Goal: Task Accomplishment & Management: Manage account settings

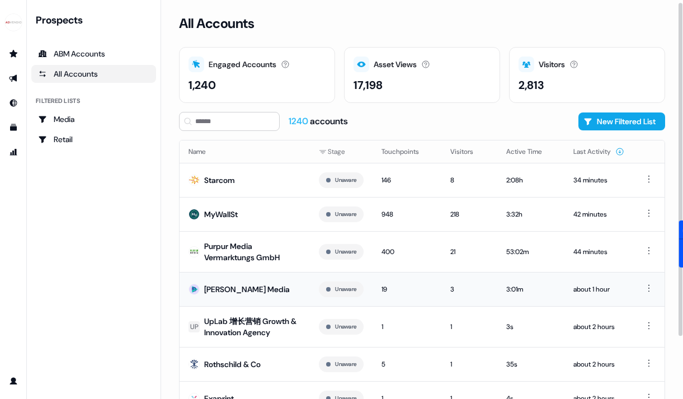
scroll to position [77, 0]
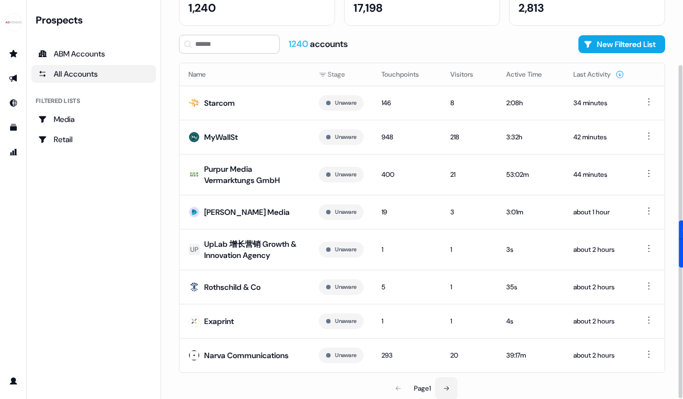
click at [447, 386] on icon at bounding box center [446, 388] width 7 height 7
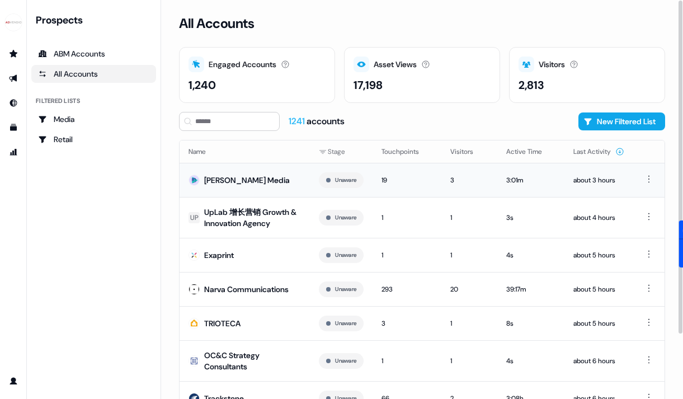
scroll to position [77, 0]
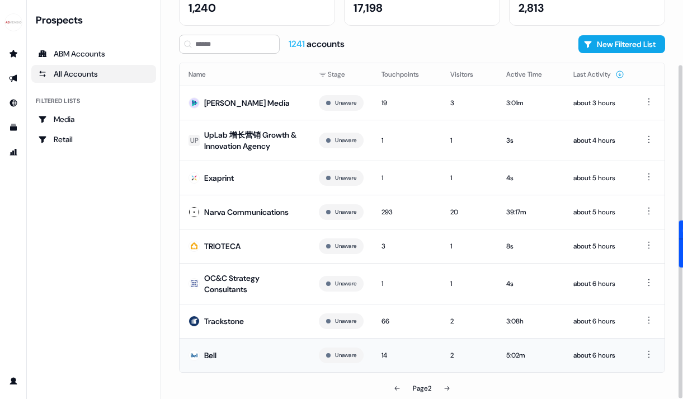
click at [239, 351] on td "Bell" at bounding box center [244, 355] width 130 height 34
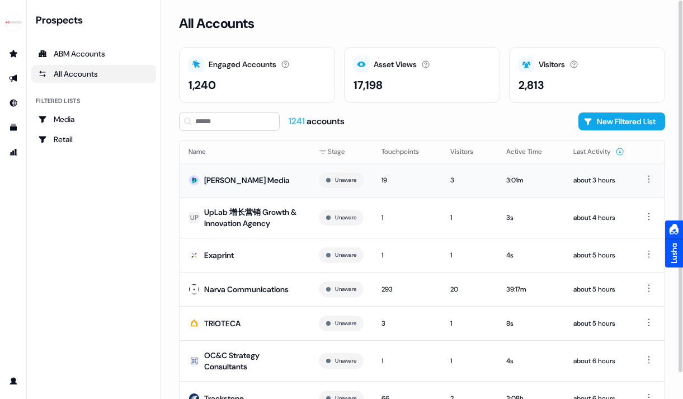
scroll to position [77, 0]
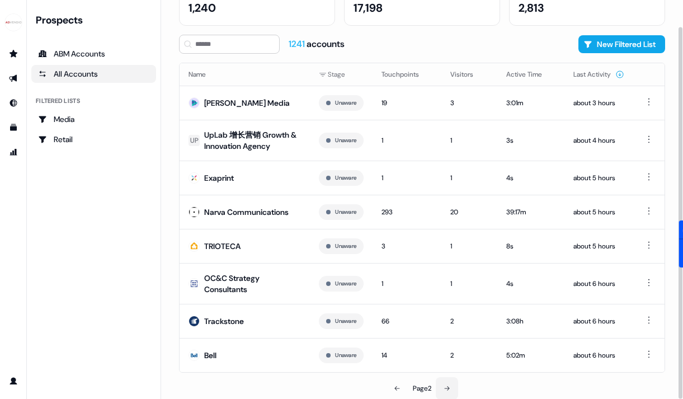
click at [449, 387] on icon at bounding box center [446, 388] width 5 height 4
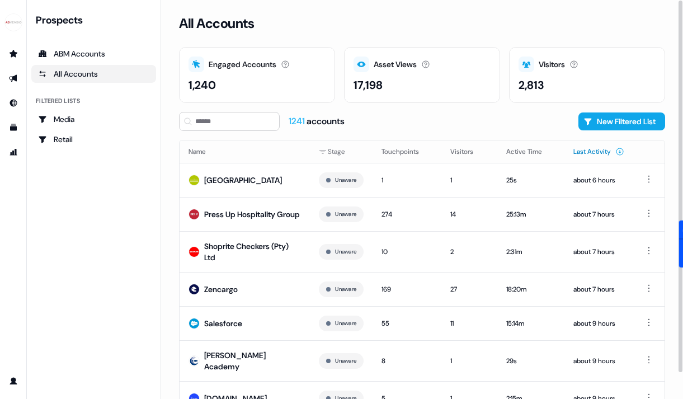
click at [597, 152] on button "Last Activity" at bounding box center [598, 151] width 51 height 20
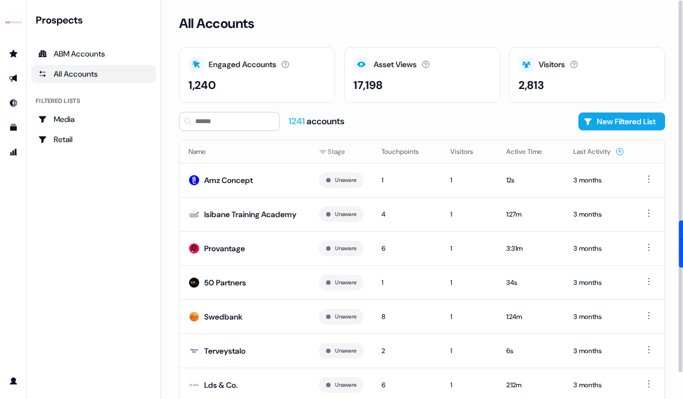
click at [597, 152] on button "Last Activity" at bounding box center [598, 151] width 51 height 20
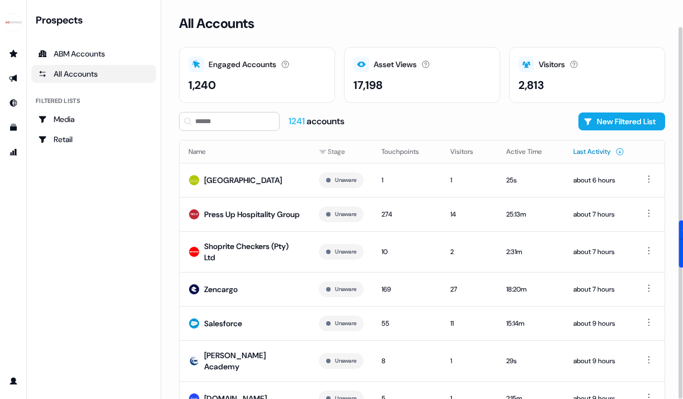
scroll to position [35, 0]
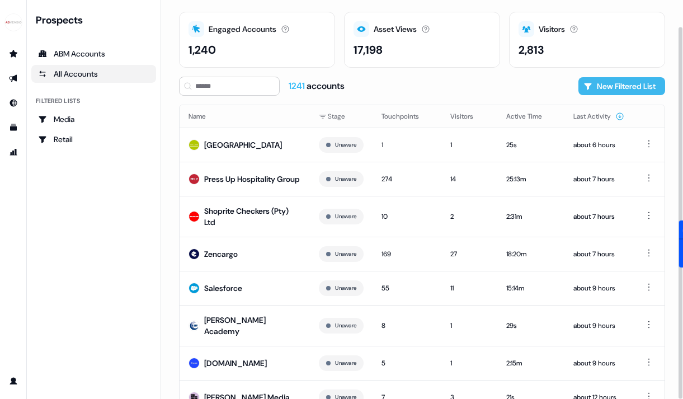
click at [633, 81] on button "New Filtered List" at bounding box center [621, 86] width 87 height 18
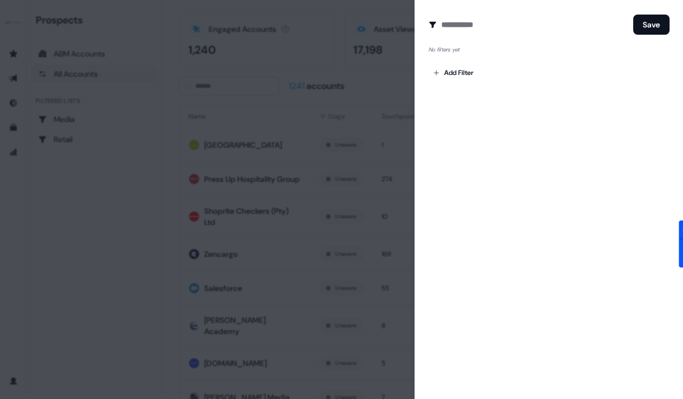
click at [467, 60] on div "Add Filter" at bounding box center [548, 70] width 241 height 22
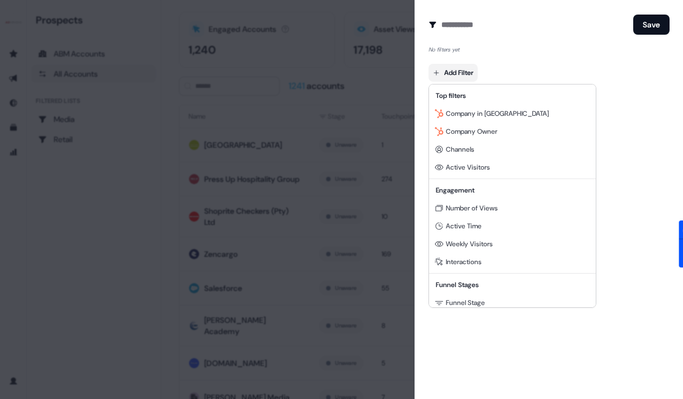
click at [464, 70] on body "For the best experience switch devices to a bigger screen. Go to Userled.io Pro…" at bounding box center [341, 199] width 683 height 399
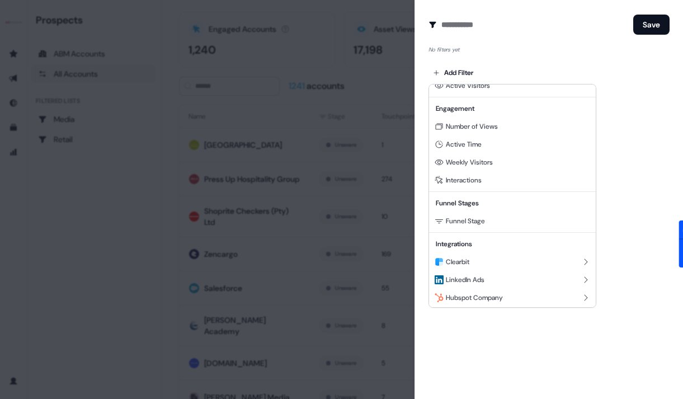
scroll to position [101, 0]
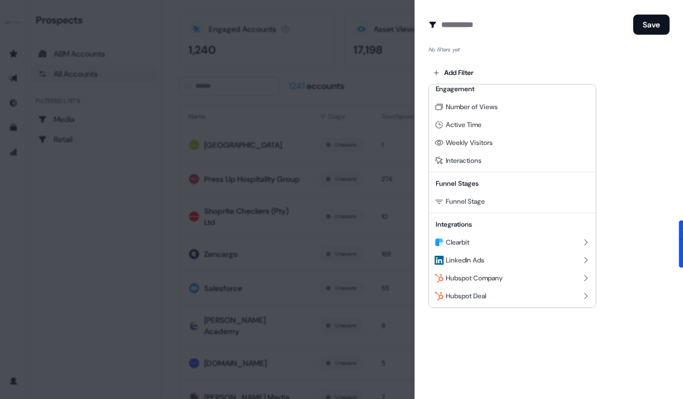
click at [51, 252] on div at bounding box center [341, 199] width 683 height 399
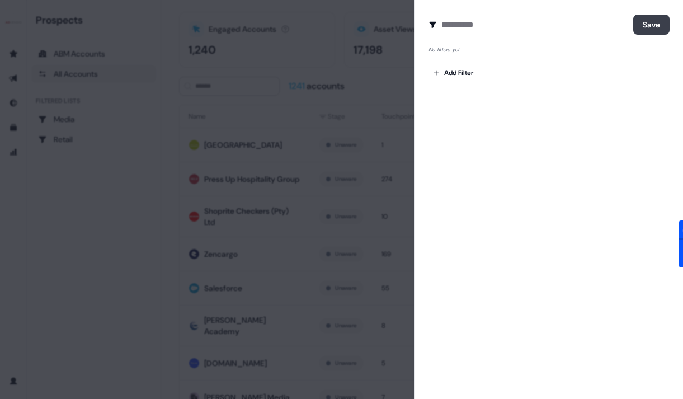
click at [657, 27] on button "Save" at bounding box center [651, 25] width 36 height 20
click at [362, 208] on div at bounding box center [341, 199] width 683 height 399
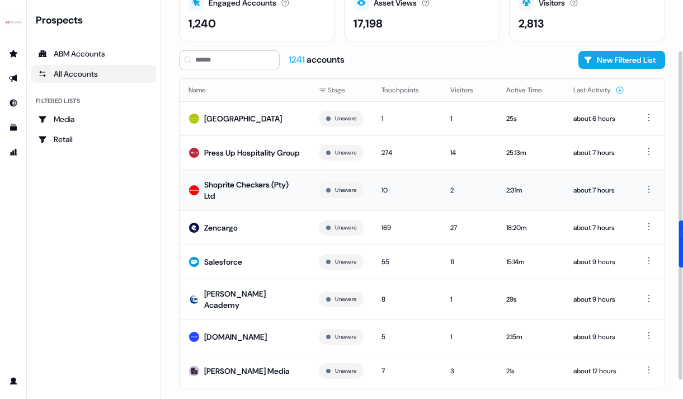
scroll to position [84, 0]
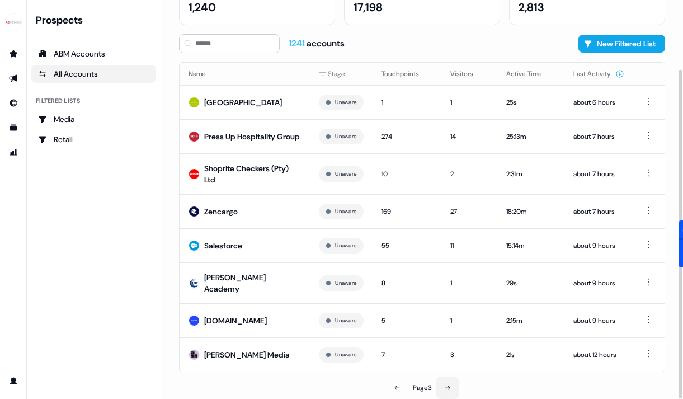
click at [441, 389] on button at bounding box center [447, 387] width 22 height 22
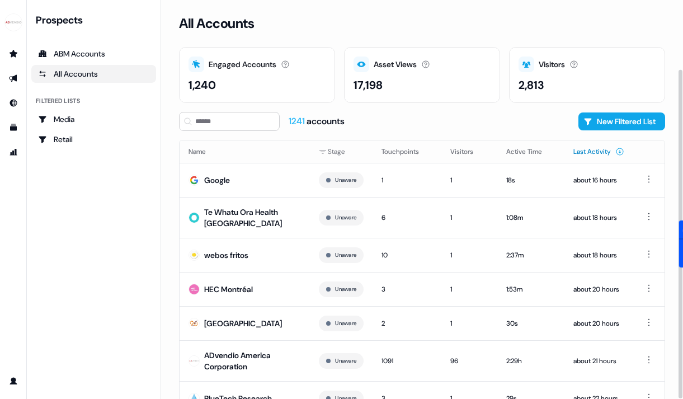
scroll to position [84, 0]
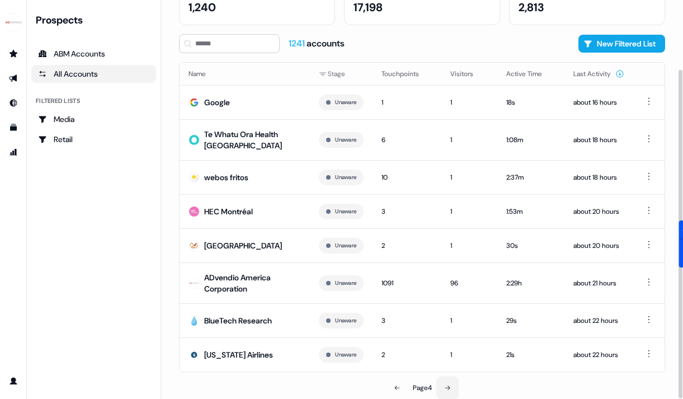
click at [444, 392] on button at bounding box center [447, 387] width 22 height 22
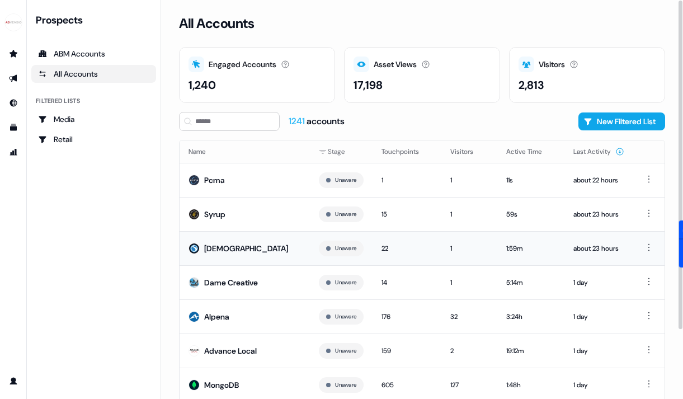
scroll to position [64, 0]
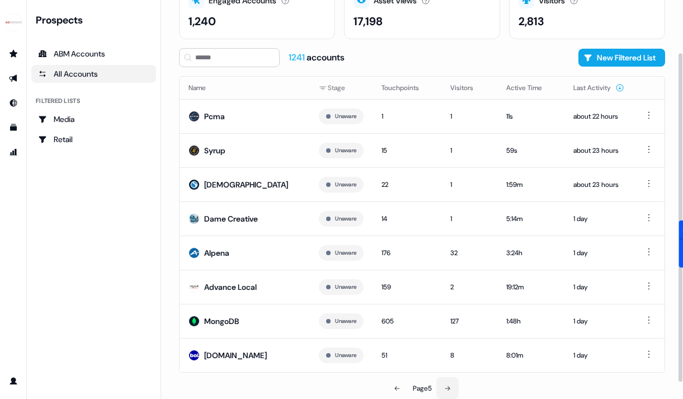
click at [452, 382] on button at bounding box center [447, 388] width 22 height 22
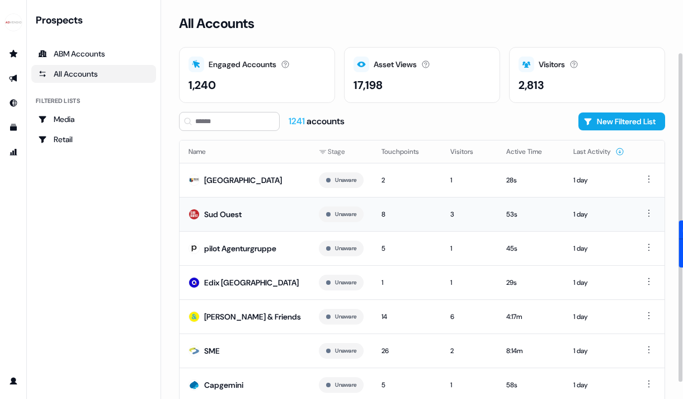
scroll to position [64, 0]
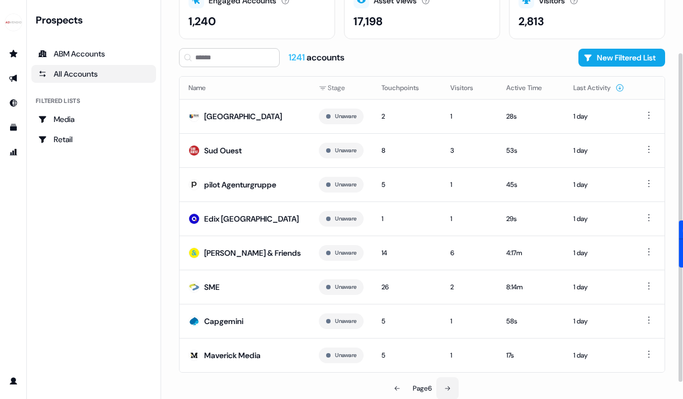
click at [450, 385] on icon at bounding box center [447, 388] width 7 height 7
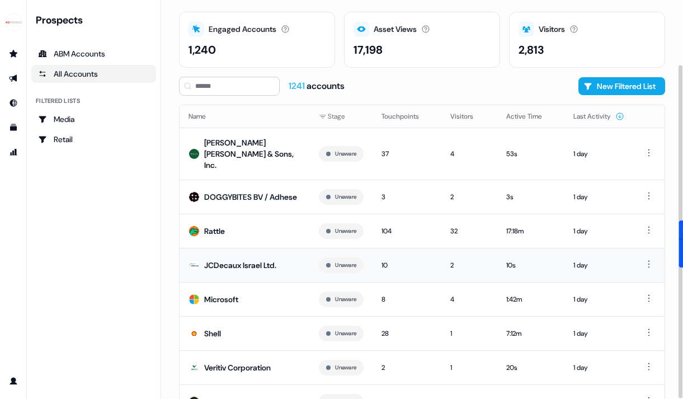
scroll to position [77, 0]
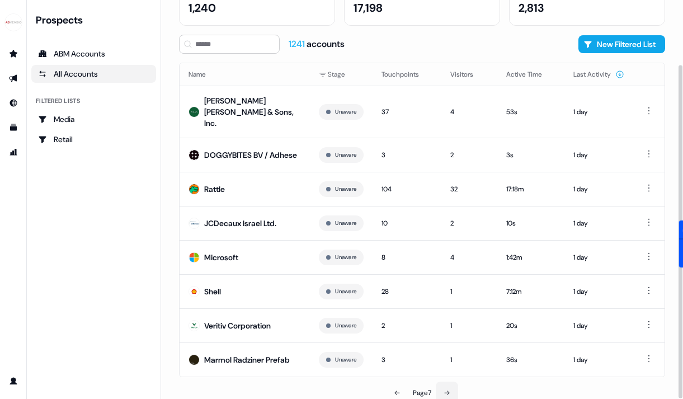
click at [444, 381] on button at bounding box center [447, 392] width 22 height 22
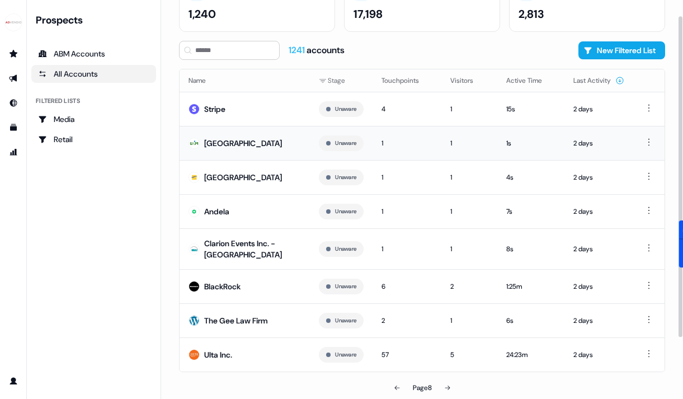
scroll to position [95, 0]
click at [446, 390] on icon at bounding box center [447, 387] width 7 height 7
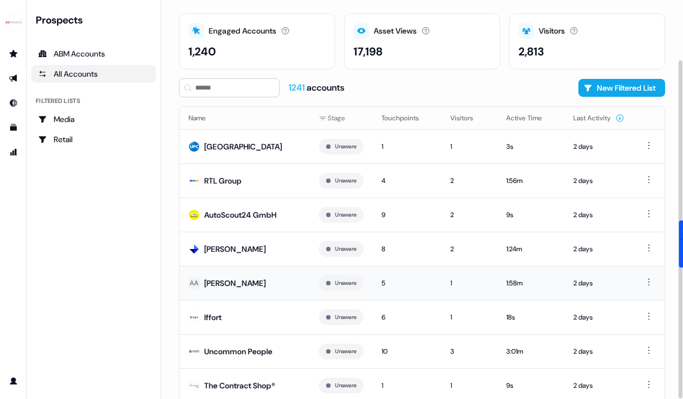
scroll to position [70, 0]
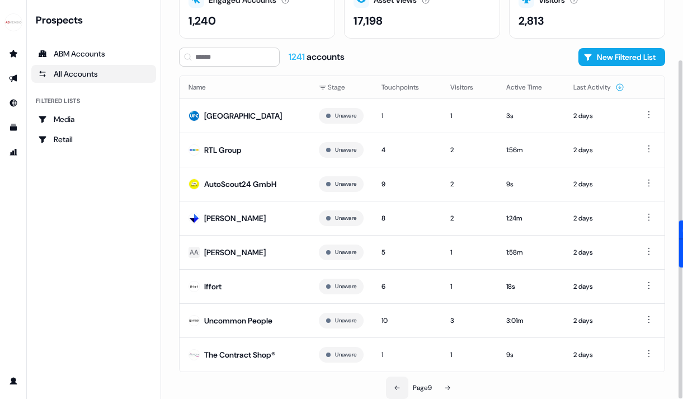
click at [391, 387] on button at bounding box center [397, 387] width 22 height 22
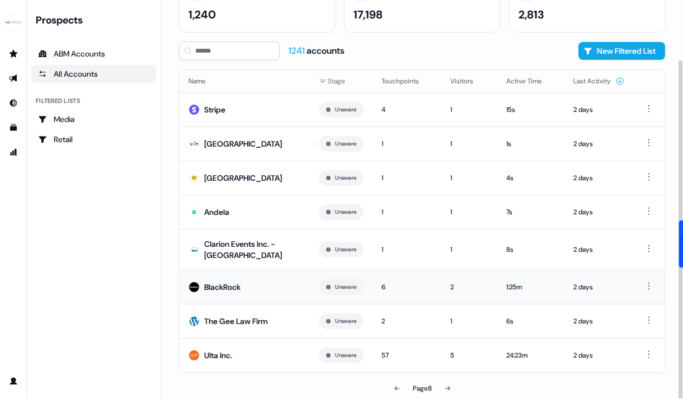
click at [218, 292] on div "BlackRock" at bounding box center [222, 286] width 36 height 11
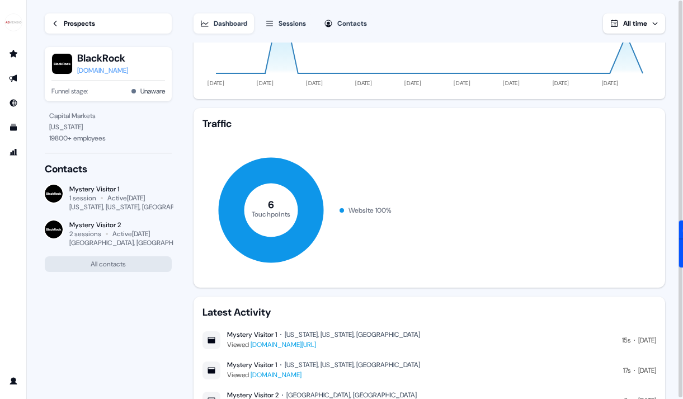
scroll to position [249, 0]
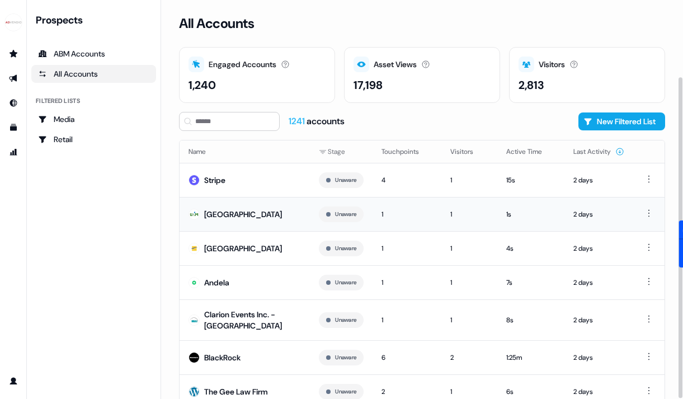
scroll to position [95, 0]
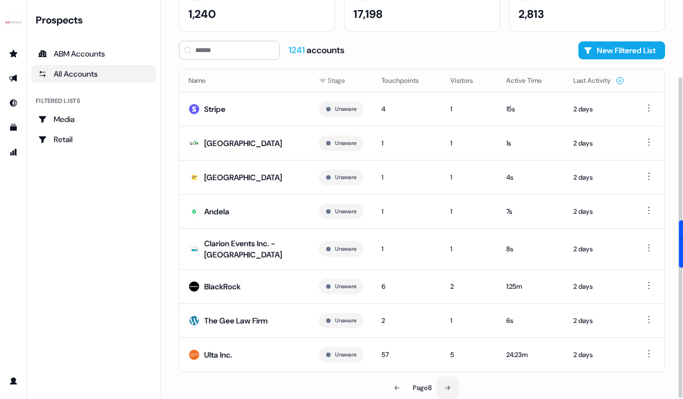
click at [451, 391] on button at bounding box center [447, 387] width 22 height 22
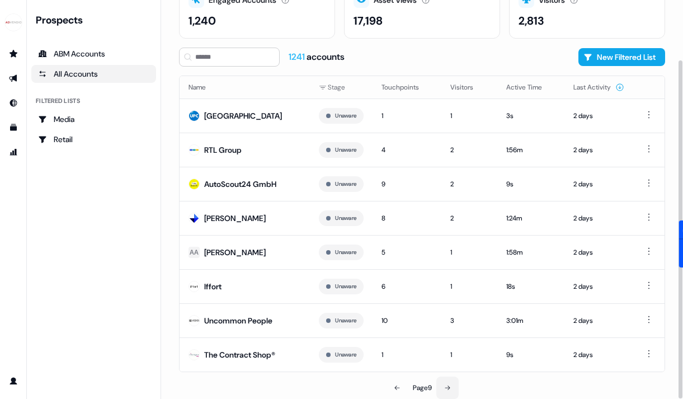
click at [450, 386] on icon at bounding box center [447, 387] width 7 height 7
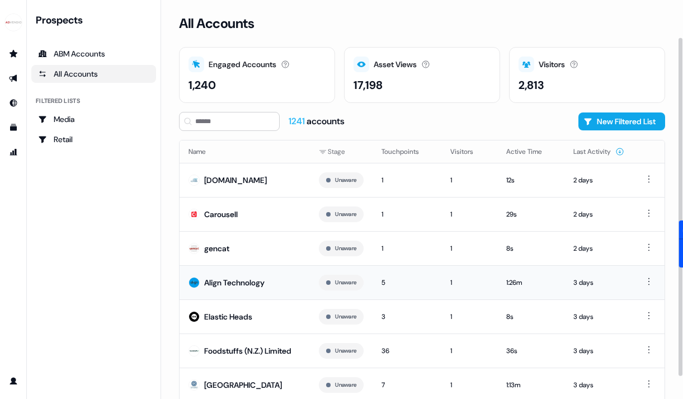
scroll to position [70, 0]
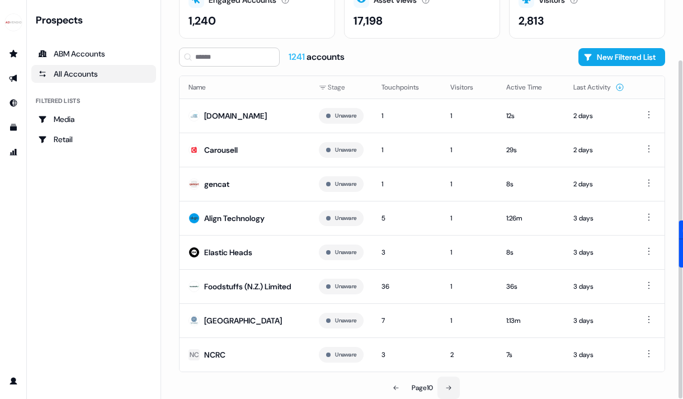
click at [444, 382] on button at bounding box center [448, 387] width 22 height 22
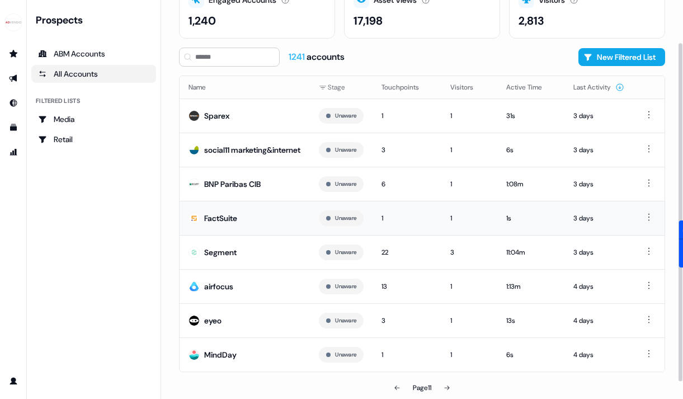
scroll to position [70, 0]
click at [450, 389] on icon at bounding box center [446, 387] width 7 height 7
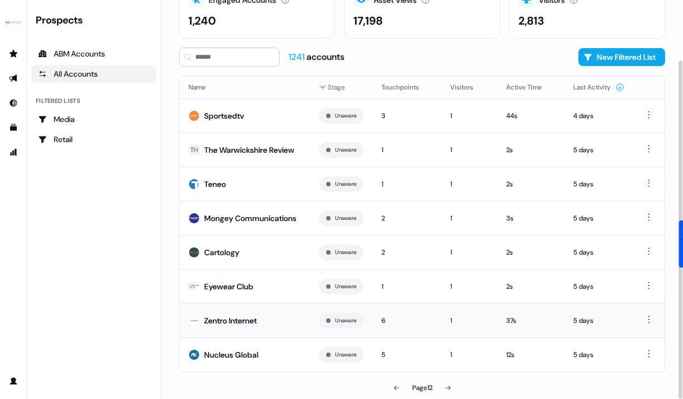
scroll to position [75, 0]
click at [454, 389] on button at bounding box center [448, 387] width 22 height 22
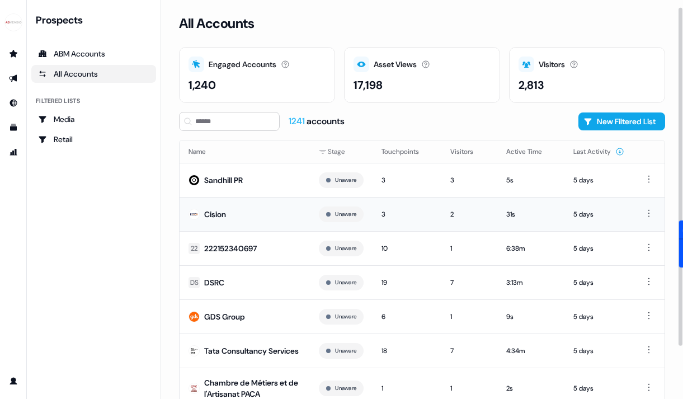
scroll to position [84, 0]
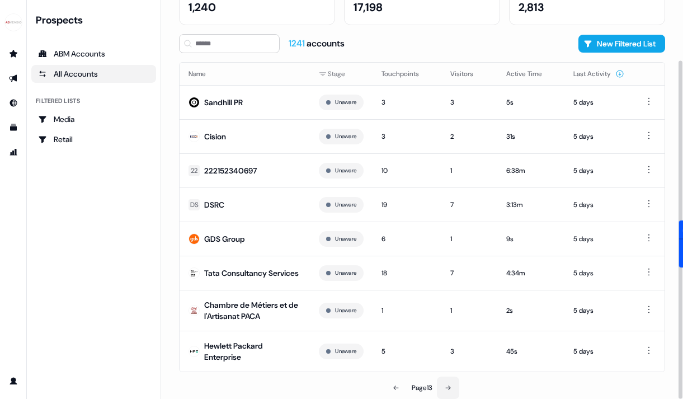
click at [442, 379] on button at bounding box center [448, 387] width 22 height 22
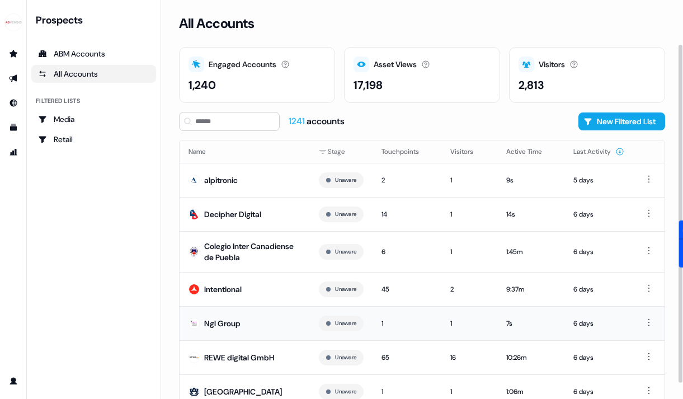
scroll to position [77, 0]
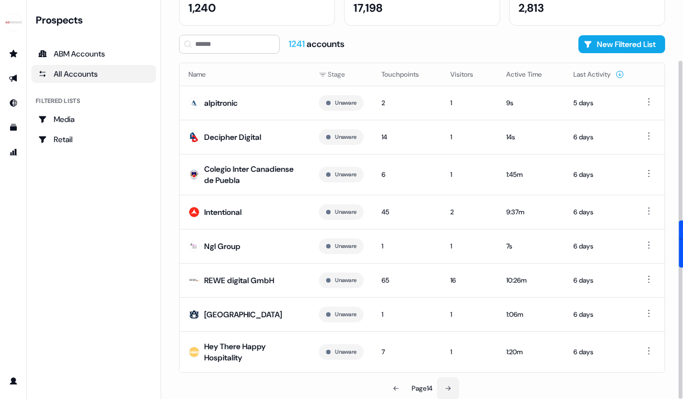
click at [456, 389] on button at bounding box center [448, 388] width 22 height 22
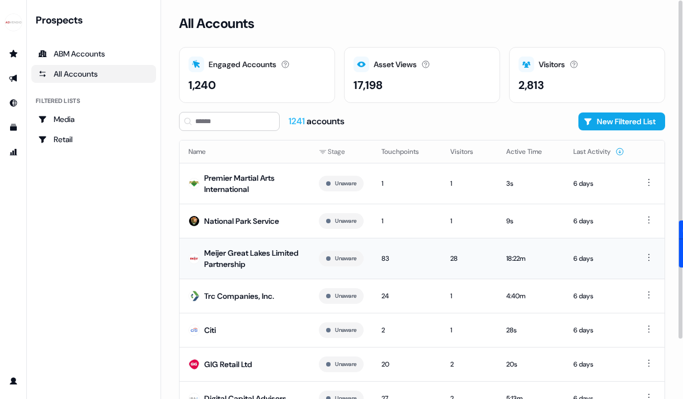
scroll to position [84, 0]
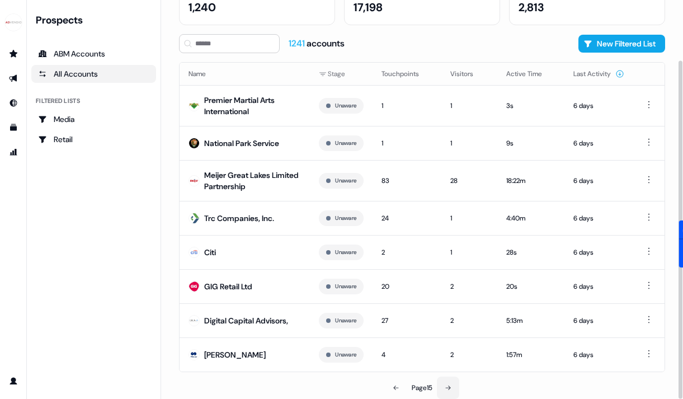
click at [451, 380] on button at bounding box center [448, 387] width 22 height 22
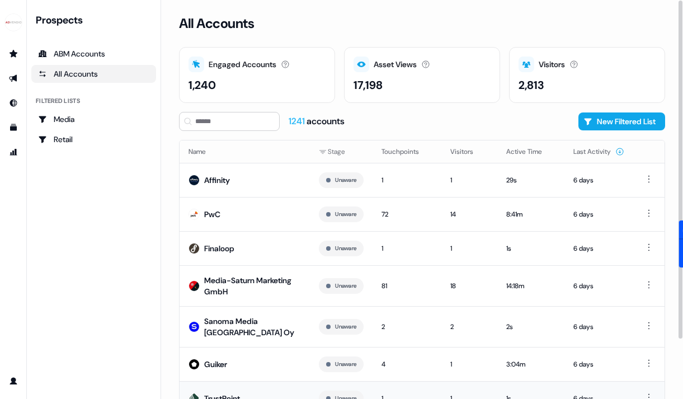
scroll to position [77, 0]
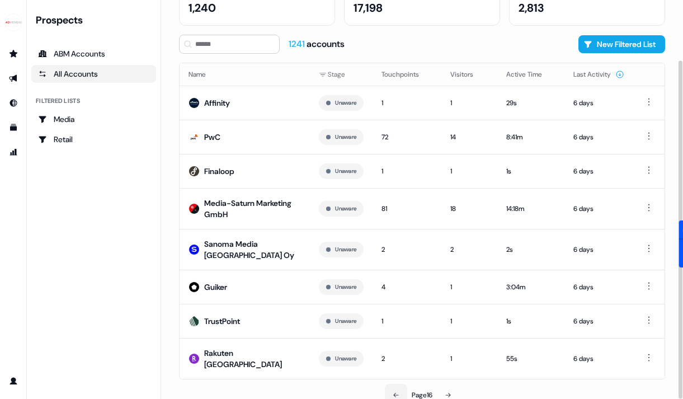
click at [395, 391] on icon at bounding box center [395, 394] width 7 height 7
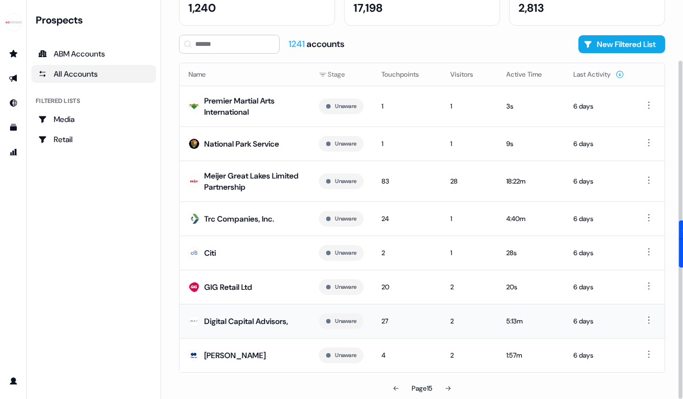
scroll to position [84, 0]
click at [446, 385] on icon at bounding box center [447, 387] width 7 height 7
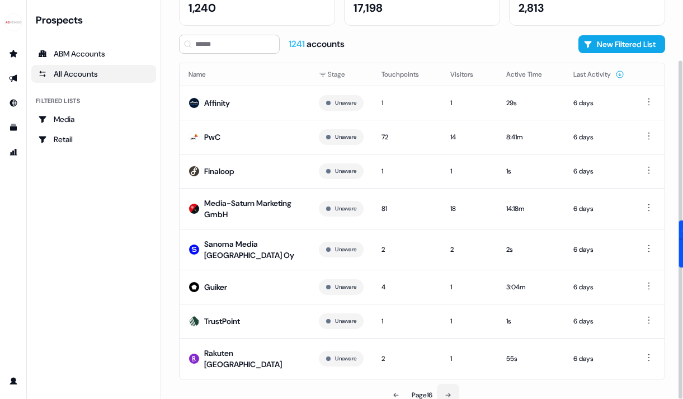
click at [450, 391] on icon at bounding box center [447, 394] width 7 height 7
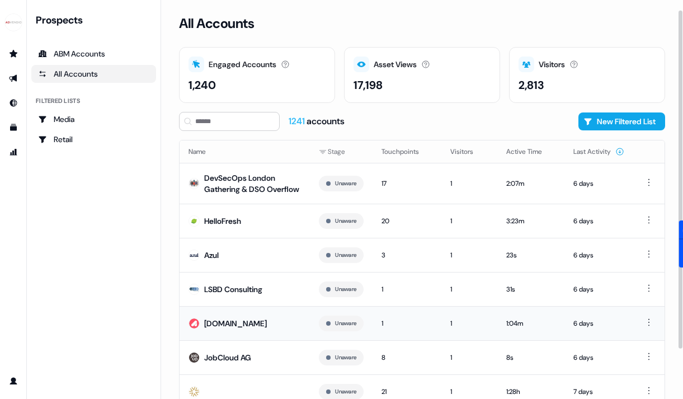
scroll to position [82, 0]
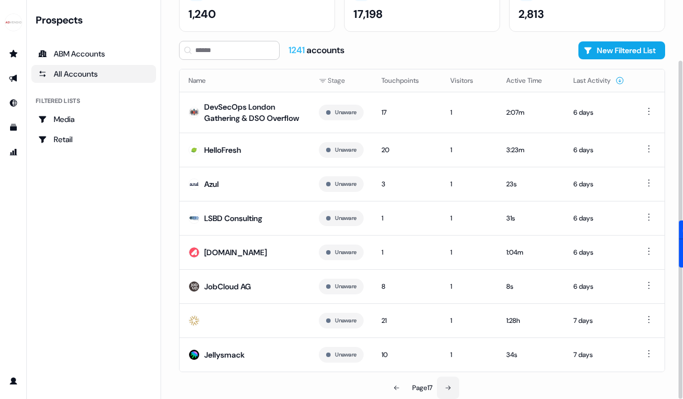
click at [452, 384] on button at bounding box center [448, 387] width 22 height 22
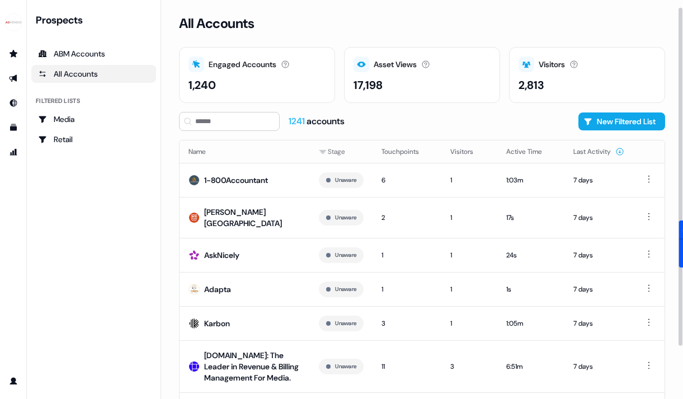
scroll to position [100, 0]
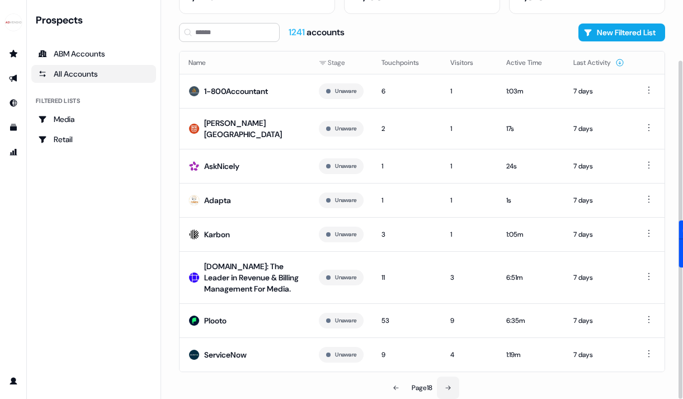
click at [448, 386] on icon at bounding box center [447, 387] width 7 height 7
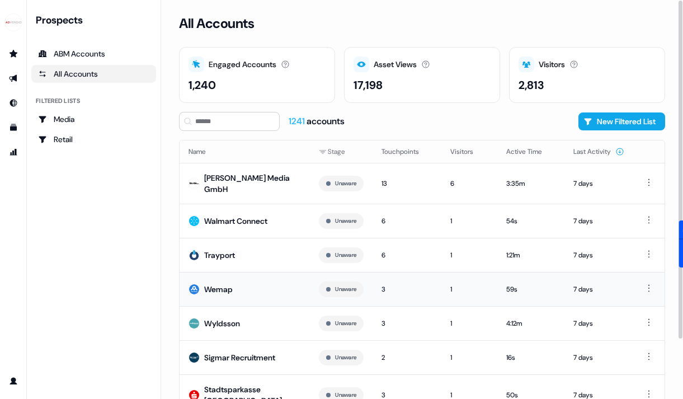
scroll to position [84, 0]
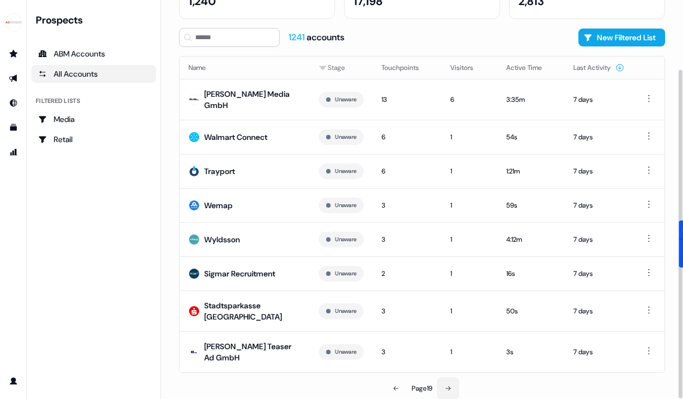
click at [450, 391] on button at bounding box center [448, 388] width 22 height 22
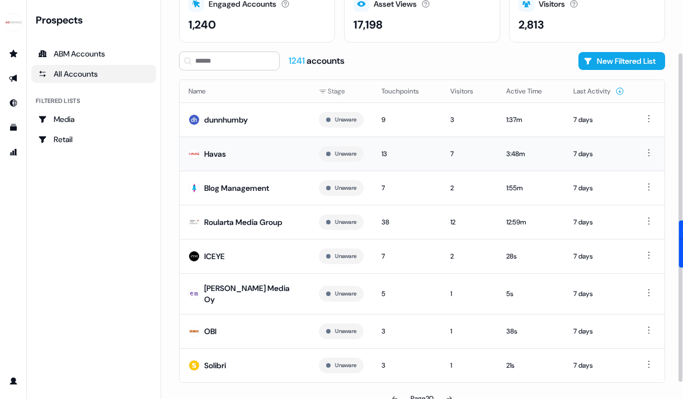
scroll to position [64, 0]
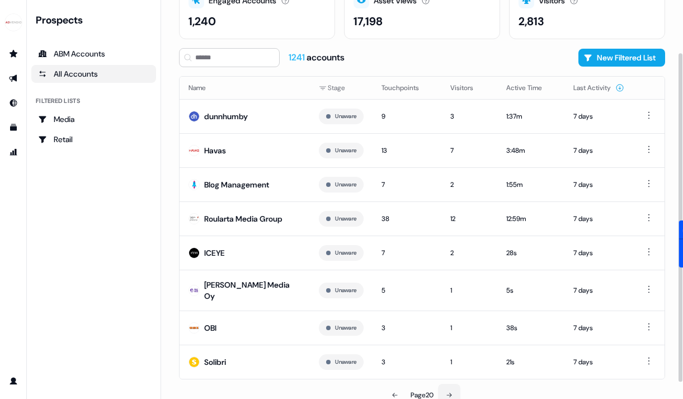
click at [450, 392] on icon at bounding box center [449, 394] width 5 height 4
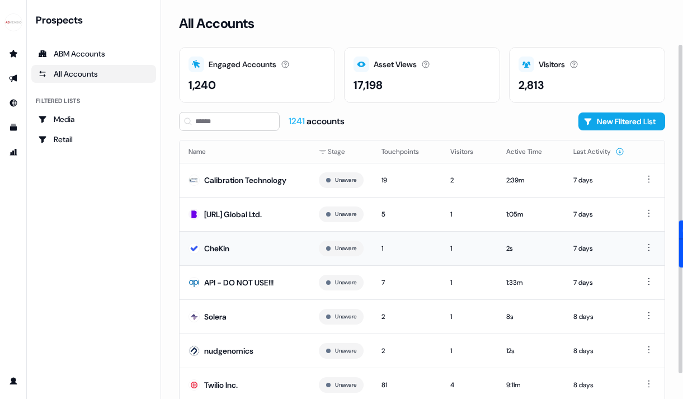
scroll to position [64, 0]
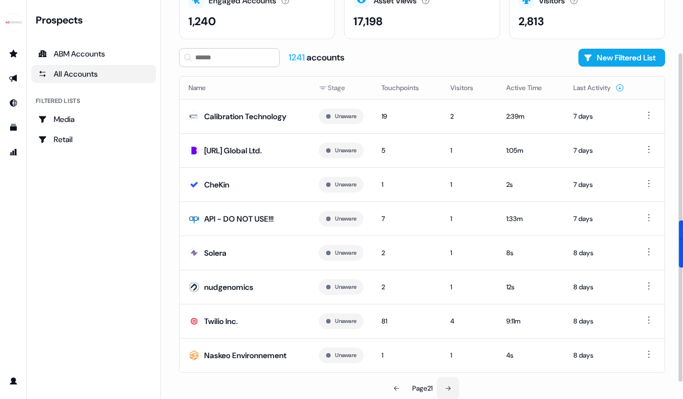
click at [443, 382] on button at bounding box center [448, 388] width 22 height 22
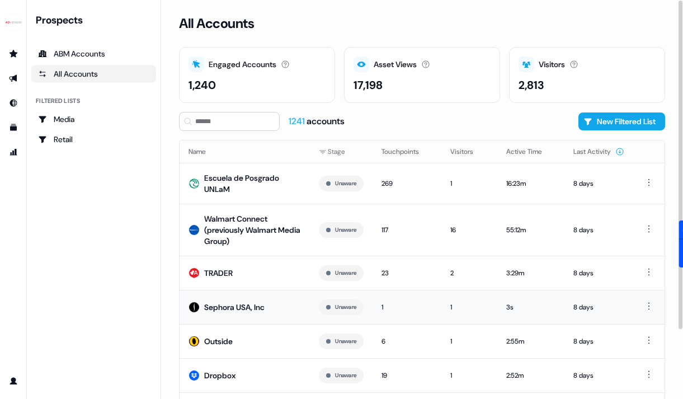
scroll to position [88, 0]
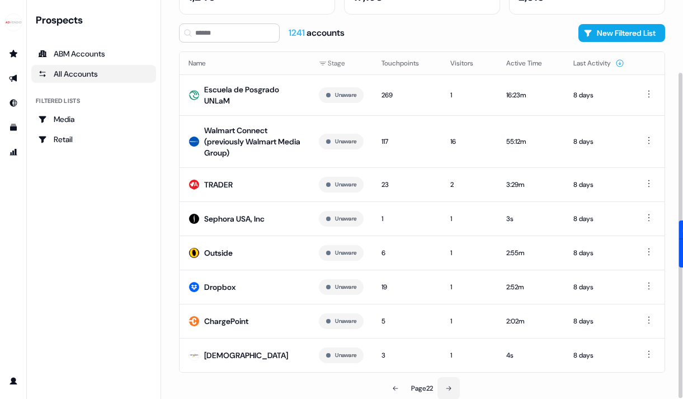
click at [447, 383] on button at bounding box center [448, 388] width 22 height 22
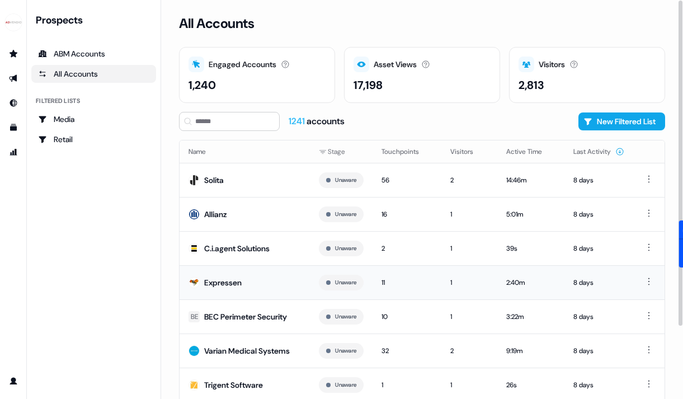
scroll to position [70, 0]
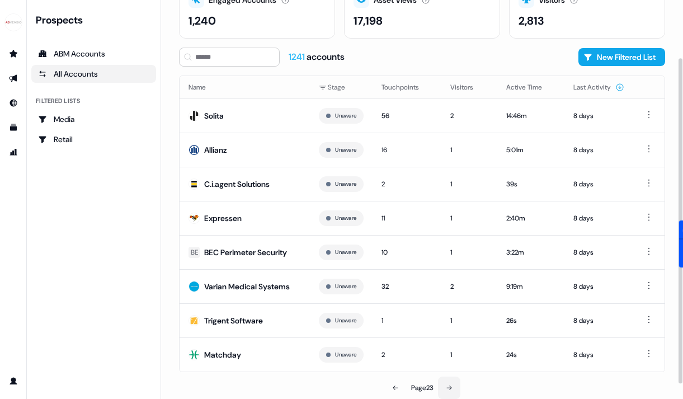
click at [447, 391] on button at bounding box center [449, 387] width 22 height 22
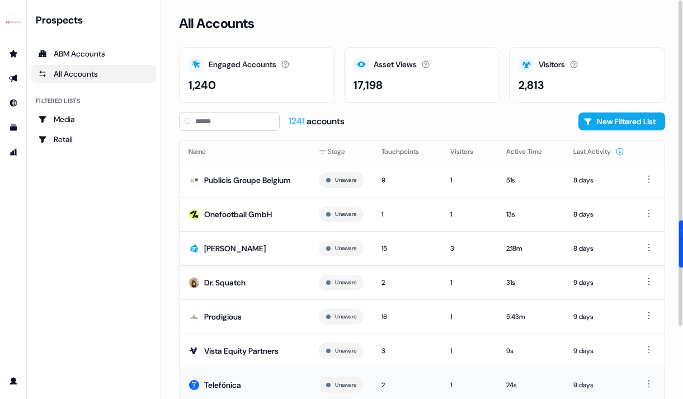
scroll to position [70, 0]
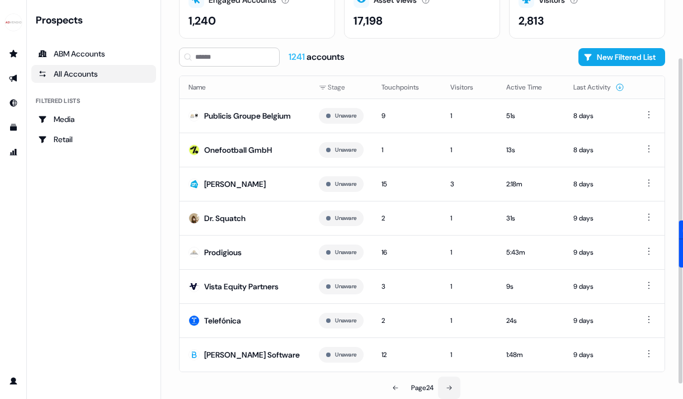
click at [449, 384] on icon at bounding box center [449, 387] width 7 height 7
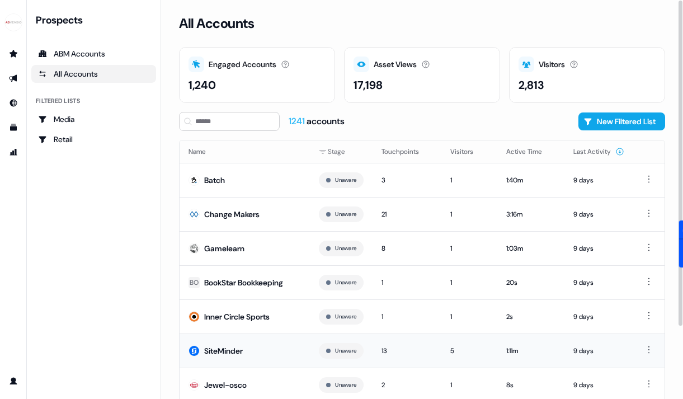
scroll to position [64, 0]
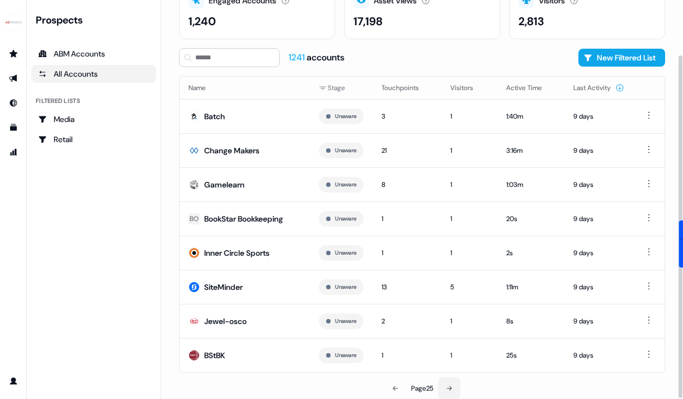
click at [449, 387] on icon at bounding box center [448, 388] width 5 height 4
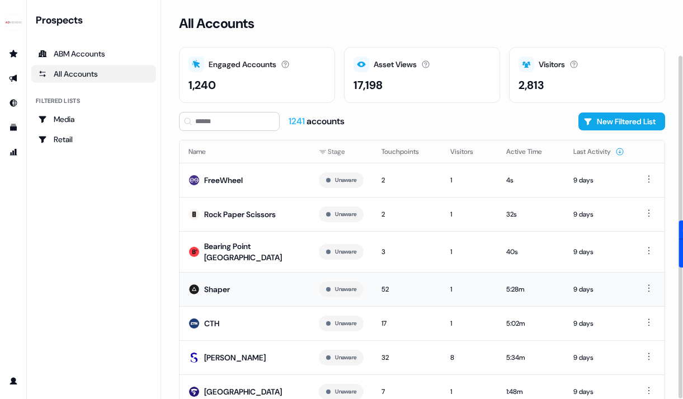
scroll to position [70, 0]
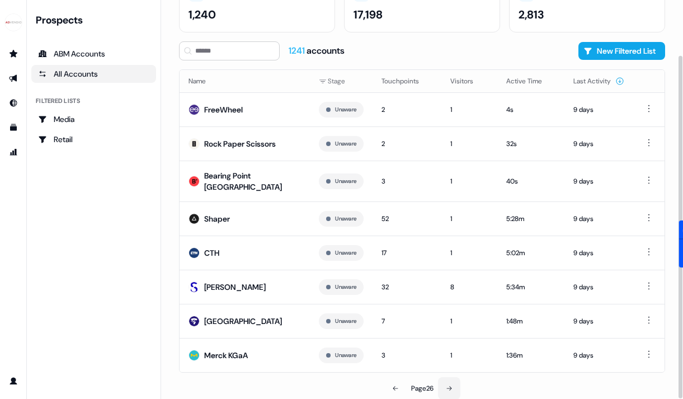
click at [448, 388] on icon at bounding box center [449, 388] width 7 height 7
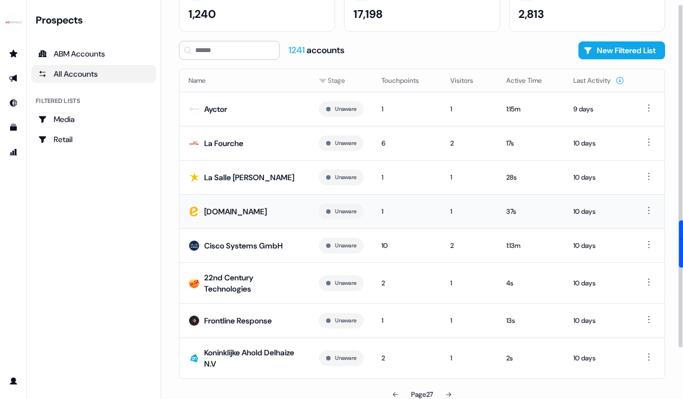
scroll to position [77, 0]
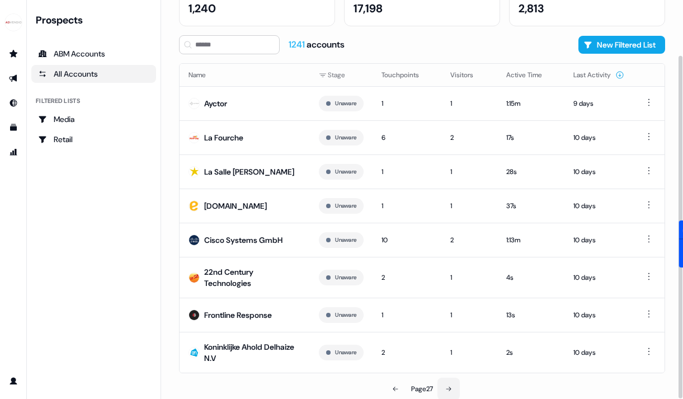
click at [448, 385] on icon at bounding box center [448, 388] width 7 height 7
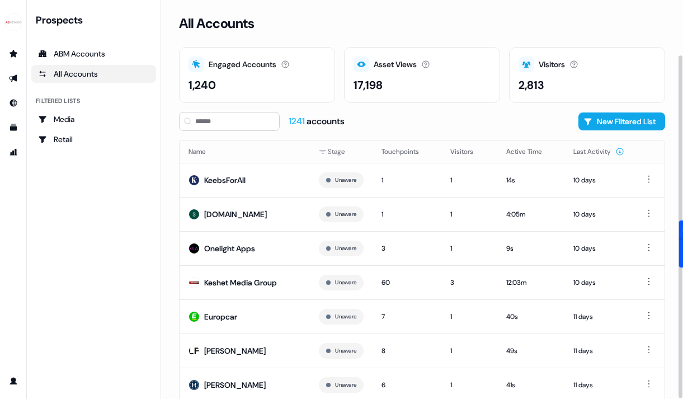
scroll to position [64, 0]
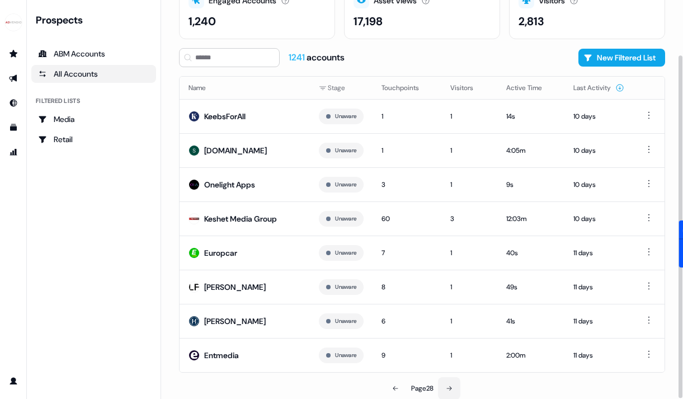
click at [452, 385] on icon at bounding box center [449, 388] width 7 height 7
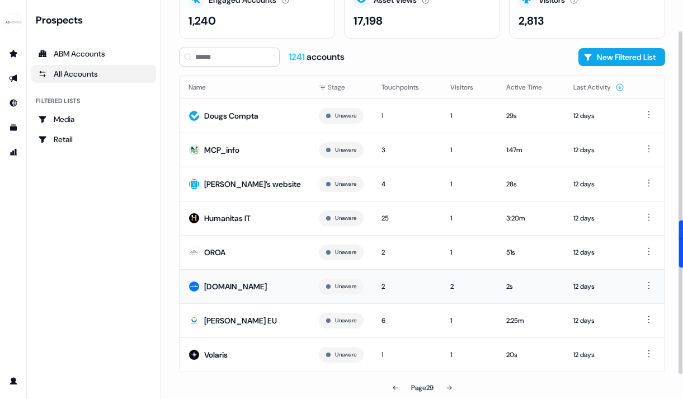
scroll to position [70, 0]
click at [454, 386] on button at bounding box center [449, 387] width 22 height 22
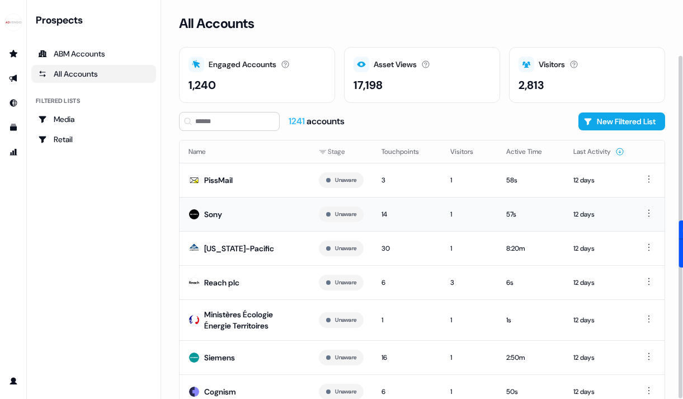
scroll to position [70, 0]
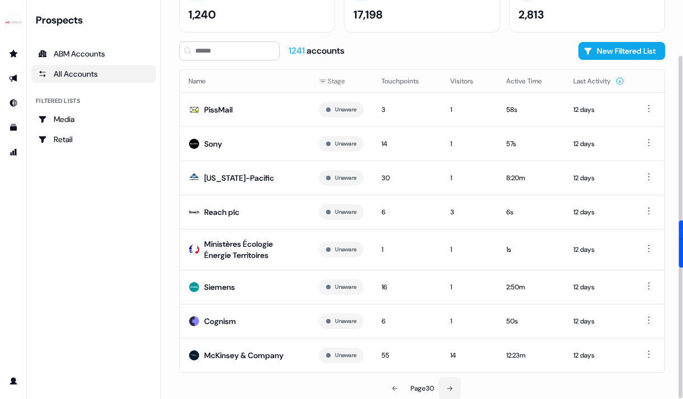
click at [449, 385] on icon at bounding box center [449, 388] width 7 height 7
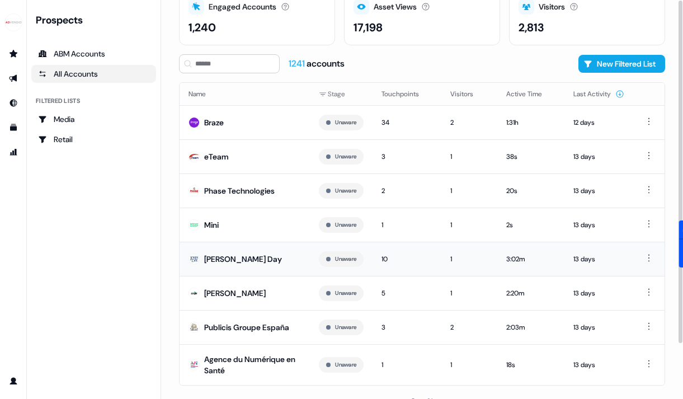
scroll to position [77, 0]
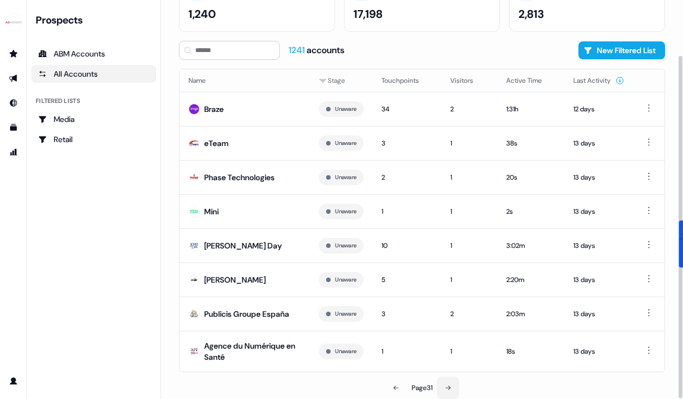
click at [442, 387] on button at bounding box center [448, 387] width 22 height 22
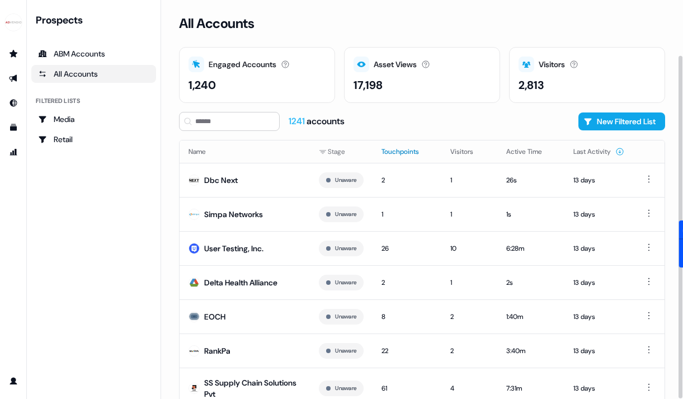
scroll to position [70, 0]
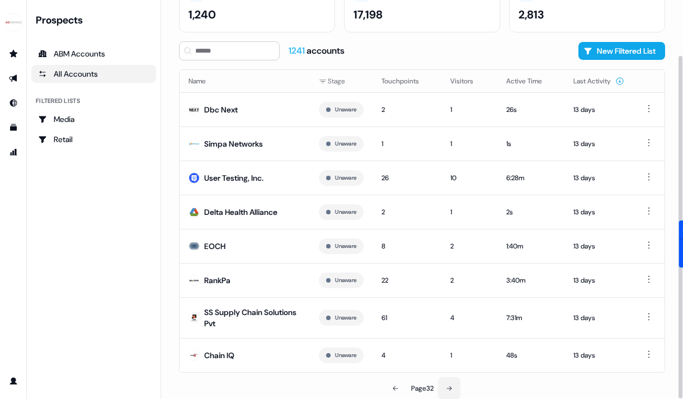
click at [449, 391] on button at bounding box center [449, 388] width 22 height 22
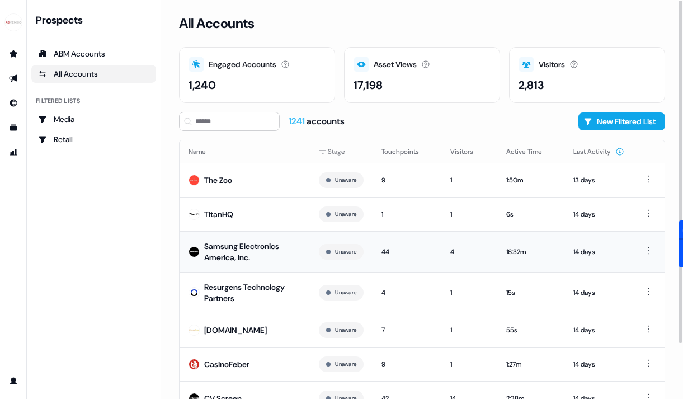
scroll to position [77, 0]
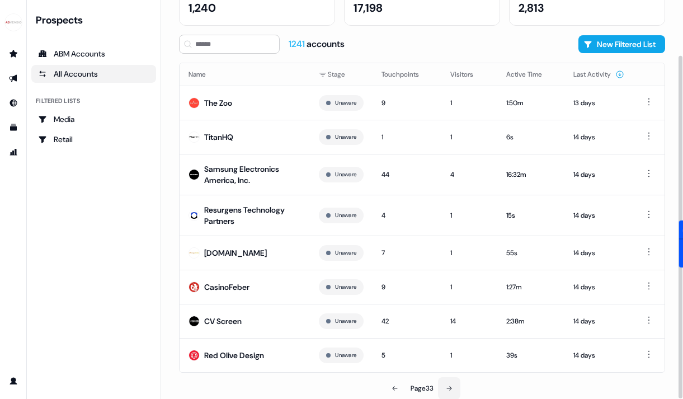
click at [452, 385] on icon at bounding box center [449, 388] width 7 height 7
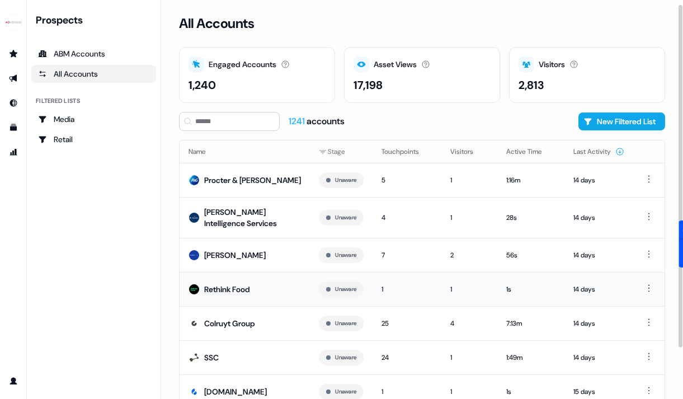
scroll to position [70, 0]
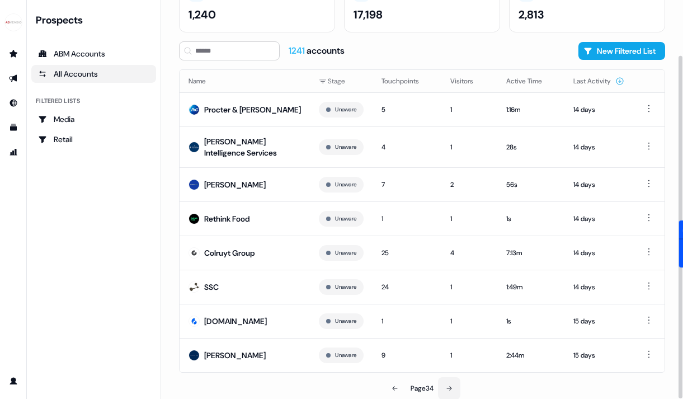
click at [451, 382] on button at bounding box center [449, 388] width 22 height 22
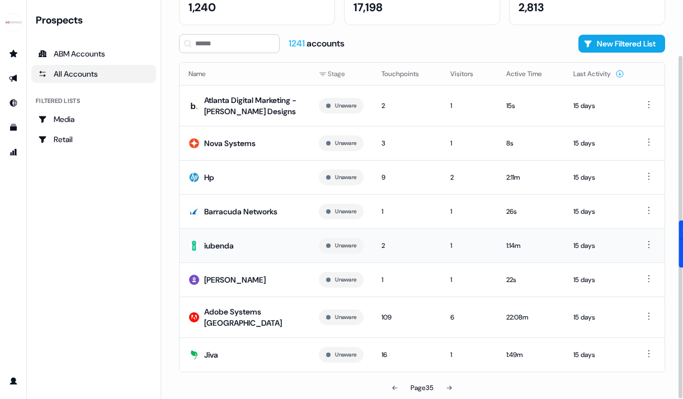
scroll to position [81, 0]
click at [441, 385] on button at bounding box center [449, 387] width 22 height 22
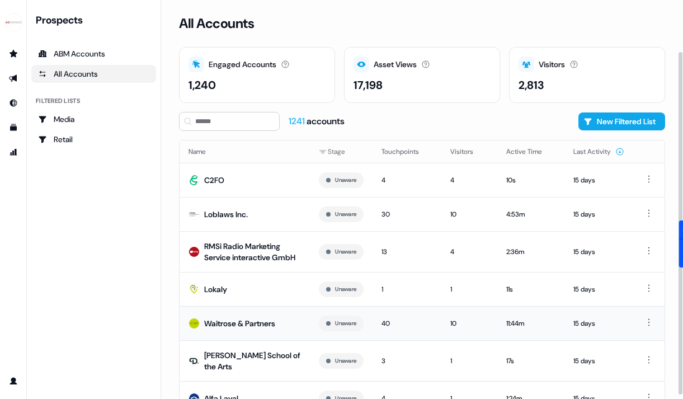
scroll to position [88, 0]
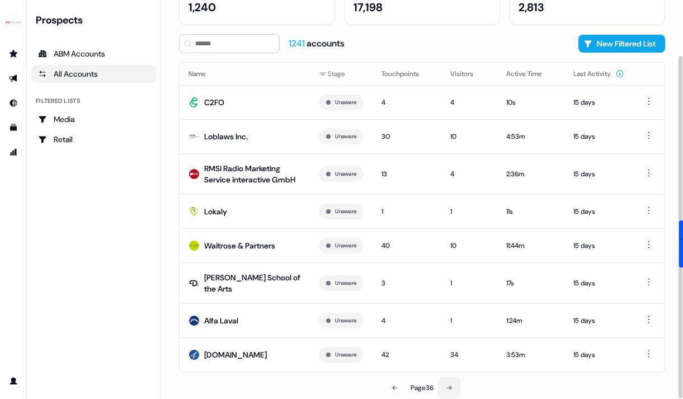
click at [448, 389] on icon at bounding box center [449, 387] width 7 height 7
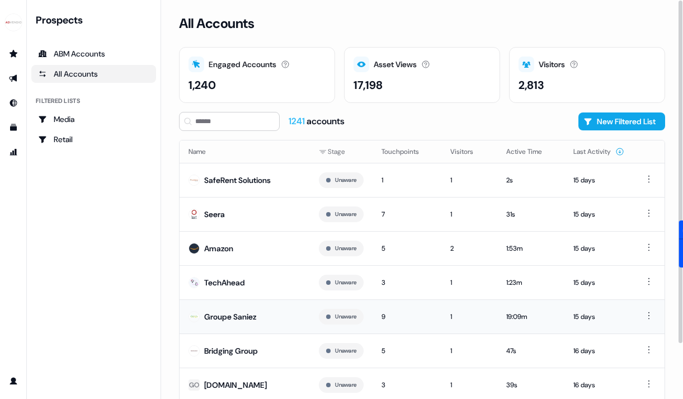
scroll to position [64, 0]
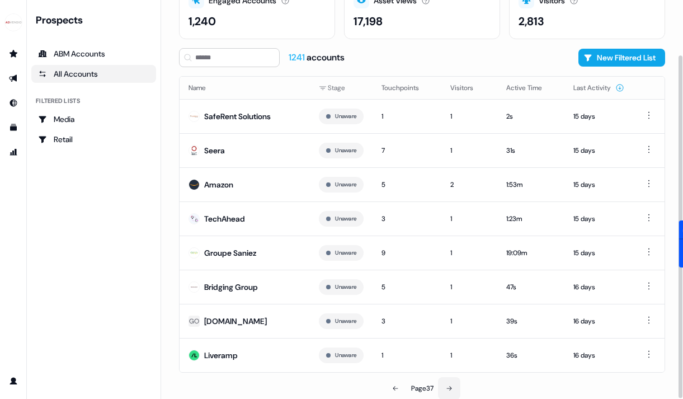
click at [449, 387] on icon at bounding box center [448, 388] width 5 height 4
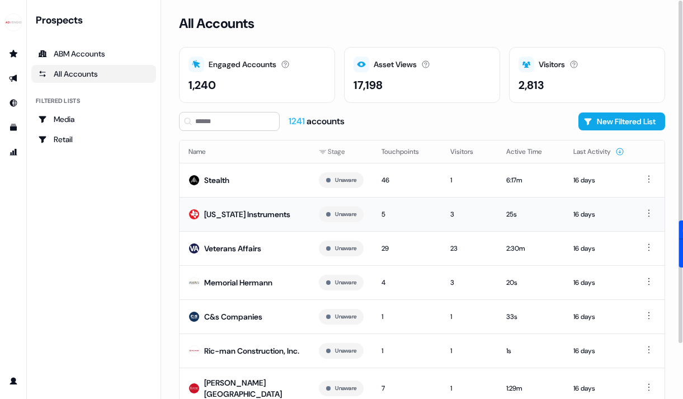
click at [398, 217] on div "5" at bounding box center [406, 214] width 51 height 11
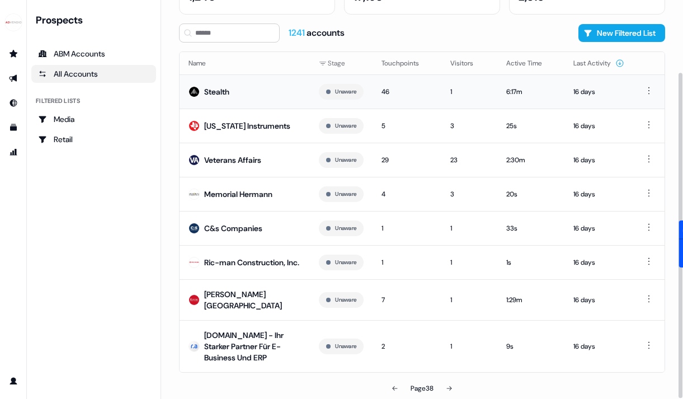
click at [219, 91] on div "Stealth" at bounding box center [216, 91] width 25 height 11
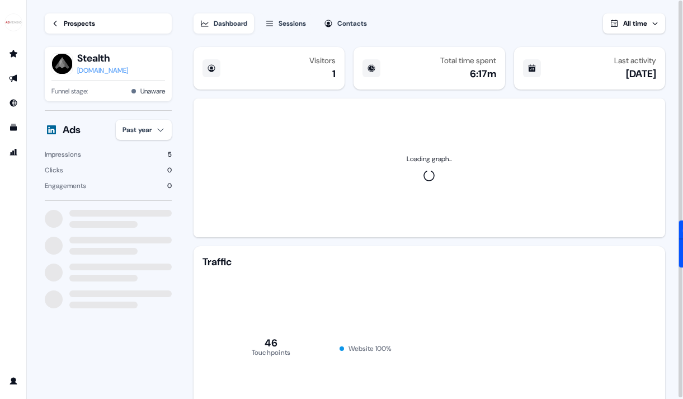
click at [125, 71] on div "warmstealth.xyz" at bounding box center [102, 70] width 51 height 11
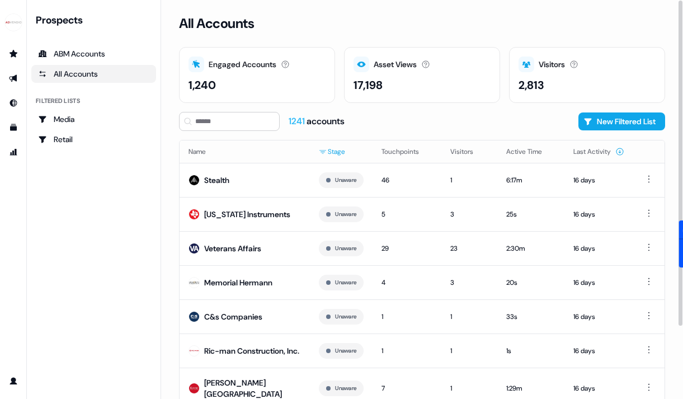
scroll to position [88, 0]
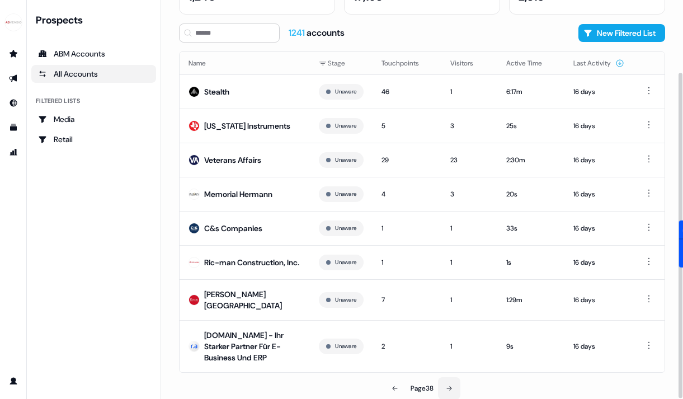
click at [450, 383] on button at bounding box center [449, 388] width 22 height 22
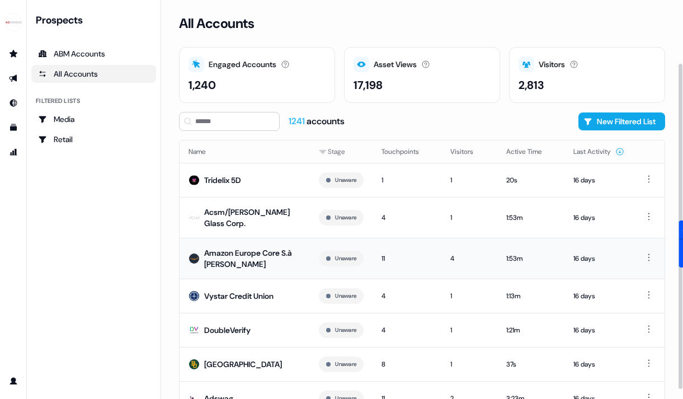
scroll to position [77, 0]
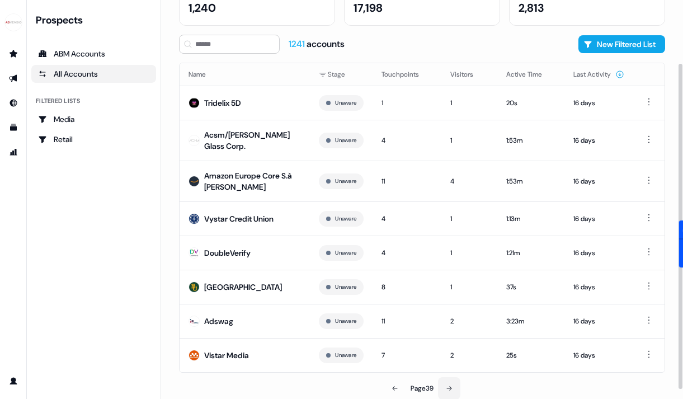
click at [452, 388] on icon at bounding box center [449, 388] width 7 height 7
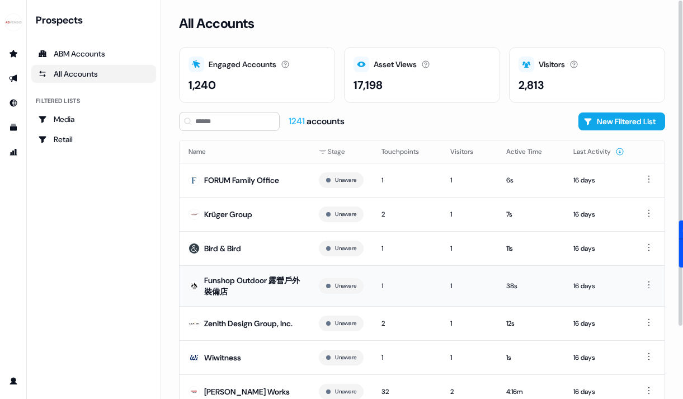
scroll to position [77, 0]
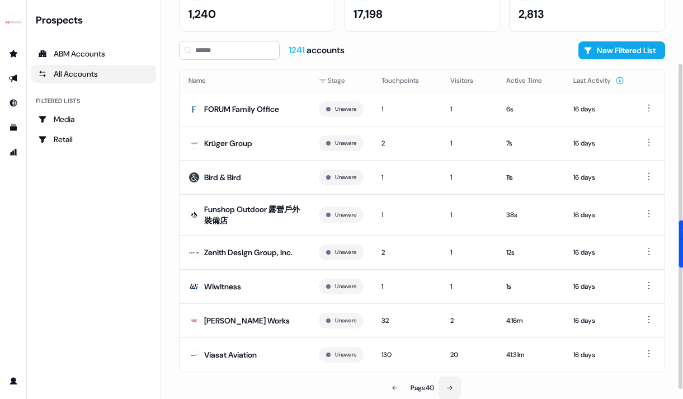
click at [449, 387] on icon at bounding box center [449, 387] width 7 height 7
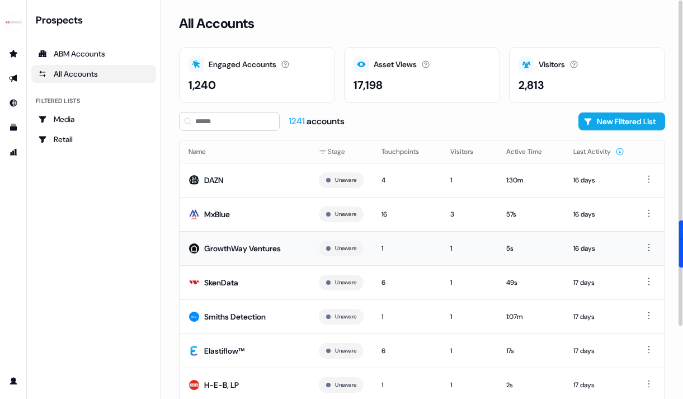
scroll to position [64, 0]
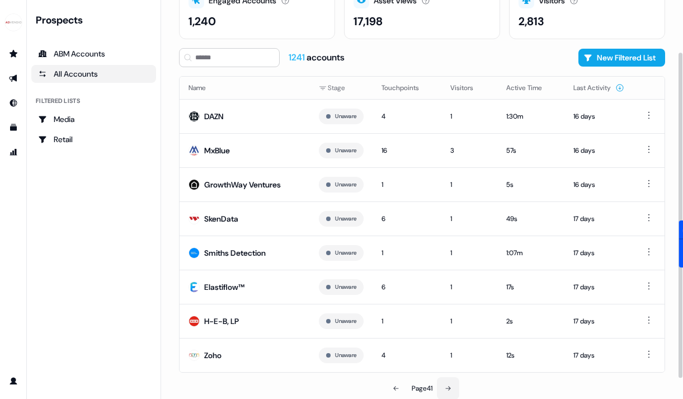
click at [452, 385] on button at bounding box center [448, 388] width 22 height 22
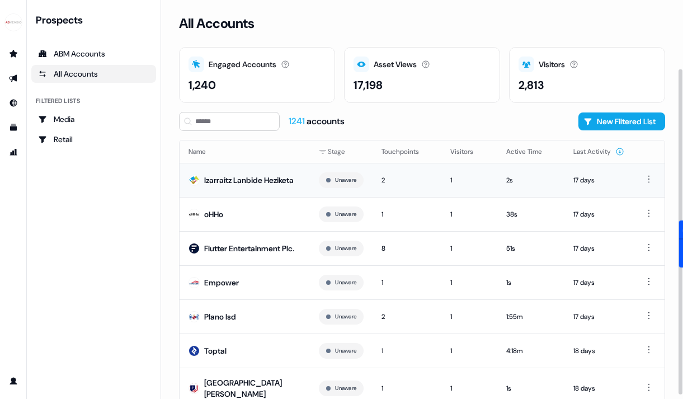
scroll to position [84, 0]
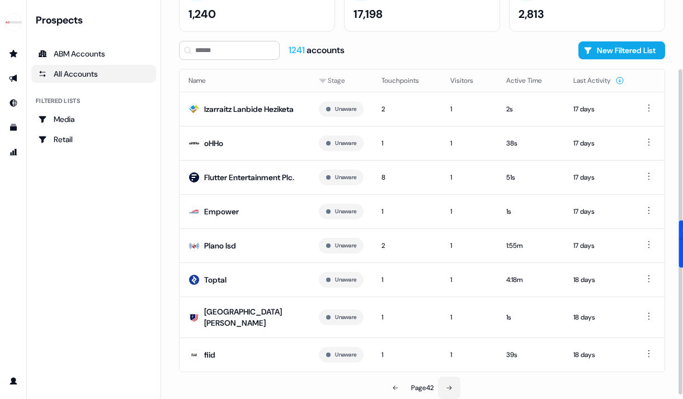
click at [447, 387] on icon at bounding box center [449, 387] width 7 height 7
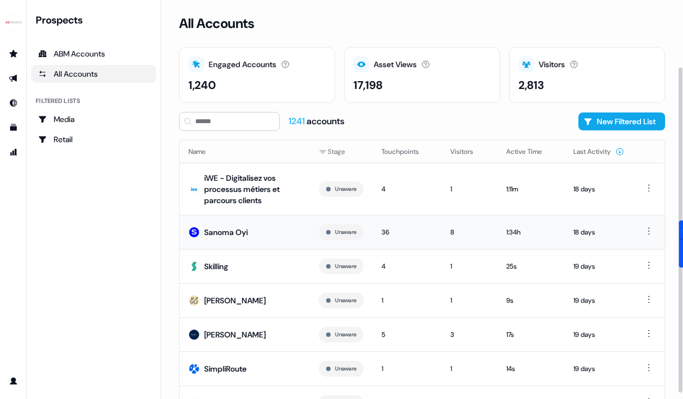
scroll to position [82, 0]
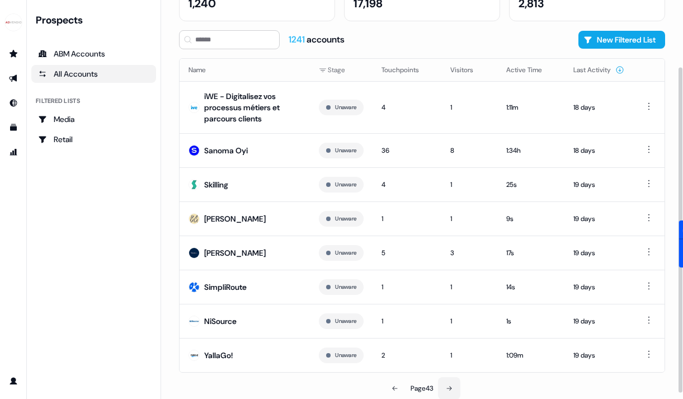
click at [450, 385] on icon at bounding box center [449, 388] width 7 height 7
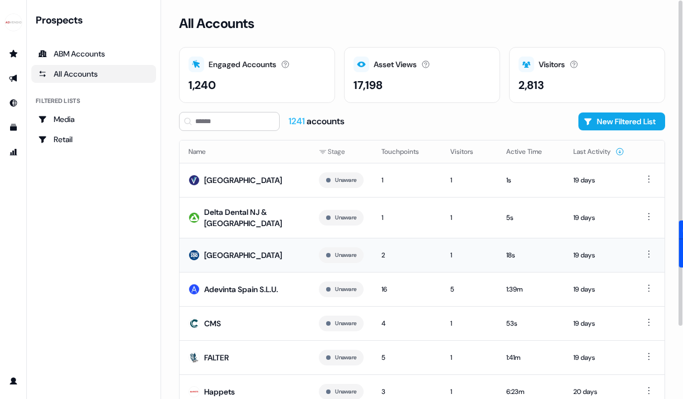
scroll to position [70, 0]
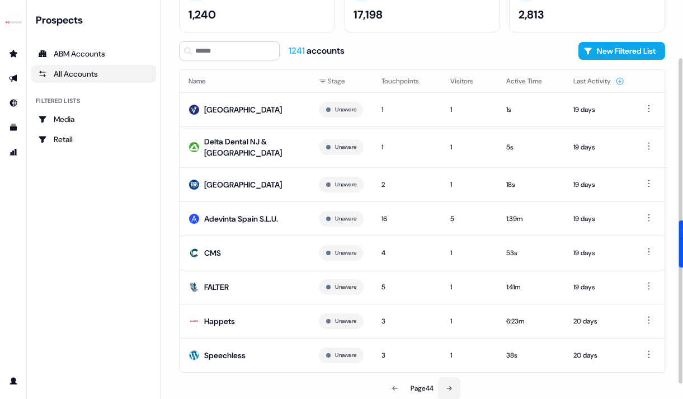
click at [449, 385] on icon at bounding box center [449, 388] width 7 height 7
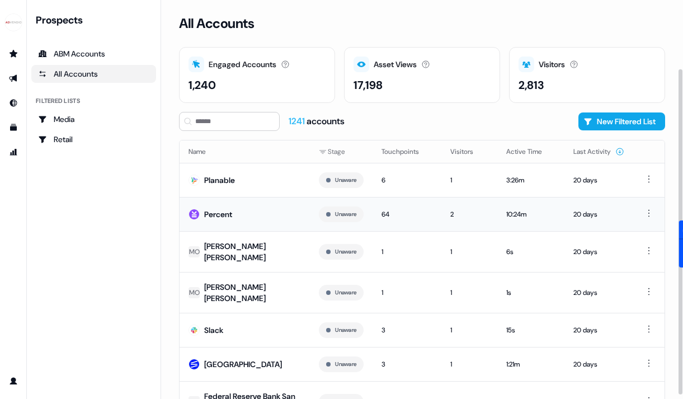
scroll to position [84, 0]
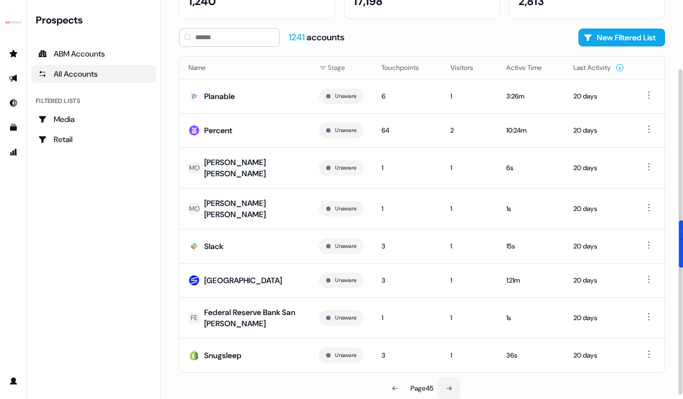
click at [452, 387] on icon at bounding box center [449, 388] width 5 height 4
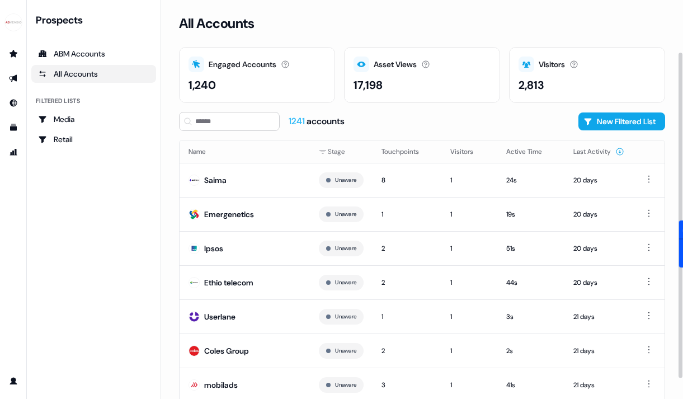
scroll to position [64, 0]
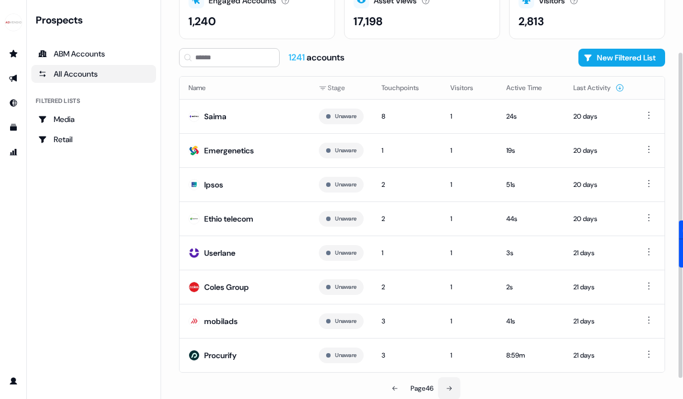
click at [455, 385] on button at bounding box center [449, 388] width 22 height 22
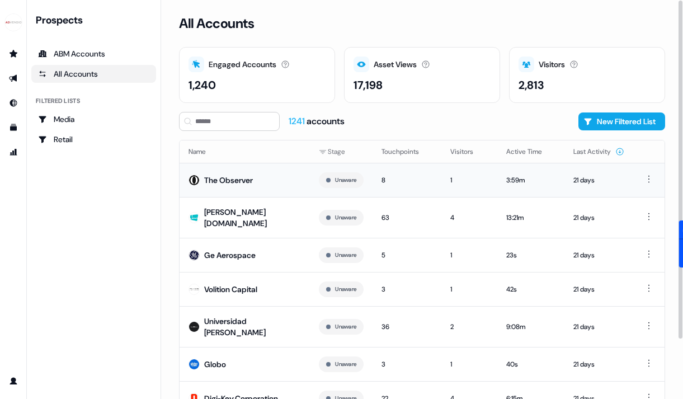
scroll to position [70, 0]
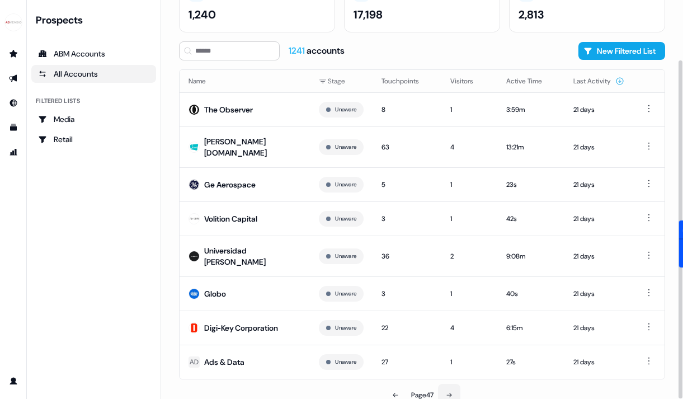
click at [448, 391] on icon at bounding box center [449, 394] width 7 height 7
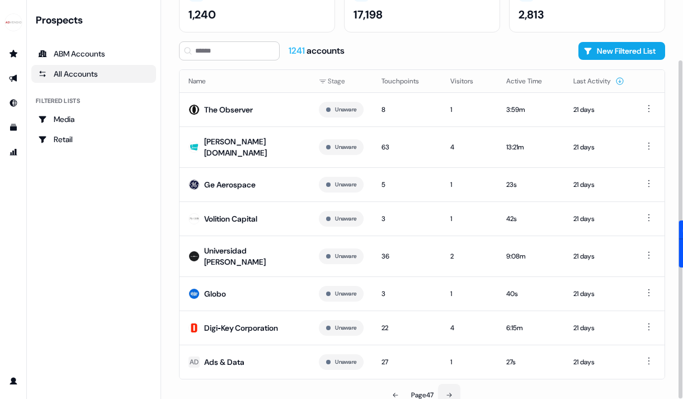
click at [453, 388] on button at bounding box center [449, 395] width 22 height 22
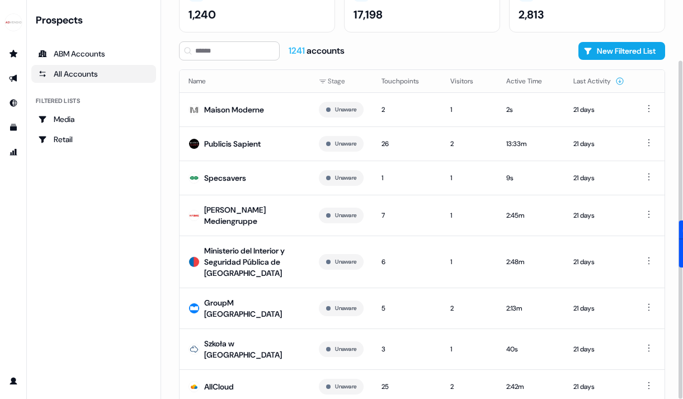
scroll to position [82, 0]
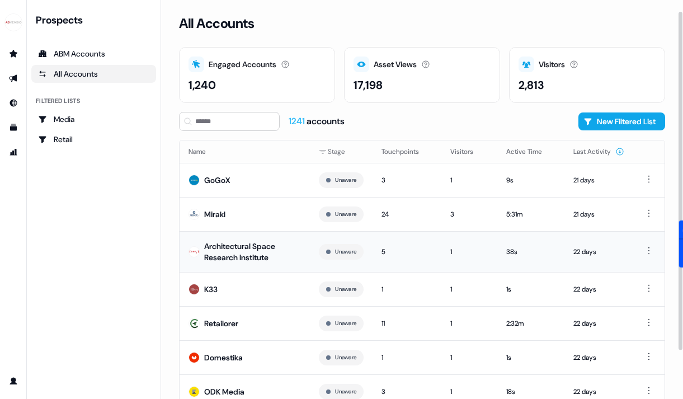
scroll to position [77, 0]
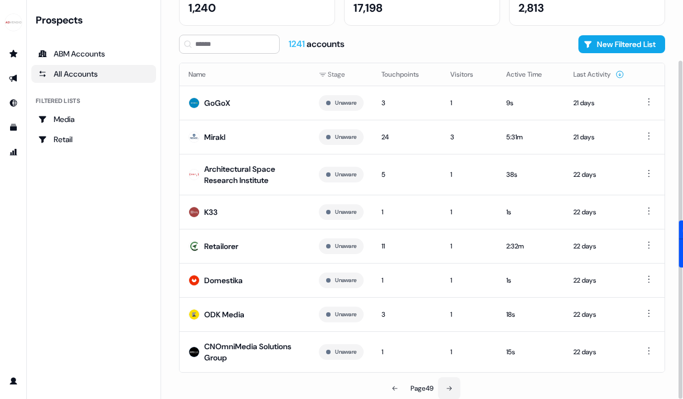
click at [450, 385] on icon at bounding box center [449, 388] width 7 height 7
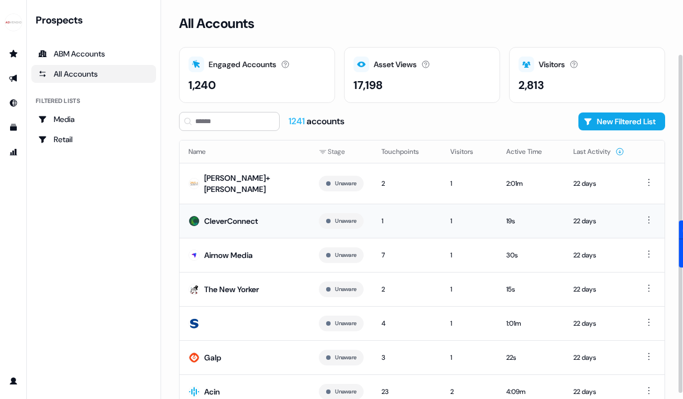
scroll to position [64, 0]
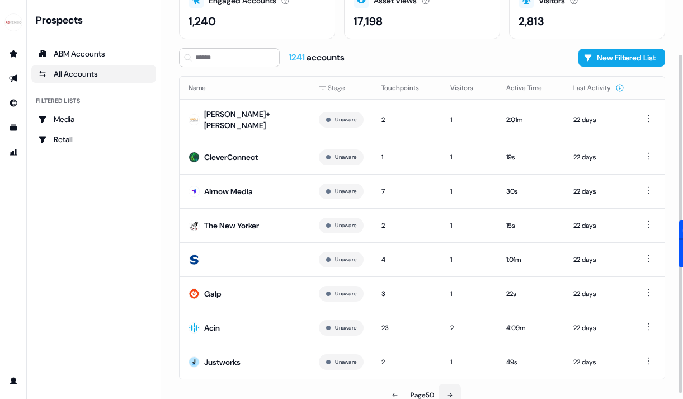
click at [443, 384] on button at bounding box center [449, 395] width 22 height 22
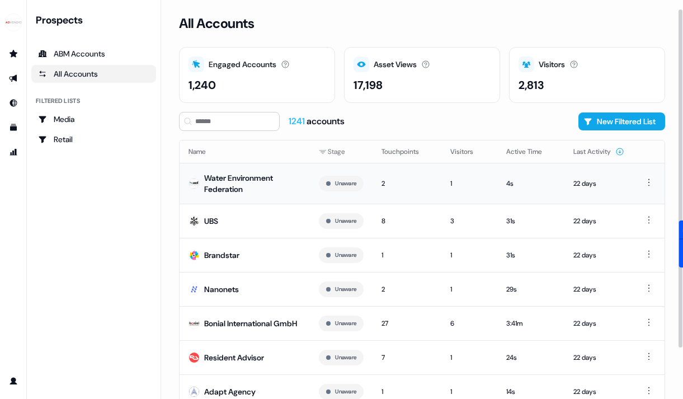
scroll to position [77, 0]
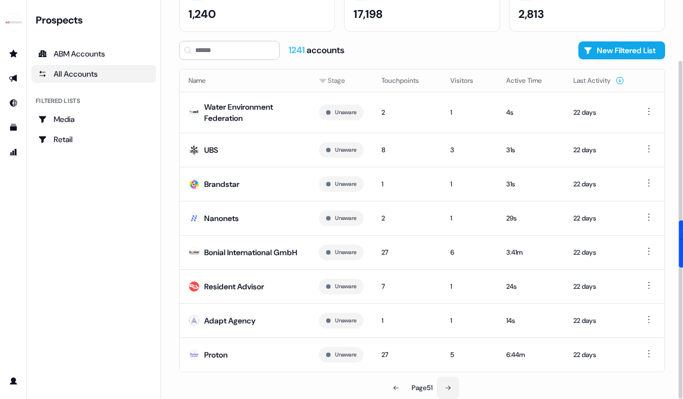
click at [444, 387] on button at bounding box center [448, 387] width 22 height 22
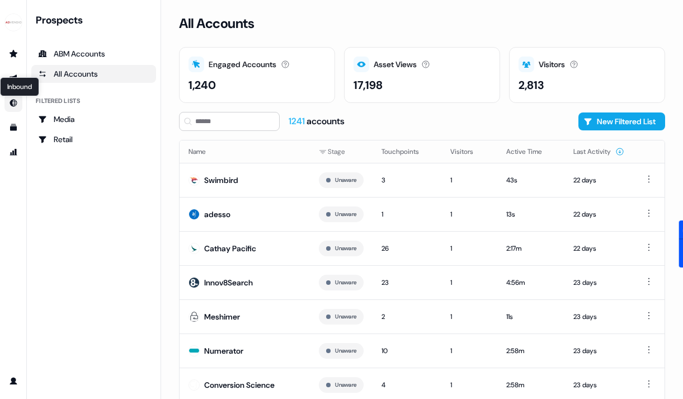
click at [13, 103] on icon "Go to Inbound" at bounding box center [13, 103] width 7 height 7
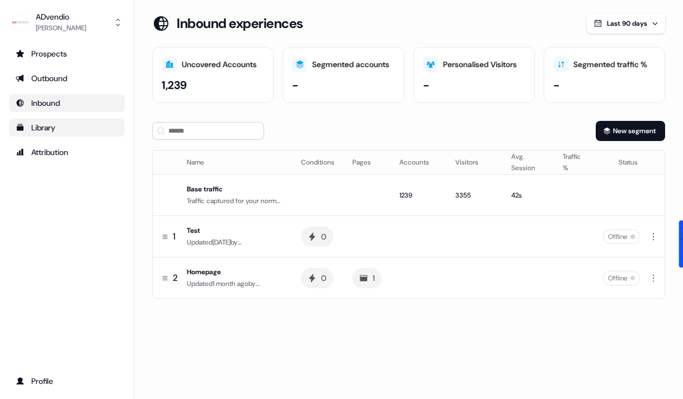
click at [53, 126] on div "Library" at bounding box center [67, 127] width 102 height 11
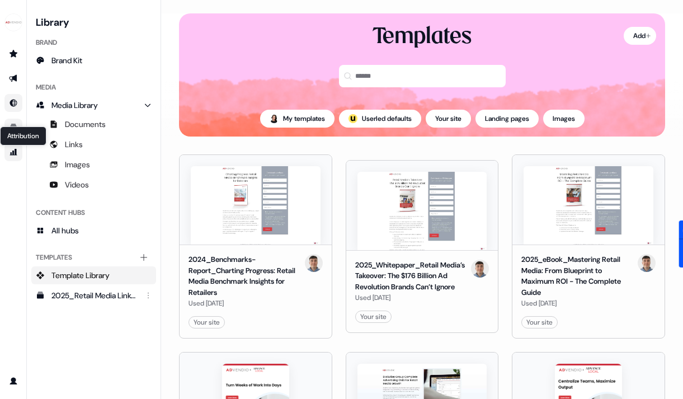
click at [14, 153] on icon "Go to attribution" at bounding box center [13, 152] width 9 height 9
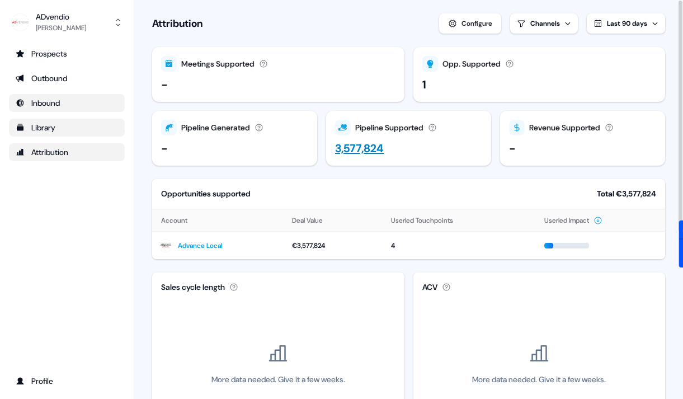
click at [356, 150] on div "3,577,824" at bounding box center [359, 148] width 49 height 17
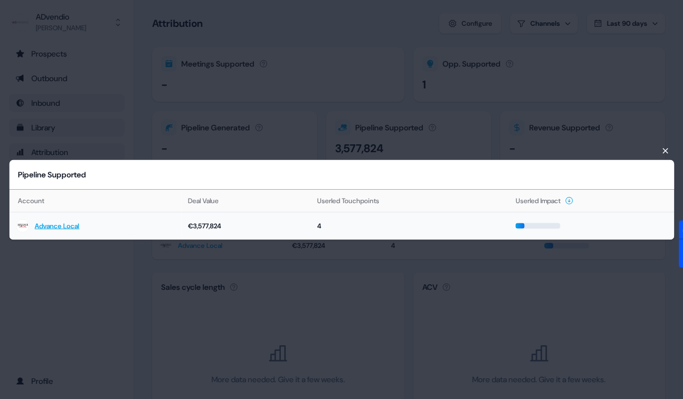
click at [527, 221] on td at bounding box center [591, 225] width 165 height 27
click at [51, 226] on link "Advance Local" at bounding box center [57, 225] width 45 height 11
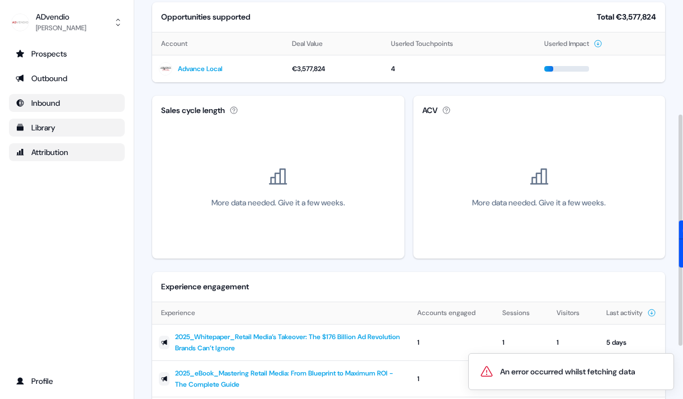
scroll to position [288, 0]
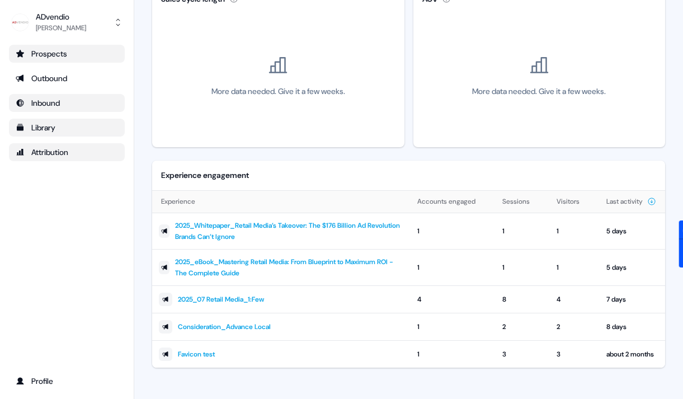
click at [64, 56] on div "Prospects" at bounding box center [67, 53] width 102 height 11
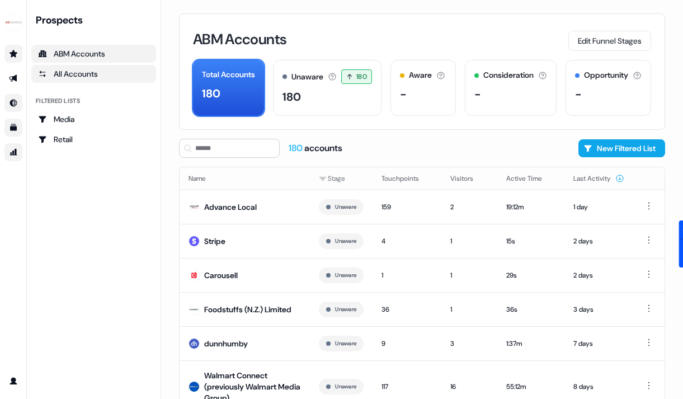
click at [102, 73] on div "All Accounts" at bounding box center [93, 73] width 111 height 11
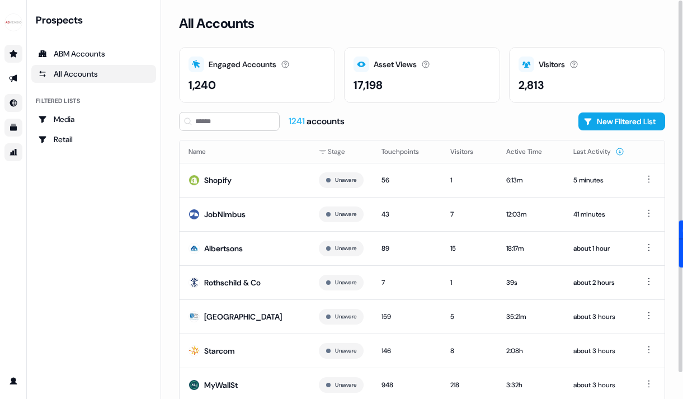
click at [406, 82] on div "17,198" at bounding box center [421, 85] width 137 height 17
click at [288, 77] on div "1,240" at bounding box center [256, 85] width 137 height 17
click at [568, 79] on div "2,813" at bounding box center [586, 85] width 137 height 17
click at [16, 21] on img "side nav menu" at bounding box center [13, 22] width 18 height 18
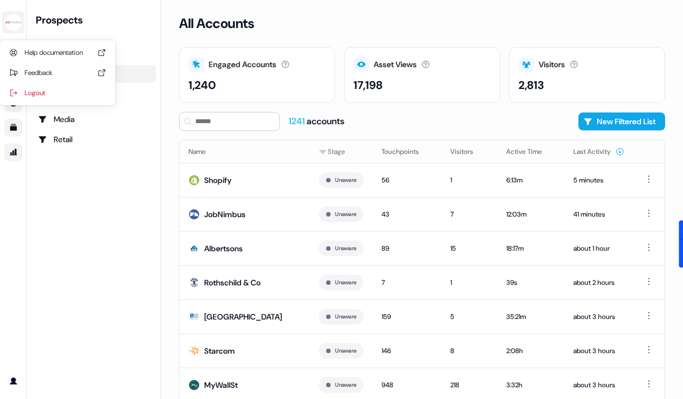
click at [16, 23] on img "side nav menu" at bounding box center [13, 22] width 18 height 18
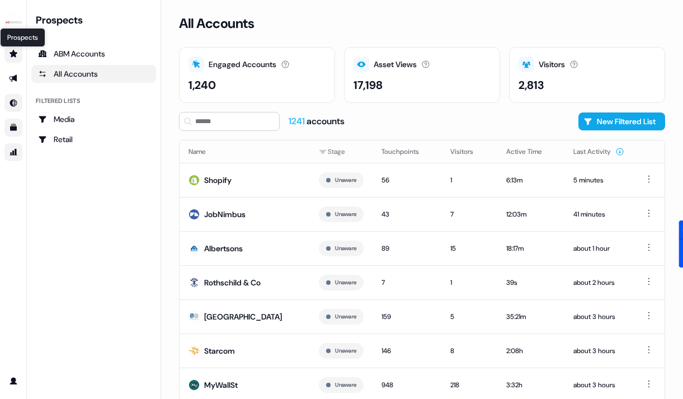
click at [16, 53] on icon "Go to prospects" at bounding box center [14, 53] width 8 height 7
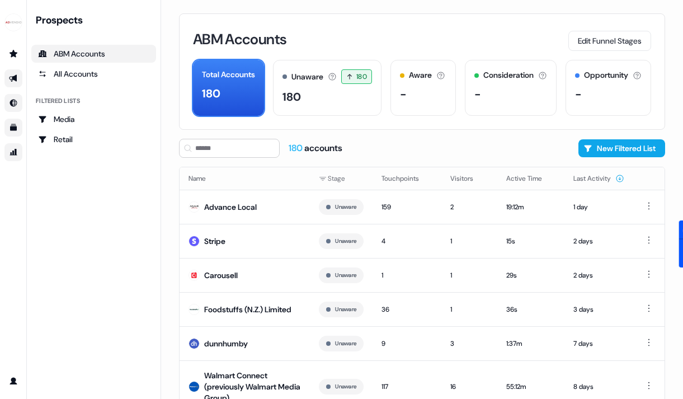
click at [18, 82] on link "Go to outbound experience" at bounding box center [13, 78] width 18 height 18
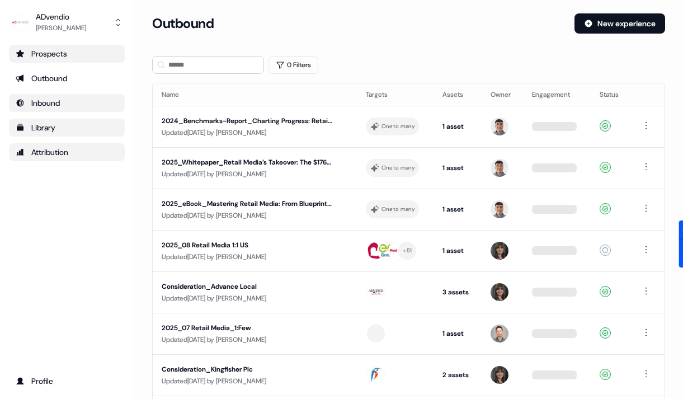
click at [51, 62] on link "Prospects" at bounding box center [67, 54] width 116 height 18
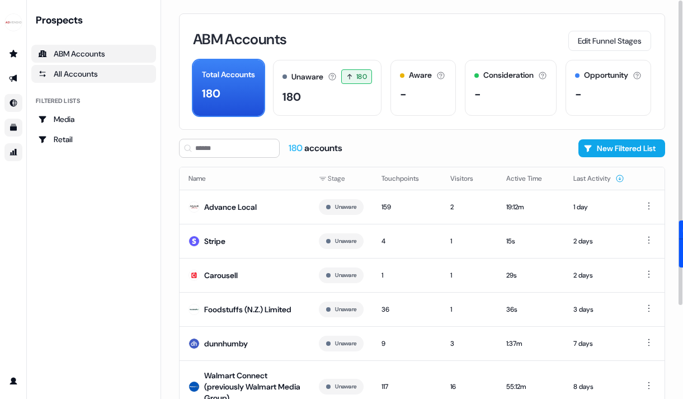
click at [74, 68] on link "All Accounts" at bounding box center [93, 74] width 125 height 18
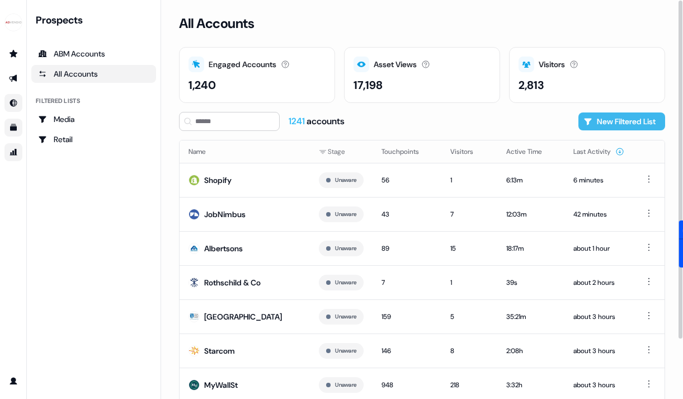
click at [629, 117] on button "New Filtered List" at bounding box center [621, 121] width 87 height 18
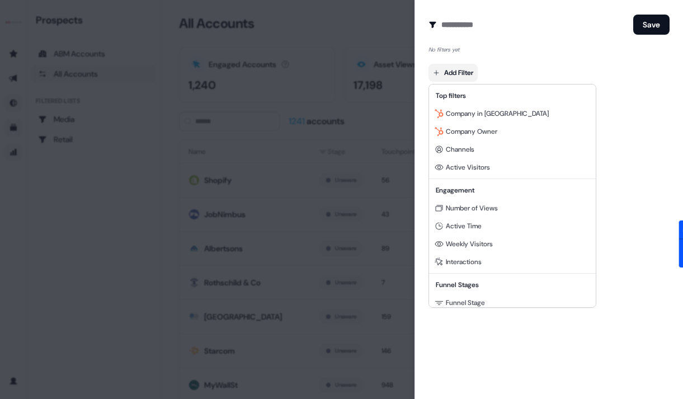
click at [455, 71] on body "For the best experience switch devices to a bigger screen. Go to Userled.io Pro…" at bounding box center [341, 199] width 683 height 399
click at [473, 170] on span "Active Visitors" at bounding box center [468, 167] width 44 height 9
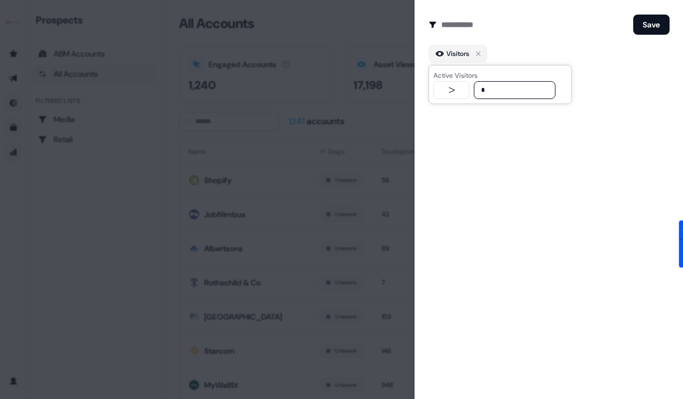
type input "*"
click at [441, 84] on button "button" at bounding box center [451, 90] width 36 height 18
click at [515, 90] on input "*" at bounding box center [515, 90] width 82 height 18
click at [659, 25] on button "Save" at bounding box center [651, 25] width 36 height 20
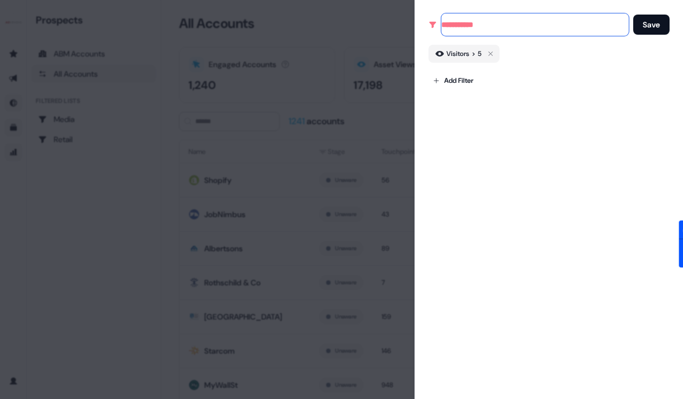
click at [465, 26] on input at bounding box center [534, 24] width 187 height 22
type input "**********"
click at [650, 34] on button "Save" at bounding box center [651, 25] width 36 height 20
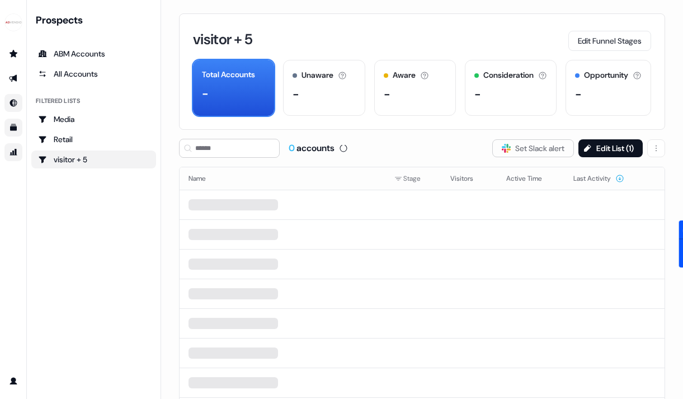
click at [141, 157] on div "visitor + 5" at bounding box center [93, 159] width 111 height 11
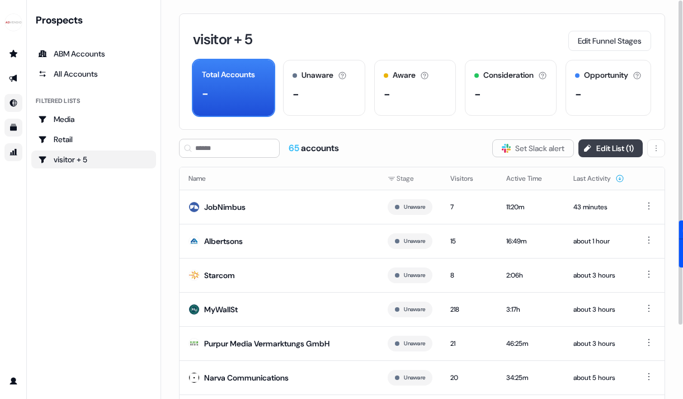
click at [628, 152] on button "Edit List ( 1 )" at bounding box center [610, 148] width 64 height 18
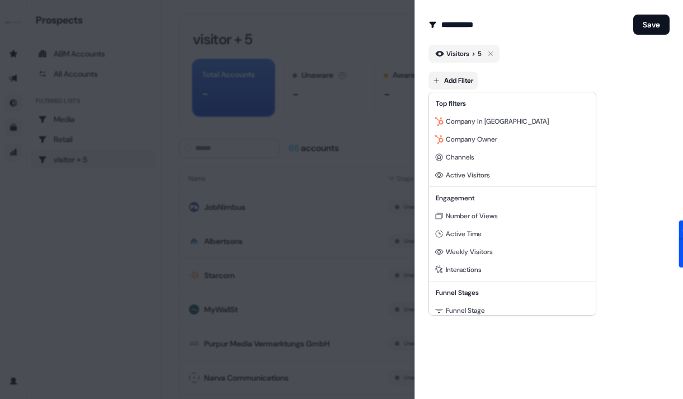
click at [461, 78] on body "For the best experience switch devices to a bigger screen. Go to Userled.io Pro…" at bounding box center [341, 199] width 683 height 399
click at [471, 229] on span "Active Time" at bounding box center [464, 233] width 36 height 9
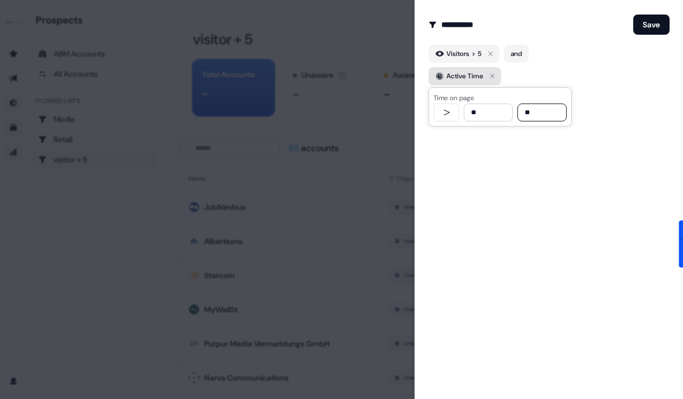
click at [492, 76] on icon "button" at bounding box center [491, 75] width 13 height 13
click at [463, 81] on body "For the best experience switch devices to a bigger screen. Go to Userled.io Pro…" at bounding box center [341, 199] width 683 height 399
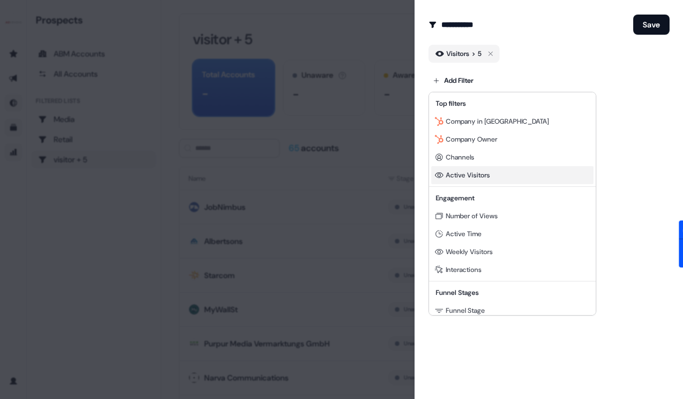
click at [476, 169] on div "Active Visitors" at bounding box center [512, 175] width 162 height 18
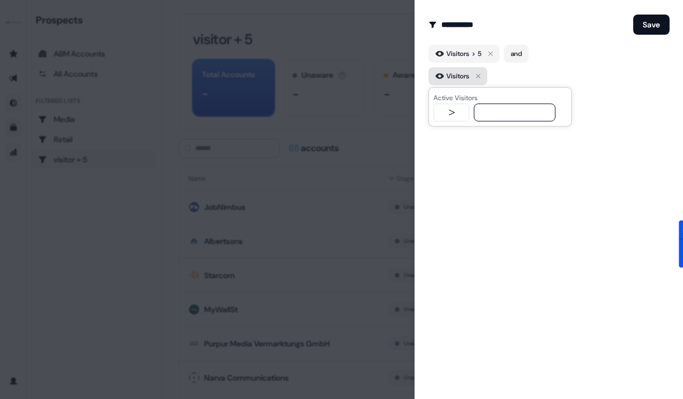
click at [483, 78] on icon "button" at bounding box center [477, 75] width 13 height 13
click at [465, 79] on body "For the best experience switch devices to a bigger screen. Go to Userled.io Pro…" at bounding box center [341, 199] width 683 height 399
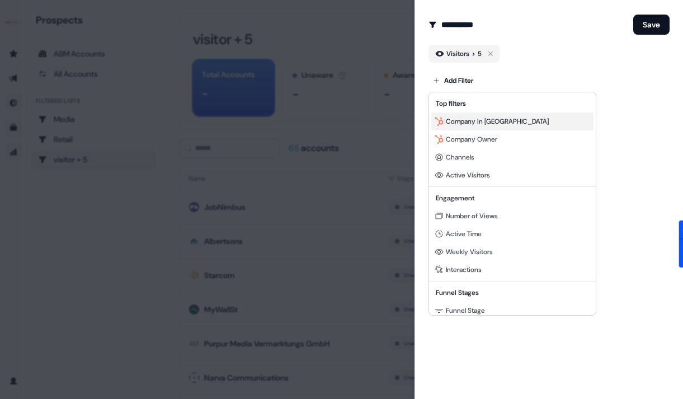
scroll to position [101, 0]
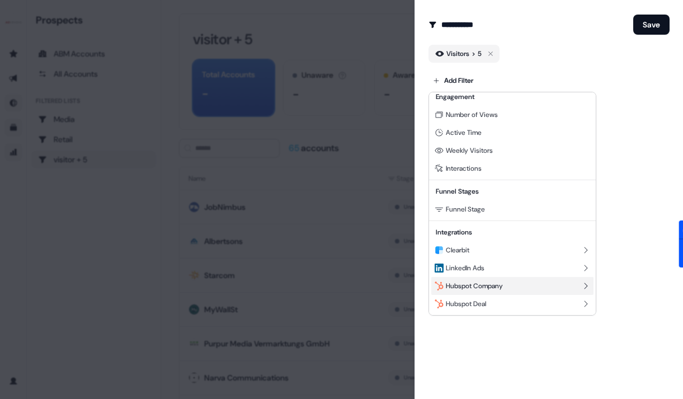
click at [474, 282] on span "Hubspot Company" at bounding box center [474, 285] width 57 height 9
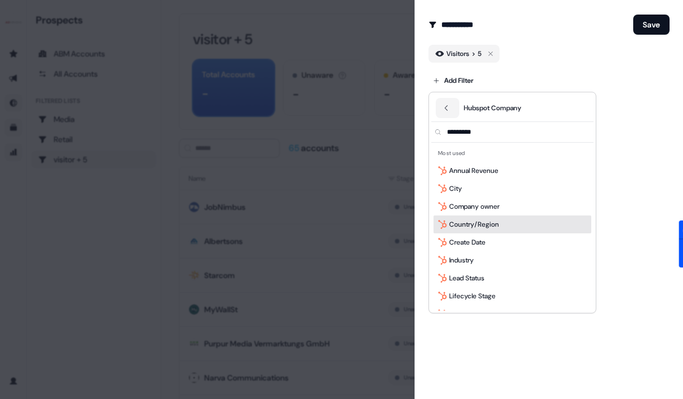
click at [476, 222] on span "Country/Region" at bounding box center [474, 224] width 50 height 11
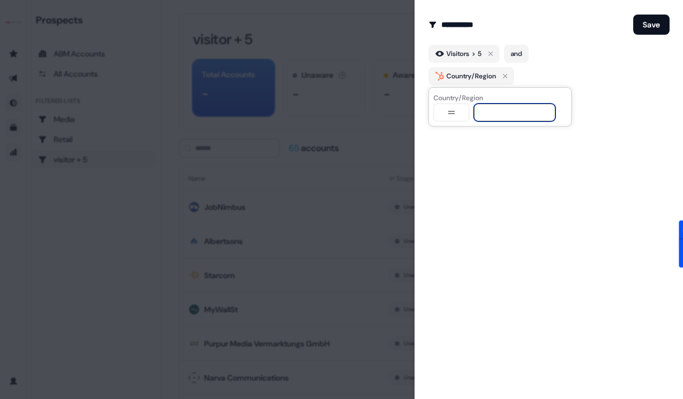
click at [507, 110] on input at bounding box center [515, 112] width 82 height 18
click at [455, 122] on div "**********" at bounding box center [499, 106] width 143 height 39
click at [456, 113] on icon "button" at bounding box center [450, 112] width 13 height 9
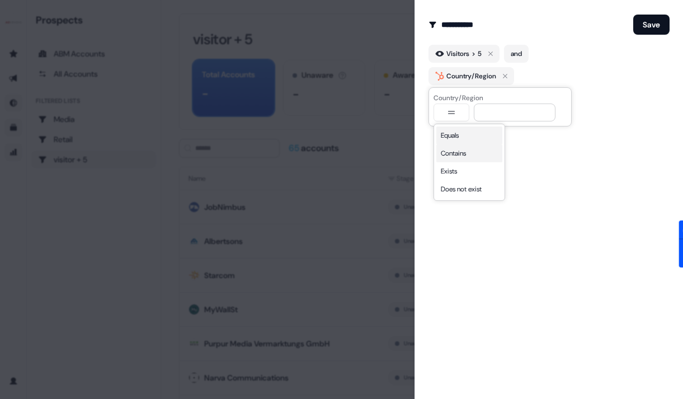
select select "********"
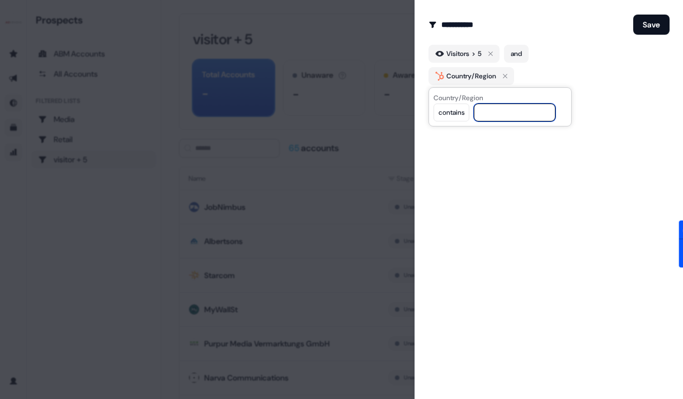
click at [495, 120] on input at bounding box center [515, 112] width 82 height 18
type input "**********"
click at [655, 19] on button "Save" at bounding box center [651, 25] width 36 height 20
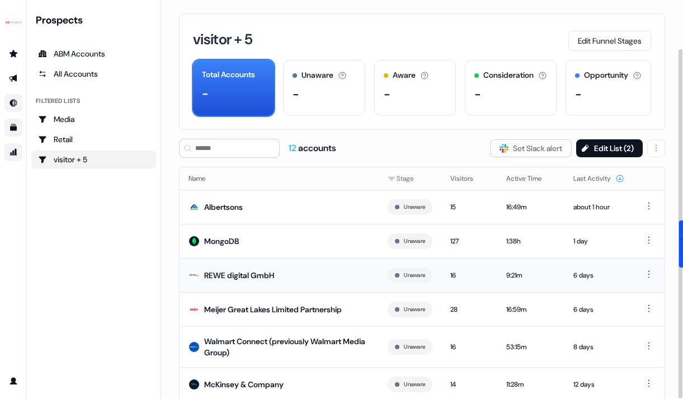
scroll to position [97, 0]
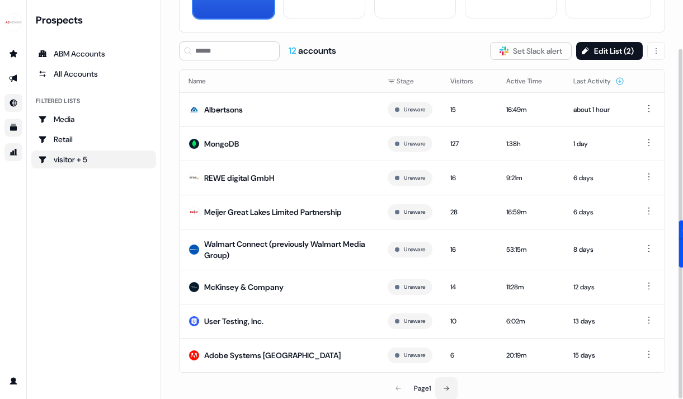
click at [451, 385] on button at bounding box center [446, 388] width 22 height 22
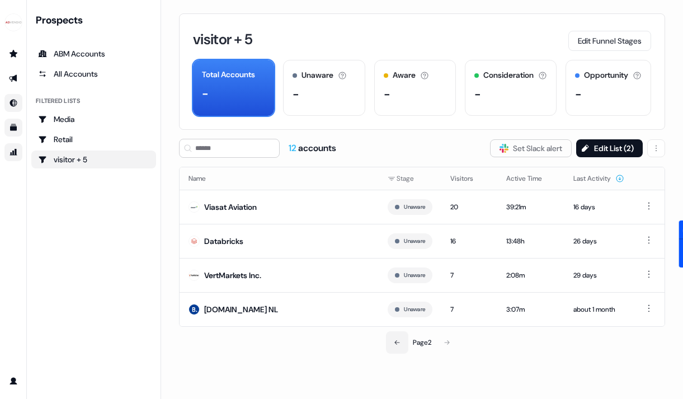
click at [396, 347] on button at bounding box center [397, 342] width 22 height 22
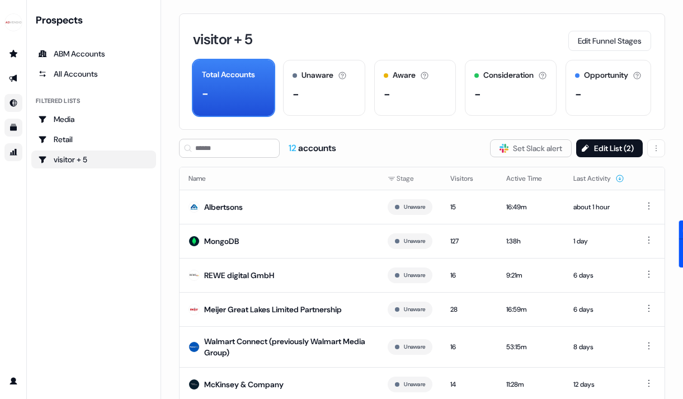
click at [609, 139] on div "12 accounts Slack Logo SVG Set Slack alert Edit List ( 2 )" at bounding box center [422, 148] width 486 height 19
click at [609, 142] on button "Edit List ( 2 )" at bounding box center [609, 148] width 67 height 18
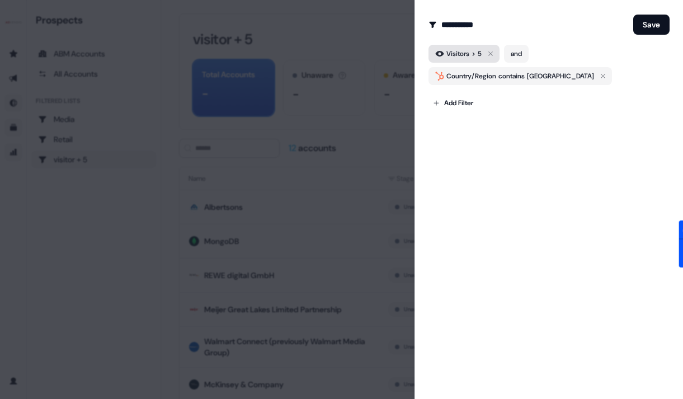
click at [460, 51] on span "Visitors" at bounding box center [457, 53] width 23 height 11
click at [493, 52] on icon "button" at bounding box center [490, 53] width 13 height 13
click at [491, 53] on icon "button" at bounding box center [490, 53] width 4 height 4
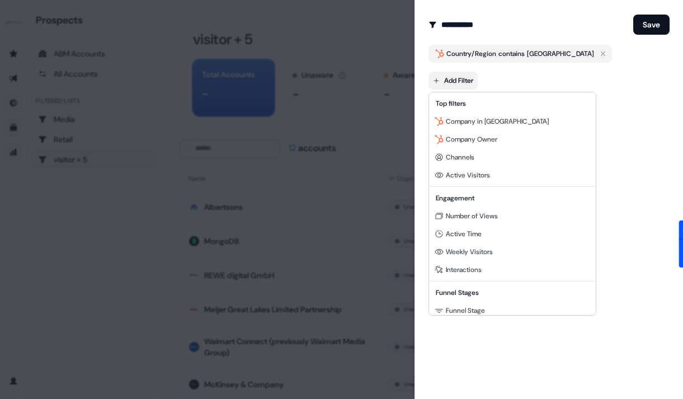
click at [458, 88] on body "For the best experience switch devices to a bigger screen. Go to Userled.io Pro…" at bounding box center [341, 199] width 683 height 399
click at [481, 238] on div "Active Time" at bounding box center [512, 234] width 162 height 18
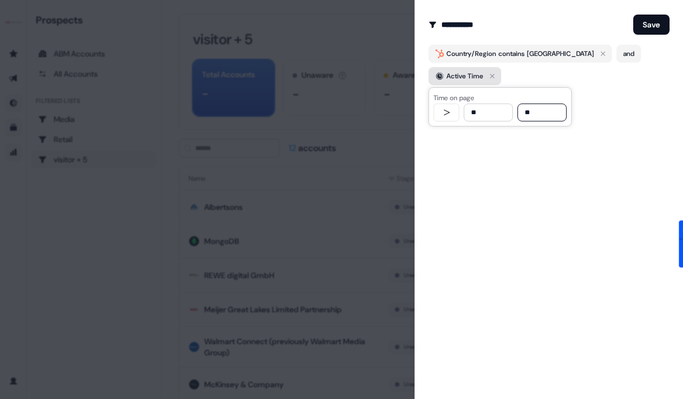
click at [496, 74] on icon "button" at bounding box center [491, 75] width 13 height 13
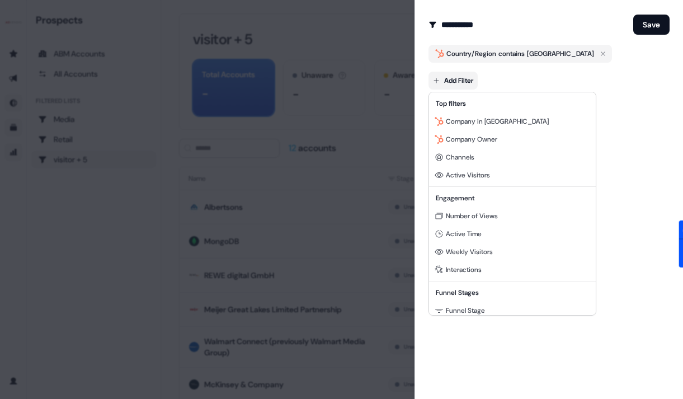
click at [462, 83] on body "For the best experience switch devices to a bigger screen. Go to Userled.io Pro…" at bounding box center [341, 199] width 683 height 399
click at [479, 180] on div "Active Visitors" at bounding box center [512, 175] width 162 height 18
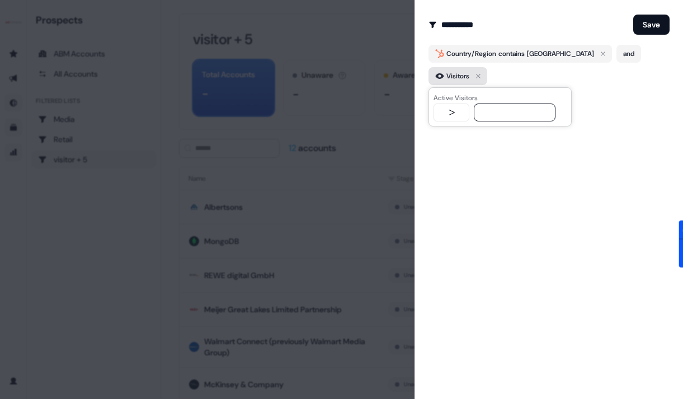
click at [480, 77] on icon "button" at bounding box center [478, 76] width 4 height 4
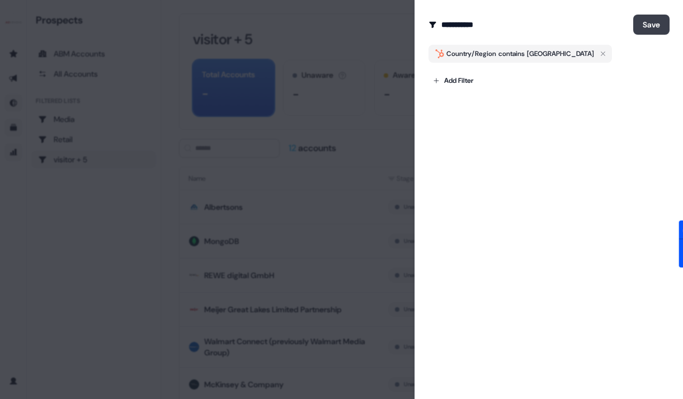
click at [655, 26] on button "Save" at bounding box center [651, 25] width 36 height 20
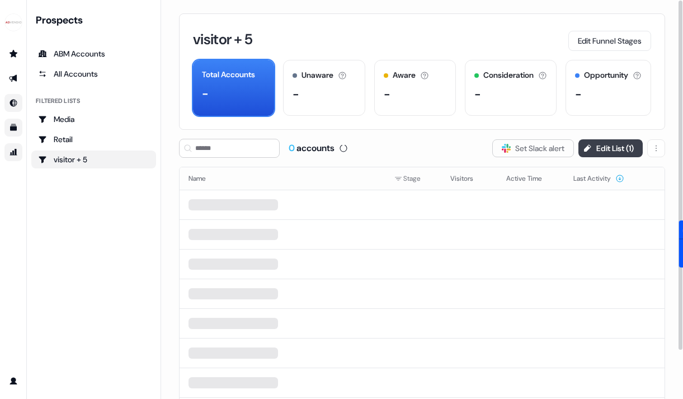
click at [623, 147] on button "Edit List ( 1 )" at bounding box center [610, 148] width 64 height 18
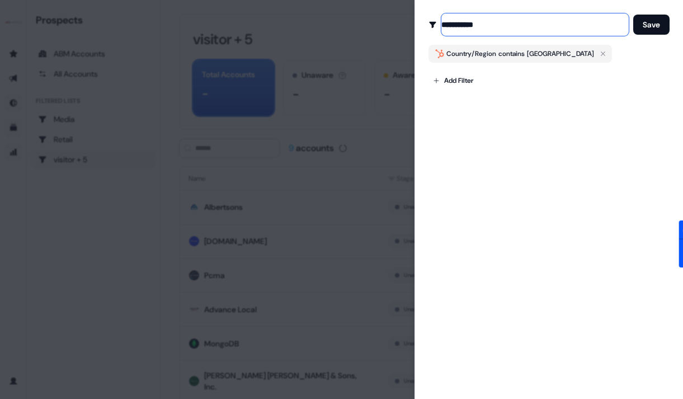
click at [465, 20] on input "**********" at bounding box center [534, 24] width 187 height 22
drag, startPoint x: 483, startPoint y: 24, endPoint x: 442, endPoint y: 22, distance: 40.8
click at [442, 24] on input "**********" at bounding box center [534, 24] width 187 height 22
type input "***"
click at [633, 15] on button "Save" at bounding box center [651, 25] width 36 height 20
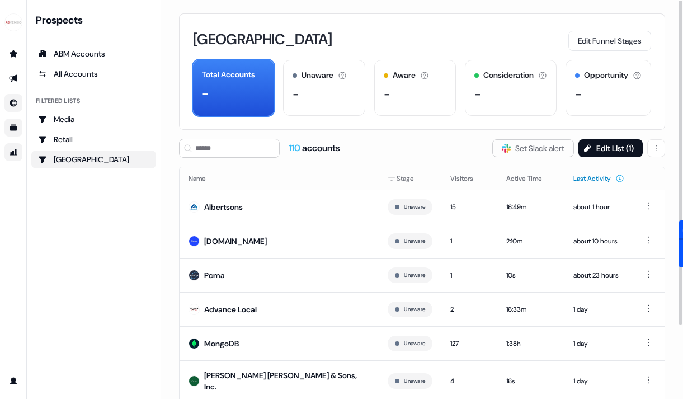
click at [584, 179] on button "Last Activity" at bounding box center [598, 178] width 51 height 20
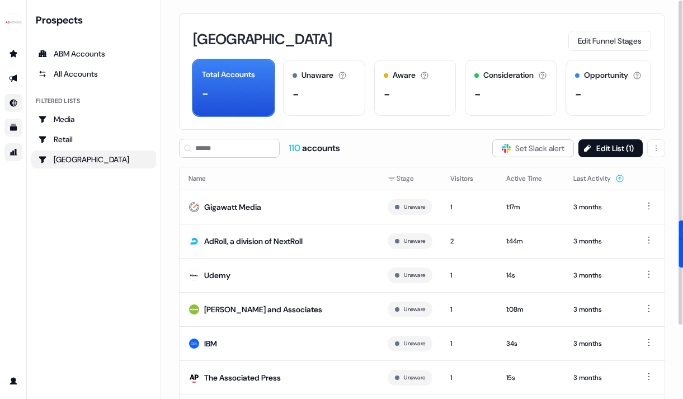
click at [584, 179] on button "Last Activity" at bounding box center [598, 178] width 51 height 20
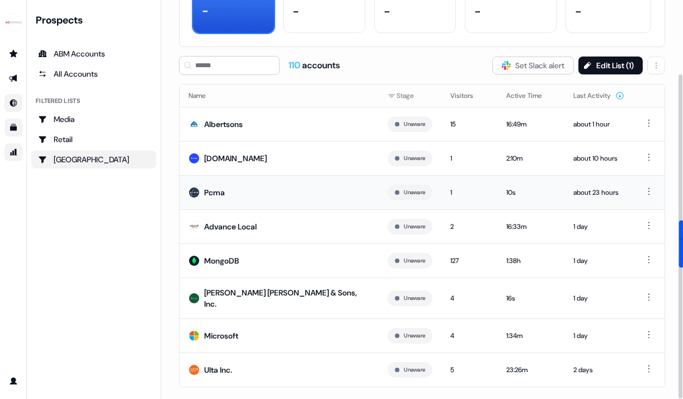
scroll to position [91, 0]
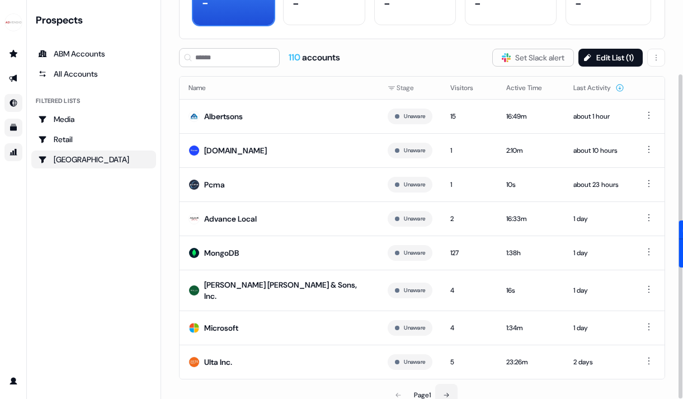
click at [447, 391] on icon at bounding box center [446, 394] width 7 height 7
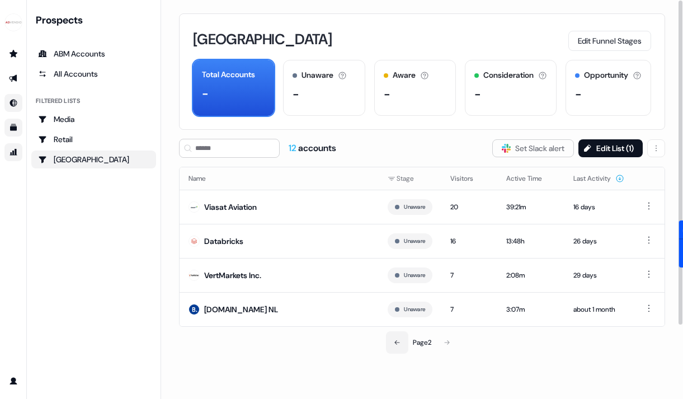
click at [404, 347] on button at bounding box center [397, 342] width 22 height 22
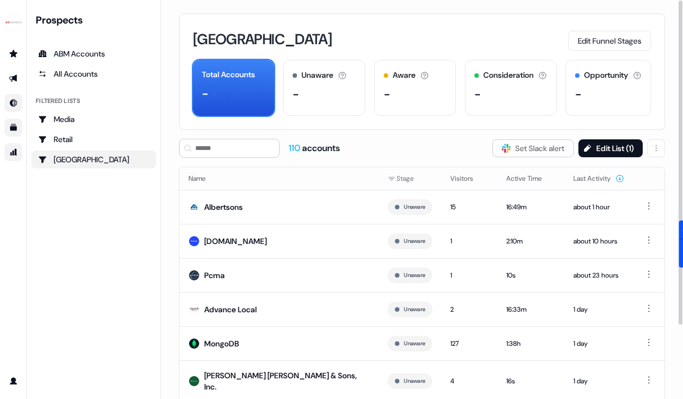
scroll to position [91, 0]
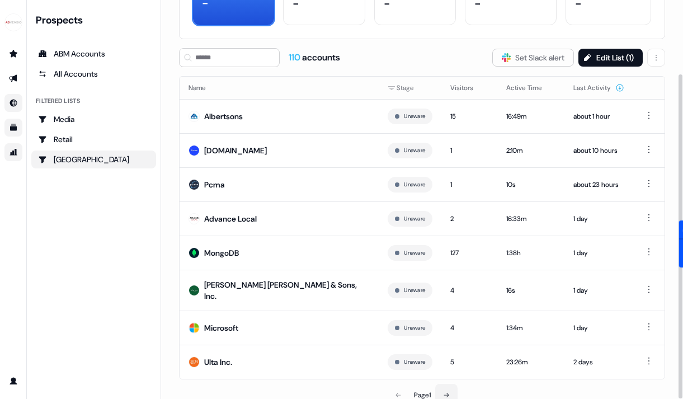
click at [448, 384] on button at bounding box center [446, 395] width 22 height 22
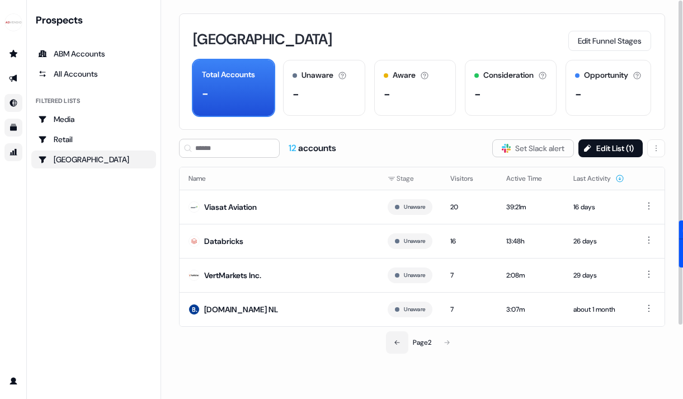
click at [394, 340] on icon at bounding box center [397, 342] width 7 height 7
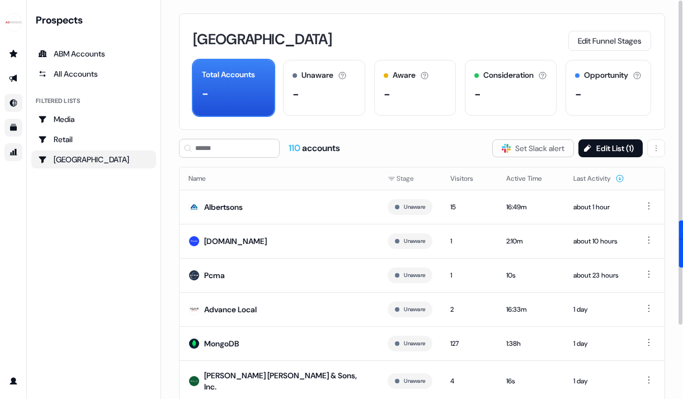
click at [330, 148] on div "110 accounts" at bounding box center [313, 148] width 51 height 12
click at [635, 148] on button "Edit List ( 1 )" at bounding box center [610, 148] width 64 height 18
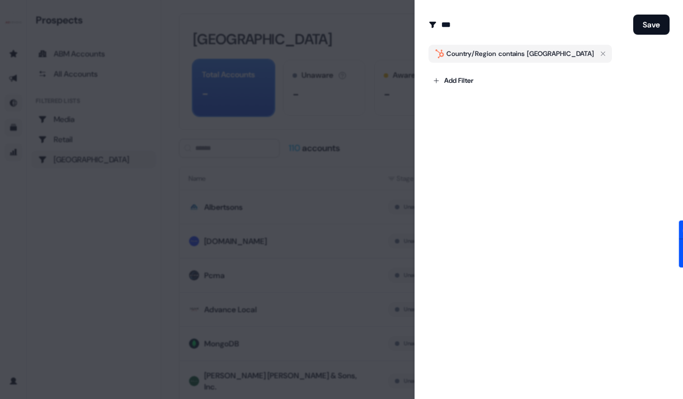
click at [283, 209] on div at bounding box center [341, 199] width 683 height 399
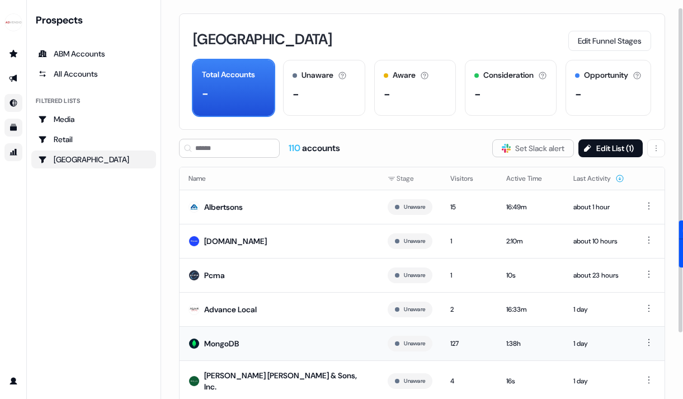
scroll to position [91, 0]
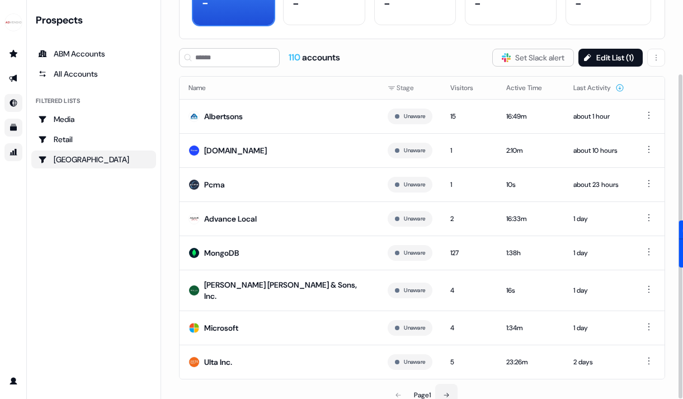
click at [455, 389] on button at bounding box center [446, 395] width 22 height 22
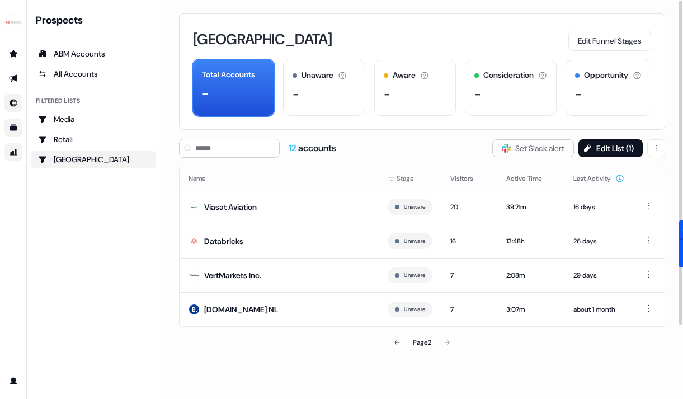
click at [446, 343] on div "Page 2" at bounding box center [422, 342] width 156 height 22
click at [395, 342] on icon at bounding box center [396, 342] width 5 height 4
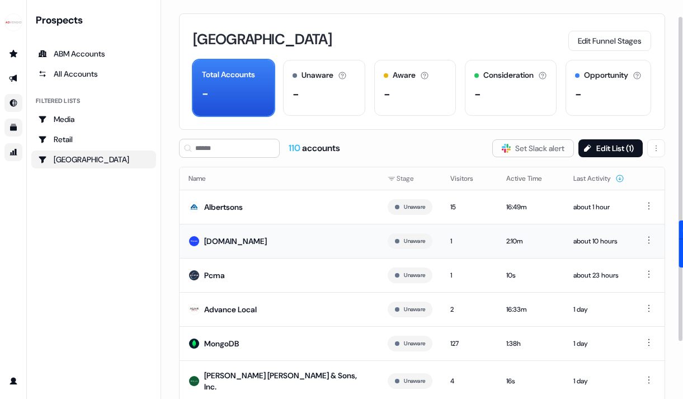
scroll to position [91, 0]
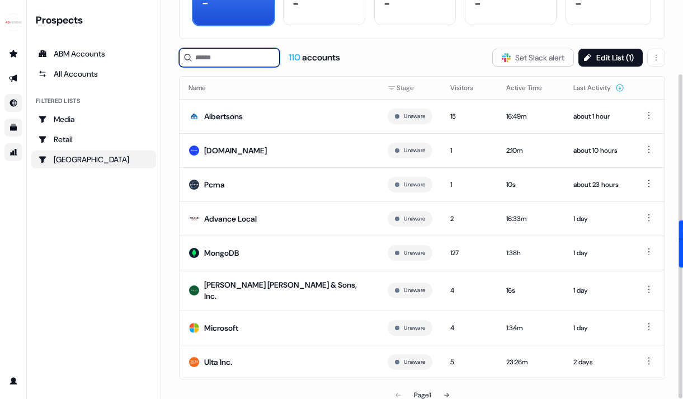
click at [230, 57] on input at bounding box center [229, 57] width 101 height 19
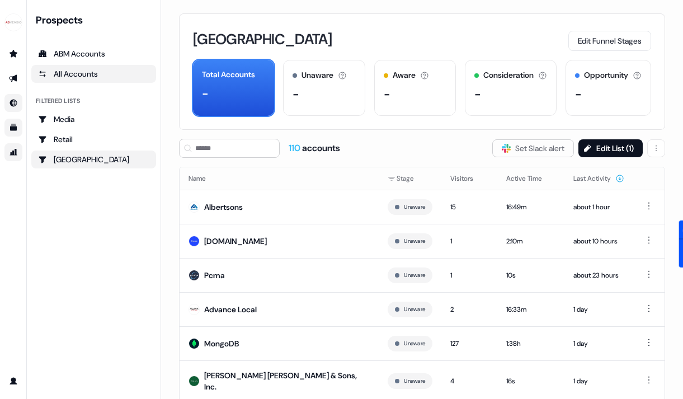
click at [92, 71] on div "All Accounts" at bounding box center [93, 73] width 111 height 11
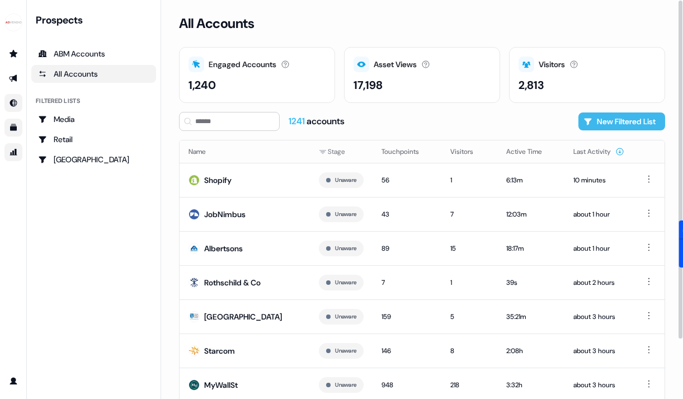
click at [610, 120] on button "New Filtered List" at bounding box center [621, 121] width 87 height 18
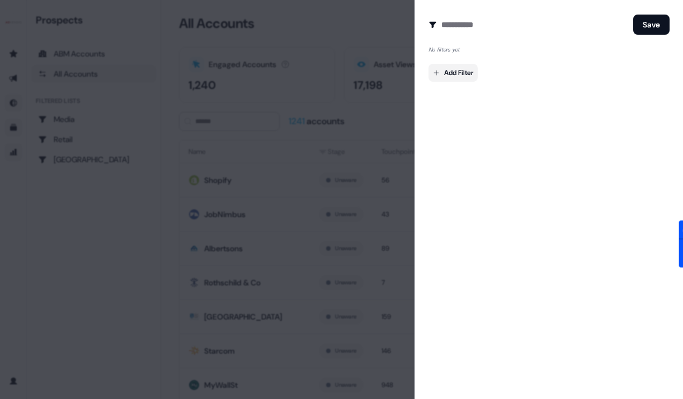
click at [458, 79] on body "For the best experience switch devices to a bigger screen. Go to Userled.io Pro…" at bounding box center [341, 199] width 683 height 399
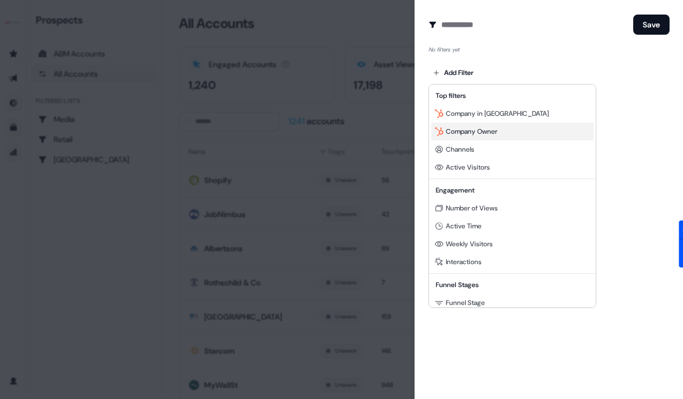
click at [495, 131] on span "Company Owner" at bounding box center [471, 131] width 51 height 9
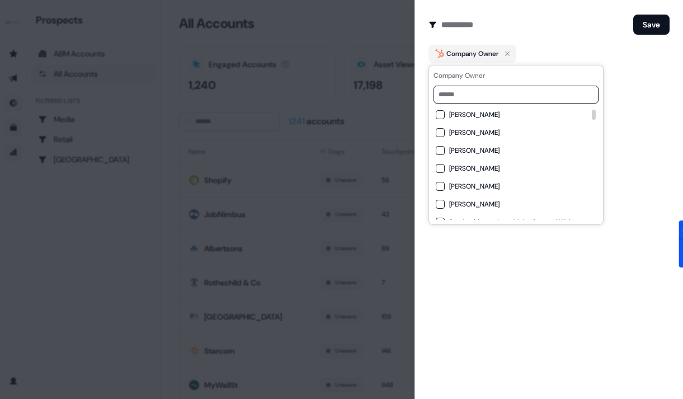
scroll to position [20, 0]
click at [466, 182] on span "[PERSON_NAME]" at bounding box center [474, 184] width 50 height 9
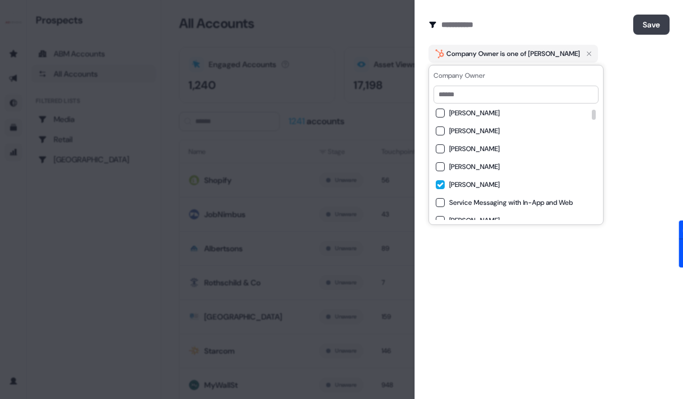
click at [652, 22] on button "Save" at bounding box center [651, 25] width 36 height 20
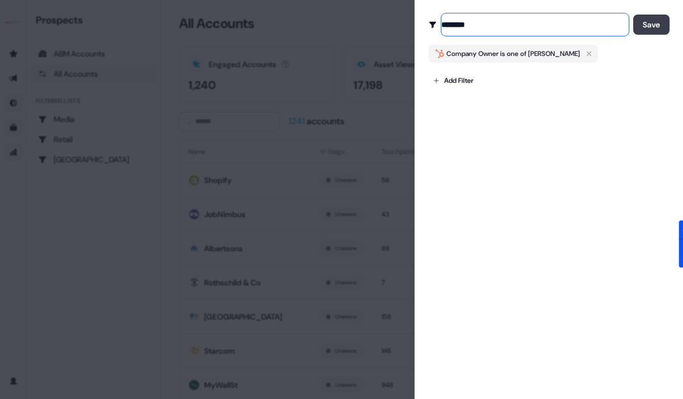
type input "********"
click at [654, 22] on button "Save" at bounding box center [651, 25] width 36 height 20
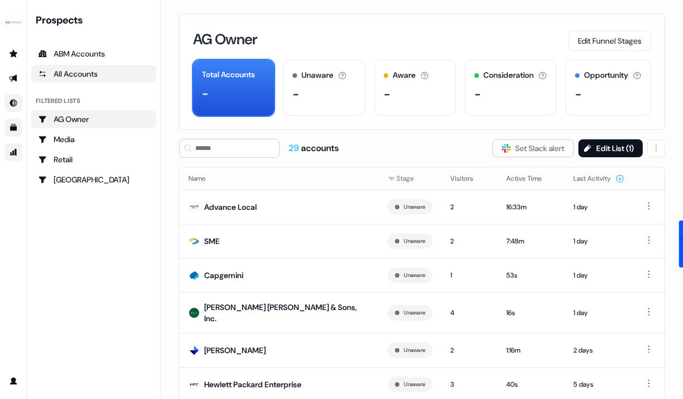
click at [98, 70] on div "All Accounts" at bounding box center [93, 73] width 111 height 11
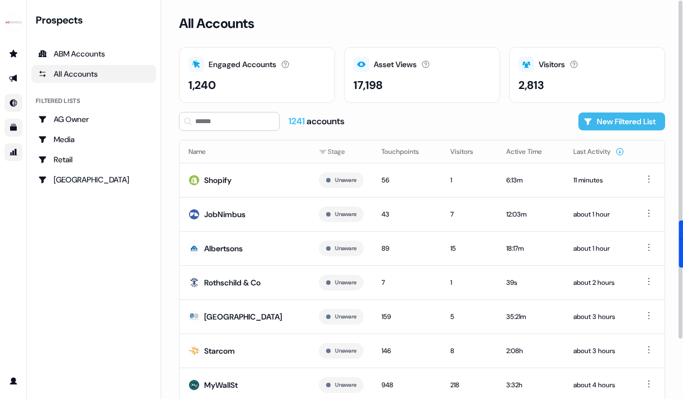
click at [623, 114] on button "New Filtered List" at bounding box center [621, 121] width 87 height 18
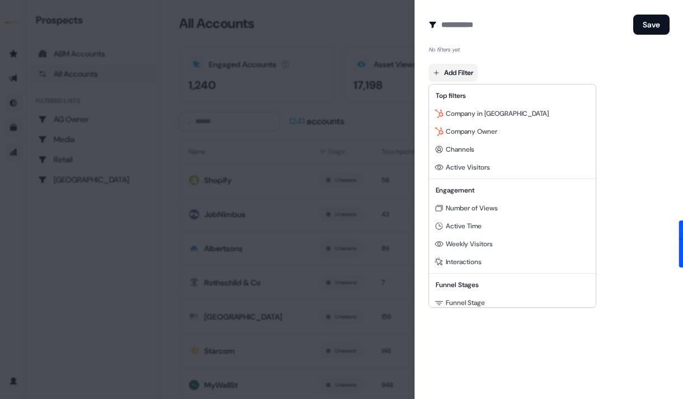
click at [454, 71] on body "For the best experience switch devices to a bigger screen. Go to Userled.io Pro…" at bounding box center [341, 199] width 683 height 399
click at [250, 106] on div at bounding box center [341, 199] width 683 height 399
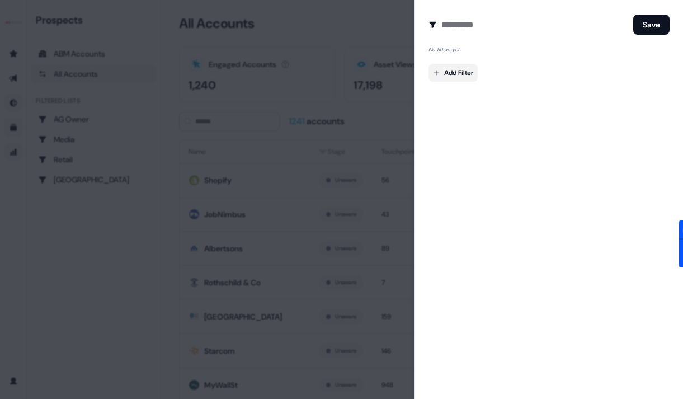
click at [467, 77] on body "For the best experience switch devices to a bigger screen. Go to Userled.io Pro…" at bounding box center [341, 199] width 683 height 399
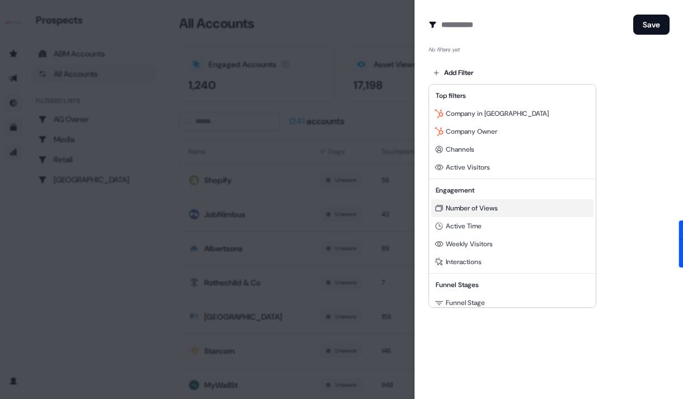
scroll to position [96, 0]
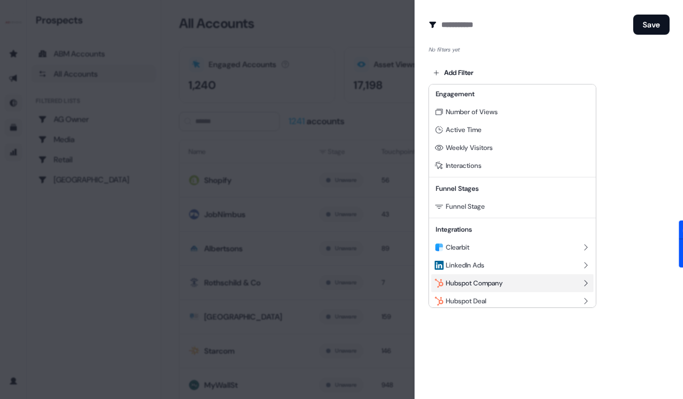
click at [462, 281] on span "Hubspot Company" at bounding box center [474, 282] width 57 height 9
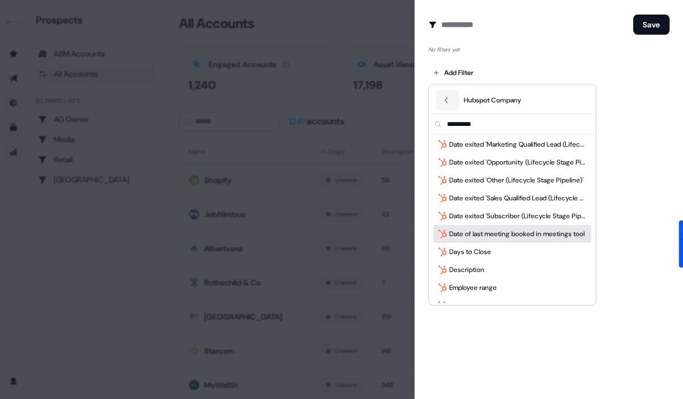
scroll to position [0, 0]
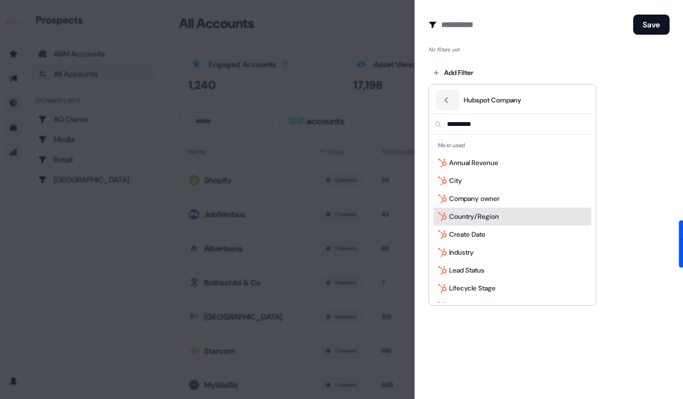
click at [488, 219] on span "Country/Region" at bounding box center [474, 216] width 50 height 11
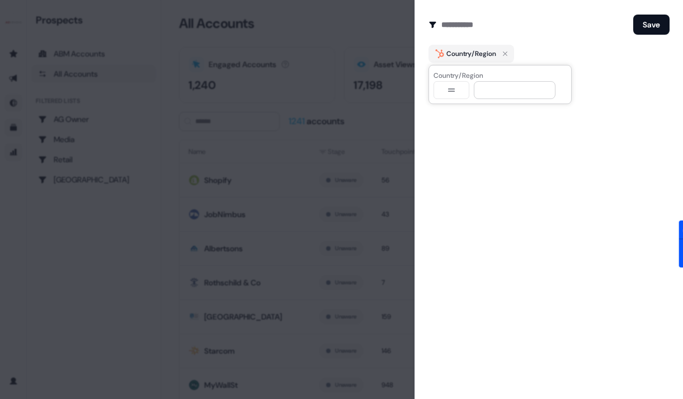
click at [450, 94] on button "button" at bounding box center [451, 90] width 36 height 18
select select "********"
click at [506, 86] on input at bounding box center [515, 90] width 82 height 18
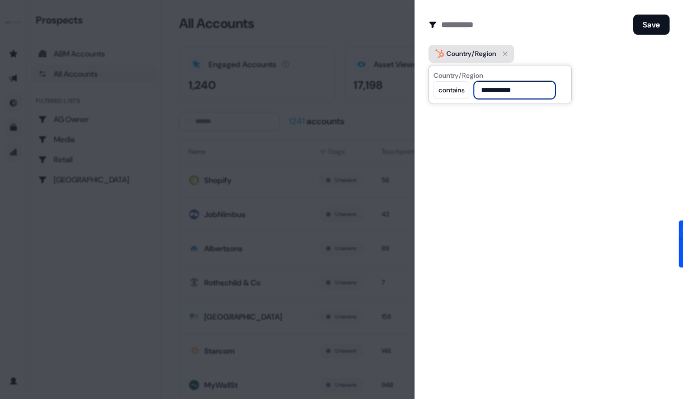
type input "**********"
click at [504, 53] on icon "button" at bounding box center [504, 53] width 13 height 13
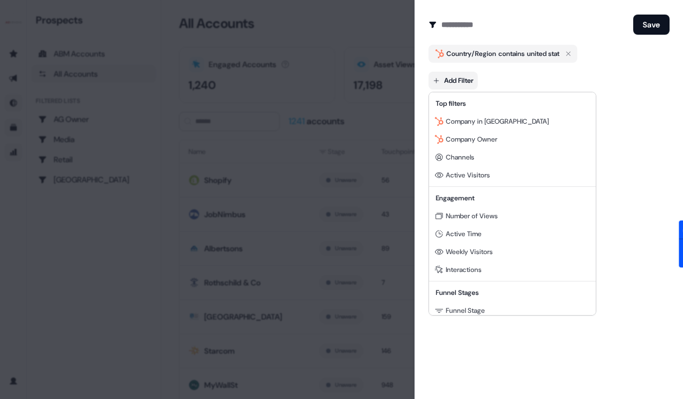
click at [472, 72] on body "For the best experience switch devices to a bigger screen. Go to Userled.io Pro…" at bounding box center [341, 199] width 683 height 399
click at [576, 50] on div at bounding box center [341, 199] width 683 height 399
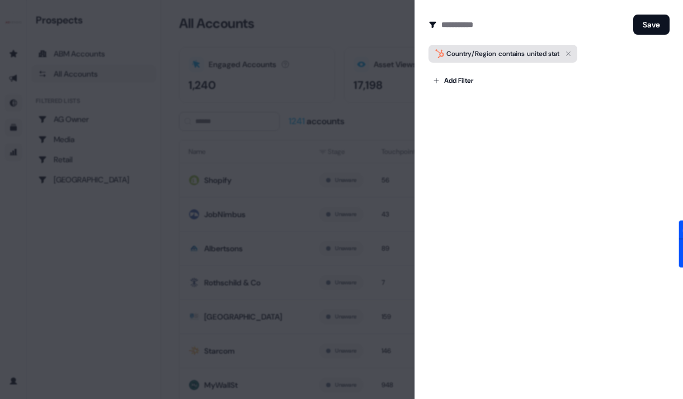
click at [573, 51] on icon "button" at bounding box center [567, 53] width 13 height 13
click at [456, 69] on body "For the best experience switch devices to a bigger screen. Go to Userled.io Pro…" at bounding box center [341, 199] width 683 height 399
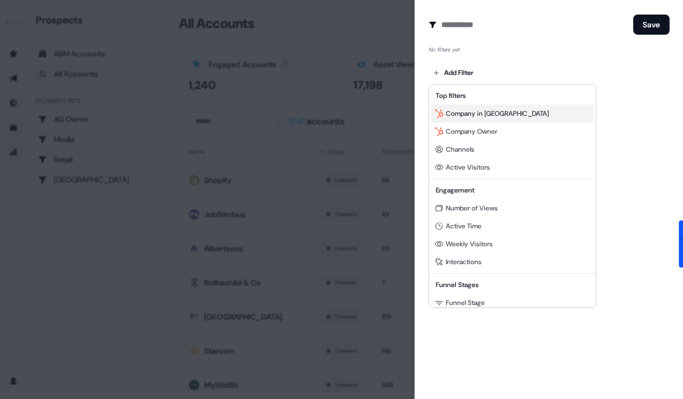
click at [456, 115] on span "Company in [GEOGRAPHIC_DATA]" at bounding box center [497, 113] width 103 height 9
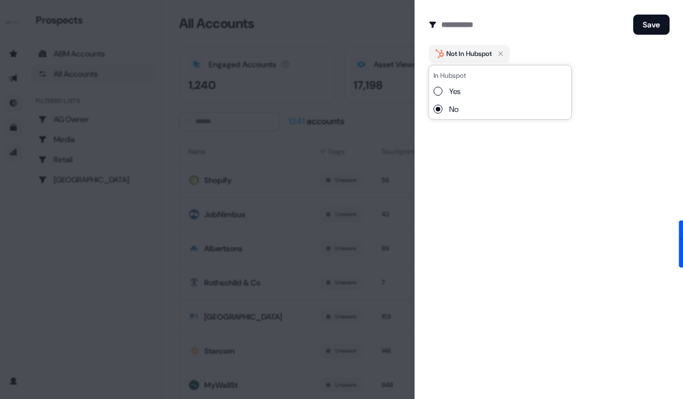
click at [548, 43] on form "Create Audience Filter Create a new audience by setting a name and configuring …" at bounding box center [548, 51] width 241 height 76
click at [506, 49] on icon "button" at bounding box center [500, 53] width 13 height 13
click at [455, 72] on body "For the best experience switch devices to a bigger screen. Go to Userled.io Pro…" at bounding box center [341, 199] width 683 height 399
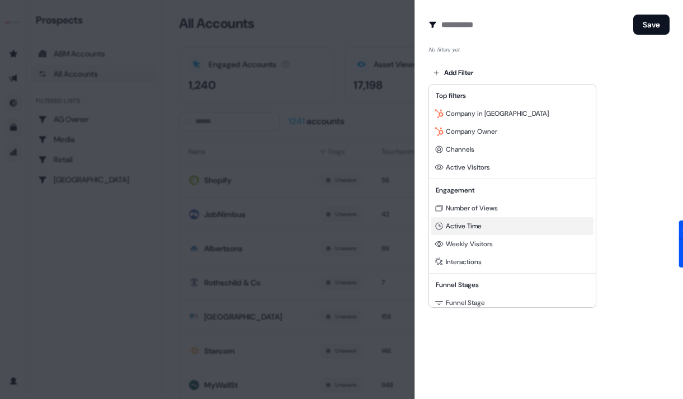
scroll to position [101, 0]
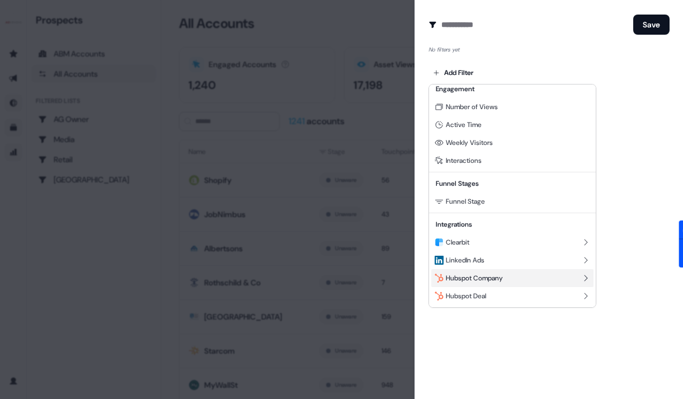
click at [460, 278] on span "Hubspot Company" at bounding box center [474, 277] width 57 height 9
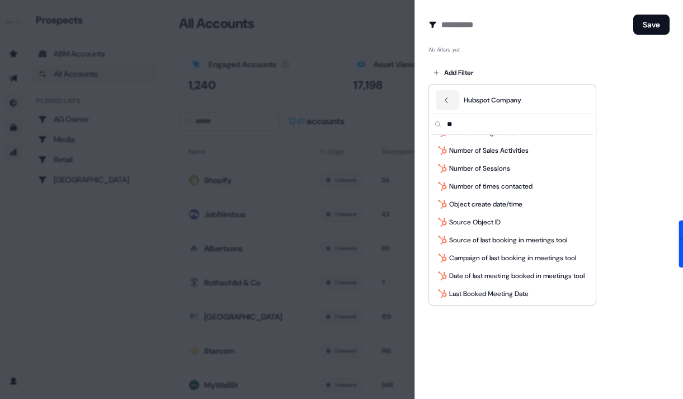
type input "*"
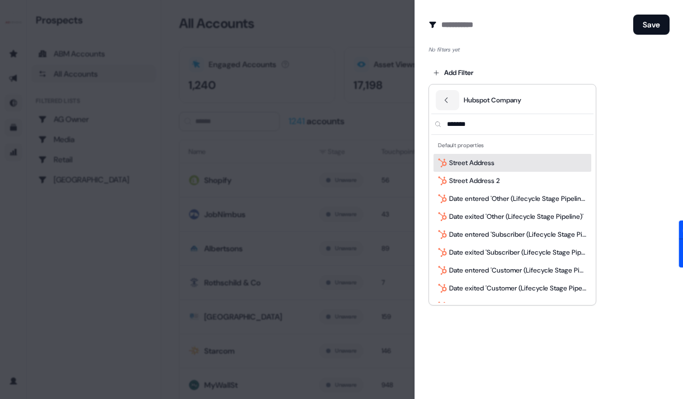
click at [518, 122] on input "*******" at bounding box center [518, 124] width 149 height 20
type input "*"
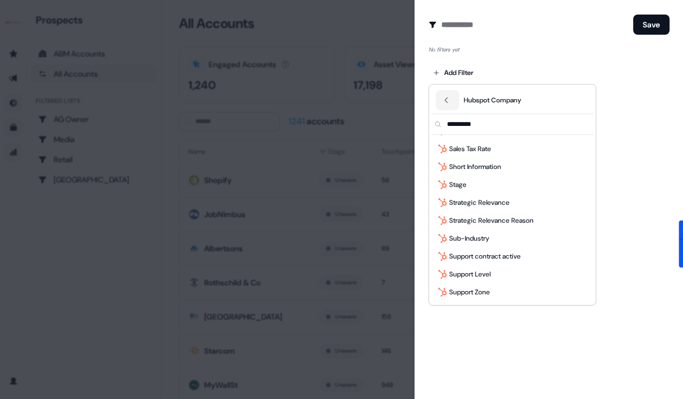
scroll to position [4011, 0]
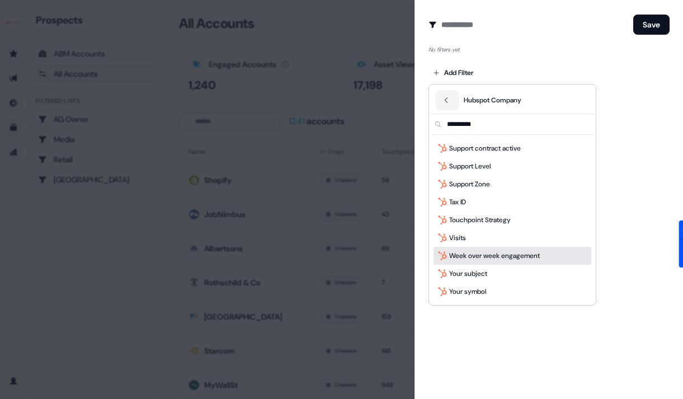
click at [231, 199] on div at bounding box center [341, 199] width 683 height 399
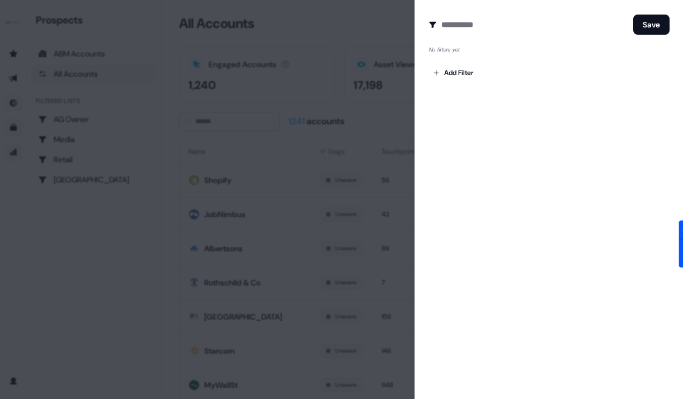
click at [93, 245] on div at bounding box center [341, 199] width 683 height 399
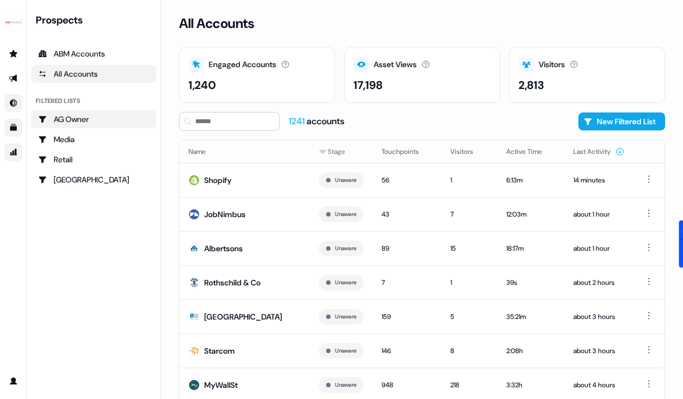
click at [82, 113] on div "AG Owner" at bounding box center [93, 118] width 111 height 11
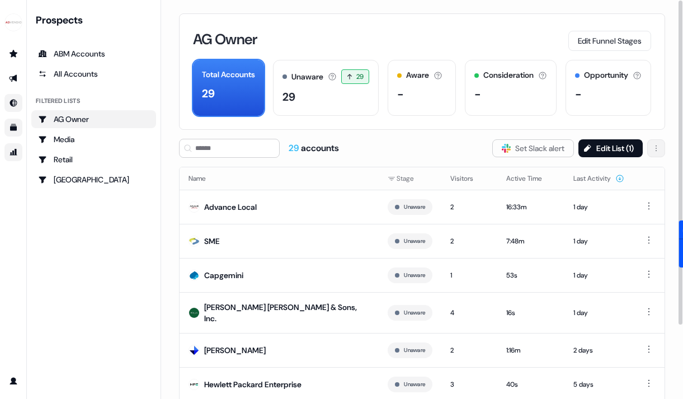
click at [655, 149] on html "For the best experience switch devices to a bigger screen. Go to Userled.io Pro…" at bounding box center [341, 199] width 683 height 399
click at [628, 173] on span "Delete" at bounding box center [627, 171] width 21 height 9
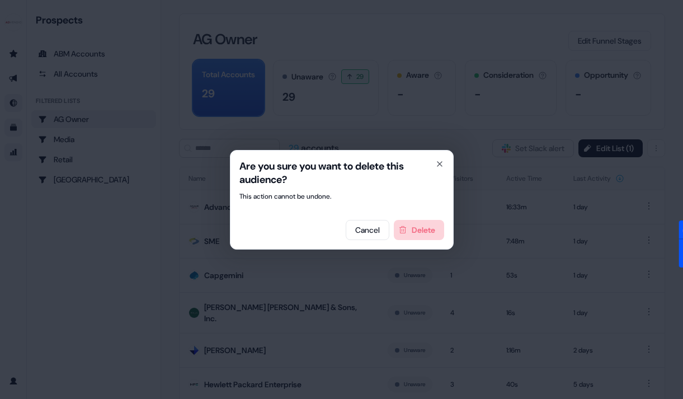
click at [413, 226] on button "Delete" at bounding box center [419, 230] width 50 height 20
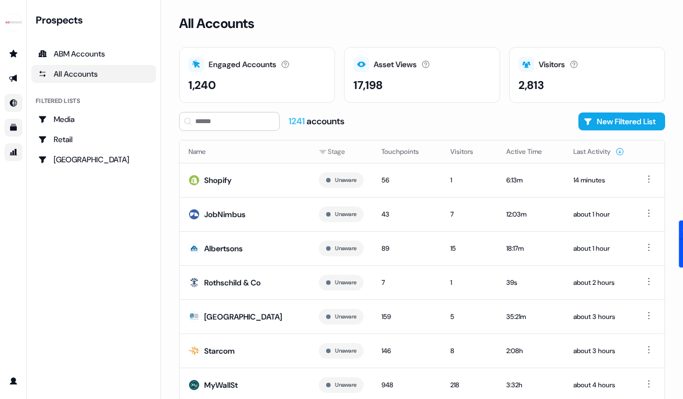
click at [93, 75] on div "All Accounts" at bounding box center [93, 73] width 111 height 11
click at [63, 73] on div "All Accounts" at bounding box center [93, 73] width 111 height 11
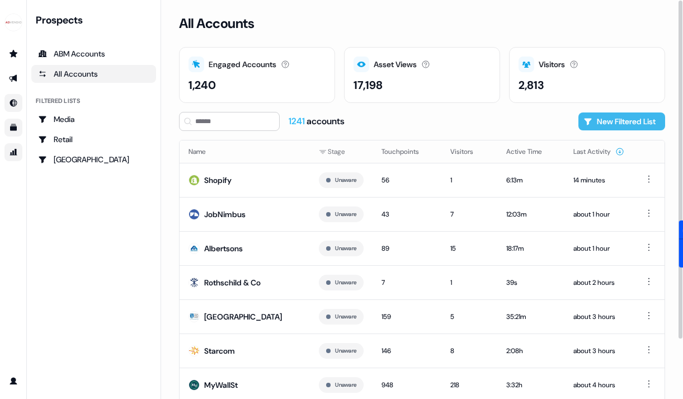
click at [627, 117] on button "New Filtered List" at bounding box center [621, 121] width 87 height 18
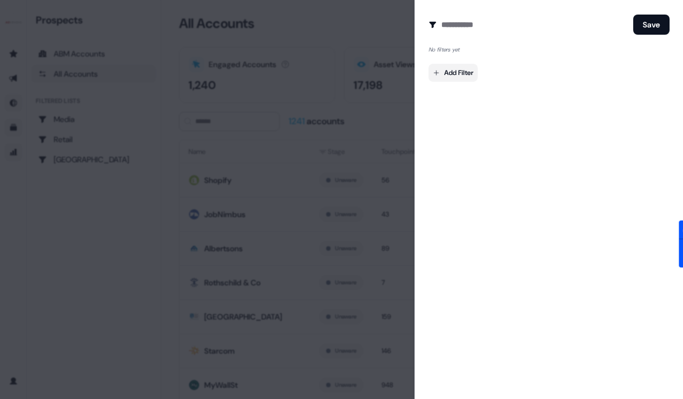
click at [463, 70] on body "For the best experience switch devices to a bigger screen. Go to Userled.io Pro…" at bounding box center [341, 199] width 683 height 399
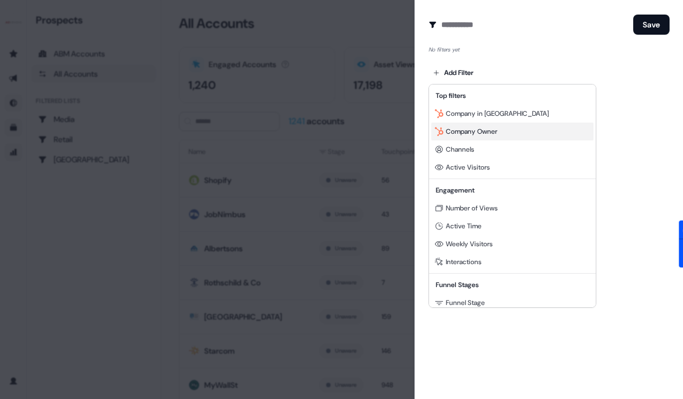
click at [461, 133] on span "Company Owner" at bounding box center [471, 131] width 51 height 9
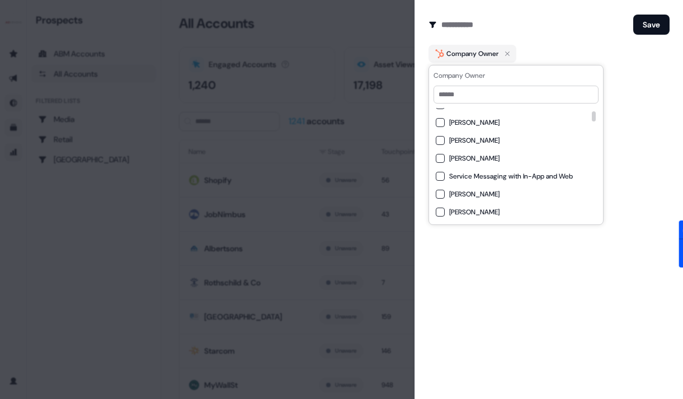
scroll to position [46, 0]
click at [463, 155] on span "[PERSON_NAME]" at bounding box center [474, 157] width 50 height 9
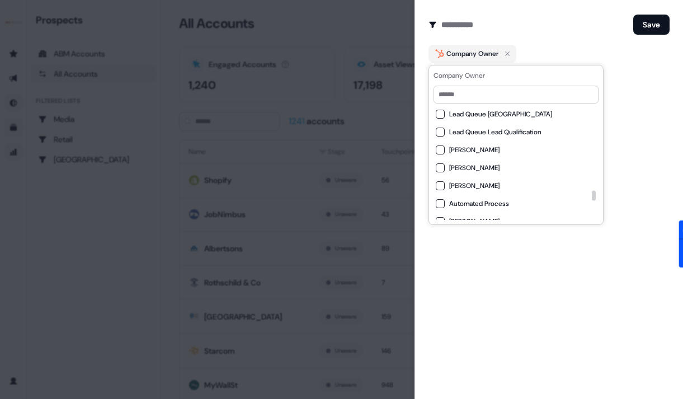
scroll to position [1673, 0]
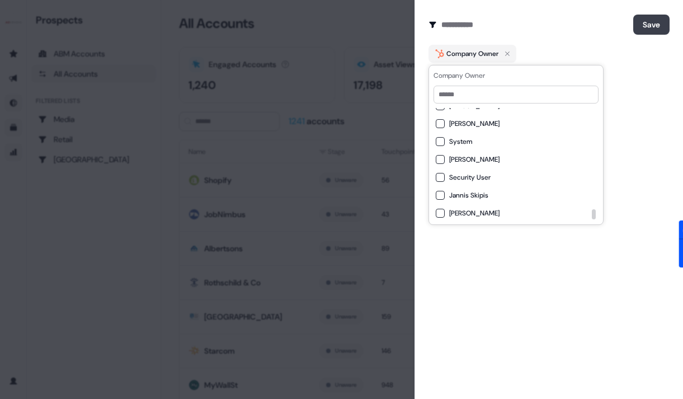
click at [644, 27] on button "Save" at bounding box center [651, 25] width 36 height 20
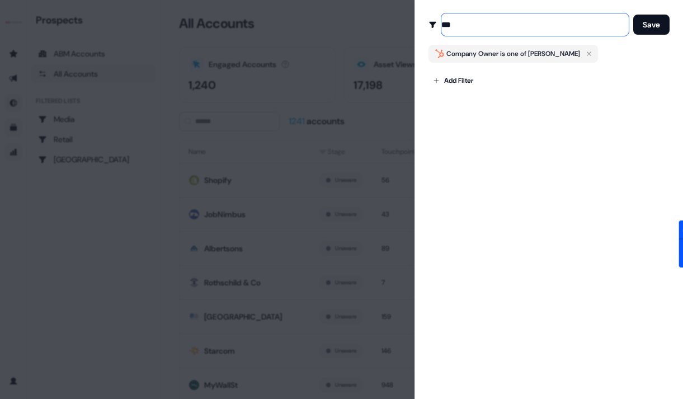
type input "**"
click at [642, 27] on button "Save" at bounding box center [651, 25] width 36 height 20
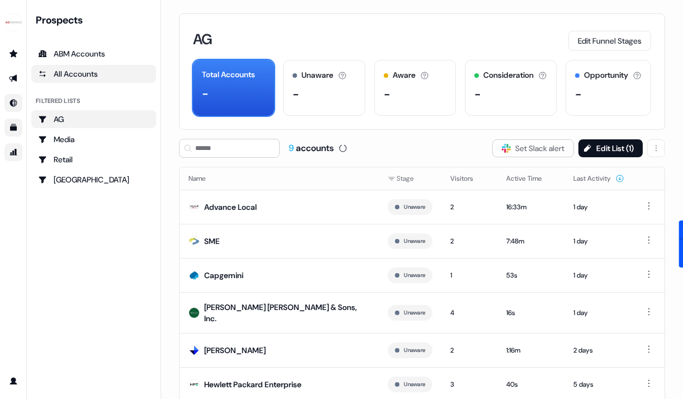
click at [80, 75] on div "All Accounts" at bounding box center [93, 73] width 111 height 11
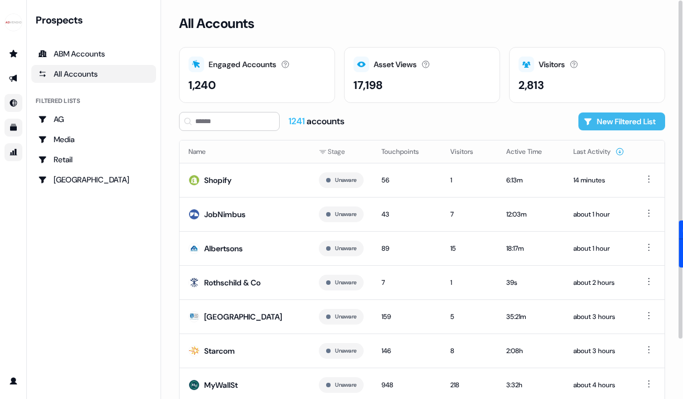
click at [616, 121] on button "New Filtered List" at bounding box center [621, 121] width 87 height 18
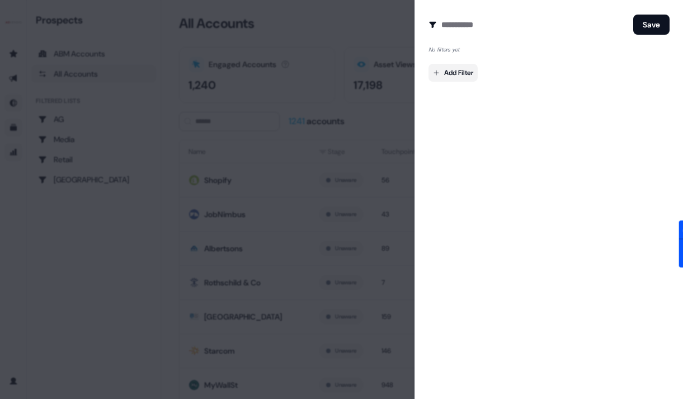
click at [446, 73] on body "For the best experience switch devices to a bigger screen. Go to Userled.io Pro…" at bounding box center [341, 199] width 683 height 399
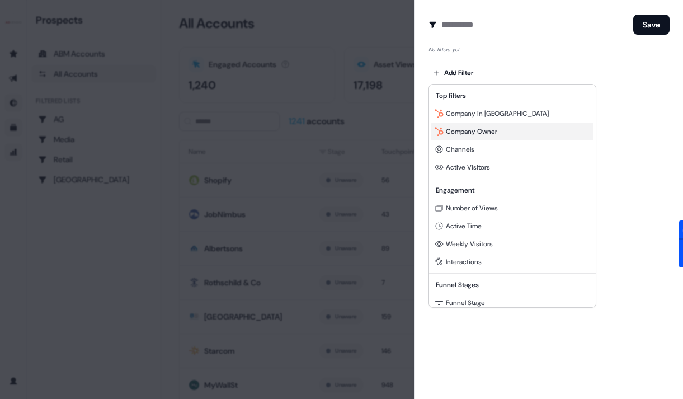
scroll to position [101, 0]
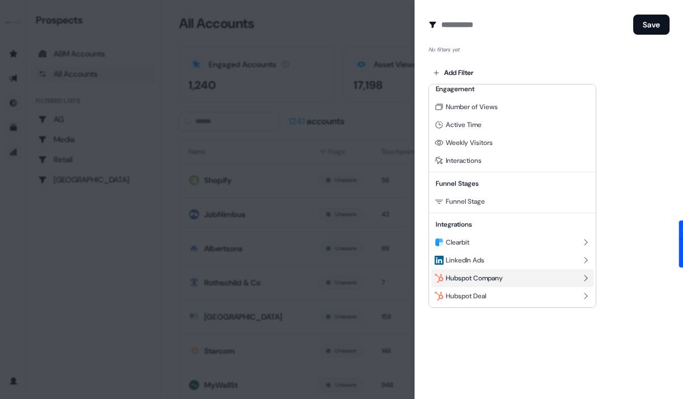
click at [461, 282] on div "Hubspot Company" at bounding box center [512, 278] width 162 height 18
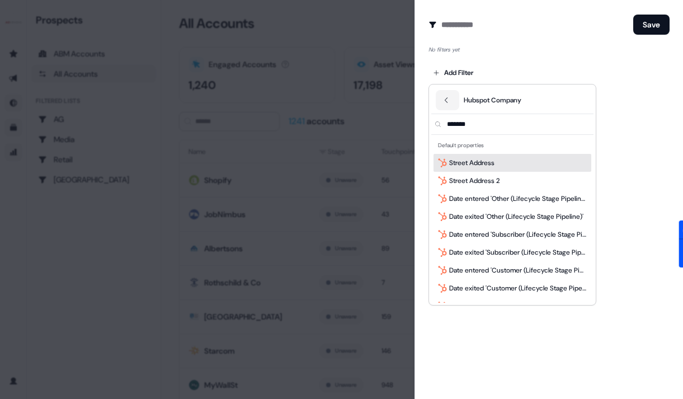
type input "*******"
click at [475, 164] on span "Street Address" at bounding box center [471, 162] width 45 height 11
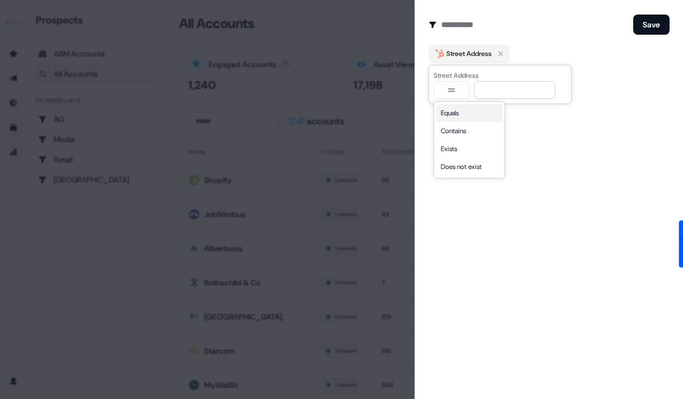
click at [451, 89] on icon "button" at bounding box center [450, 90] width 13 height 9
select select "********"
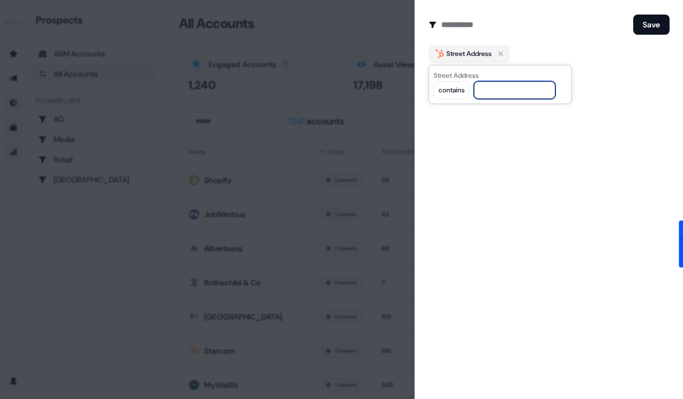
click at [498, 97] on input at bounding box center [515, 90] width 82 height 18
type input "******"
click at [662, 18] on button "Save" at bounding box center [651, 25] width 36 height 20
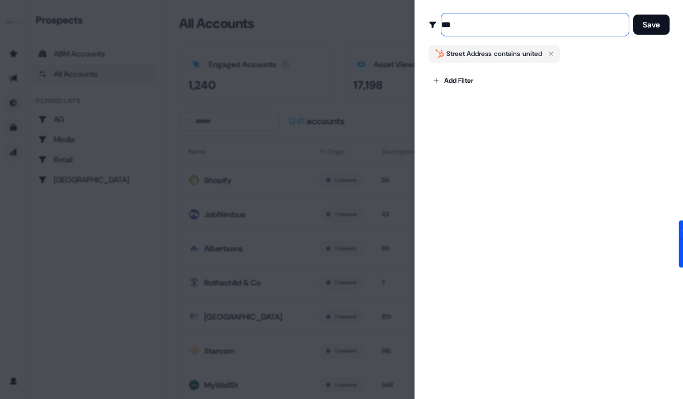
type input "***"
click at [633, 15] on button "Save" at bounding box center [651, 25] width 36 height 20
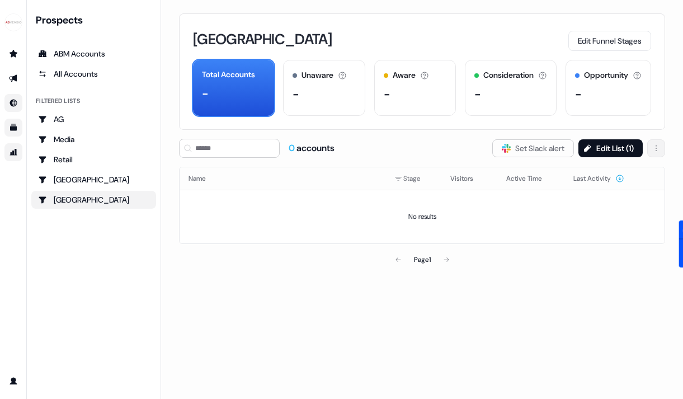
click at [664, 146] on html "For the best experience switch devices to a bigger screen. Go to Userled.io Pro…" at bounding box center [341, 199] width 683 height 399
click at [629, 173] on span "Delete" at bounding box center [627, 171] width 21 height 9
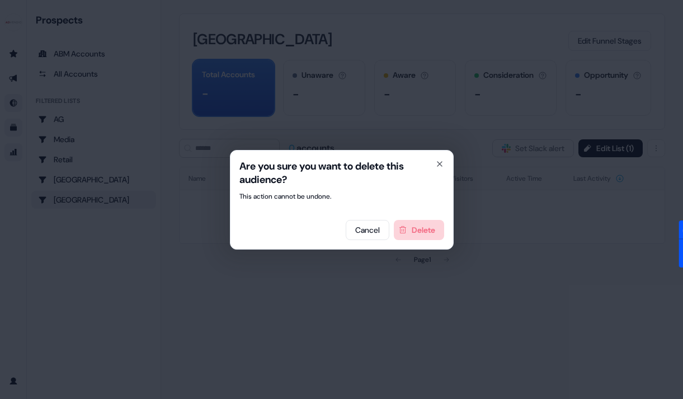
click at [427, 233] on button "Delete" at bounding box center [419, 230] width 50 height 20
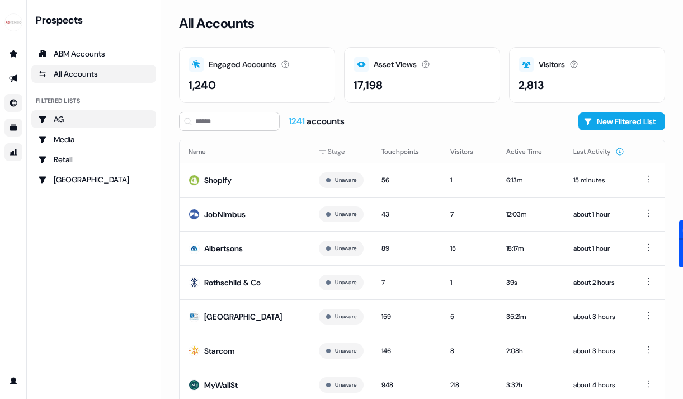
click at [86, 118] on div "AG" at bounding box center [93, 118] width 111 height 11
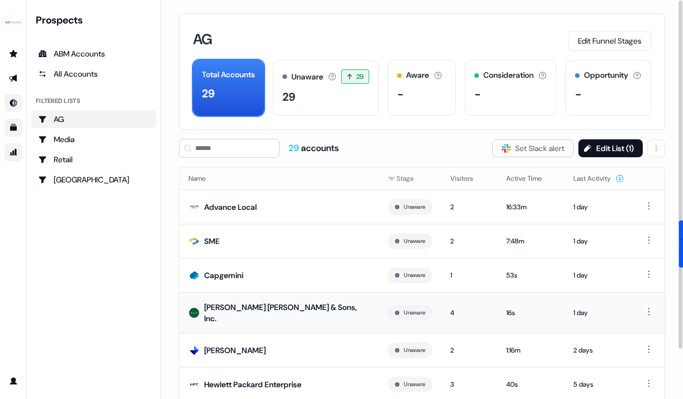
scroll to position [91, 0]
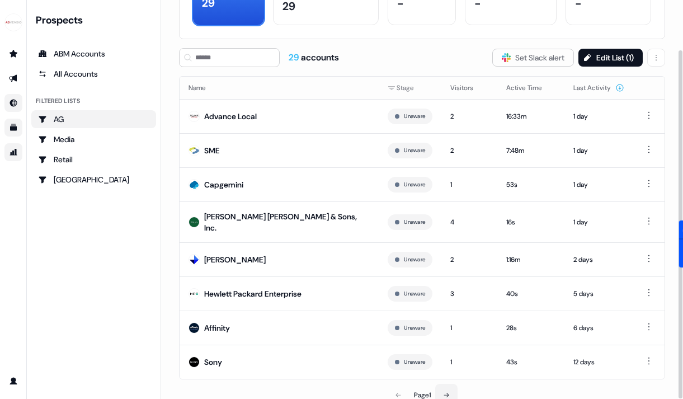
click at [441, 386] on button at bounding box center [446, 395] width 22 height 22
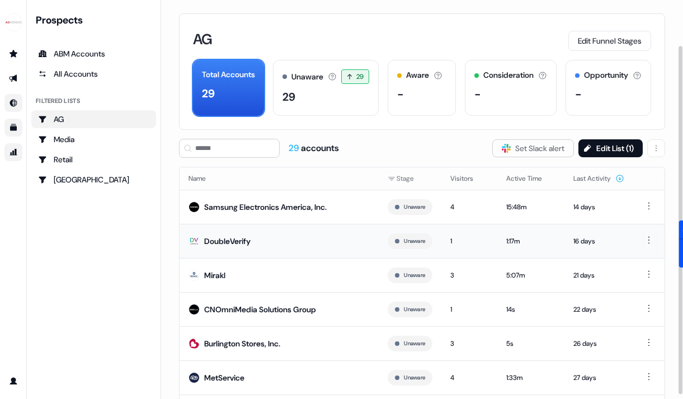
scroll to position [91, 0]
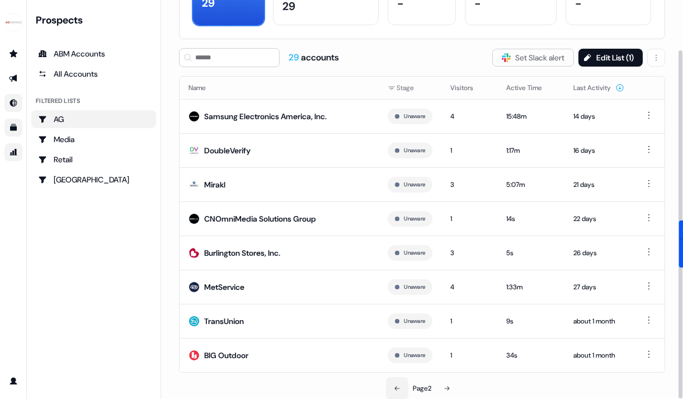
click at [398, 391] on button at bounding box center [397, 388] width 22 height 22
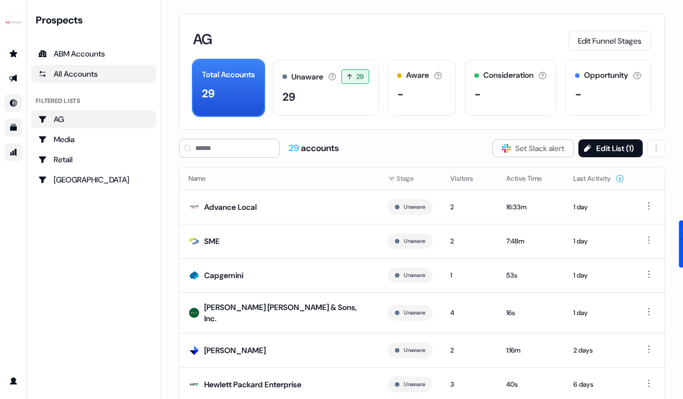
click at [86, 65] on link "All Accounts" at bounding box center [93, 74] width 125 height 18
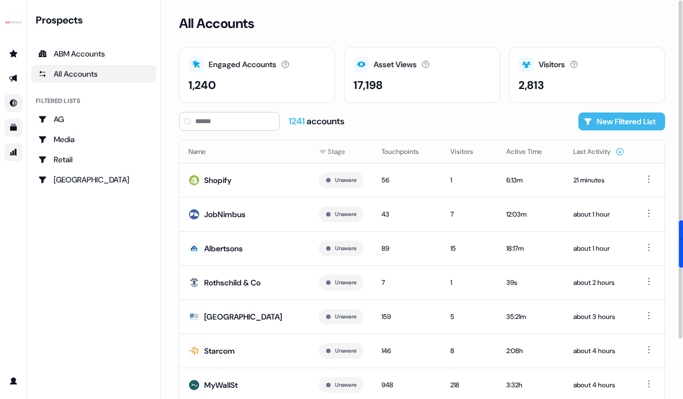
click at [617, 117] on button "New Filtered List" at bounding box center [621, 121] width 87 height 18
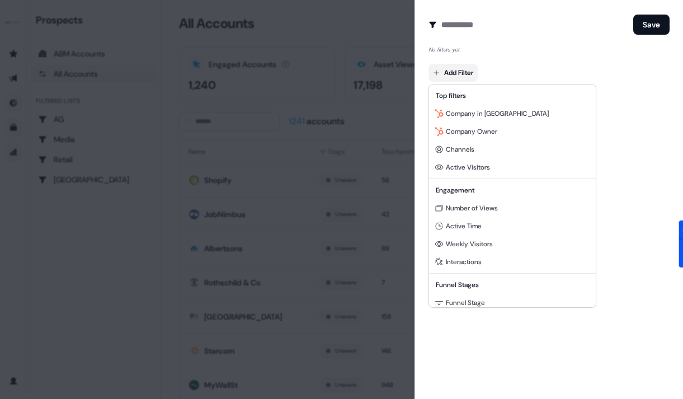
click at [465, 72] on body "For the best experience switch devices to a bigger screen. Go to Userled.io Pro…" at bounding box center [341, 199] width 683 height 399
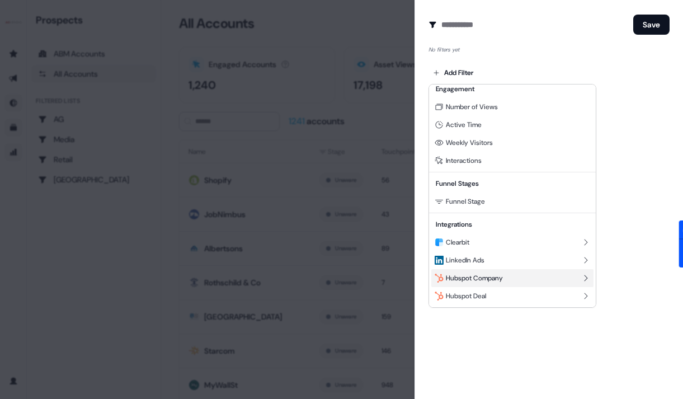
click at [456, 275] on span "Hubspot Company" at bounding box center [474, 277] width 57 height 9
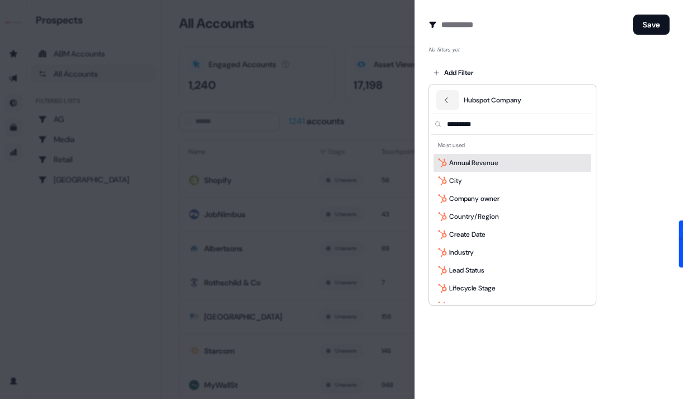
scroll to position [0, 0]
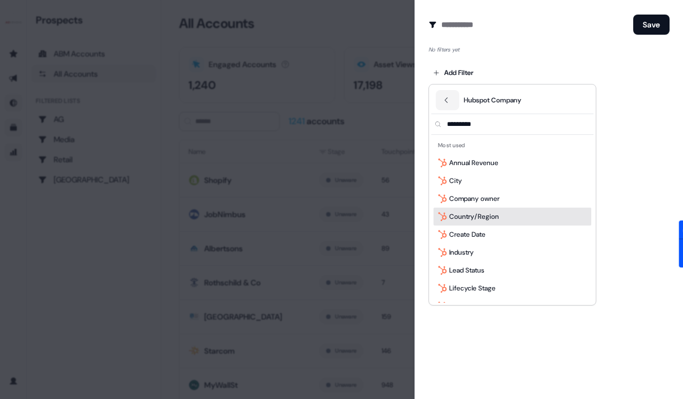
click at [471, 213] on span "Country/Region" at bounding box center [474, 216] width 50 height 11
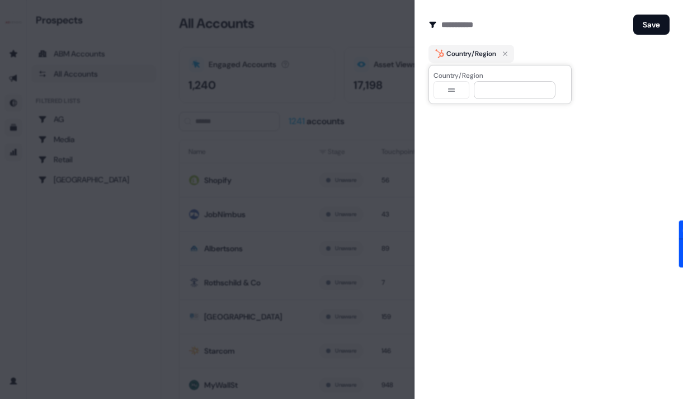
click at [452, 96] on button "button" at bounding box center [451, 90] width 36 height 18
select select "********"
click at [500, 92] on input at bounding box center [515, 90] width 82 height 18
type input "**********"
click at [657, 11] on div "Create Audience Filter Create a new audience by setting a name and configuring …" at bounding box center [548, 199] width 268 height 399
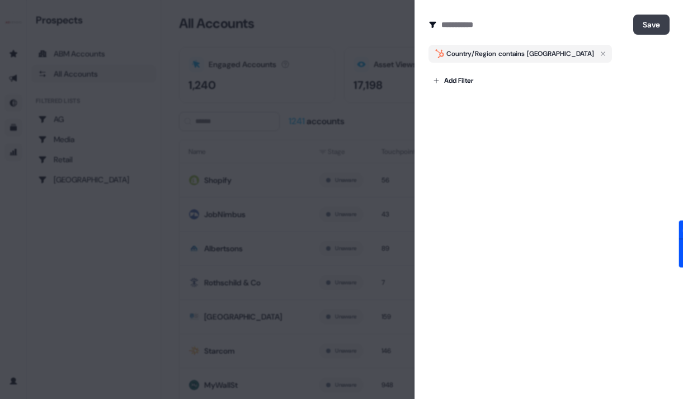
click at [650, 27] on button "Save" at bounding box center [651, 25] width 36 height 20
type input "***"
click at [633, 15] on button "Save" at bounding box center [651, 25] width 36 height 20
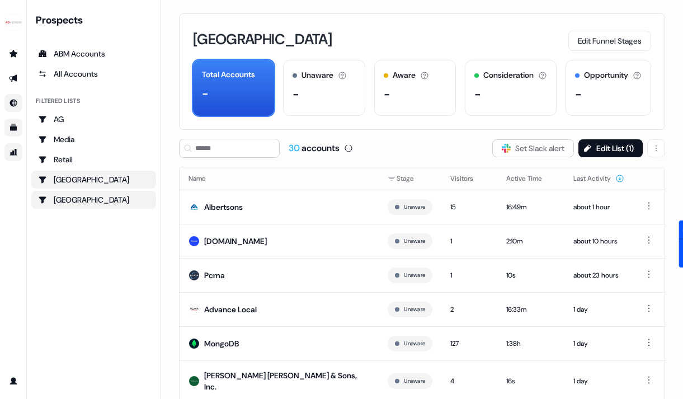
click at [63, 182] on div "USA" at bounding box center [93, 179] width 111 height 11
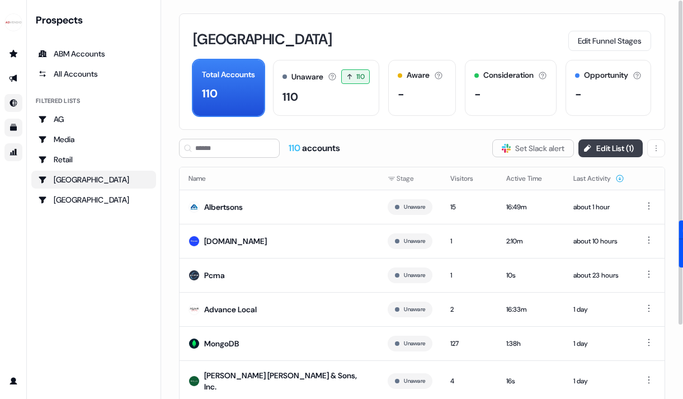
click at [616, 145] on button "Edit List ( 1 )" at bounding box center [610, 148] width 64 height 18
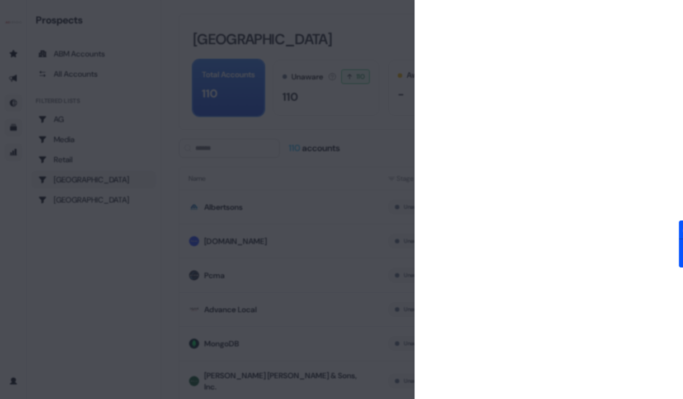
click at [107, 173] on div at bounding box center [341, 199] width 683 height 399
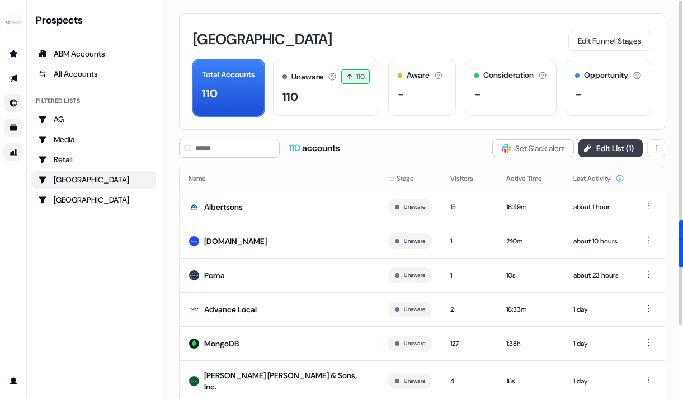
click at [614, 146] on button "Edit List ( 1 )" at bounding box center [610, 148] width 64 height 18
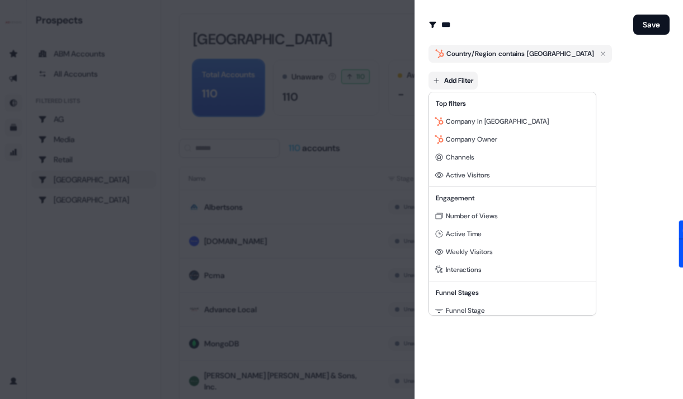
click at [464, 76] on body "For the best experience switch devices to a bigger screen. Go to Userled.io Pro…" at bounding box center [341, 199] width 683 height 399
click at [574, 44] on div at bounding box center [341, 199] width 683 height 399
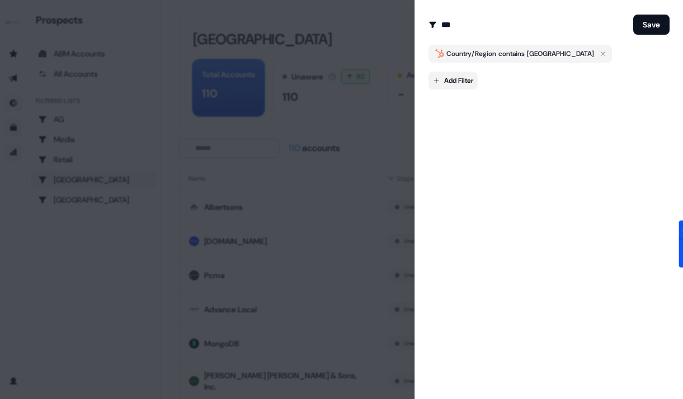
click at [460, 78] on body "For the best experience switch devices to a bigger screen. Go to Userled.io Pro…" at bounding box center [341, 199] width 683 height 399
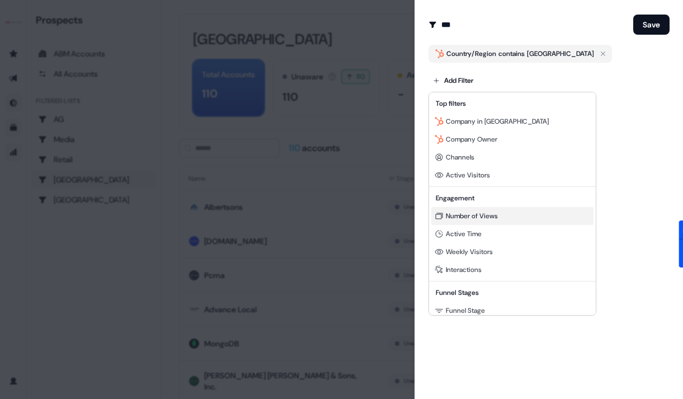
scroll to position [101, 0]
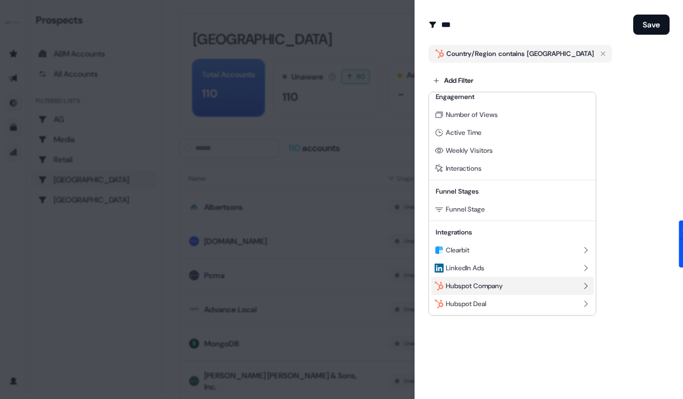
click at [461, 286] on span "Hubspot Company" at bounding box center [474, 285] width 57 height 9
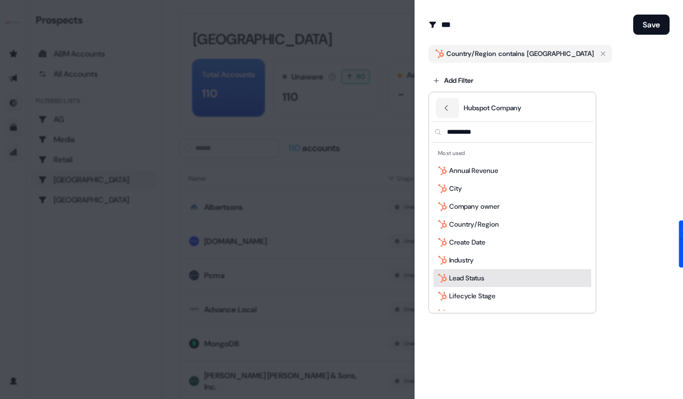
scroll to position [0, 0]
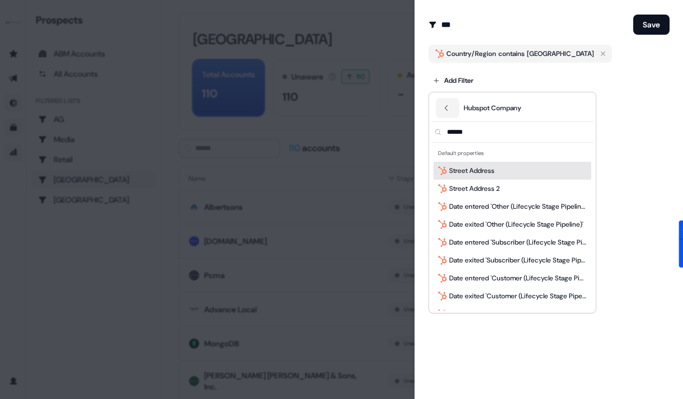
type input "*******"
click at [479, 171] on span "Street Address" at bounding box center [471, 170] width 45 height 11
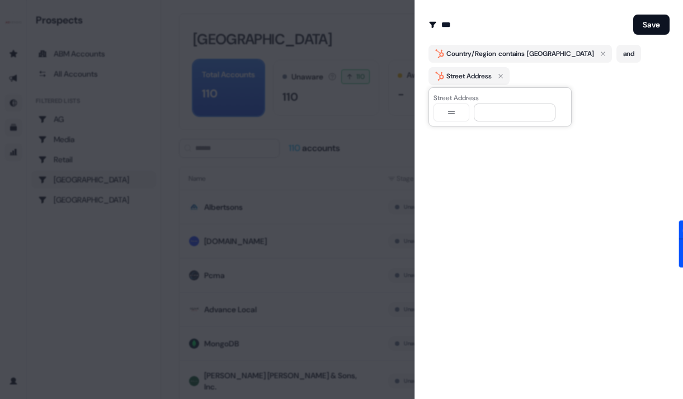
click at [449, 112] on icon "button" at bounding box center [450, 112] width 13 height 9
select select "********"
click at [503, 118] on input at bounding box center [515, 112] width 82 height 18
type input "******"
click at [616, 56] on button "and" at bounding box center [628, 54] width 25 height 18
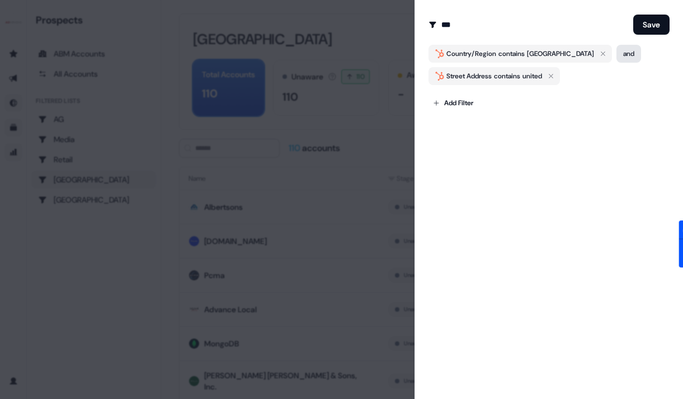
click at [616, 55] on button "and" at bounding box center [628, 54] width 25 height 18
click at [625, 53] on div "Country/Region contains united states and" at bounding box center [548, 54] width 241 height 18
click at [617, 53] on button "and" at bounding box center [628, 54] width 25 height 18
click at [556, 76] on icon "button" at bounding box center [550, 75] width 13 height 13
click at [468, 81] on body "For the best experience switch devices to a bigger screen. Go to Userled.io Pro…" at bounding box center [341, 199] width 683 height 399
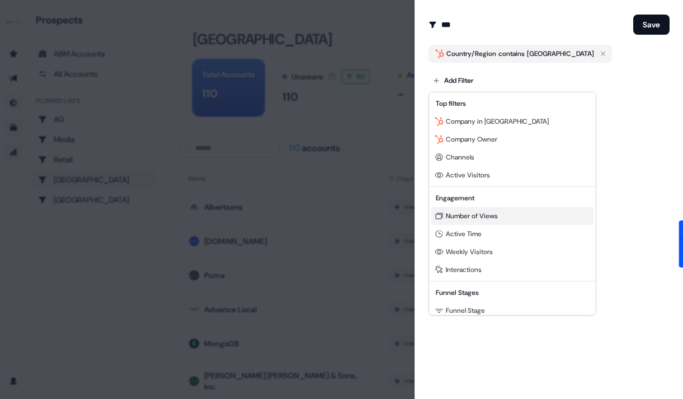
scroll to position [101, 0]
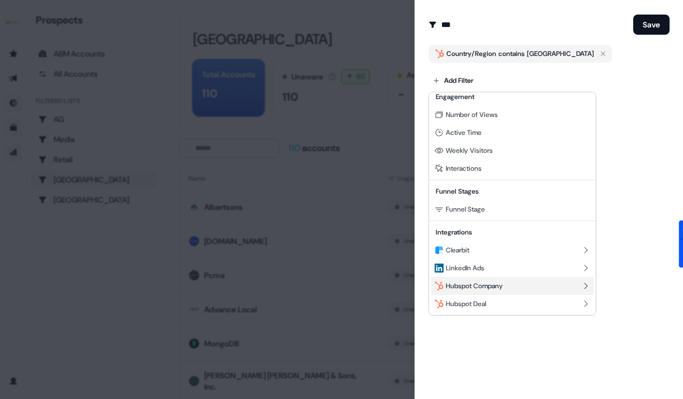
click at [466, 290] on div "Hubspot Company" at bounding box center [512, 286] width 162 height 18
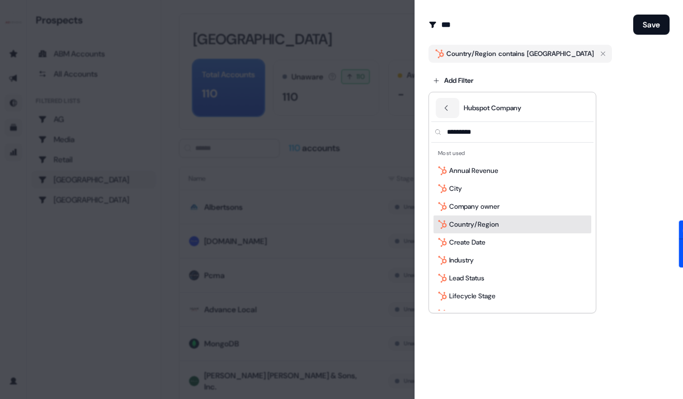
click at [479, 226] on span "Country/Region" at bounding box center [474, 224] width 50 height 11
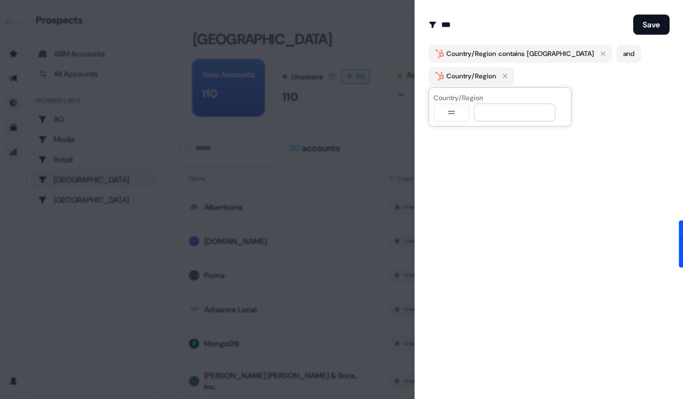
click at [455, 108] on icon "button" at bounding box center [450, 112] width 13 height 9
select select "********"
click at [493, 119] on input at bounding box center [515, 112] width 82 height 18
type input "**********"
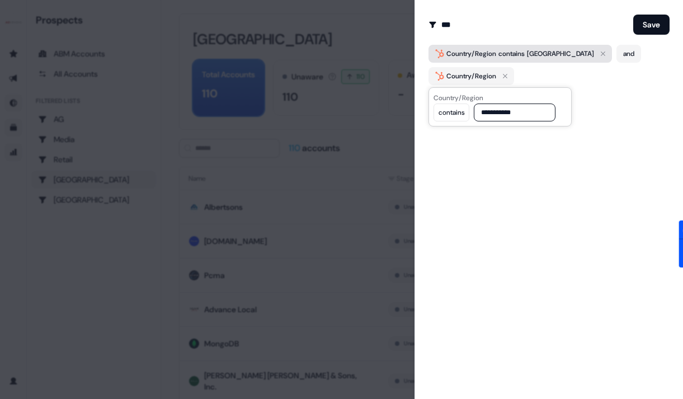
click at [596, 54] on icon "button" at bounding box center [602, 53] width 13 height 13
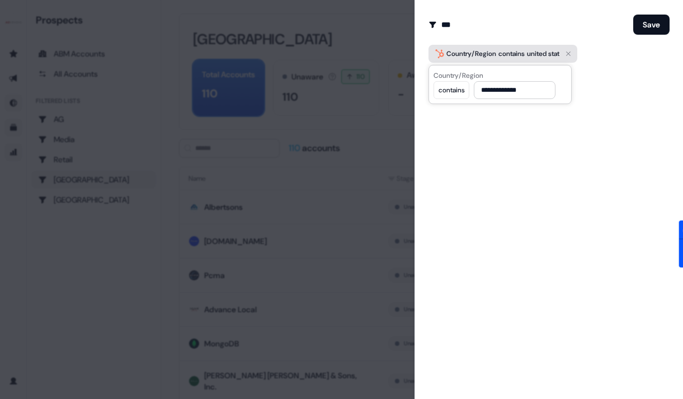
click at [574, 52] on icon "button" at bounding box center [567, 53] width 13 height 13
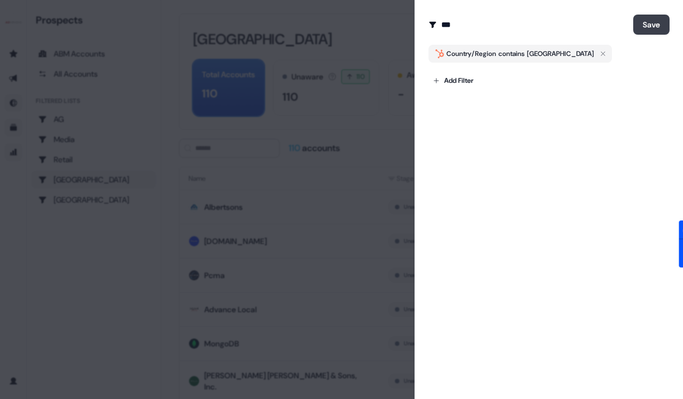
click at [664, 32] on button "Save" at bounding box center [651, 25] width 36 height 20
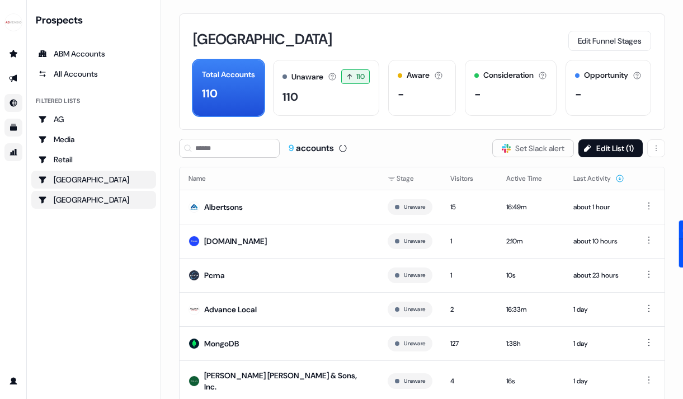
click at [83, 199] on div "USA" at bounding box center [93, 199] width 111 height 11
click at [87, 177] on div "USA" at bounding box center [93, 179] width 111 height 11
click at [72, 195] on div "USA" at bounding box center [93, 199] width 111 height 11
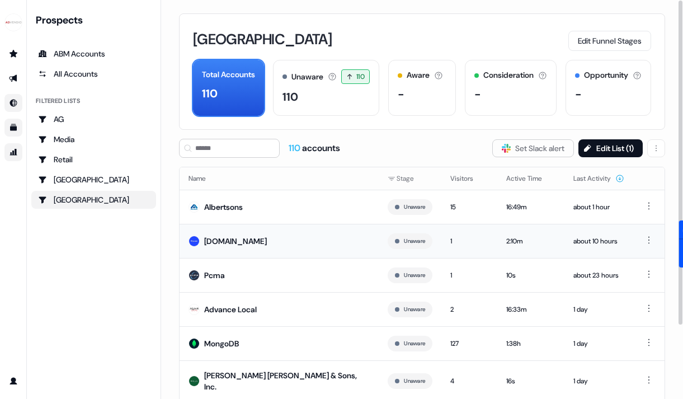
scroll to position [91, 0]
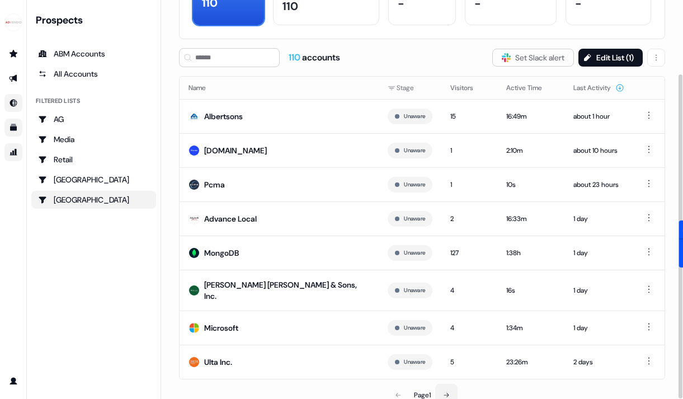
click at [443, 391] on icon at bounding box center [446, 394] width 7 height 7
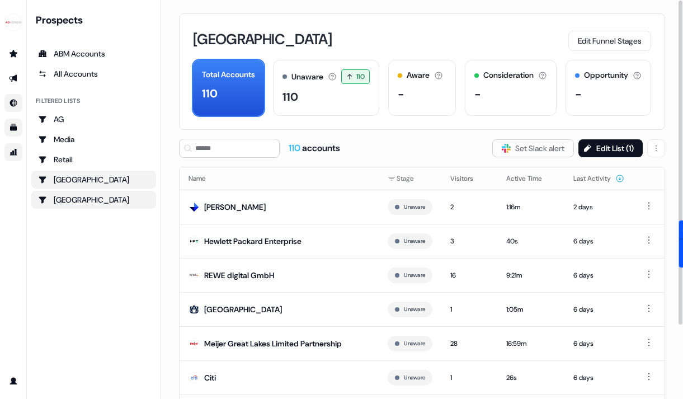
click at [77, 179] on div "USA" at bounding box center [93, 179] width 111 height 11
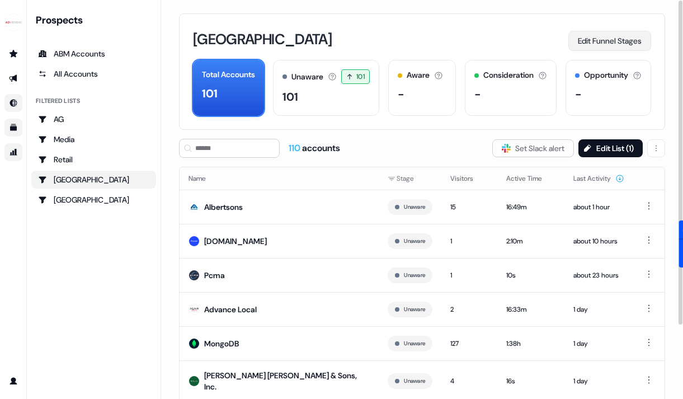
click at [622, 40] on button "Edit Funnel Stages" at bounding box center [609, 41] width 83 height 20
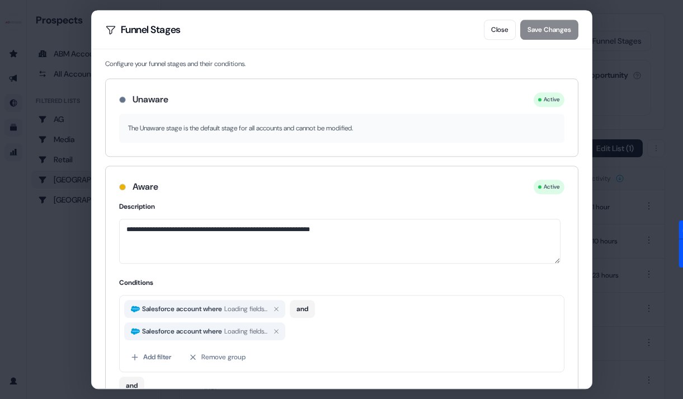
click at [628, 59] on div "**********" at bounding box center [341, 199] width 683 height 399
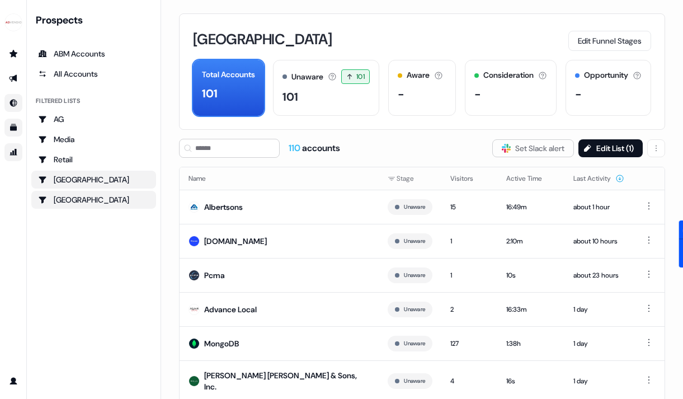
click at [58, 202] on div "USA" at bounding box center [93, 199] width 111 height 11
click at [68, 181] on div "USA" at bounding box center [93, 179] width 111 height 11
click at [65, 198] on div "USA" at bounding box center [93, 199] width 111 height 11
click at [70, 182] on div "USA" at bounding box center [93, 179] width 111 height 11
click at [658, 153] on html "For the best experience switch devices to a bigger screen. Go to Userled.io Pro…" at bounding box center [341, 199] width 683 height 399
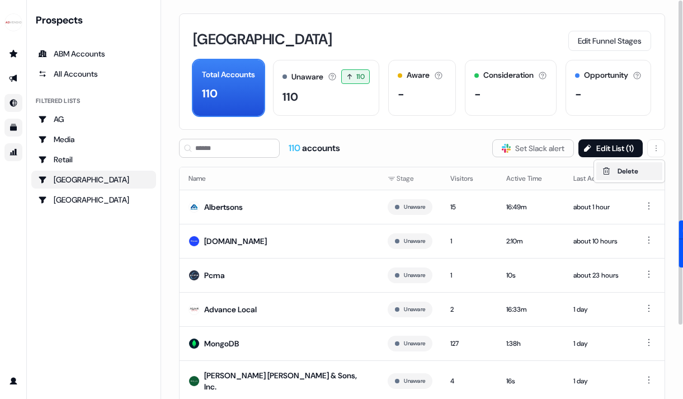
click at [647, 165] on div "Delete" at bounding box center [629, 171] width 66 height 18
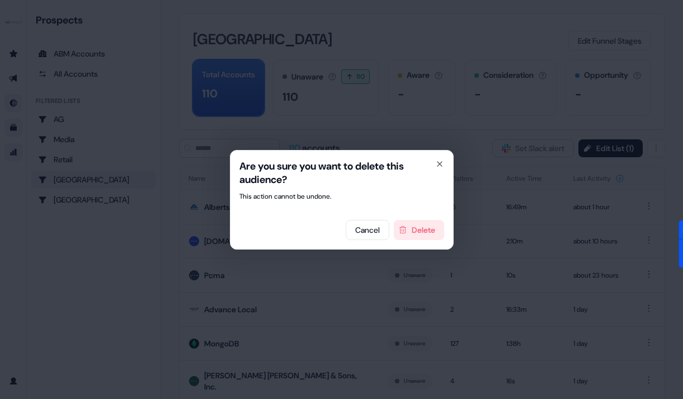
click at [418, 230] on button "Delete" at bounding box center [419, 230] width 50 height 20
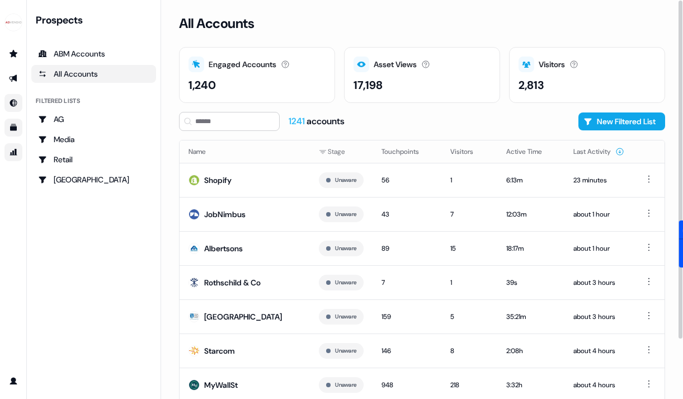
click at [89, 78] on div "All Accounts" at bounding box center [93, 73] width 111 height 11
click at [621, 122] on button "New Filtered List" at bounding box center [621, 121] width 87 height 18
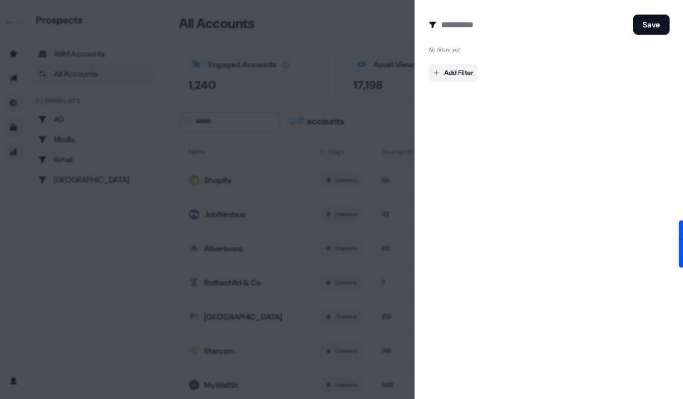
click at [463, 73] on body "For the best experience switch devices to a bigger screen. Go to Userled.io Pro…" at bounding box center [341, 199] width 683 height 399
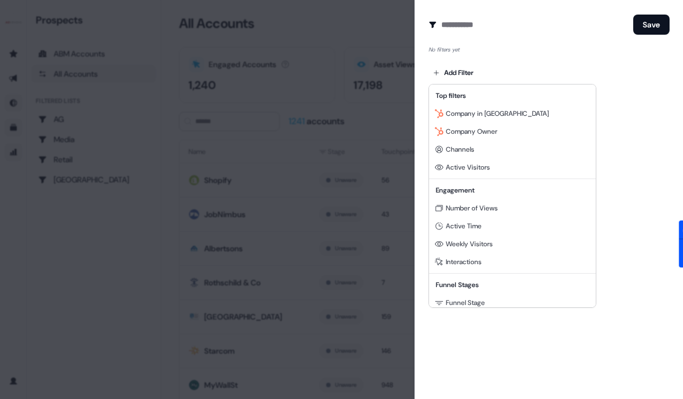
scroll to position [101, 0]
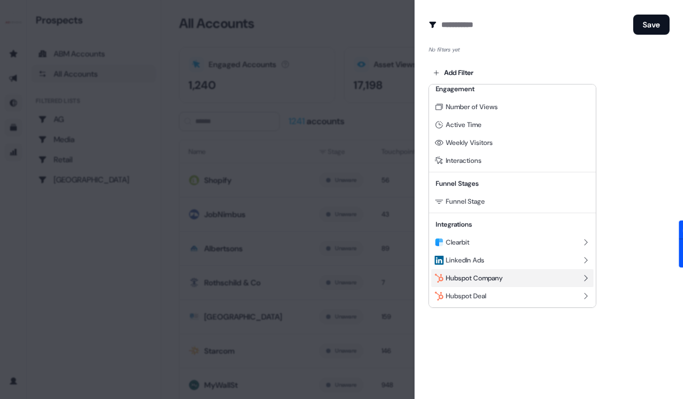
click at [472, 281] on span "Hubspot Company" at bounding box center [474, 277] width 57 height 9
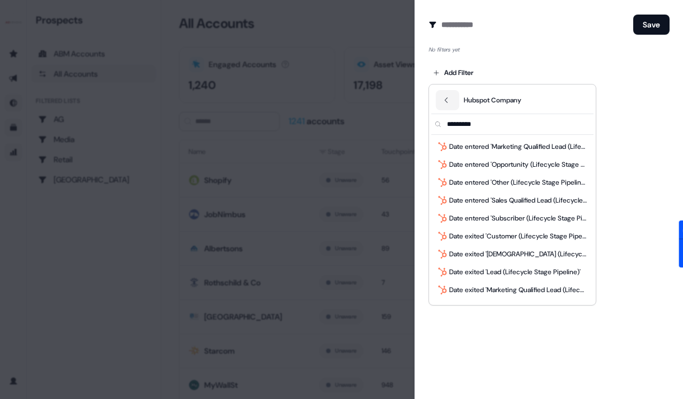
scroll to position [0, 0]
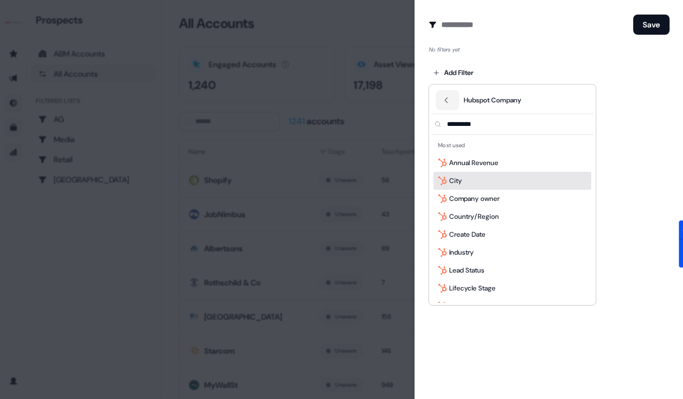
click at [652, 176] on div at bounding box center [341, 199] width 683 height 399
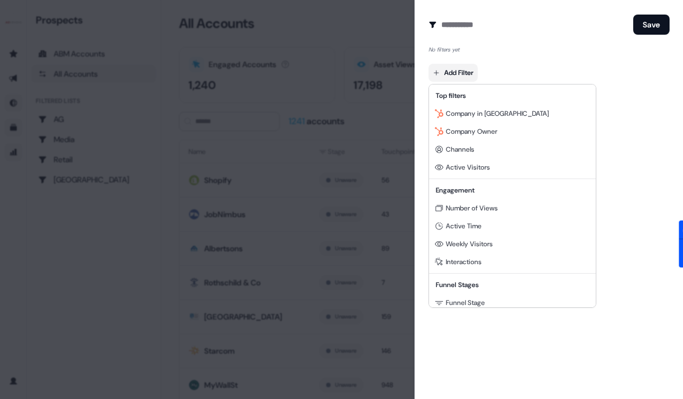
click at [471, 73] on body "For the best experience switch devices to a bigger screen. Go to Userled.io Pro…" at bounding box center [341, 199] width 683 height 399
click at [477, 111] on span "Company in [GEOGRAPHIC_DATA]" at bounding box center [497, 113] width 103 height 9
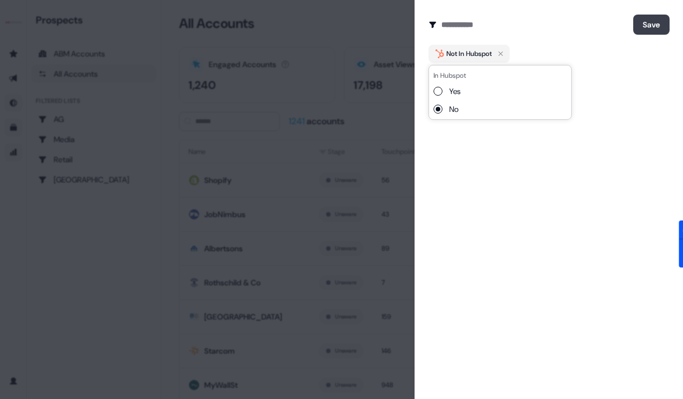
click at [659, 23] on button "Save" at bounding box center [651, 25] width 36 height 20
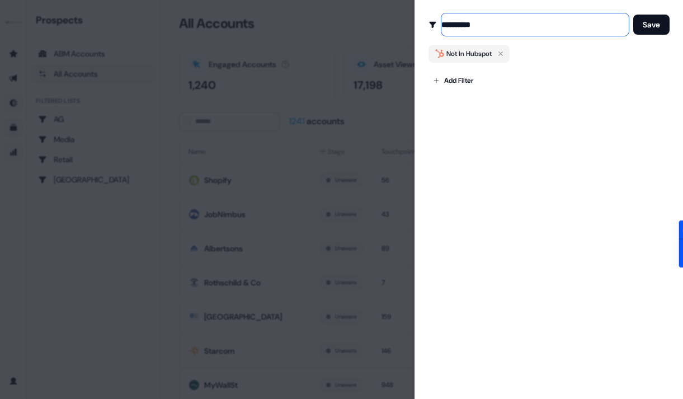
type input "**********"
click at [633, 15] on button "Save" at bounding box center [651, 25] width 36 height 20
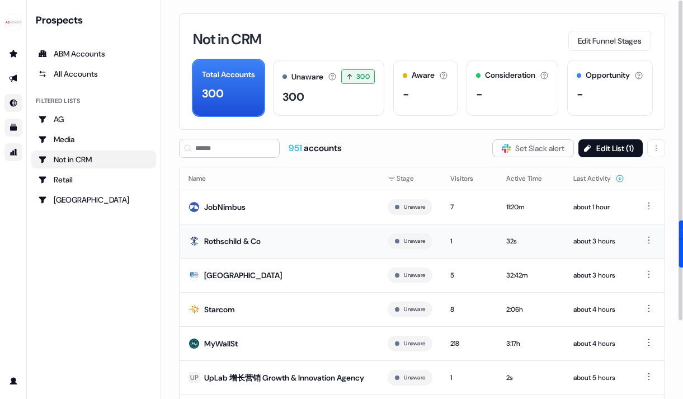
scroll to position [97, 0]
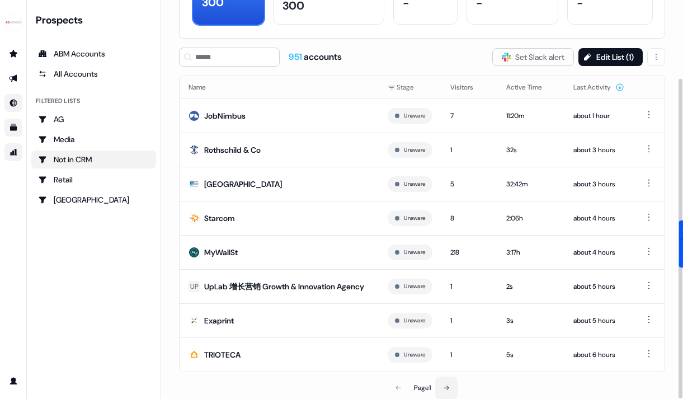
click at [443, 382] on button at bounding box center [446, 387] width 22 height 22
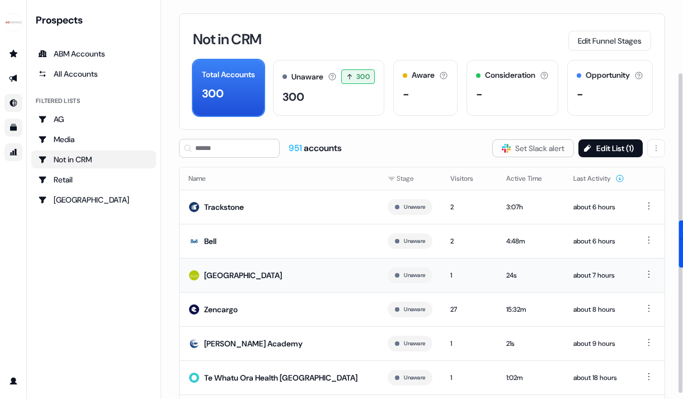
scroll to position [91, 0]
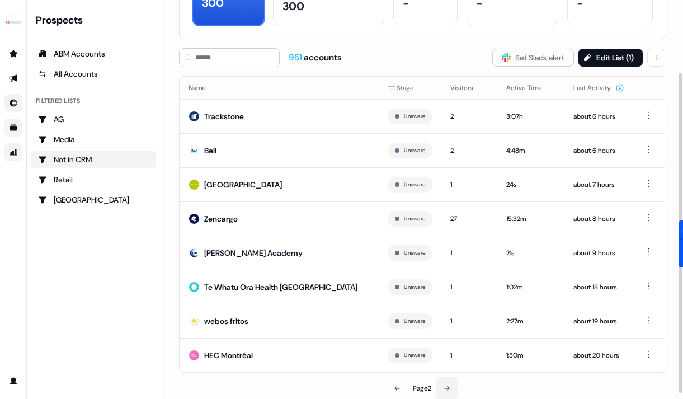
click at [443, 391] on button at bounding box center [447, 388] width 22 height 22
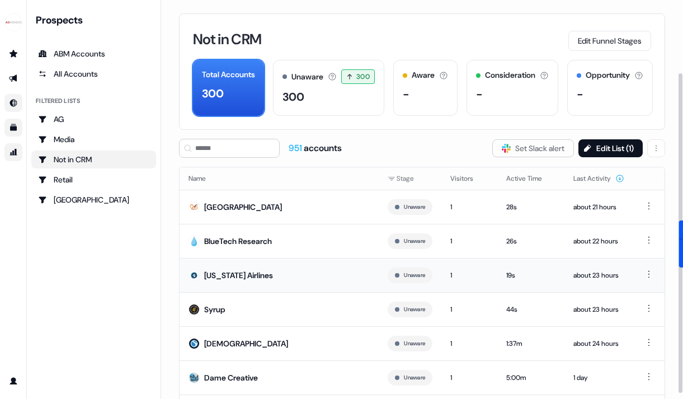
scroll to position [91, 0]
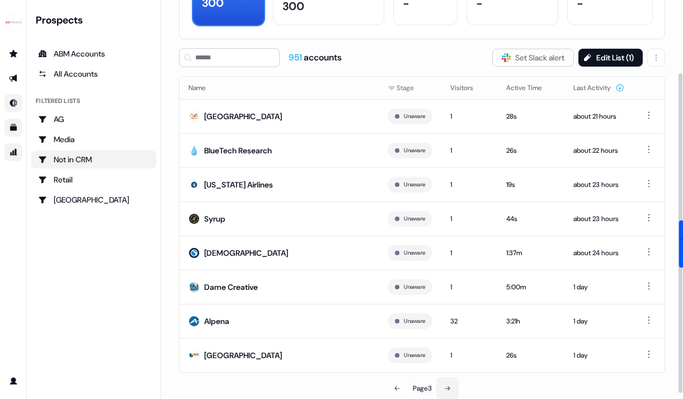
click at [450, 390] on icon at bounding box center [447, 388] width 7 height 7
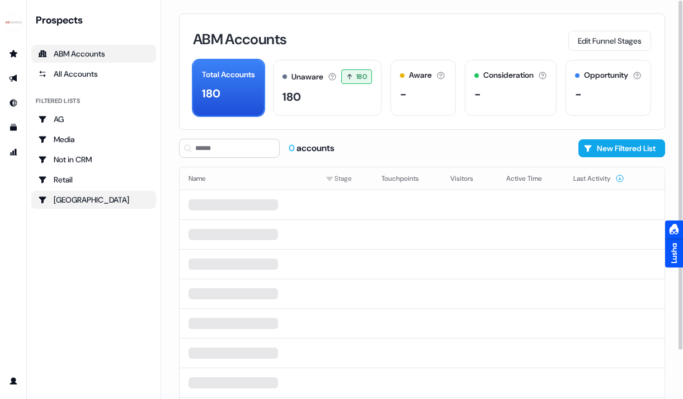
click at [87, 202] on div "USA" at bounding box center [93, 199] width 111 height 11
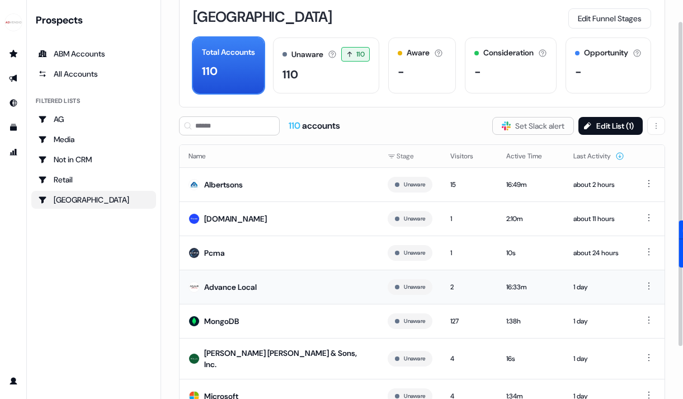
scroll to position [91, 0]
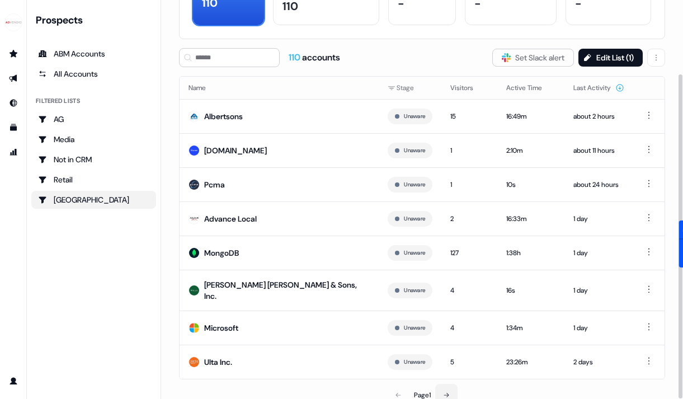
click at [446, 392] on button at bounding box center [446, 395] width 22 height 22
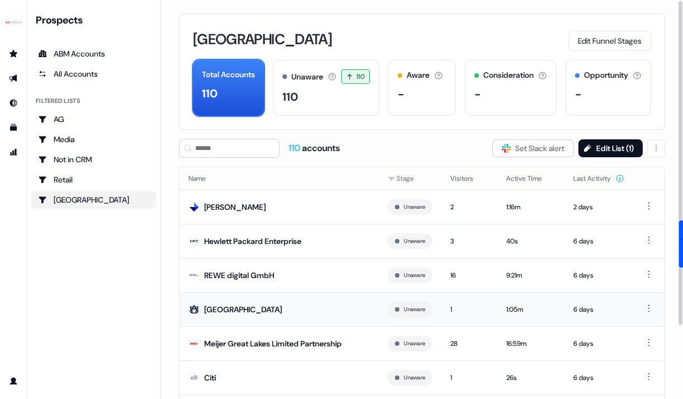
scroll to position [97, 0]
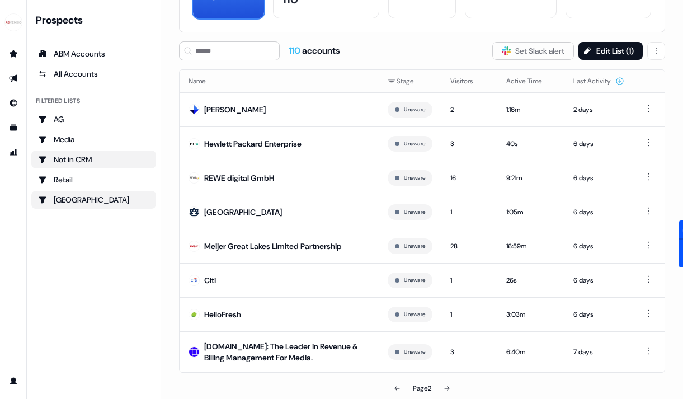
click at [79, 161] on div "Not in CRM" at bounding box center [93, 159] width 111 height 11
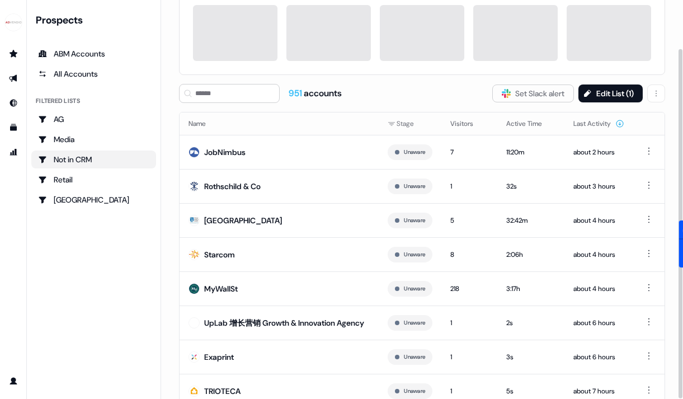
scroll to position [97, 0]
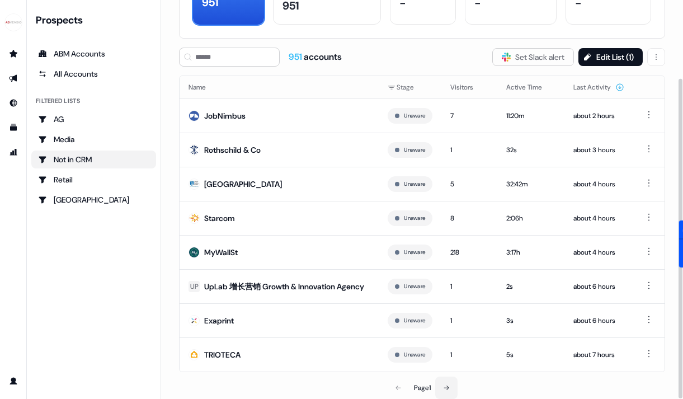
click at [447, 391] on button at bounding box center [446, 387] width 22 height 22
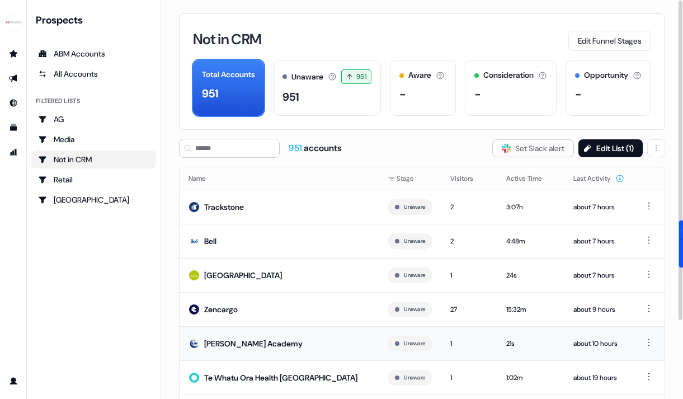
scroll to position [91, 0]
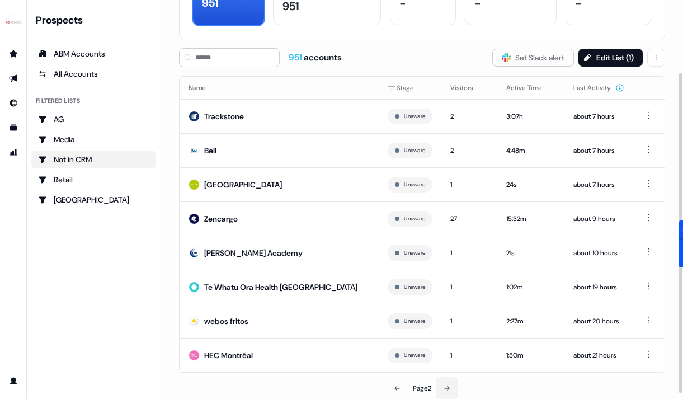
click at [450, 387] on icon at bounding box center [446, 388] width 7 height 7
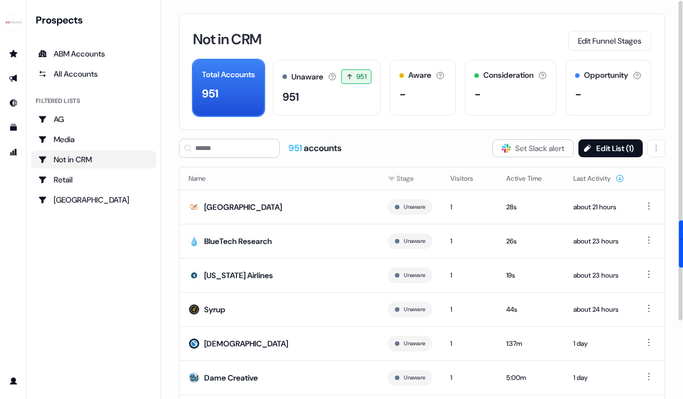
scroll to position [91, 0]
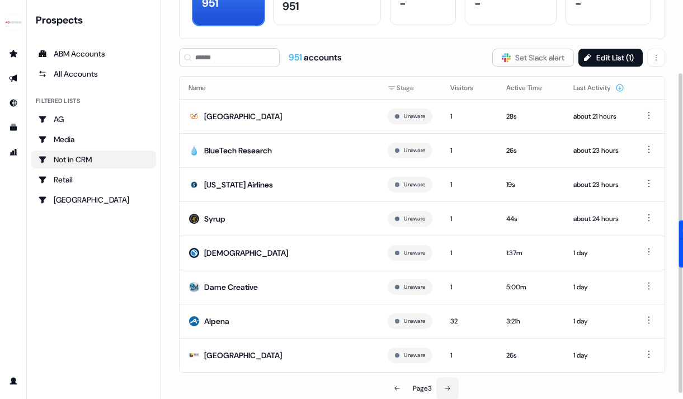
click at [451, 386] on icon at bounding box center [447, 388] width 7 height 7
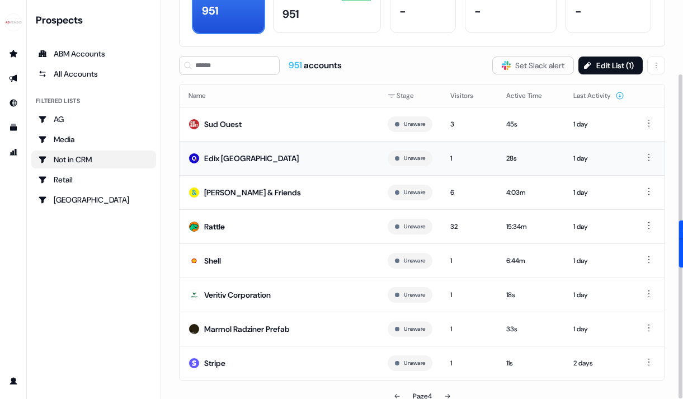
scroll to position [91, 0]
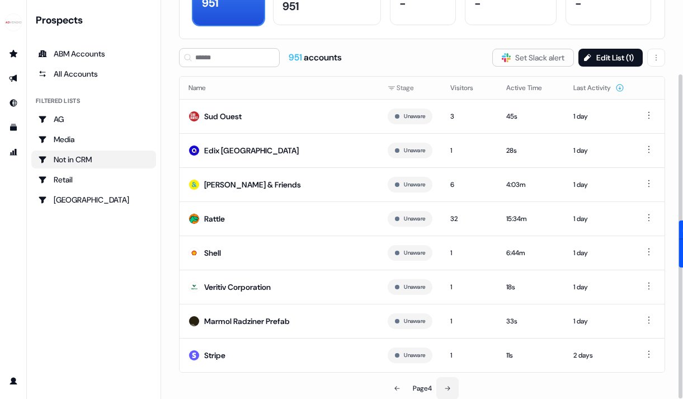
click at [443, 386] on button at bounding box center [447, 388] width 22 height 22
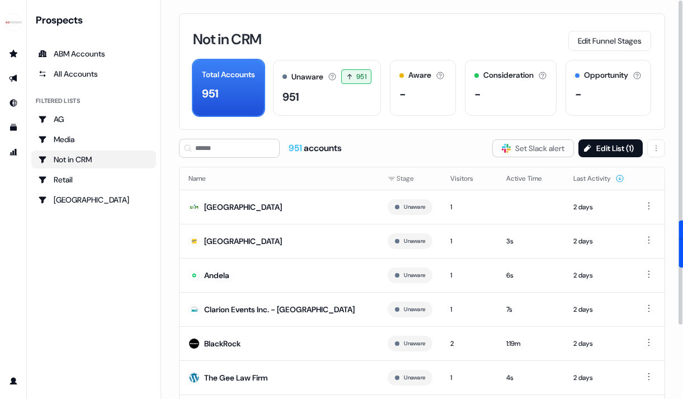
scroll to position [91, 0]
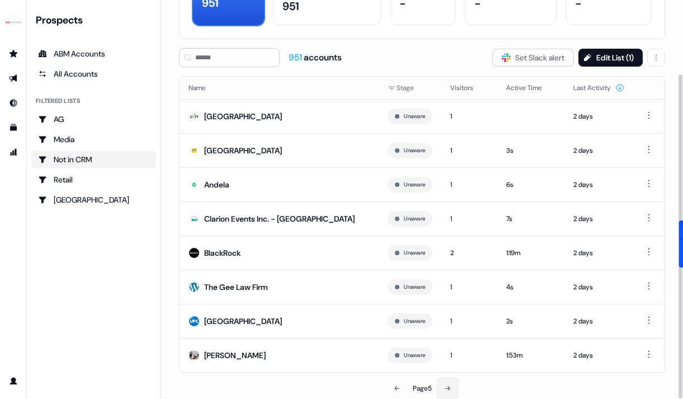
click at [452, 384] on button at bounding box center [447, 388] width 22 height 22
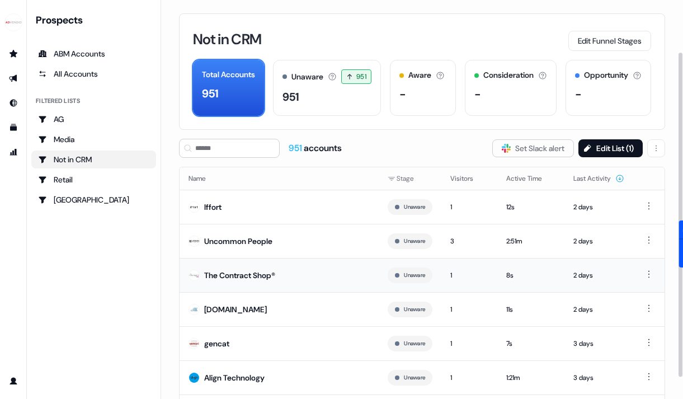
scroll to position [91, 0]
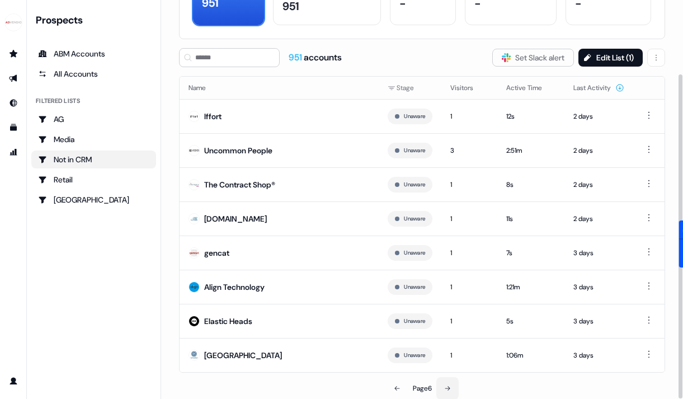
click at [448, 386] on icon at bounding box center [447, 388] width 7 height 7
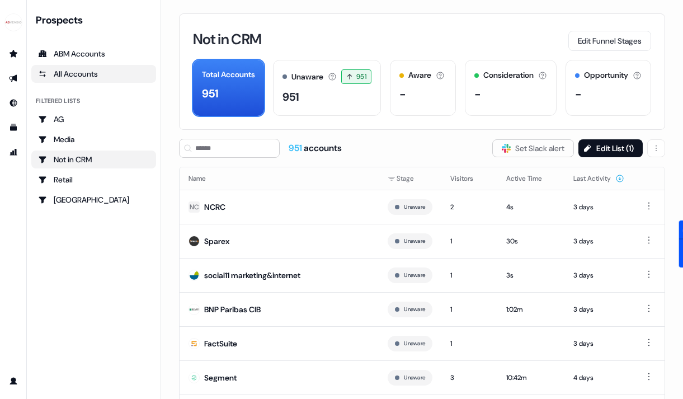
click at [97, 77] on div "All Accounts" at bounding box center [93, 73] width 111 height 11
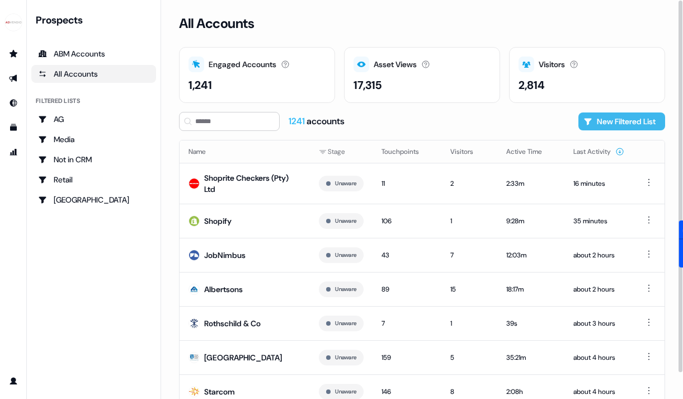
click at [604, 125] on button "New Filtered List" at bounding box center [621, 121] width 87 height 18
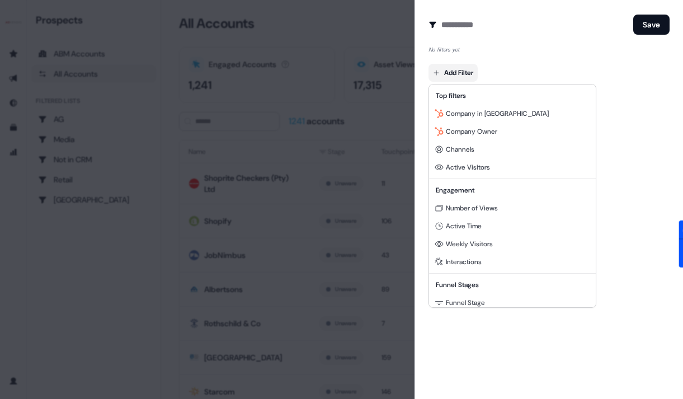
click at [466, 74] on body "For the best experience switch devices to a bigger screen. Go to Userled.io Pro…" at bounding box center [341, 199] width 683 height 399
click at [515, 155] on div "Channels" at bounding box center [512, 149] width 162 height 18
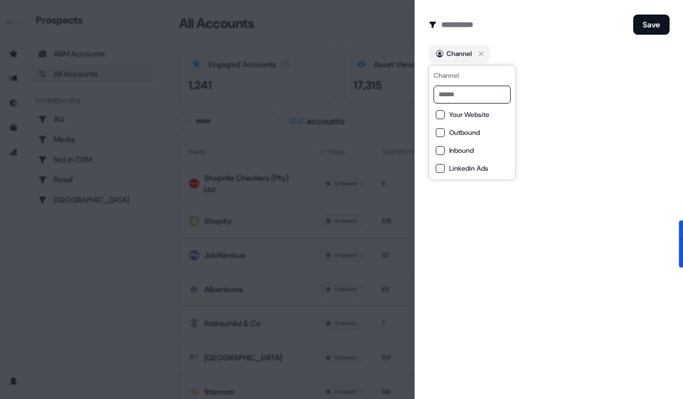
click at [477, 116] on span "Your Website" at bounding box center [469, 114] width 40 height 9
click at [474, 170] on span "Linkedin Ads" at bounding box center [468, 168] width 39 height 9
click at [463, 116] on span "Your Website" at bounding box center [469, 114] width 40 height 9
click at [656, 26] on button "Save" at bounding box center [651, 25] width 36 height 20
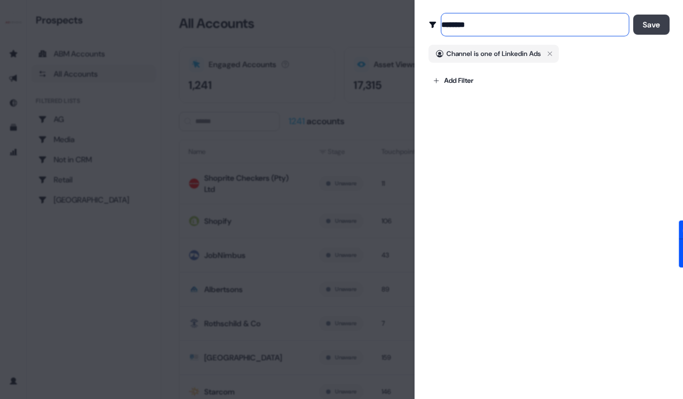
type input "********"
click at [652, 25] on button "Save" at bounding box center [651, 25] width 36 height 20
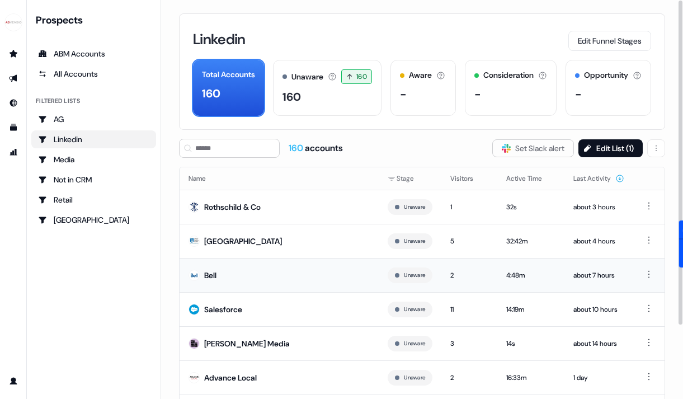
scroll to position [91, 0]
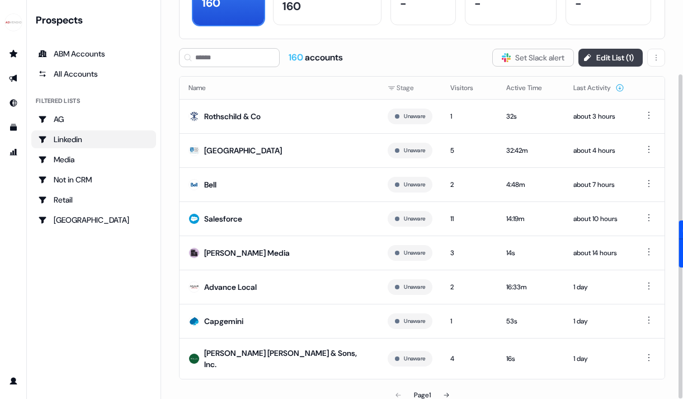
click at [616, 55] on button "Edit List ( 1 )" at bounding box center [610, 58] width 64 height 18
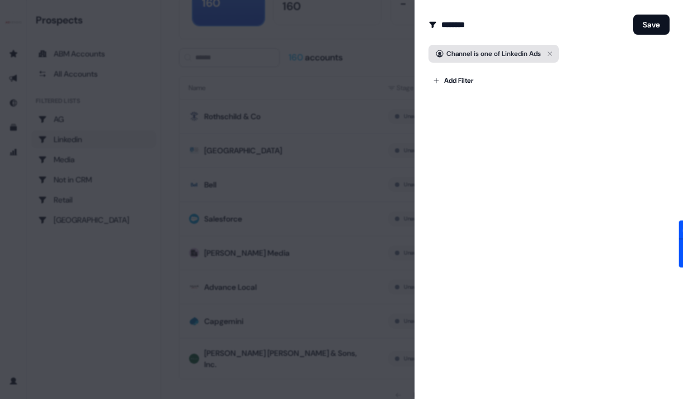
click at [521, 52] on span "Linkedin Ads" at bounding box center [521, 53] width 39 height 9
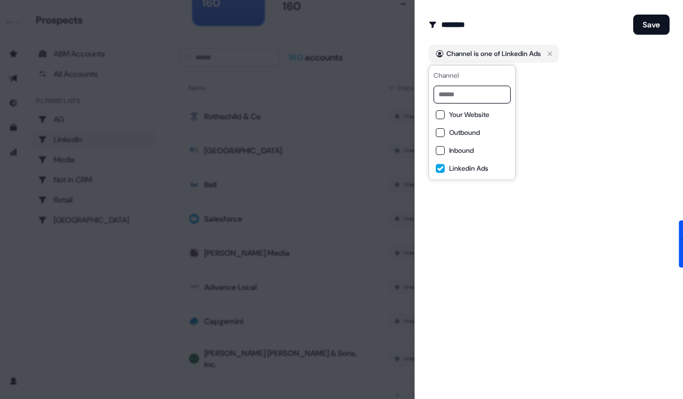
click at [482, 116] on span "Your Website" at bounding box center [469, 114] width 40 height 9
click at [479, 164] on span "Linkedin Ads" at bounding box center [468, 168] width 39 height 9
click at [662, 20] on button "Save" at bounding box center [651, 25] width 36 height 20
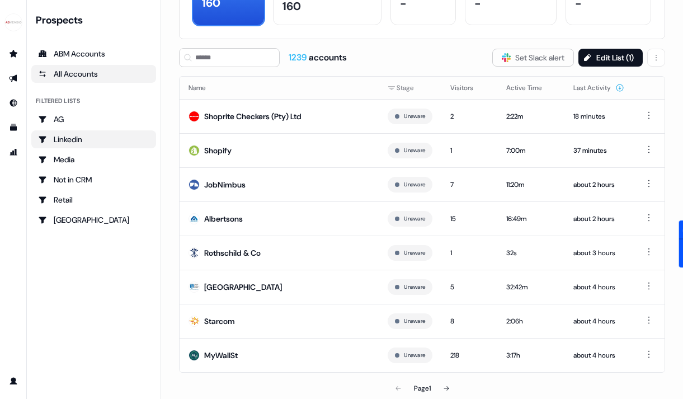
click at [97, 73] on div "All Accounts" at bounding box center [93, 73] width 111 height 11
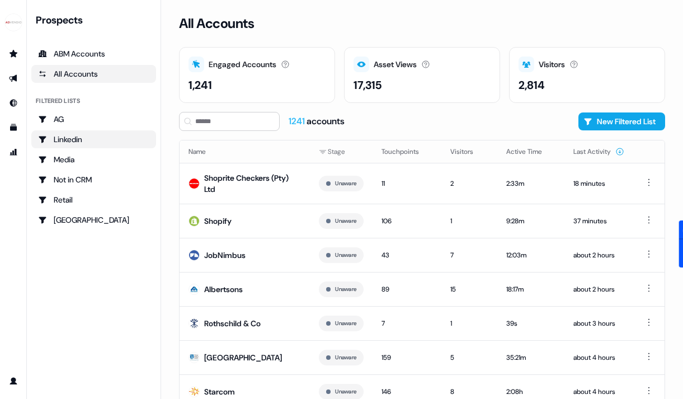
click at [79, 136] on div "Linkedin" at bounding box center [93, 139] width 111 height 11
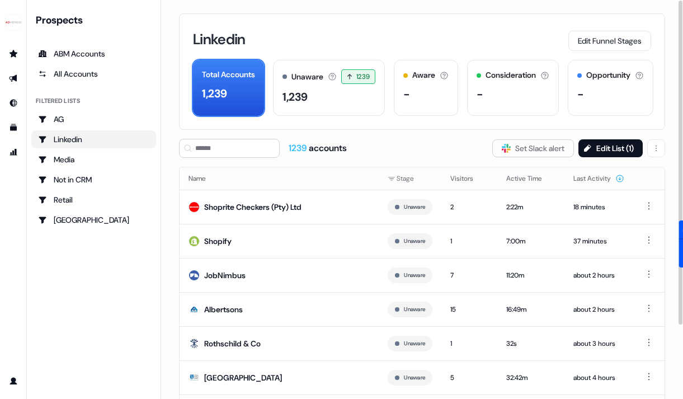
click at [245, 32] on h3 "Linkedin" at bounding box center [219, 39] width 53 height 15
click at [615, 154] on button "Edit List ( 1 )" at bounding box center [610, 148] width 64 height 18
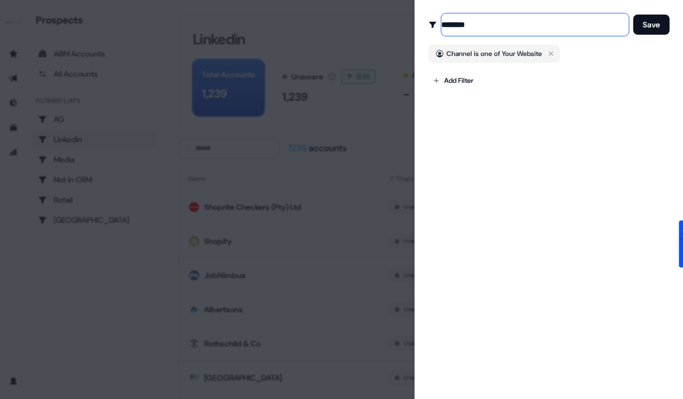
click at [462, 20] on input "********" at bounding box center [534, 24] width 187 height 22
type input "*******"
click at [462, 78] on body "For the best experience switch devices to a bigger screen. Go to Userled.io Pro…" at bounding box center [341, 199] width 683 height 399
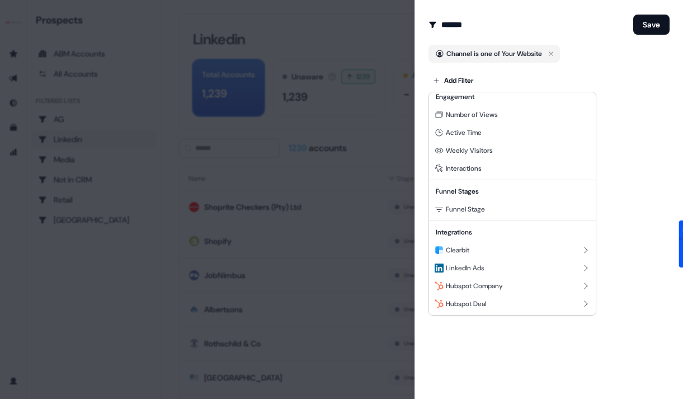
scroll to position [88, 0]
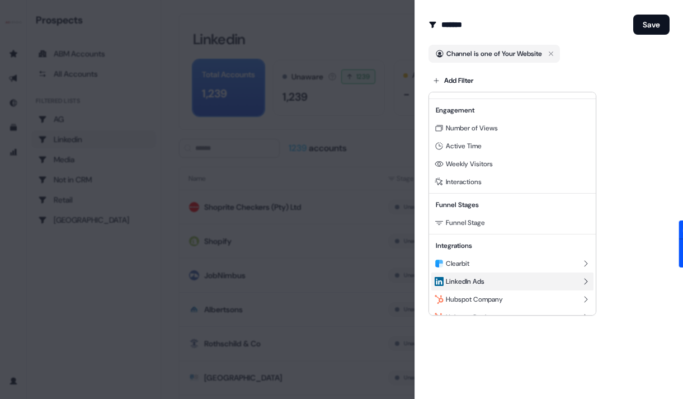
click at [483, 281] on span "LinkedIn Ads" at bounding box center [465, 281] width 39 height 9
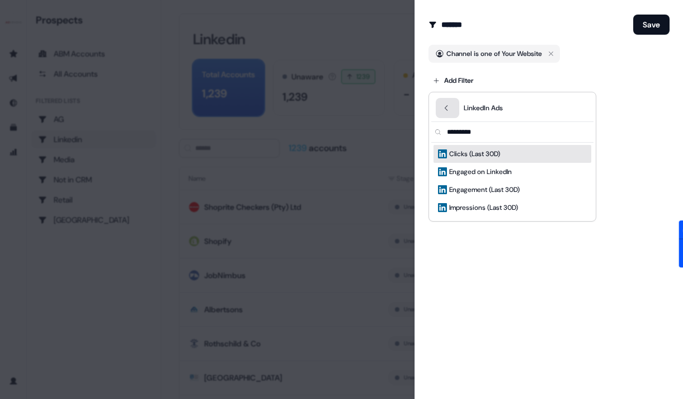
click at [447, 112] on button "Back" at bounding box center [447, 108] width 23 height 20
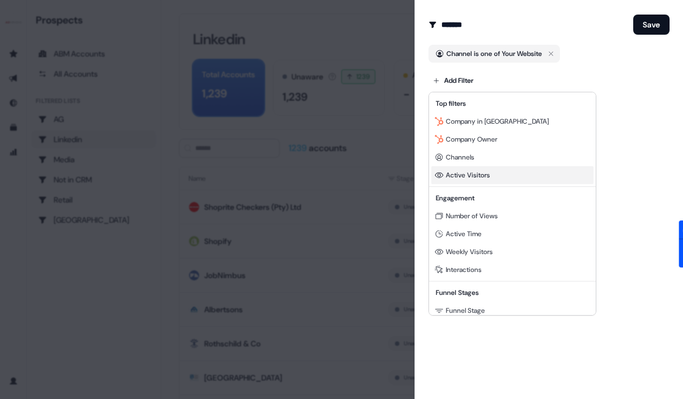
click at [482, 173] on span "Active Visitors" at bounding box center [468, 175] width 44 height 9
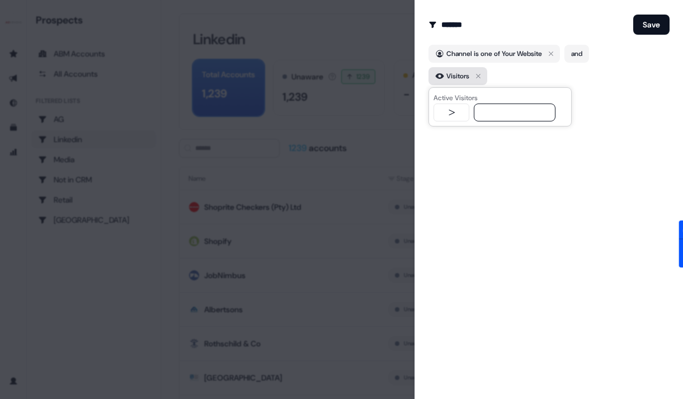
click at [483, 74] on icon "button" at bounding box center [477, 75] width 13 height 13
click at [450, 77] on body "For the best experience switch devices to a bigger screen. Go to Userled.io Pro…" at bounding box center [341, 199] width 683 height 399
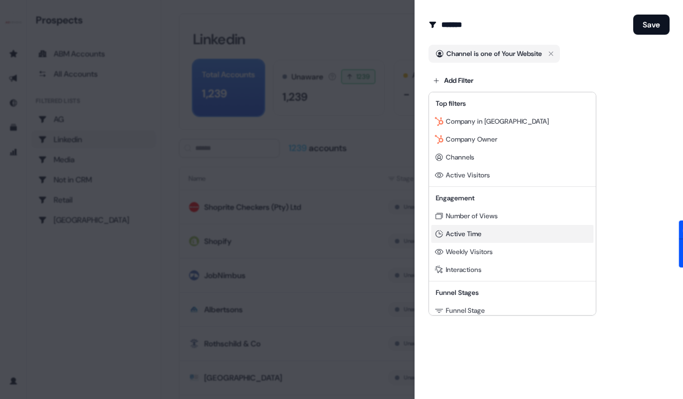
click at [463, 234] on span "Active Time" at bounding box center [464, 233] width 36 height 9
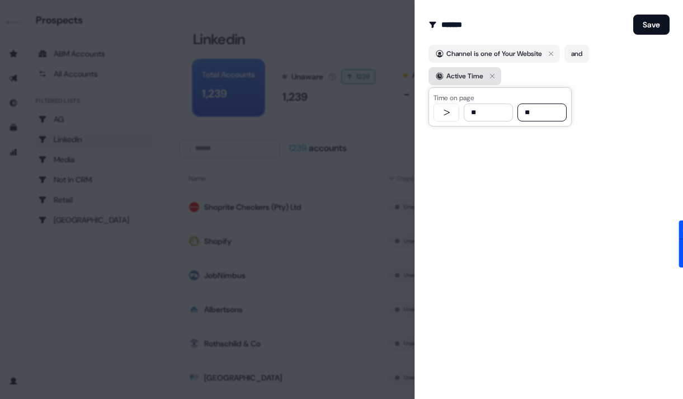
click at [492, 77] on icon "button" at bounding box center [492, 76] width 4 height 4
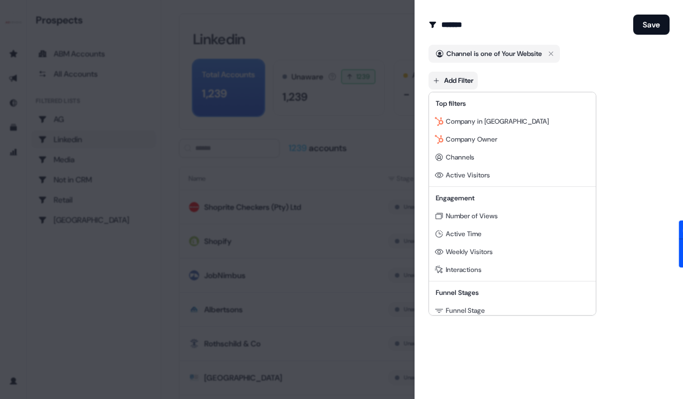
click at [464, 77] on body "For the best experience switch devices to a bigger screen. Go to Userled.io Pro…" at bounding box center [341, 199] width 683 height 399
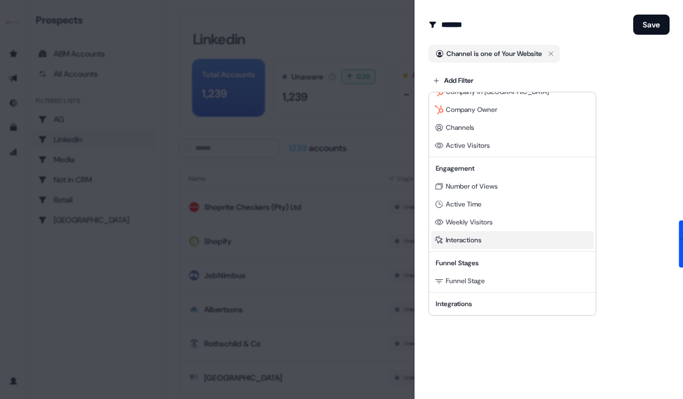
click at [471, 239] on span "Interactions" at bounding box center [464, 239] width 36 height 9
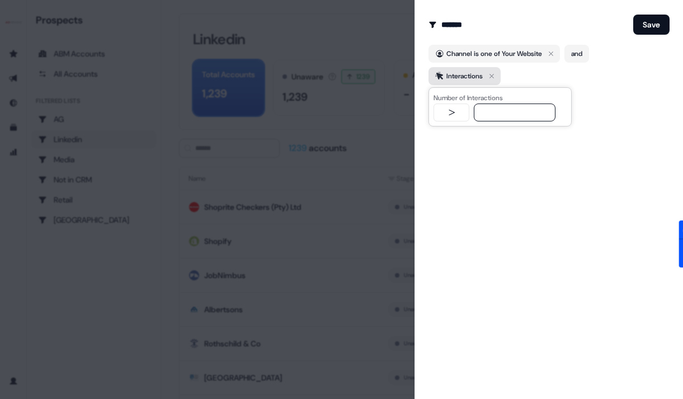
click at [495, 72] on icon "button" at bounding box center [491, 75] width 13 height 13
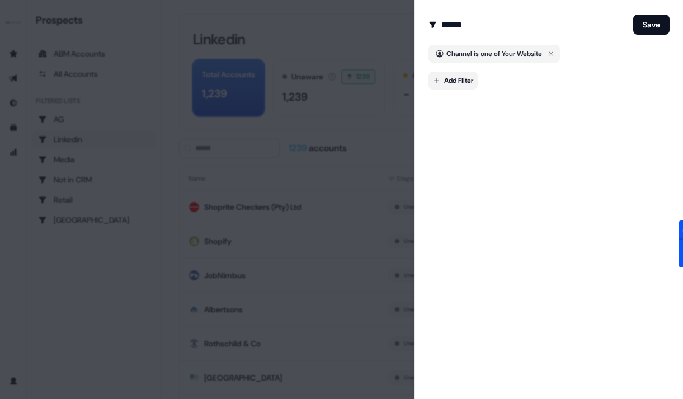
click at [463, 77] on body "For the best experience switch devices to a bigger screen. Go to Userled.io Pro…" at bounding box center [341, 199] width 683 height 399
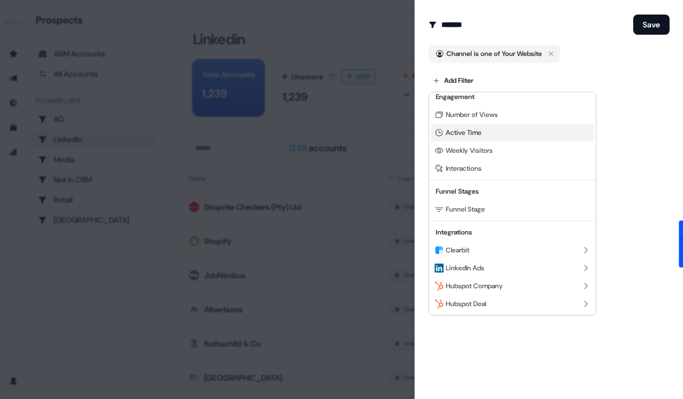
scroll to position [0, 0]
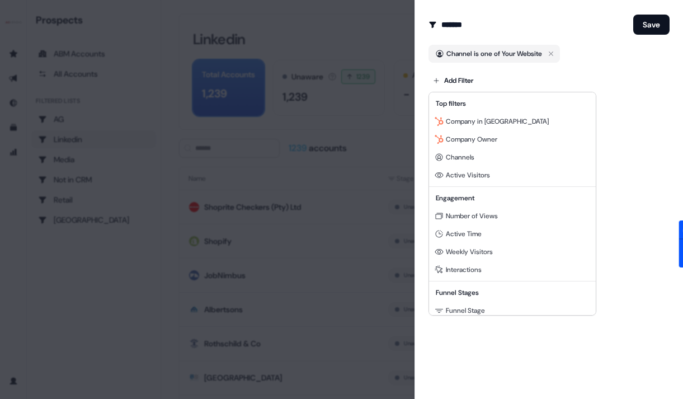
click at [343, 182] on div at bounding box center [341, 199] width 683 height 399
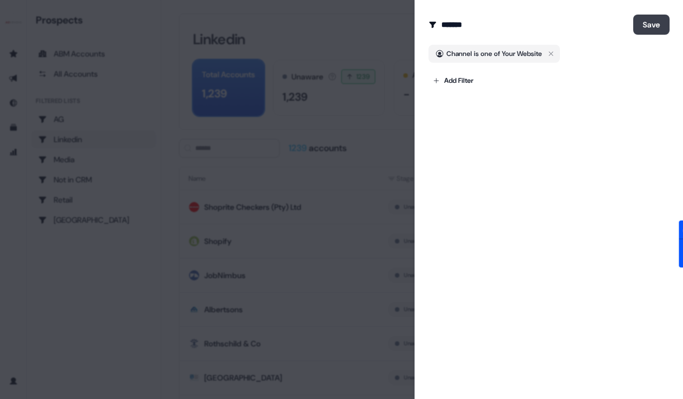
click at [659, 25] on button "Save" at bounding box center [651, 25] width 36 height 20
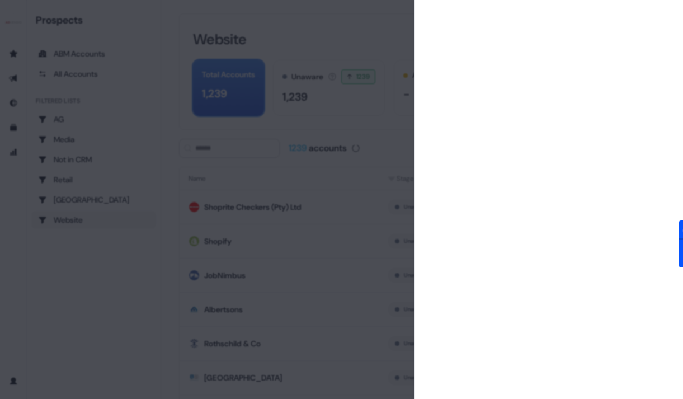
click at [74, 126] on div at bounding box center [341, 199] width 683 height 399
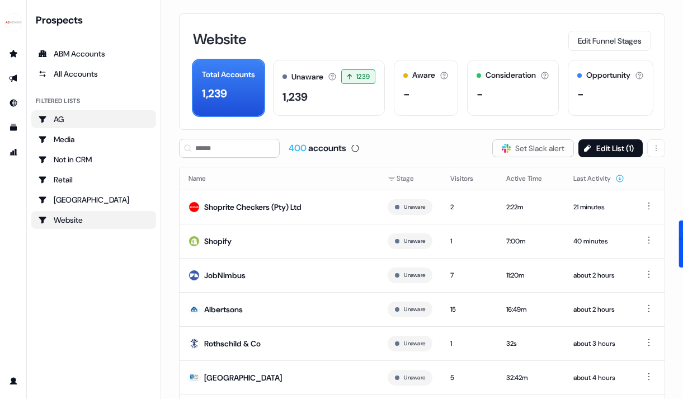
click at [68, 120] on div "AG" at bounding box center [93, 118] width 111 height 11
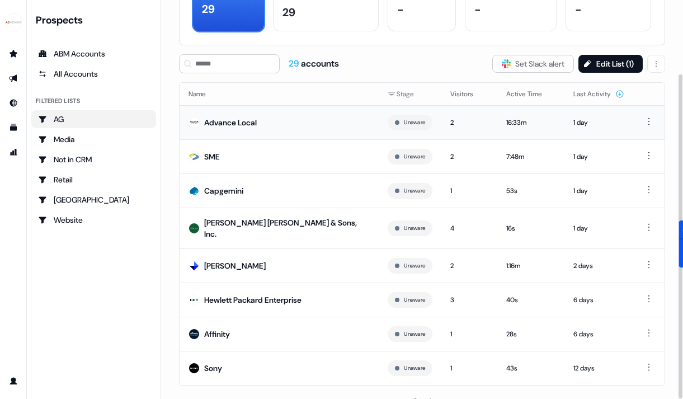
scroll to position [91, 0]
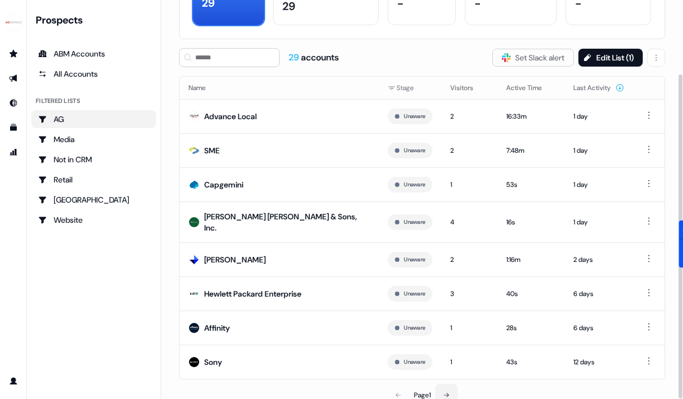
click at [447, 391] on icon at bounding box center [446, 394] width 7 height 7
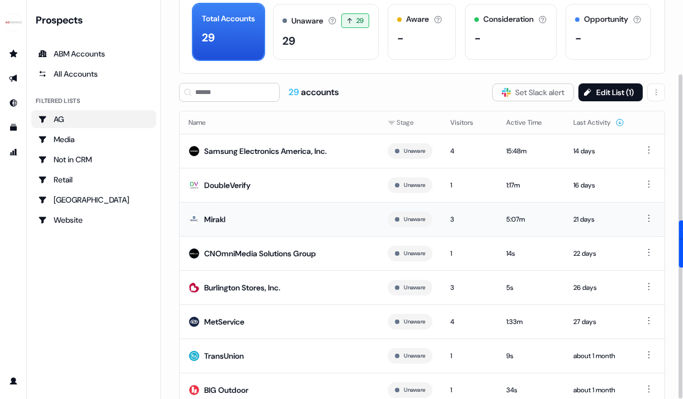
scroll to position [91, 0]
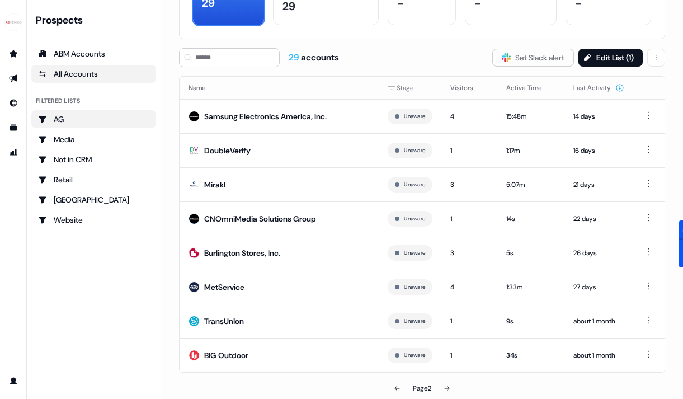
click at [83, 71] on div "All Accounts" at bounding box center [93, 73] width 111 height 11
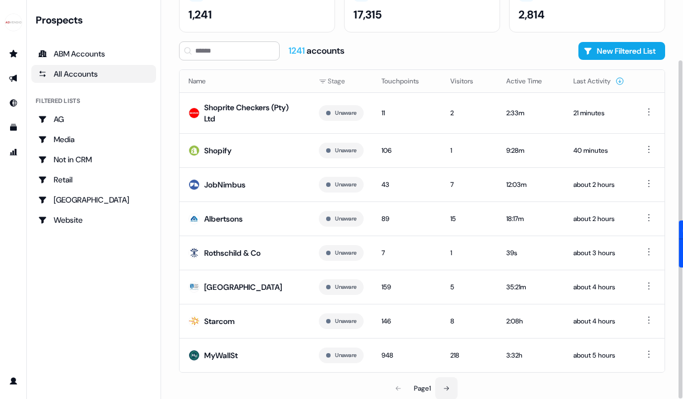
click at [446, 386] on icon at bounding box center [446, 388] width 7 height 7
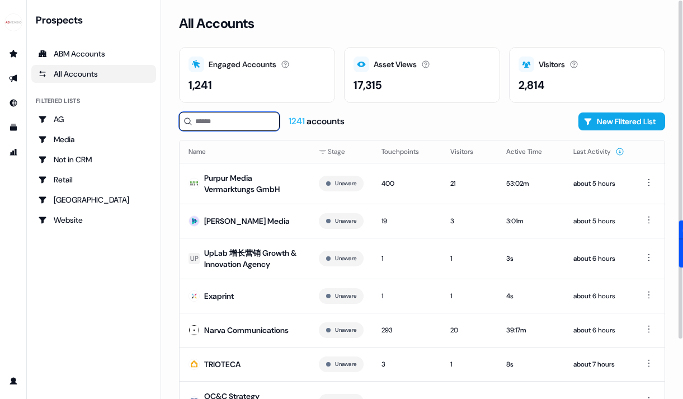
click at [240, 119] on input at bounding box center [229, 121] width 101 height 19
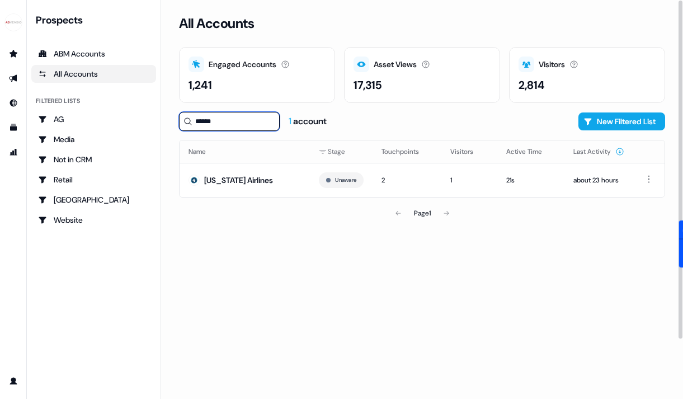
type input "******"
click at [234, 176] on div "[US_STATE] Airlines" at bounding box center [238, 179] width 69 height 11
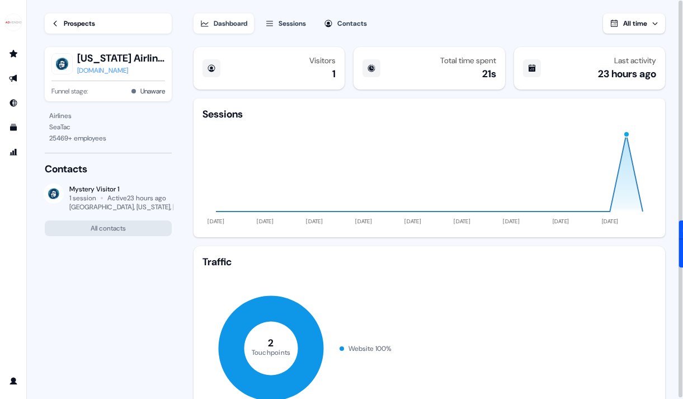
click at [104, 70] on div "alaskaair.com" at bounding box center [121, 70] width 88 height 11
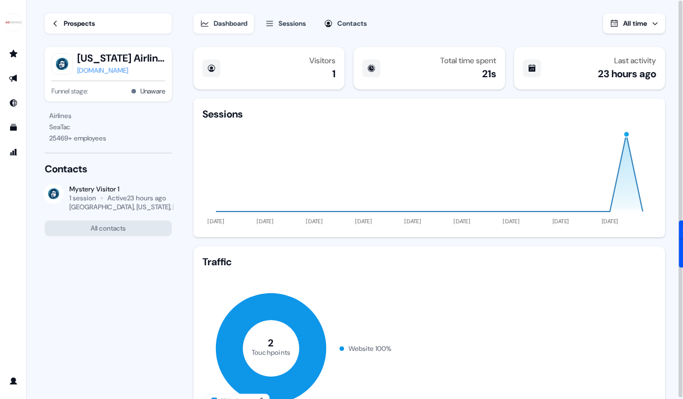
scroll to position [159, 0]
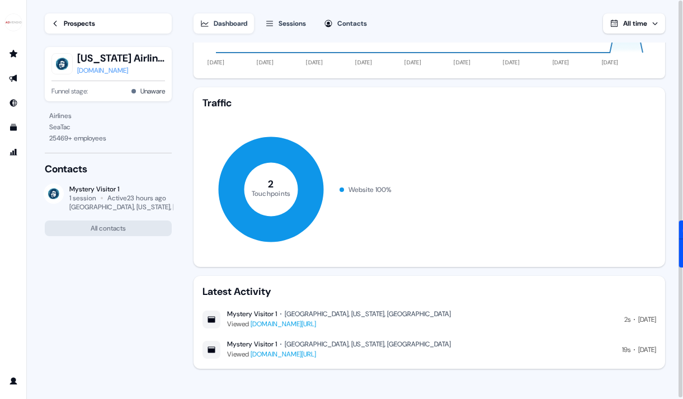
click at [56, 24] on icon at bounding box center [55, 24] width 8 height 8
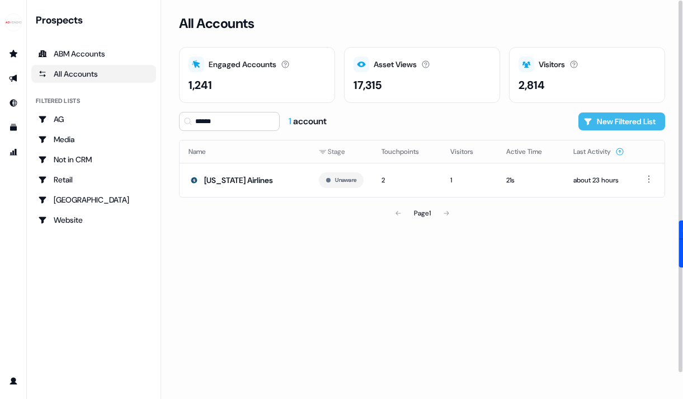
click at [627, 124] on button "New Filtered List" at bounding box center [621, 121] width 87 height 18
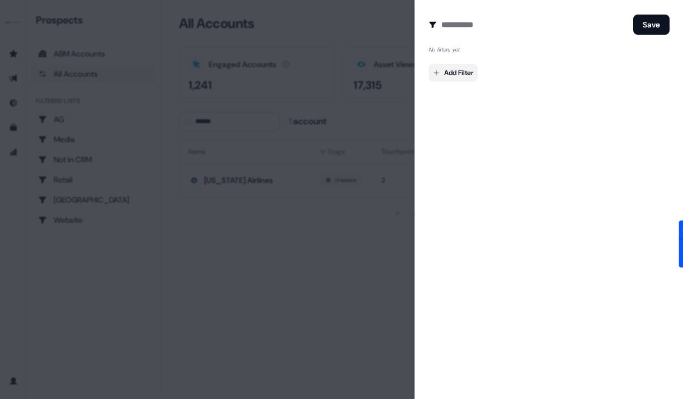
click at [461, 73] on body "For the best experience switch devices to a bigger screen. Go to Userled.io Pro…" at bounding box center [341, 199] width 683 height 399
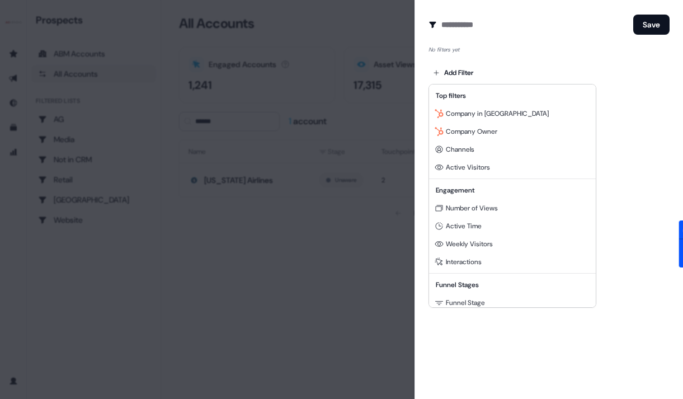
click at [325, 108] on div at bounding box center [341, 199] width 683 height 399
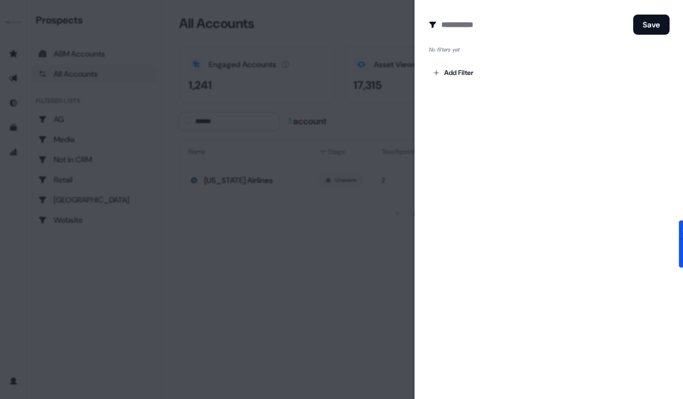
click at [458, 69] on body "For the best experience switch devices to a bigger screen. Go to Userled.io Pro…" at bounding box center [341, 199] width 683 height 399
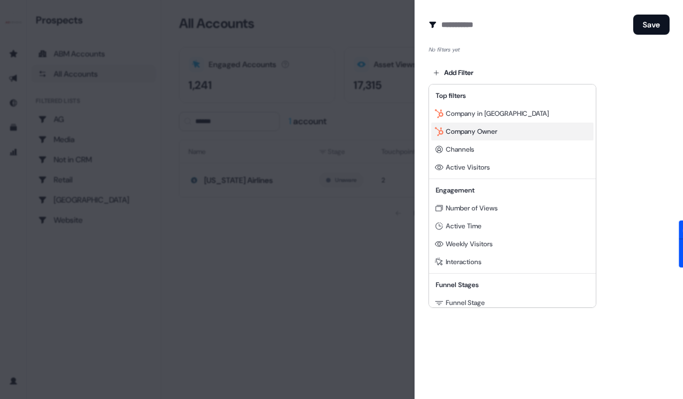
click at [475, 133] on span "Company Owner" at bounding box center [471, 131] width 51 height 9
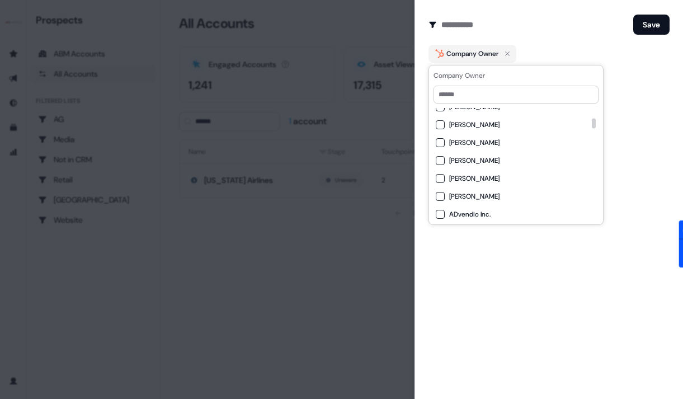
scroll to position [209, 0]
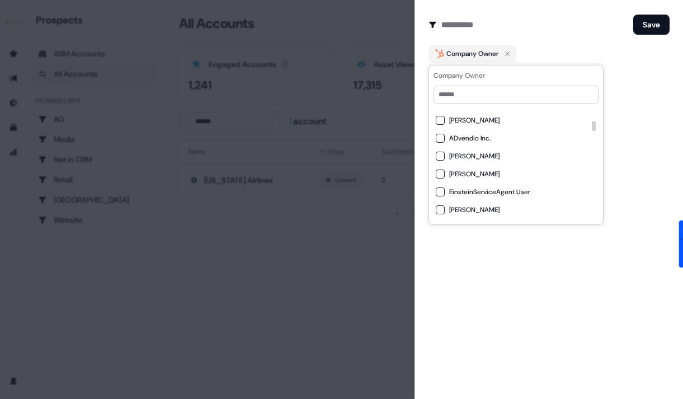
click at [463, 104] on div "Company Owner Cecilia Francisca Riquelme Sara Benkirane Thomas Duggan Katja Fra…" at bounding box center [515, 145] width 175 height 160
click at [448, 93] on input at bounding box center [515, 95] width 165 height 18
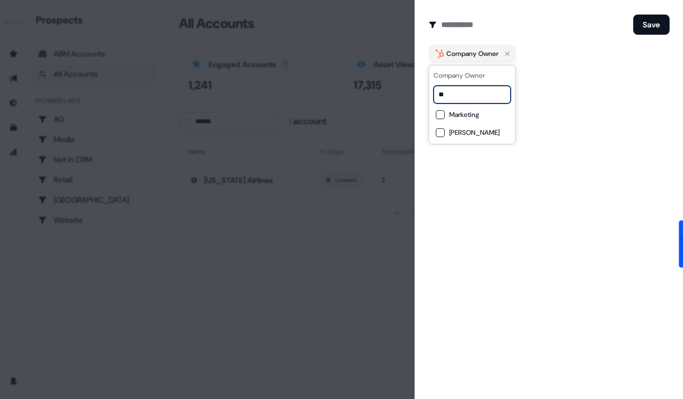
scroll to position [0, 0]
type input "*"
type input "*****"
click at [495, 86] on input "*****" at bounding box center [471, 95] width 77 height 18
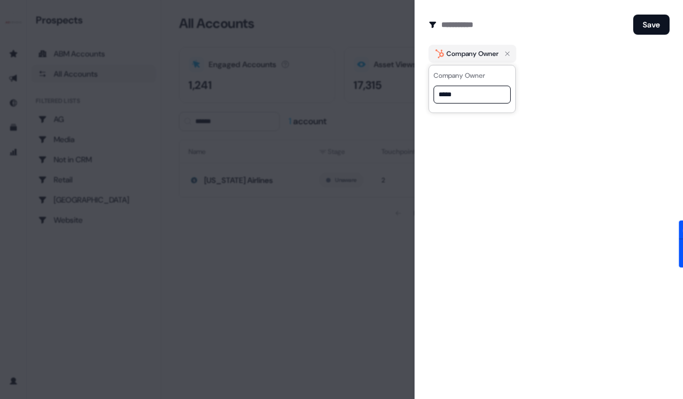
click at [547, 78] on div "Add Filter" at bounding box center [548, 78] width 241 height 22
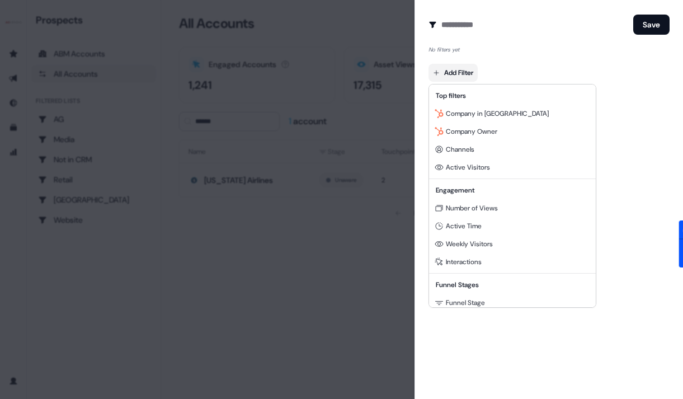
click at [452, 72] on body "For the best experience switch devices to a bigger screen. Go to Userled.io Pro…" at bounding box center [341, 199] width 683 height 399
click at [458, 131] on span "Company Owner" at bounding box center [471, 131] width 51 height 9
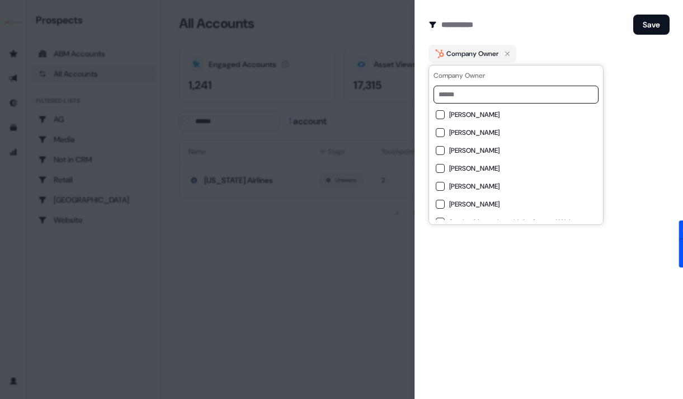
click at [567, 36] on form "Create Audience Filter Create a new audience by setting a name and configuring …" at bounding box center [548, 51] width 241 height 76
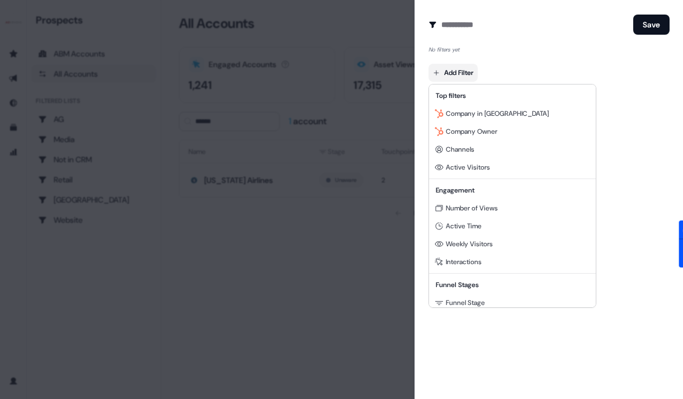
click at [470, 75] on body "For the best experience switch devices to a bigger screen. Go to Userled.io Pro…" at bounding box center [341, 199] width 683 height 399
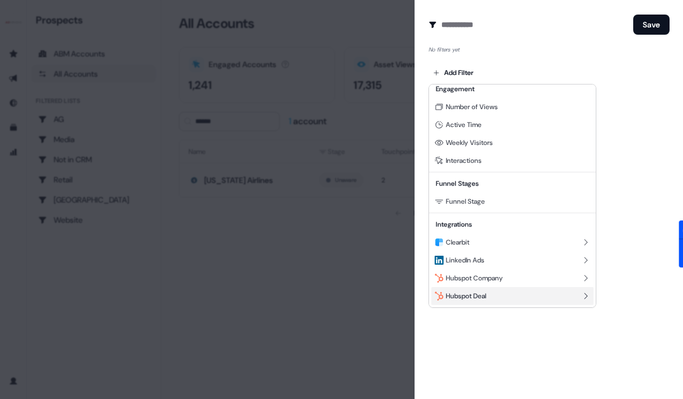
click at [464, 295] on span "Hubspot Deal" at bounding box center [466, 295] width 40 height 9
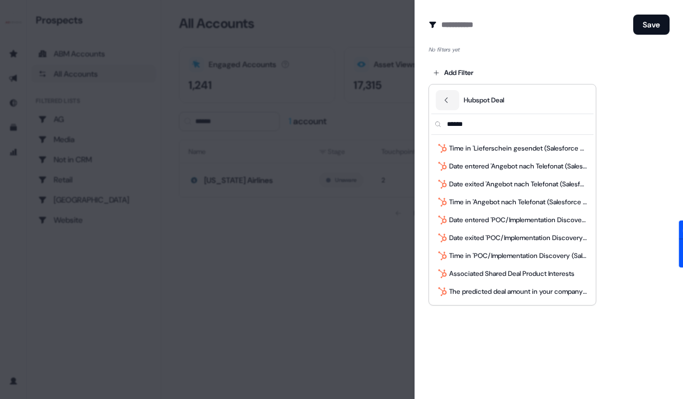
scroll to position [644, 0]
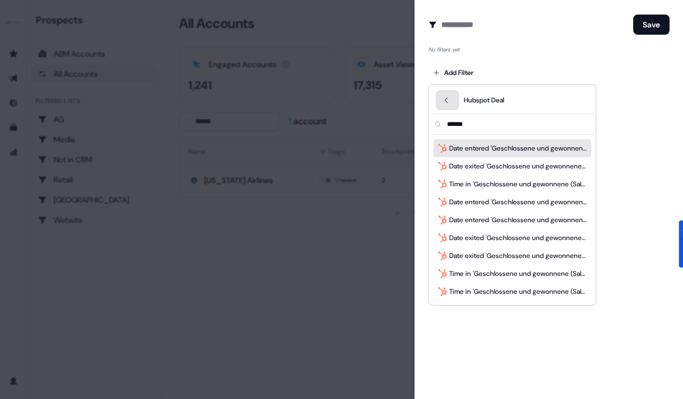
type input "******"
click at [443, 98] on icon "Back" at bounding box center [446, 100] width 8 height 8
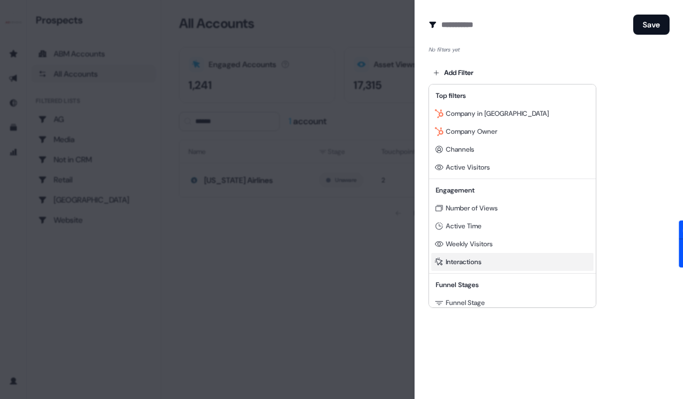
scroll to position [101, 0]
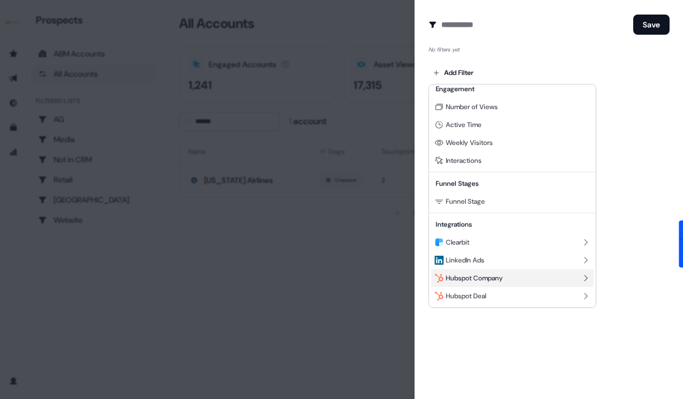
click at [469, 282] on div "Hubspot Company" at bounding box center [512, 278] width 162 height 18
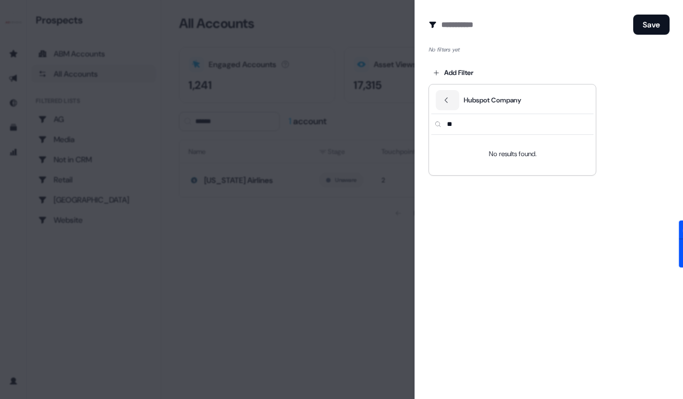
type input "*"
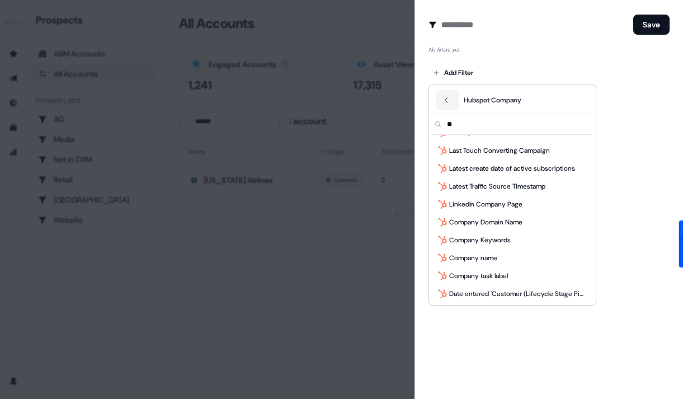
scroll to position [37, 0]
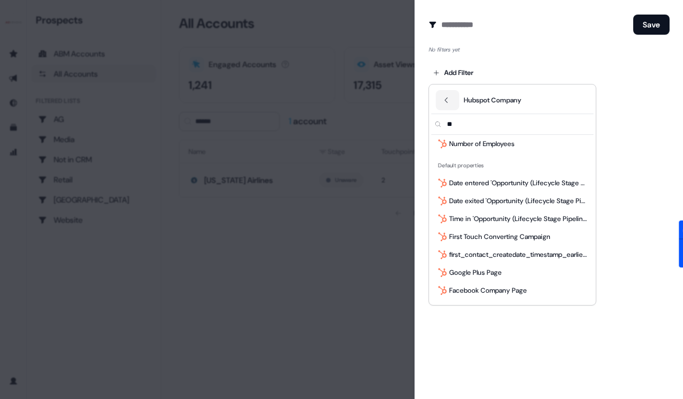
type input "*"
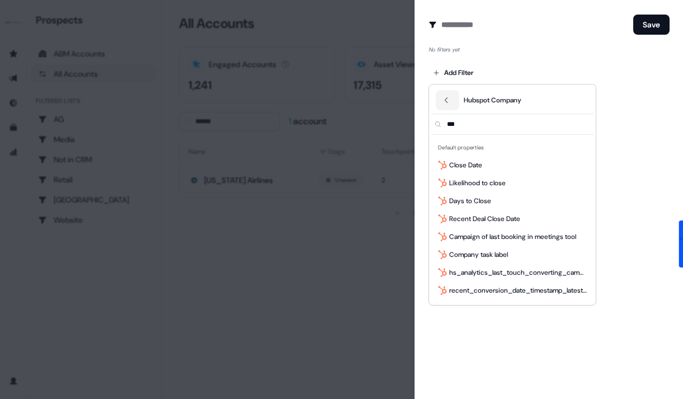
scroll to position [0, 0]
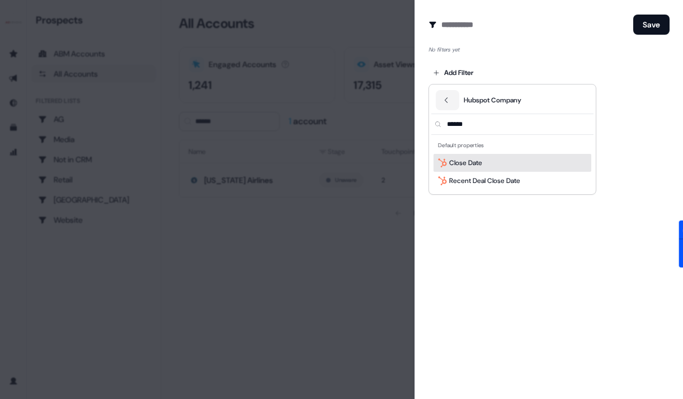
type input "******"
click at [500, 163] on div "Close Date" at bounding box center [512, 163] width 158 height 18
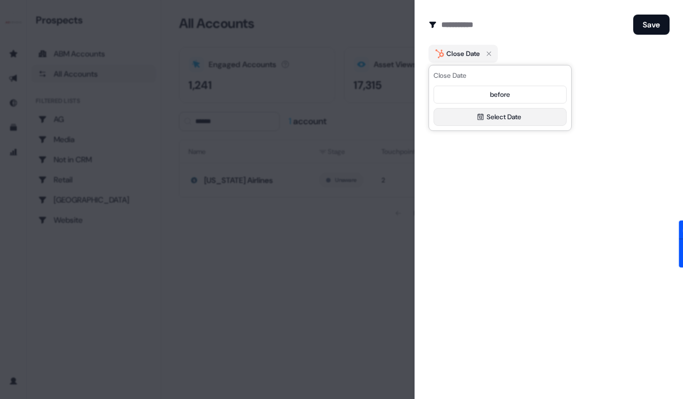
click at [514, 117] on button "Select Date" at bounding box center [499, 117] width 133 height 18
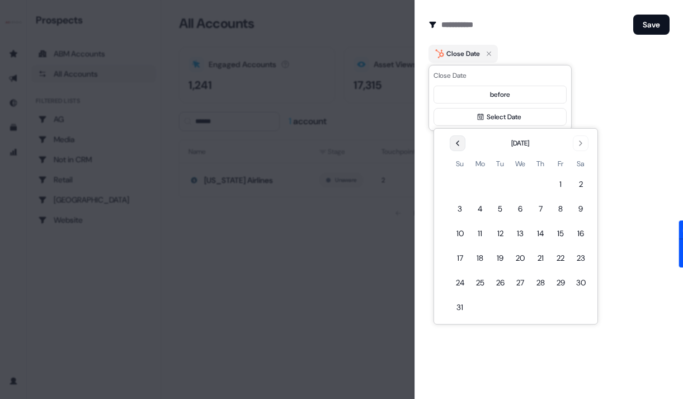
click at [453, 143] on icon "Go to the Previous Month" at bounding box center [457, 143] width 9 height 9
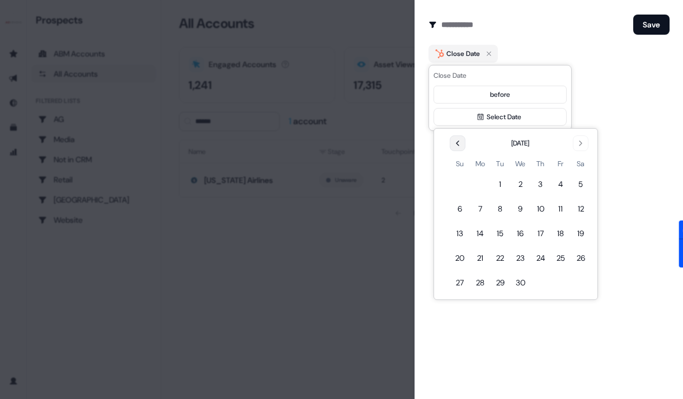
click at [453, 143] on icon "Go to the Previous Month" at bounding box center [457, 143] width 9 height 9
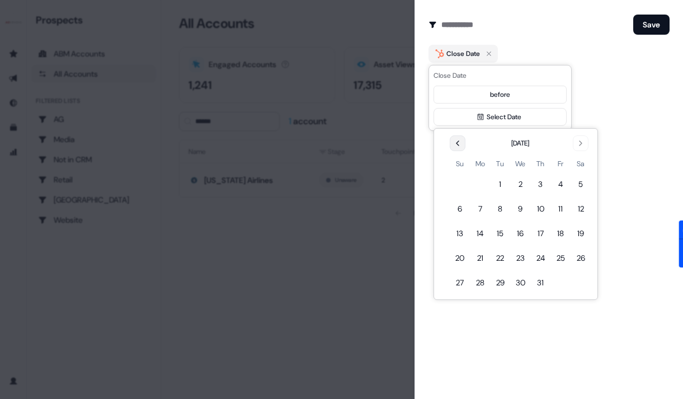
click at [453, 143] on icon "Go to the Previous Month" at bounding box center [457, 143] width 9 height 9
click at [458, 182] on button "1" at bounding box center [460, 184] width 20 height 20
click at [658, 23] on button "Save" at bounding box center [651, 25] width 36 height 20
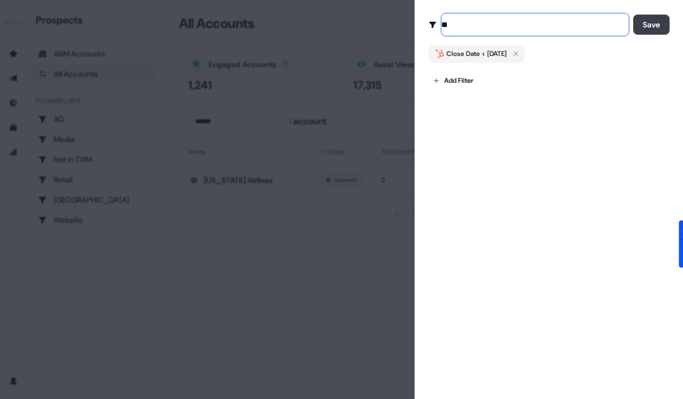
type input "**"
click at [654, 28] on button "Save" at bounding box center [651, 25] width 36 height 20
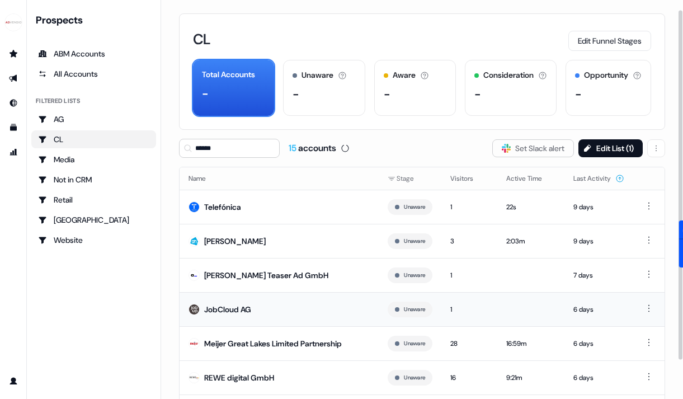
scroll to position [91, 0]
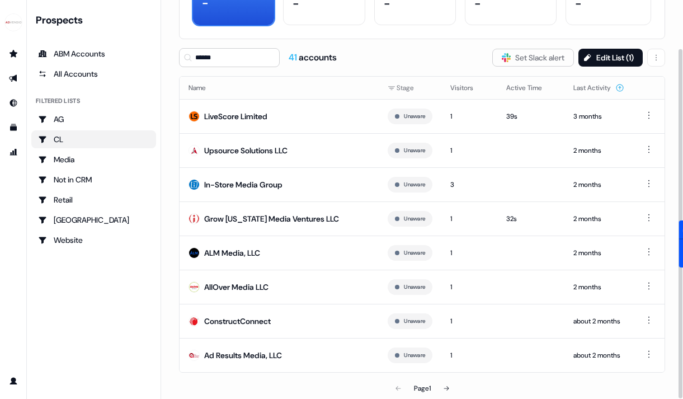
click at [458, 389] on div "Page 1" at bounding box center [422, 388] width 156 height 22
click at [452, 389] on button at bounding box center [446, 388] width 22 height 22
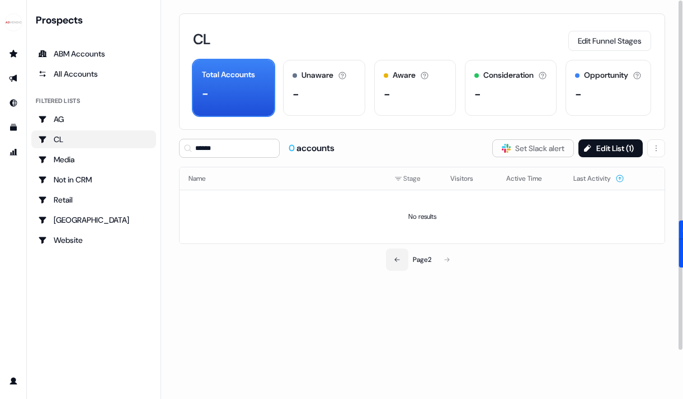
click at [398, 257] on icon at bounding box center [397, 259] width 7 height 7
click at [400, 263] on div "Page 1" at bounding box center [422, 259] width 156 height 22
click at [108, 120] on div "AG" at bounding box center [93, 118] width 111 height 11
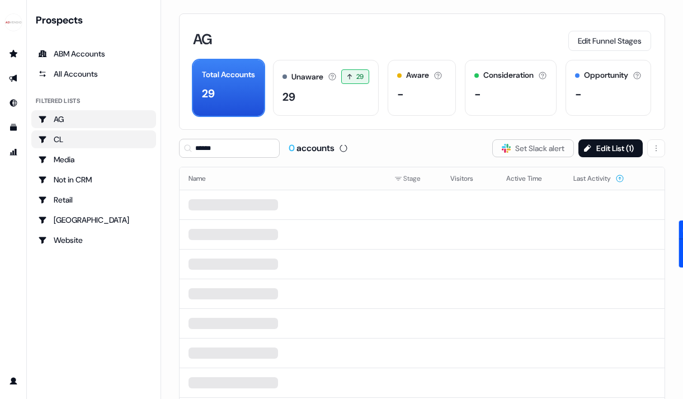
click at [94, 135] on div "CL" at bounding box center [93, 139] width 111 height 11
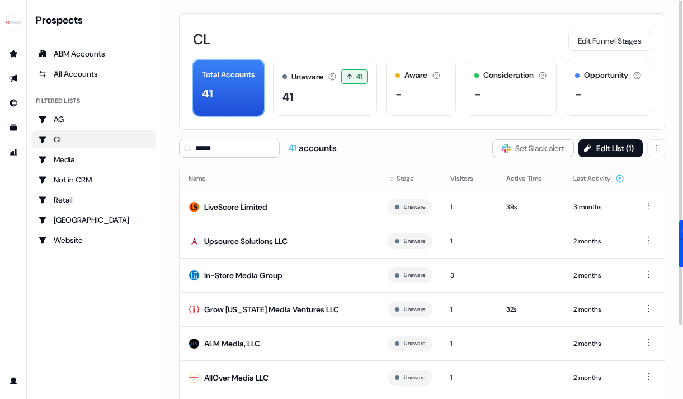
click at [216, 100] on div "41" at bounding box center [228, 93] width 53 height 17
click at [239, 152] on input "******" at bounding box center [229, 148] width 101 height 19
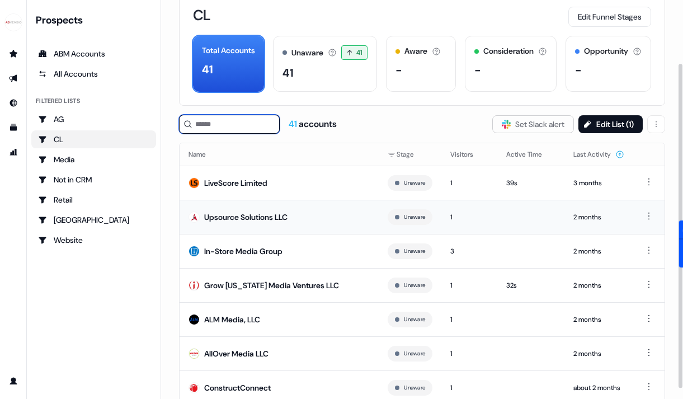
scroll to position [91, 0]
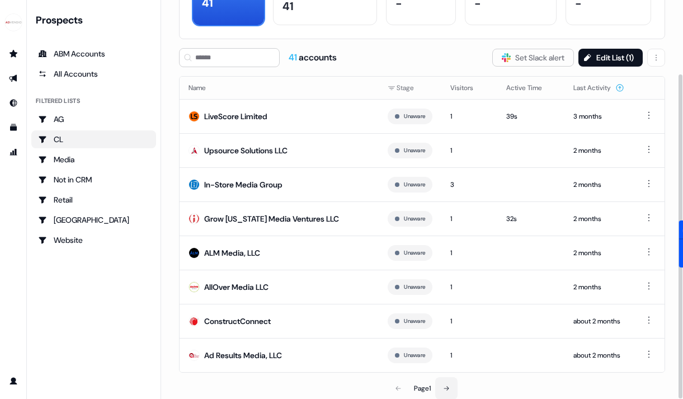
click at [448, 385] on icon at bounding box center [446, 388] width 7 height 7
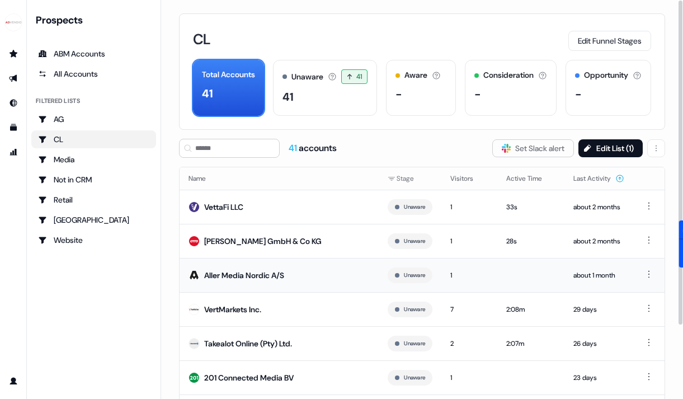
scroll to position [91, 0]
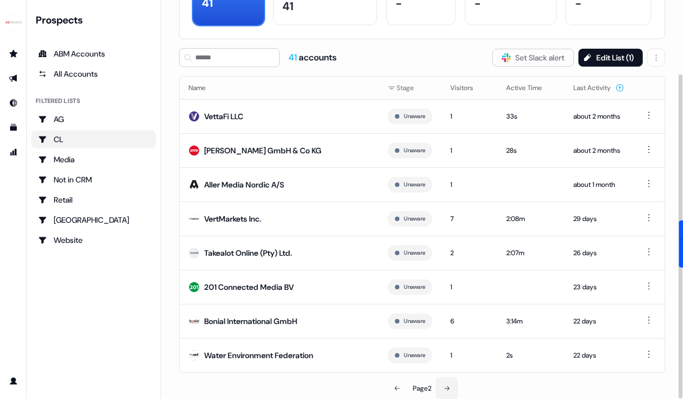
click at [447, 389] on icon at bounding box center [446, 388] width 7 height 7
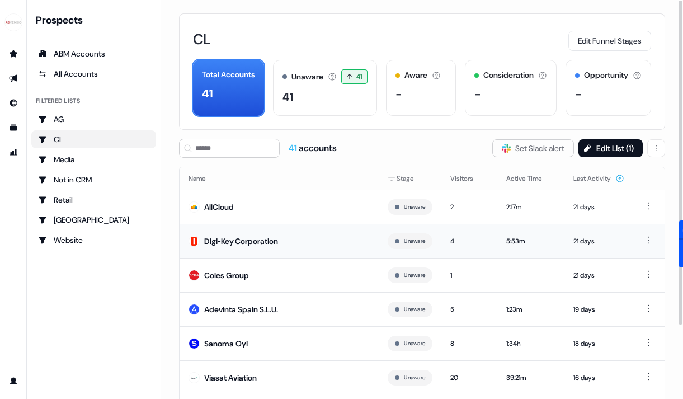
scroll to position [97, 0]
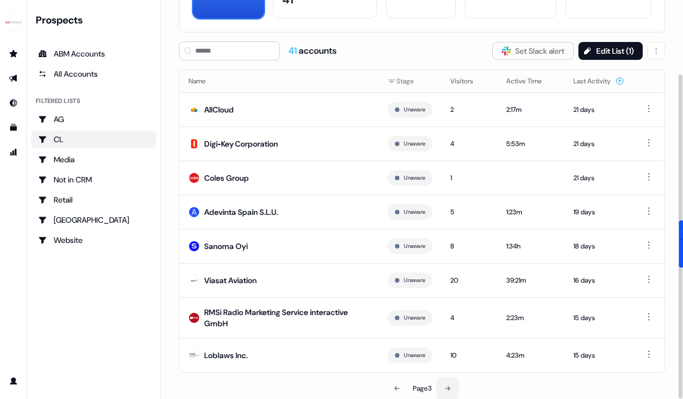
click at [450, 385] on icon at bounding box center [447, 388] width 7 height 7
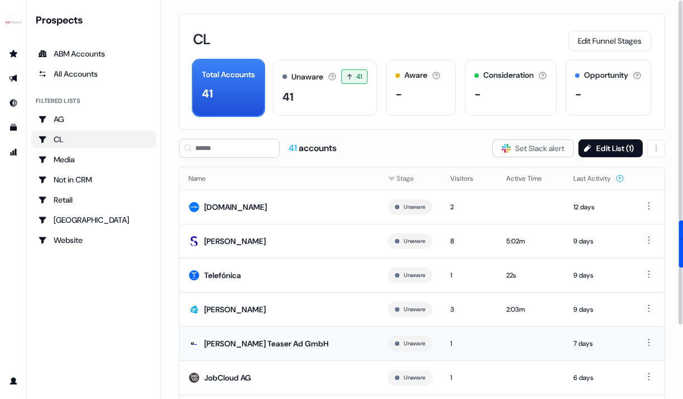
scroll to position [91, 0]
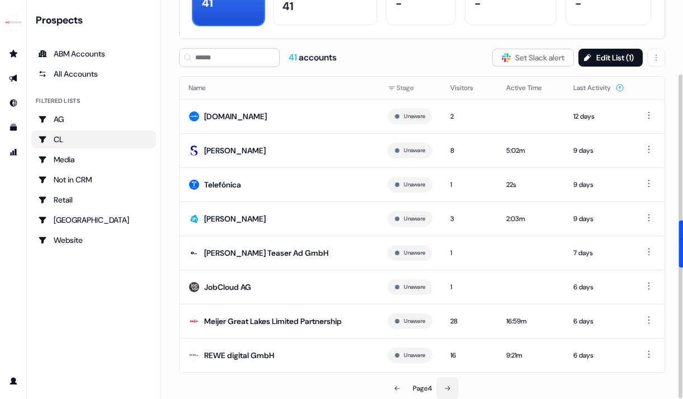
click at [446, 386] on icon at bounding box center [447, 388] width 7 height 7
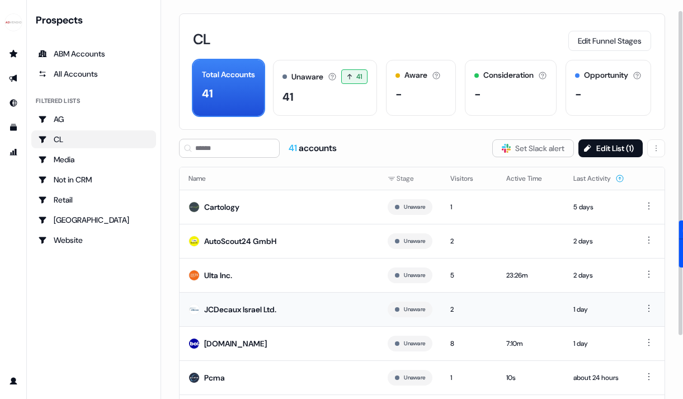
scroll to position [91, 0]
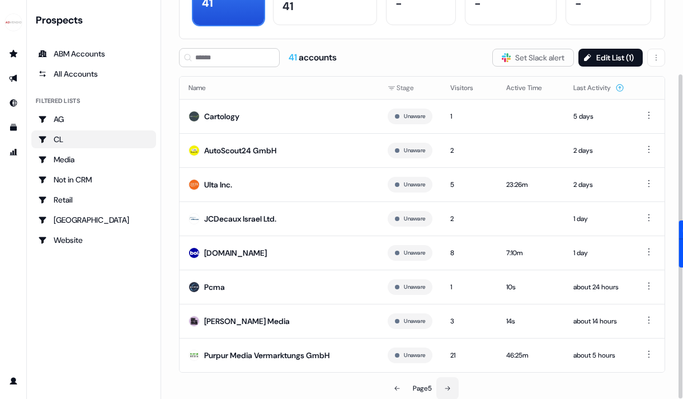
click at [445, 381] on button at bounding box center [447, 388] width 22 height 22
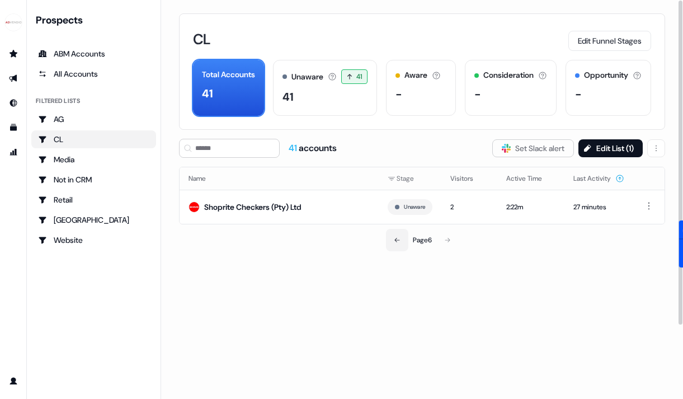
click at [394, 237] on icon at bounding box center [397, 240] width 7 height 7
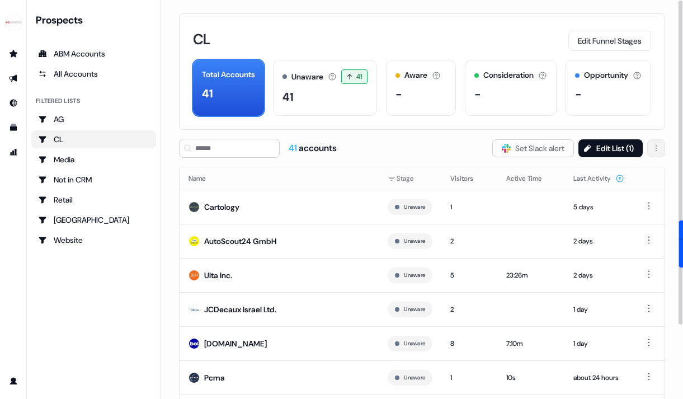
click at [655, 147] on html "For the best experience switch devices to a bigger screen. Go to Userled.io Pro…" at bounding box center [341, 199] width 683 height 399
click at [630, 170] on span "Delete" at bounding box center [627, 171] width 21 height 9
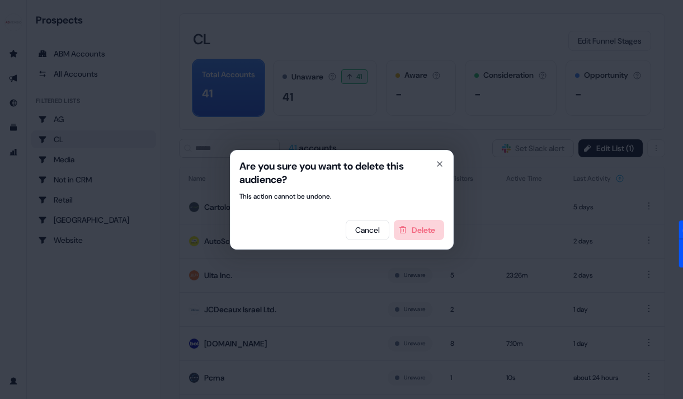
click at [413, 223] on button "Delete" at bounding box center [419, 230] width 50 height 20
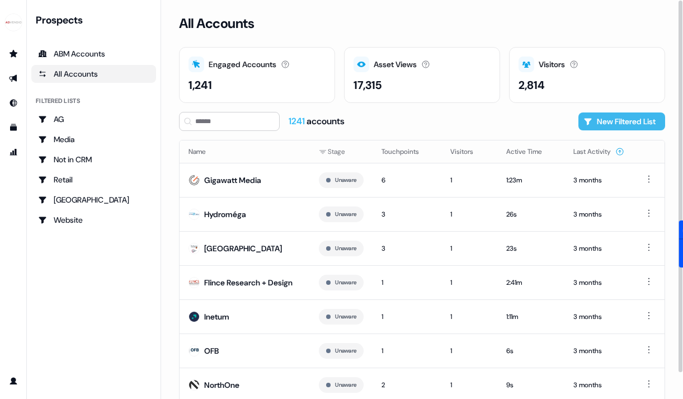
click at [630, 119] on button "New Filtered List" at bounding box center [621, 121] width 87 height 18
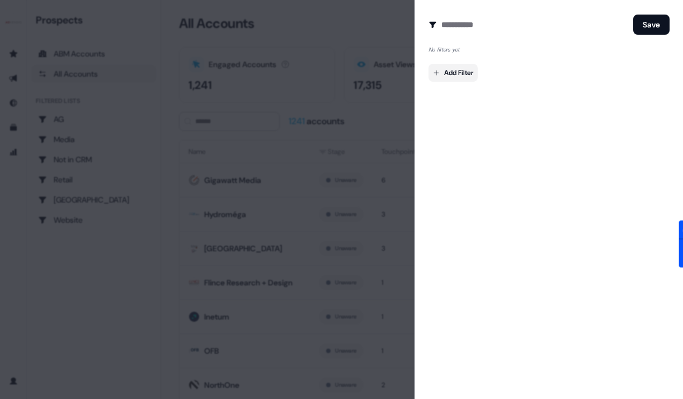
click at [461, 80] on body "For the best experience switch devices to a bigger screen. Go to Userled.io Pro…" at bounding box center [341, 199] width 683 height 399
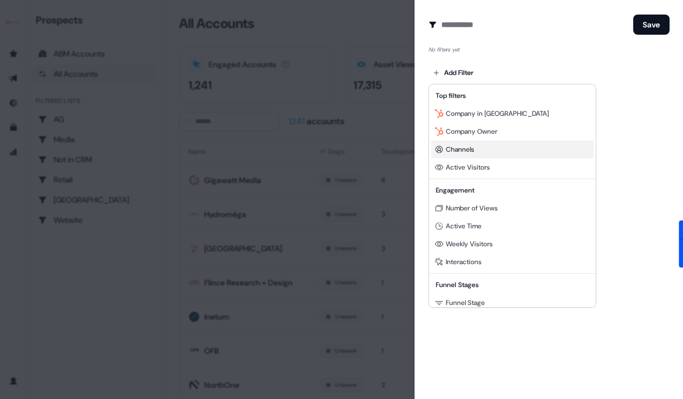
click at [465, 145] on span "Channels" at bounding box center [460, 149] width 29 height 9
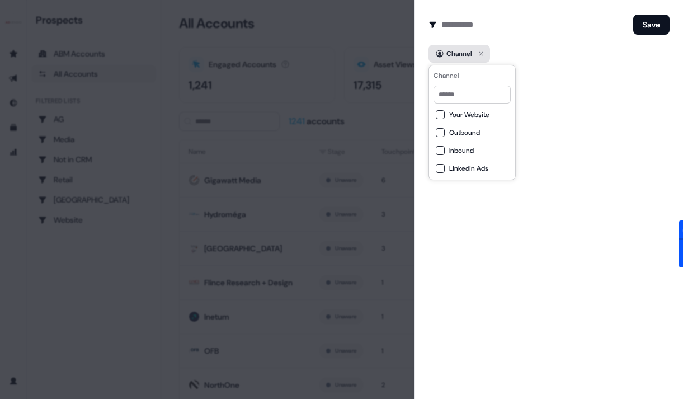
click at [478, 53] on icon "button" at bounding box center [480, 53] width 13 height 13
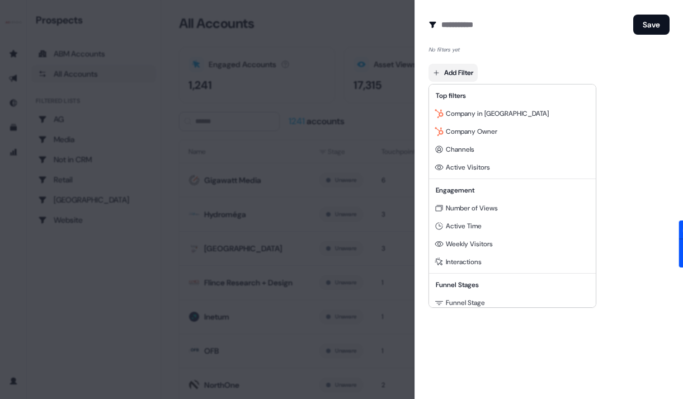
click at [457, 71] on body "For the best experience switch devices to a bigger screen. Go to Userled.io Pro…" at bounding box center [341, 199] width 683 height 399
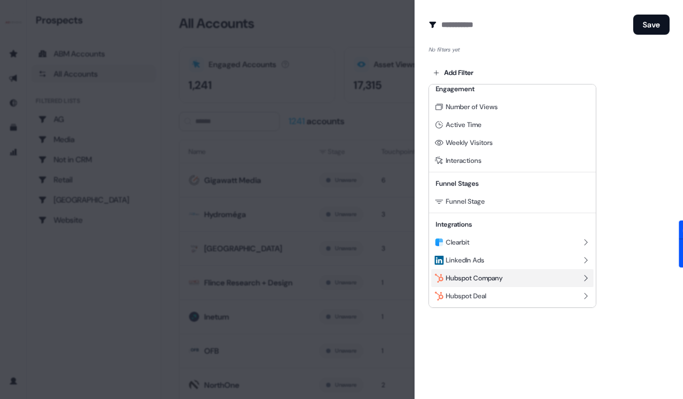
click at [477, 273] on span "Hubspot Company" at bounding box center [474, 277] width 57 height 9
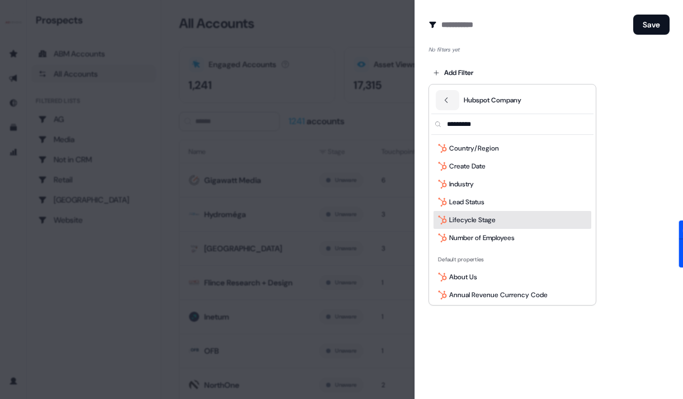
scroll to position [0, 0]
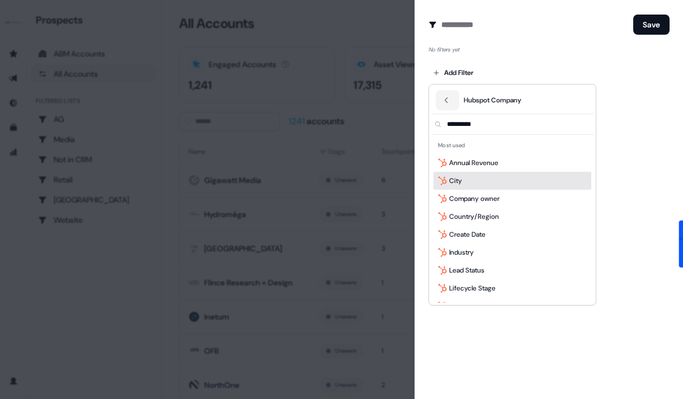
click at [459, 185] on span "City" at bounding box center [455, 180] width 13 height 11
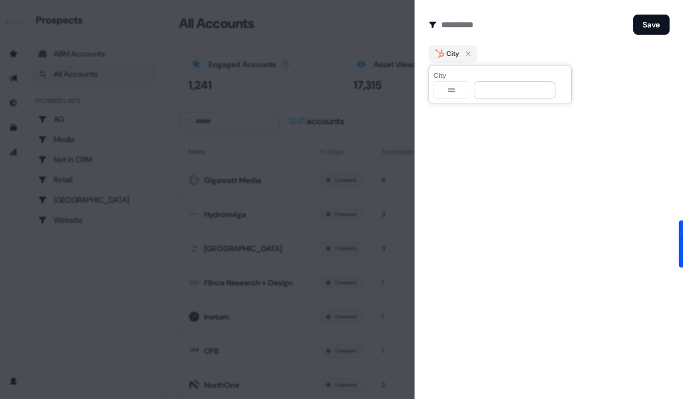
click at [463, 84] on button "button" at bounding box center [451, 90] width 36 height 18
select select "********"
click at [502, 91] on input at bounding box center [515, 90] width 82 height 18
type input "********"
click at [656, 27] on button "Save" at bounding box center [651, 25] width 36 height 20
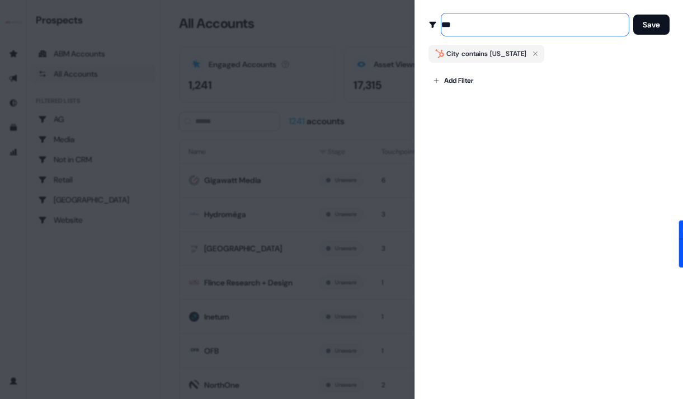
type input "***"
click at [633, 15] on button "Save" at bounding box center [651, 25] width 36 height 20
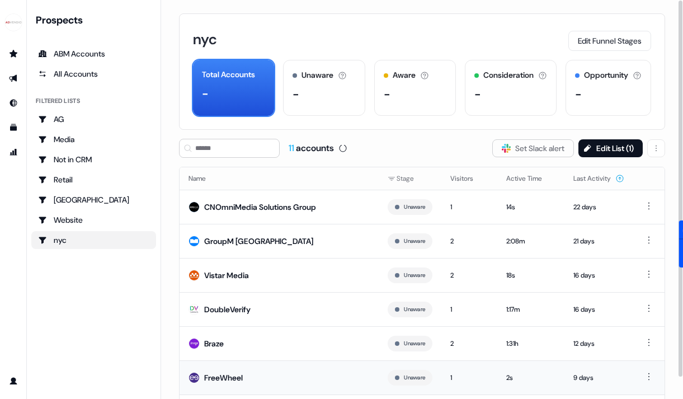
scroll to position [91, 0]
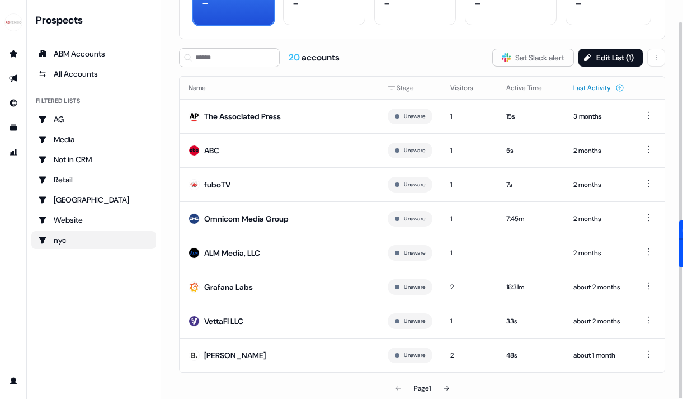
click at [592, 86] on button "Last Activity" at bounding box center [598, 88] width 51 height 20
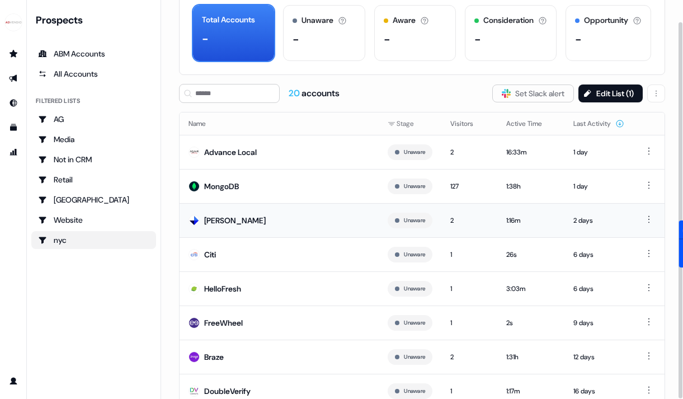
scroll to position [91, 0]
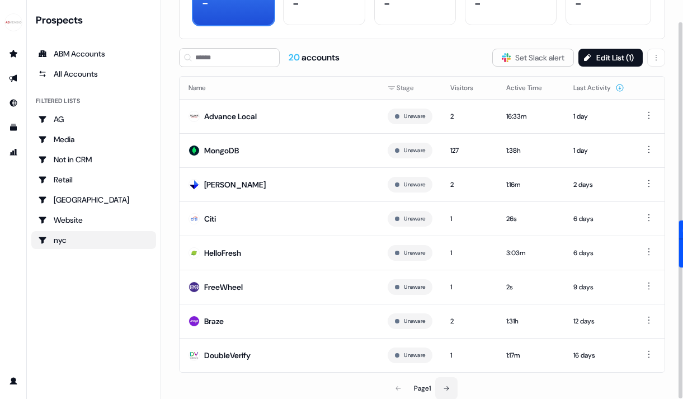
click at [447, 381] on button at bounding box center [446, 388] width 22 height 22
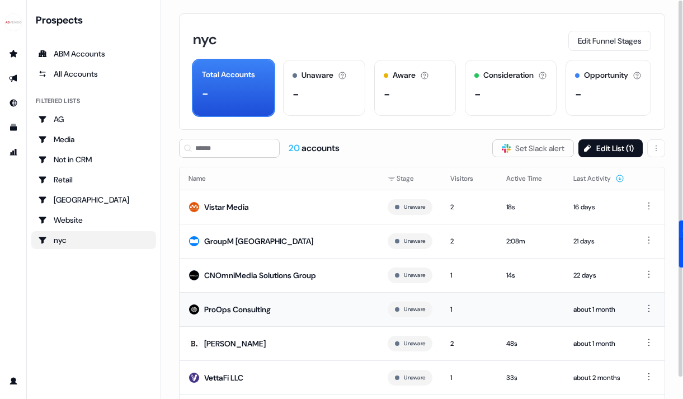
scroll to position [91, 0]
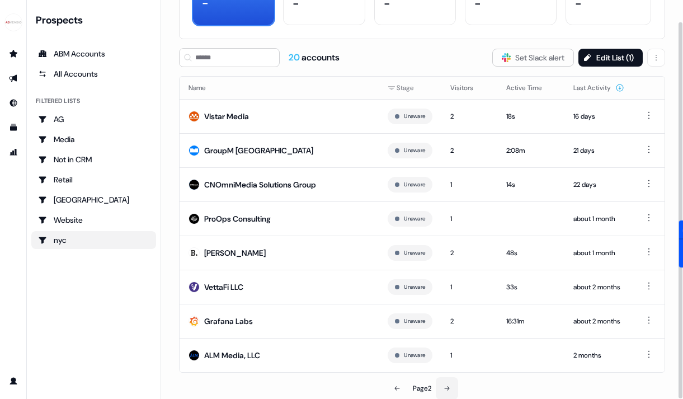
click at [441, 391] on button at bounding box center [447, 388] width 22 height 22
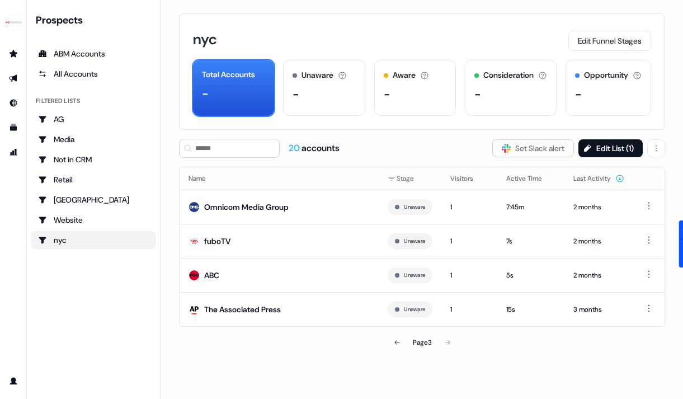
click at [143, 240] on div "nyc" at bounding box center [93, 239] width 111 height 11
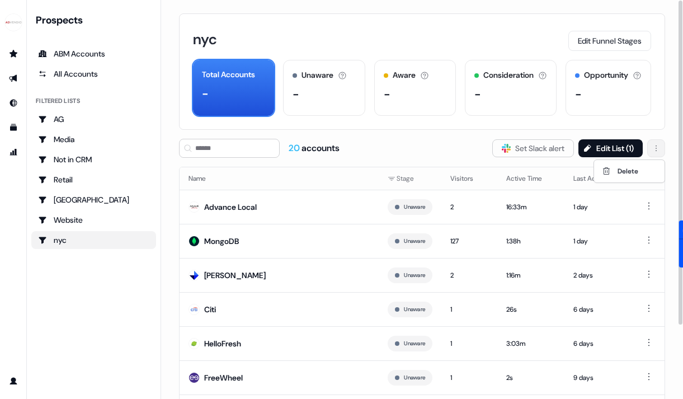
click at [654, 145] on html "For the best experience switch devices to a bigger screen. Go to Userled.io Pro…" at bounding box center [341, 199] width 683 height 399
click at [646, 165] on div "Delete" at bounding box center [629, 171] width 66 height 18
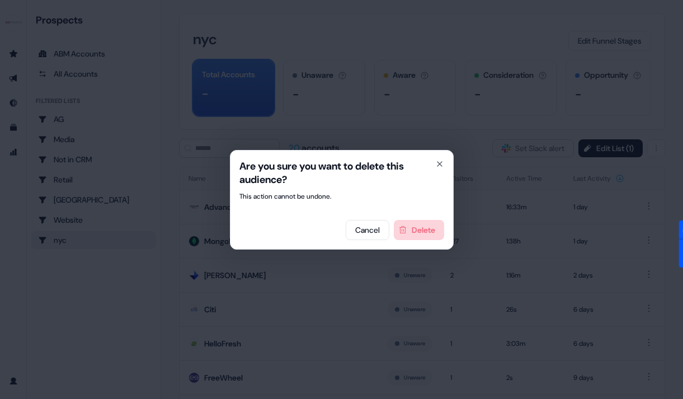
click at [433, 227] on button "Delete" at bounding box center [419, 230] width 50 height 20
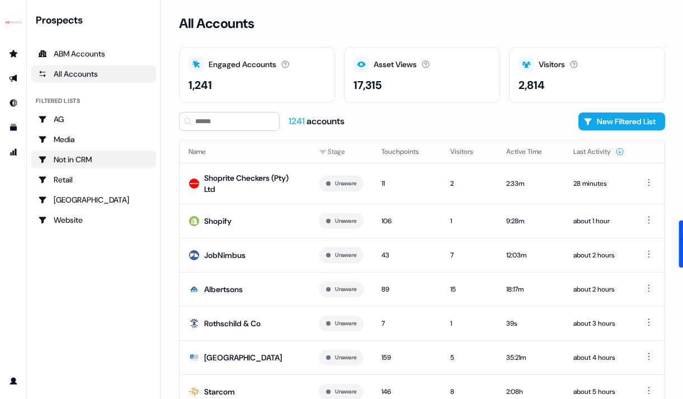
click at [79, 161] on div "Not in CRM" at bounding box center [93, 159] width 111 height 11
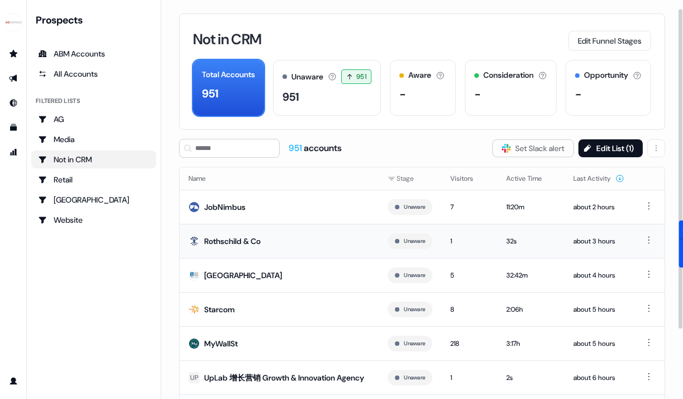
scroll to position [97, 0]
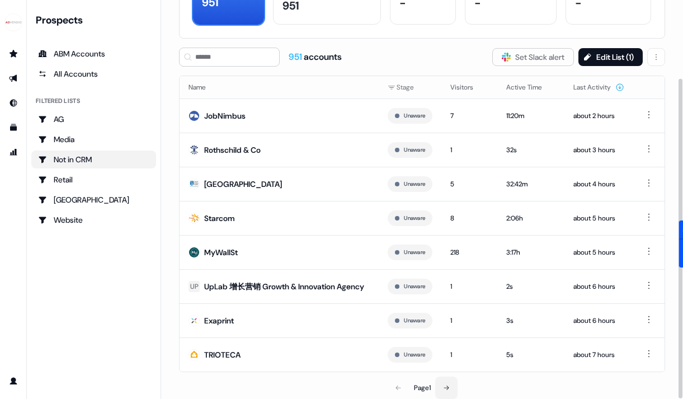
click at [451, 387] on button at bounding box center [446, 387] width 22 height 22
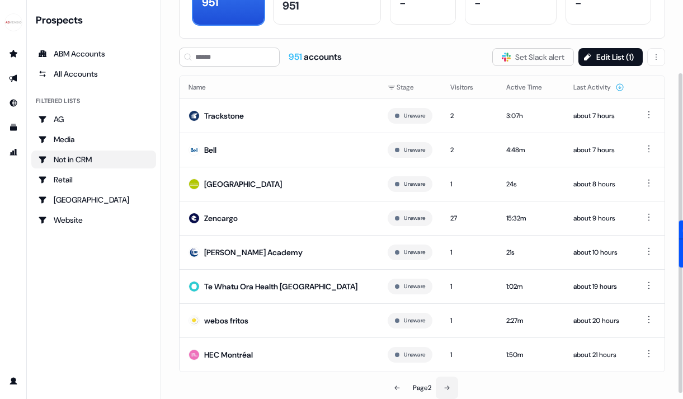
scroll to position [91, 0]
click at [450, 387] on icon at bounding box center [446, 388] width 5 height 4
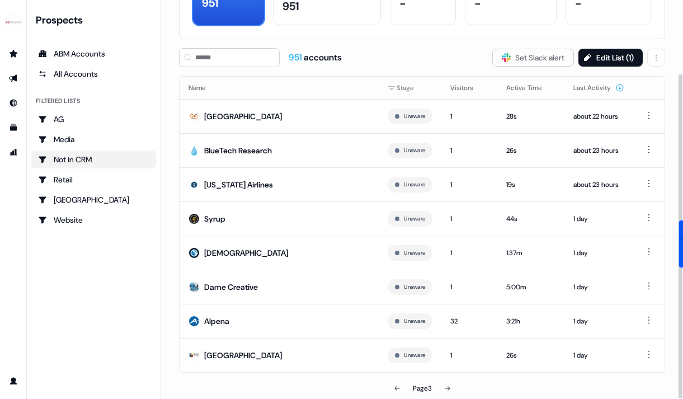
click at [111, 165] on link "Not in CRM" at bounding box center [93, 159] width 125 height 18
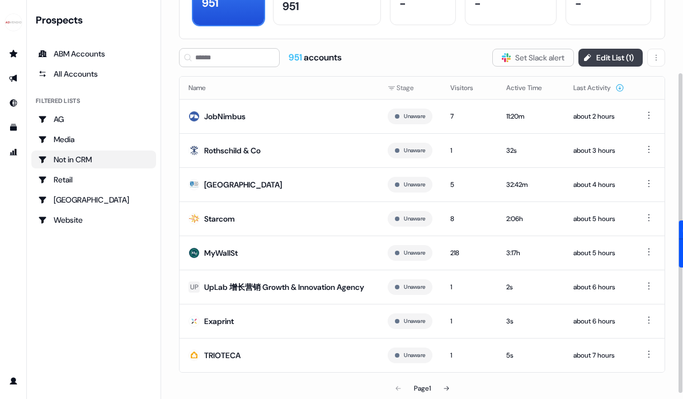
click at [616, 65] on button "Edit List ( 1 )" at bounding box center [610, 58] width 64 height 18
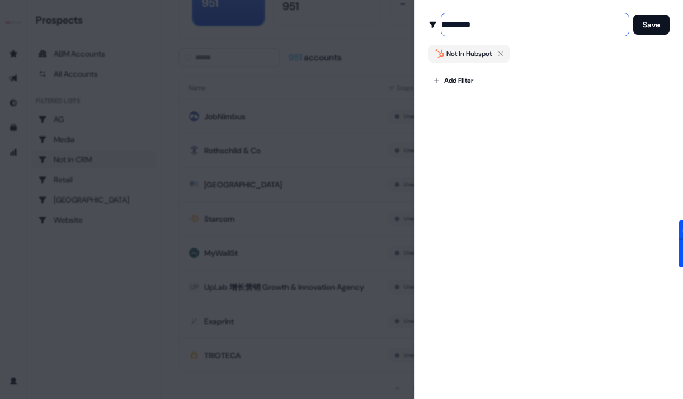
click at [470, 27] on input "**********" at bounding box center [534, 24] width 187 height 22
type input "********"
click at [652, 18] on button "Save" at bounding box center [651, 25] width 36 height 20
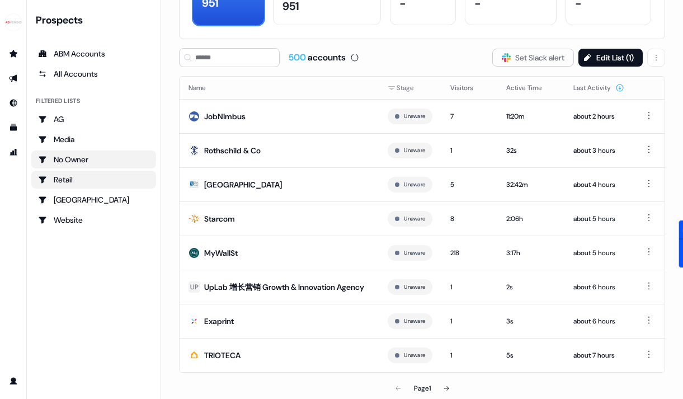
click at [94, 182] on div "Retail" at bounding box center [93, 179] width 111 height 11
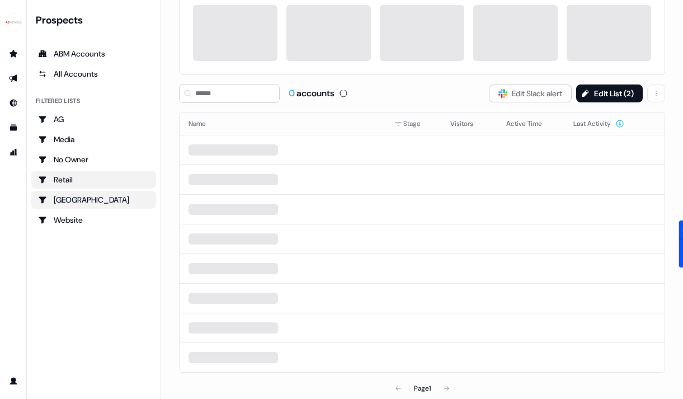
click at [90, 202] on div "USA" at bounding box center [93, 199] width 111 height 11
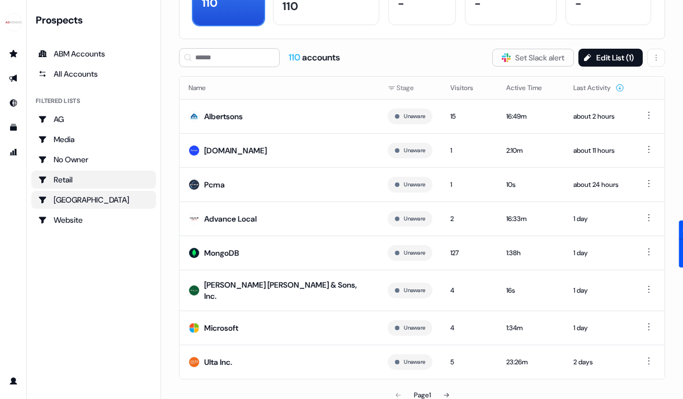
click at [81, 182] on div "Retail" at bounding box center [93, 179] width 111 height 11
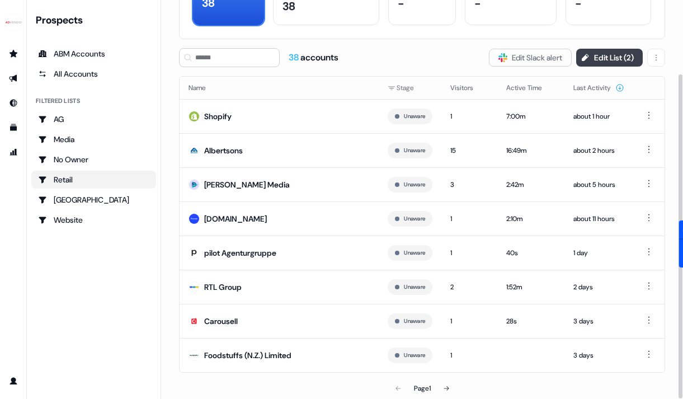
click at [608, 54] on button "Edit List ( 2 )" at bounding box center [609, 58] width 67 height 18
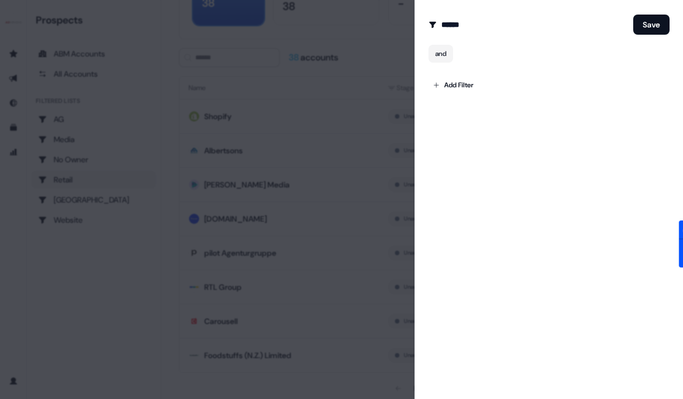
click at [285, 119] on div at bounding box center [341, 199] width 683 height 399
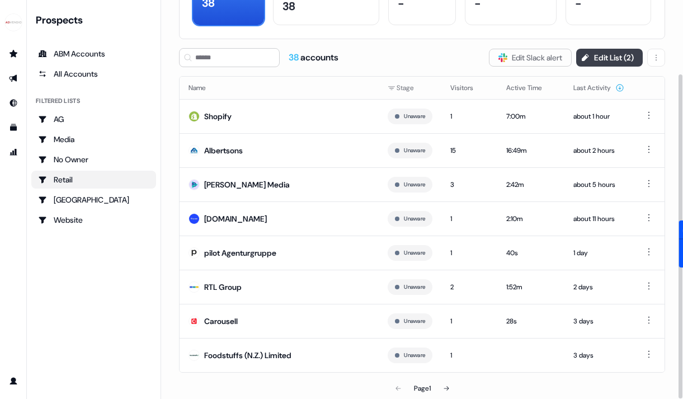
click at [598, 54] on button "Edit List ( 2 )" at bounding box center [609, 58] width 67 height 18
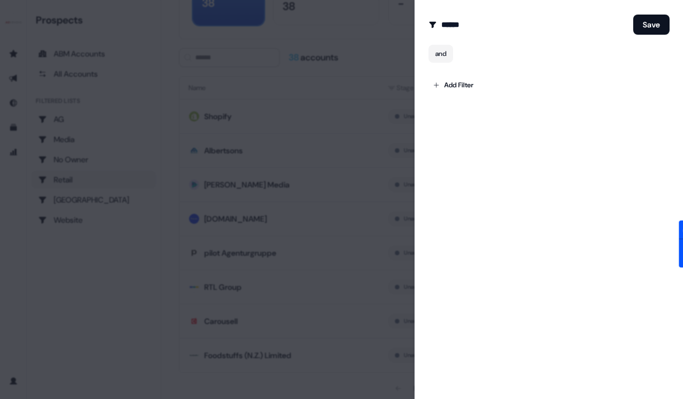
click at [329, 65] on div at bounding box center [341, 199] width 683 height 399
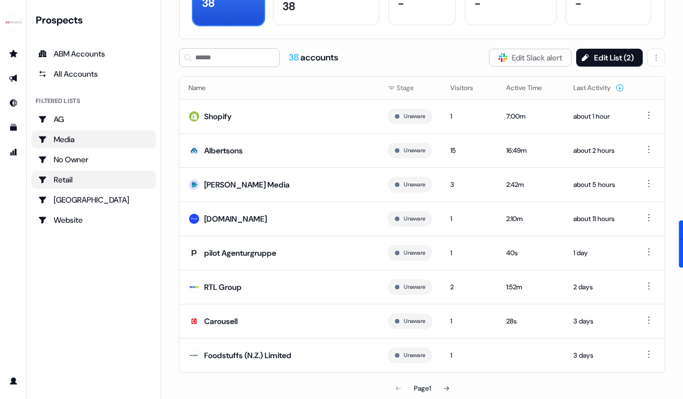
click at [78, 142] on div "Media" at bounding box center [93, 139] width 111 height 11
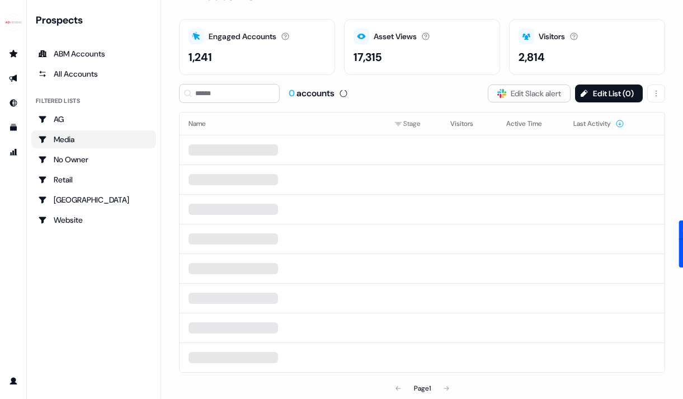
scroll to position [91, 0]
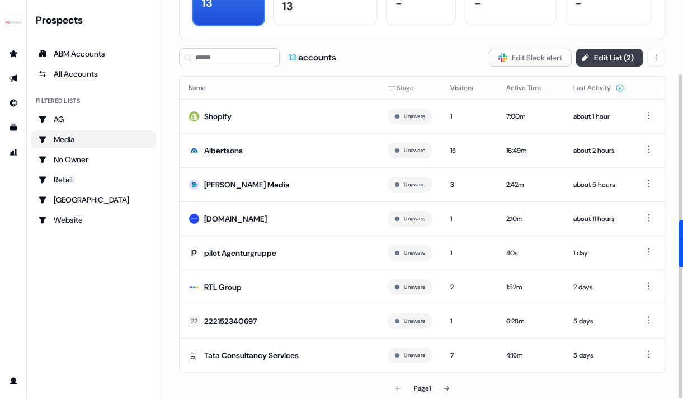
click at [598, 59] on button "Edit List ( 2 )" at bounding box center [609, 58] width 67 height 18
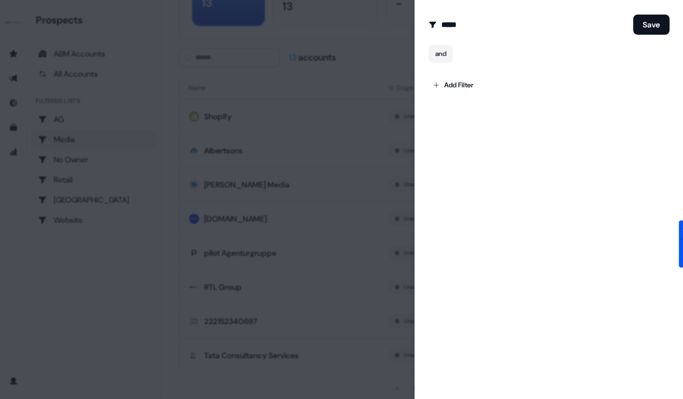
click at [355, 92] on div at bounding box center [341, 199] width 683 height 399
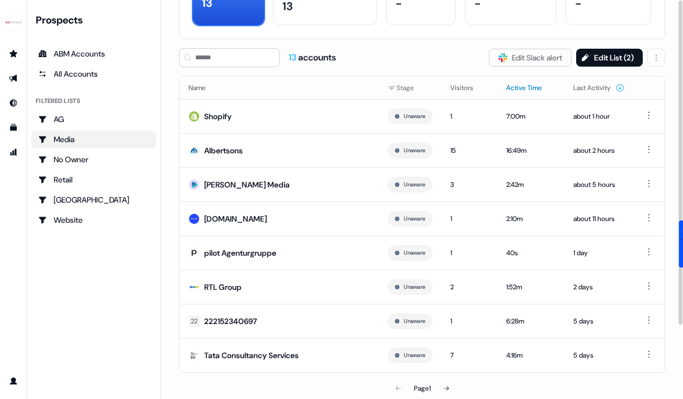
scroll to position [0, 0]
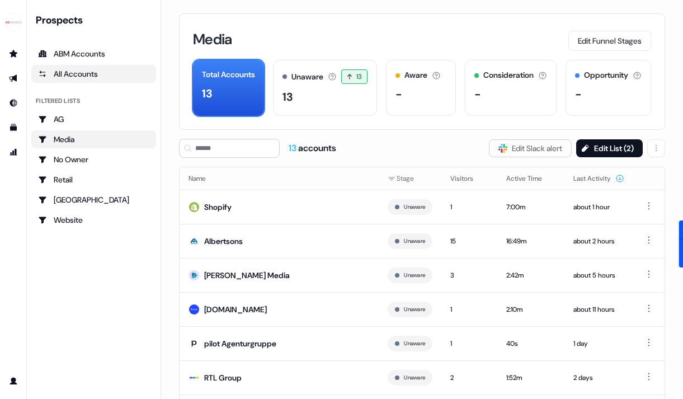
click at [79, 74] on div "All Accounts" at bounding box center [93, 73] width 111 height 11
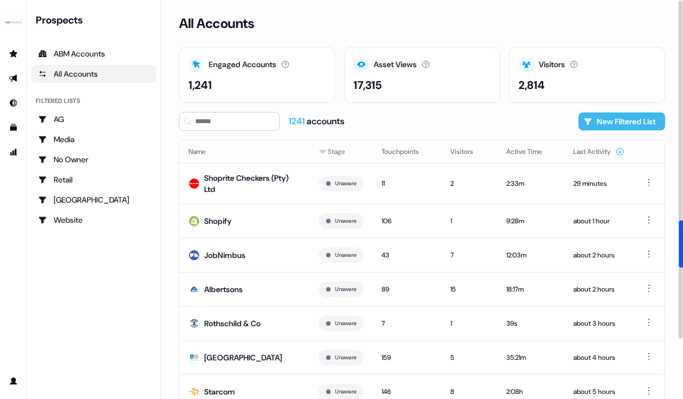
click at [637, 115] on button "New Filtered List" at bounding box center [621, 121] width 87 height 18
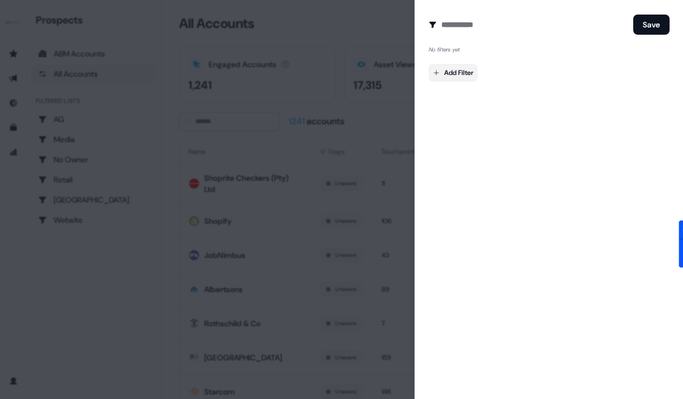
click at [469, 74] on body "For the best experience switch devices to a bigger screen. Go to Userled.io Pro…" at bounding box center [341, 199] width 683 height 399
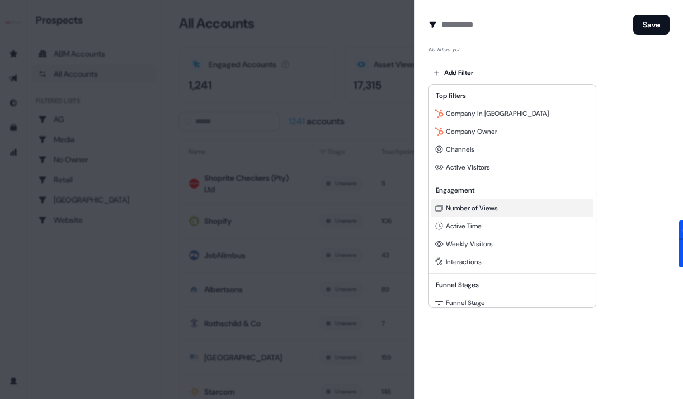
scroll to position [101, 0]
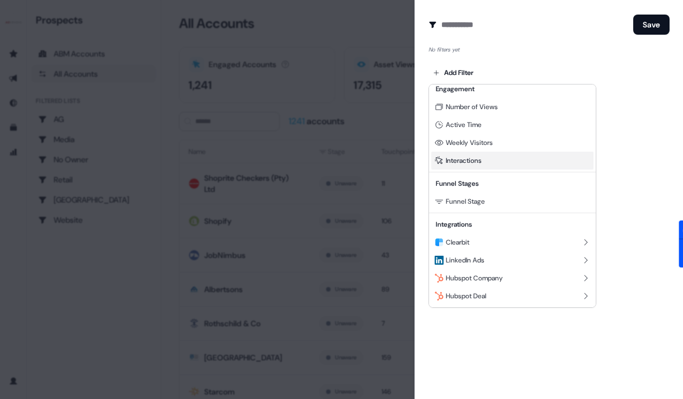
click at [484, 166] on div "Interactions" at bounding box center [512, 161] width 162 height 18
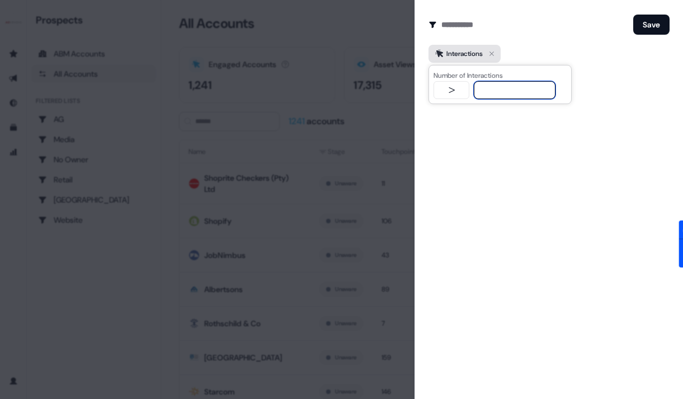
click at [498, 50] on icon "button" at bounding box center [491, 53] width 13 height 13
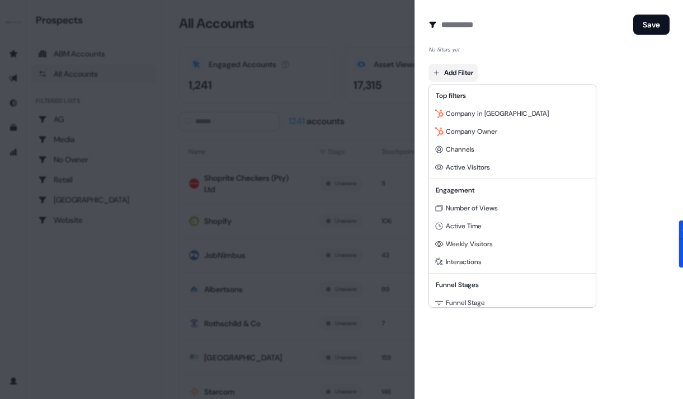
click at [460, 81] on body "For the best experience switch devices to a bigger screen. Go to Userled.io Pro…" at bounding box center [341, 199] width 683 height 399
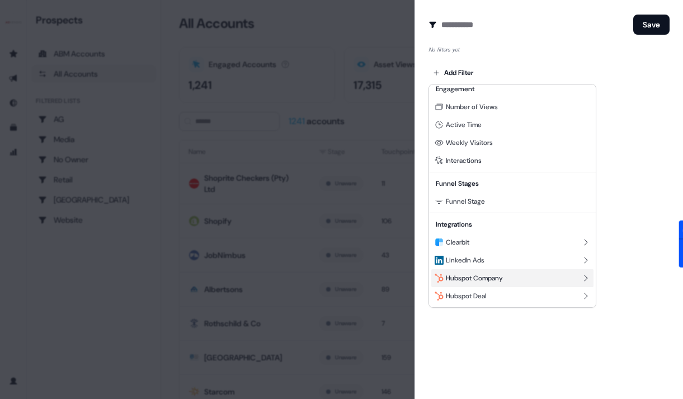
click at [490, 276] on span "Hubspot Company" at bounding box center [474, 277] width 57 height 9
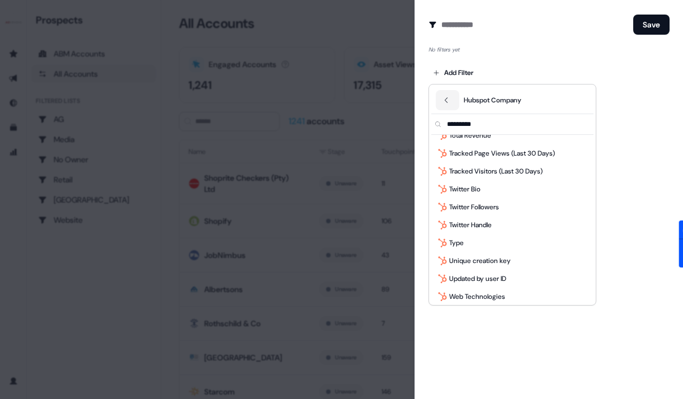
scroll to position [2562, 0]
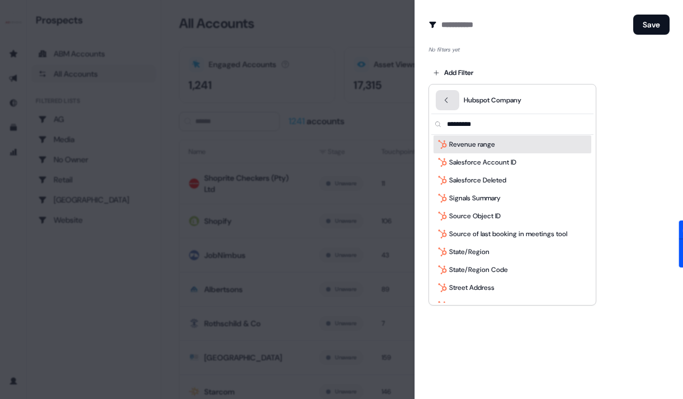
click at [451, 97] on button "Back" at bounding box center [447, 100] width 23 height 20
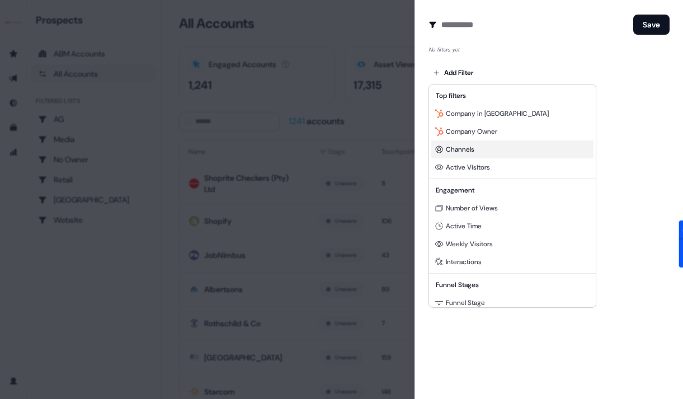
click at [472, 157] on div "Channels" at bounding box center [512, 149] width 162 height 18
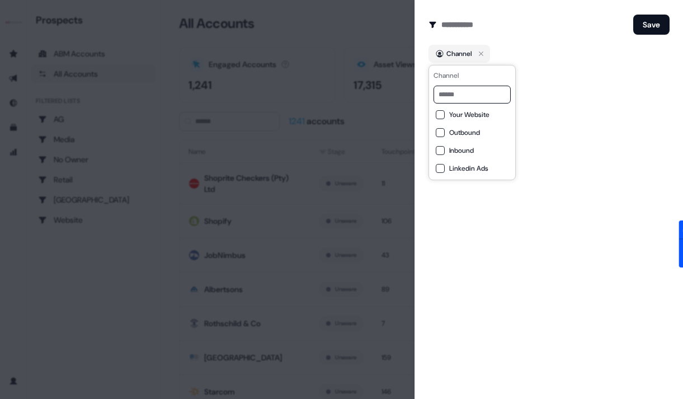
click at [465, 115] on span "Your Website" at bounding box center [469, 114] width 40 height 9
click at [346, 159] on div at bounding box center [341, 199] width 683 height 399
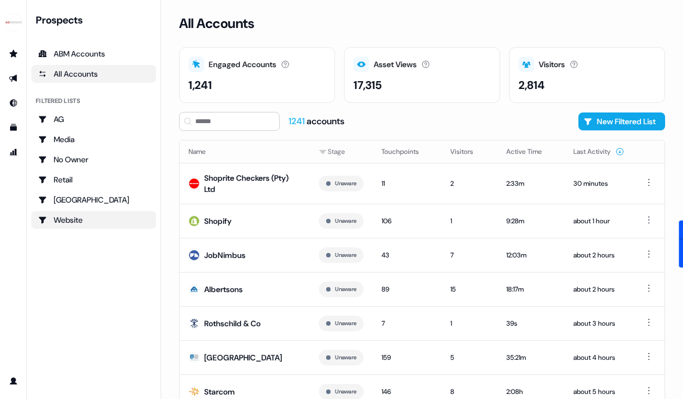
click at [73, 218] on div "Website" at bounding box center [93, 219] width 111 height 11
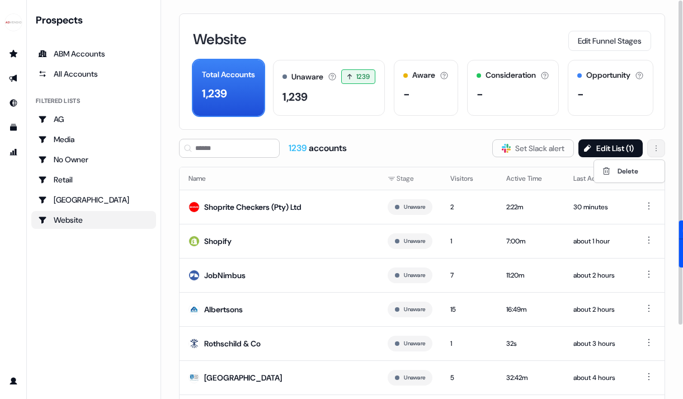
click at [660, 149] on html "For the best experience switch devices to a bigger screen. Go to Userled.io Pro…" at bounding box center [341, 199] width 683 height 399
click at [650, 177] on th at bounding box center [648, 178] width 31 height 22
click at [630, 44] on button "Edit Funnel Stages" at bounding box center [609, 41] width 83 height 20
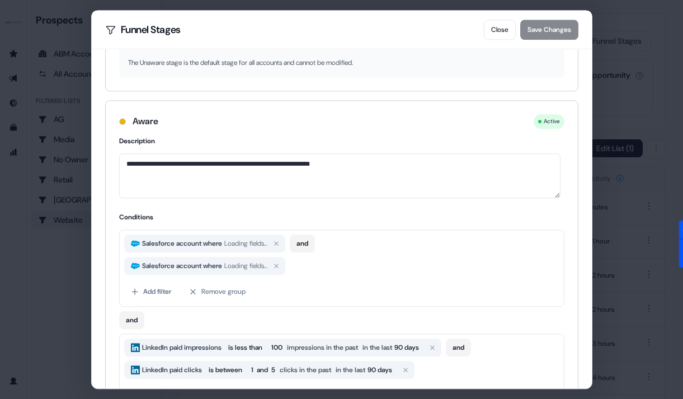
scroll to position [60, 0]
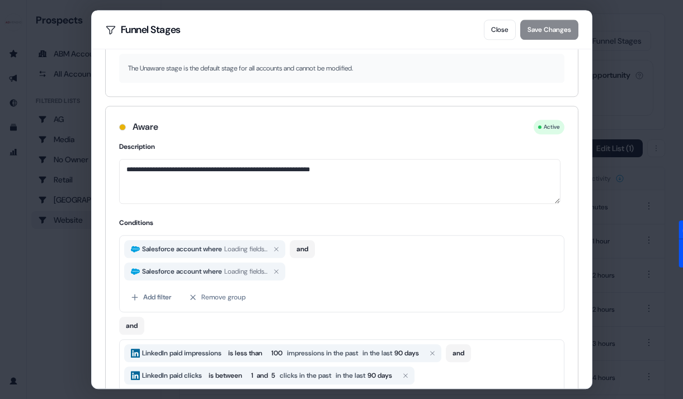
click at [224, 244] on span "Salesforce account where" at bounding box center [182, 248] width 84 height 11
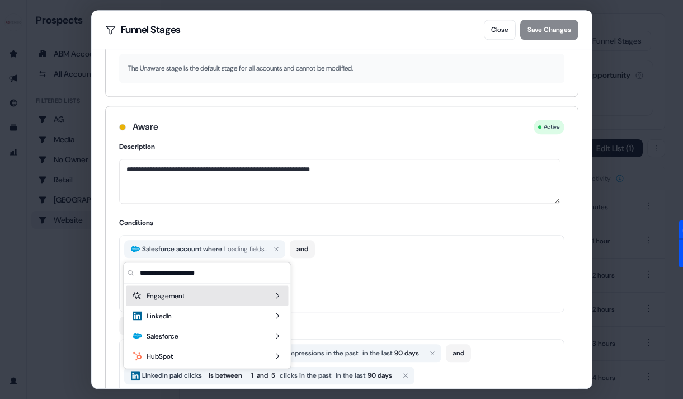
click at [211, 210] on div "**********" at bounding box center [342, 298] width 472 height 315
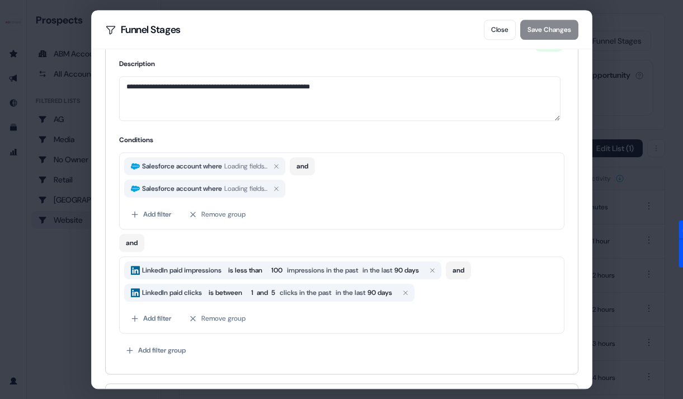
scroll to position [0, 0]
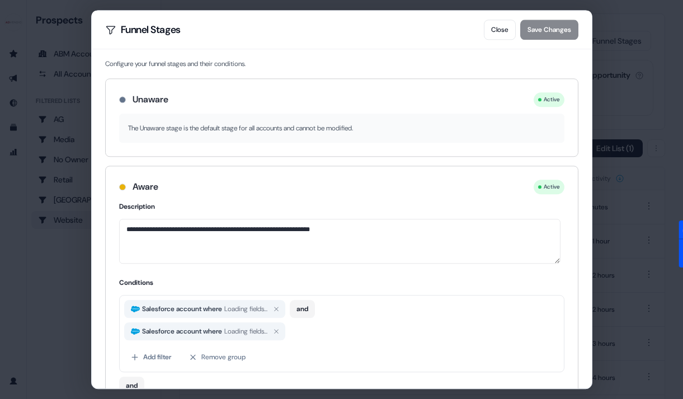
click at [247, 108] on div "Unaware Active" at bounding box center [342, 96] width 472 height 35
click at [496, 30] on button "Close" at bounding box center [500, 30] width 32 height 20
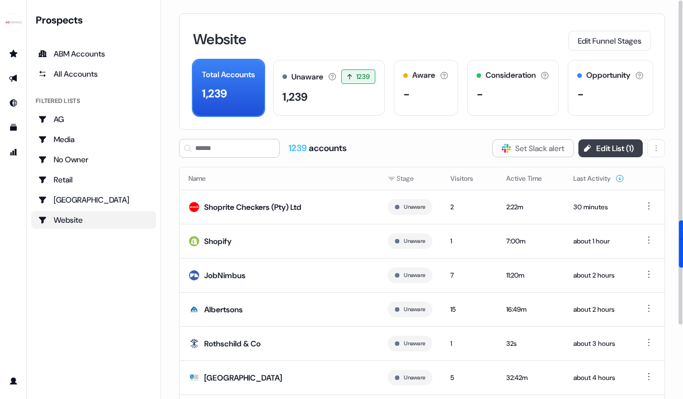
click at [612, 145] on button "Edit List ( 1 )" at bounding box center [610, 148] width 64 height 18
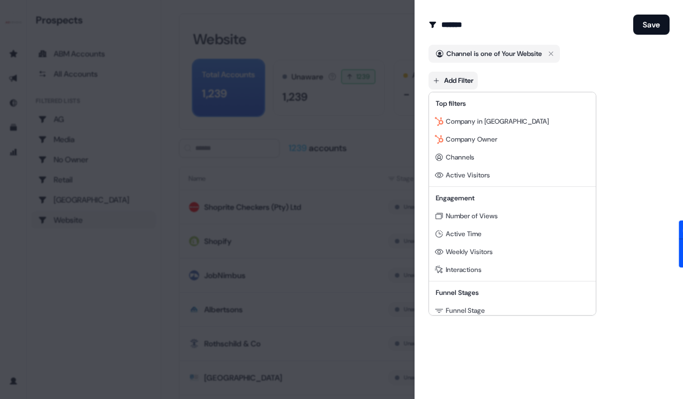
click at [468, 84] on body "For the best experience switch devices to a bigger screen. Go to Userled.io Pro…" at bounding box center [341, 199] width 683 height 399
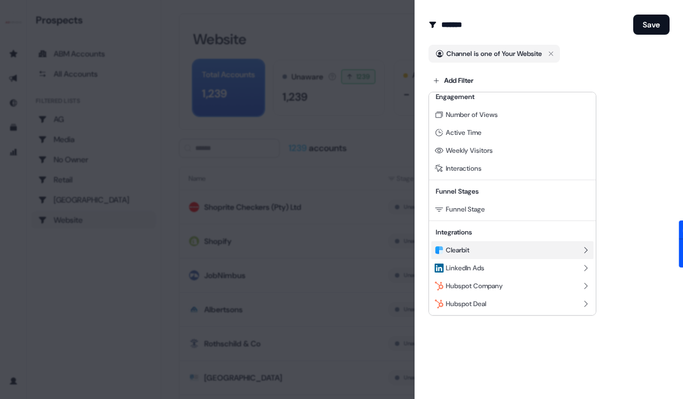
click at [494, 256] on div "Clearbit" at bounding box center [512, 250] width 162 height 18
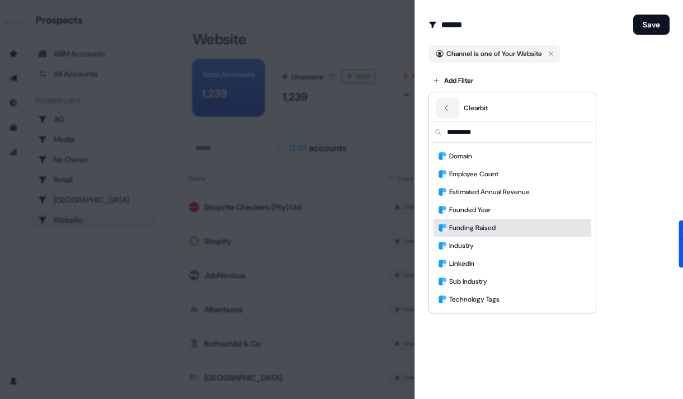
scroll to position [0, 0]
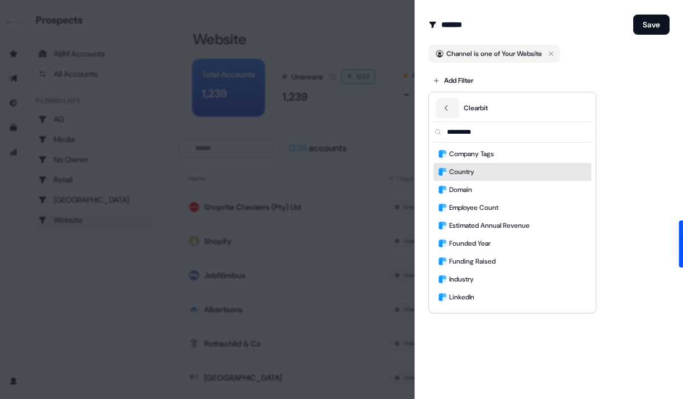
click at [462, 175] on span "Country" at bounding box center [461, 171] width 25 height 11
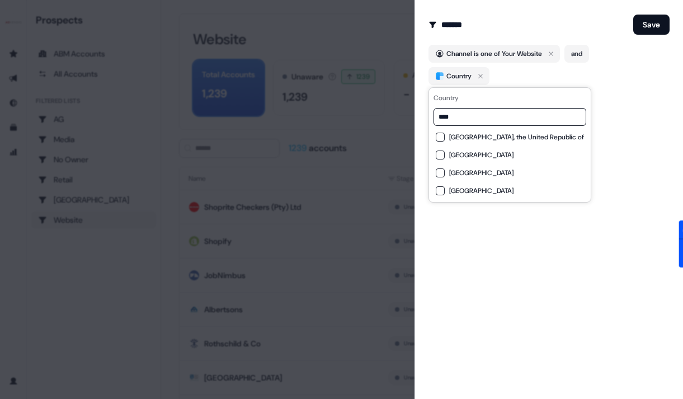
type input "****"
click at [459, 190] on span "[GEOGRAPHIC_DATA]" at bounding box center [481, 190] width 64 height 9
click at [655, 23] on button "Save" at bounding box center [651, 25] width 36 height 20
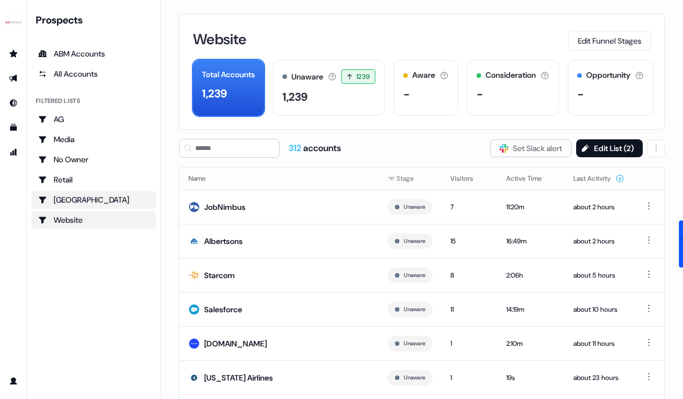
click at [83, 204] on div "USA" at bounding box center [93, 199] width 111 height 11
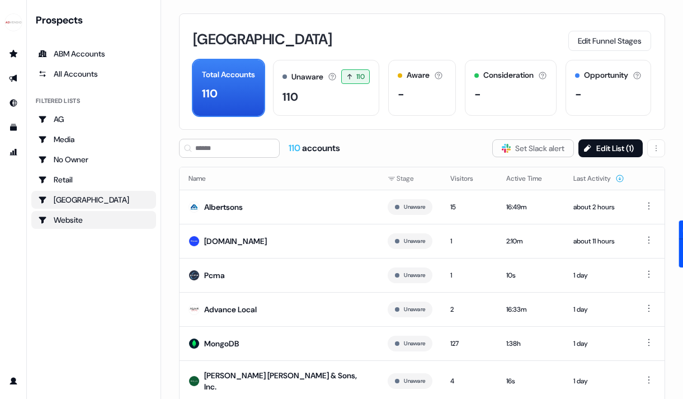
click at [81, 217] on div "Website" at bounding box center [93, 219] width 111 height 11
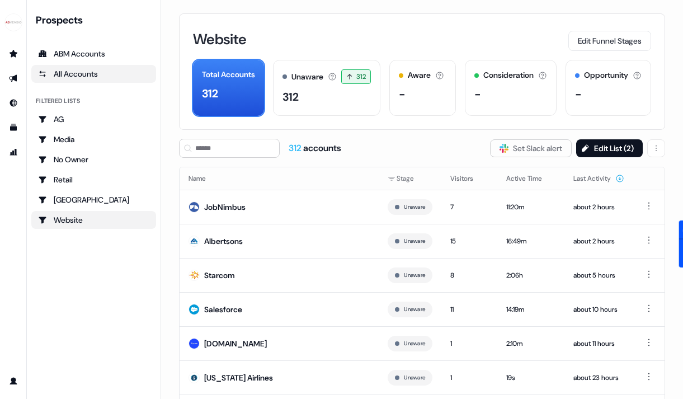
click at [79, 75] on div "All Accounts" at bounding box center [93, 73] width 111 height 11
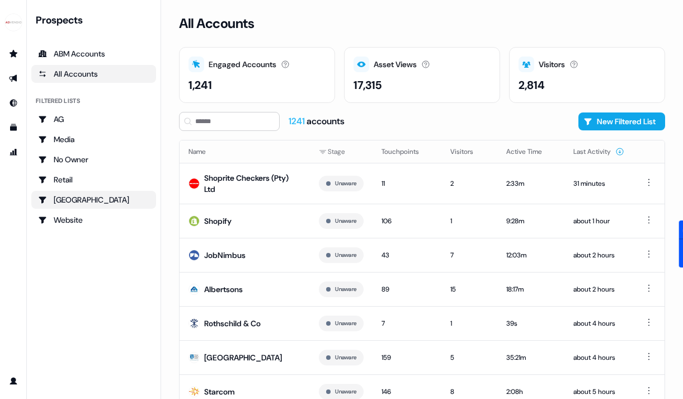
click at [124, 200] on div "USA" at bounding box center [93, 199] width 111 height 11
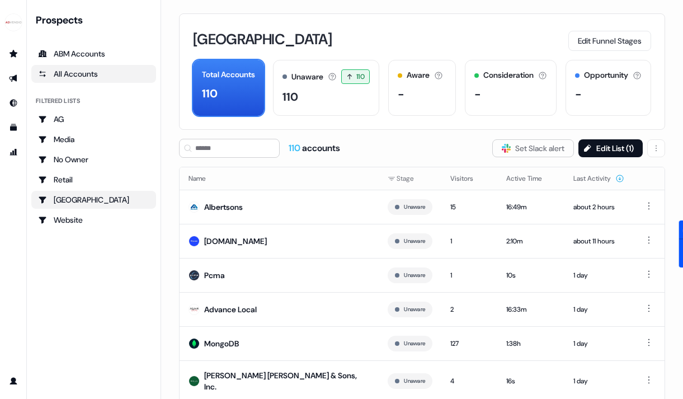
click at [89, 80] on link "All Accounts" at bounding box center [93, 74] width 125 height 18
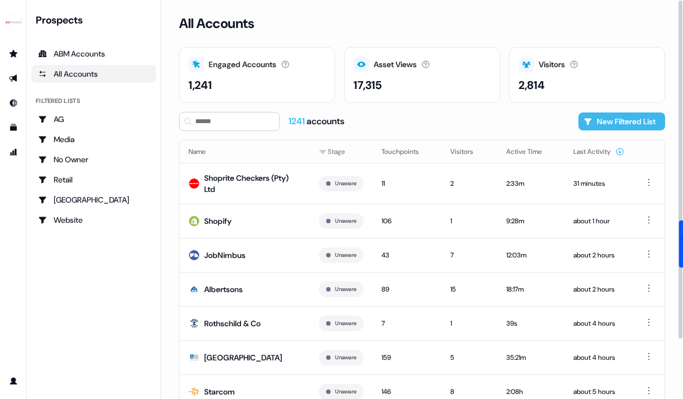
click at [630, 119] on button "New Filtered List" at bounding box center [621, 121] width 87 height 18
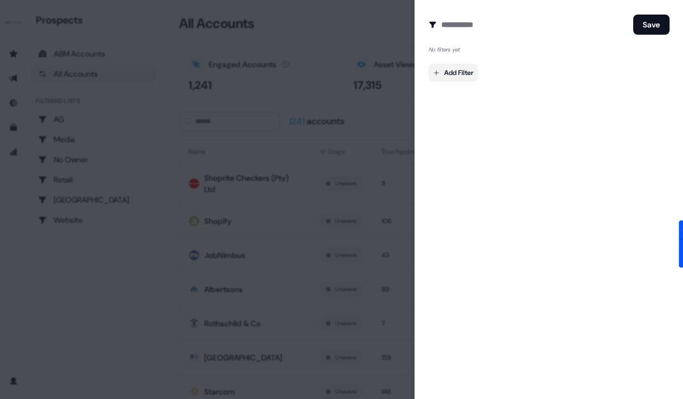
click at [458, 70] on body "For the best experience switch devices to a bigger screen. Go to Userled.io Pro…" at bounding box center [341, 199] width 683 height 399
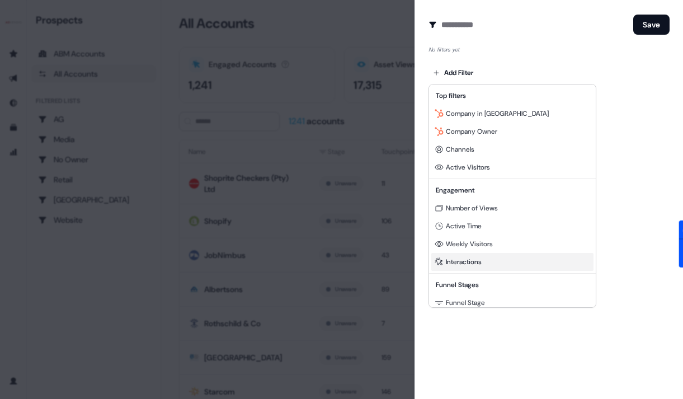
scroll to position [101, 0]
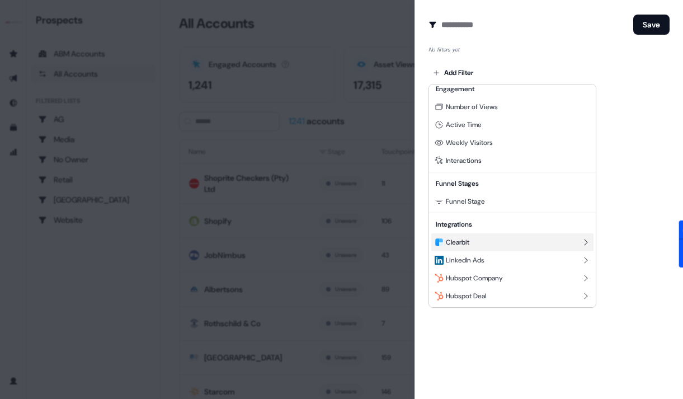
click at [475, 246] on div "Clearbit" at bounding box center [512, 242] width 162 height 18
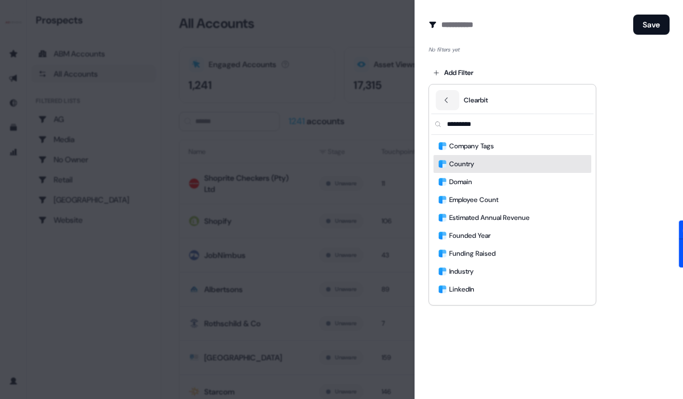
click at [482, 165] on div "Country" at bounding box center [512, 164] width 158 height 18
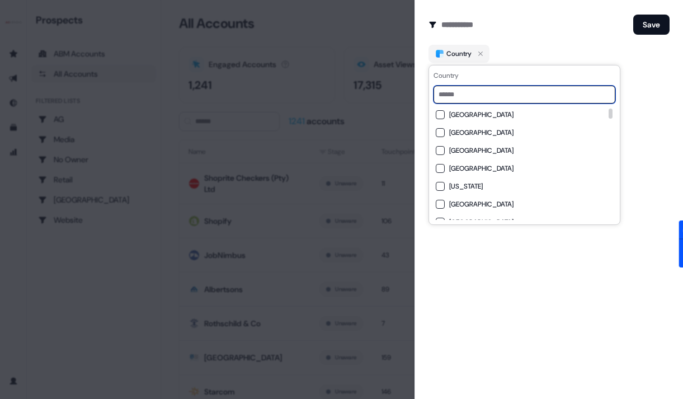
click at [477, 93] on input at bounding box center [524, 95] width 182 height 18
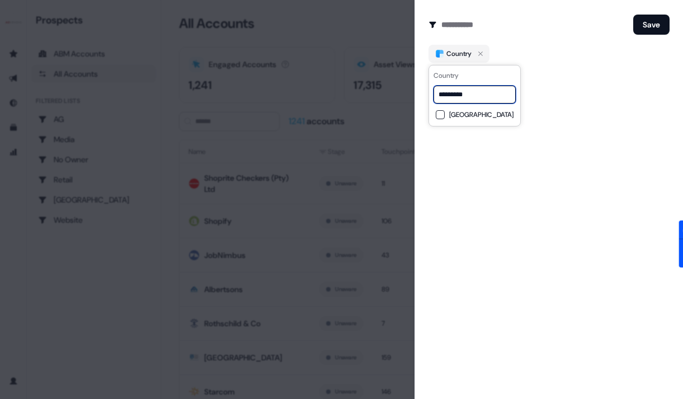
type input "*********"
click at [487, 116] on span "[GEOGRAPHIC_DATA]" at bounding box center [481, 114] width 64 height 9
click at [653, 23] on button "Save" at bounding box center [651, 25] width 36 height 20
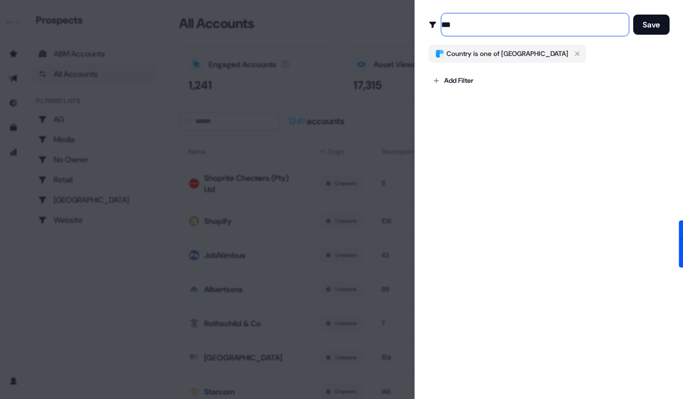
type input "***"
click at [633, 15] on button "Save" at bounding box center [651, 25] width 36 height 20
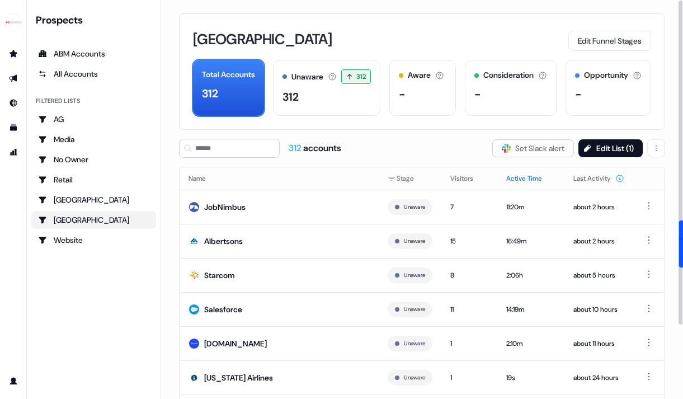
click at [537, 174] on button "Active Time" at bounding box center [530, 178] width 49 height 20
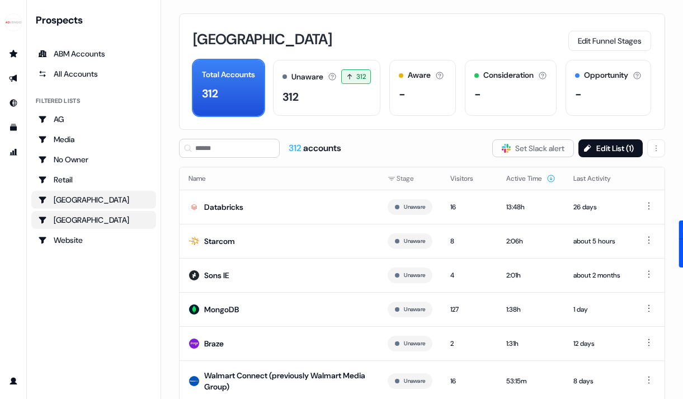
click at [80, 197] on div "USA" at bounding box center [93, 199] width 111 height 11
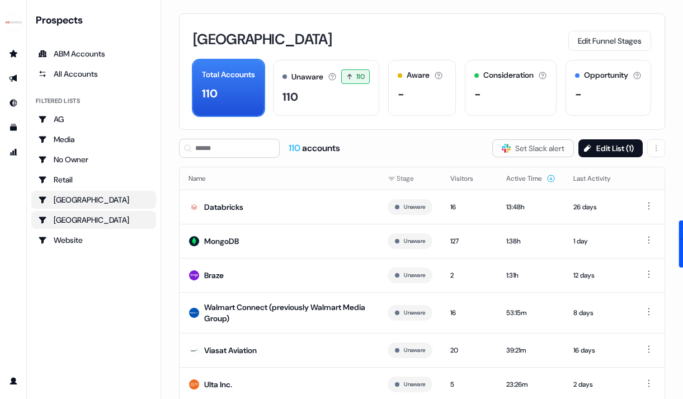
click at [69, 219] on div "USA" at bounding box center [93, 219] width 111 height 11
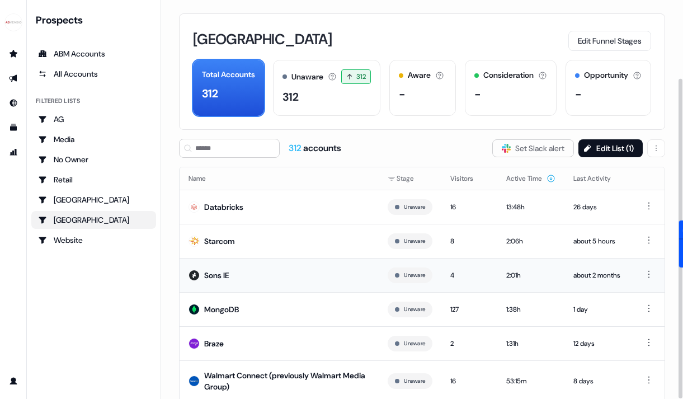
scroll to position [97, 0]
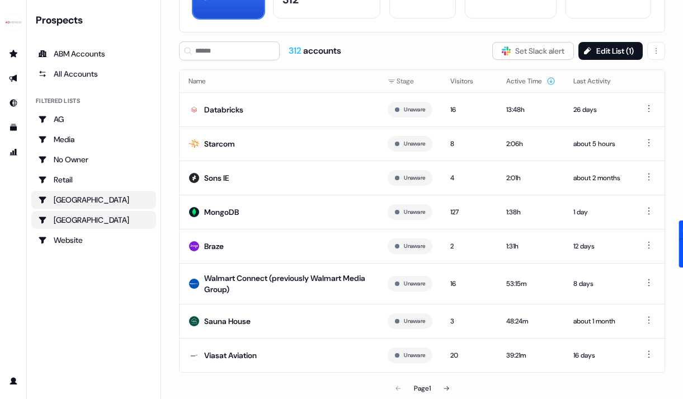
click at [67, 196] on div "USA" at bounding box center [93, 199] width 111 height 11
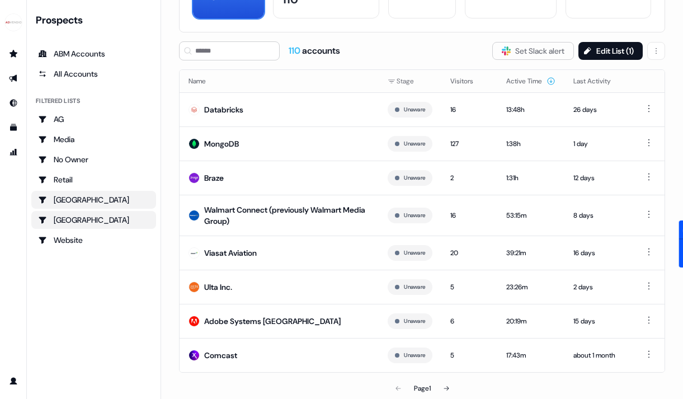
click at [58, 226] on link "USA" at bounding box center [93, 220] width 125 height 18
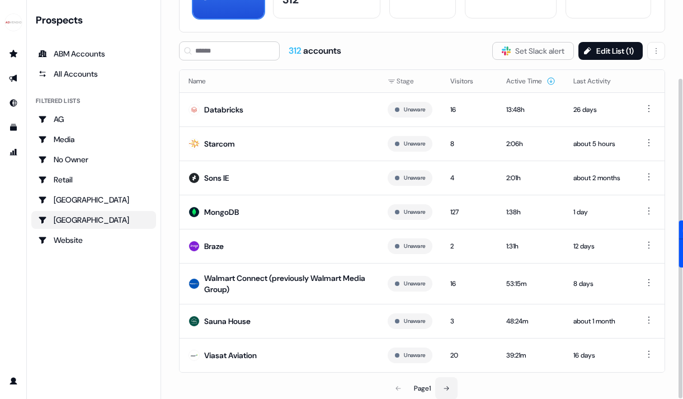
click at [450, 385] on icon at bounding box center [446, 388] width 7 height 7
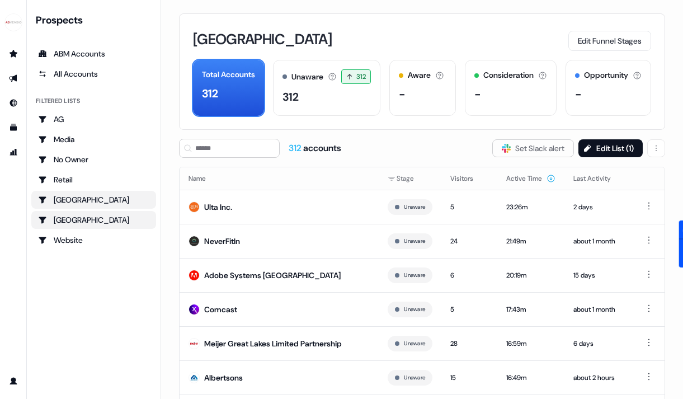
click at [71, 198] on div "USA" at bounding box center [93, 199] width 111 height 11
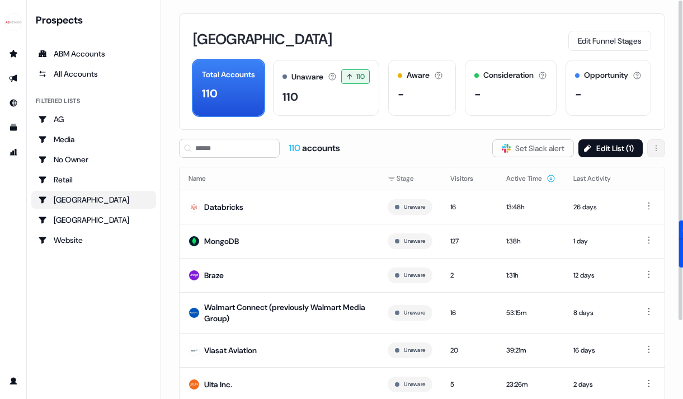
click at [656, 144] on html "For the best experience switch devices to a bigger screen. Go to Userled.io Pro…" at bounding box center [341, 199] width 683 height 399
click at [626, 173] on span "Delete" at bounding box center [627, 171] width 21 height 9
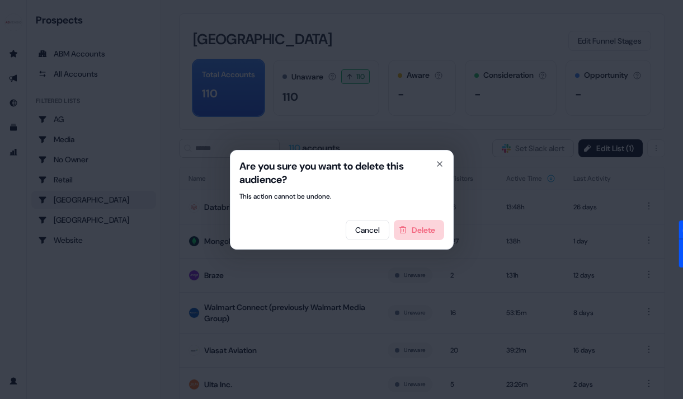
click at [429, 228] on button "Delete" at bounding box center [419, 230] width 50 height 20
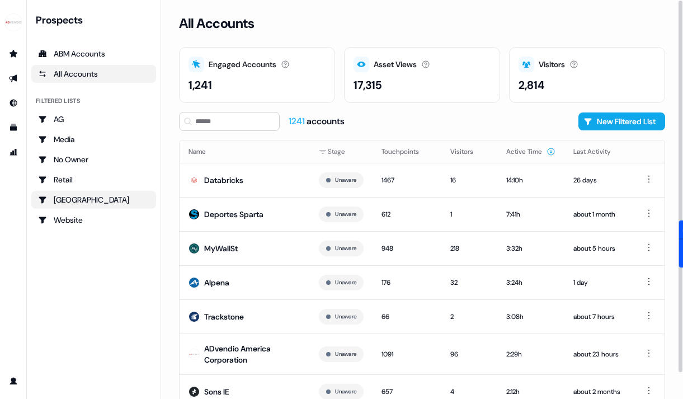
click at [102, 201] on div "USA" at bounding box center [93, 199] width 111 height 11
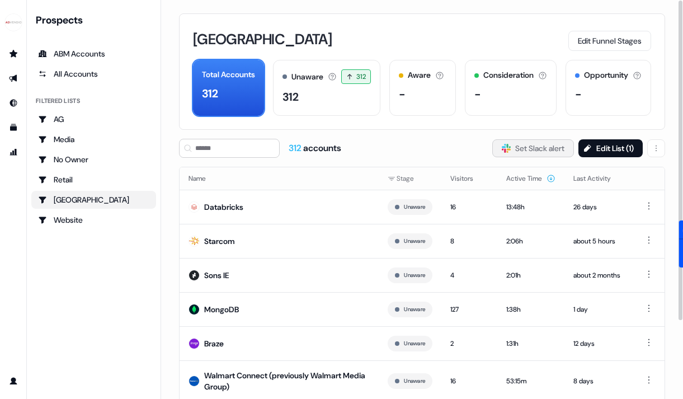
click at [533, 145] on button "Slack Logo SVG Set Slack alert" at bounding box center [533, 148] width 82 height 18
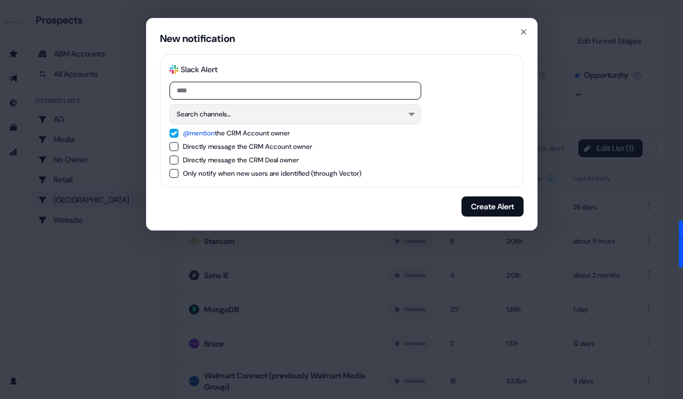
click at [332, 115] on button "Search channels..." at bounding box center [295, 114] width 252 height 20
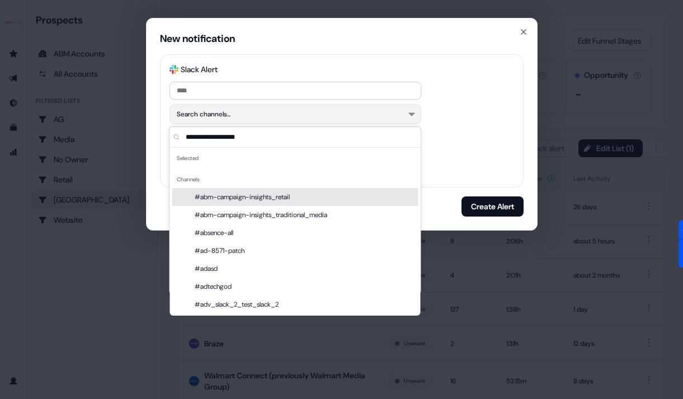
click at [332, 115] on button "Search channels..." at bounding box center [295, 114] width 252 height 20
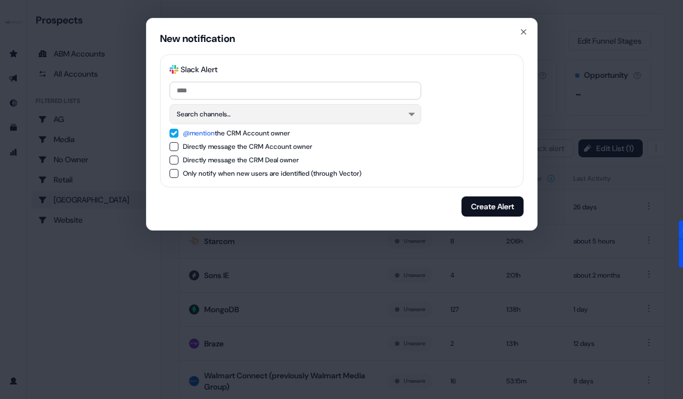
click at [313, 115] on button "Search channels..." at bounding box center [295, 114] width 252 height 20
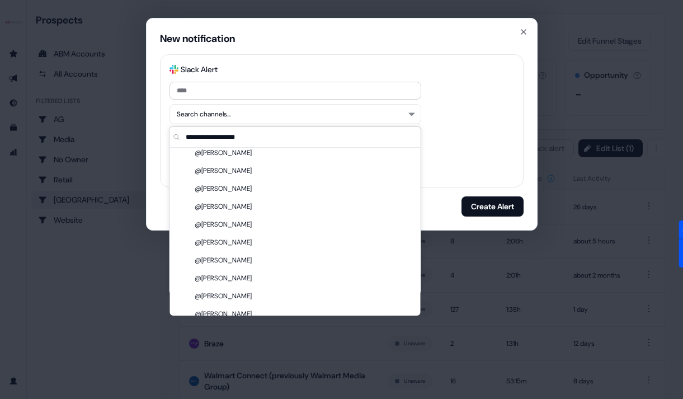
scroll to position [4874, 0]
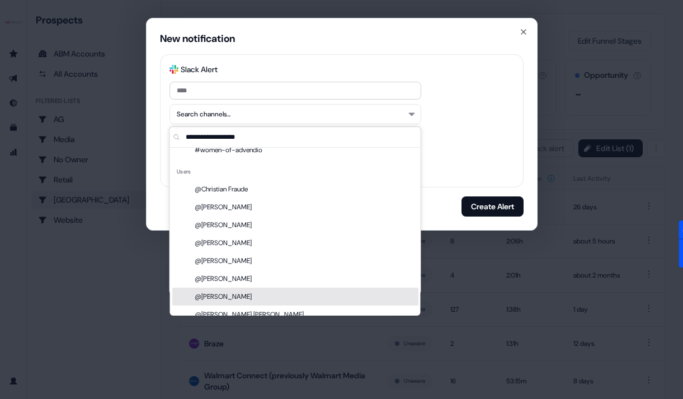
click at [237, 292] on div "@[PERSON_NAME]" at bounding box center [295, 296] width 246 height 18
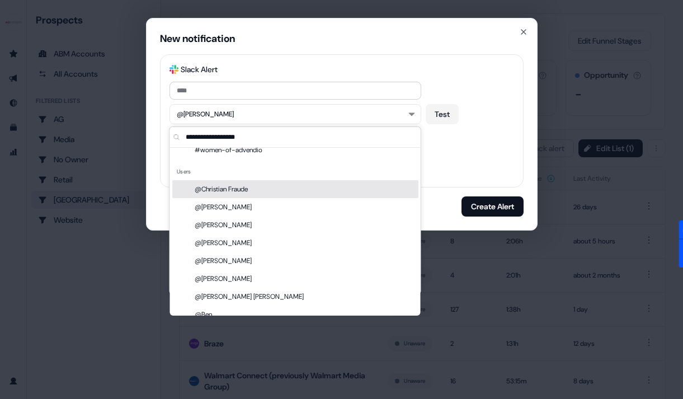
click at [504, 83] on div at bounding box center [341, 91] width 344 height 18
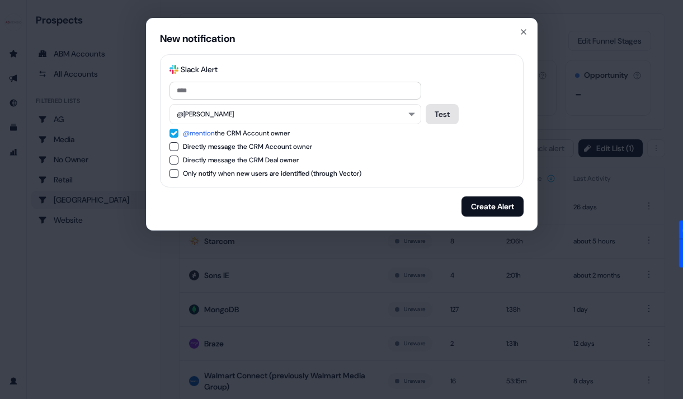
click at [439, 116] on button "Test" at bounding box center [441, 114] width 33 height 20
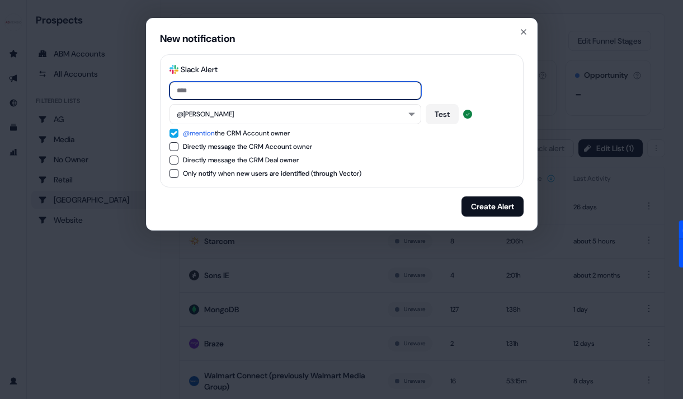
click at [263, 90] on input at bounding box center [295, 91] width 252 height 18
type input "**********"
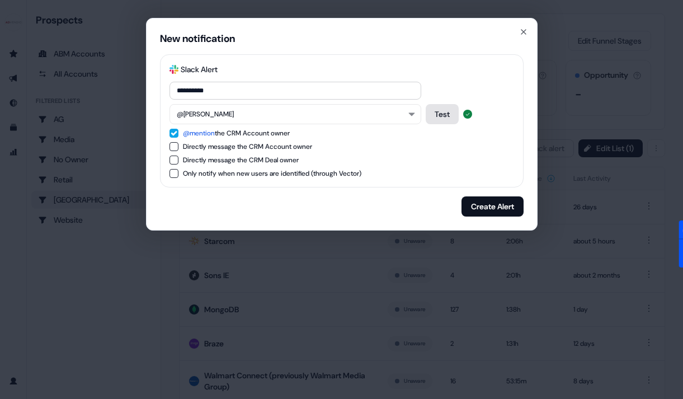
click at [448, 111] on button "Test" at bounding box center [441, 114] width 33 height 20
click at [480, 211] on button "Create Alert" at bounding box center [492, 206] width 62 height 20
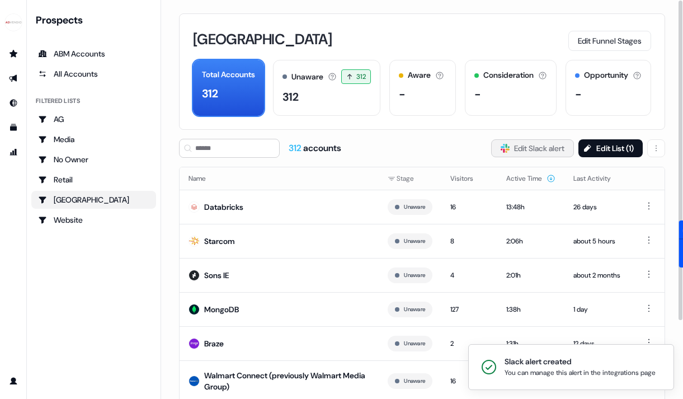
click at [533, 143] on button "Slack Logo SVG Edit Slack alert" at bounding box center [532, 148] width 83 height 18
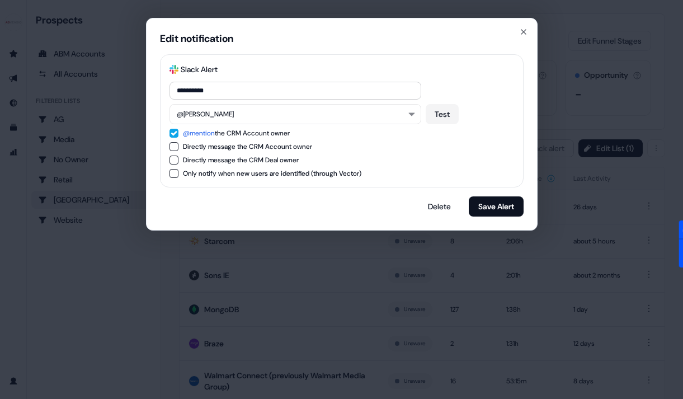
click at [418, 57] on div "**********" at bounding box center [341, 120] width 363 height 133
click at [523, 30] on icon "button" at bounding box center [523, 31] width 9 height 9
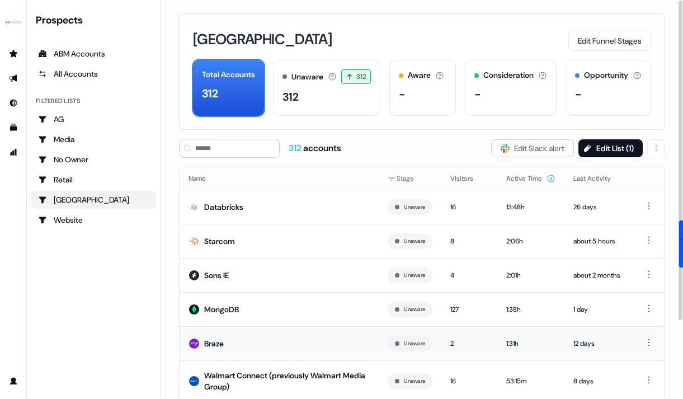
scroll to position [97, 0]
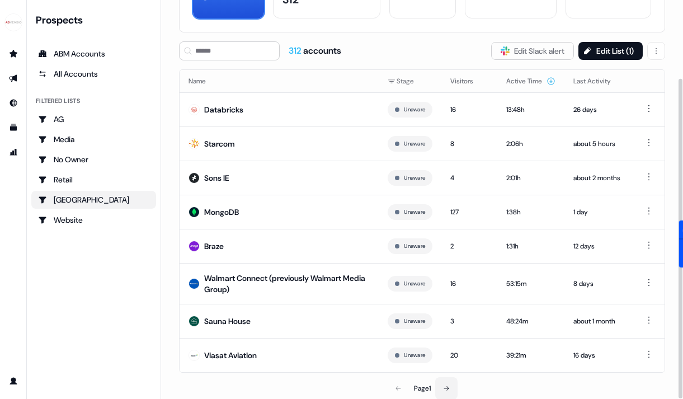
click at [452, 380] on button at bounding box center [446, 388] width 22 height 22
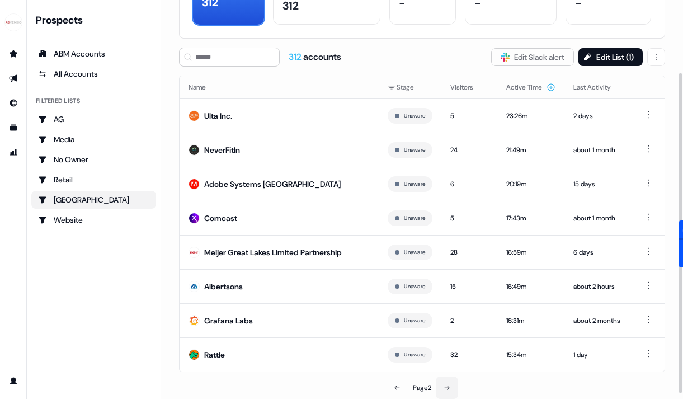
scroll to position [91, 0]
click at [603, 85] on button "Last Activity" at bounding box center [598, 88] width 51 height 20
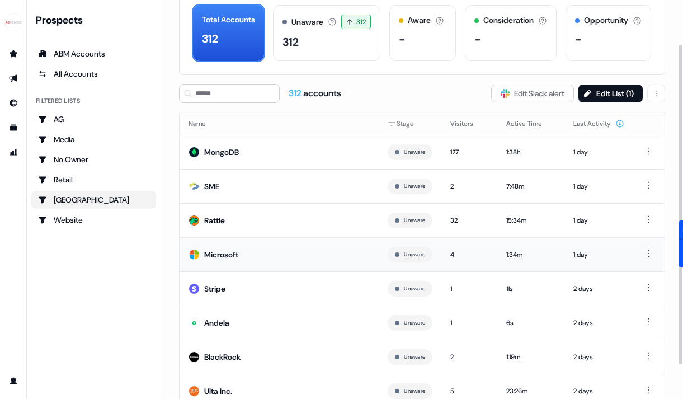
scroll to position [91, 0]
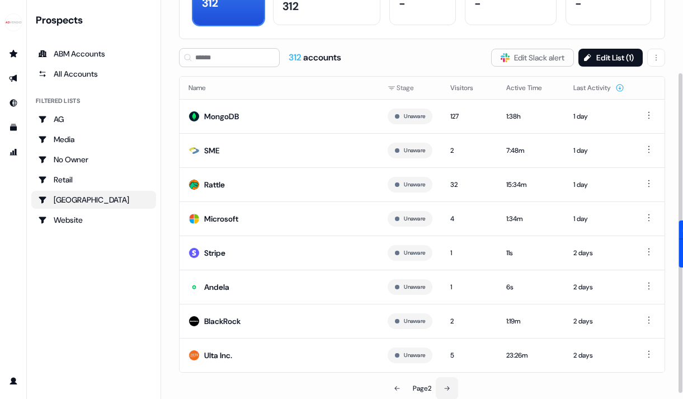
click at [442, 384] on button at bounding box center [447, 388] width 22 height 22
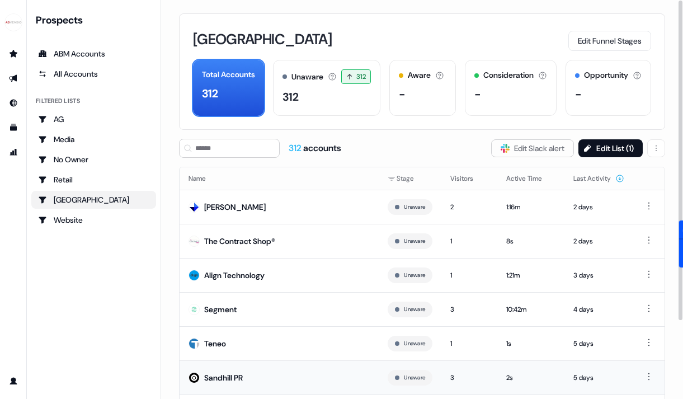
scroll to position [91, 0]
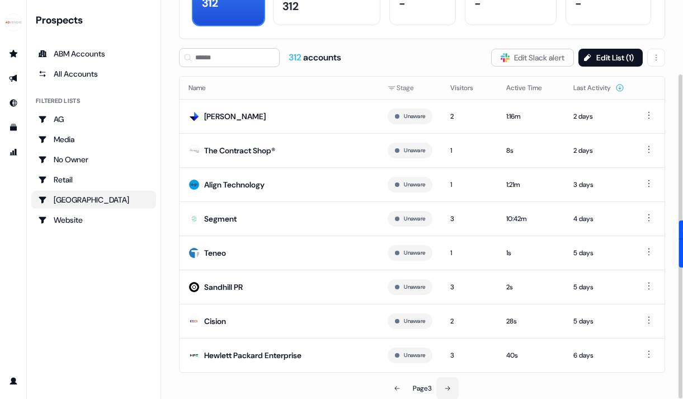
click at [451, 385] on icon at bounding box center [447, 388] width 7 height 7
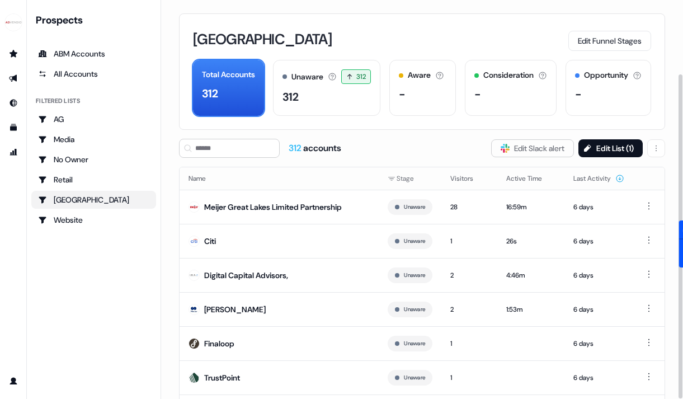
scroll to position [91, 0]
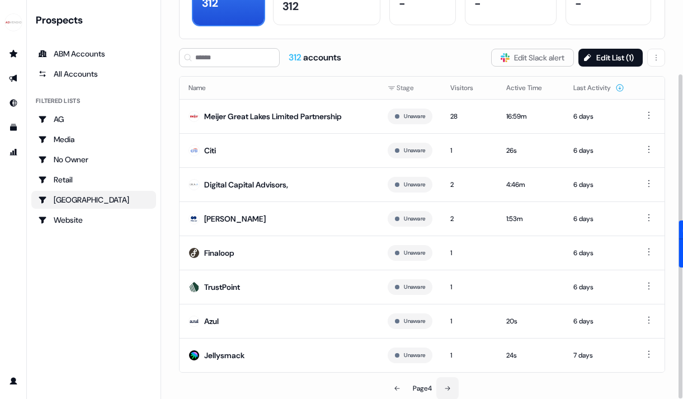
click at [452, 390] on button at bounding box center [447, 388] width 22 height 22
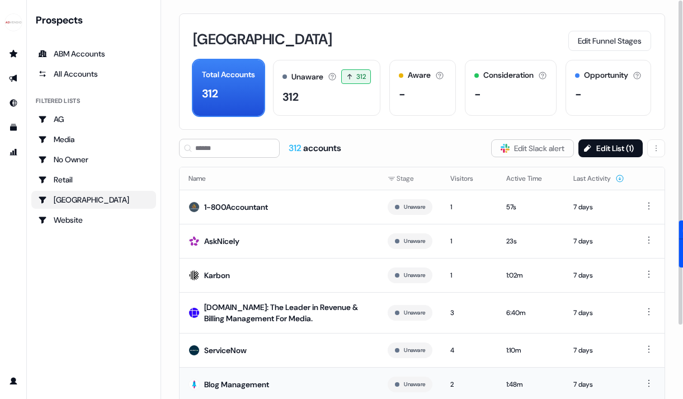
scroll to position [97, 0]
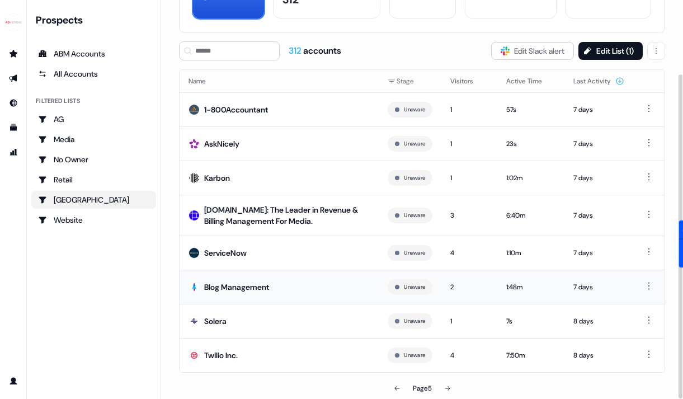
click at [452, 390] on button at bounding box center [447, 388] width 22 height 22
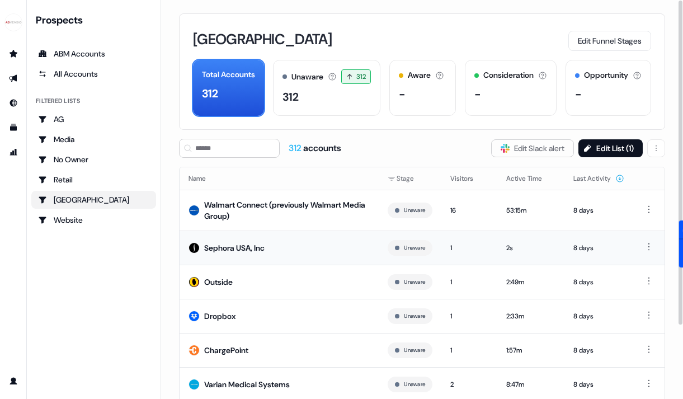
scroll to position [97, 0]
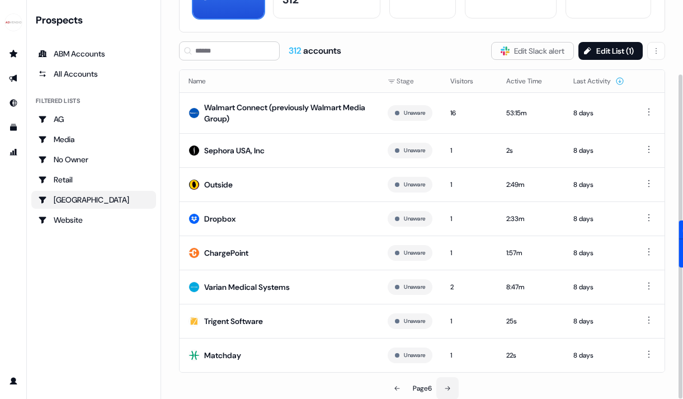
click at [455, 378] on button at bounding box center [447, 388] width 22 height 22
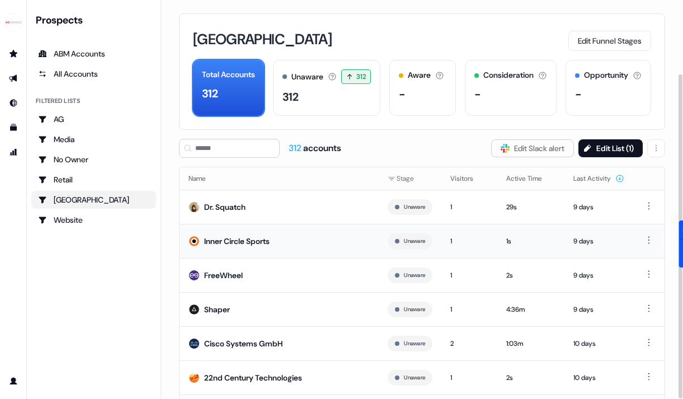
scroll to position [91, 0]
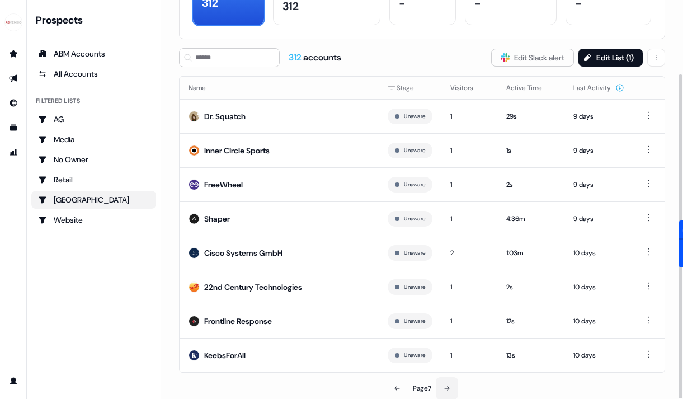
click at [451, 389] on button at bounding box center [447, 388] width 22 height 22
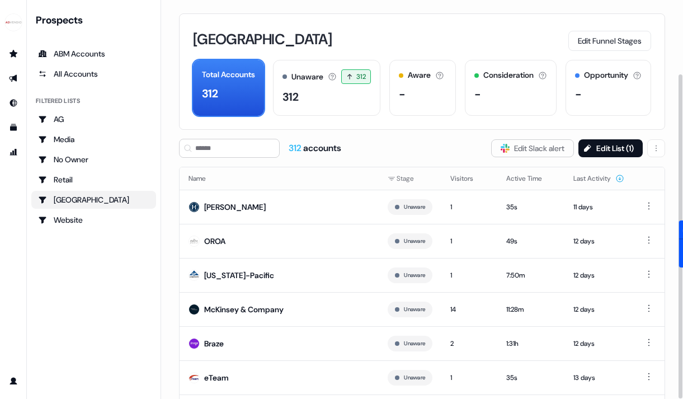
scroll to position [91, 0]
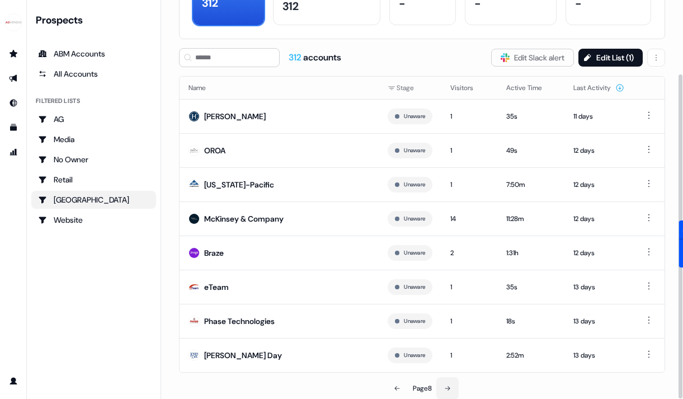
click at [455, 389] on button at bounding box center [447, 388] width 22 height 22
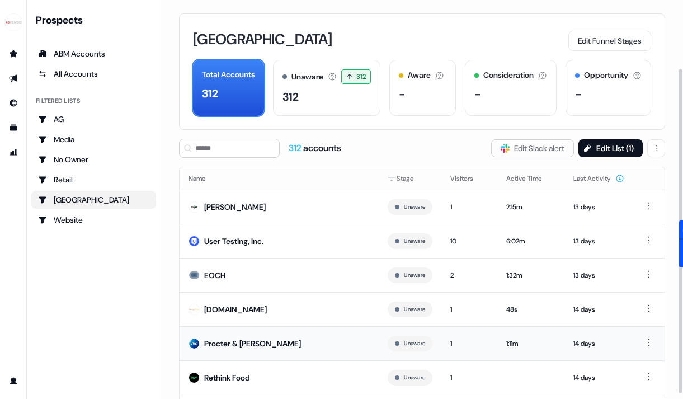
scroll to position [97, 0]
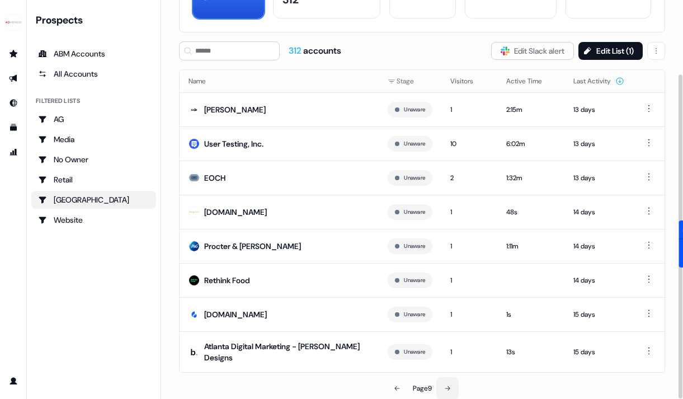
click at [445, 381] on button at bounding box center [447, 388] width 22 height 22
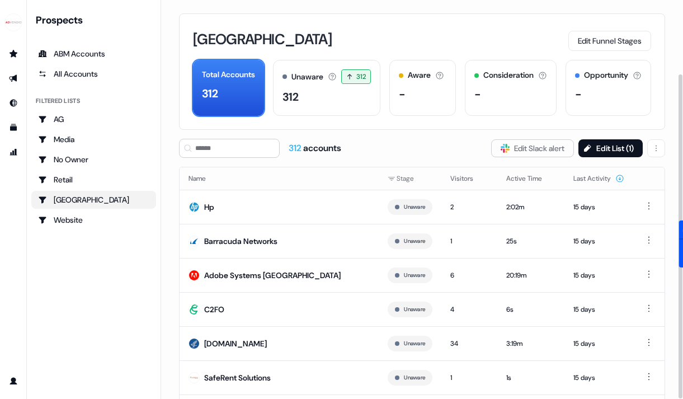
scroll to position [91, 0]
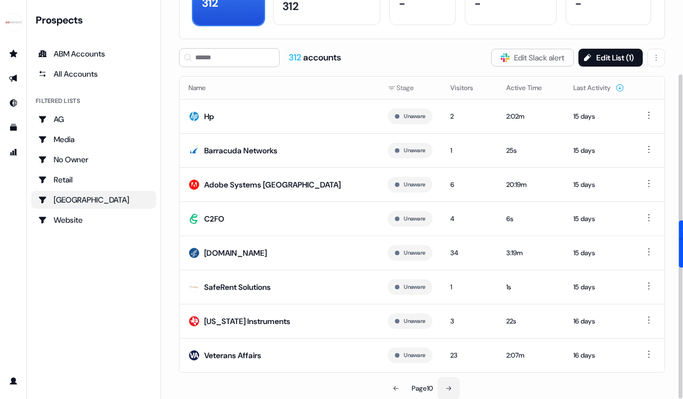
click at [447, 389] on icon at bounding box center [448, 388] width 7 height 7
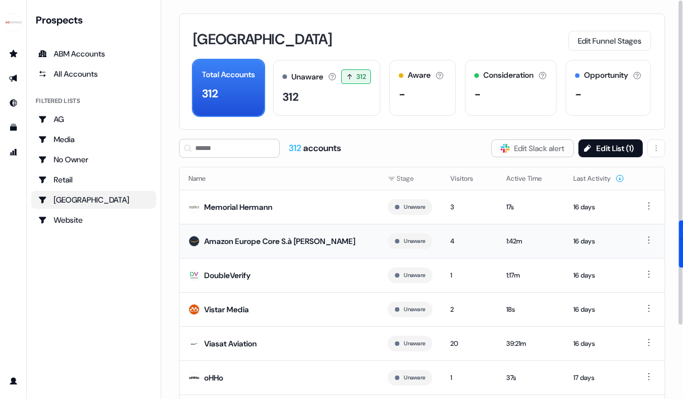
scroll to position [91, 0]
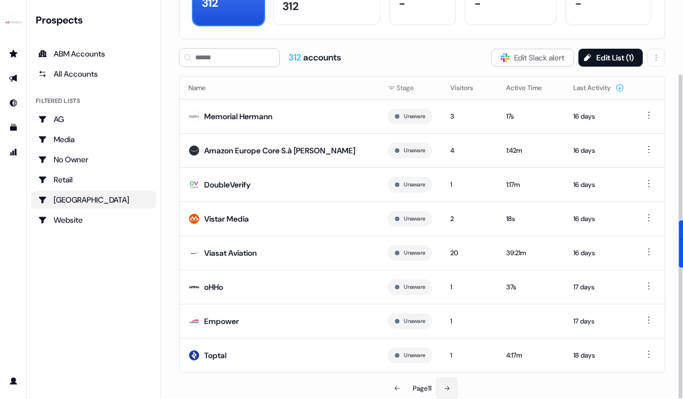
click at [458, 384] on button at bounding box center [447, 388] width 22 height 22
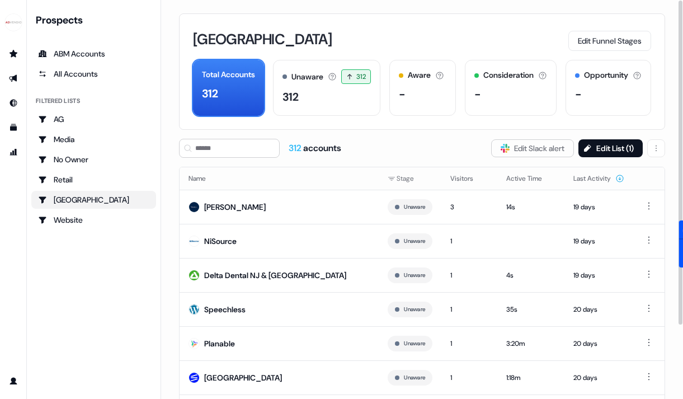
scroll to position [91, 0]
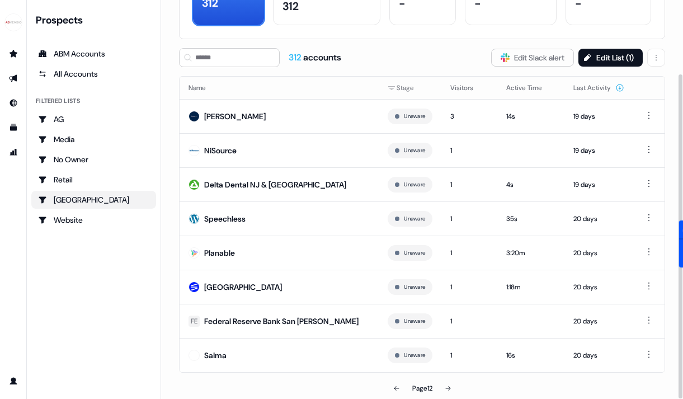
click at [460, 385] on div "Page 12" at bounding box center [422, 388] width 156 height 22
click at [450, 385] on icon at bounding box center [447, 388] width 7 height 7
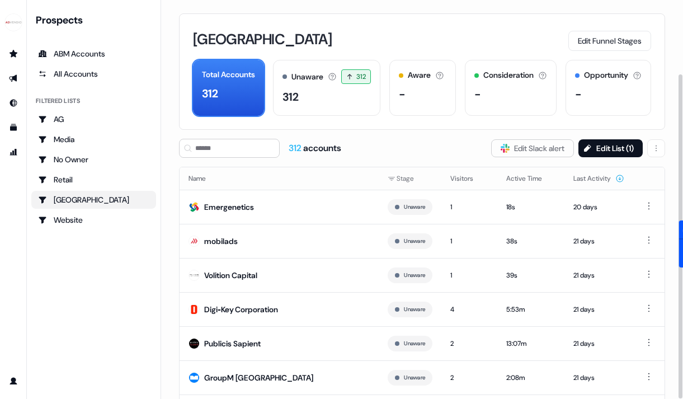
scroll to position [91, 0]
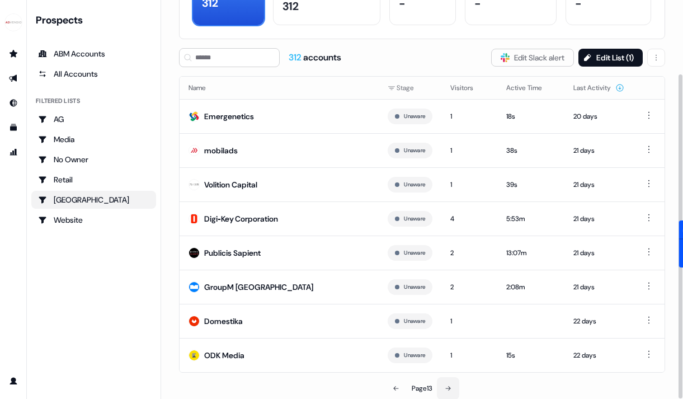
click at [447, 393] on button at bounding box center [448, 388] width 22 height 22
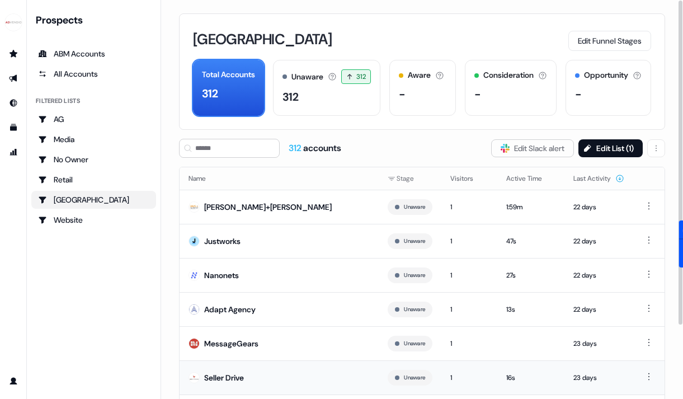
scroll to position [91, 0]
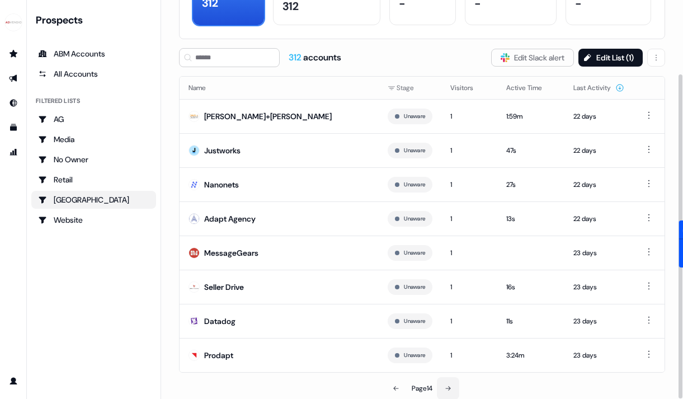
click at [452, 391] on button at bounding box center [448, 388] width 22 height 22
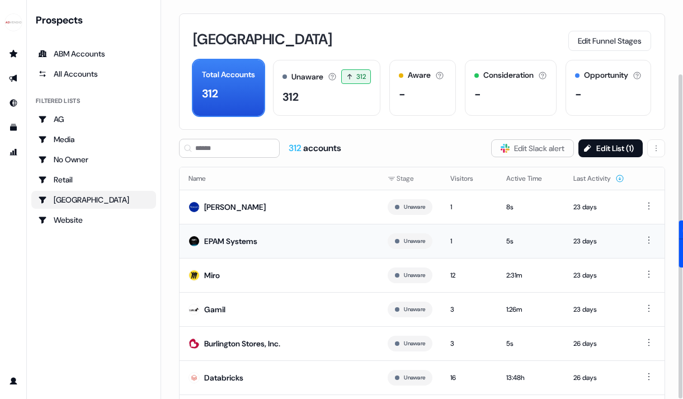
scroll to position [91, 0]
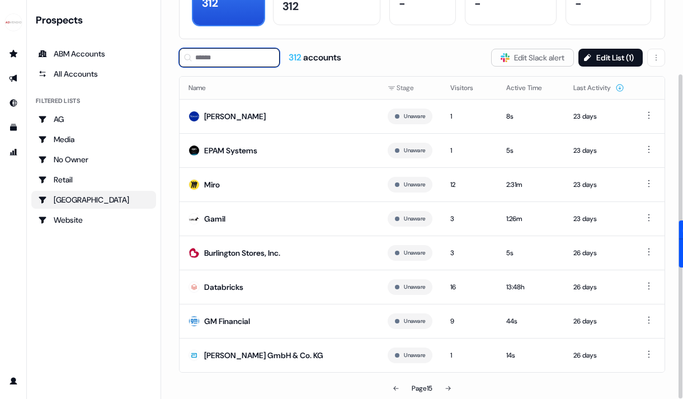
click at [230, 59] on input at bounding box center [229, 57] width 101 height 19
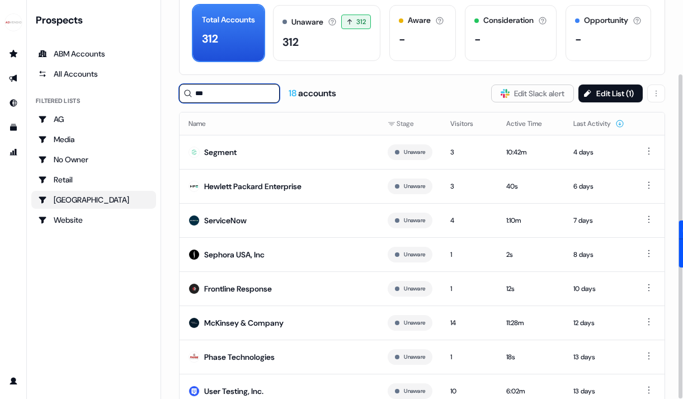
scroll to position [55, 0]
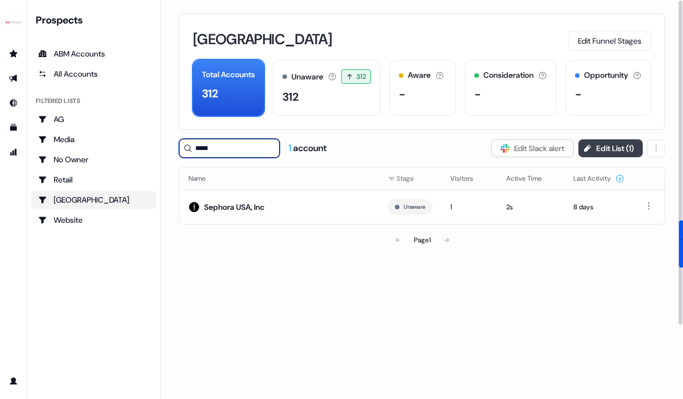
type input "*****"
click at [626, 148] on button "Edit List ( 1 )" at bounding box center [610, 148] width 64 height 18
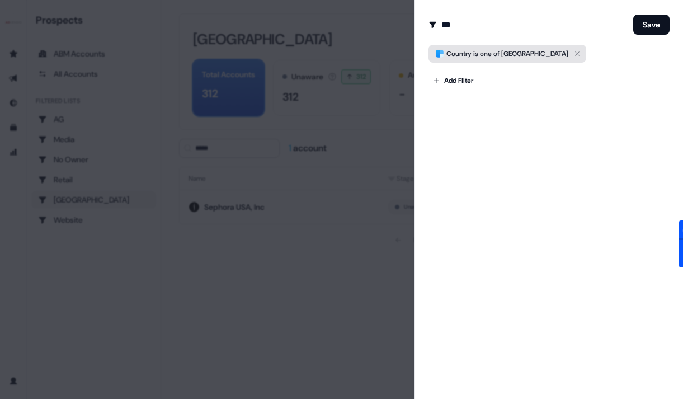
click at [524, 50] on span "[GEOGRAPHIC_DATA]" at bounding box center [534, 53] width 67 height 9
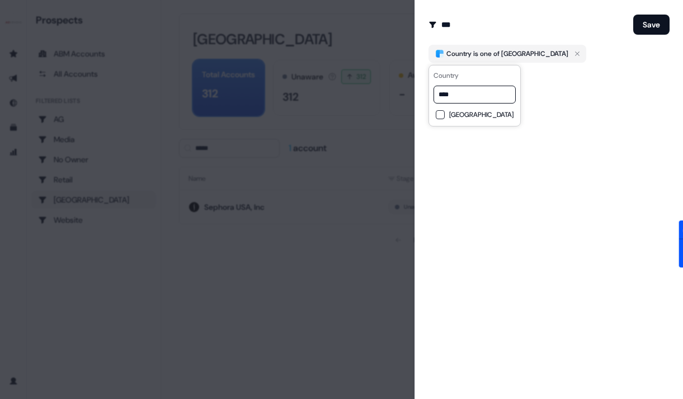
type input "****"
click at [460, 116] on span "[GEOGRAPHIC_DATA]" at bounding box center [481, 114] width 64 height 9
click at [650, 26] on button "Save" at bounding box center [651, 25] width 36 height 20
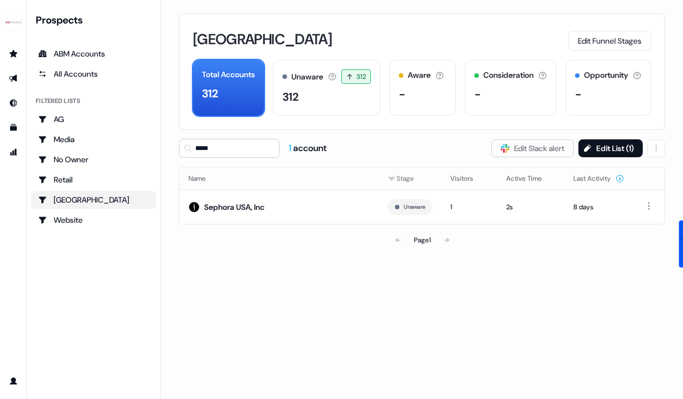
click at [136, 200] on div "USA" at bounding box center [93, 199] width 111 height 11
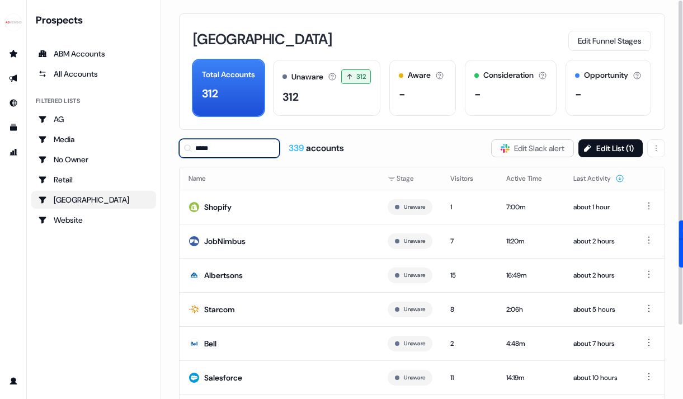
click at [252, 150] on input "*****" at bounding box center [229, 148] width 101 height 19
click at [401, 141] on div "339 accounts Slack Logo SVG Edit Slack alert Edit List ( 1 )" at bounding box center [422, 148] width 486 height 19
click at [314, 36] on div "USA Edit Funnel Stages" at bounding box center [422, 38] width 458 height 23
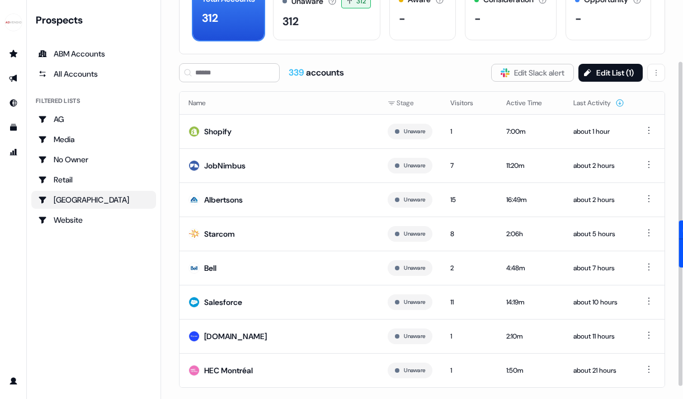
scroll to position [76, 0]
click at [112, 199] on div "USA" at bounding box center [93, 199] width 111 height 11
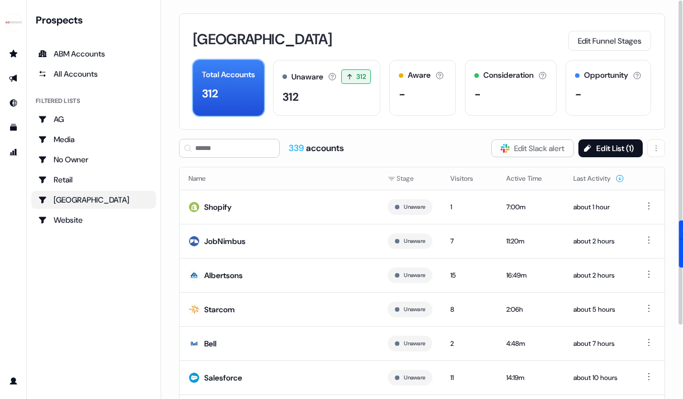
click at [243, 87] on div "312" at bounding box center [228, 93] width 53 height 17
click at [323, 91] on div "312" at bounding box center [326, 96] width 88 height 17
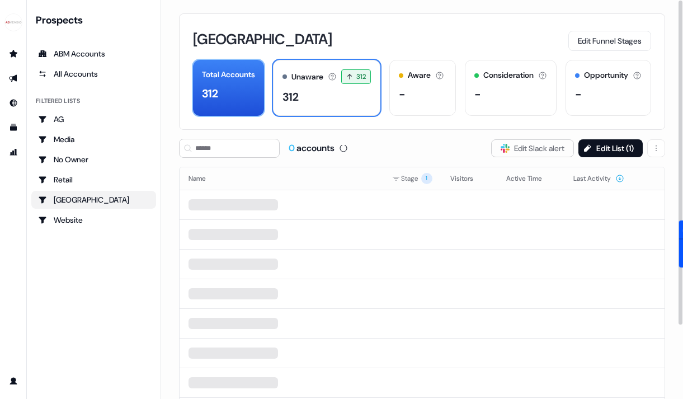
click at [226, 93] on div "312" at bounding box center [228, 93] width 53 height 17
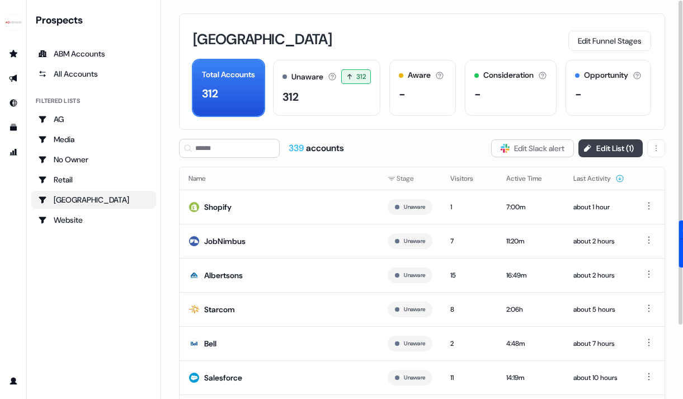
click at [614, 146] on button "Edit List ( 1 )" at bounding box center [610, 148] width 64 height 18
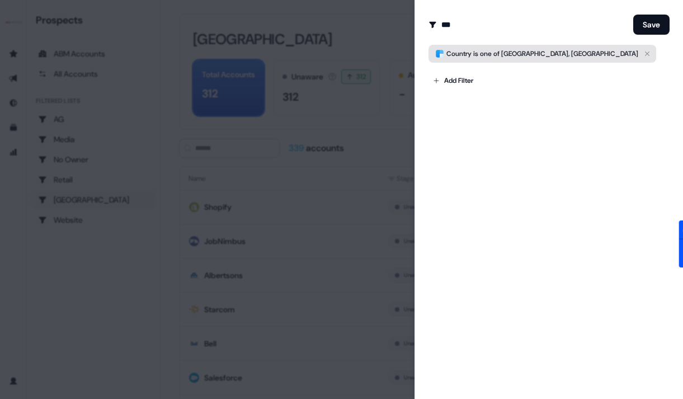
click at [534, 53] on span "[GEOGRAPHIC_DATA], [GEOGRAPHIC_DATA]" at bounding box center [569, 53] width 137 height 9
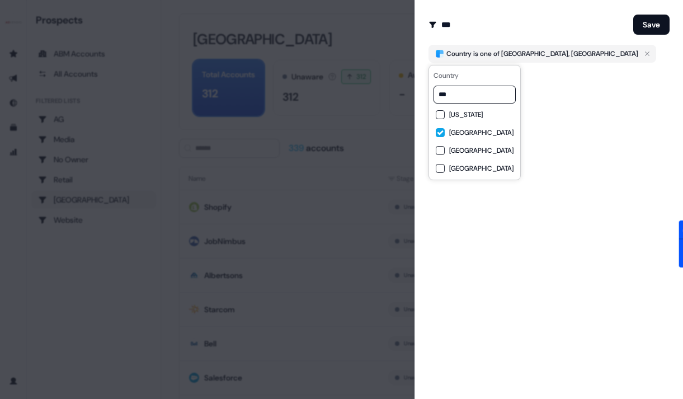
type input "***"
click at [458, 126] on div "[GEOGRAPHIC_DATA]" at bounding box center [475, 132] width 78 height 13
click at [651, 19] on button "Save" at bounding box center [651, 25] width 36 height 20
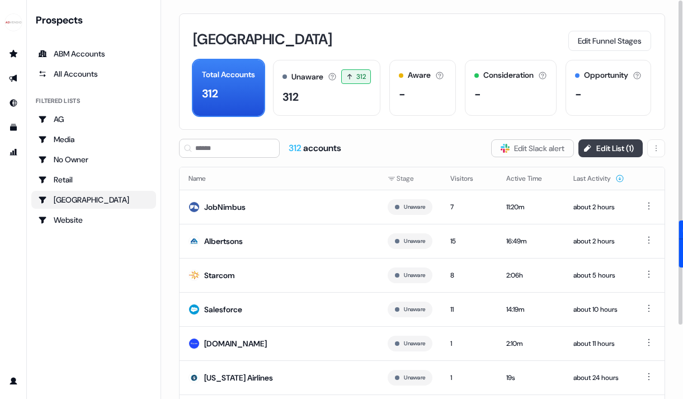
click at [611, 150] on button "Edit List ( 1 )" at bounding box center [610, 148] width 64 height 18
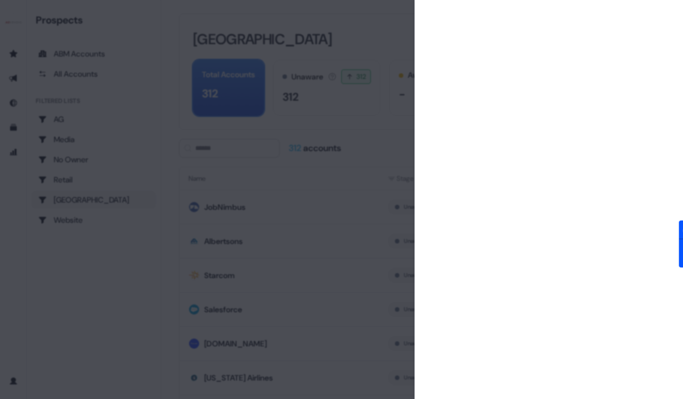
click at [251, 371] on div at bounding box center [341, 199] width 683 height 399
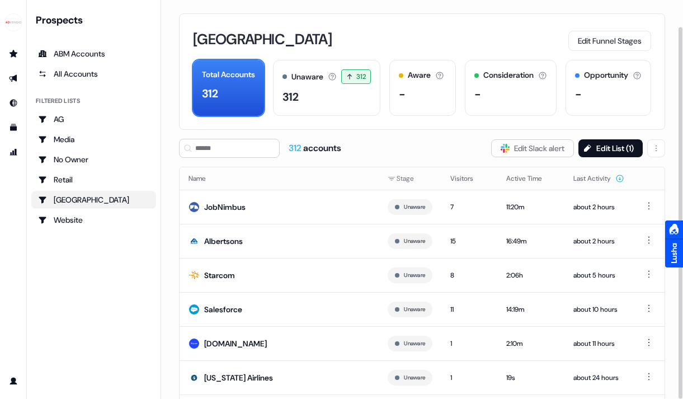
scroll to position [91, 0]
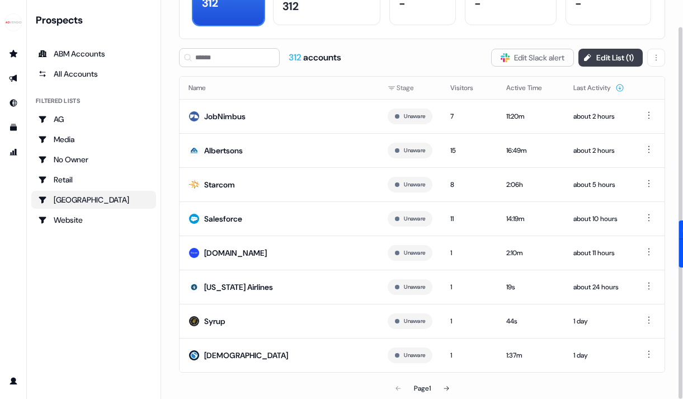
click at [612, 57] on button "Edit List ( 1 )" at bounding box center [610, 58] width 64 height 18
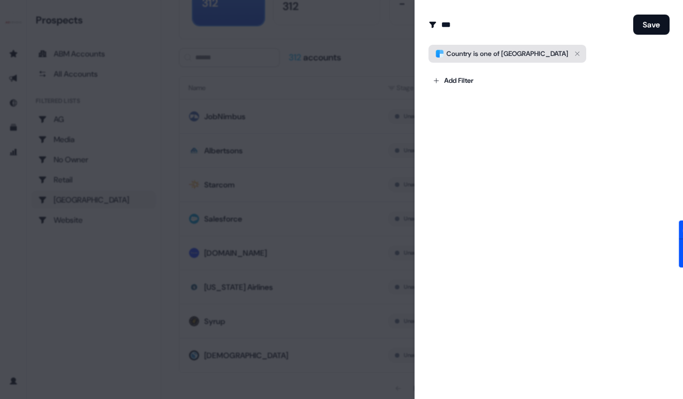
click at [515, 50] on span "[GEOGRAPHIC_DATA]" at bounding box center [534, 53] width 67 height 9
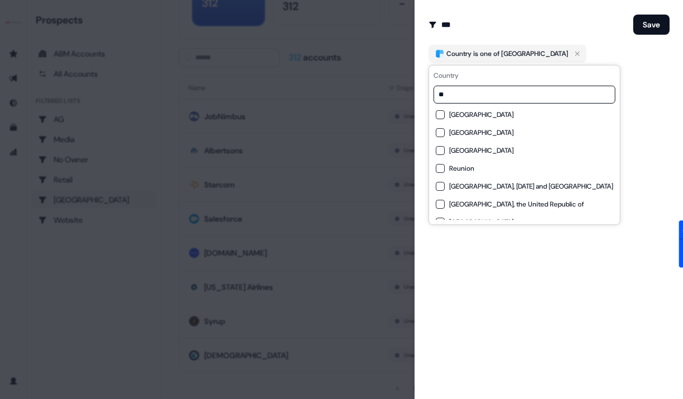
type input "*"
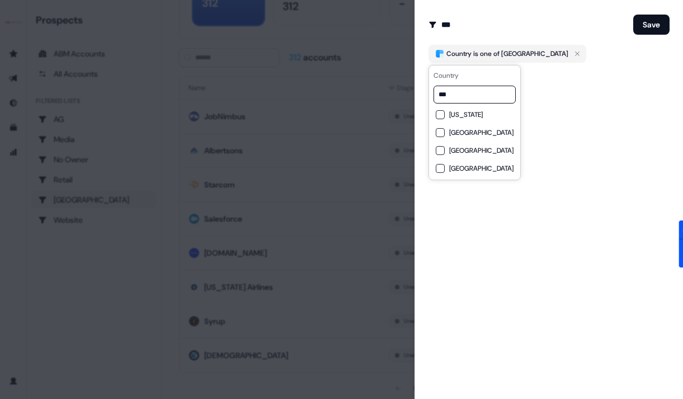
type input "***"
click at [467, 132] on span "[GEOGRAPHIC_DATA]" at bounding box center [481, 132] width 64 height 9
click at [661, 22] on button "Save" at bounding box center [651, 25] width 36 height 20
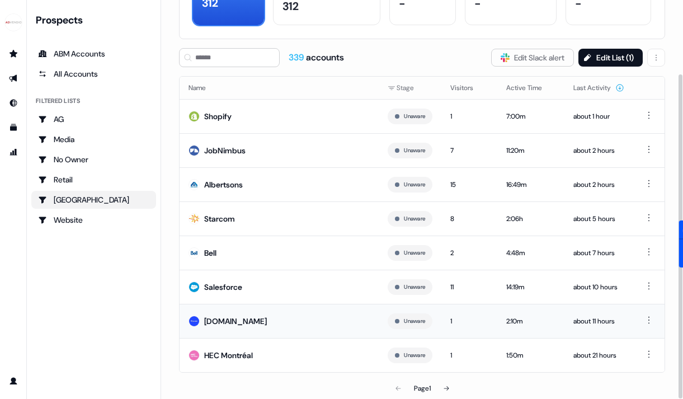
scroll to position [0, 0]
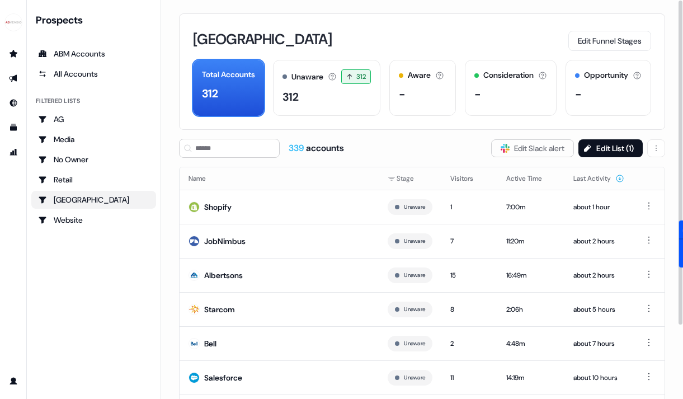
click at [148, 197] on div "[GEOGRAPHIC_DATA]" at bounding box center [93, 199] width 111 height 11
click at [83, 202] on div "[GEOGRAPHIC_DATA]" at bounding box center [93, 199] width 111 height 11
click at [660, 143] on html "For the best experience switch devices to a bigger screen. Go to Userled.io Pro…" at bounding box center [341, 199] width 683 height 399
click at [635, 169] on span "Delete" at bounding box center [627, 171] width 21 height 9
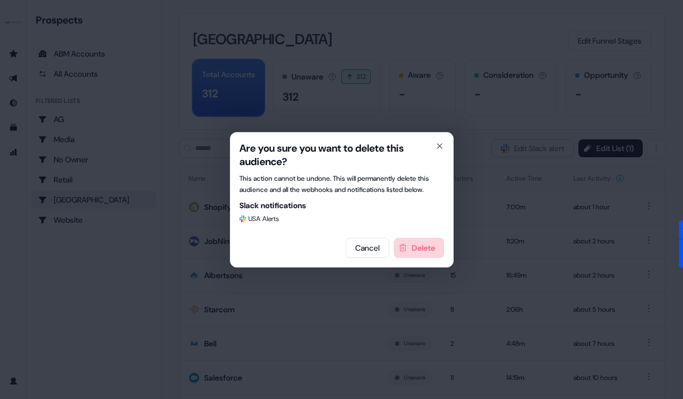
click at [415, 246] on button "Delete" at bounding box center [419, 248] width 50 height 20
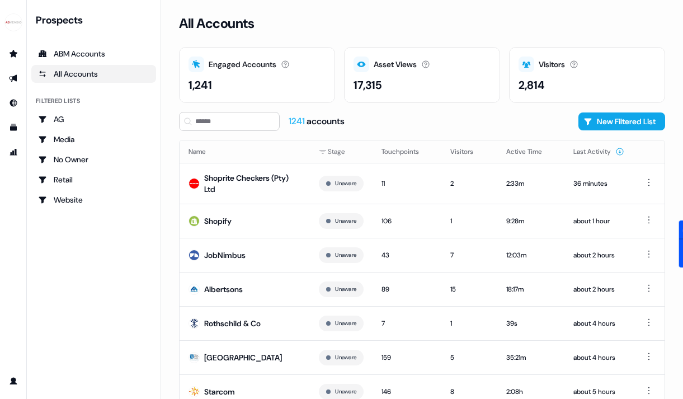
click at [89, 72] on div "All Accounts" at bounding box center [93, 73] width 111 height 11
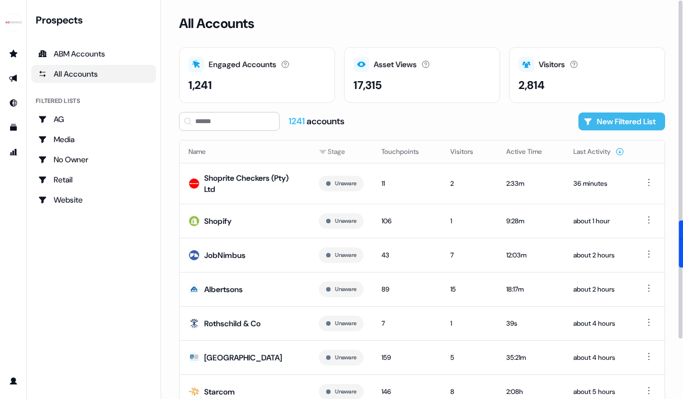
click at [631, 123] on button "New Filtered List" at bounding box center [621, 121] width 87 height 18
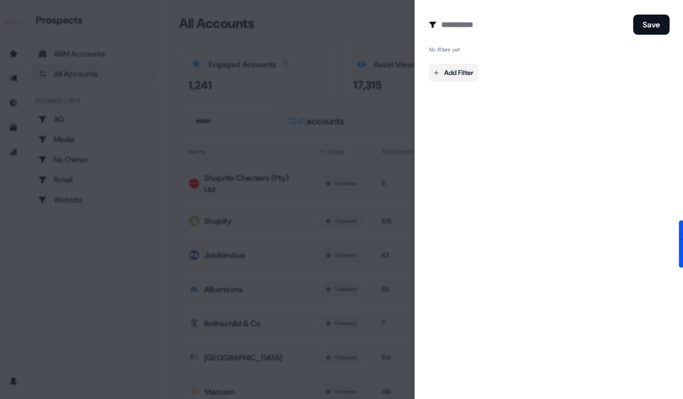
click at [463, 75] on body "For the best experience switch devices to a bigger screen. Go to Userled.io Pro…" at bounding box center [341, 199] width 683 height 399
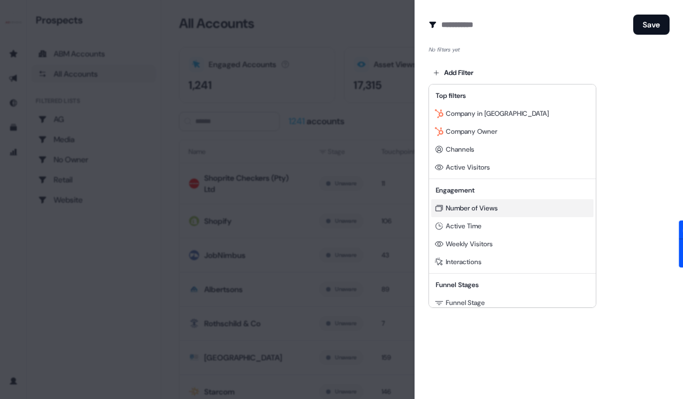
scroll to position [101, 0]
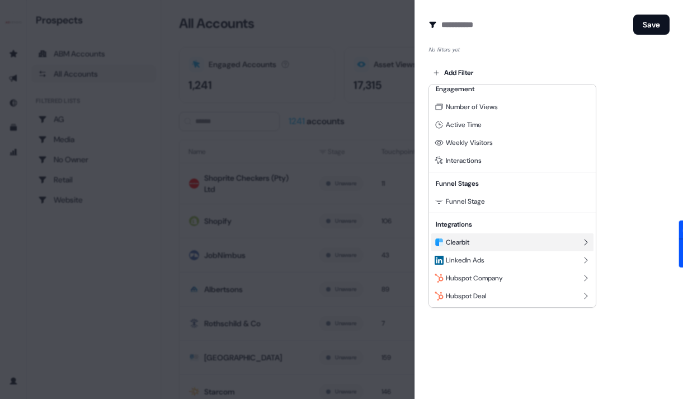
click at [465, 241] on span "Clearbit" at bounding box center [457, 242] width 23 height 9
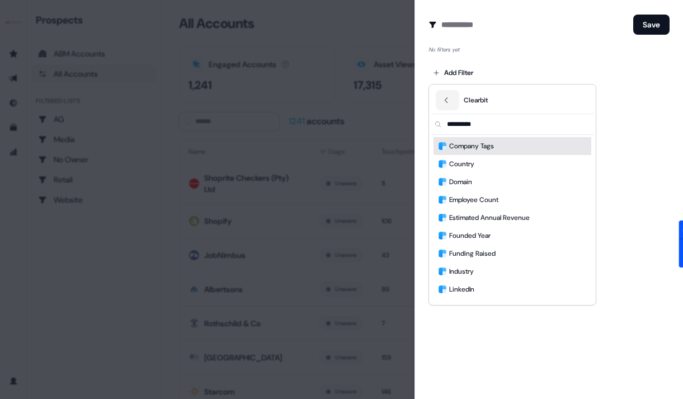
scroll to position [0, 0]
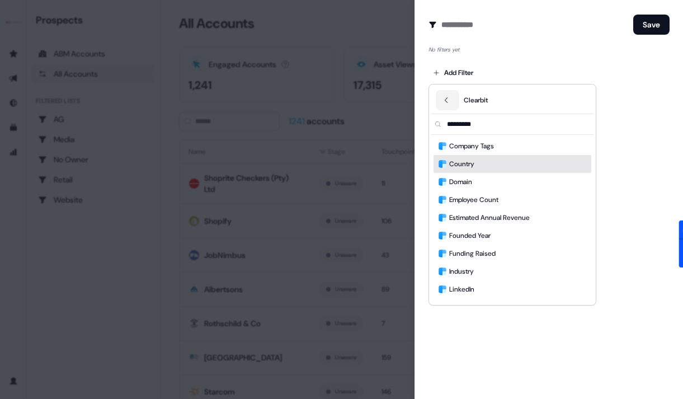
click at [477, 160] on div "Country" at bounding box center [512, 164] width 158 height 18
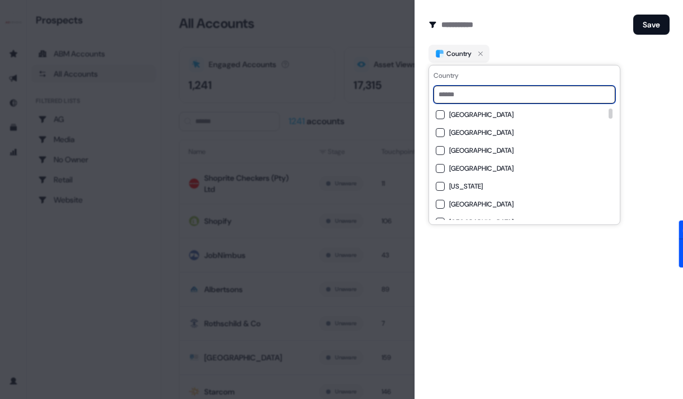
click at [487, 100] on input at bounding box center [524, 95] width 182 height 18
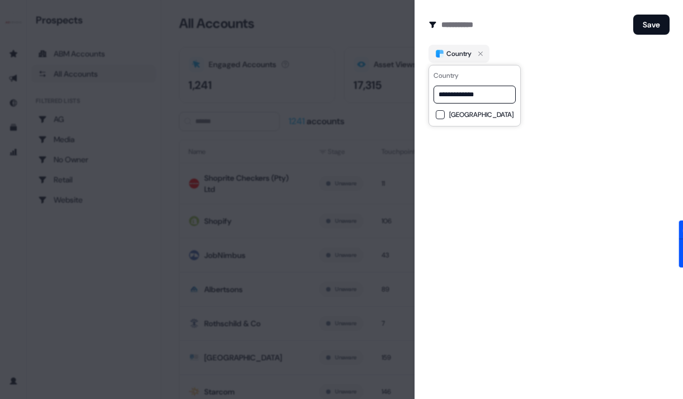
click at [476, 115] on span "[GEOGRAPHIC_DATA]" at bounding box center [481, 114] width 64 height 9
click at [476, 98] on input "**********" at bounding box center [474, 95] width 82 height 18
type input "******"
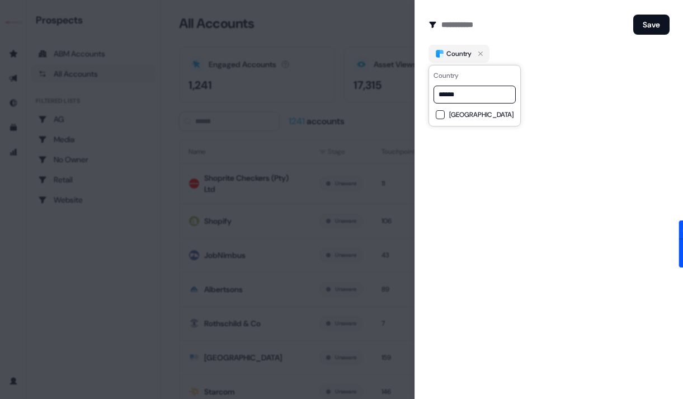
click at [476, 113] on div "[GEOGRAPHIC_DATA]" at bounding box center [475, 114] width 78 height 9
click at [655, 27] on button "Save" at bounding box center [651, 25] width 36 height 20
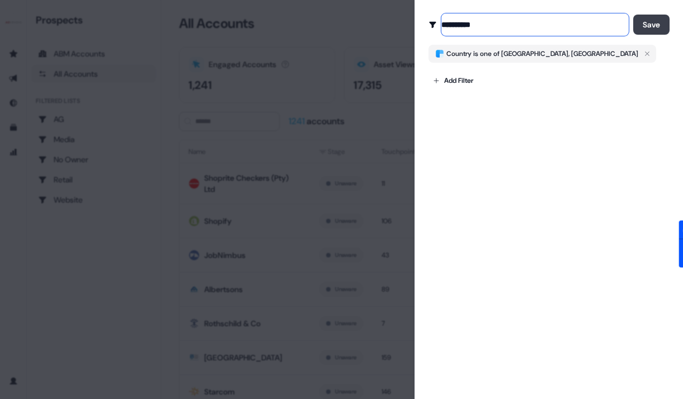
type input "**********"
click at [661, 23] on button "Save" at bounding box center [651, 25] width 36 height 20
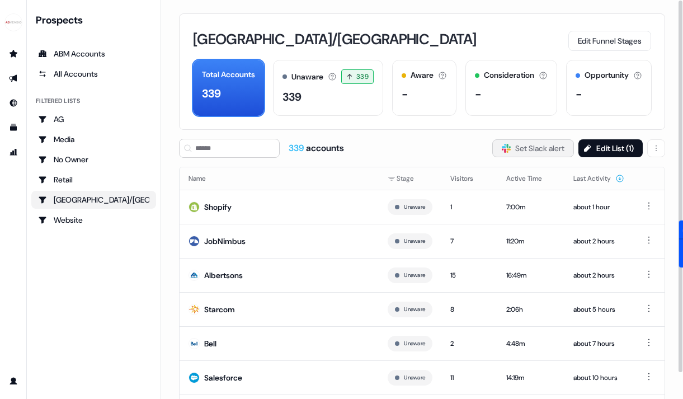
click at [545, 152] on button "Slack Logo SVG Set Slack alert" at bounding box center [533, 148] width 82 height 18
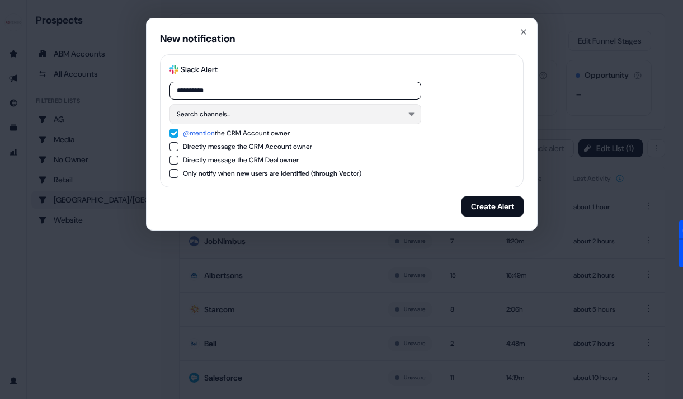
type input "**********"
click at [290, 111] on button "Search channels..." at bounding box center [295, 114] width 252 height 20
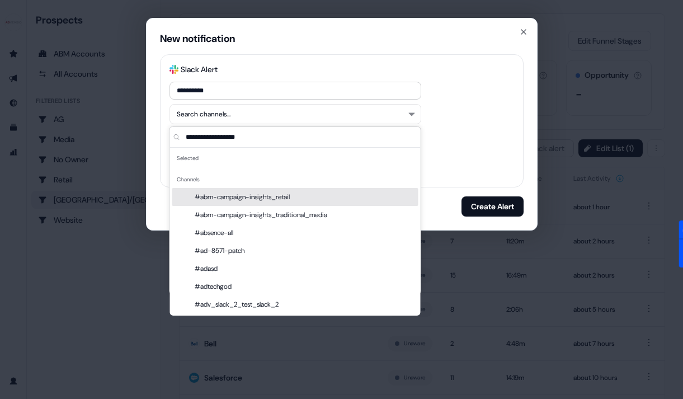
click at [274, 136] on input "text" at bounding box center [301, 137] width 237 height 20
click at [567, 103] on div "**********" at bounding box center [341, 199] width 683 height 399
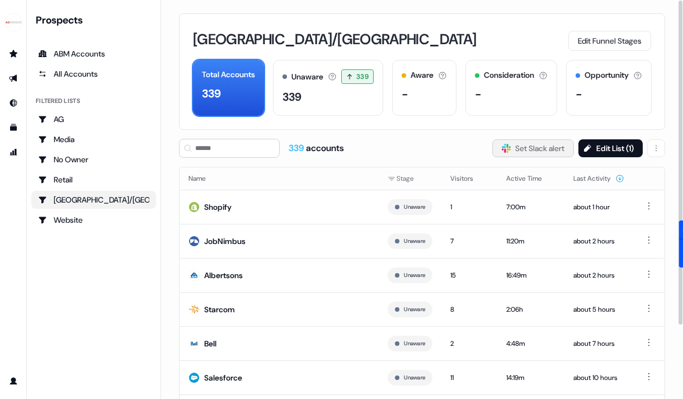
click at [531, 145] on button "Slack Logo SVG Set Slack alert" at bounding box center [533, 148] width 82 height 18
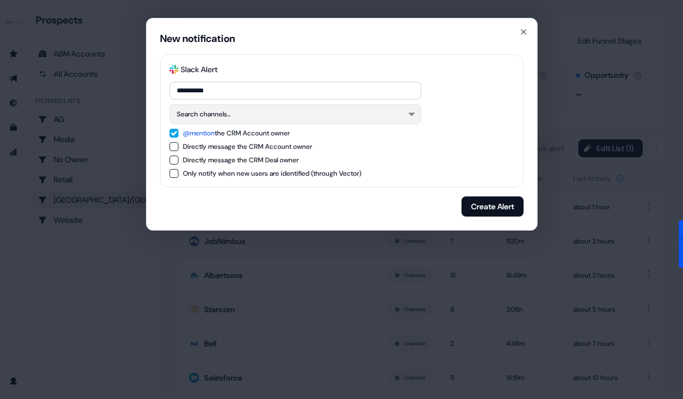
click at [326, 112] on button "Search channels..." at bounding box center [295, 114] width 252 height 20
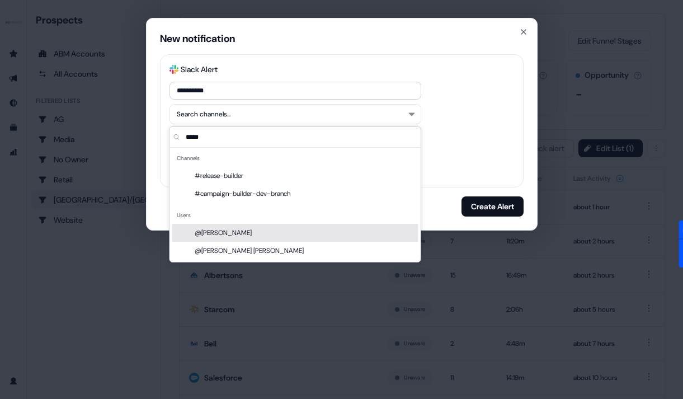
type input "*****"
click at [216, 229] on div "@Audrey Goebel" at bounding box center [295, 233] width 246 height 18
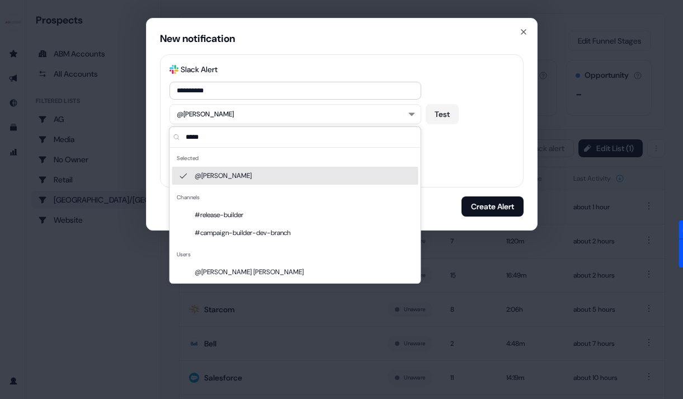
click at [501, 91] on div "**********" at bounding box center [341, 91] width 344 height 18
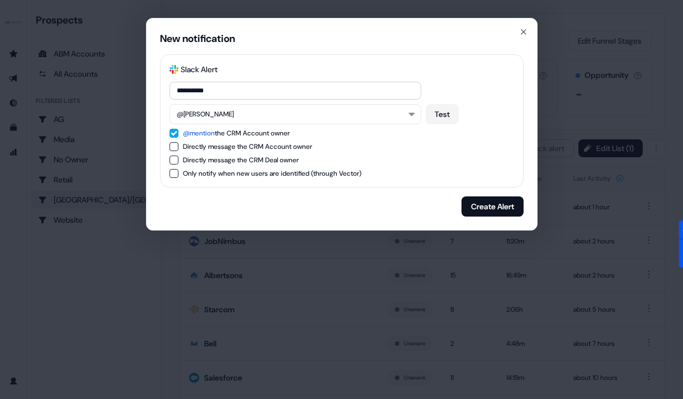
click at [175, 133] on button "@mention the CRM Account owner" at bounding box center [173, 133] width 9 height 9
click at [448, 113] on button "Test" at bounding box center [441, 114] width 33 height 20
click at [483, 207] on button "Create Alert" at bounding box center [492, 206] width 62 height 20
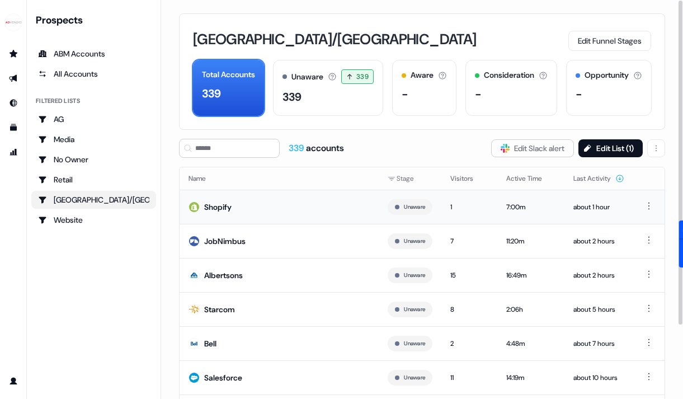
click at [213, 210] on div "Shopify" at bounding box center [217, 206] width 27 height 11
click at [599, 148] on button "Edit List ( 1 )" at bounding box center [610, 148] width 64 height 18
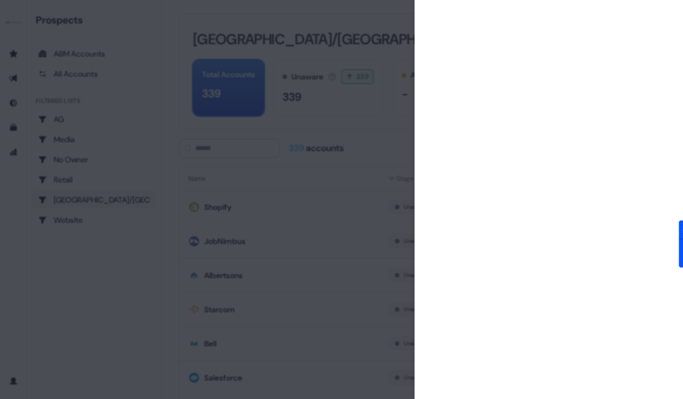
click at [373, 32] on div at bounding box center [341, 199] width 683 height 399
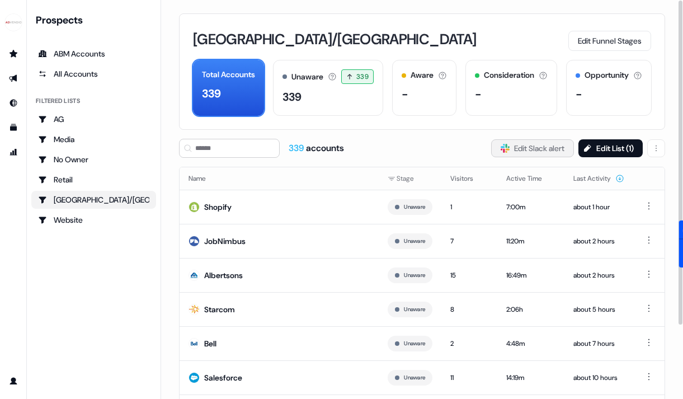
click at [531, 149] on button "Slack Logo SVG Edit Slack alert" at bounding box center [532, 148] width 83 height 18
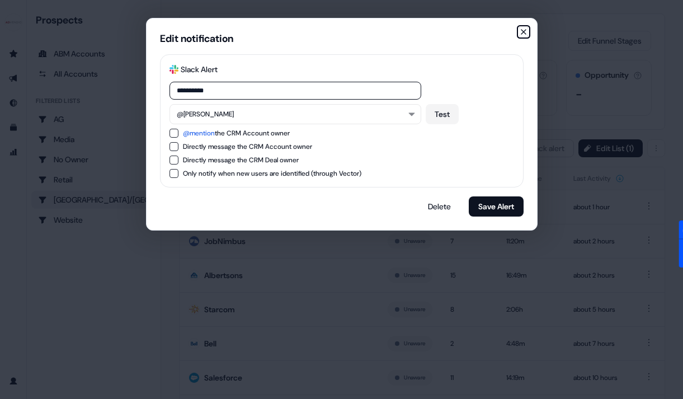
click at [521, 32] on icon "button" at bounding box center [523, 31] width 9 height 9
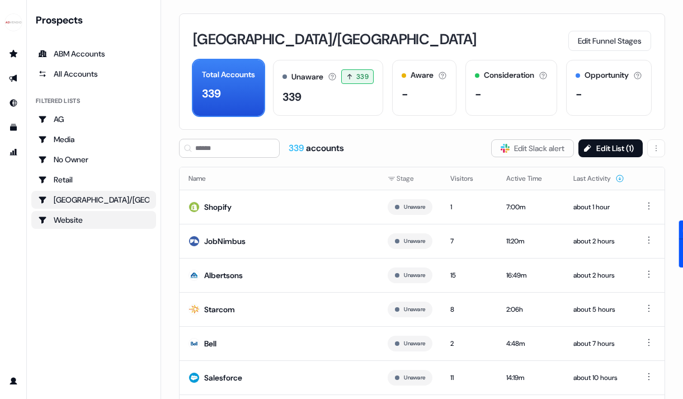
click at [72, 220] on div "Website" at bounding box center [93, 219] width 111 height 11
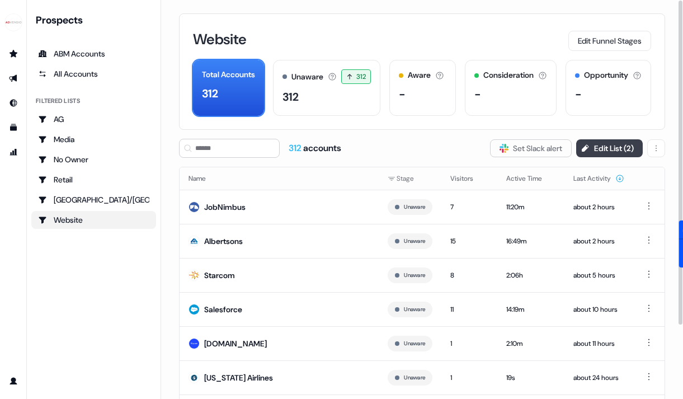
click at [618, 141] on button "Edit List ( 2 )" at bounding box center [609, 148] width 67 height 18
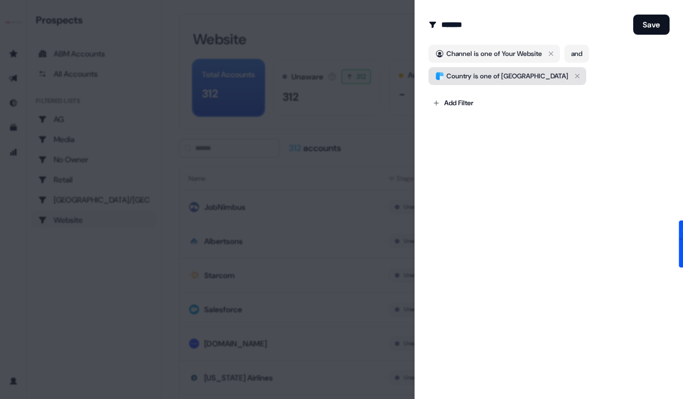
click at [570, 82] on icon "button" at bounding box center [576, 75] width 13 height 13
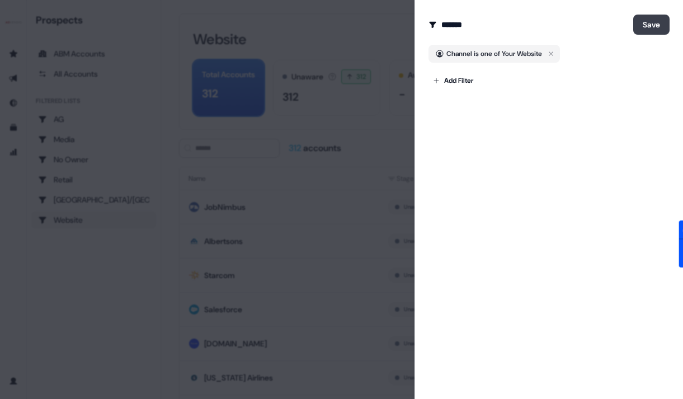
click at [649, 23] on button "Save" at bounding box center [651, 25] width 36 height 20
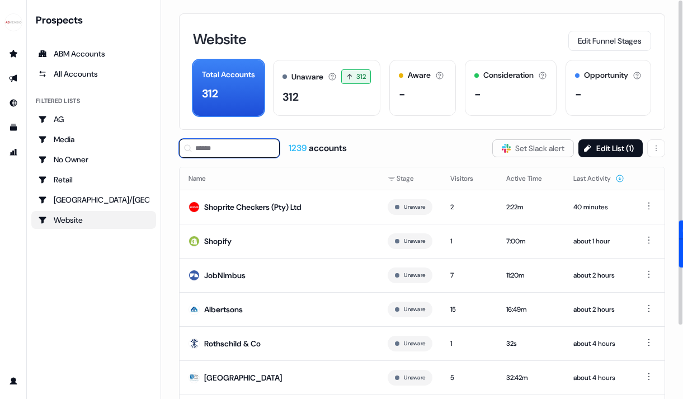
click at [256, 152] on input at bounding box center [229, 148] width 101 height 19
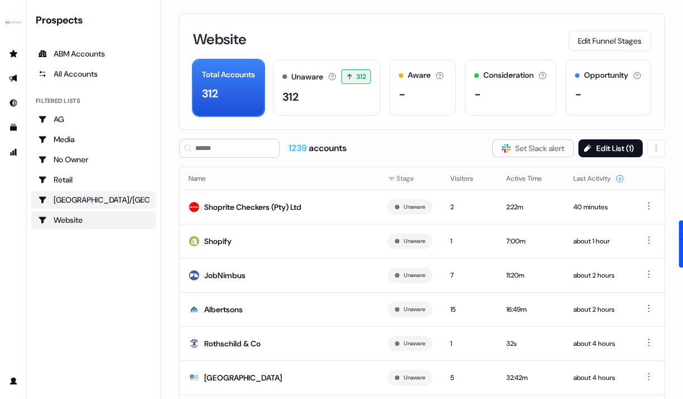
click at [138, 198] on div "[GEOGRAPHIC_DATA]/[GEOGRAPHIC_DATA]" at bounding box center [93, 199] width 111 height 11
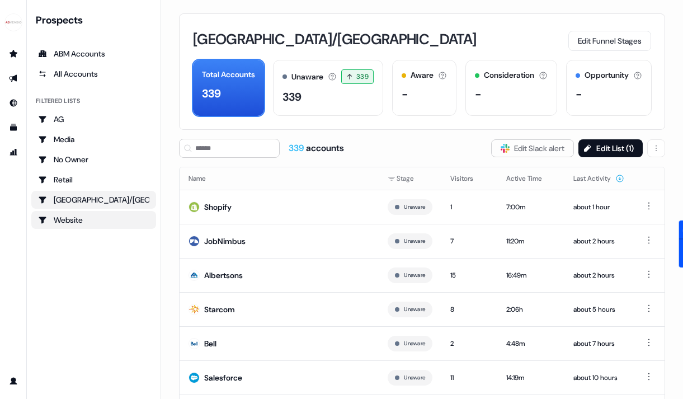
click at [113, 215] on div "Website" at bounding box center [93, 219] width 111 height 11
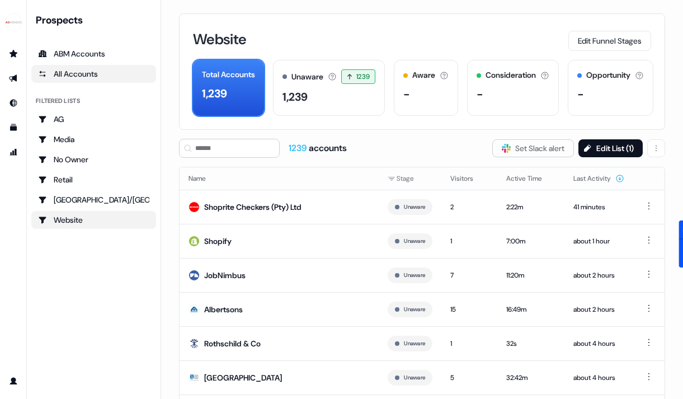
click at [83, 71] on div "All Accounts" at bounding box center [93, 73] width 111 height 11
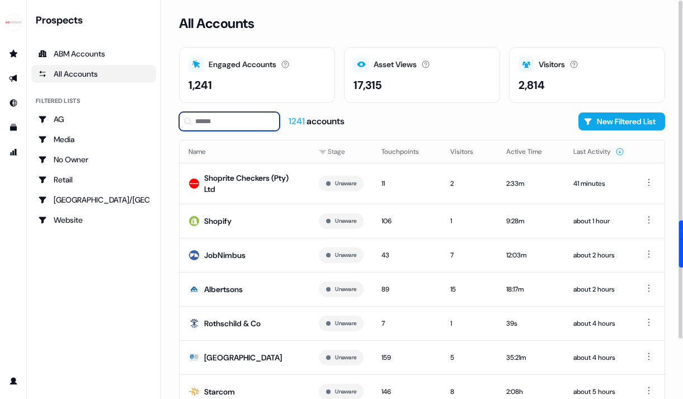
click at [244, 128] on input at bounding box center [229, 121] width 101 height 19
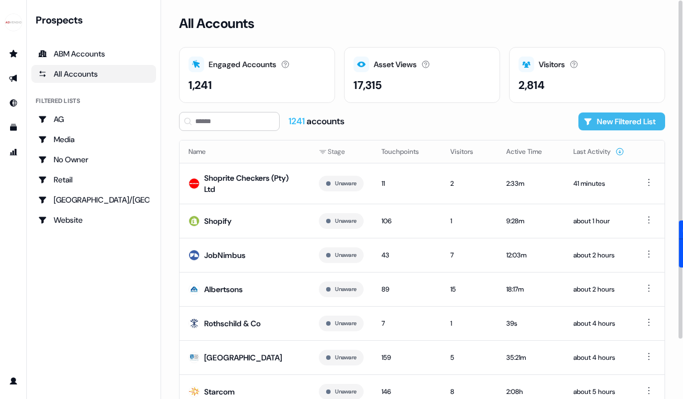
click at [616, 113] on button "New Filtered List" at bounding box center [621, 121] width 87 height 18
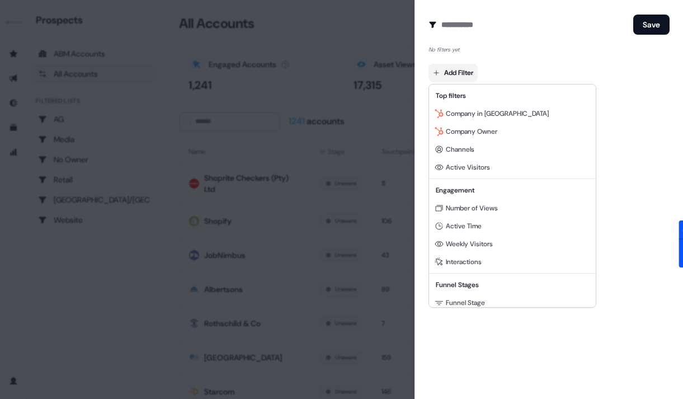
click at [458, 68] on body "For the best experience switch devices to a bigger screen. Go to Userled.io Pro…" at bounding box center [341, 199] width 683 height 399
click at [481, 148] on div "Channels" at bounding box center [512, 149] width 162 height 18
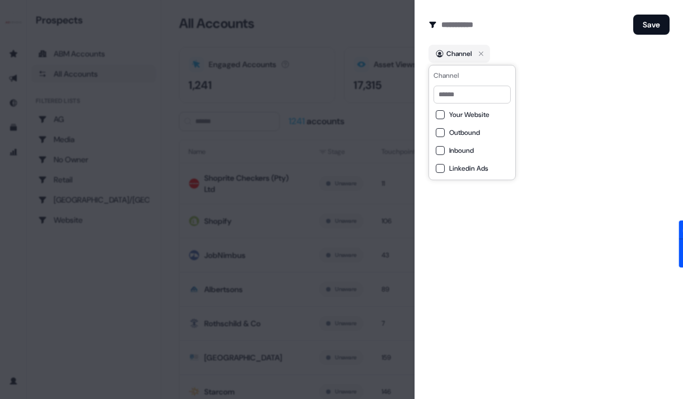
click at [475, 169] on span "Linkedin Ads" at bounding box center [468, 168] width 39 height 9
click at [647, 30] on button "Save" at bounding box center [651, 25] width 36 height 20
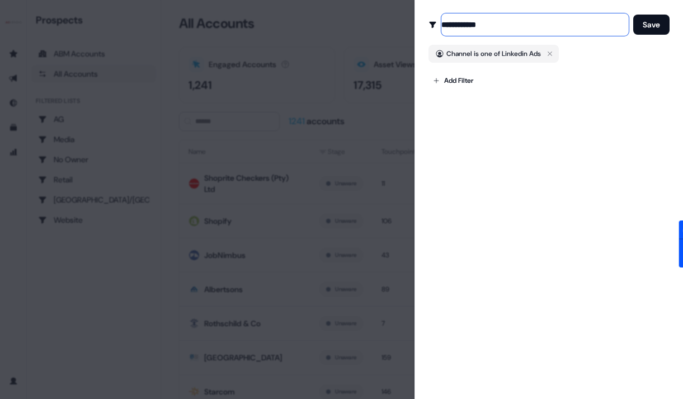
type input "**********"
click at [633, 15] on button "Save" at bounding box center [651, 25] width 36 height 20
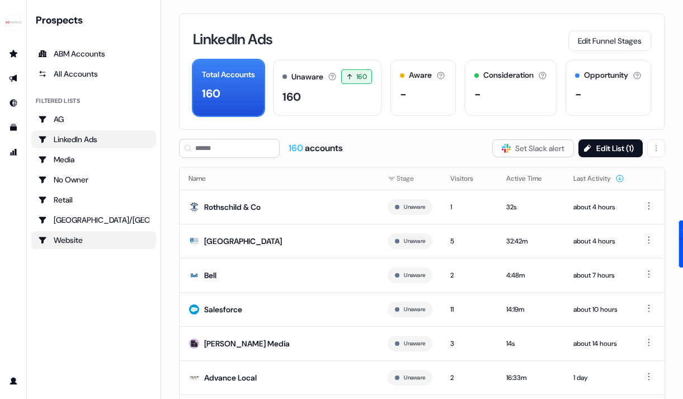
click at [74, 243] on div "Website" at bounding box center [93, 239] width 111 height 11
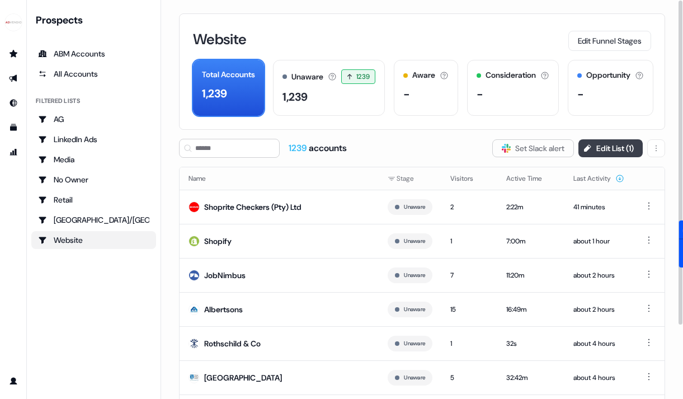
click at [622, 139] on button "Edit List ( 1 )" at bounding box center [610, 148] width 64 height 18
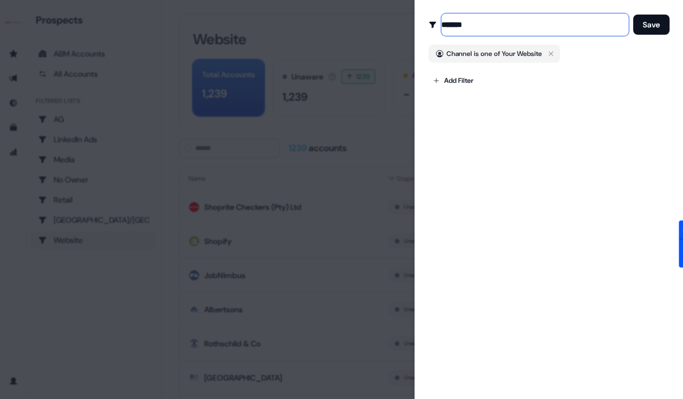
click at [503, 22] on input "*******" at bounding box center [534, 24] width 187 height 22
type input "**********"
click at [633, 15] on button "Save" at bounding box center [651, 25] width 36 height 20
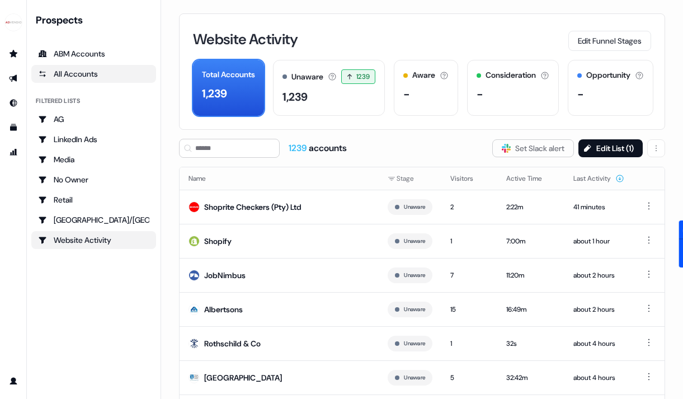
click at [74, 69] on div "All Accounts" at bounding box center [93, 73] width 111 height 11
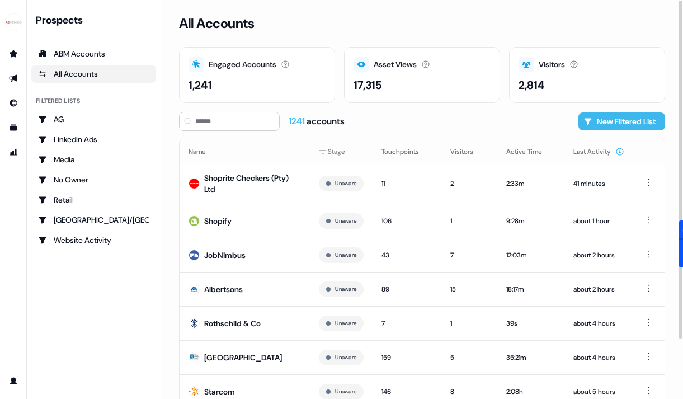
click at [634, 129] on button "New Filtered List" at bounding box center [621, 121] width 87 height 18
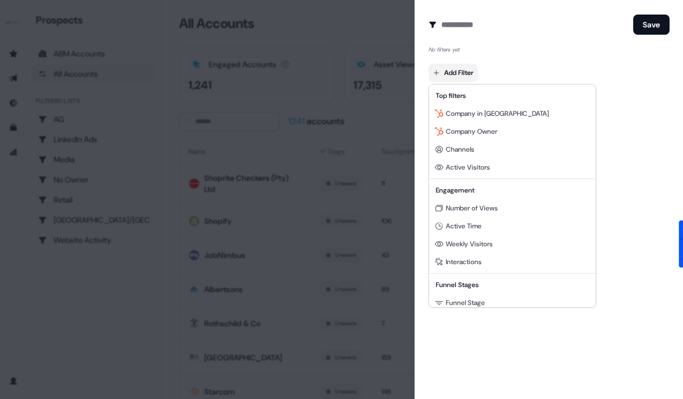
click at [471, 66] on body "For the best experience switch devices to a bigger screen. Go to Userled.io Pro…" at bounding box center [341, 199] width 683 height 399
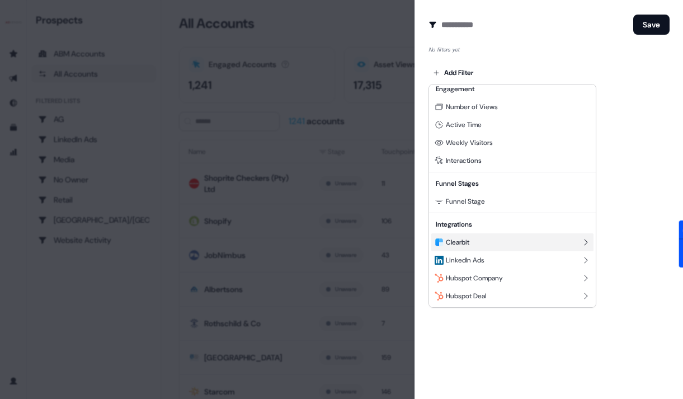
click at [465, 243] on span "Clearbit" at bounding box center [457, 242] width 23 height 9
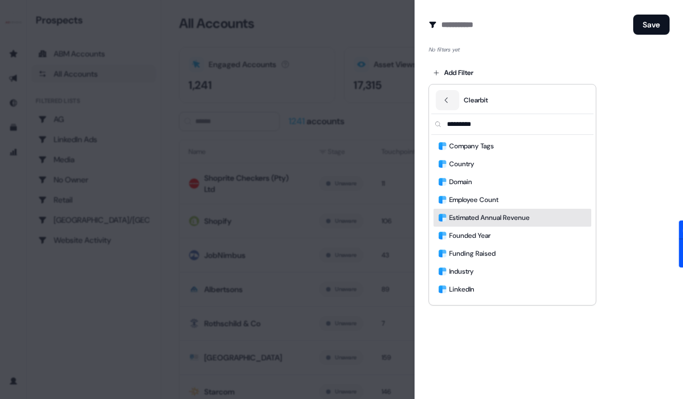
scroll to position [34, 0]
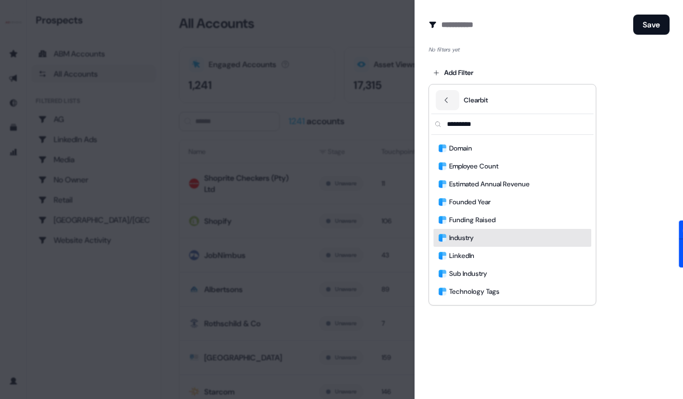
click at [474, 237] on span "Industry" at bounding box center [461, 237] width 25 height 11
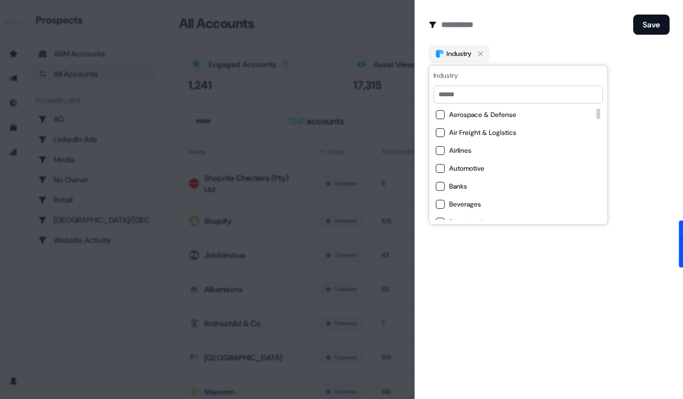
click at [463, 149] on span "Airlines" at bounding box center [460, 150] width 22 height 9
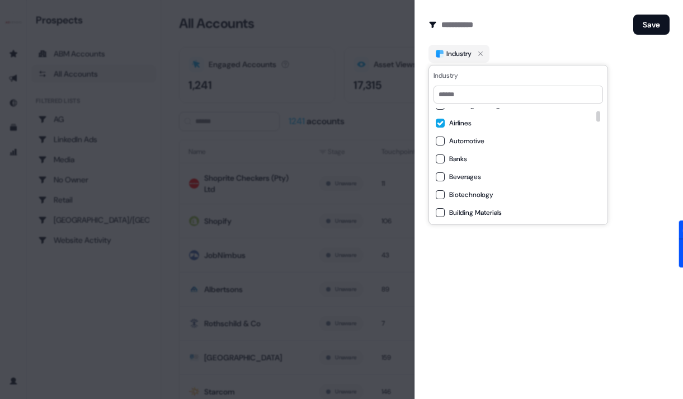
scroll to position [9, 0]
click at [463, 140] on span "Airlines" at bounding box center [460, 141] width 22 height 9
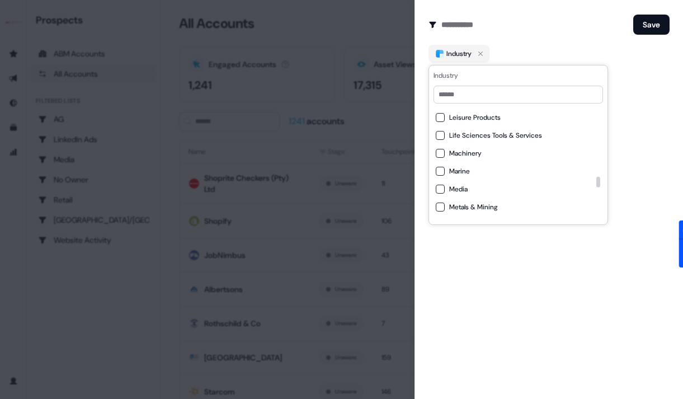
click at [455, 185] on span "Media" at bounding box center [458, 189] width 18 height 9
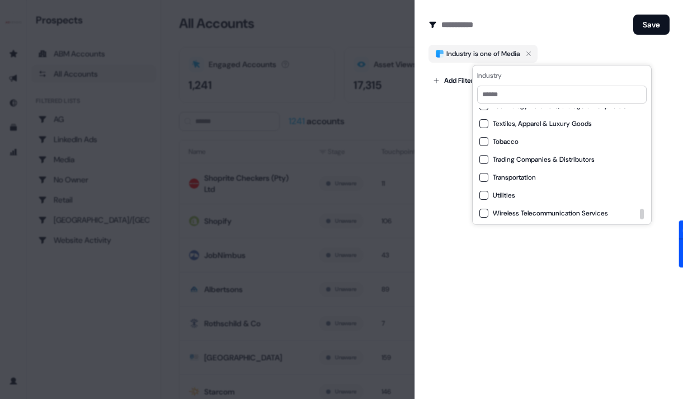
click at [121, 162] on div at bounding box center [341, 199] width 683 height 399
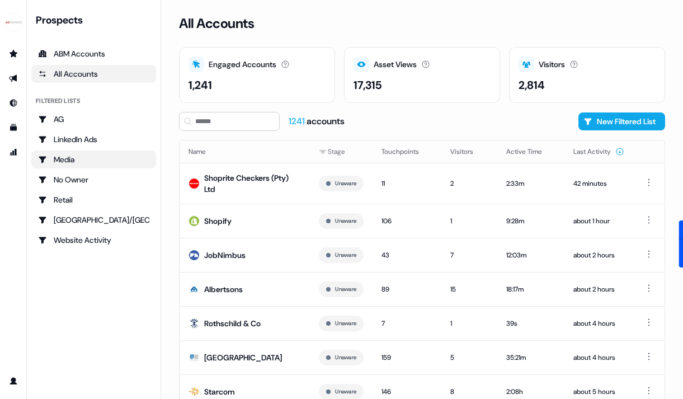
click at [73, 158] on div "Media" at bounding box center [93, 159] width 111 height 11
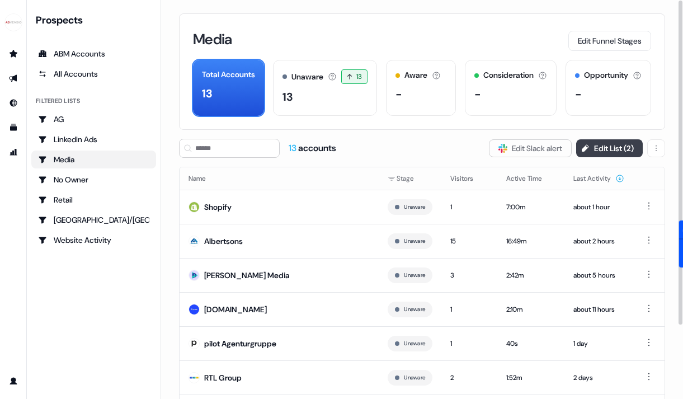
click at [626, 151] on button "Edit List ( 2 )" at bounding box center [609, 148] width 67 height 18
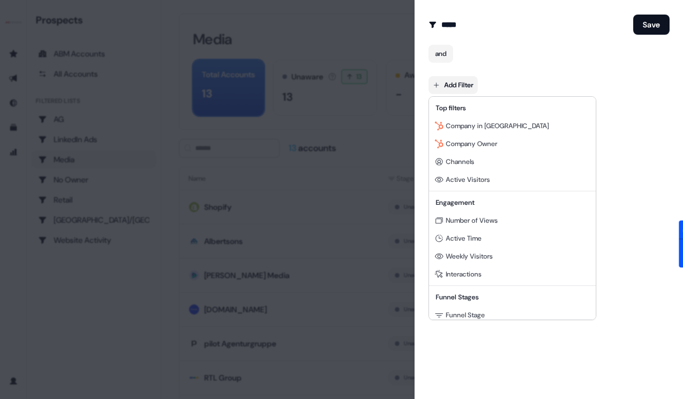
click at [465, 88] on body "For the best experience switch devices to a bigger screen. Go to Userled.io Pro…" at bounding box center [341, 199] width 683 height 399
click at [469, 89] on div at bounding box center [341, 199] width 683 height 399
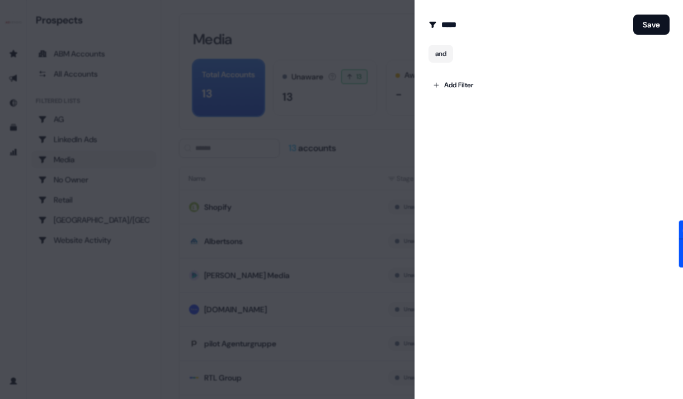
click at [166, 73] on div at bounding box center [341, 199] width 683 height 399
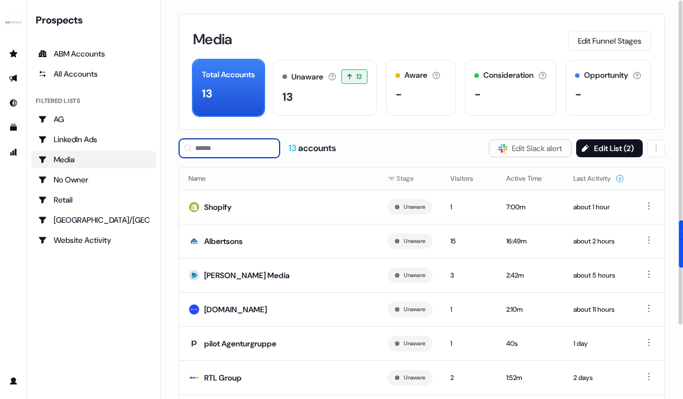
click at [254, 157] on input at bounding box center [229, 148] width 101 height 19
click at [79, 118] on div "AG" at bounding box center [93, 118] width 111 height 11
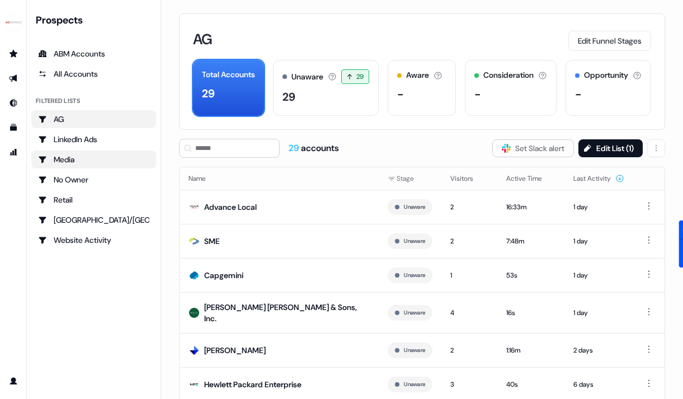
click at [67, 160] on div "Media" at bounding box center [93, 159] width 111 height 11
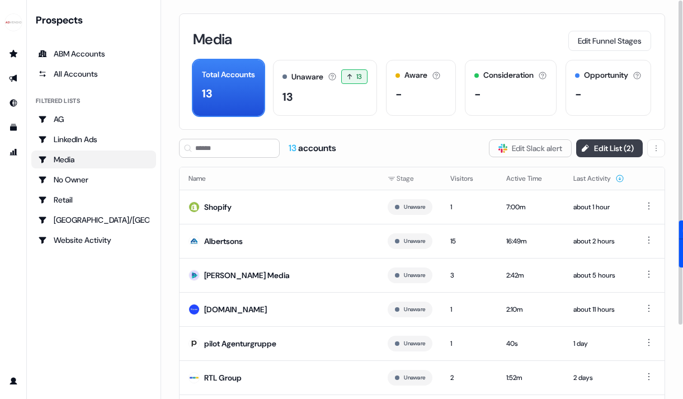
click at [594, 145] on button "Edit List ( 2 )" at bounding box center [609, 148] width 67 height 18
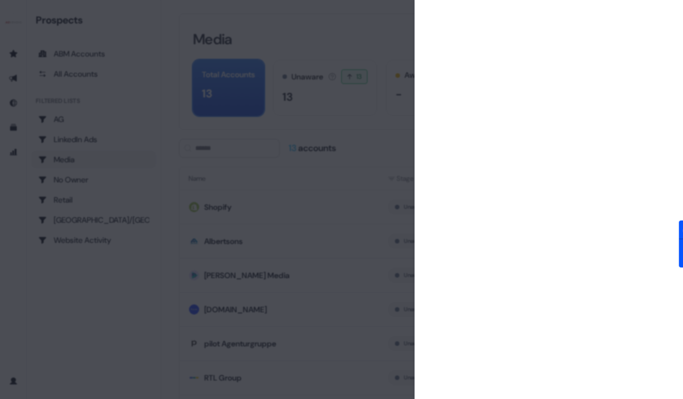
click at [330, 92] on div at bounding box center [341, 199] width 683 height 399
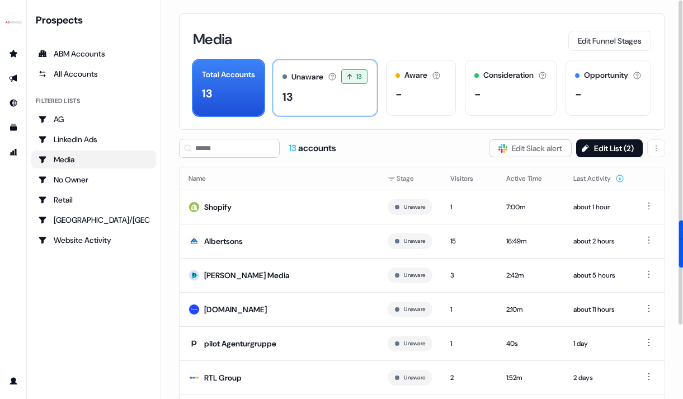
click at [316, 103] on div "13" at bounding box center [324, 96] width 85 height 17
click at [223, 96] on div "13" at bounding box center [228, 93] width 53 height 17
click at [311, 153] on div "13 accounts" at bounding box center [312, 148] width 48 height 12
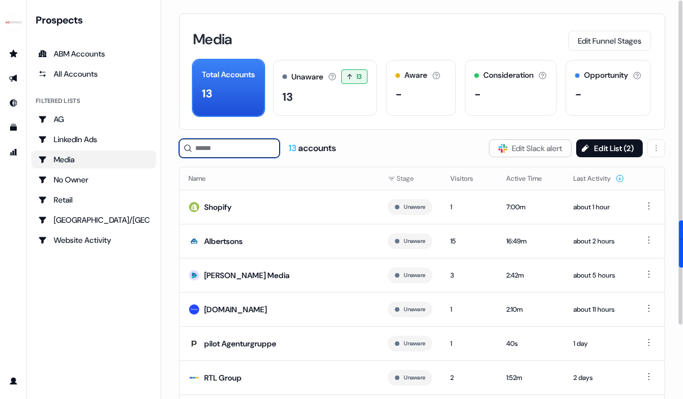
click at [226, 143] on input at bounding box center [229, 148] width 101 height 19
click at [315, 143] on div "13 accounts" at bounding box center [312, 148] width 48 height 12
click at [608, 145] on button "Edit List ( 2 )" at bounding box center [609, 148] width 67 height 18
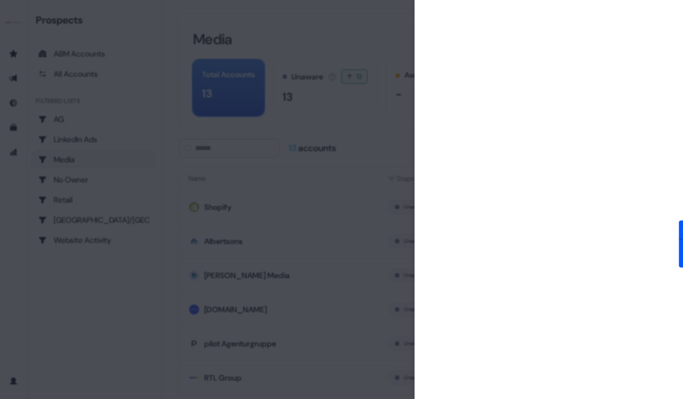
click at [330, 61] on div at bounding box center [341, 199] width 683 height 399
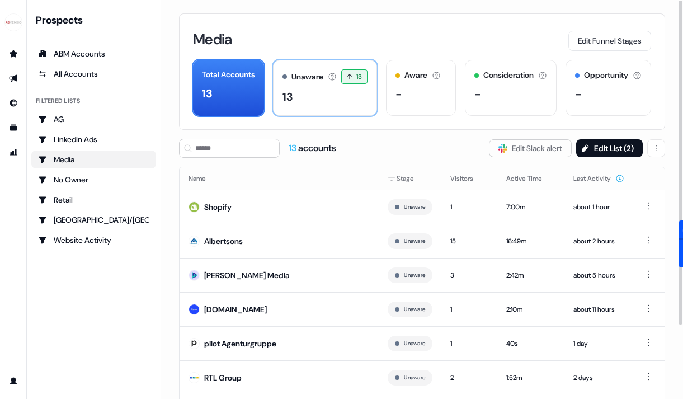
click at [319, 87] on div "Unaware The default stage all accounts start in. 13 13 accounts entered the Una…" at bounding box center [325, 88] width 104 height 56
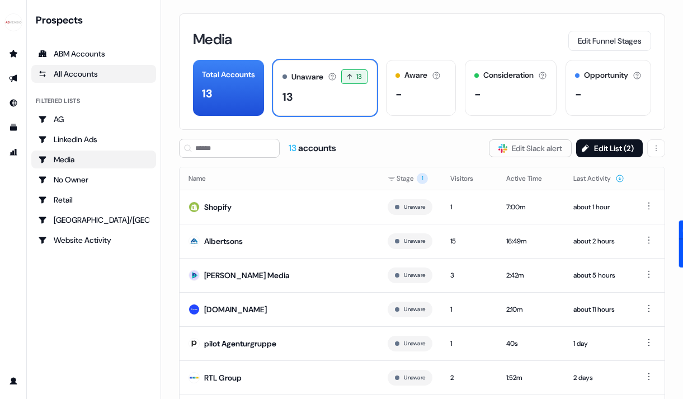
click at [110, 78] on div "All Accounts" at bounding box center [93, 73] width 111 height 11
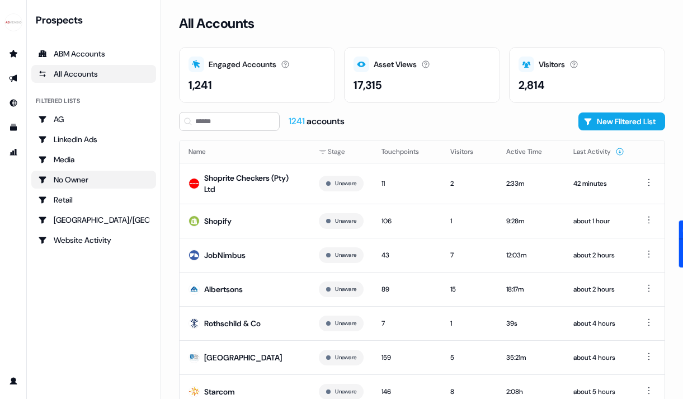
click at [75, 179] on div "No Owner" at bounding box center [93, 179] width 111 height 11
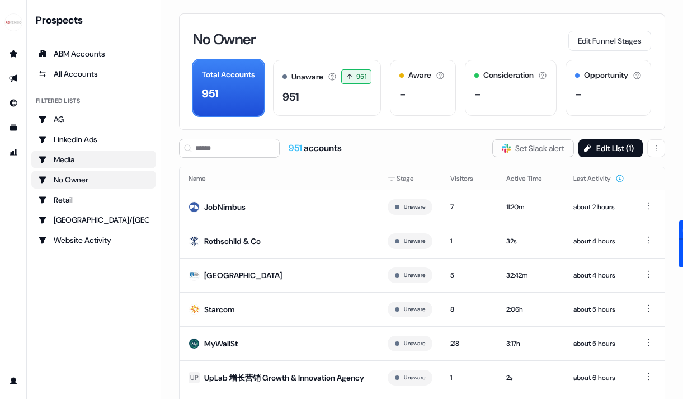
click at [84, 157] on div "Media" at bounding box center [93, 159] width 111 height 11
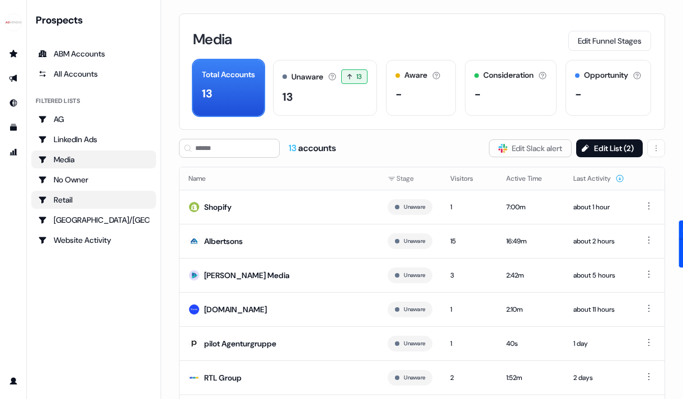
click at [68, 207] on link "Retail" at bounding box center [93, 200] width 125 height 18
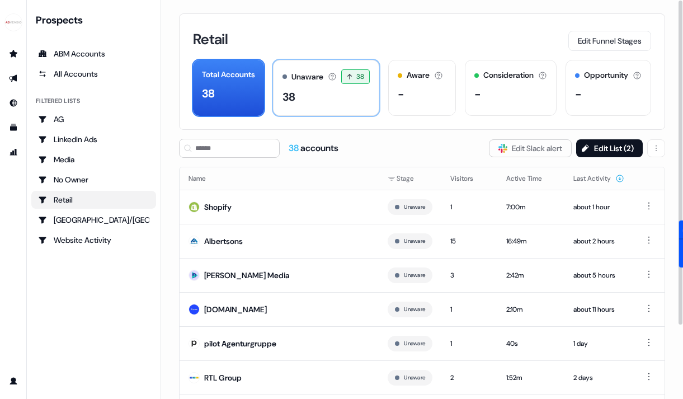
click at [315, 89] on div "38" at bounding box center [325, 96] width 87 height 17
click at [244, 92] on div "38" at bounding box center [228, 93] width 53 height 17
click at [75, 158] on div "Media" at bounding box center [93, 159] width 111 height 11
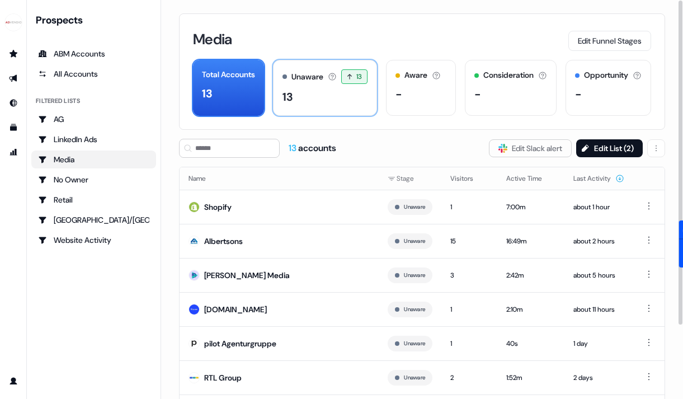
click at [319, 74] on div "Unaware" at bounding box center [307, 77] width 32 height 12
click at [241, 95] on div "13" at bounding box center [228, 93] width 53 height 17
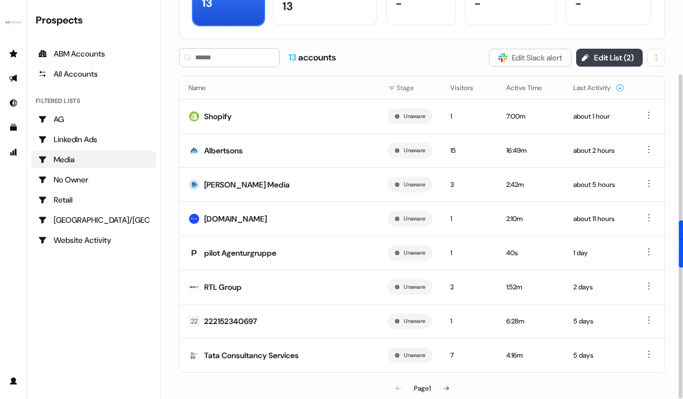
click at [614, 54] on button "Edit List ( 2 )" at bounding box center [609, 58] width 67 height 18
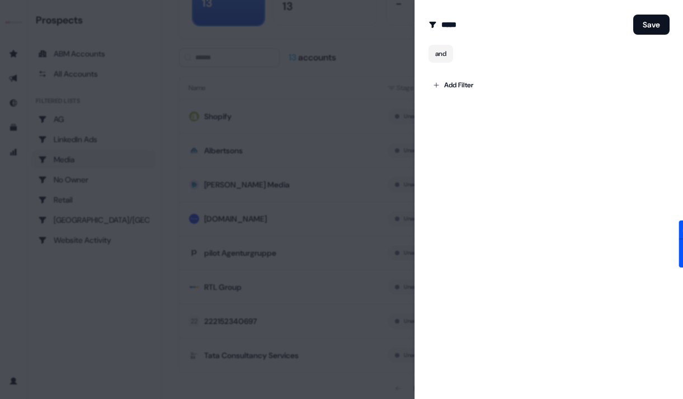
click at [271, 41] on div at bounding box center [341, 199] width 683 height 399
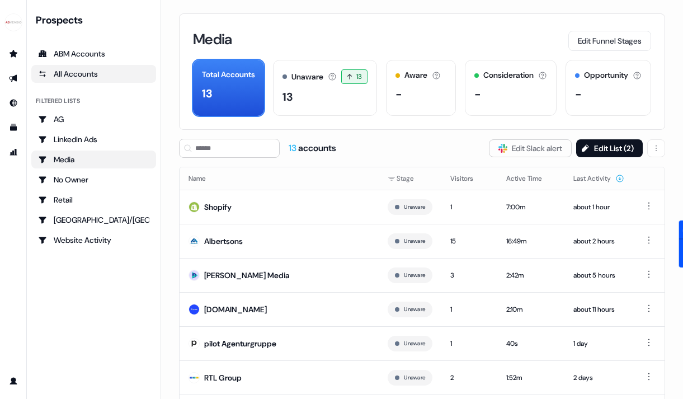
click at [82, 71] on div "All Accounts" at bounding box center [93, 73] width 111 height 11
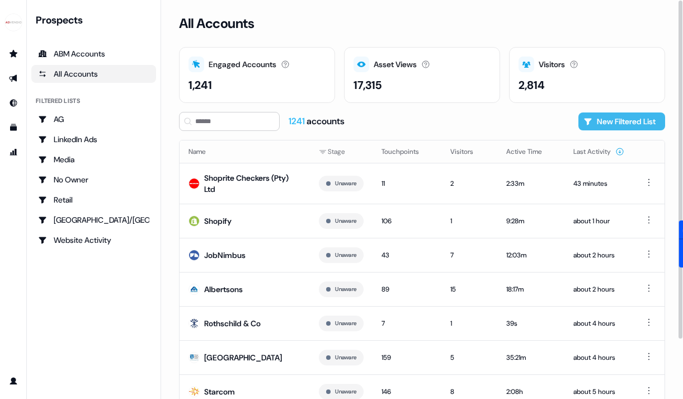
click at [625, 117] on button "New Filtered List" at bounding box center [621, 121] width 87 height 18
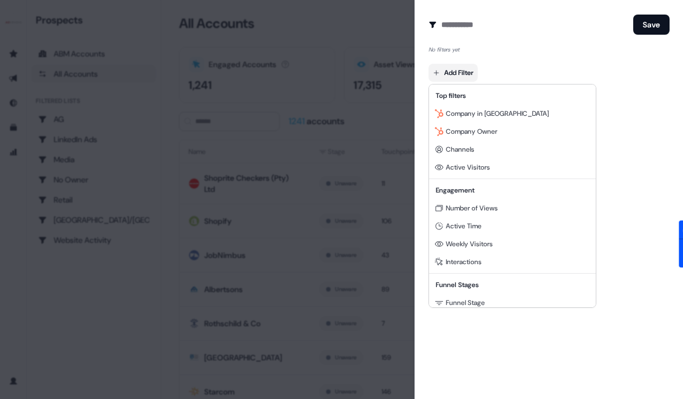
click at [463, 72] on body "For the best experience switch devices to a bigger screen. Go to [DOMAIN_NAME] …" at bounding box center [341, 199] width 683 height 399
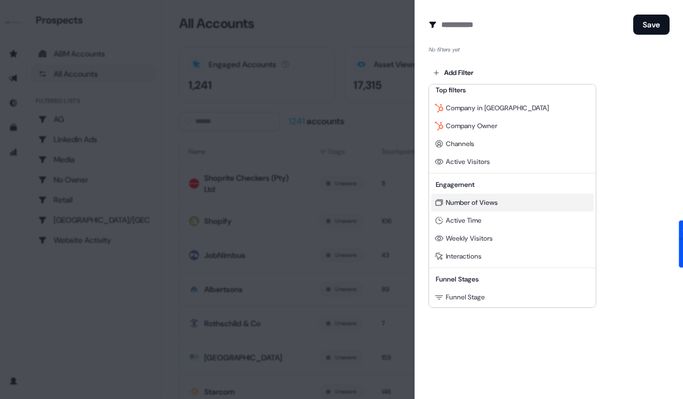
click at [460, 203] on span "Number of Views" at bounding box center [472, 202] width 52 height 9
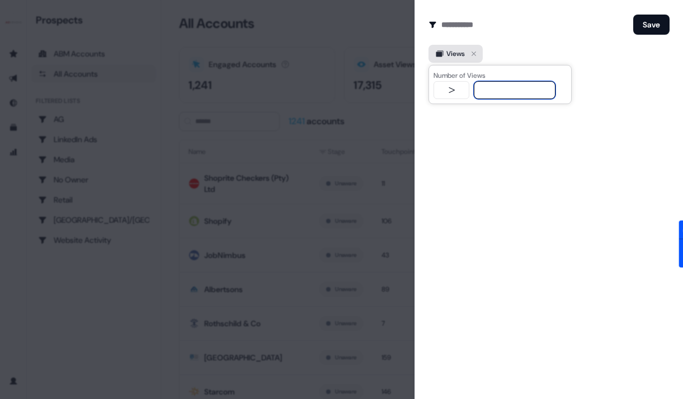
click at [477, 51] on icon "button" at bounding box center [473, 53] width 13 height 13
click at [465, 75] on body "For the best experience switch devices to a bigger screen. Go to [DOMAIN_NAME] …" at bounding box center [341, 199] width 683 height 399
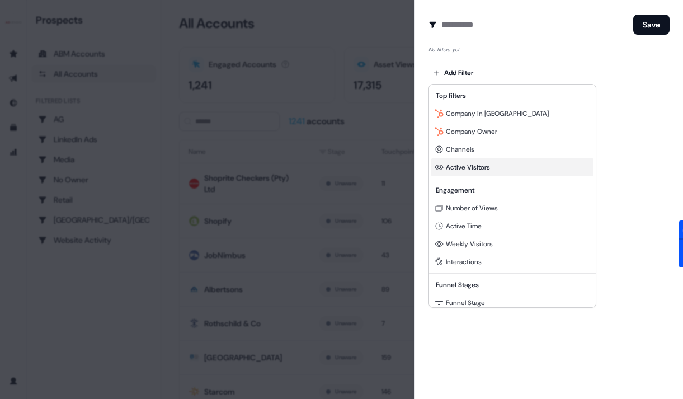
click at [466, 171] on span "Active Visitors" at bounding box center [468, 167] width 44 height 9
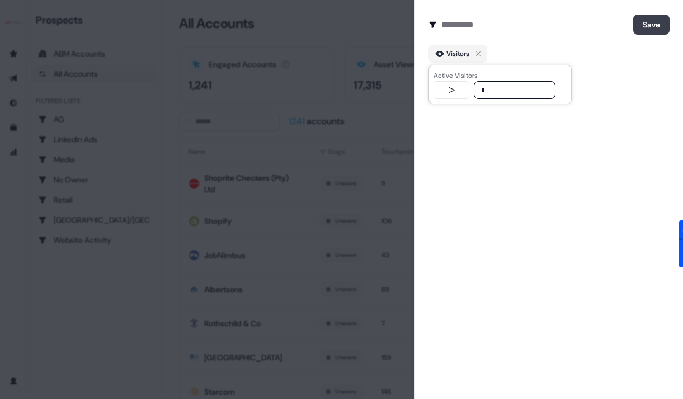
type input "*"
click at [657, 28] on button "Save" at bounding box center [651, 25] width 36 height 20
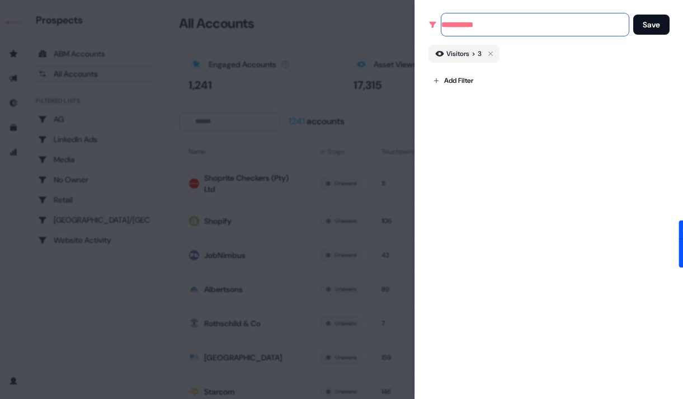
click at [477, 24] on input at bounding box center [534, 24] width 187 height 22
type input "*"
type input "**********"
click at [633, 15] on button "Save" at bounding box center [651, 25] width 36 height 20
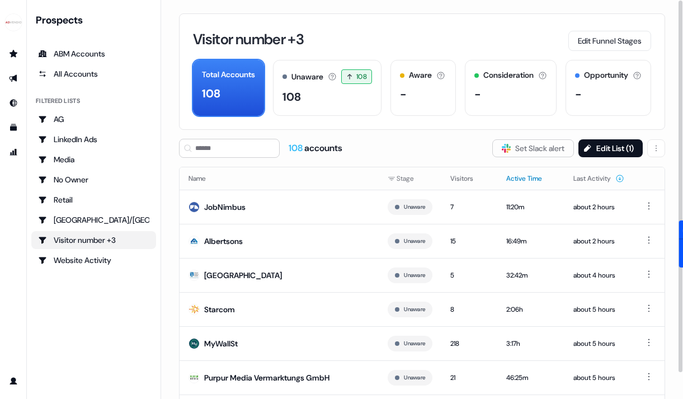
click at [531, 178] on button "Active Time" at bounding box center [530, 178] width 49 height 20
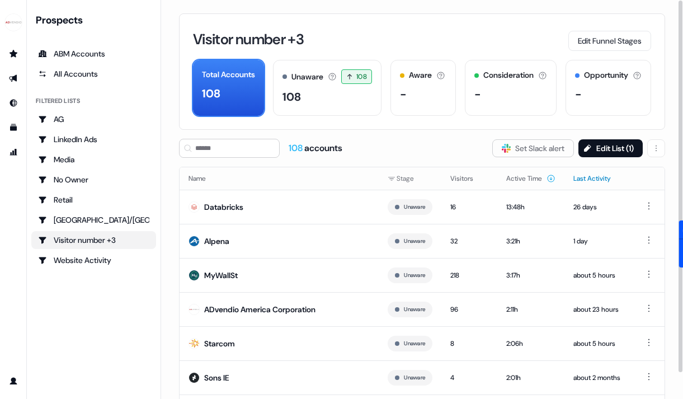
click at [588, 176] on button "Last Activity" at bounding box center [598, 178] width 51 height 20
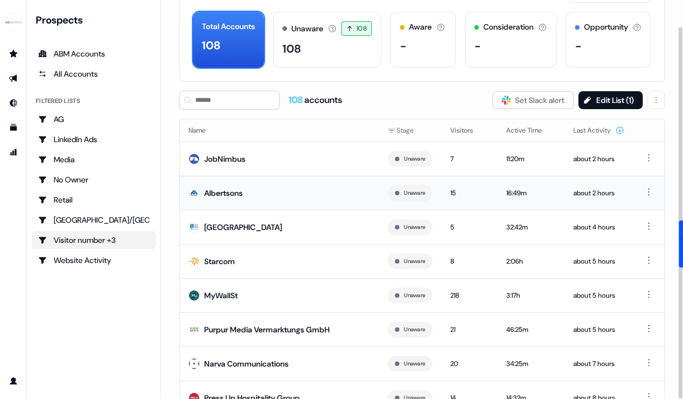
scroll to position [91, 0]
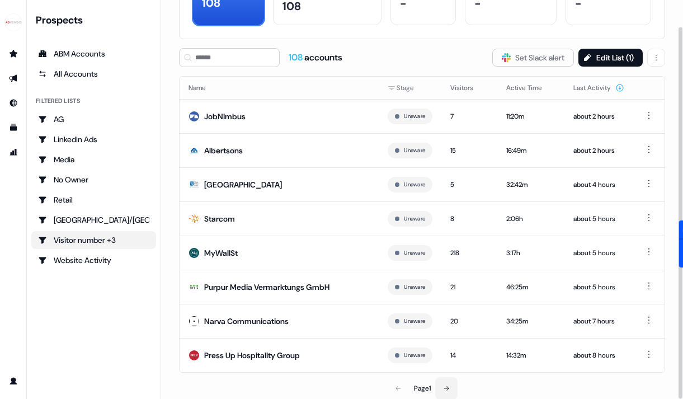
click at [447, 387] on icon at bounding box center [446, 388] width 7 height 7
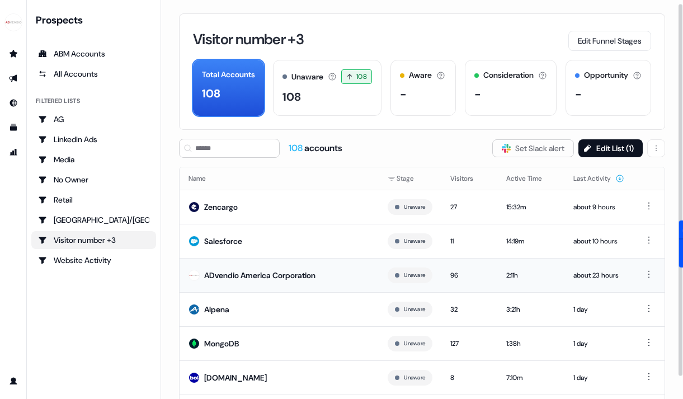
scroll to position [91, 0]
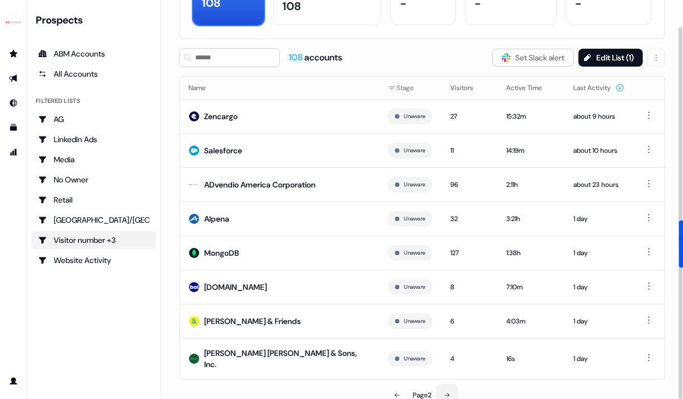
click at [447, 391] on icon at bounding box center [446, 394] width 7 height 7
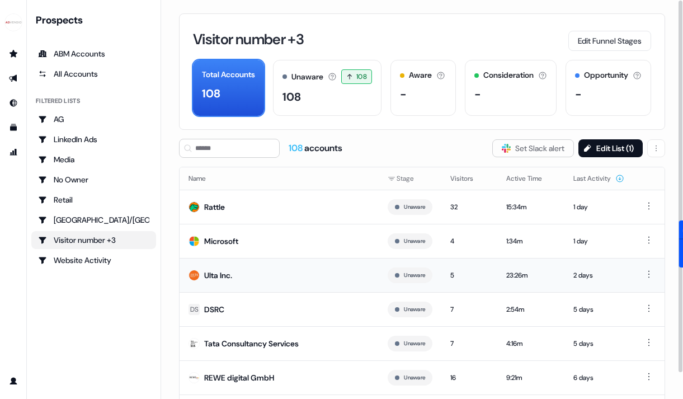
scroll to position [91, 0]
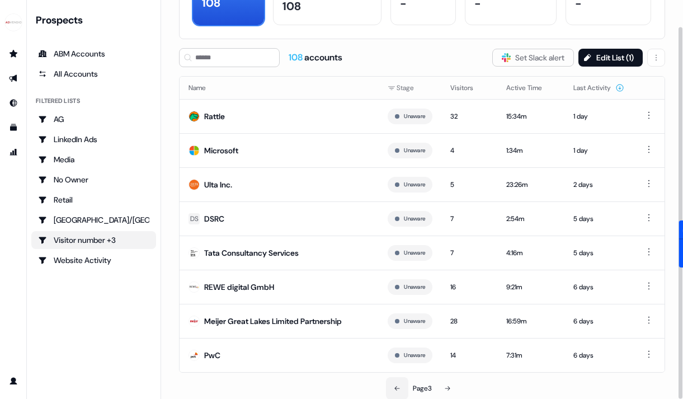
click at [395, 386] on icon at bounding box center [397, 388] width 7 height 7
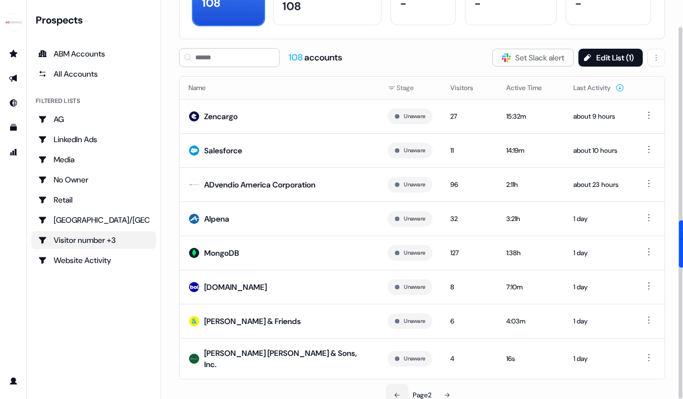
click at [395, 391] on icon at bounding box center [397, 394] width 7 height 7
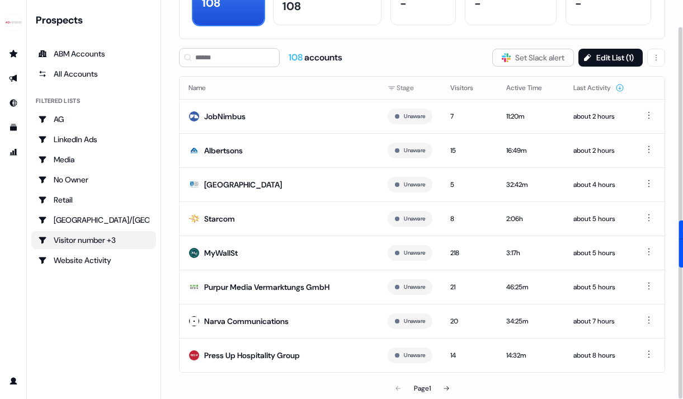
click at [398, 386] on div "Page 1" at bounding box center [422, 388] width 156 height 22
click at [74, 198] on div "Retail" at bounding box center [93, 199] width 111 height 11
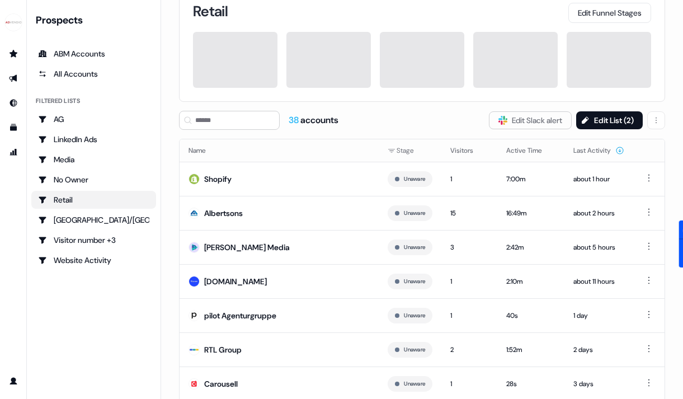
scroll to position [91, 0]
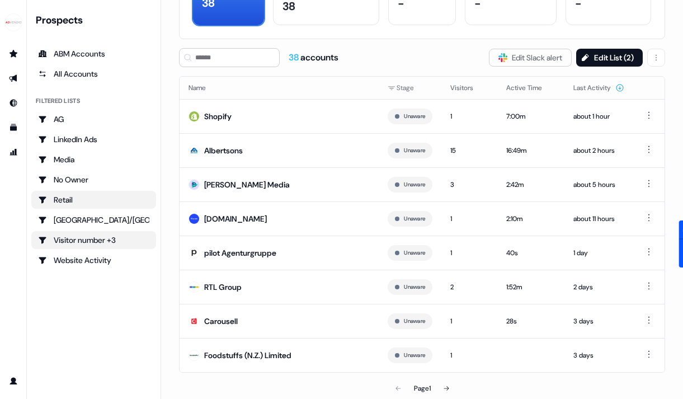
click at [105, 245] on link "Visitor number +3" at bounding box center [93, 240] width 125 height 18
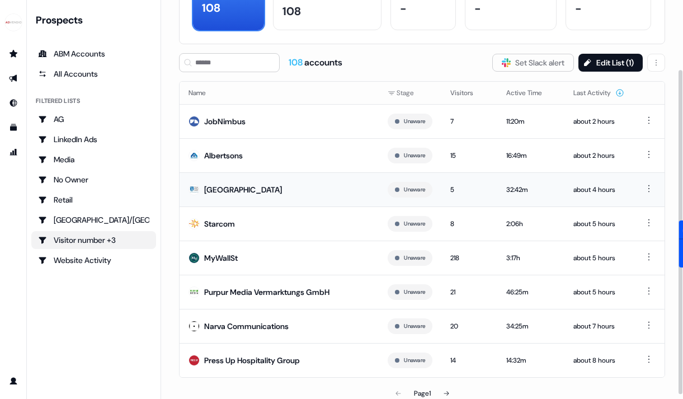
scroll to position [91, 0]
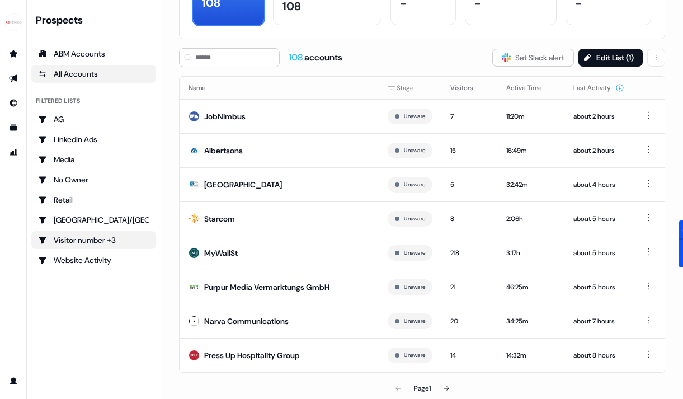
click at [98, 78] on div "All Accounts" at bounding box center [93, 73] width 111 height 11
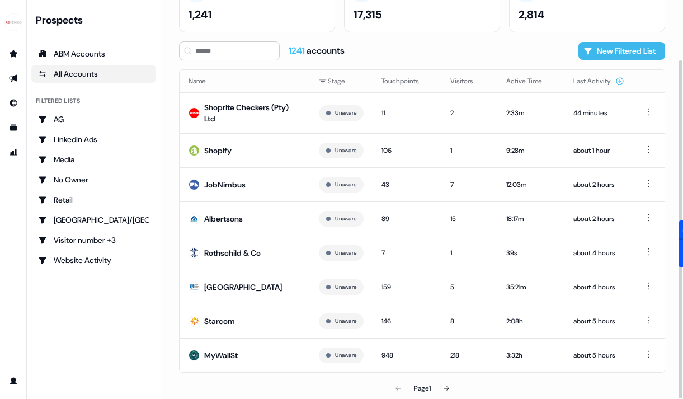
click at [649, 46] on button "New Filtered List" at bounding box center [621, 51] width 87 height 18
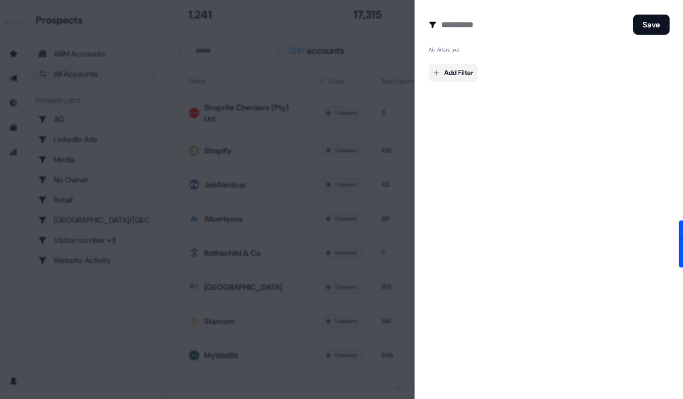
click at [473, 72] on body "For the best experience switch devices to a bigger screen. Go to Userled.io Pro…" at bounding box center [341, 199] width 683 height 399
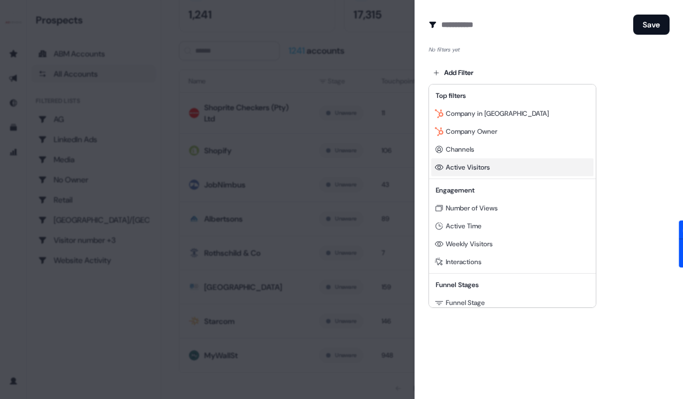
scroll to position [101, 0]
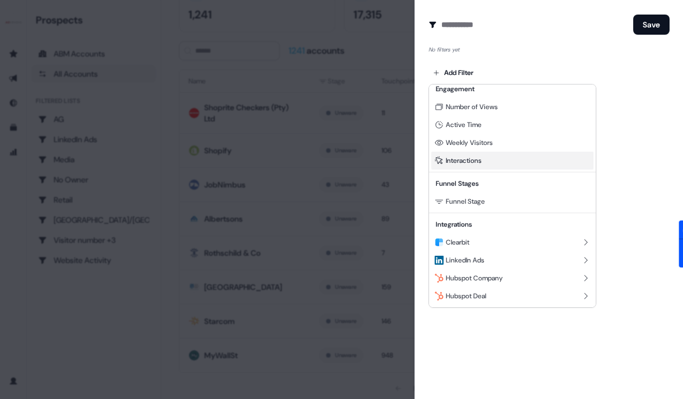
click at [491, 163] on div "Interactions" at bounding box center [512, 161] width 162 height 18
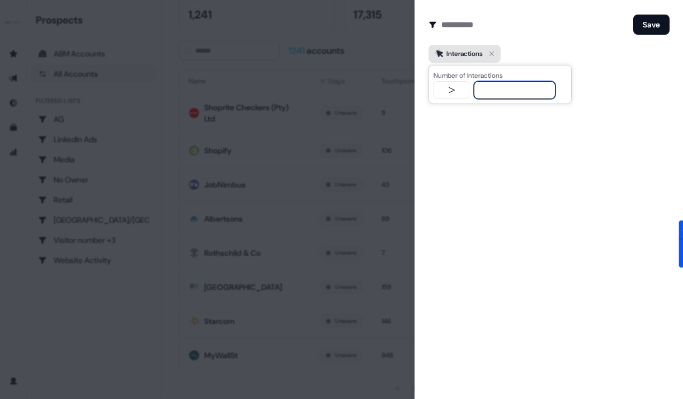
click at [491, 58] on icon "button" at bounding box center [491, 53] width 13 height 13
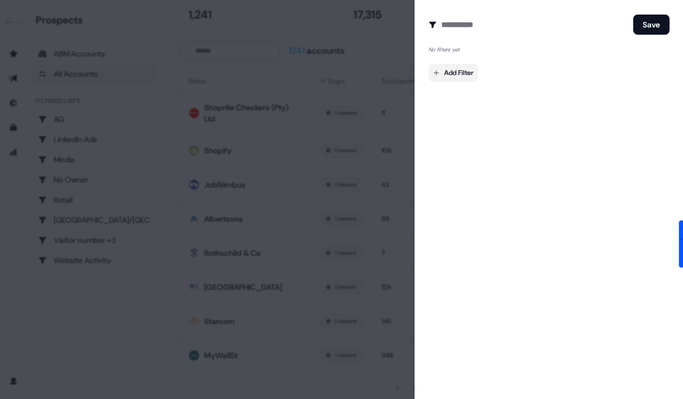
click at [462, 74] on body "For the best experience switch devices to a bigger screen. Go to Userled.io Pro…" at bounding box center [341, 199] width 683 height 399
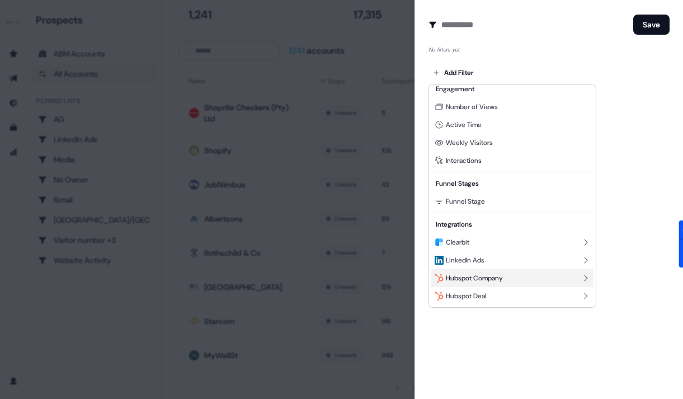
click at [496, 277] on span "Hubspot Company" at bounding box center [474, 277] width 57 height 9
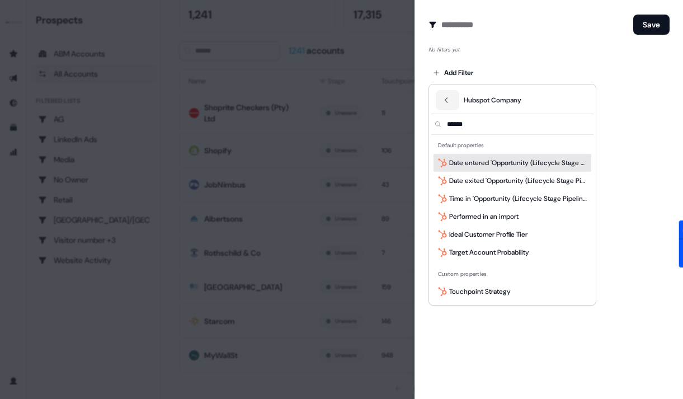
scroll to position [0, 0]
click at [484, 130] on input "******" at bounding box center [518, 124] width 149 height 20
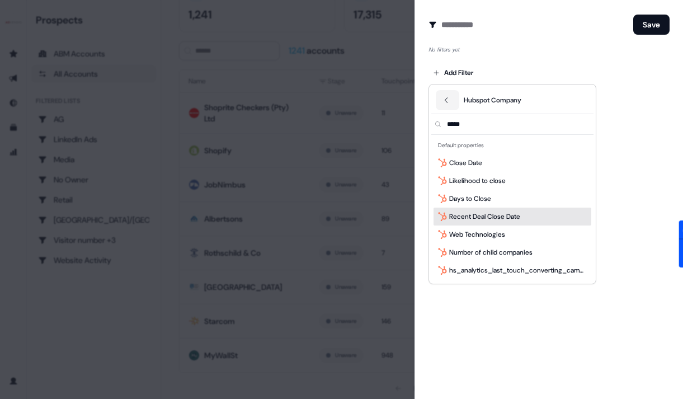
type input "*****"
click at [505, 216] on span "Recent Deal Close Date" at bounding box center [484, 216] width 71 height 11
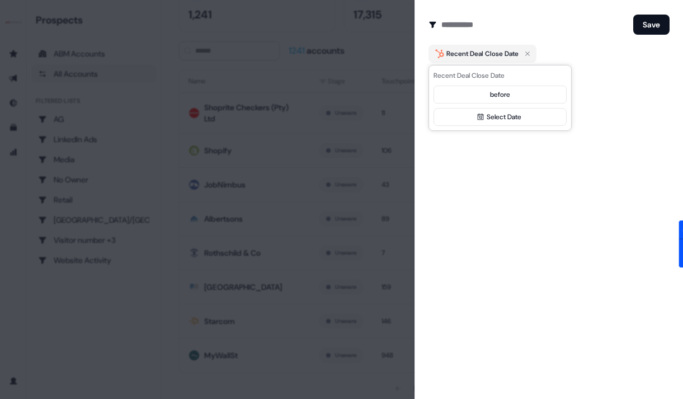
click at [490, 100] on button "before" at bounding box center [499, 95] width 133 height 18
click at [493, 129] on div "**********" at bounding box center [499, 98] width 143 height 66
click at [499, 120] on button "Select Date" at bounding box center [499, 117] width 133 height 18
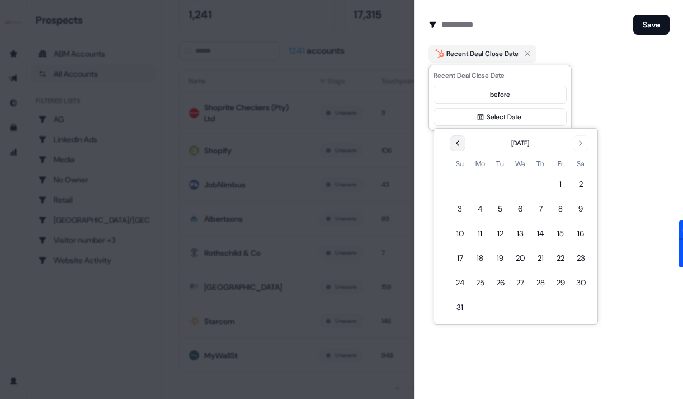
click at [458, 144] on icon "Go to the Previous Month" at bounding box center [457, 143] width 9 height 9
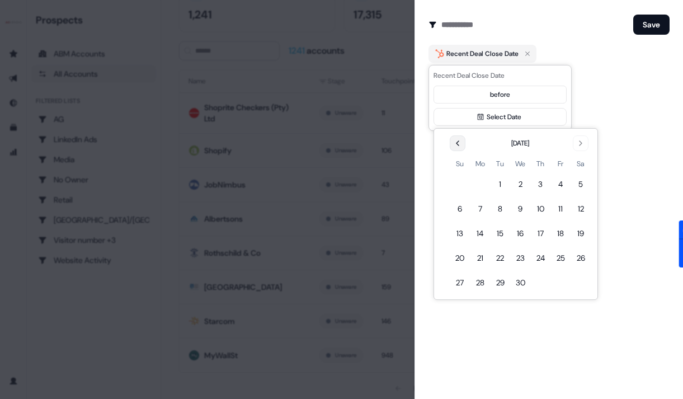
click at [458, 144] on icon "Go to the Previous Month" at bounding box center [457, 143] width 9 height 9
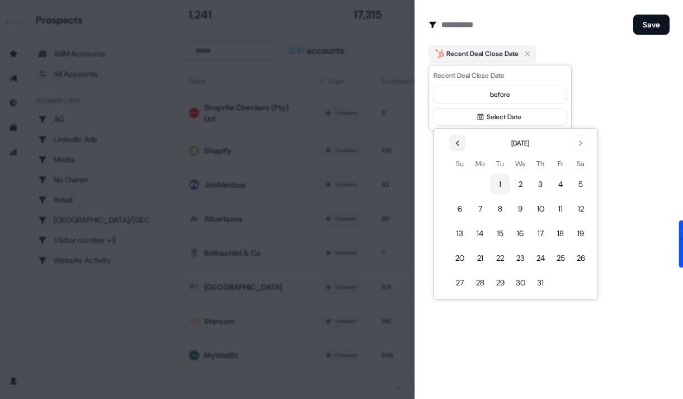
click at [500, 177] on button "1" at bounding box center [500, 184] width 20 height 20
click at [651, 25] on button "Save" at bounding box center [651, 25] width 36 height 20
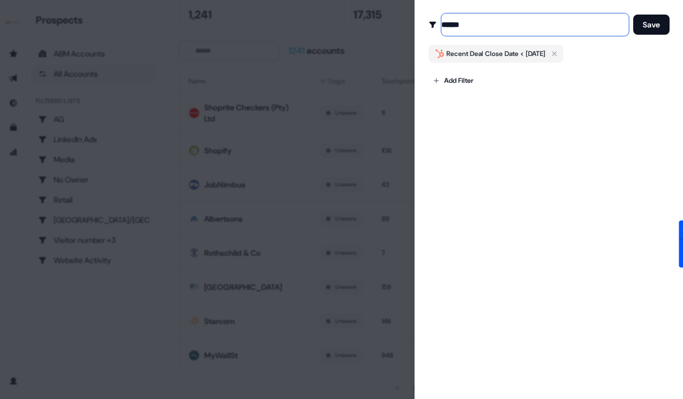
type input "******"
click at [633, 15] on button "Save" at bounding box center [651, 25] width 36 height 20
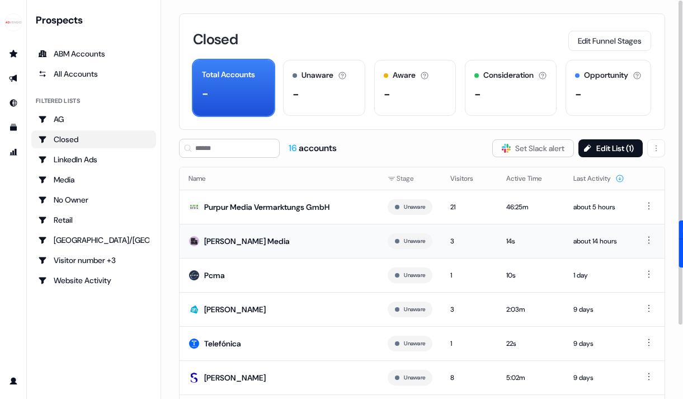
scroll to position [91, 0]
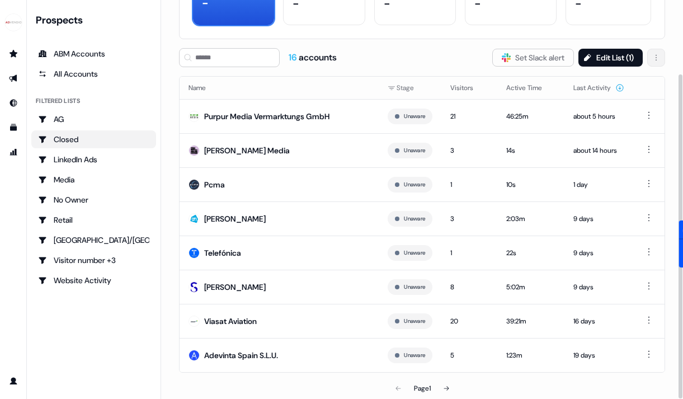
click at [656, 55] on html "For the best experience switch devices to a bigger screen. Go to Userled.io Pro…" at bounding box center [341, 199] width 683 height 399
click at [647, 79] on div "Delete" at bounding box center [629, 81] width 66 height 18
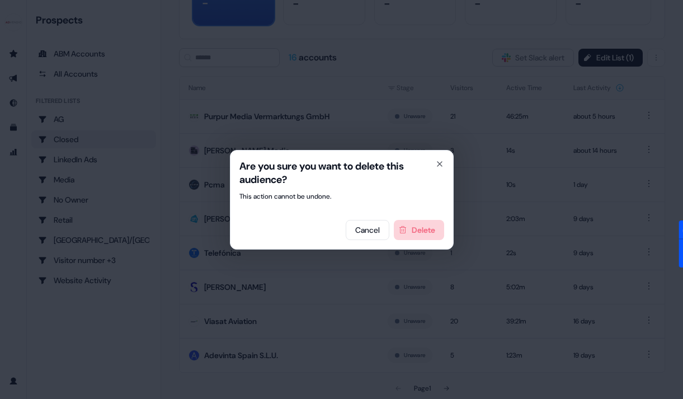
click at [419, 226] on button "Delete" at bounding box center [419, 230] width 50 height 20
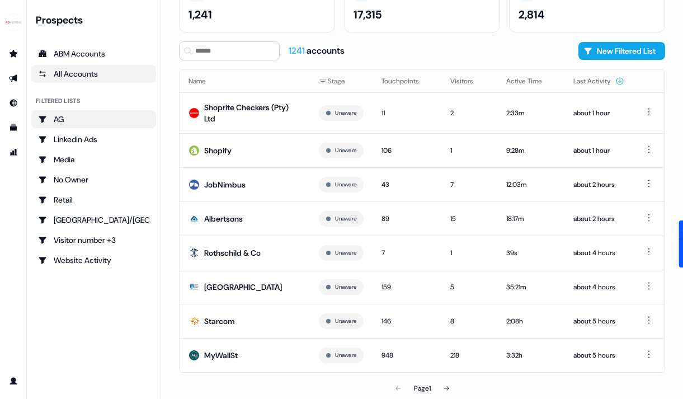
click at [69, 124] on link "AG" at bounding box center [93, 119] width 125 height 18
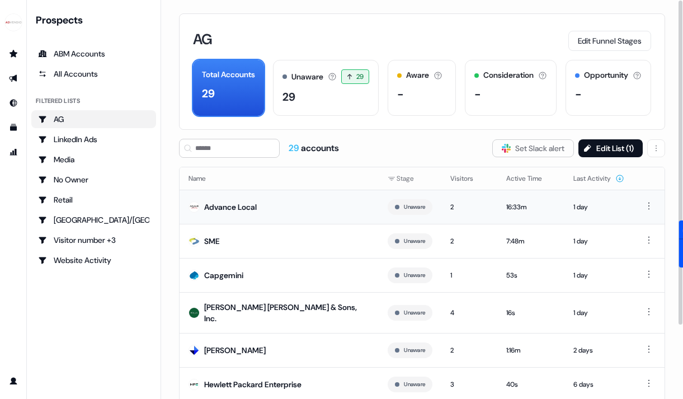
scroll to position [91, 0]
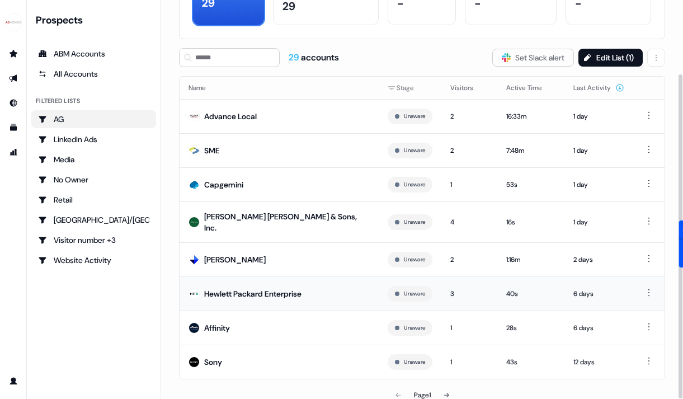
click at [276, 290] on div "Hewlett Packard Enterprise" at bounding box center [252, 293] width 97 height 11
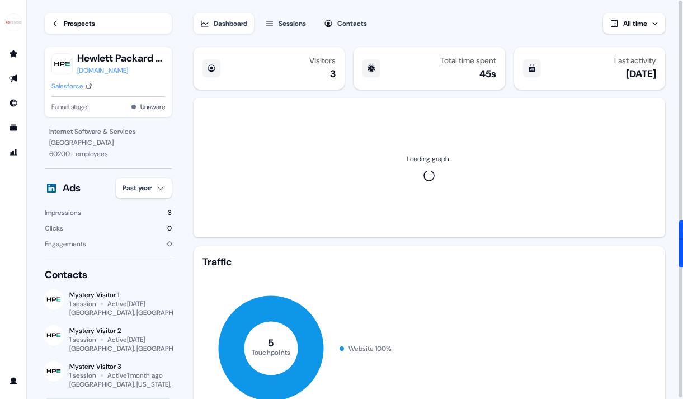
click at [86, 74] on div "hpe.com" at bounding box center [121, 70] width 88 height 11
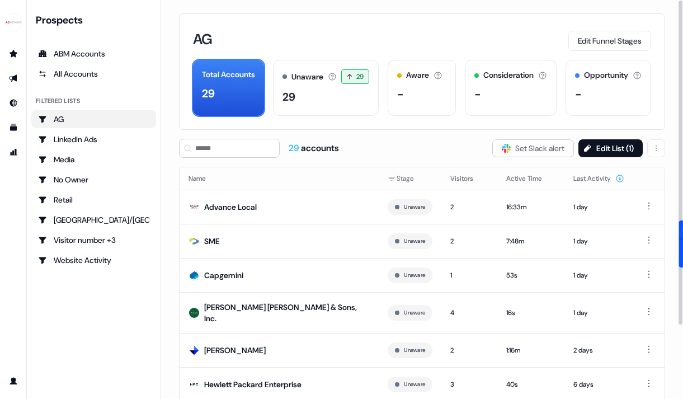
scroll to position [91, 0]
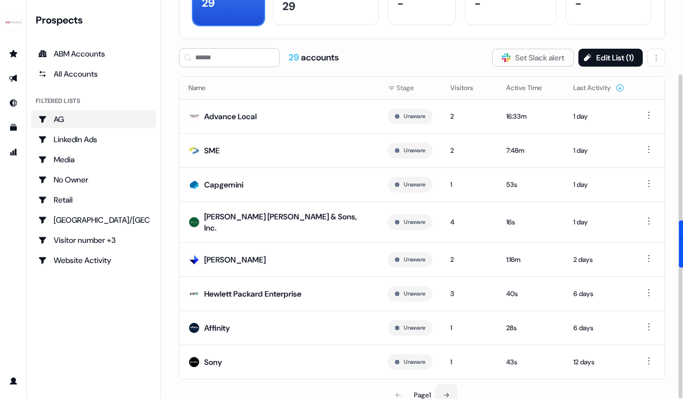
click at [444, 391] on icon at bounding box center [446, 394] width 7 height 7
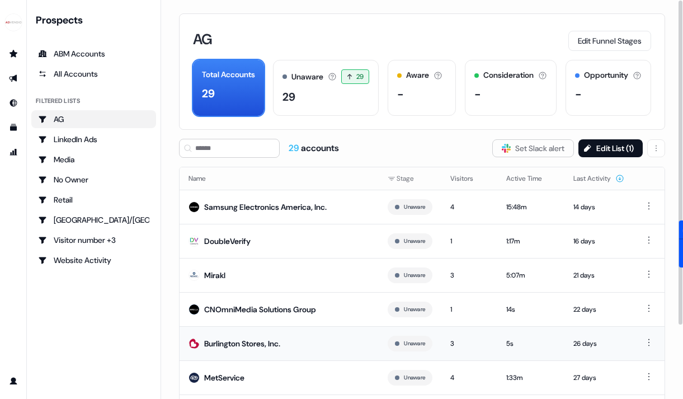
scroll to position [91, 0]
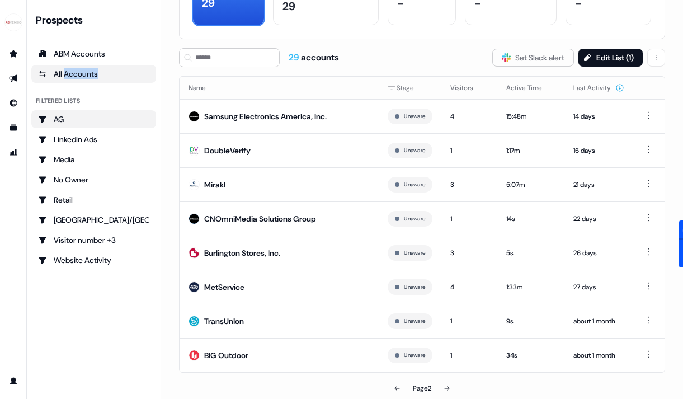
click at [78, 78] on div "All Accounts" at bounding box center [93, 73] width 111 height 11
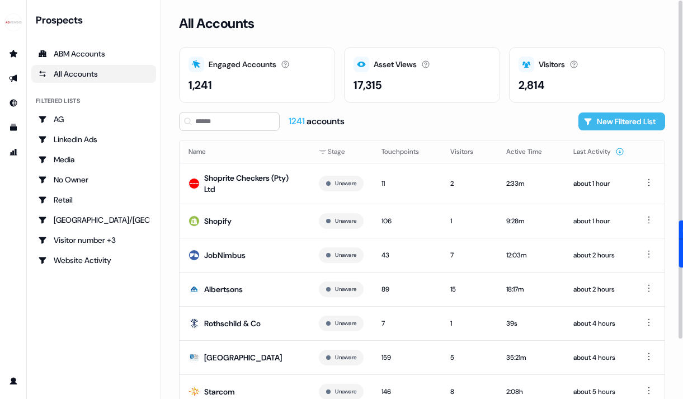
click at [640, 117] on button "New Filtered List" at bounding box center [621, 121] width 87 height 18
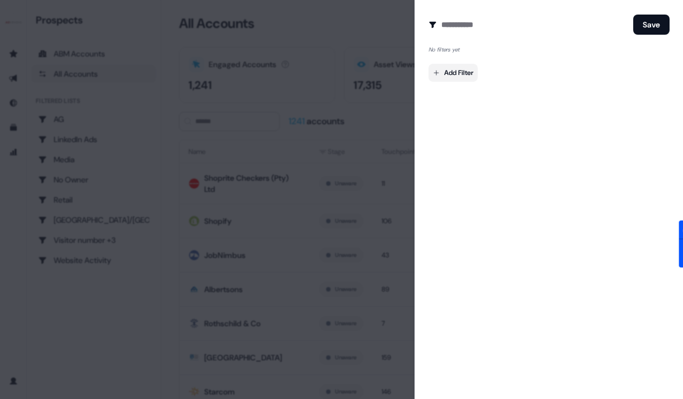
click at [456, 79] on body "For the best experience switch devices to a bigger screen. Go to Userled.io Pro…" at bounding box center [341, 199] width 683 height 399
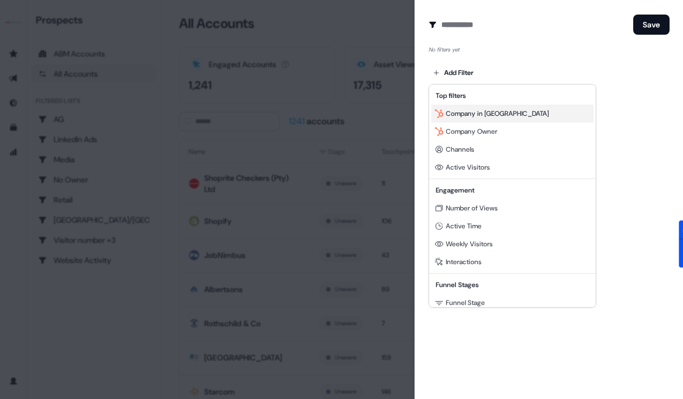
click at [495, 117] on span "Company in [GEOGRAPHIC_DATA]" at bounding box center [497, 113] width 103 height 9
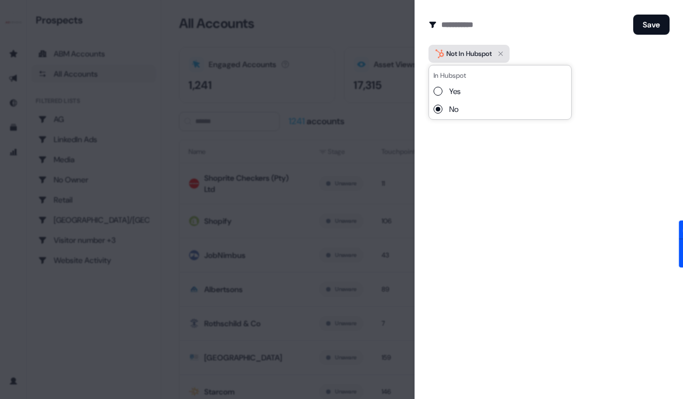
click at [506, 55] on icon "button" at bounding box center [500, 53] width 13 height 13
click at [466, 77] on body "For the best experience switch devices to a bigger screen. Go to Userled.io Pro…" at bounding box center [341, 199] width 683 height 399
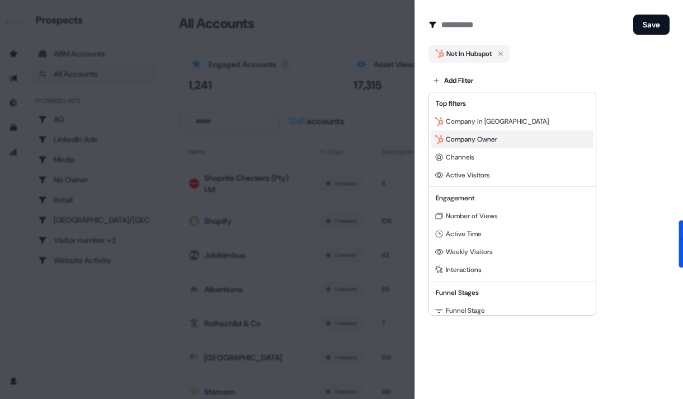
click at [476, 141] on span "Company Owner" at bounding box center [471, 139] width 51 height 9
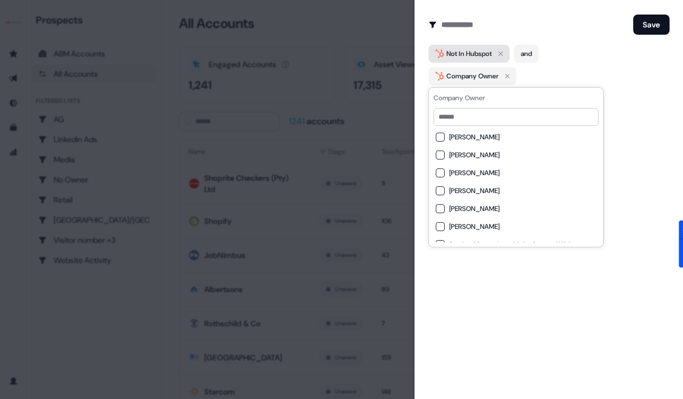
click at [506, 51] on icon "button" at bounding box center [500, 53] width 13 height 13
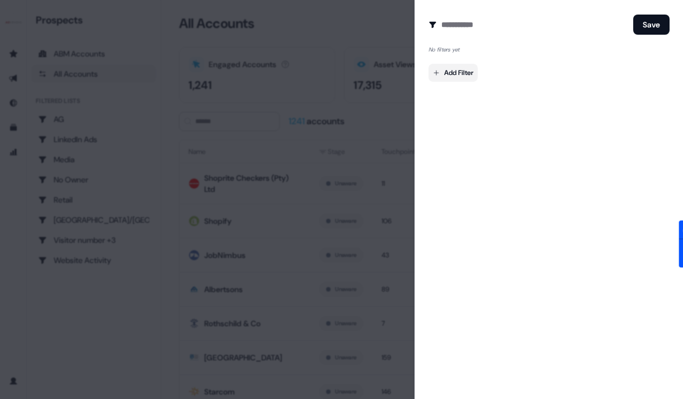
click at [467, 67] on body "For the best experience switch devices to a bigger screen. Go to Userled.io Pro…" at bounding box center [341, 199] width 683 height 399
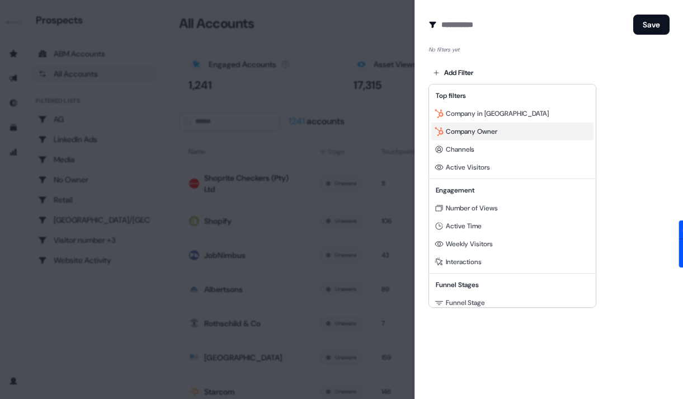
click at [463, 130] on span "Company Owner" at bounding box center [471, 131] width 51 height 9
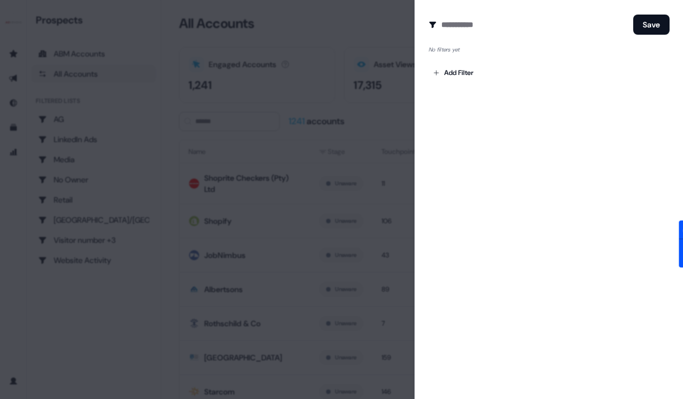
click at [660, 81] on div "Add Filter" at bounding box center [548, 70] width 241 height 22
click at [468, 64] on body "For the best experience switch devices to a bigger screen. Go to Userled.io Pro…" at bounding box center [341, 199] width 683 height 399
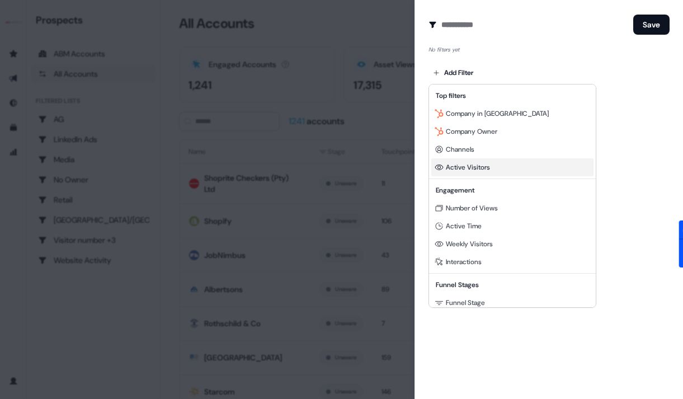
scroll to position [101, 0]
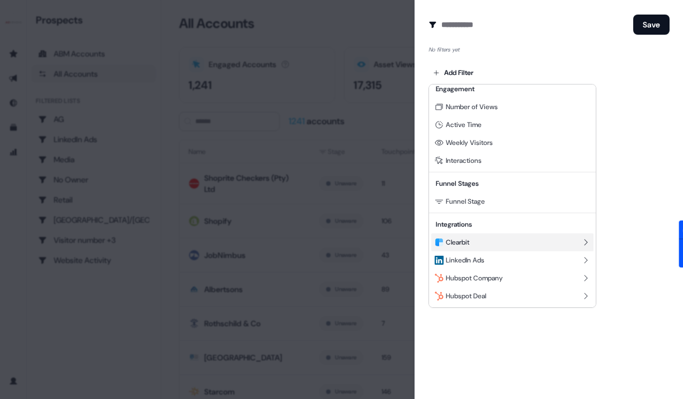
click at [464, 239] on span "Clearbit" at bounding box center [457, 242] width 23 height 9
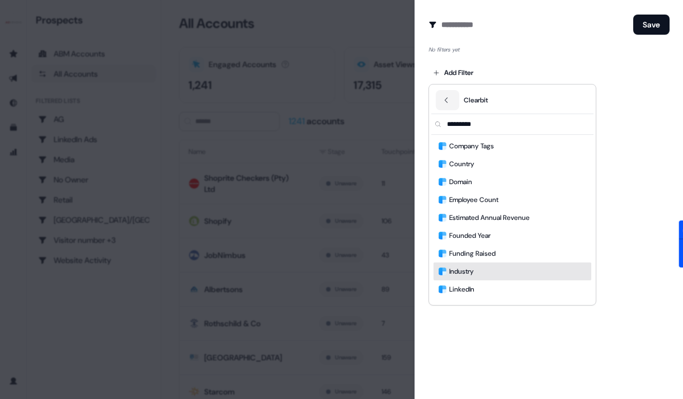
scroll to position [34, 0]
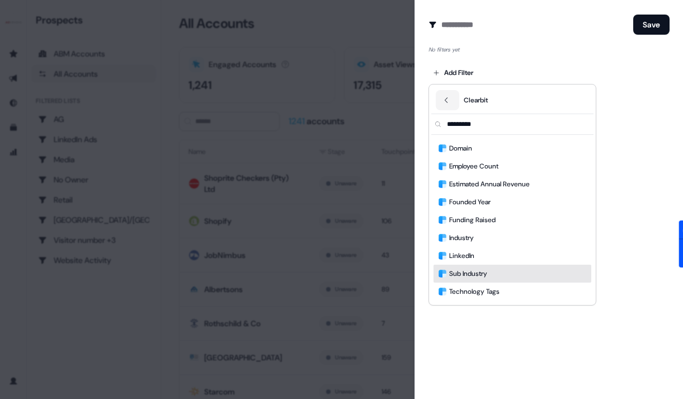
click at [466, 271] on span "Sub Industry" at bounding box center [468, 273] width 38 height 11
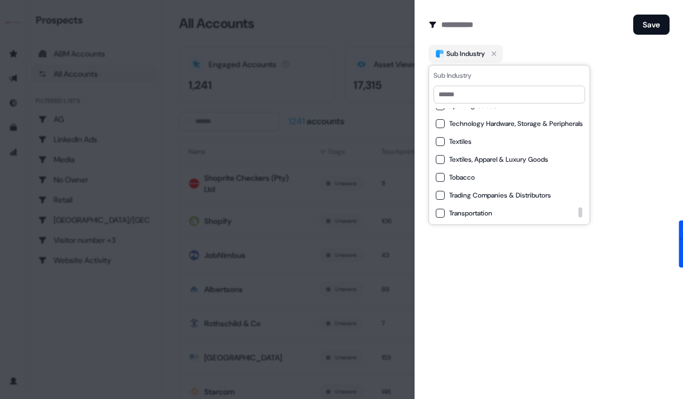
scroll to position [1852, 0]
click at [497, 53] on icon "button" at bounding box center [493, 53] width 13 height 13
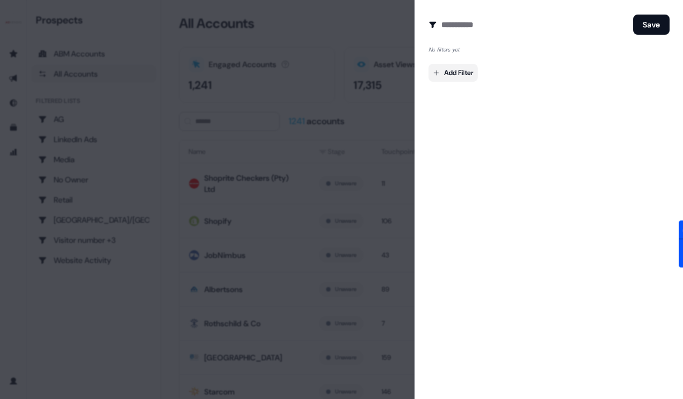
click at [457, 70] on body "For the best experience switch devices to a bigger screen. Go to Userled.io Pro…" at bounding box center [341, 199] width 683 height 399
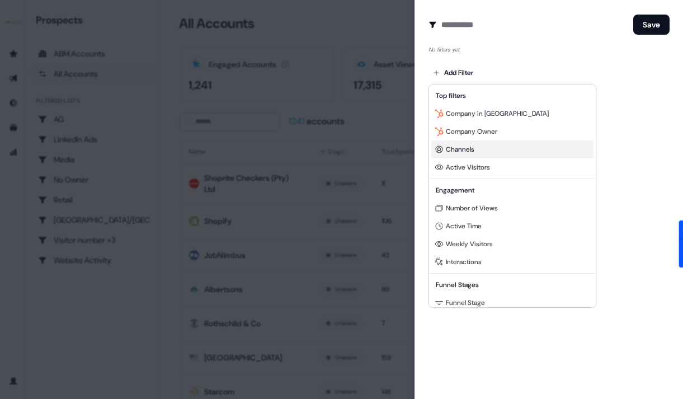
scroll to position [101, 0]
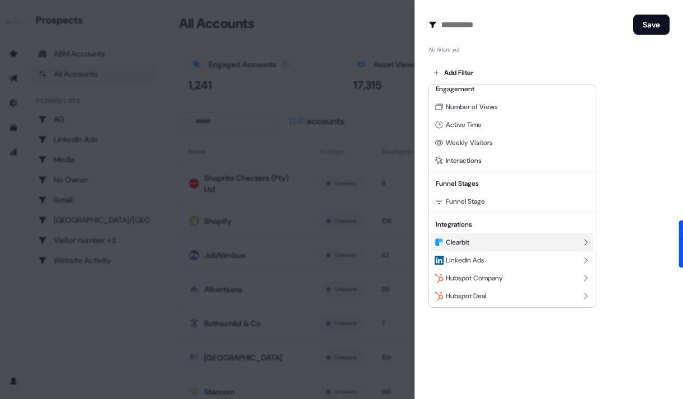
click at [463, 243] on span "Clearbit" at bounding box center [457, 242] width 23 height 9
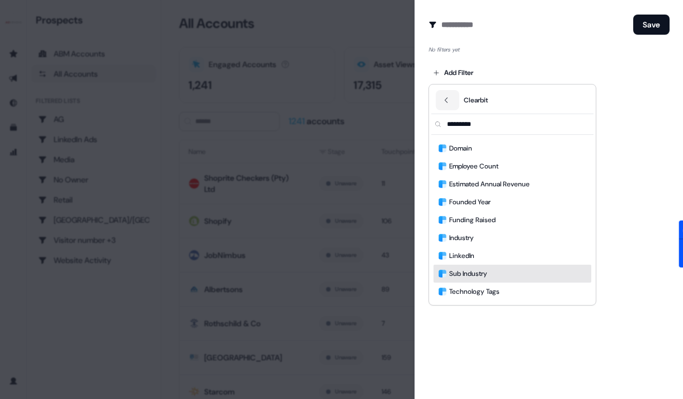
scroll to position [0, 0]
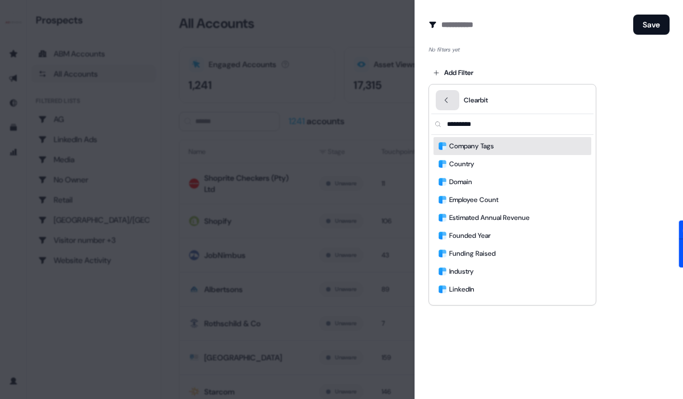
click at [452, 94] on button "Back" at bounding box center [447, 100] width 23 height 20
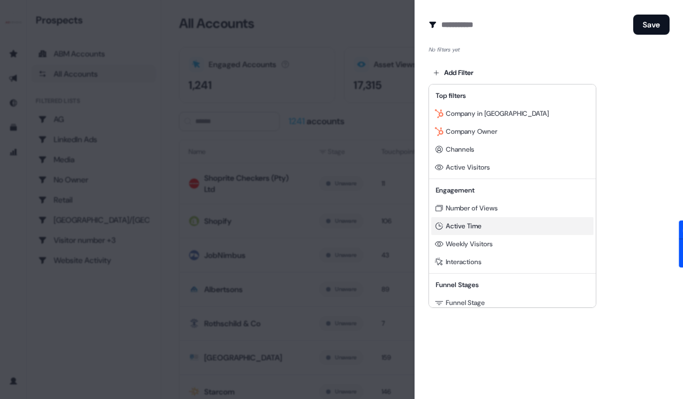
scroll to position [101, 0]
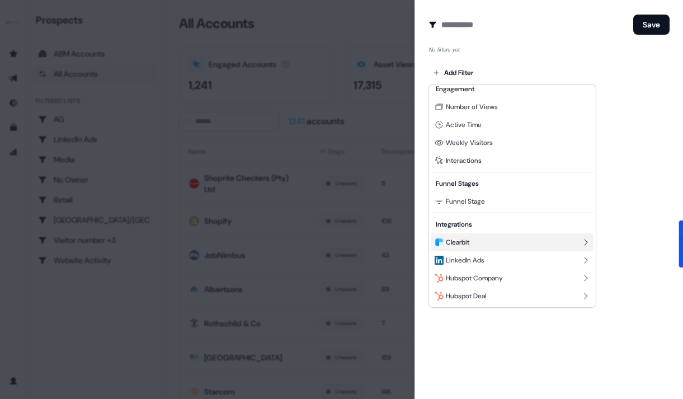
click at [472, 241] on div "Clearbit" at bounding box center [512, 242] width 162 height 18
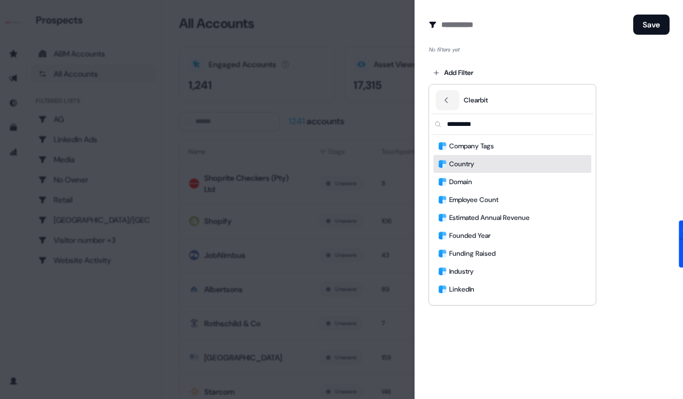
click at [469, 163] on span "Country" at bounding box center [461, 163] width 25 height 11
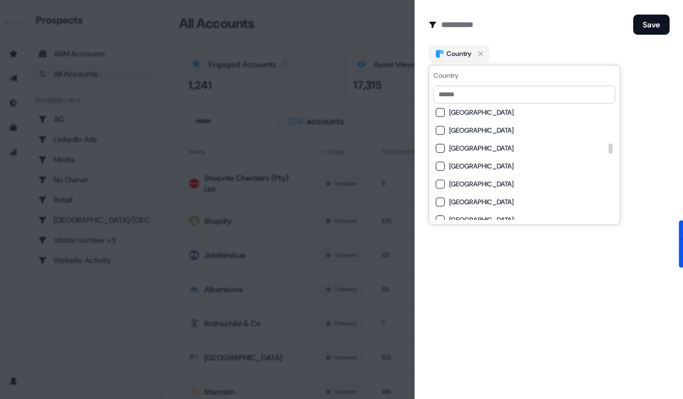
scroll to position [1500, 0]
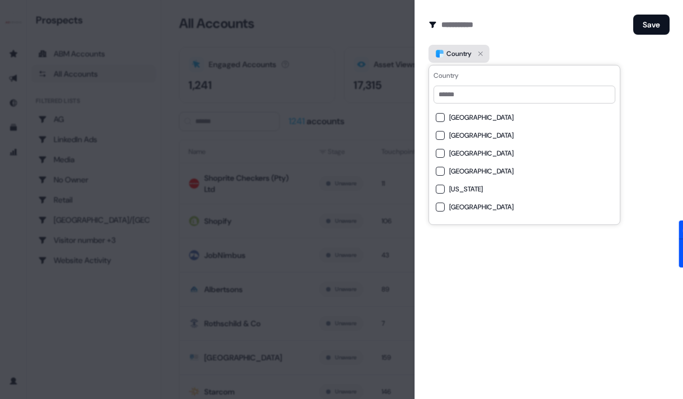
click at [483, 53] on icon "button" at bounding box center [480, 53] width 13 height 13
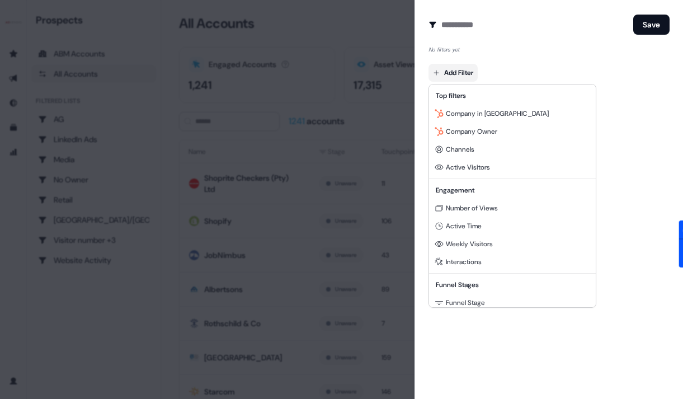
click at [469, 81] on body "For the best experience switch devices to a bigger screen. Go to Userled.io Pro…" at bounding box center [341, 199] width 683 height 399
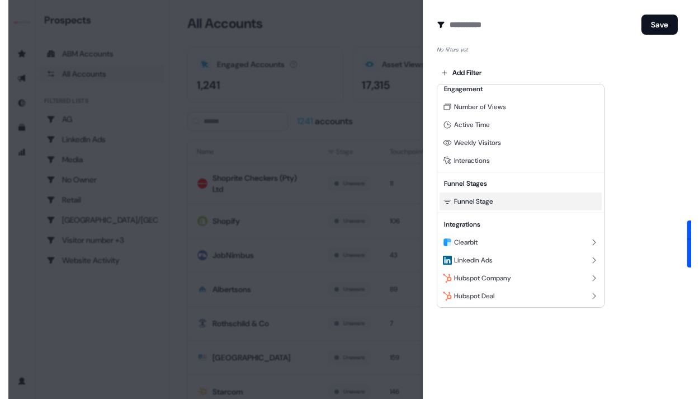
scroll to position [0, 0]
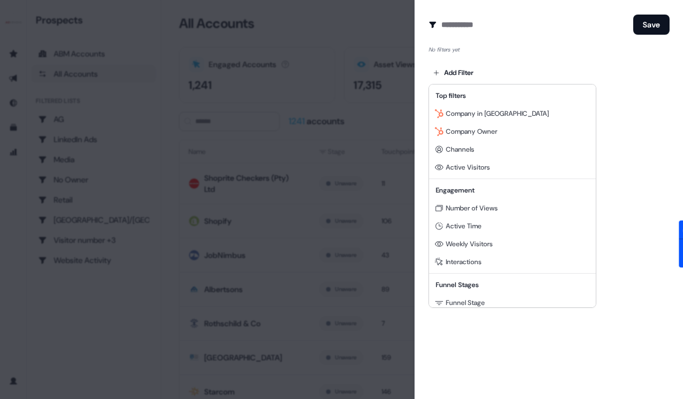
click at [351, 200] on div at bounding box center [341, 199] width 683 height 399
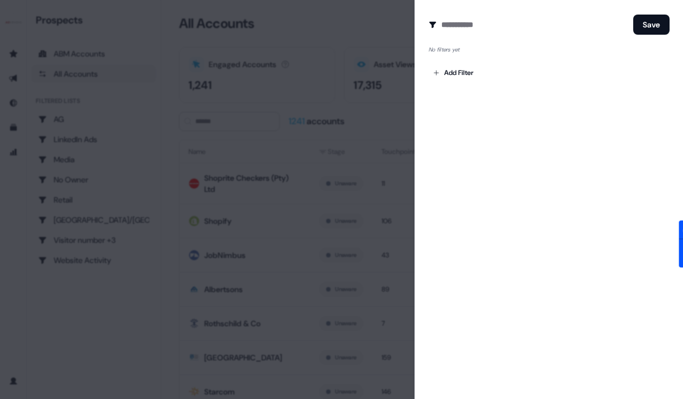
click at [380, 18] on div at bounding box center [341, 199] width 683 height 399
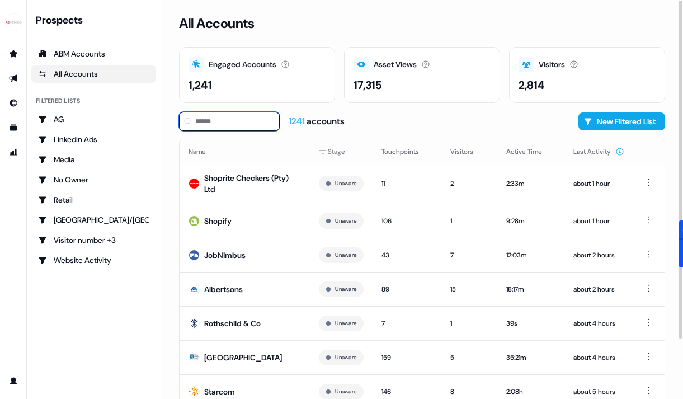
click at [246, 129] on input at bounding box center [229, 121] width 101 height 19
click at [663, 153] on th at bounding box center [648, 151] width 31 height 22
click at [645, 181] on html "For the best experience switch devices to a bigger screen. Go to Userled.io Pro…" at bounding box center [341, 199] width 683 height 399
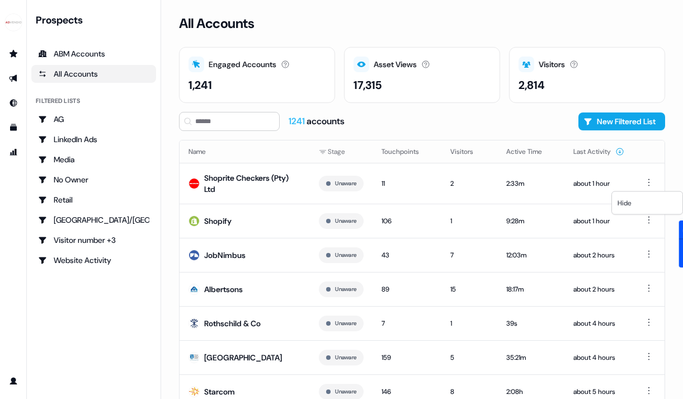
click at [645, 181] on html "For the best experience switch devices to a bigger screen. Go to Userled.io Pro…" at bounding box center [341, 199] width 683 height 399
click at [647, 181] on html "For the best experience switch devices to a bigger screen. Go to Userled.io Pro…" at bounding box center [341, 199] width 683 height 399
click at [237, 116] on html "For the best experience switch devices to a bigger screen. Go to Userled.io Pro…" at bounding box center [341, 199] width 683 height 399
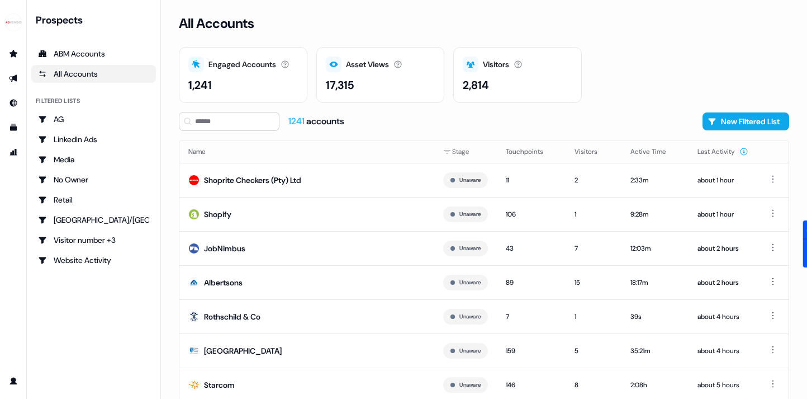
click at [588, 6] on div "All Accounts Engaged Accounts Accounts that have interacted with an asset. 1,24…" at bounding box center [484, 199] width 646 height 399
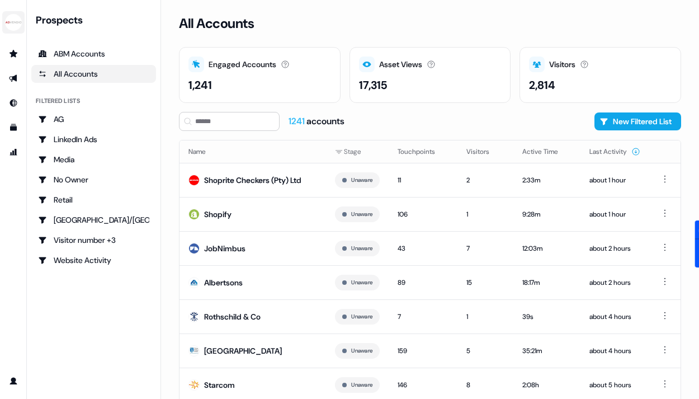
click at [12, 19] on img "side nav menu" at bounding box center [13, 22] width 18 height 18
click at [55, 15] on nav "Help documentation Feedback Logout Prospects ABM Accounts All Accounts Filtered…" at bounding box center [80, 199] width 161 height 399
click at [13, 59] on link "Go to prospects" at bounding box center [13, 54] width 18 height 18
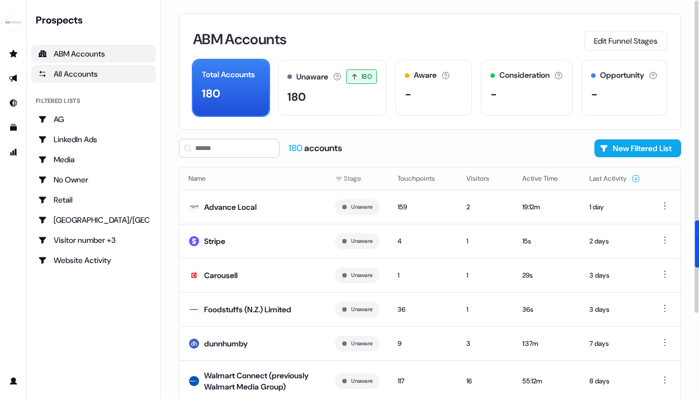
click at [120, 75] on div "All Accounts" at bounding box center [93, 73] width 111 height 11
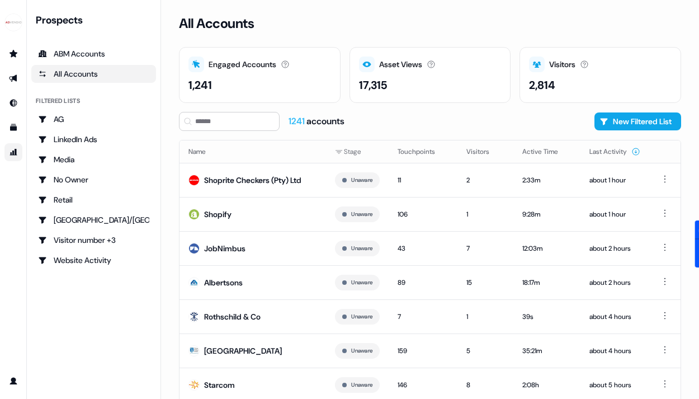
click at [10, 157] on link "Go to attribution" at bounding box center [13, 152] width 18 height 18
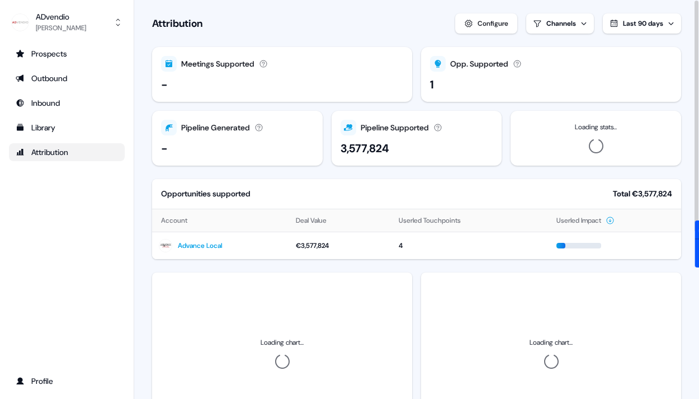
click at [477, 19] on div "Configure" at bounding box center [492, 23] width 31 height 11
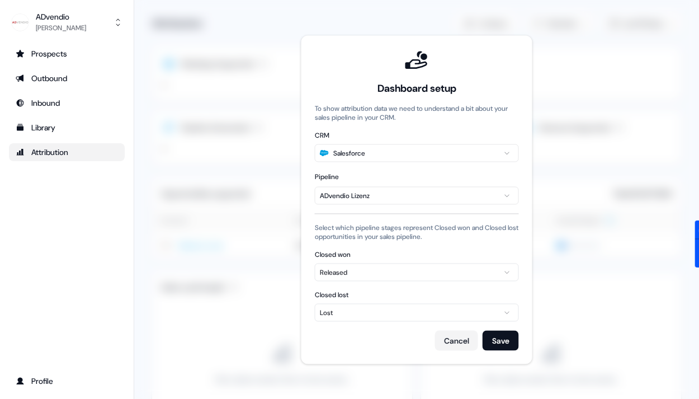
click at [401, 201] on html "For the best experience switch devices to a bigger screen. Go to Userled.io ADv…" at bounding box center [349, 199] width 699 height 399
click at [639, 166] on html "For the best experience switch devices to a bigger screen. Go to Userled.io ADv…" at bounding box center [349, 199] width 699 height 399
click at [452, 347] on button "Cancel" at bounding box center [456, 340] width 43 height 20
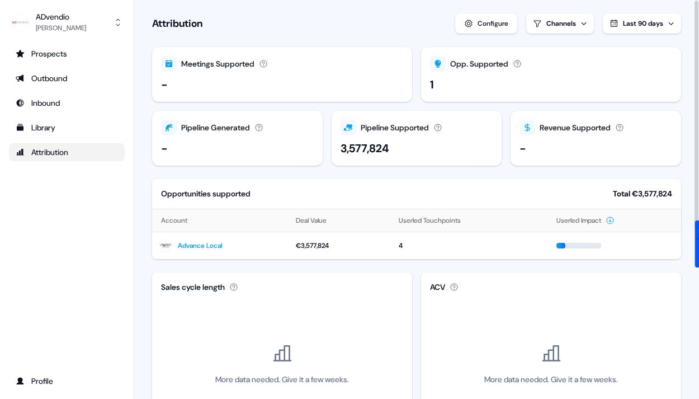
click at [561, 22] on html "For the best experience switch devices to a bigger screen. Go to Userled.io ADv…" at bounding box center [349, 199] width 699 height 399
click at [66, 127] on html "For the best experience switch devices to a bigger screen. Go to Userled.io ADv…" at bounding box center [349, 199] width 699 height 399
click at [66, 127] on div "Library" at bounding box center [67, 127] width 102 height 11
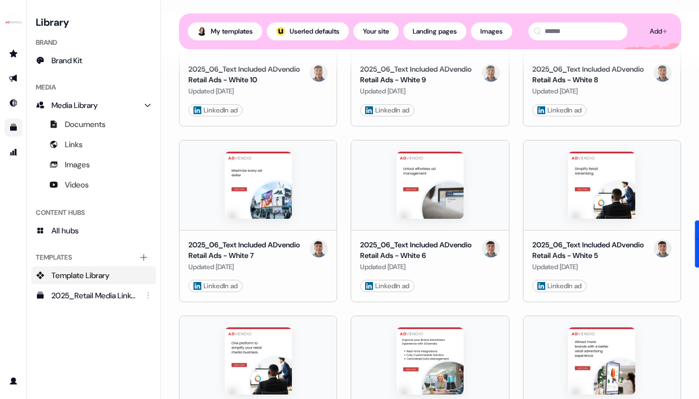
scroll to position [2979, 0]
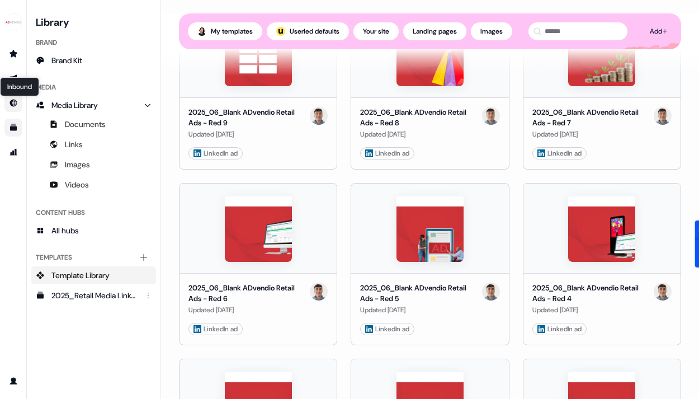
click at [15, 102] on icon "Go to Inbound" at bounding box center [13, 102] width 9 height 9
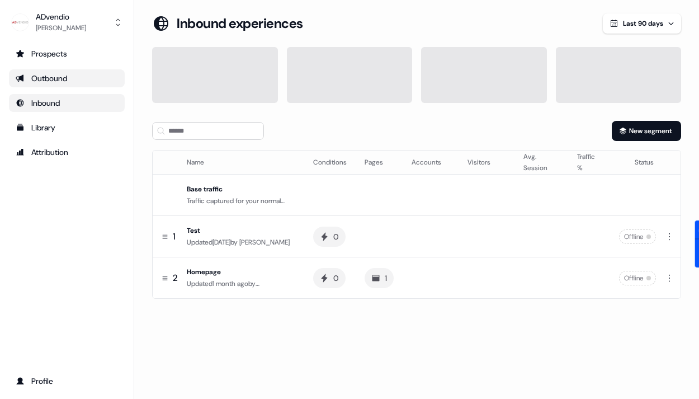
click at [42, 79] on div "Outbound" at bounding box center [67, 78] width 102 height 11
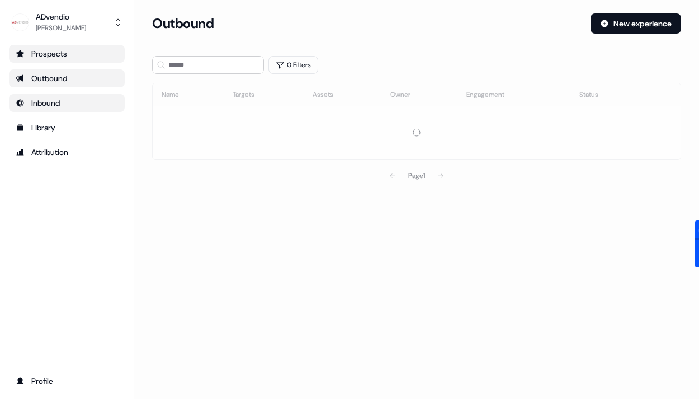
click at [62, 48] on link "Prospects" at bounding box center [67, 54] width 116 height 18
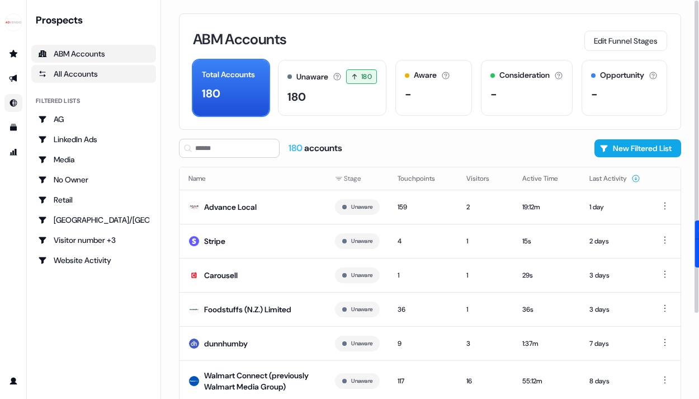
click at [84, 76] on div "All Accounts" at bounding box center [93, 73] width 111 height 11
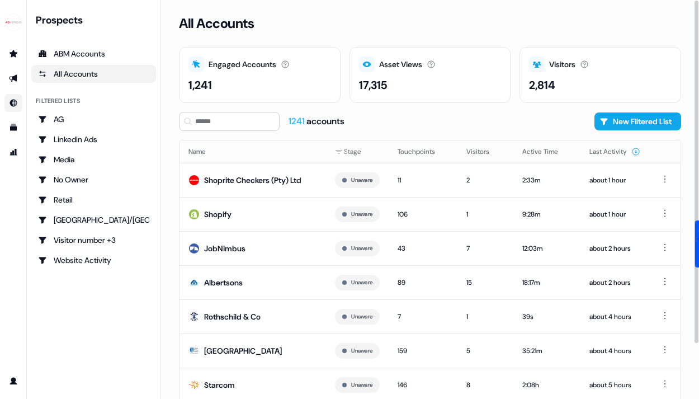
click at [94, 36] on div "Prospects ABM Accounts All Accounts Filtered lists AG LinkedIn Ads Media No Own…" at bounding box center [93, 141] width 125 height 256
click at [93, 51] on div "ABM Accounts" at bounding box center [93, 53] width 111 height 11
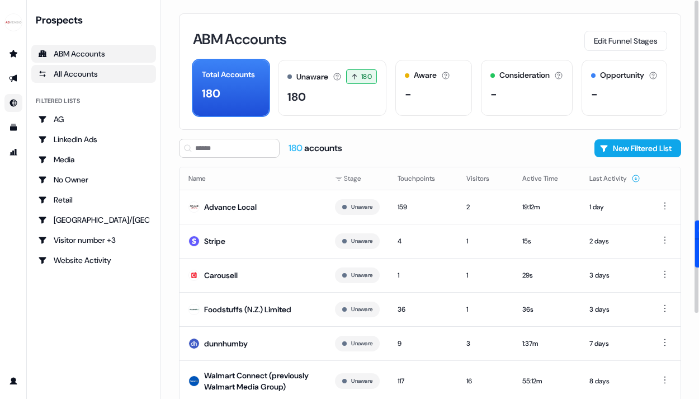
click at [118, 76] on div "All Accounts" at bounding box center [93, 73] width 111 height 11
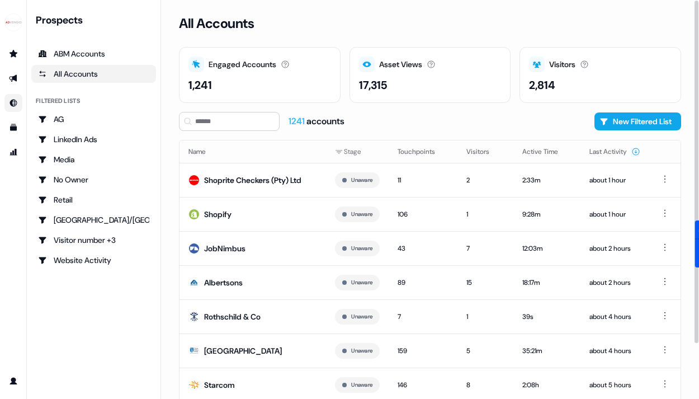
click at [301, 85] on div "1,241" at bounding box center [259, 85] width 143 height 17
click at [286, 62] on icon at bounding box center [285, 64] width 9 height 9
click at [588, 63] on icon at bounding box center [584, 64] width 7 height 7
click at [548, 58] on div "Visitors Number of unique visitors." at bounding box center [600, 64] width 143 height 16
click at [535, 63] on icon at bounding box center [537, 65] width 8 height 6
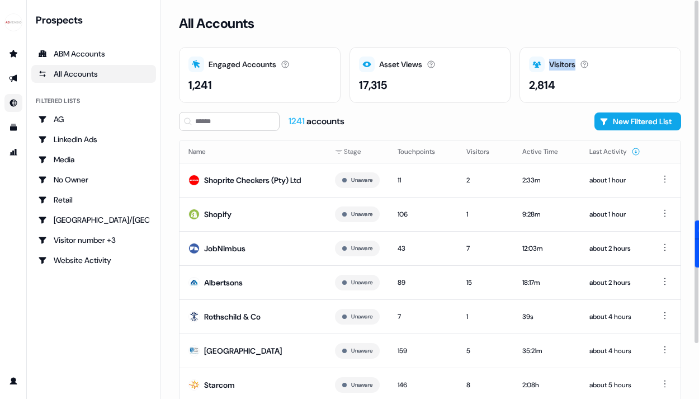
click at [535, 63] on icon at bounding box center [537, 65] width 8 height 6
click at [620, 126] on button "New Filtered List" at bounding box center [637, 121] width 87 height 18
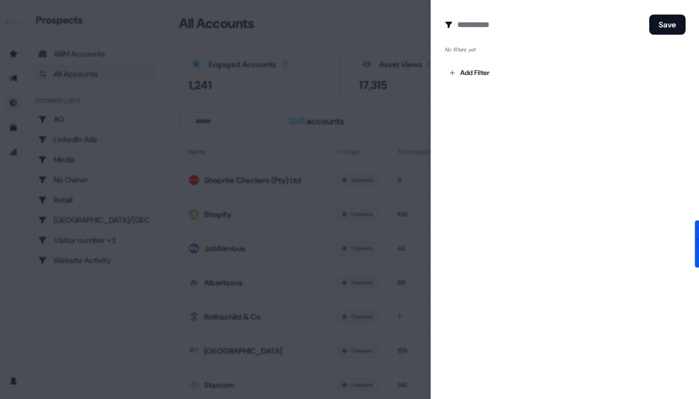
click at [389, 103] on div at bounding box center [349, 199] width 699 height 399
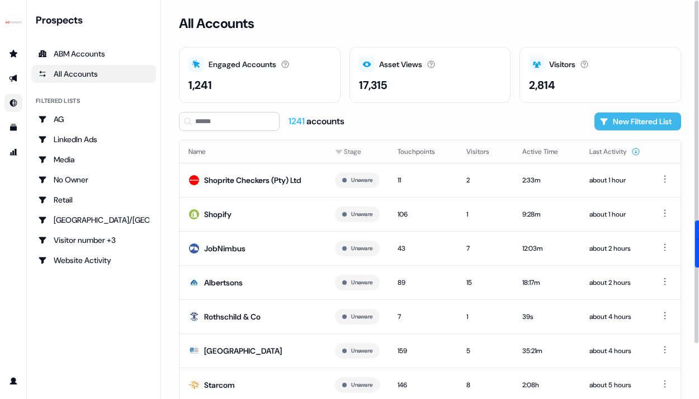
click at [647, 115] on button "New Filtered List" at bounding box center [637, 121] width 87 height 18
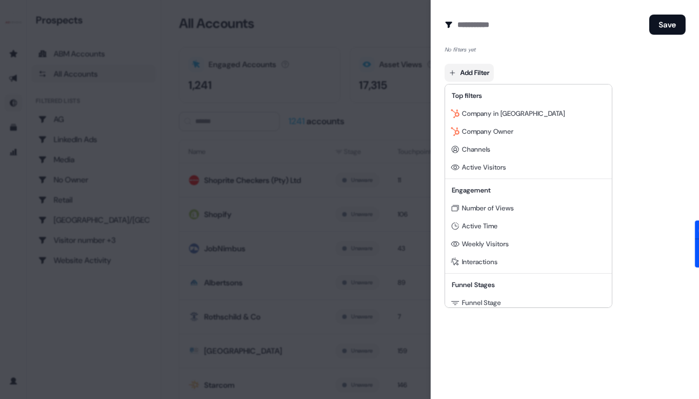
click at [465, 69] on body "For the best experience switch devices to a bigger screen. Go to Userled.io Pro…" at bounding box center [349, 199] width 699 height 399
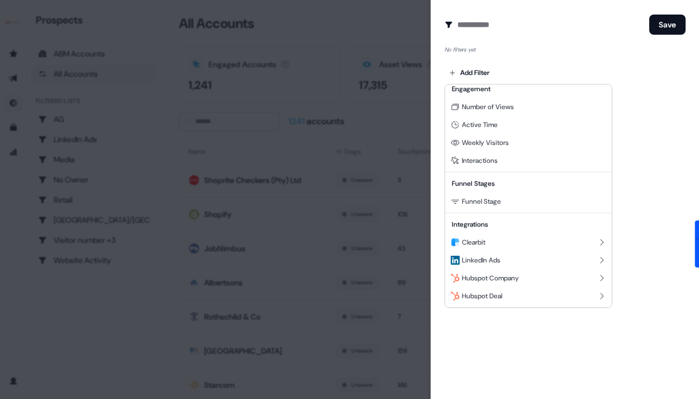
click at [577, 45] on div at bounding box center [349, 199] width 699 height 399
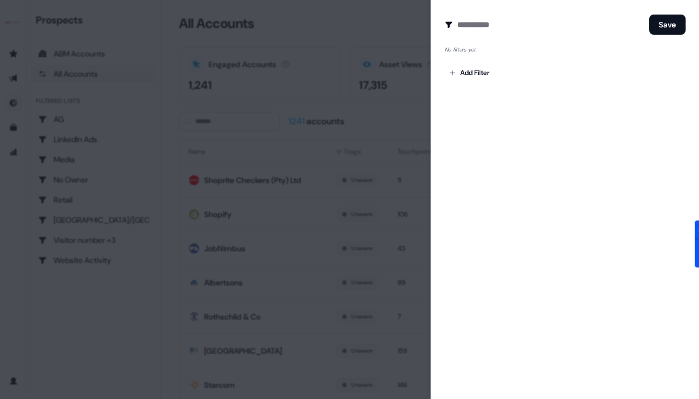
click at [524, 148] on div "Create Audience Filter Create a new audience by setting a name and configuring …" at bounding box center [565, 199] width 268 height 399
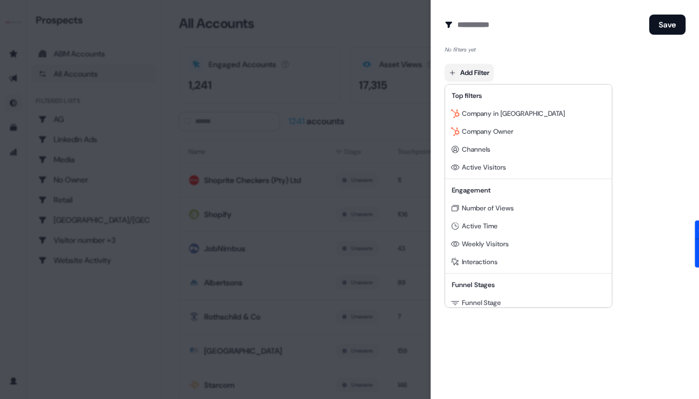
click at [475, 75] on body "For the best experience switch devices to a bigger screen. Go to Userled.io Pro…" at bounding box center [349, 199] width 699 height 399
click at [508, 154] on div "Channels" at bounding box center [528, 149] width 162 height 18
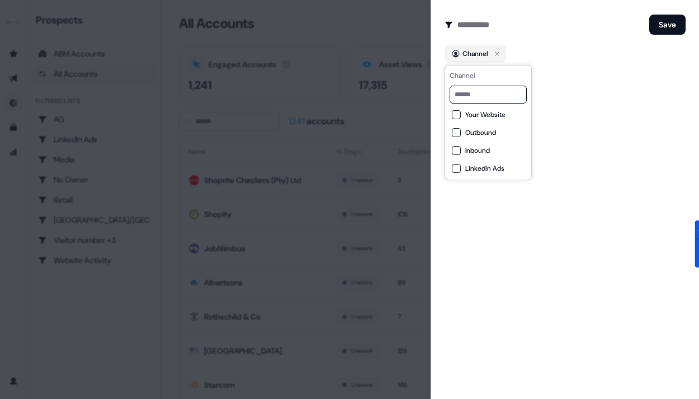
click at [497, 112] on span "Your Website" at bounding box center [485, 114] width 40 height 9
click at [603, 51] on div "Channel" at bounding box center [564, 54] width 241 height 18
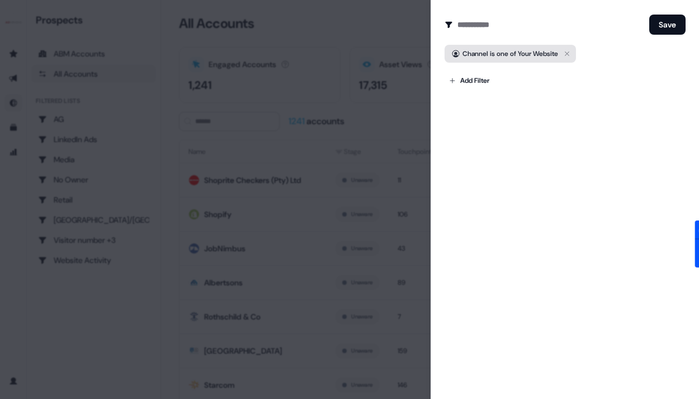
click at [504, 58] on span "Channel is one of Your Website" at bounding box center [510, 53] width 96 height 11
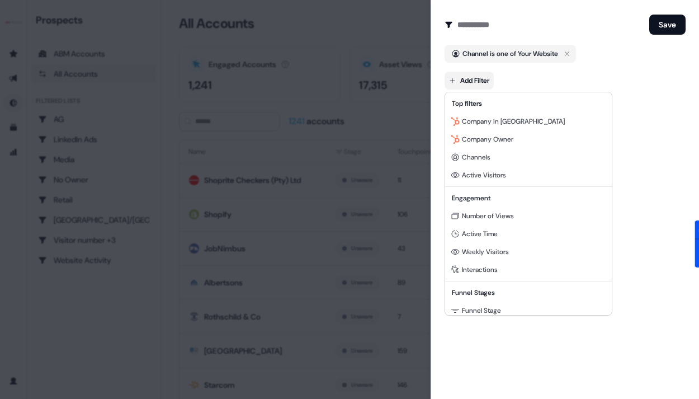
click at [477, 81] on body "For the best experience switch devices to a bigger screen. Go to Userled.io Pro…" at bounding box center [349, 199] width 699 height 399
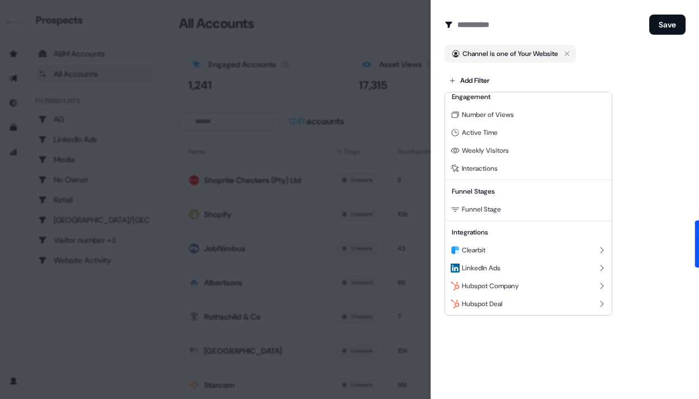
click at [346, 219] on div at bounding box center [349, 199] width 699 height 399
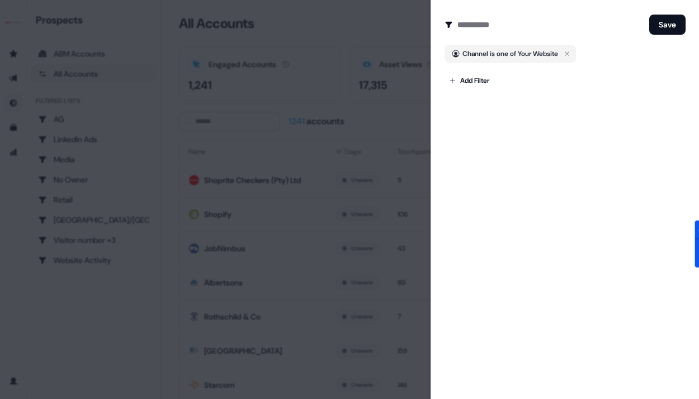
click at [344, 215] on div at bounding box center [349, 199] width 699 height 399
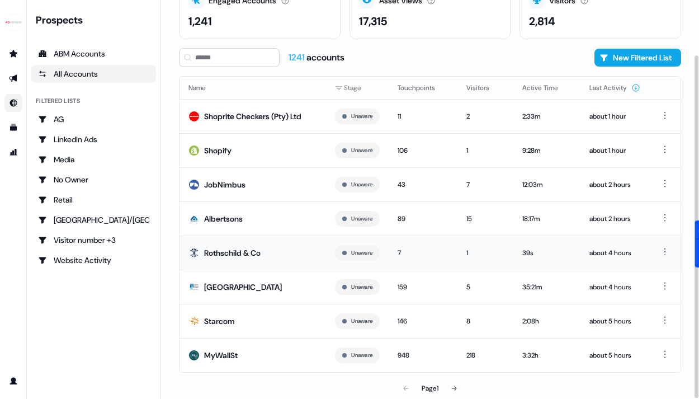
scroll to position [0, 0]
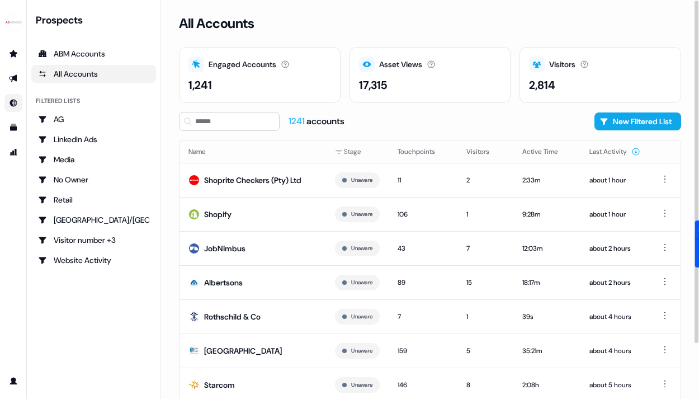
click at [213, 27] on h3 "All Accounts" at bounding box center [216, 23] width 75 height 17
click at [72, 116] on div "AG" at bounding box center [93, 118] width 111 height 11
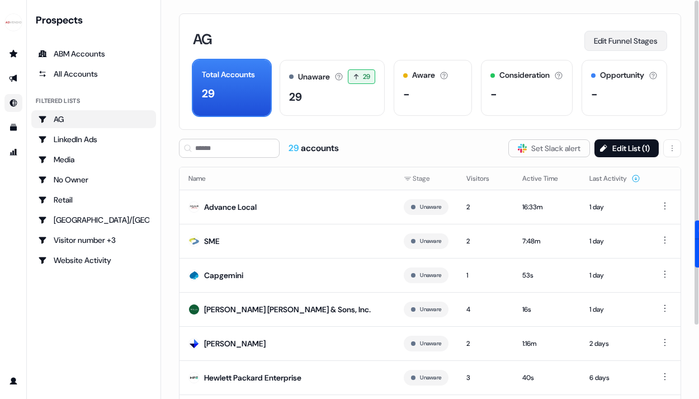
click at [635, 37] on button "Edit Funnel Stages" at bounding box center [625, 41] width 83 height 20
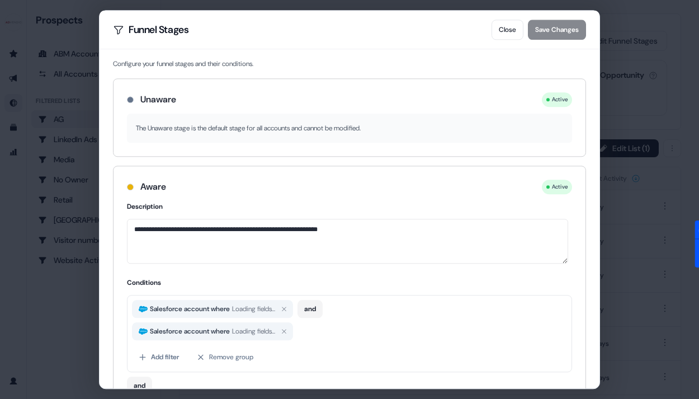
click at [256, 334] on span "Loading fields..." at bounding box center [253, 330] width 43 height 11
click at [207, 326] on span "Salesforce account where" at bounding box center [190, 330] width 84 height 11
click at [375, 177] on div "Aware Active" at bounding box center [349, 183] width 472 height 35
click at [503, 28] on button "Close" at bounding box center [507, 30] width 32 height 20
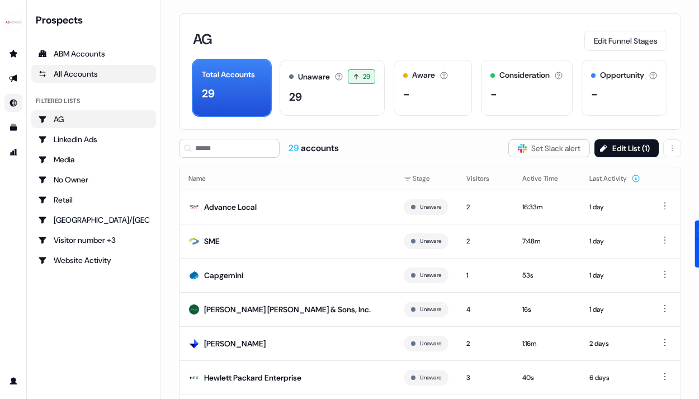
click at [81, 65] on link "All Accounts" at bounding box center [93, 74] width 125 height 18
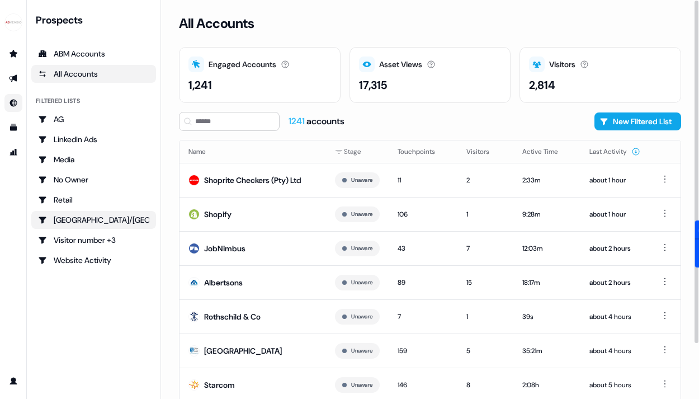
click at [95, 224] on div "[GEOGRAPHIC_DATA]/[GEOGRAPHIC_DATA]" at bounding box center [93, 219] width 111 height 11
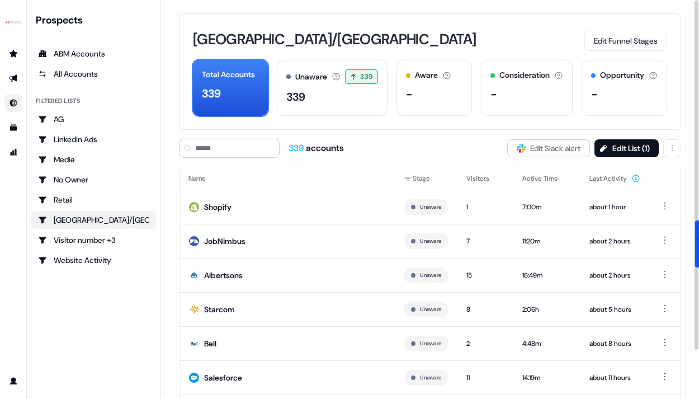
click at [525, 12] on div "USA/Canada Edit Funnel Stages Total Accounts 339 Unaware The default stage all …" at bounding box center [430, 199] width 538 height 399
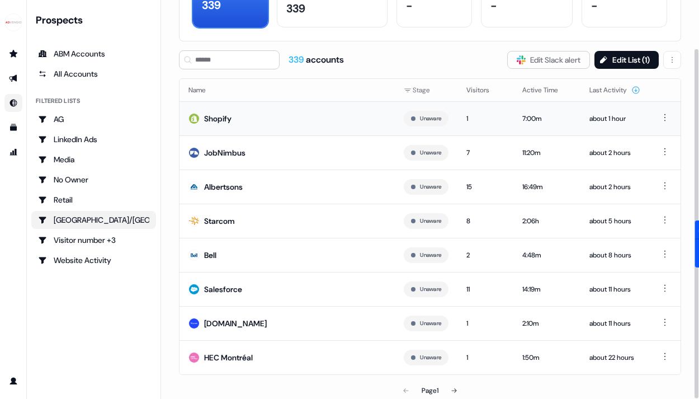
scroll to position [87, 0]
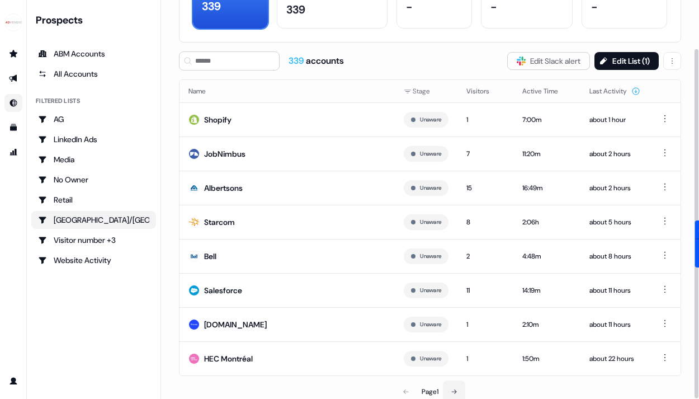
click at [456, 386] on button at bounding box center [454, 391] width 22 height 22
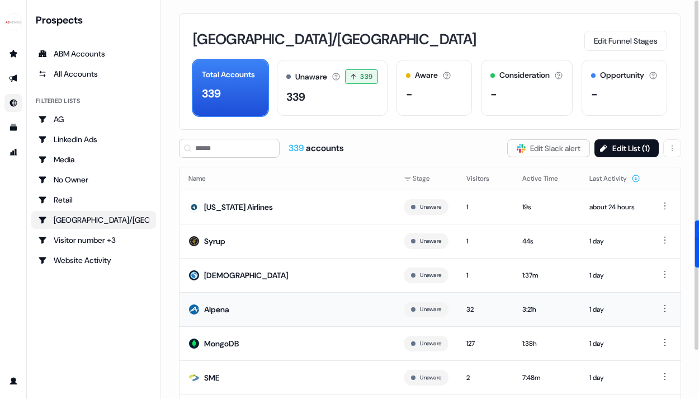
scroll to position [91, 0]
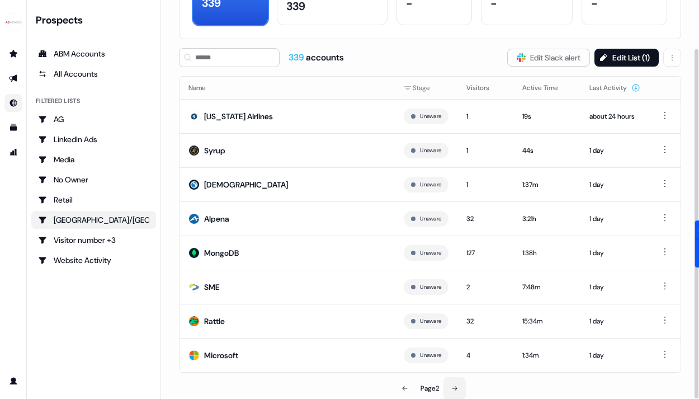
click at [460, 388] on button at bounding box center [454, 388] width 22 height 22
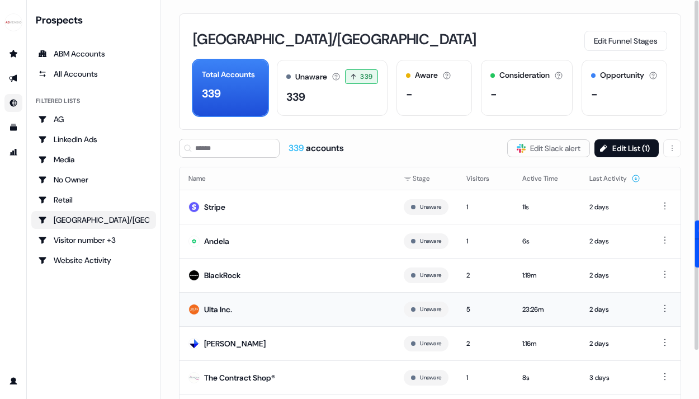
scroll to position [91, 0]
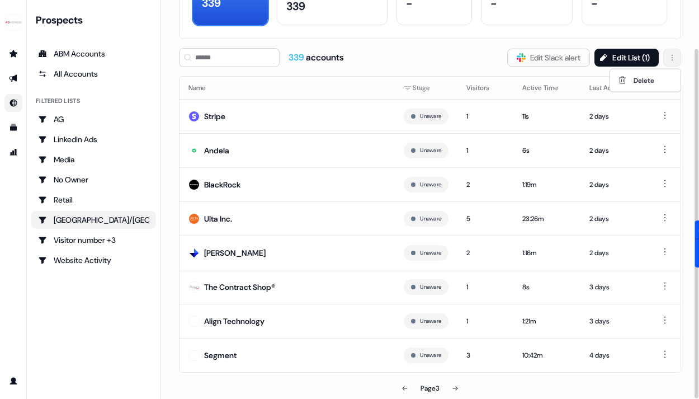
click at [668, 59] on html "For the best experience switch devices to a bigger screen. Go to Userled.io Pro…" at bounding box center [349, 199] width 699 height 399
click at [669, 59] on html "For the best experience switch devices to a bigger screen. Go to Userled.io Pro…" at bounding box center [349, 199] width 699 height 399
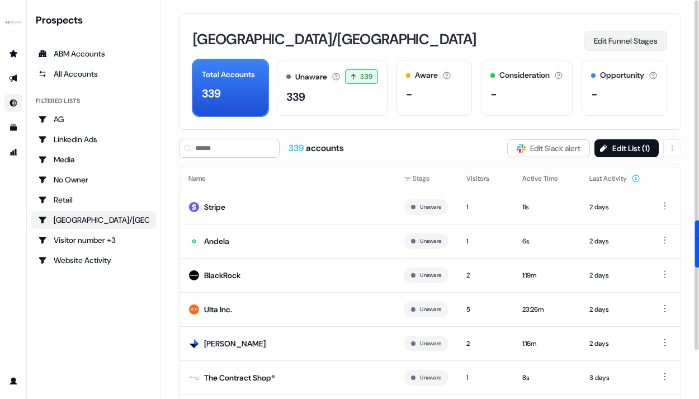
click at [630, 45] on button "Edit Funnel Stages" at bounding box center [625, 41] width 83 height 20
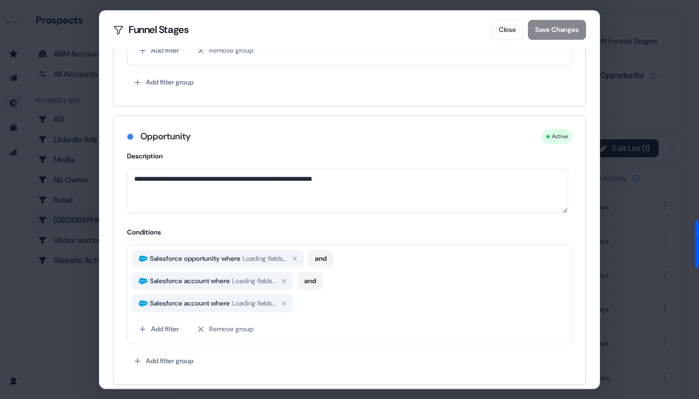
scroll to position [857, 0]
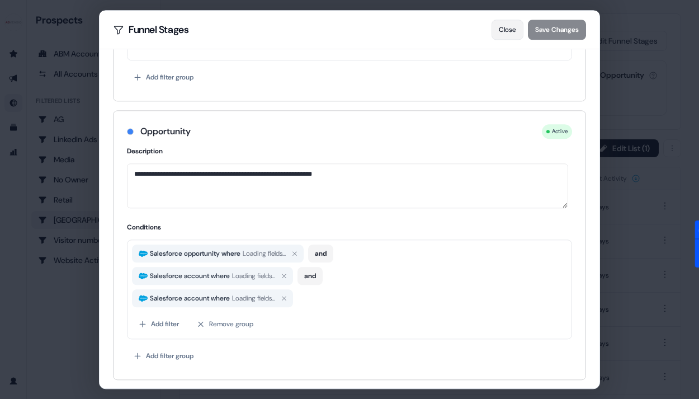
click at [510, 24] on button "Close" at bounding box center [507, 30] width 32 height 20
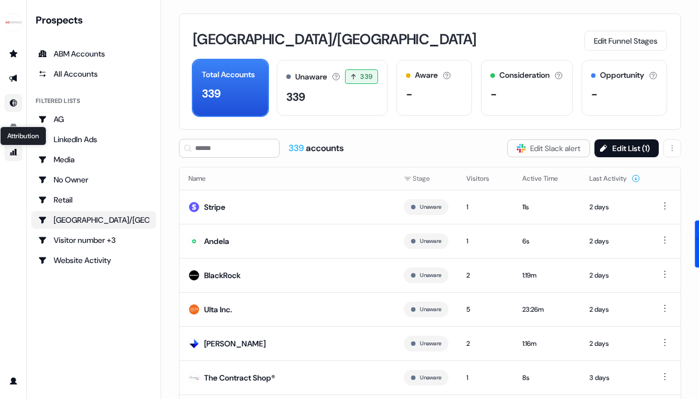
click at [11, 149] on icon "Go to attribution" at bounding box center [13, 152] width 9 height 9
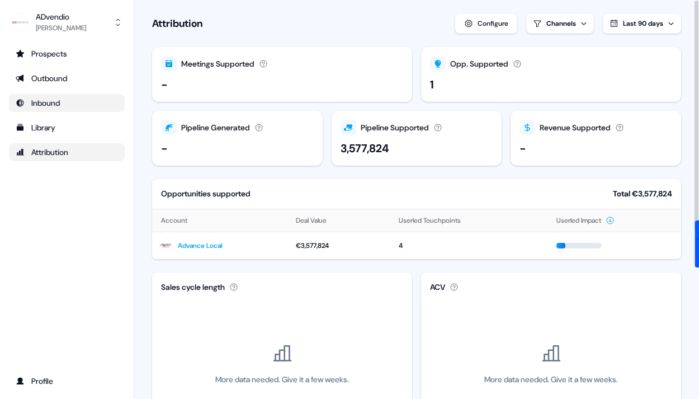
click at [493, 20] on div "Configure" at bounding box center [492, 23] width 31 height 11
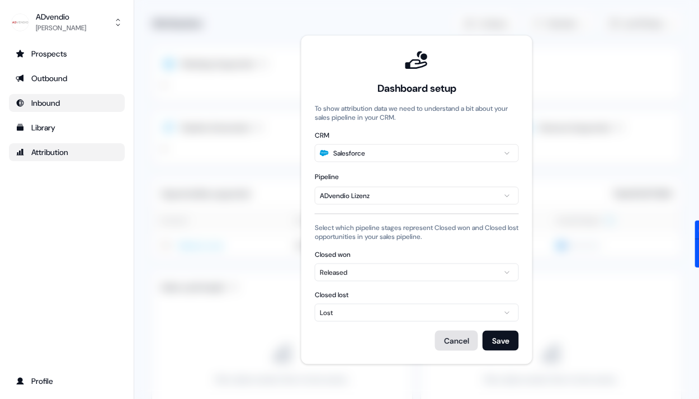
click at [456, 345] on button "Cancel" at bounding box center [456, 340] width 43 height 20
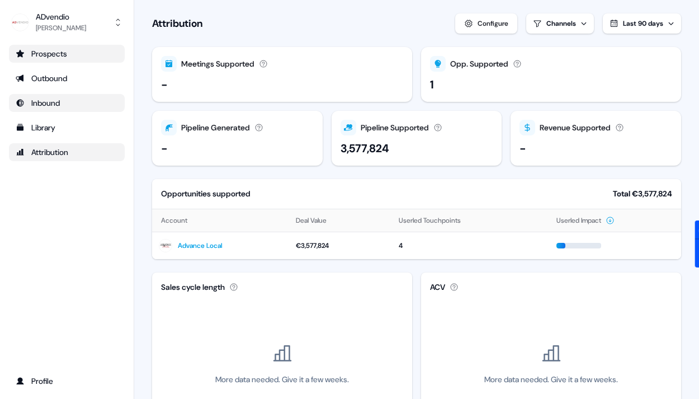
click at [73, 54] on div "Prospects" at bounding box center [67, 53] width 102 height 11
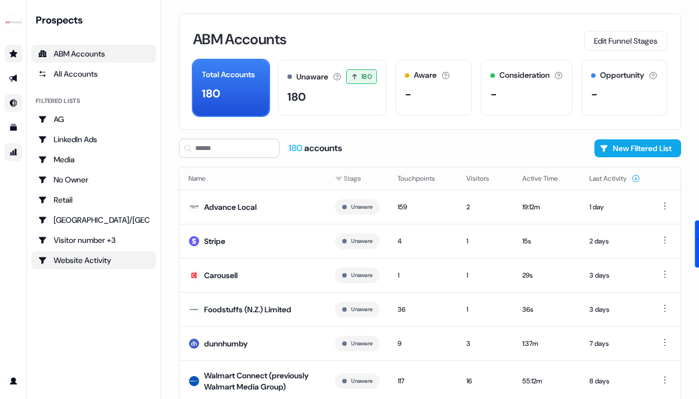
click at [74, 253] on link "Website Activity" at bounding box center [93, 260] width 125 height 18
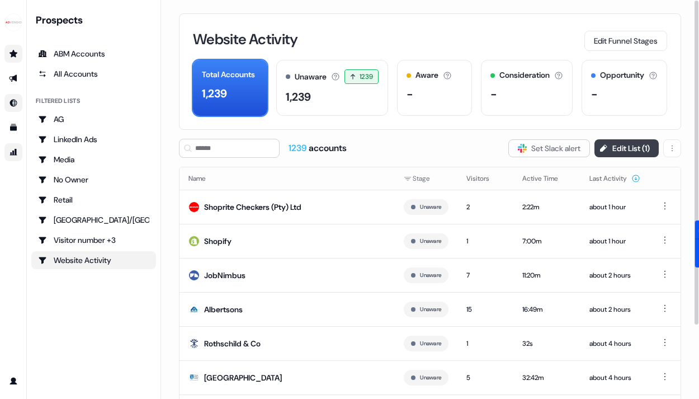
click at [640, 151] on button "Edit List ( 1 )" at bounding box center [626, 148] width 64 height 18
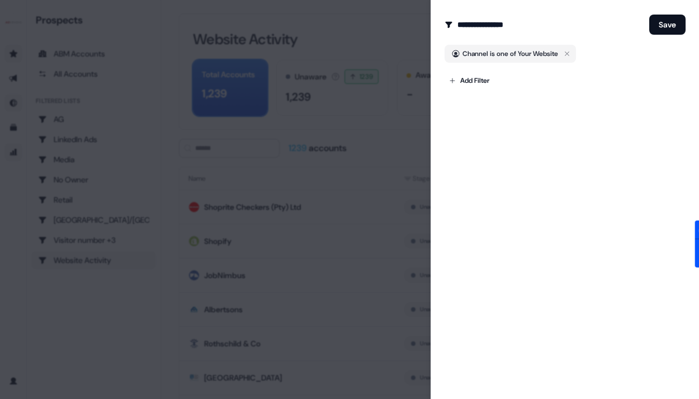
click at [384, 90] on div at bounding box center [349, 199] width 699 height 399
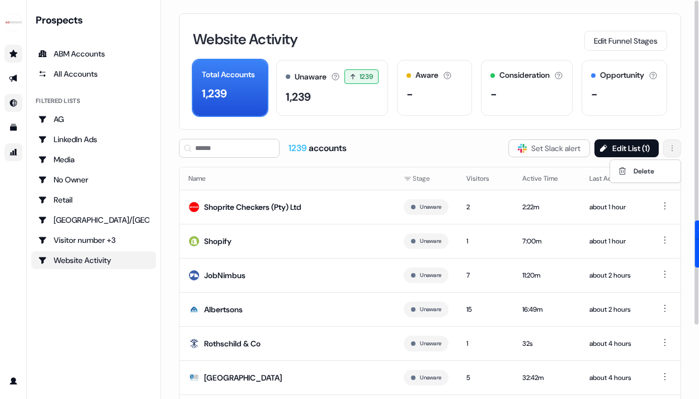
click at [665, 148] on html "For the best experience switch devices to a bigger screen. Go to Userled.io Pro…" at bounding box center [349, 199] width 699 height 399
click at [673, 154] on html "For the best experience switch devices to a bigger screen. Go to Userled.io Pro…" at bounding box center [349, 199] width 699 height 399
click at [321, 149] on div "1239 accounts" at bounding box center [317, 148] width 58 height 12
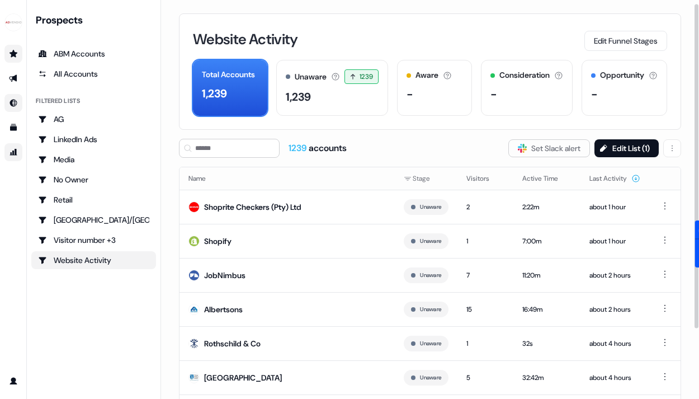
scroll to position [91, 0]
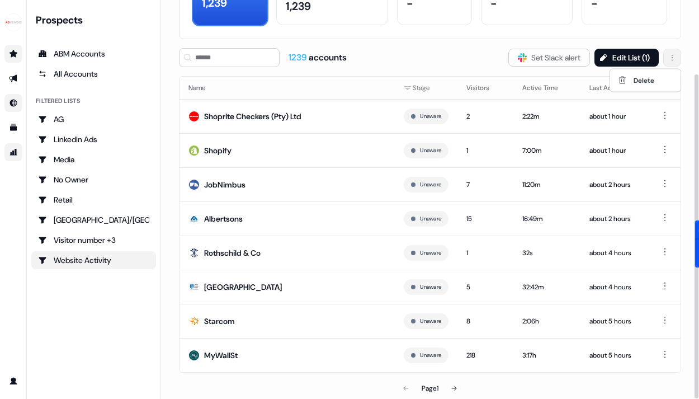
click at [676, 56] on html "For the best experience switch devices to a bigger screen. Go to Userled.io Pro…" at bounding box center [349, 199] width 699 height 399
click at [669, 62] on html "For the best experience switch devices to a bigger screen. Go to Userled.io Pro…" at bounding box center [349, 199] width 699 height 399
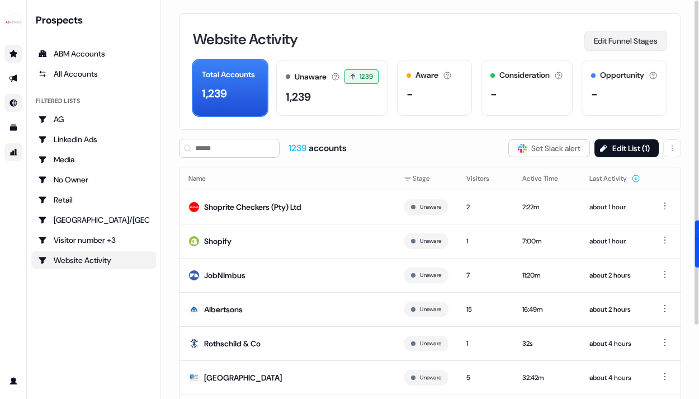
click at [652, 35] on button "Edit Funnel Stages" at bounding box center [625, 41] width 83 height 20
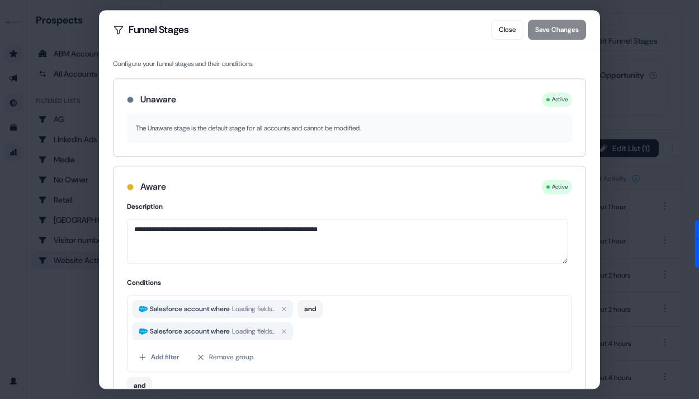
scroll to position [857, 0]
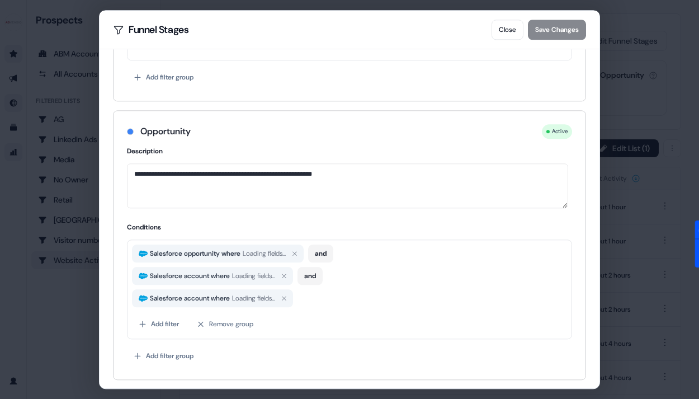
click at [35, 313] on div "**********" at bounding box center [349, 199] width 699 height 399
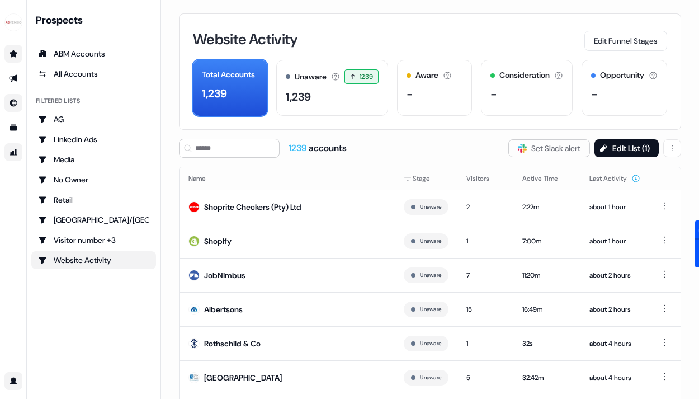
click at [8, 381] on link "Go to profile" at bounding box center [13, 381] width 18 height 18
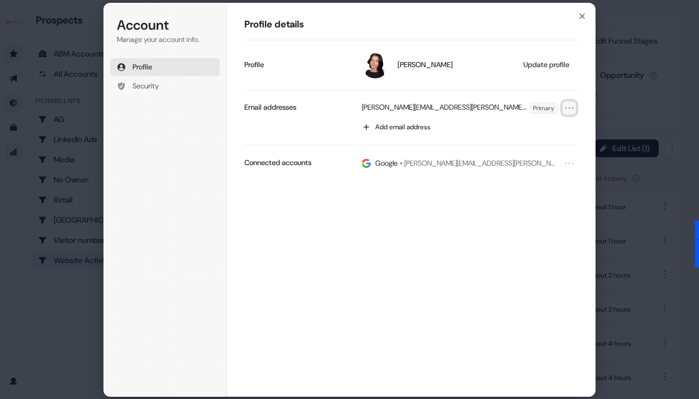
click at [567, 112] on icon "Open menu" at bounding box center [569, 107] width 11 height 11
click at [567, 112] on icon "Close menu" at bounding box center [569, 107] width 11 height 11
click at [571, 168] on icon "Open menu" at bounding box center [569, 163] width 11 height 11
click at [571, 168] on icon "Close menu" at bounding box center [569, 163] width 11 height 11
click at [583, 10] on div "Profile details Audrey Goebel Update profile Profile audrey.goebel@advendio.com…" at bounding box center [411, 199] width 370 height 395
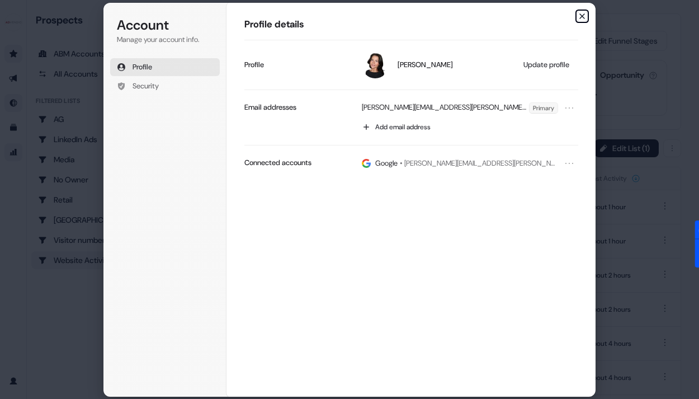
click at [582, 13] on icon "button" at bounding box center [582, 16] width 9 height 9
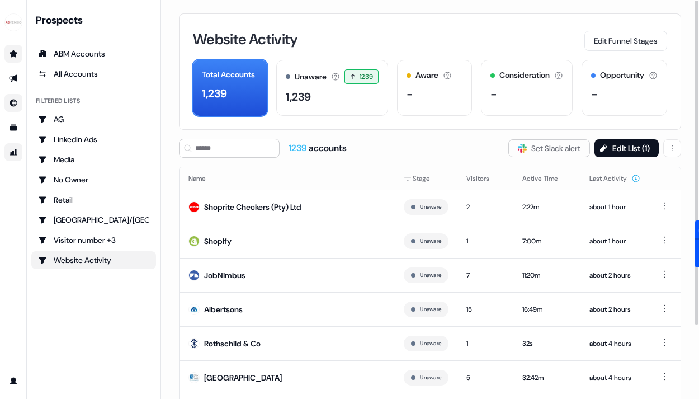
click at [77, 23] on div "Prospects" at bounding box center [96, 19] width 120 height 13
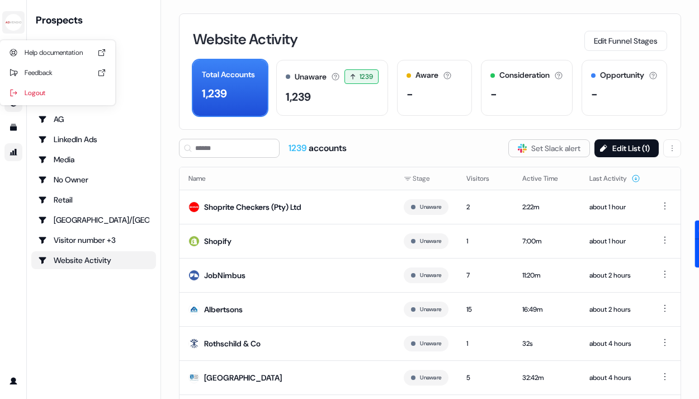
click at [14, 27] on img "side nav menu" at bounding box center [13, 22] width 18 height 18
click at [61, 54] on div "Help documentation" at bounding box center [57, 52] width 106 height 20
click at [65, 69] on div "All Accounts" at bounding box center [93, 73] width 111 height 11
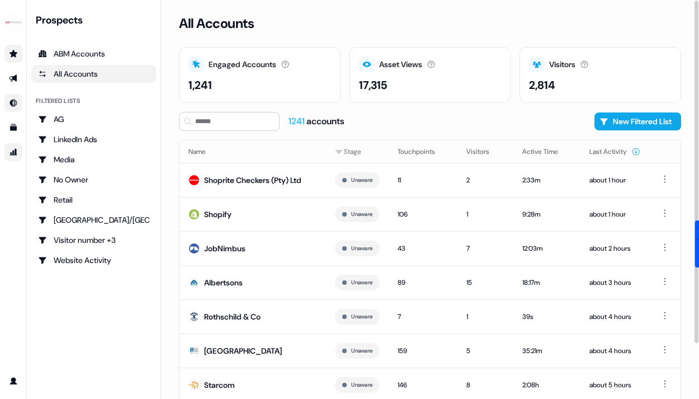
click at [536, 59] on div at bounding box center [537, 64] width 16 height 16
click at [585, 62] on icon at bounding box center [584, 64] width 9 height 9
click at [630, 120] on button "New Filtered List" at bounding box center [637, 121] width 87 height 18
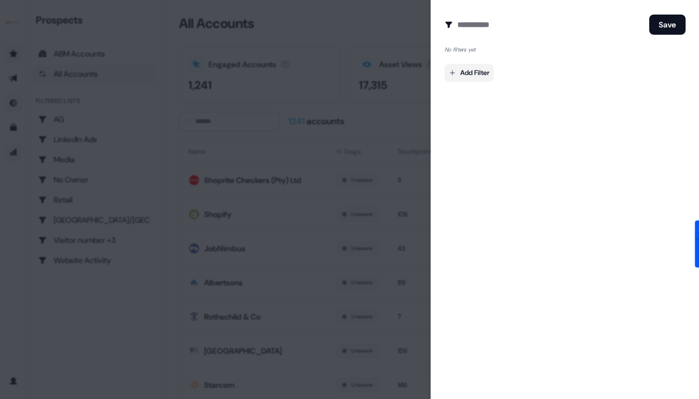
click at [475, 69] on body "For the best experience switch devices to a bigger screen. Go to Userled.io Pro…" at bounding box center [349, 199] width 699 height 399
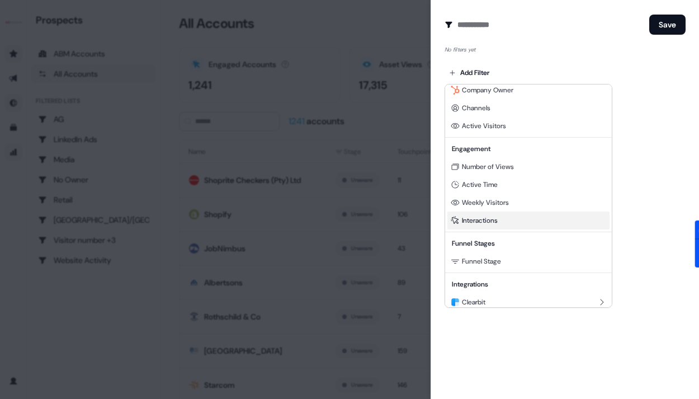
scroll to position [101, 0]
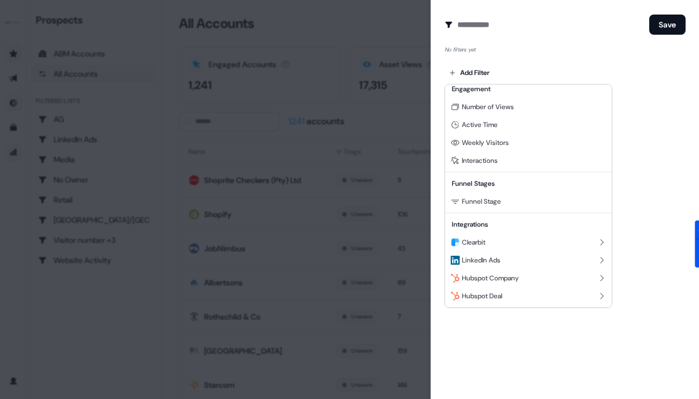
click at [304, 224] on div at bounding box center [349, 199] width 699 height 399
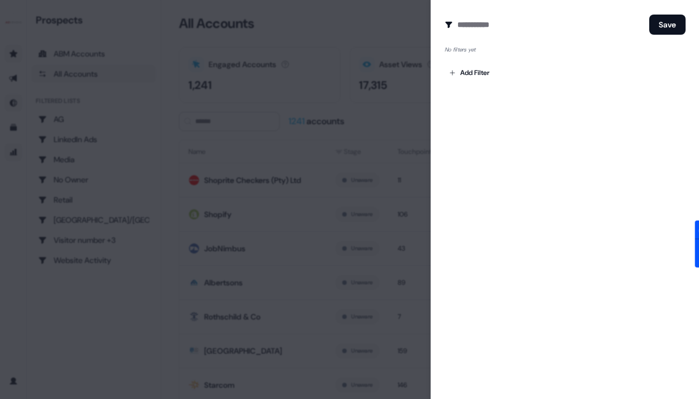
click at [250, 191] on div at bounding box center [349, 199] width 699 height 399
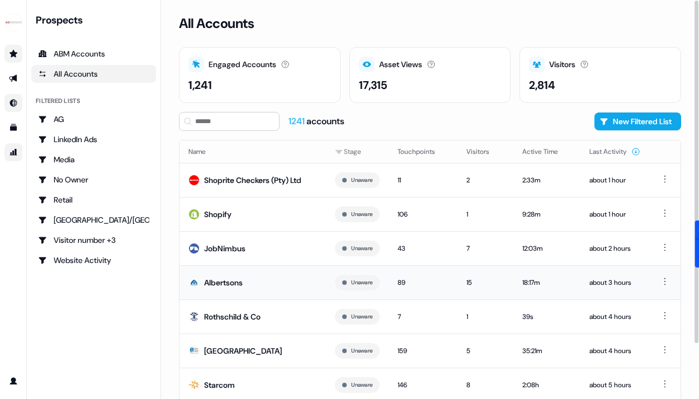
scroll to position [64, 0]
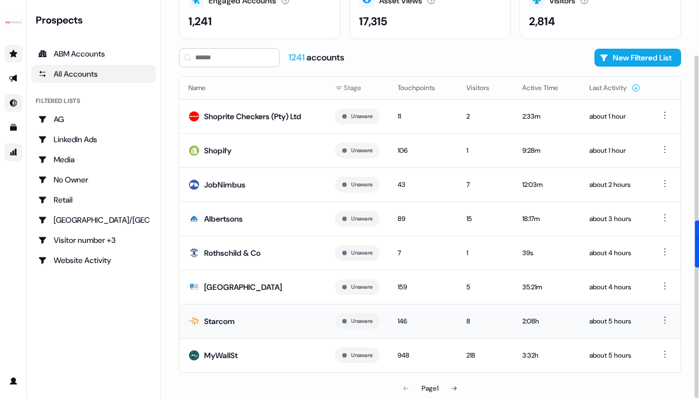
click at [217, 319] on div "Starcom" at bounding box center [219, 320] width 31 height 11
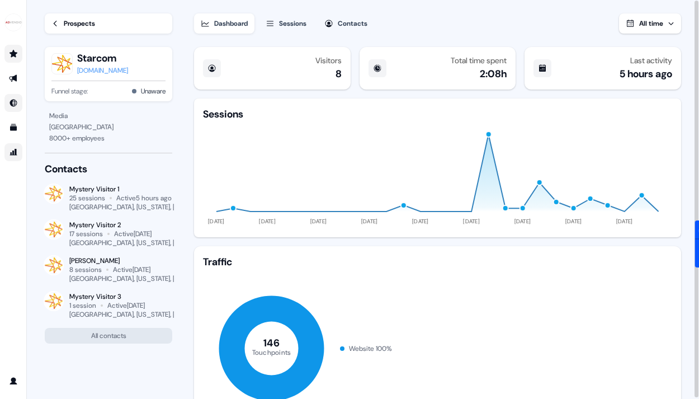
click at [213, 66] on icon at bounding box center [211, 68] width 9 height 9
click at [290, 77] on div "Visitors 8" at bounding box center [272, 68] width 157 height 42
click at [377, 69] on icon at bounding box center [376, 67] width 7 height 7
click at [224, 72] on div "Visitors 8" at bounding box center [272, 68] width 157 height 42
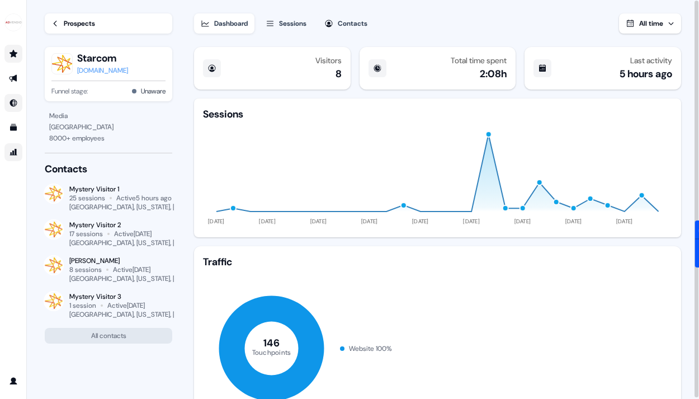
click at [295, 25] on div "Sessions" at bounding box center [292, 23] width 27 height 11
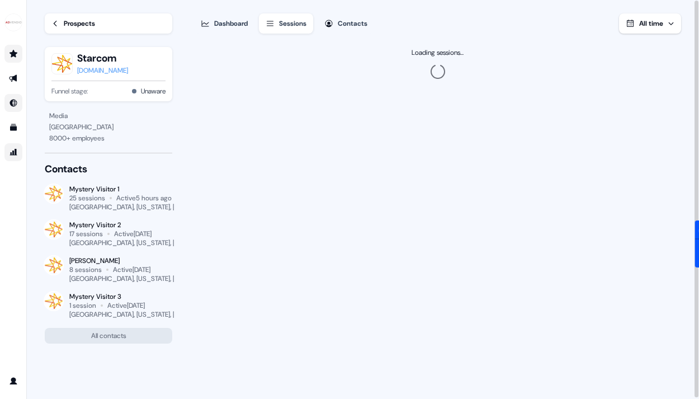
click at [345, 25] on div "Contacts" at bounding box center [353, 23] width 30 height 11
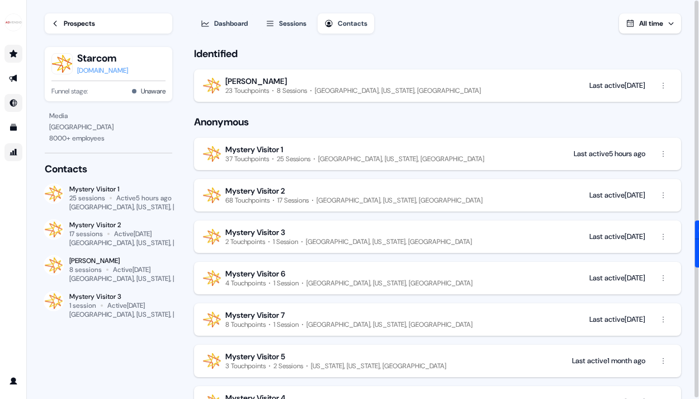
click at [665, 21] on button "All time" at bounding box center [650, 23] width 62 height 20
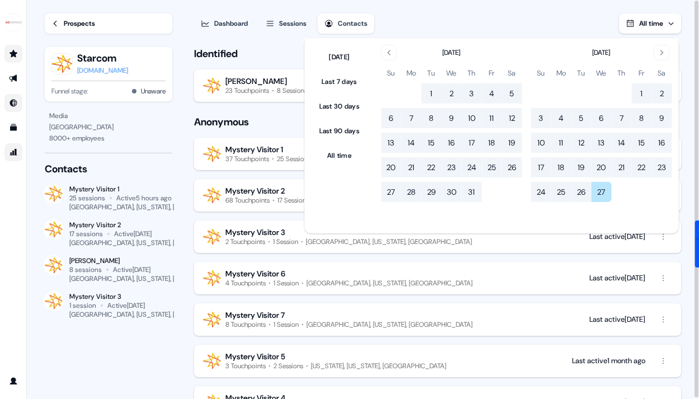
click at [665, 21] on button "All time" at bounding box center [650, 23] width 62 height 20
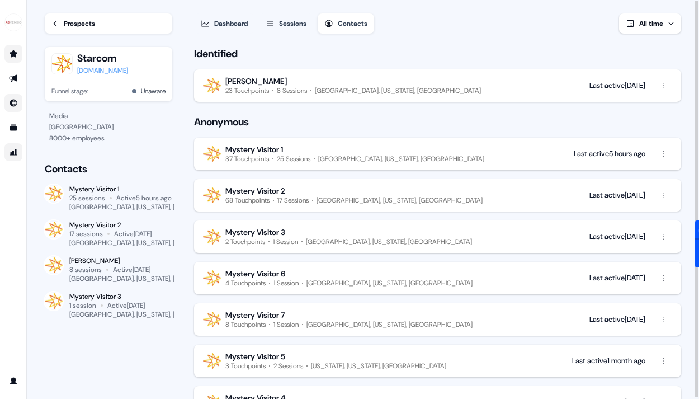
click at [287, 26] on div "Sessions" at bounding box center [292, 23] width 27 height 11
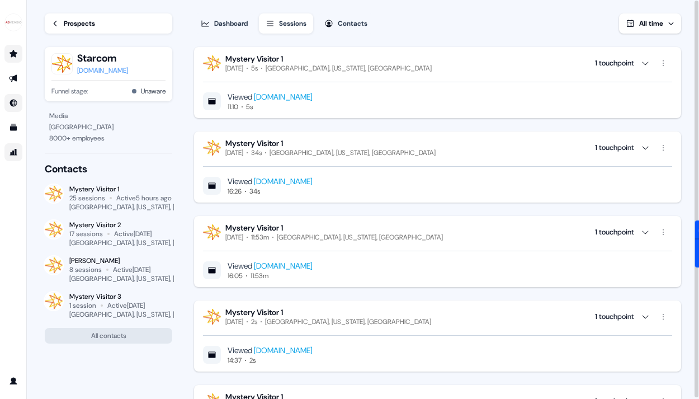
click at [647, 69] on div "1 touchpoint" at bounding box center [633, 63] width 77 height 18
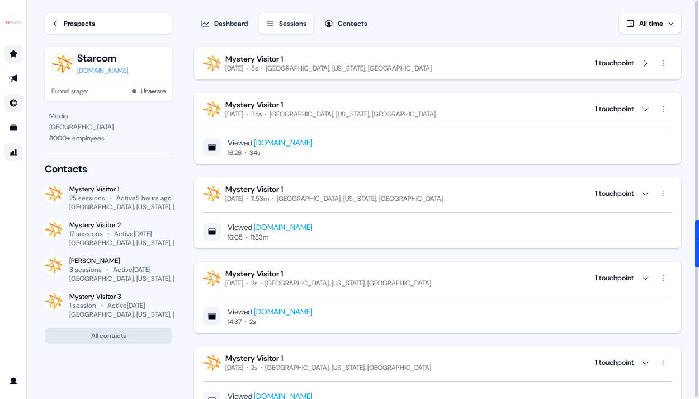
click at [647, 69] on div "1 touchpoint" at bounding box center [633, 63] width 77 height 18
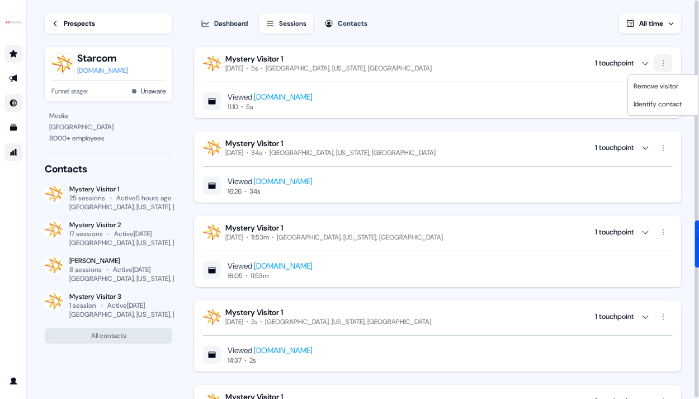
click at [663, 67] on html "For the best experience switch devices to a bigger screen. Go to Userled.io Loa…" at bounding box center [349, 199] width 699 height 399
click at [375, 202] on html "For the best experience switch devices to a bigger screen. Go to Userled.io Loa…" at bounding box center [349, 199] width 699 height 399
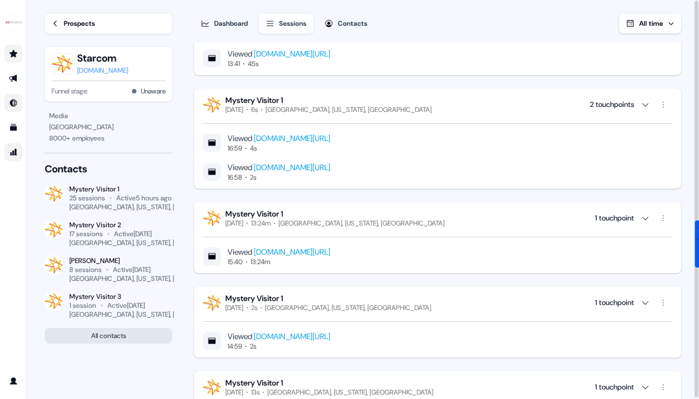
click at [122, 336] on button "All contacts" at bounding box center [108, 336] width 127 height 16
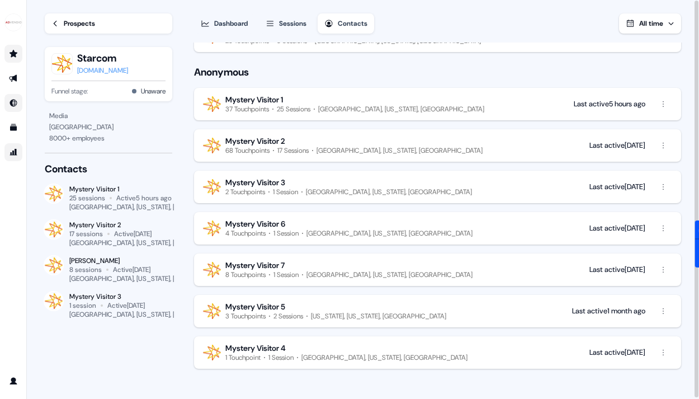
scroll to position [50, 0]
click at [226, 23] on div "Dashboard" at bounding box center [231, 23] width 34 height 11
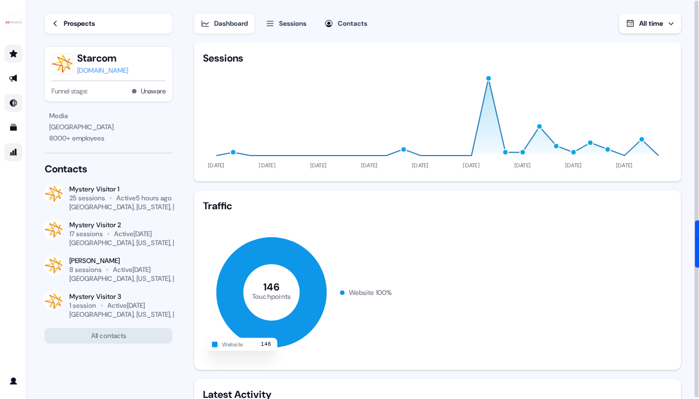
scroll to position [54, 0]
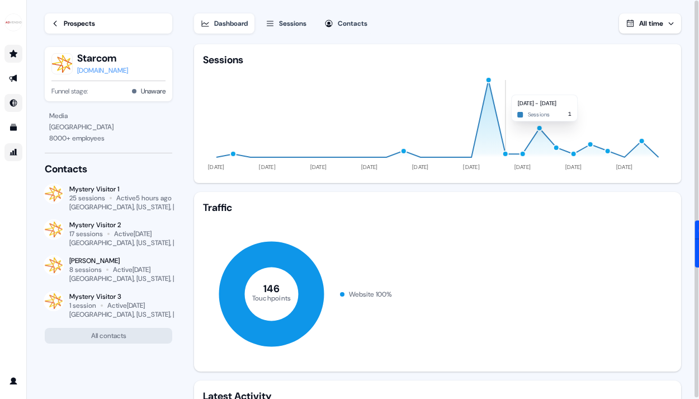
click at [194, 13] on button "Dashboard" at bounding box center [224, 23] width 60 height 20
click at [286, 19] on div "Sessions" at bounding box center [292, 23] width 27 height 11
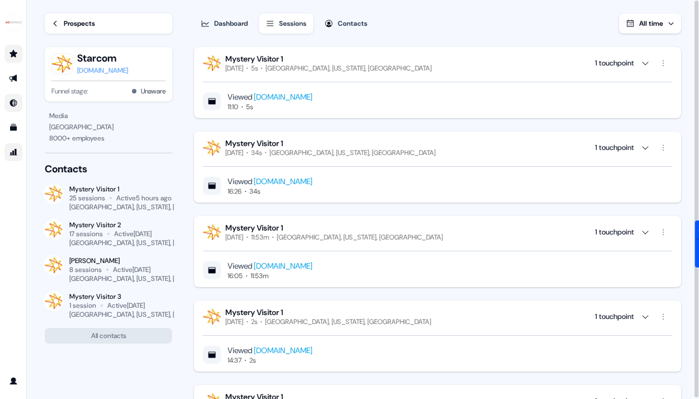
click at [646, 36] on div "Dashboard Sessions Contacts All time Mystery Visitor 1 Today 5s Oak Park, Illin…" at bounding box center [446, 200] width 505 height 400
click at [656, 20] on span "All time" at bounding box center [651, 23] width 24 height 9
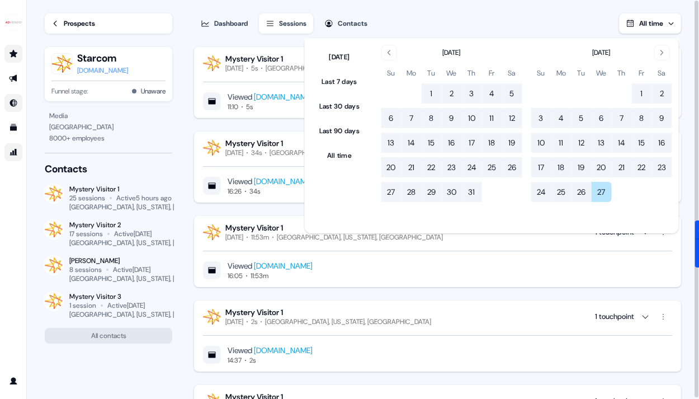
click at [656, 20] on span "All time" at bounding box center [651, 23] width 24 height 9
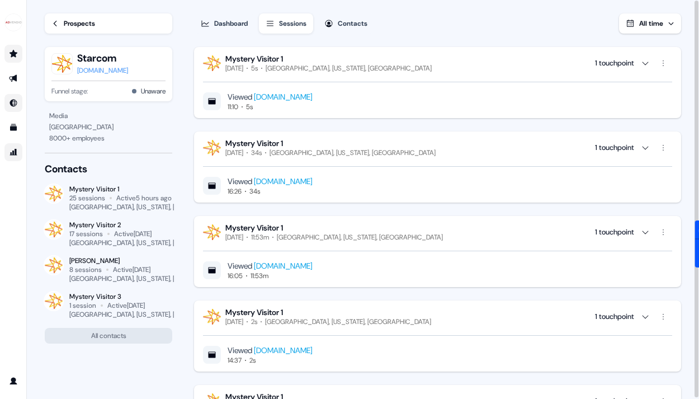
click at [60, 22] on link "Prospects" at bounding box center [108, 23] width 127 height 20
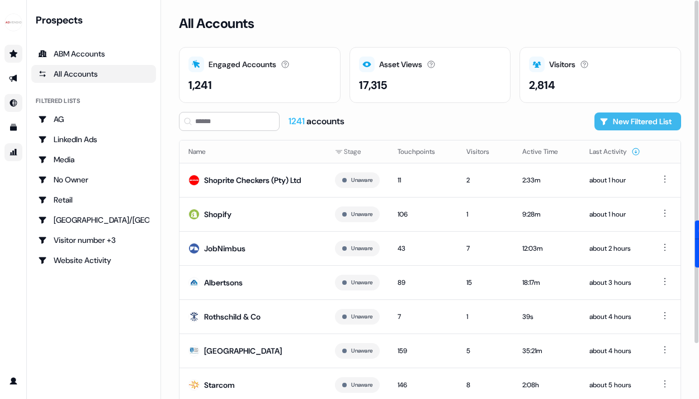
click at [625, 125] on button "New Filtered List" at bounding box center [637, 121] width 87 height 18
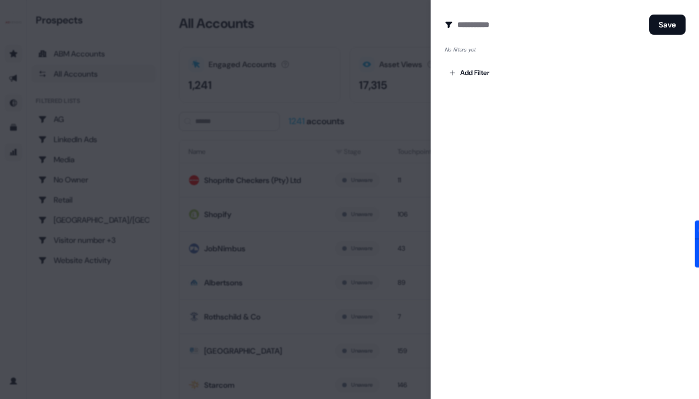
click at [352, 39] on div at bounding box center [349, 199] width 699 height 399
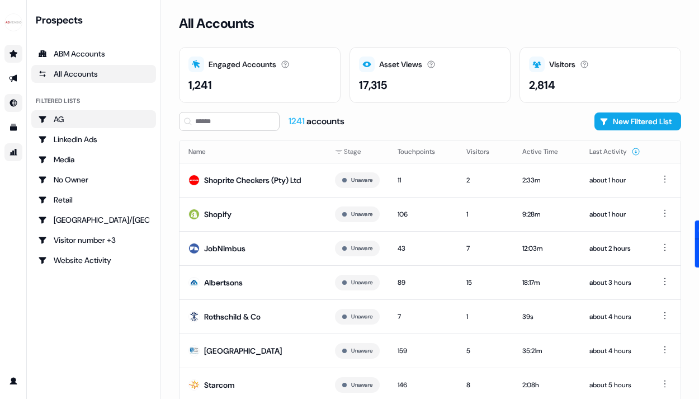
click at [107, 113] on link "AG" at bounding box center [93, 119] width 125 height 18
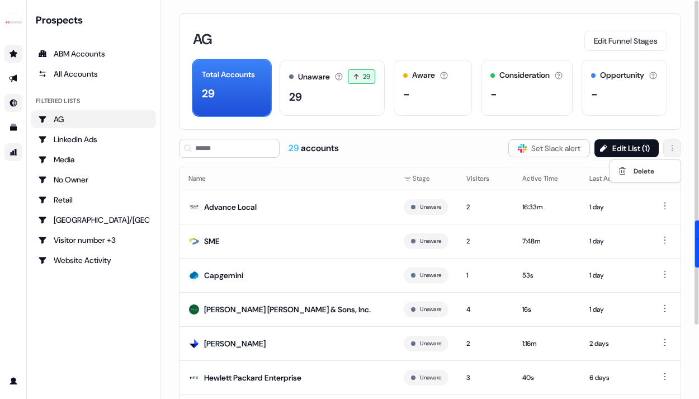
click at [668, 153] on html "For the best experience switch devices to a bigger screen. Go to Userled.io Pro…" at bounding box center [349, 199] width 699 height 399
click at [671, 152] on html "For the best experience switch devices to a bigger screen. Go to Userled.io Pro…" at bounding box center [349, 199] width 699 height 399
click at [630, 40] on html "For the best experience switch devices to a bigger screen. Go to Userled.io Pro…" at bounding box center [349, 199] width 699 height 399
click at [632, 41] on button "Edit Funnel Stages" at bounding box center [625, 41] width 83 height 20
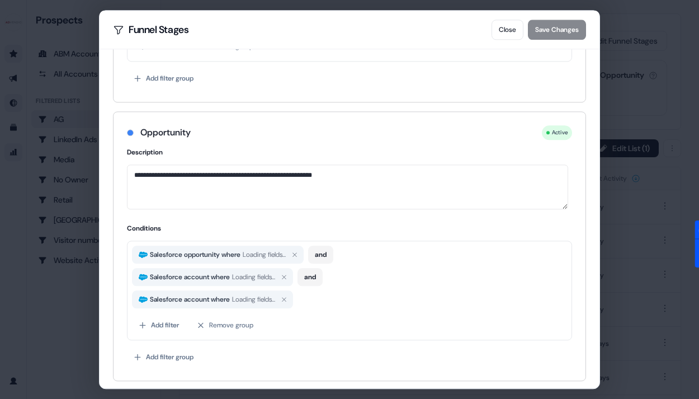
scroll to position [857, 0]
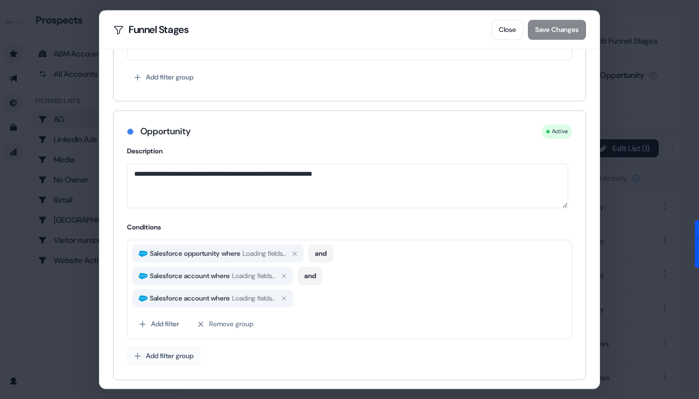
click at [178, 356] on button "Add filter group" at bounding box center [163, 356] width 73 height 20
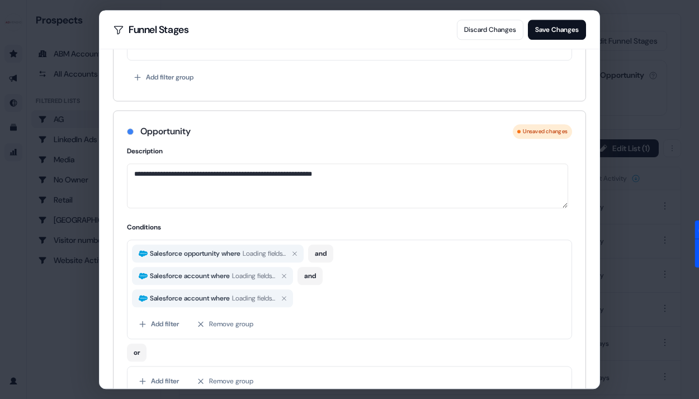
scroll to position [914, 0]
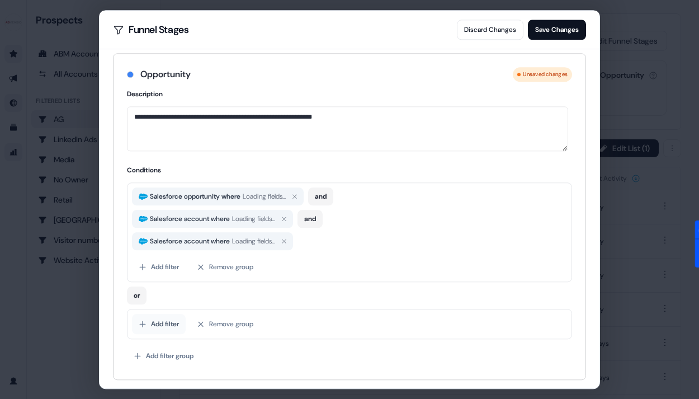
click at [165, 325] on button "Add filter" at bounding box center [159, 324] width 54 height 20
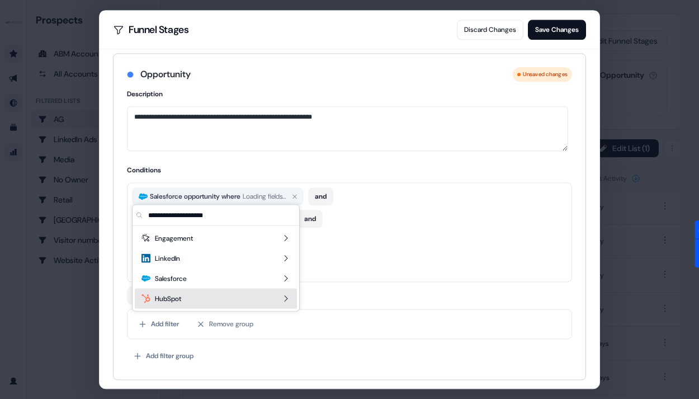
click at [176, 283] on div "Salesforce" at bounding box center [216, 278] width 162 height 20
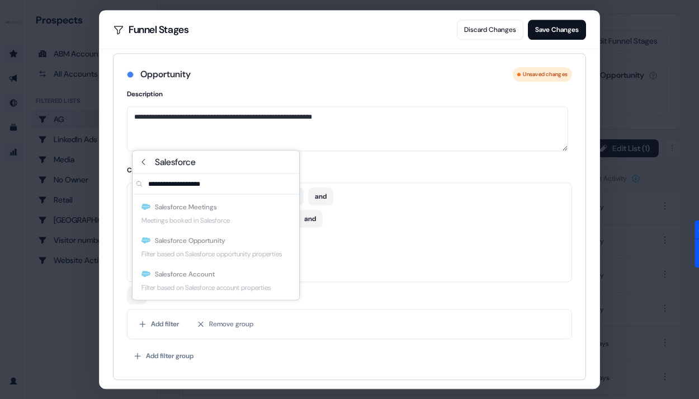
click at [671, 112] on body "For the best experience switch devices to a bigger screen. Go to Userled.io Pro…" at bounding box center [349, 199] width 699 height 399
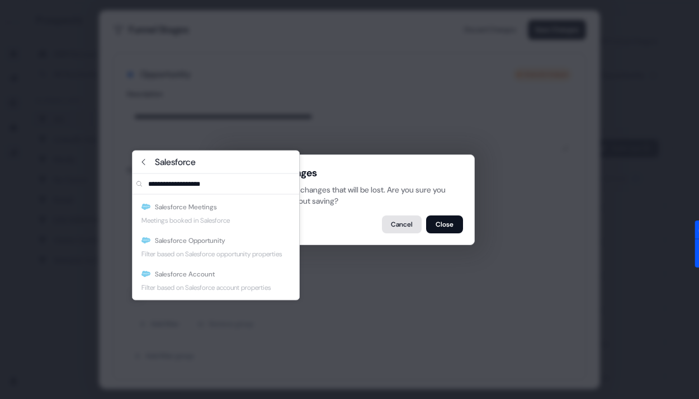
click at [394, 229] on button "Cancel" at bounding box center [402, 224] width 40 height 18
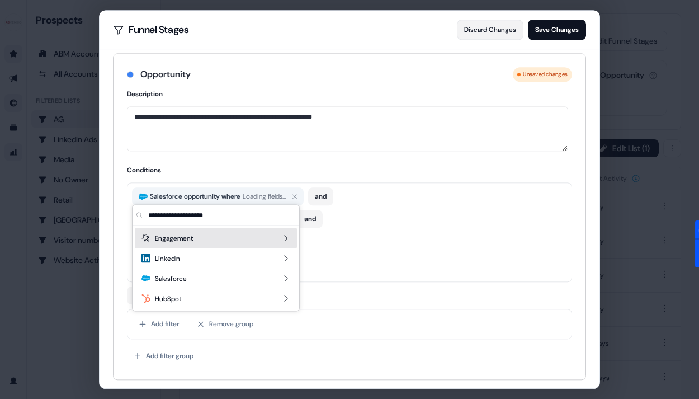
click at [489, 26] on button "Discard Changes" at bounding box center [490, 30] width 67 height 20
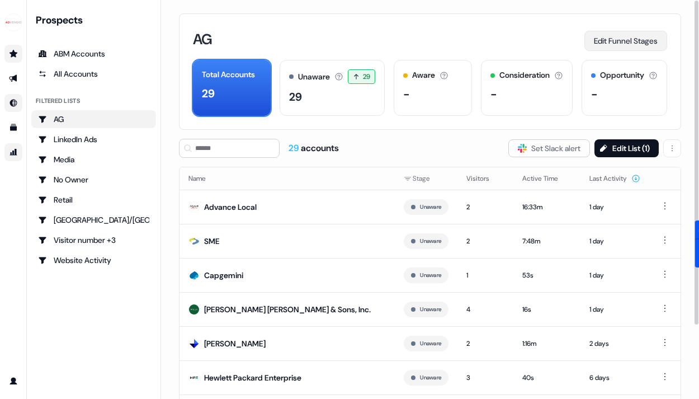
click at [641, 44] on button "Edit Funnel Stages" at bounding box center [625, 41] width 83 height 20
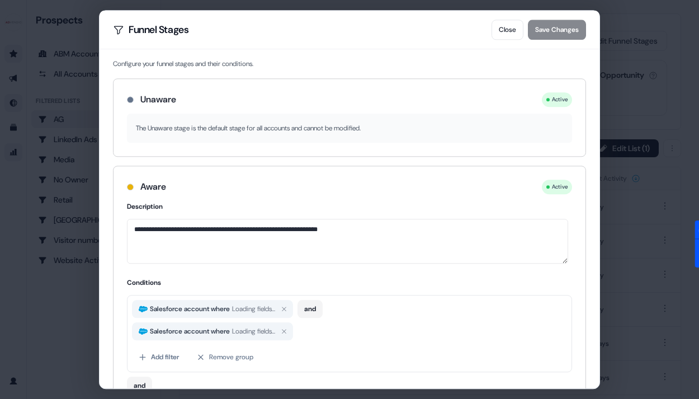
click at [70, 122] on div "**********" at bounding box center [349, 199] width 699 height 399
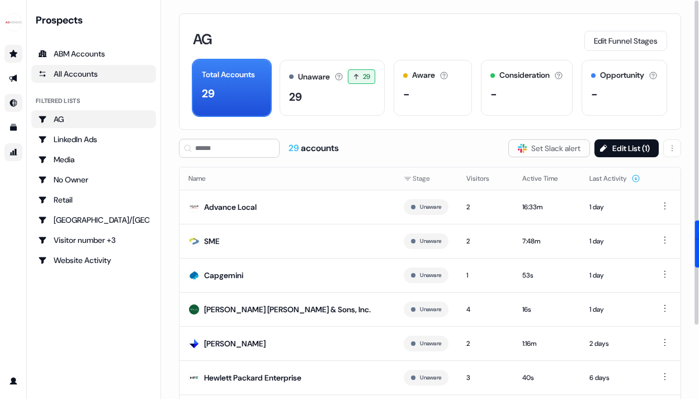
click at [78, 69] on div "All Accounts" at bounding box center [93, 73] width 111 height 11
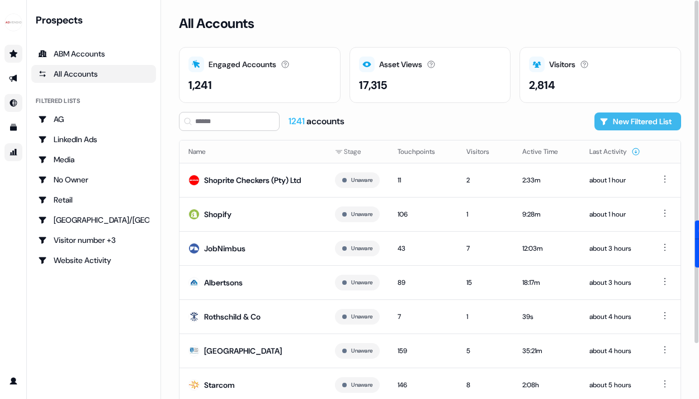
click at [634, 125] on button "New Filtered List" at bounding box center [637, 121] width 87 height 18
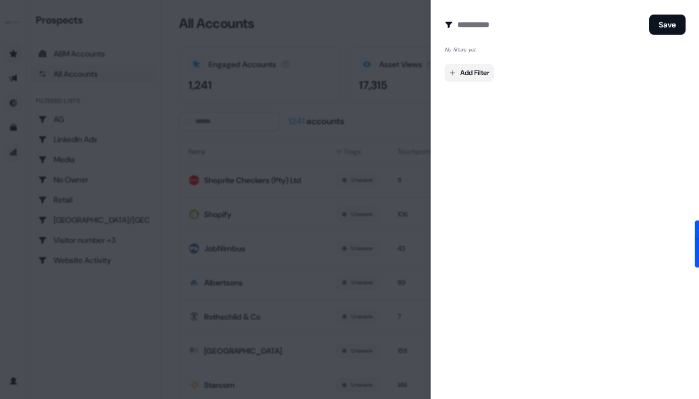
click at [486, 73] on body "For the best experience switch devices to a bigger screen. Go to Userled.io Pro…" at bounding box center [349, 199] width 699 height 399
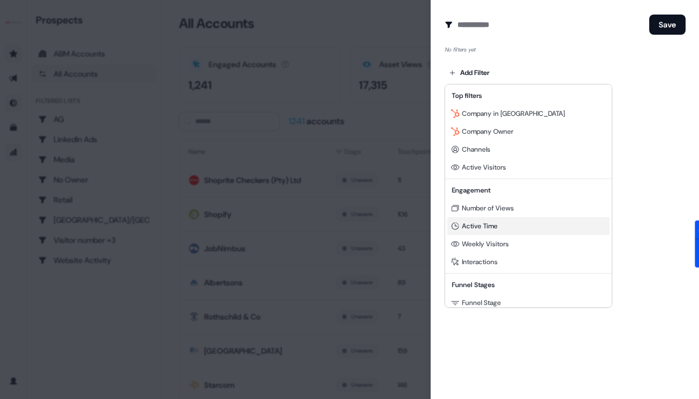
scroll to position [101, 0]
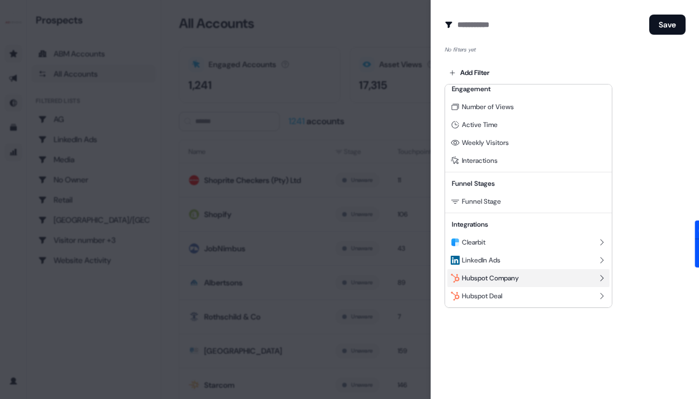
click at [481, 275] on span "Hubspot Company" at bounding box center [490, 277] width 57 height 9
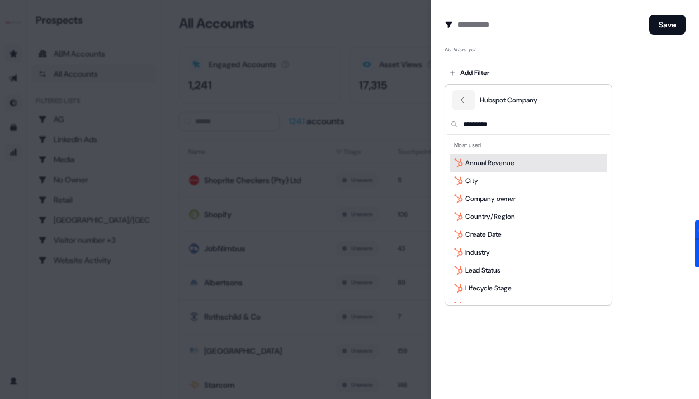
click at [496, 128] on input "text" at bounding box center [535, 124] width 149 height 20
click at [463, 110] on button "Back" at bounding box center [463, 100] width 23 height 20
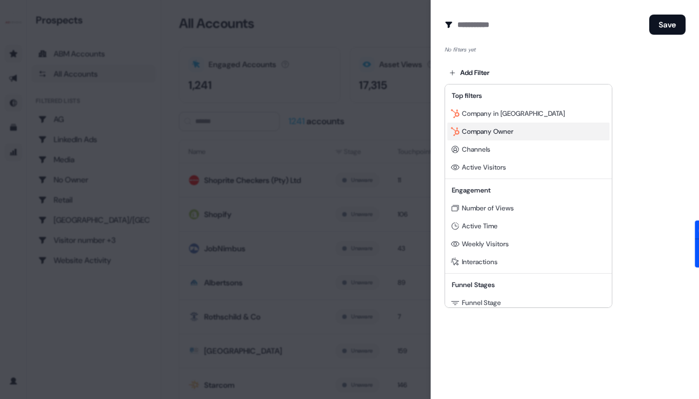
click at [484, 129] on span "Company Owner" at bounding box center [487, 131] width 51 height 9
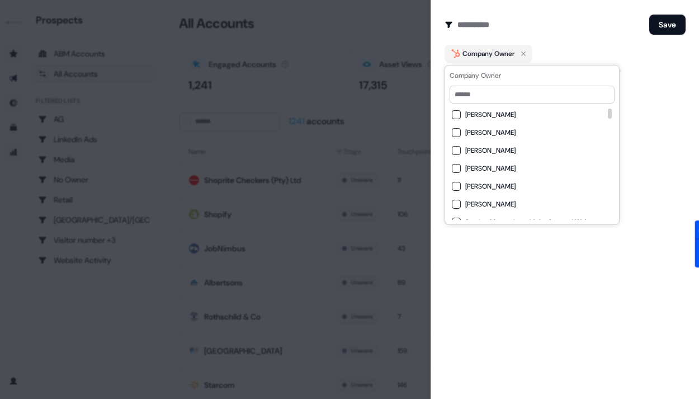
click at [471, 201] on span "[PERSON_NAME]" at bounding box center [490, 204] width 50 height 9
click at [670, 36] on form "Create Audience Filter Create a new audience by setting a name and configuring …" at bounding box center [564, 51] width 241 height 76
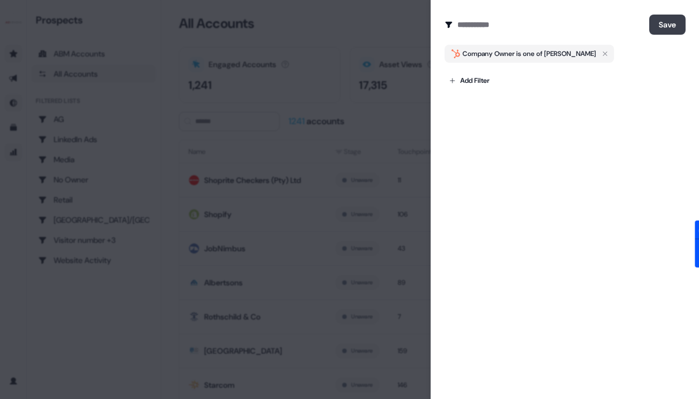
click at [673, 25] on button "Save" at bounding box center [667, 25] width 36 height 20
type input "*******"
click at [649, 15] on button "Save" at bounding box center [667, 25] width 36 height 20
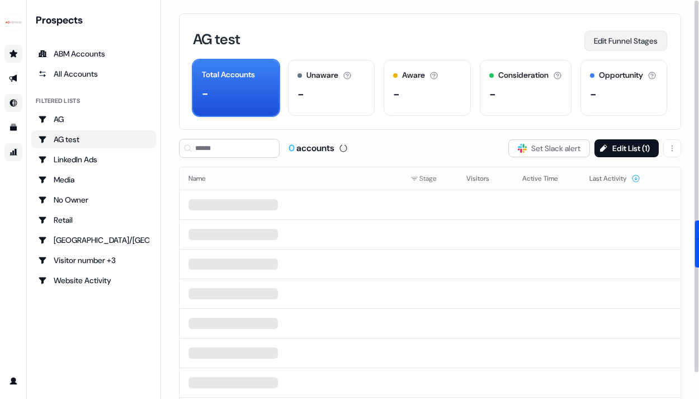
click at [631, 40] on button "Edit Funnel Stages" at bounding box center [625, 41] width 83 height 20
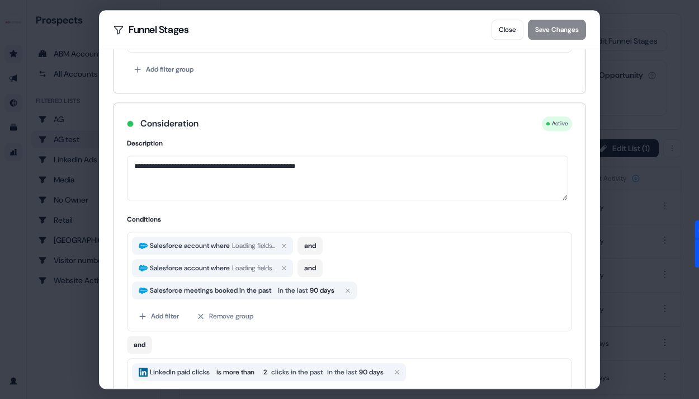
scroll to position [584, 0]
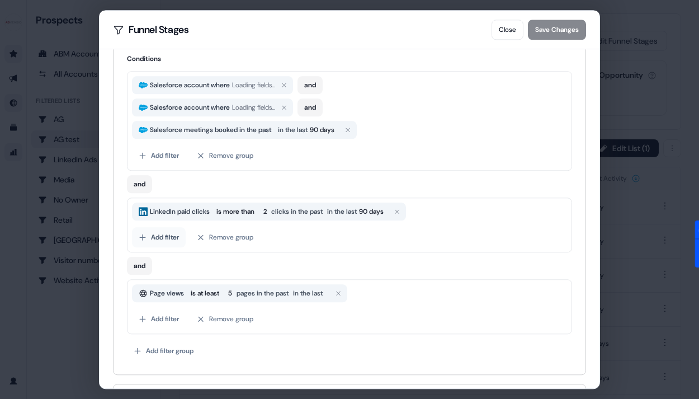
click at [171, 237] on button "Add filter" at bounding box center [159, 237] width 54 height 20
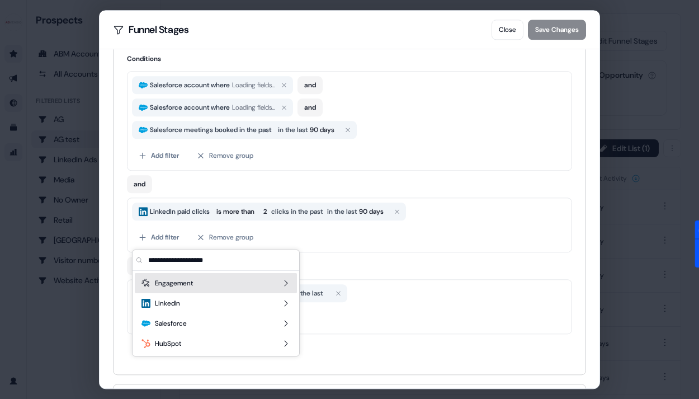
click at [179, 285] on span "Engagement" at bounding box center [174, 282] width 38 height 11
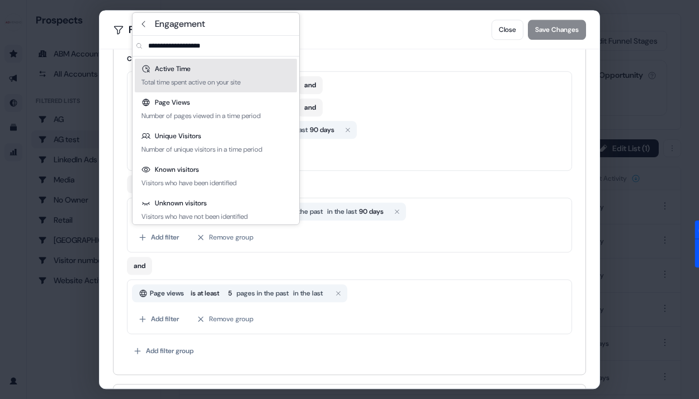
scroll to position [4, 0]
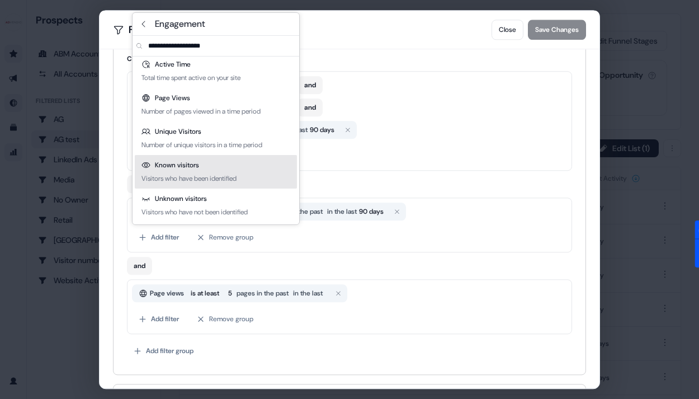
click at [466, 111] on div "Salesforce account where Loading fields... and" at bounding box center [349, 107] width 435 height 18
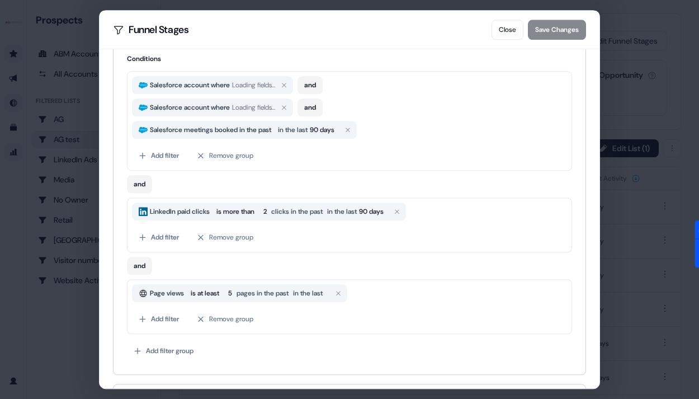
scroll to position [0, 0]
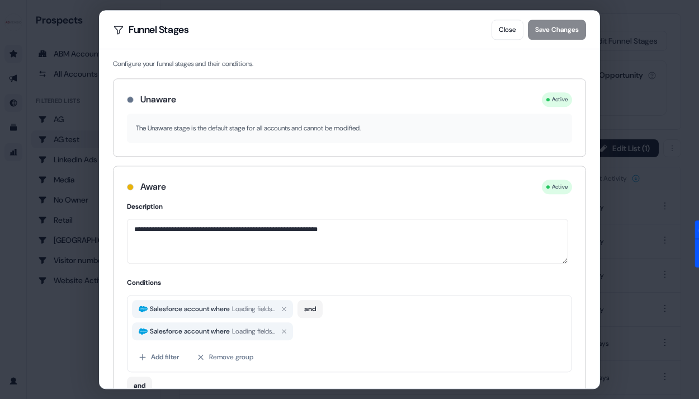
click at [533, 138] on div "The Unaware stage is the default stage for all accounts and cannot be modified." at bounding box center [349, 127] width 445 height 29
click at [262, 118] on div "The Unaware stage is the default stage for all accounts and cannot be modified." at bounding box center [349, 127] width 445 height 29
click at [262, 129] on p "The Unaware stage is the default stage for all accounts and cannot be modified." at bounding box center [349, 127] width 427 height 11
click at [213, 264] on div "**********" at bounding box center [349, 358] width 472 height 315
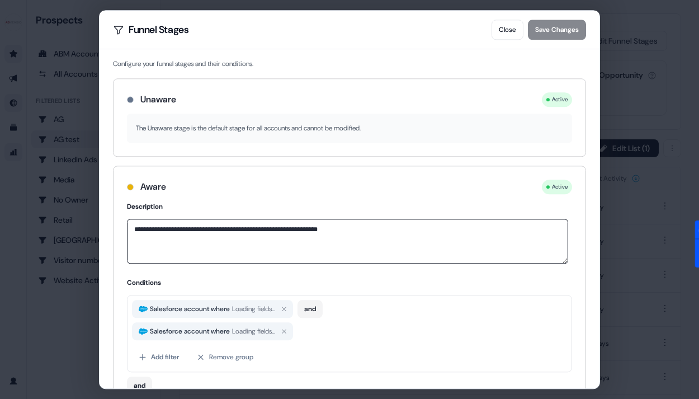
click at [219, 250] on textarea "**********" at bounding box center [347, 241] width 441 height 45
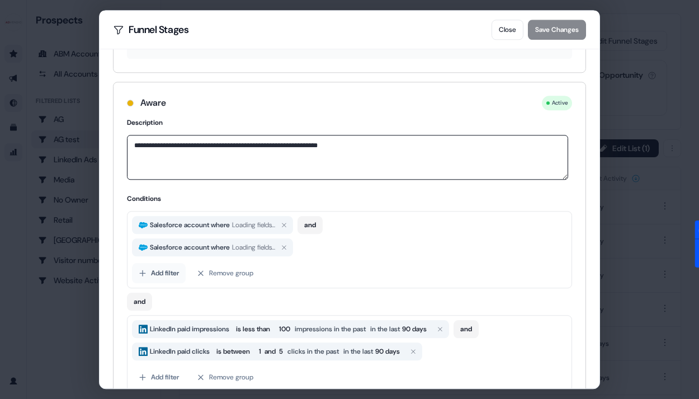
scroll to position [191, 0]
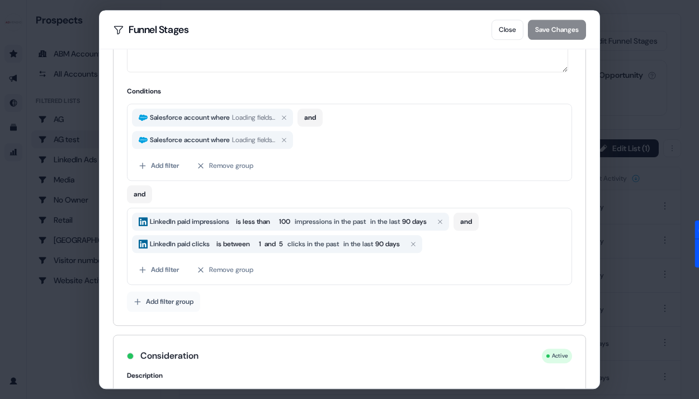
click at [179, 302] on button "Add filter group" at bounding box center [163, 301] width 73 height 20
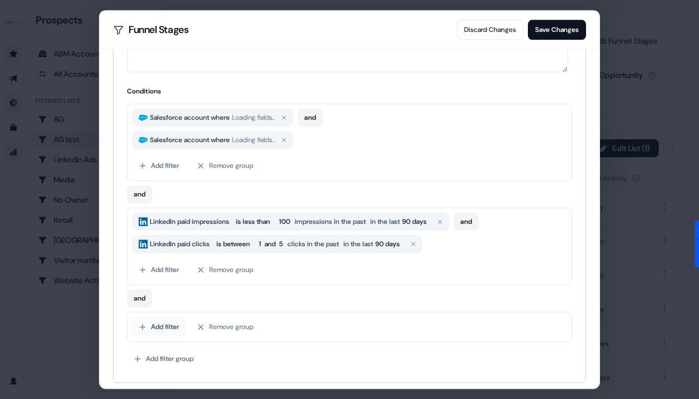
click at [165, 321] on button "Add filter" at bounding box center [159, 326] width 54 height 20
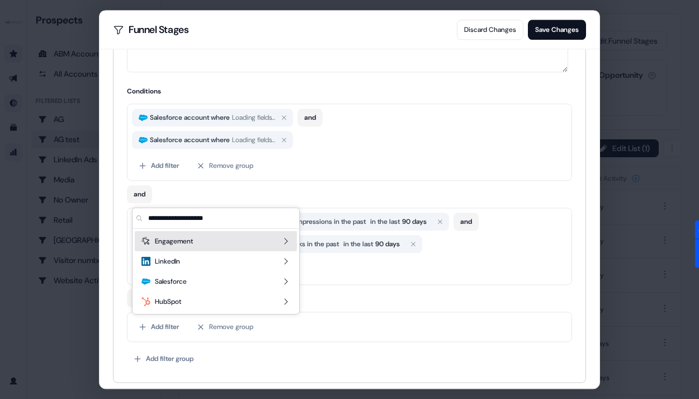
click at [313, 156] on div "Add filter Remove group" at bounding box center [349, 165] width 435 height 20
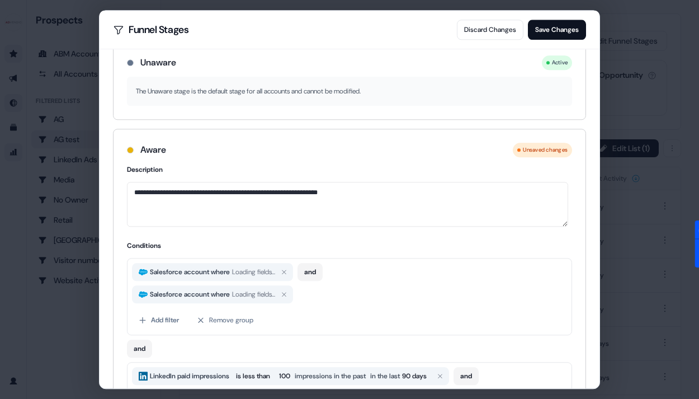
scroll to position [35, 0]
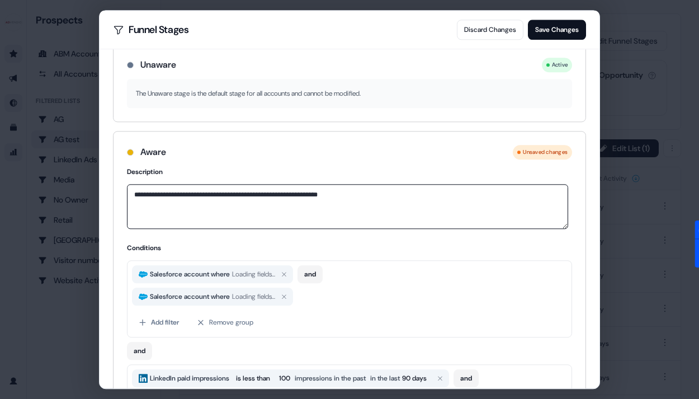
click at [164, 200] on textarea "**********" at bounding box center [347, 206] width 441 height 45
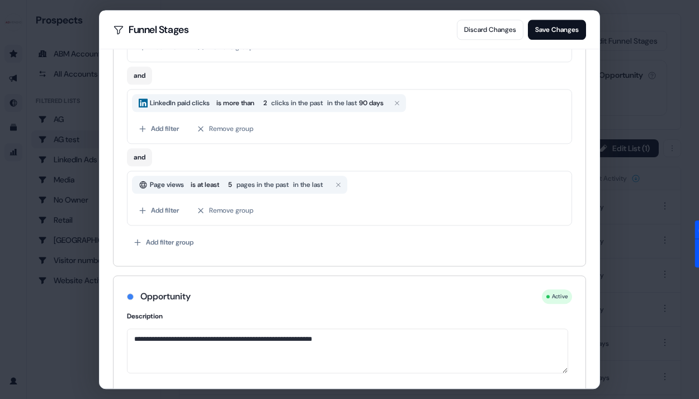
scroll to position [750, 0]
click at [163, 206] on button "Add filter" at bounding box center [159, 210] width 54 height 20
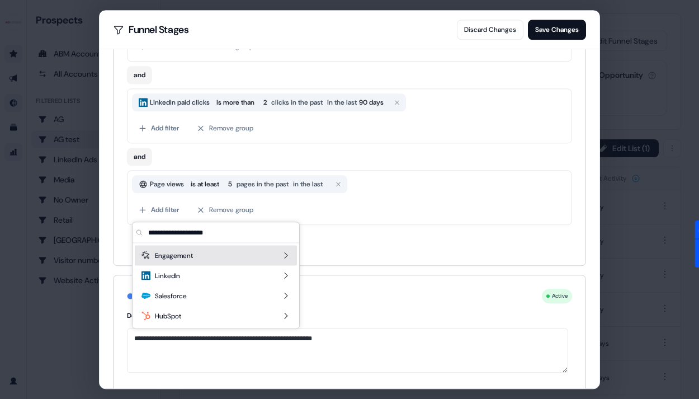
click at [184, 257] on span "Engagement" at bounding box center [174, 255] width 38 height 11
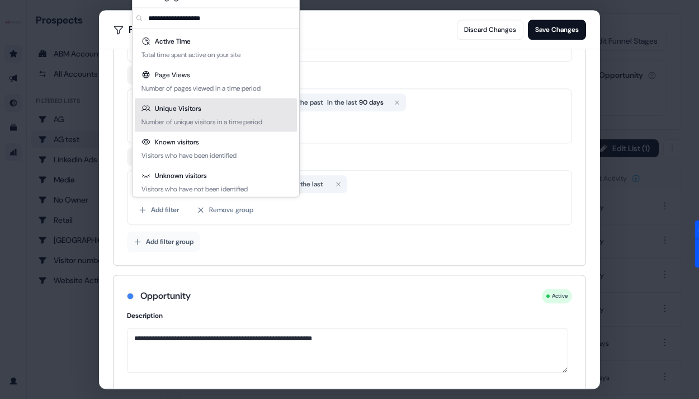
click at [162, 235] on body "For the best experience switch devices to a bigger screen. Go to Userled.io Pro…" at bounding box center [349, 199] width 699 height 399
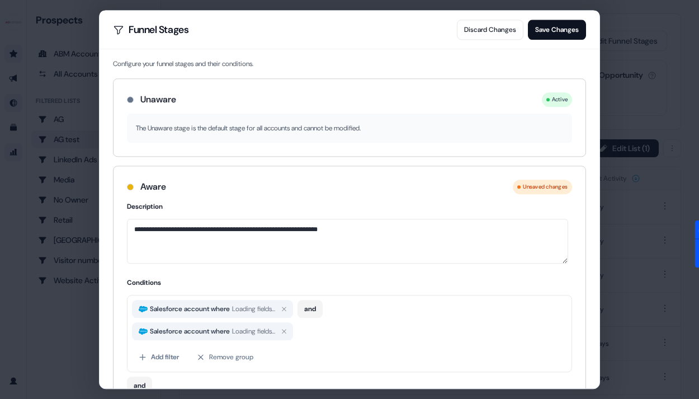
scroll to position [277, 0]
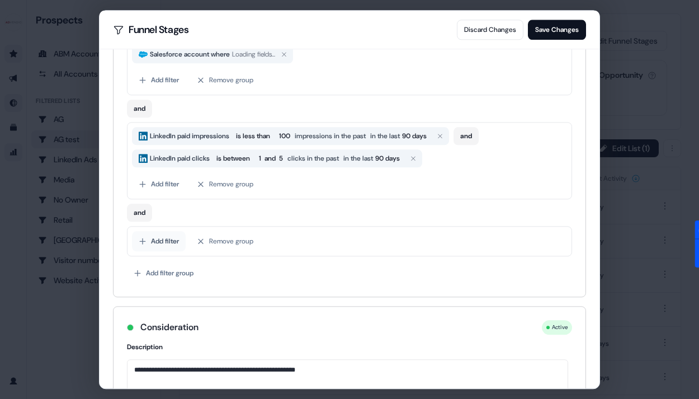
click at [154, 241] on button "Add filter" at bounding box center [159, 241] width 54 height 20
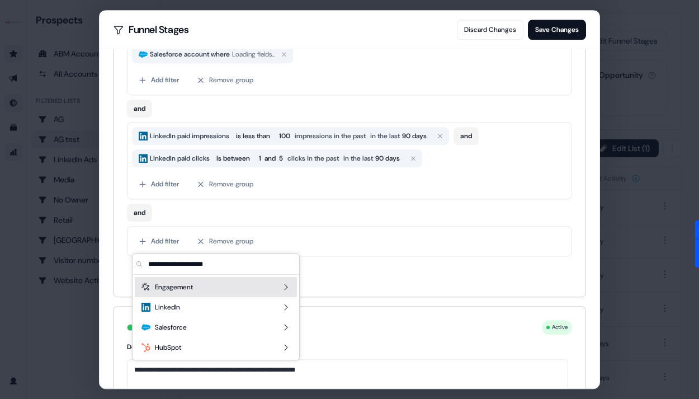
click at [167, 292] on span "Engagement" at bounding box center [174, 286] width 38 height 11
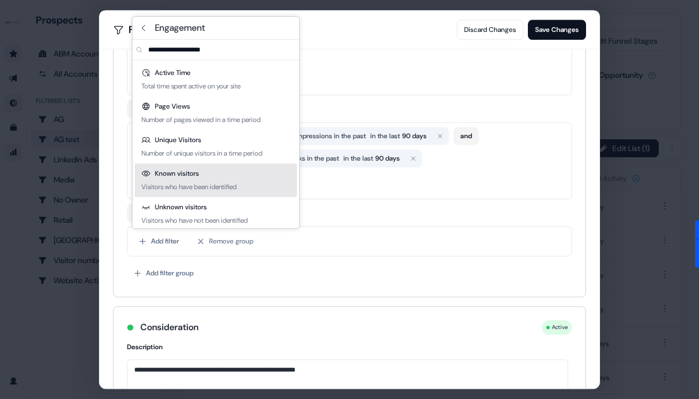
scroll to position [4, 0]
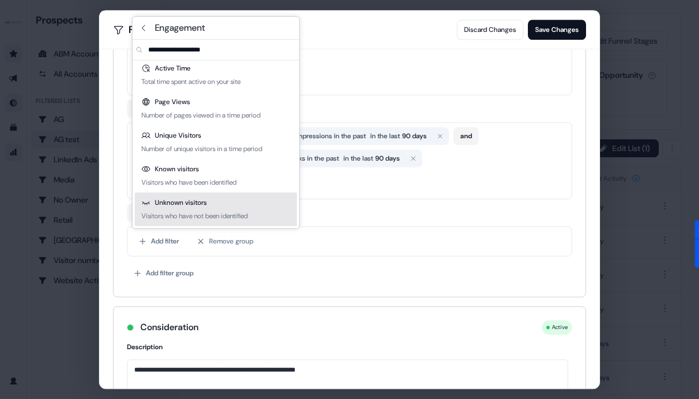
click at [206, 206] on div "Unknown visitors" at bounding box center [173, 202] width 65 height 11
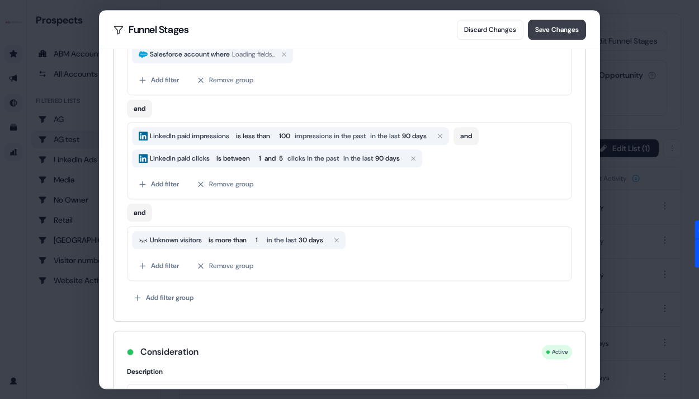
click at [577, 29] on button "Save Changes" at bounding box center [557, 30] width 58 height 20
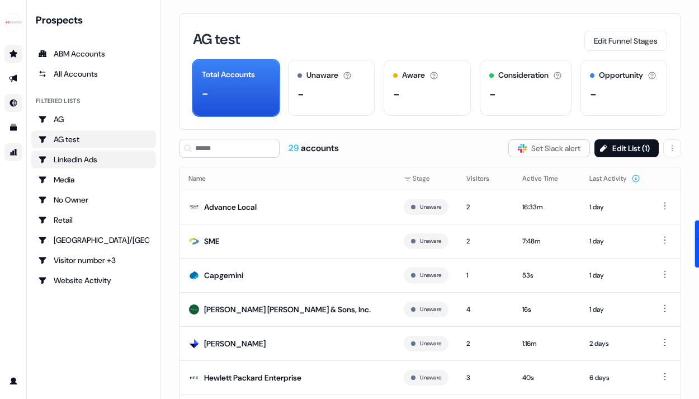
click at [71, 157] on div "LinkedIn Ads" at bounding box center [93, 159] width 111 height 11
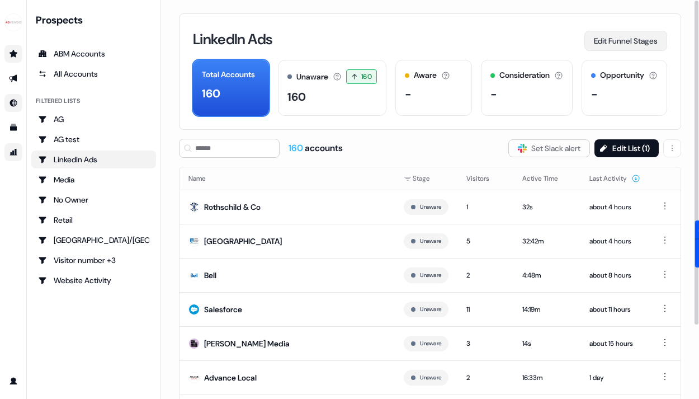
click at [630, 44] on button "Edit Funnel Stages" at bounding box center [625, 41] width 83 height 20
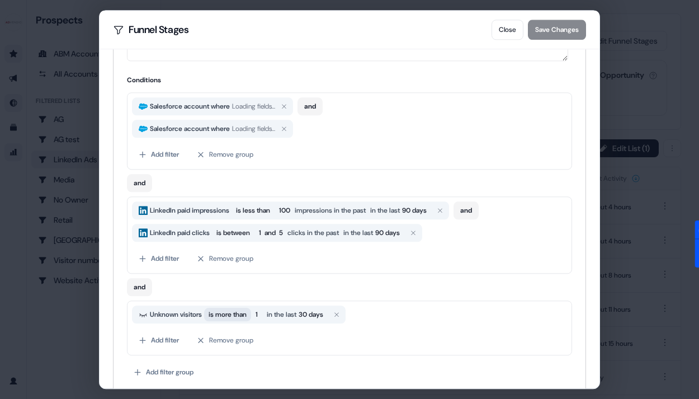
scroll to position [250, 0]
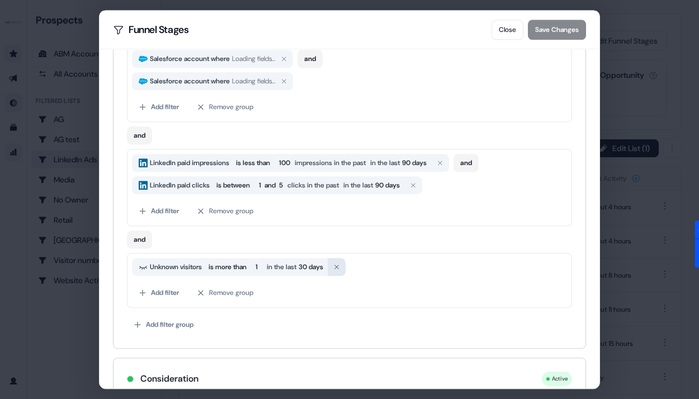
click at [340, 267] on icon "button" at bounding box center [336, 266] width 7 height 7
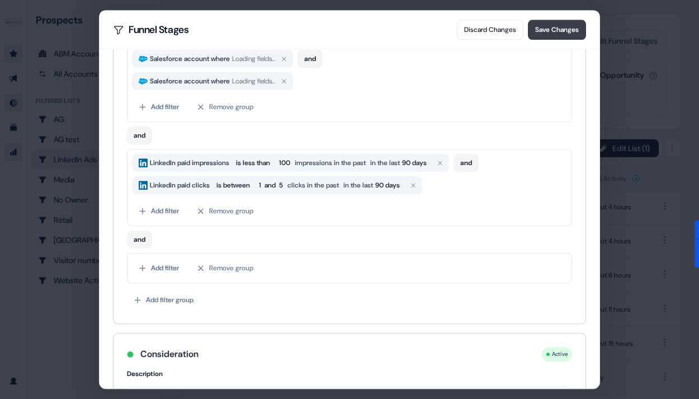
click at [557, 21] on button "Save Changes" at bounding box center [557, 30] width 58 height 20
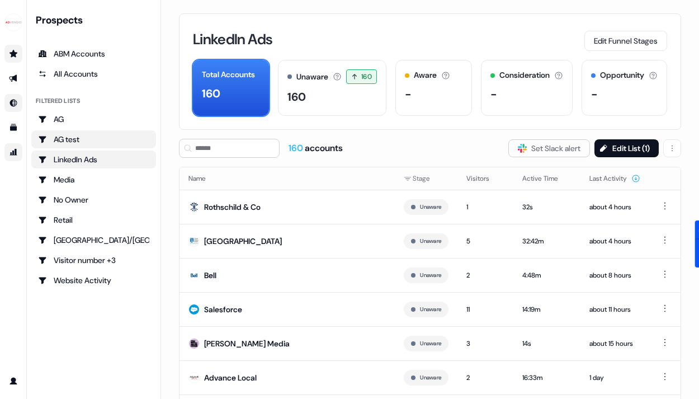
click at [111, 145] on link "AG test" at bounding box center [93, 139] width 125 height 18
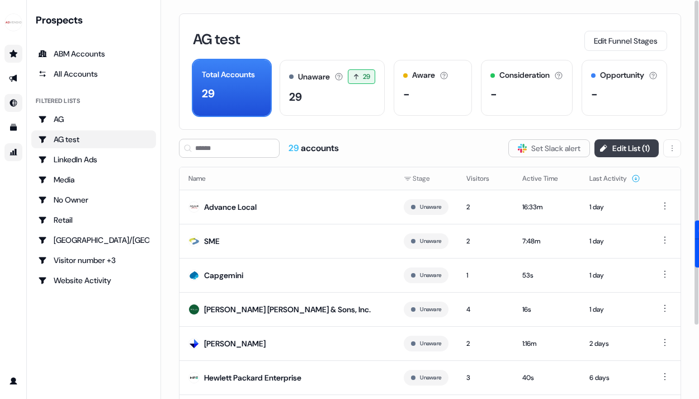
click at [633, 156] on button "Edit List ( 1 )" at bounding box center [626, 148] width 64 height 18
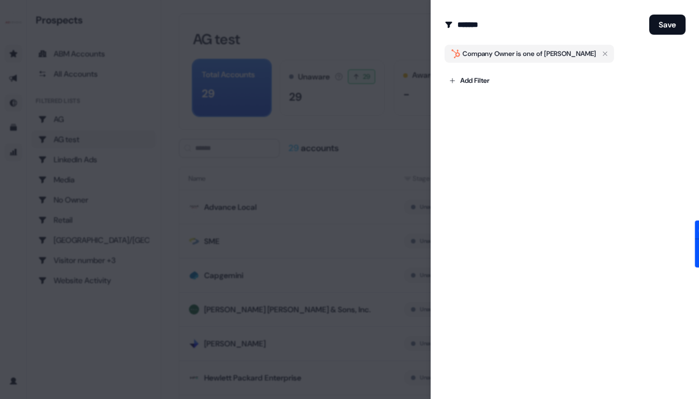
click at [370, 101] on div at bounding box center [349, 199] width 699 height 399
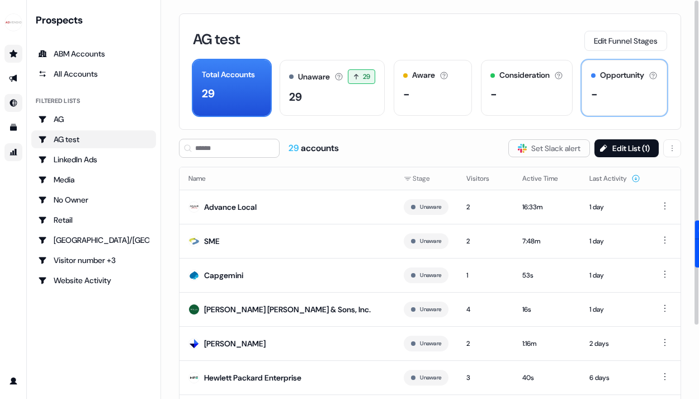
click at [609, 84] on div "Opportunity The account has an open opportunity and is in the sales process. -" at bounding box center [624, 88] width 86 height 56
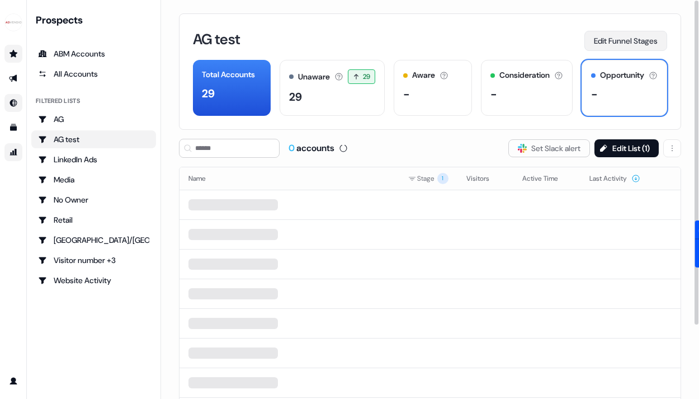
click at [628, 47] on button "Edit Funnel Stages" at bounding box center [625, 41] width 83 height 20
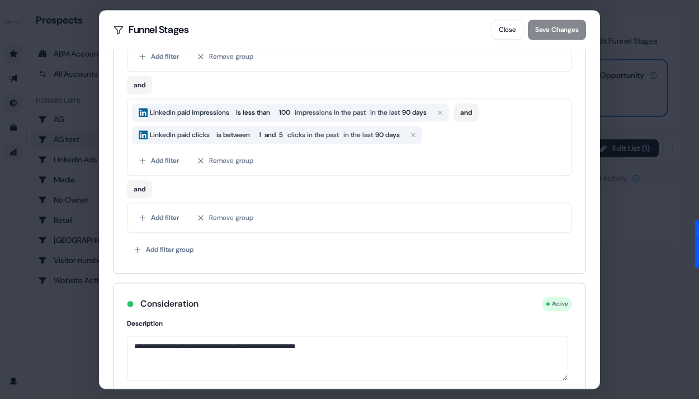
scroll to position [301, 0]
click at [224, 214] on button "Remove group" at bounding box center [225, 217] width 70 height 20
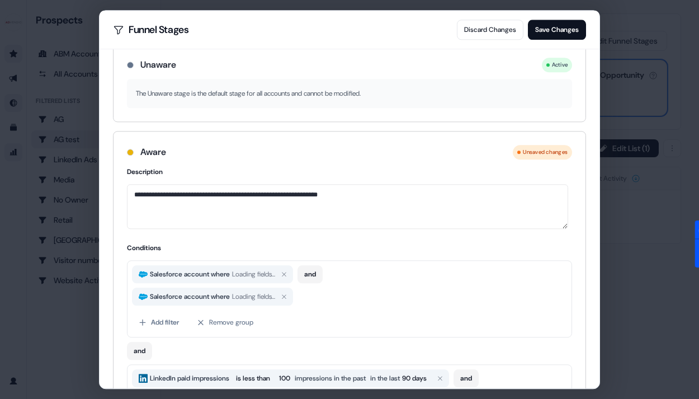
scroll to position [13, 0]
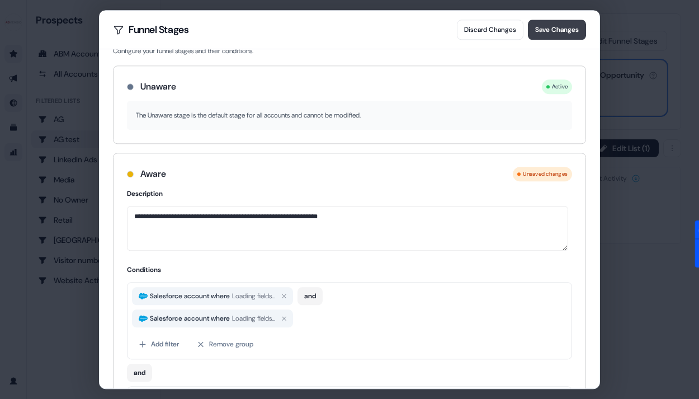
click at [571, 30] on button "Save Changes" at bounding box center [557, 30] width 58 height 20
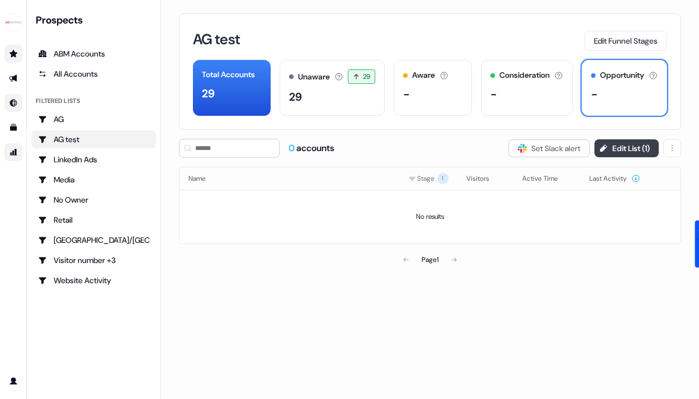
click at [626, 153] on button "Edit List ( 1 )" at bounding box center [626, 148] width 64 height 18
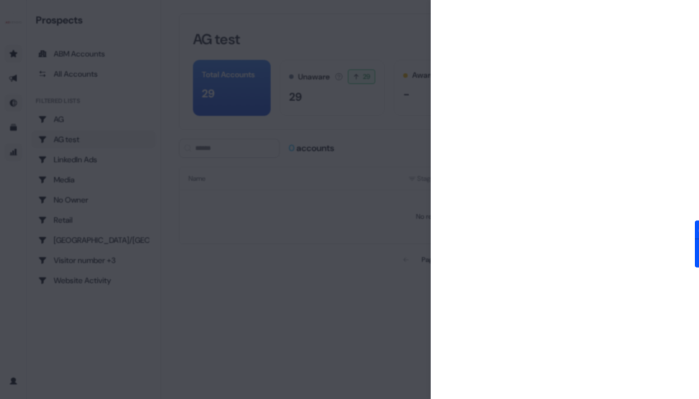
click at [320, 151] on div at bounding box center [349, 199] width 699 height 399
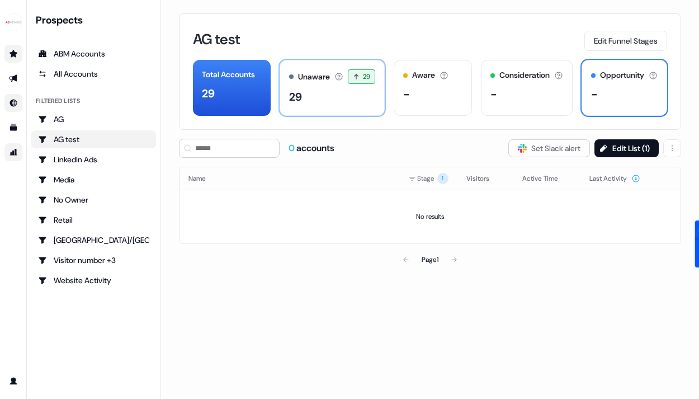
click at [335, 110] on div "Unaware The default stage all accounts start in. 29 29 accounts entered the Una…" at bounding box center [333, 88] width 106 height 56
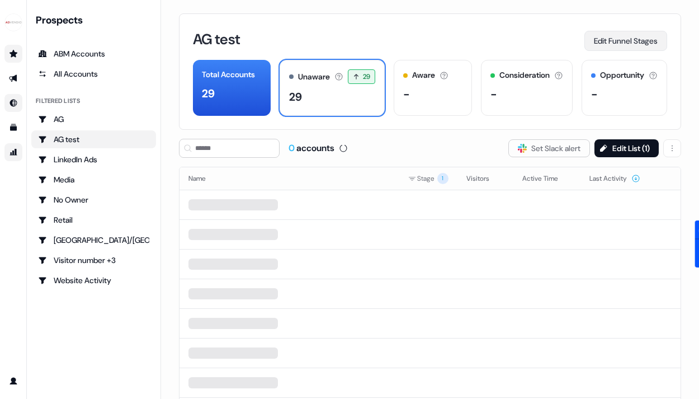
click at [620, 44] on button "Edit Funnel Stages" at bounding box center [625, 41] width 83 height 20
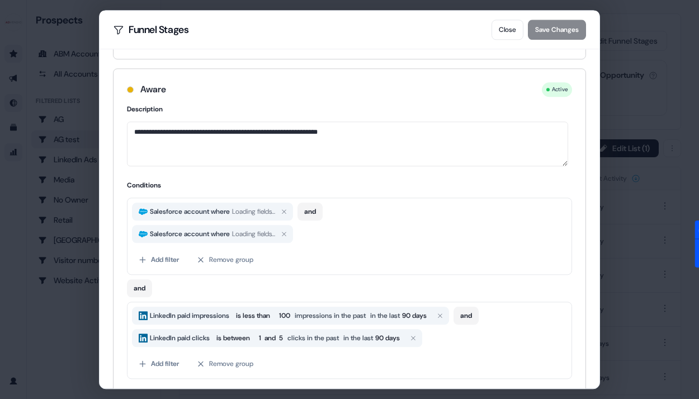
scroll to position [109, 0]
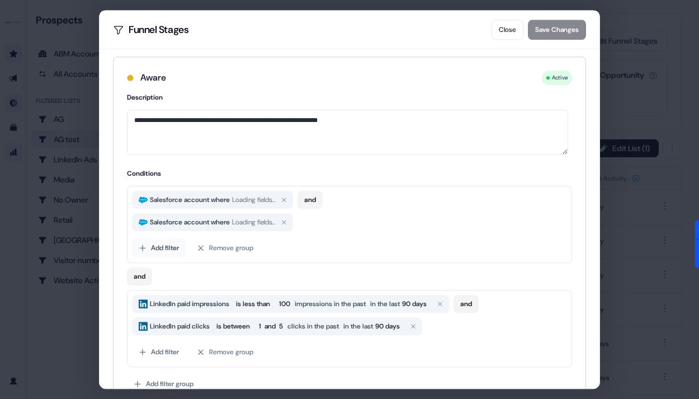
click at [160, 247] on button "Add filter" at bounding box center [159, 248] width 54 height 20
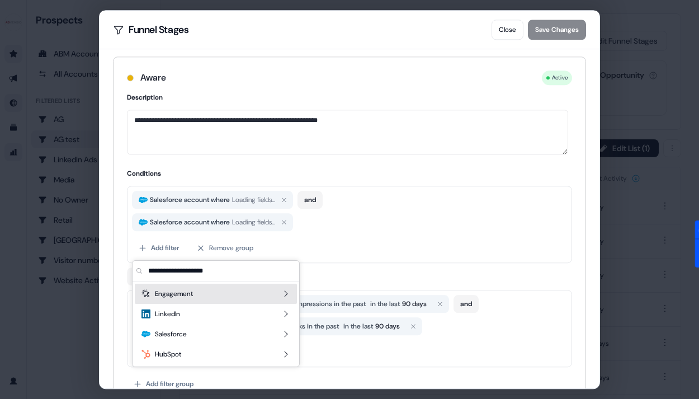
click at [165, 300] on div "Engagement" at bounding box center [216, 293] width 162 height 20
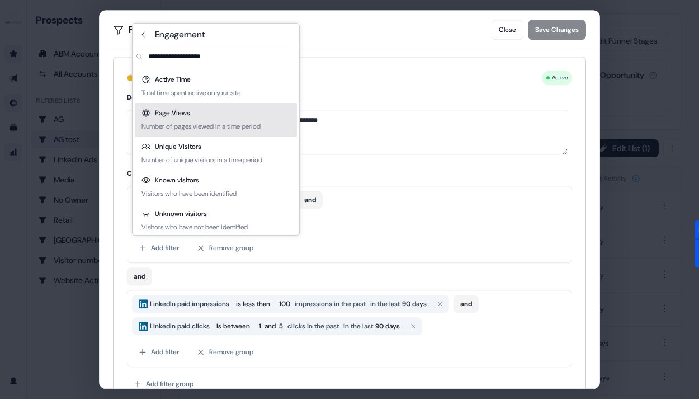
click at [248, 117] on div "Page Views Number of pages viewed in a time period" at bounding box center [216, 120] width 162 height 34
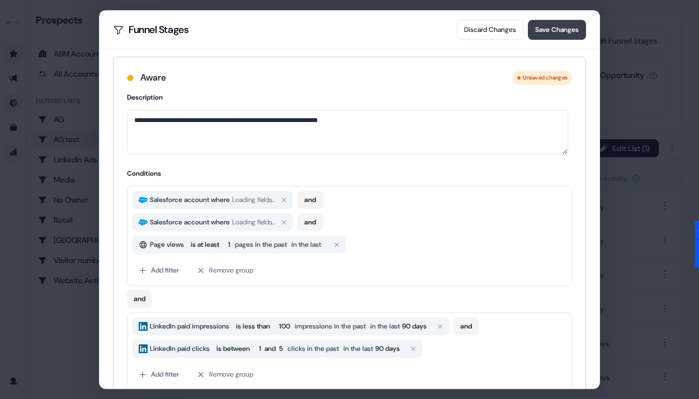
click at [565, 22] on button "Save Changes" at bounding box center [557, 30] width 58 height 20
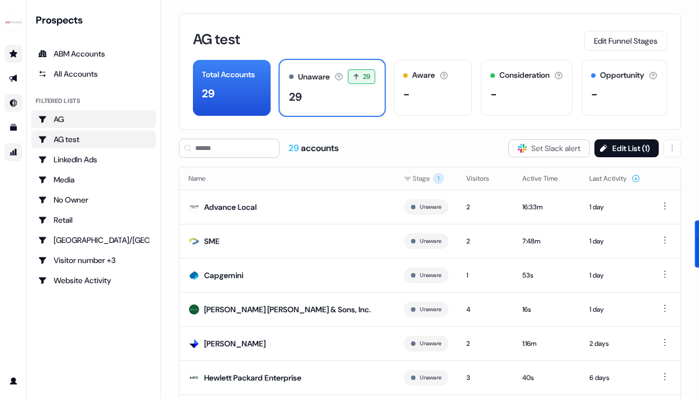
click at [110, 113] on div "AG" at bounding box center [93, 118] width 111 height 11
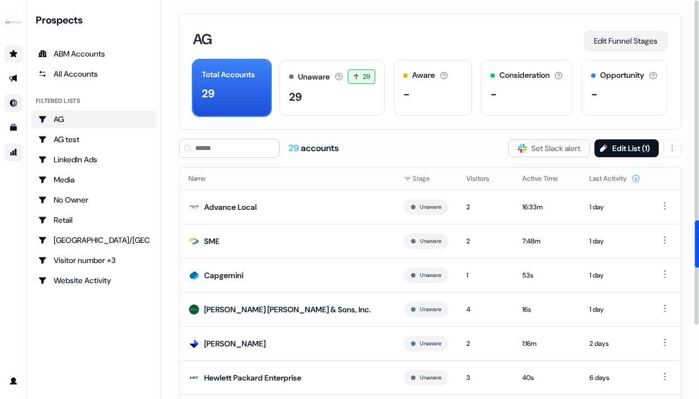
click at [647, 40] on button "Edit Funnel Stages" at bounding box center [625, 41] width 83 height 20
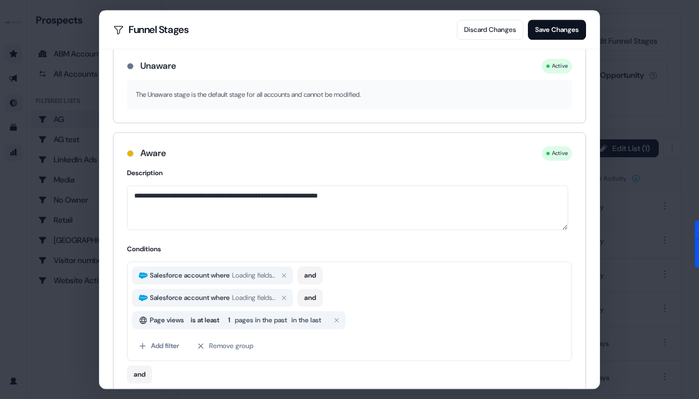
scroll to position [35, 0]
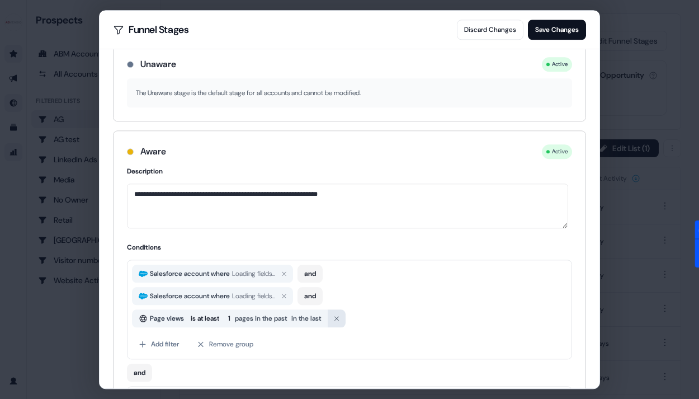
click at [342, 318] on button "button" at bounding box center [337, 318] width 18 height 18
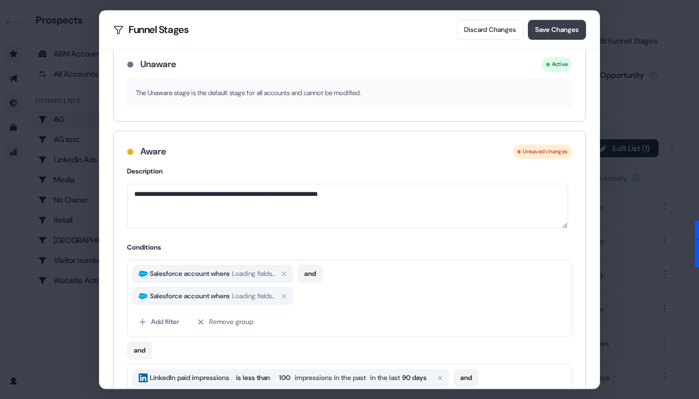
click at [571, 27] on button "Save Changes" at bounding box center [557, 30] width 58 height 20
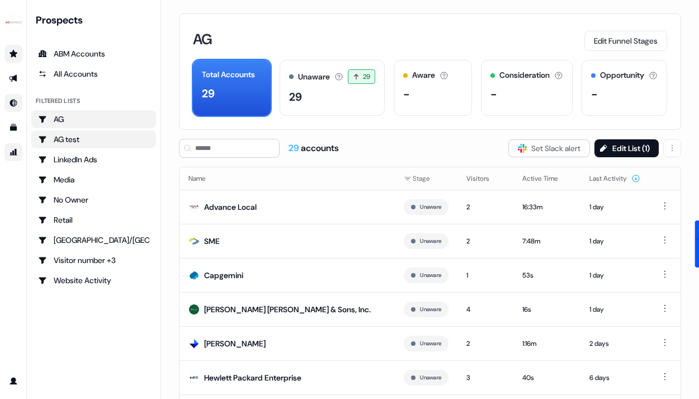
click at [98, 144] on div "AG test" at bounding box center [93, 139] width 111 height 11
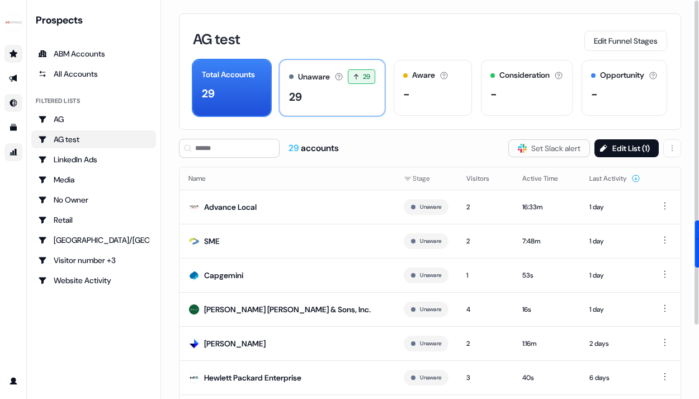
click at [324, 102] on div "29" at bounding box center [332, 96] width 87 height 17
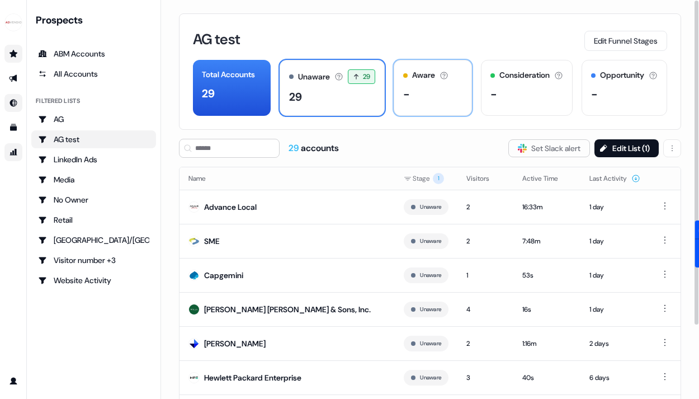
click at [434, 94] on div "-" at bounding box center [432, 94] width 59 height 17
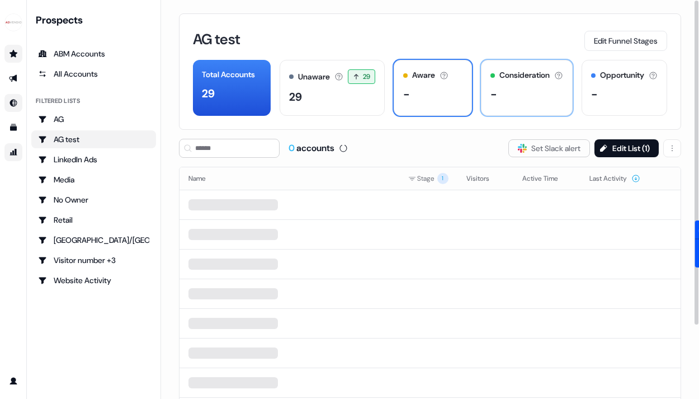
click at [490, 94] on div "-" at bounding box center [493, 94] width 7 height 17
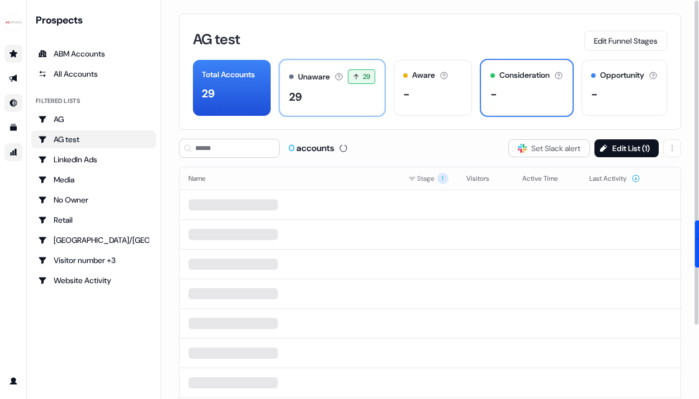
click at [314, 94] on div "29" at bounding box center [332, 96] width 87 height 17
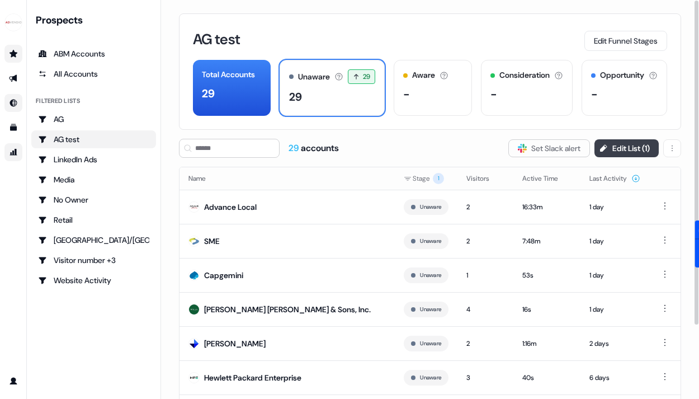
click at [624, 143] on button "Edit List ( 1 )" at bounding box center [626, 148] width 64 height 18
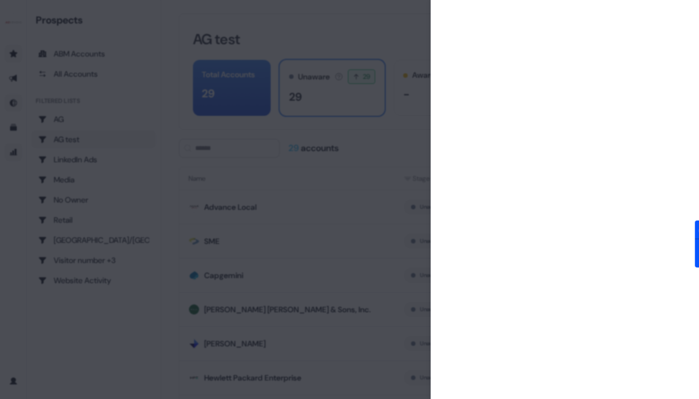
click at [381, 172] on div at bounding box center [349, 199] width 699 height 399
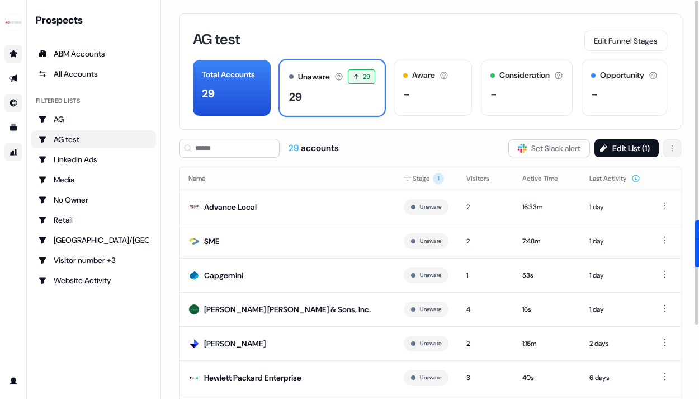
click at [670, 152] on html "For the best experience switch devices to a bigger screen. Go to Userled.io Pro…" at bounding box center [349, 199] width 699 height 399
click at [677, 145] on html "For the best experience switch devices to a bigger screen. Go to Userled.io Pro…" at bounding box center [349, 199] width 699 height 399
click at [650, 38] on button "Edit Funnel Stages" at bounding box center [625, 41] width 83 height 20
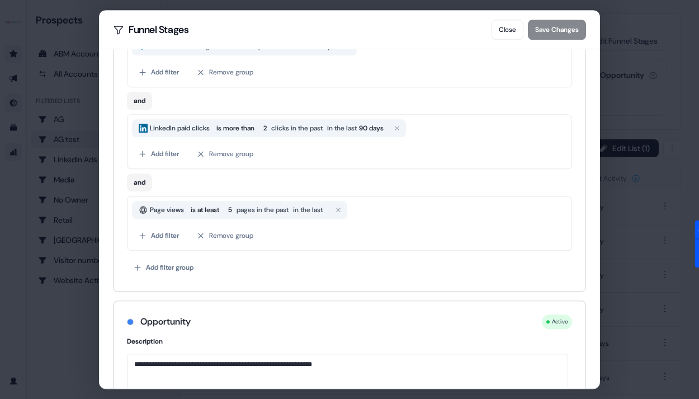
scroll to position [857, 0]
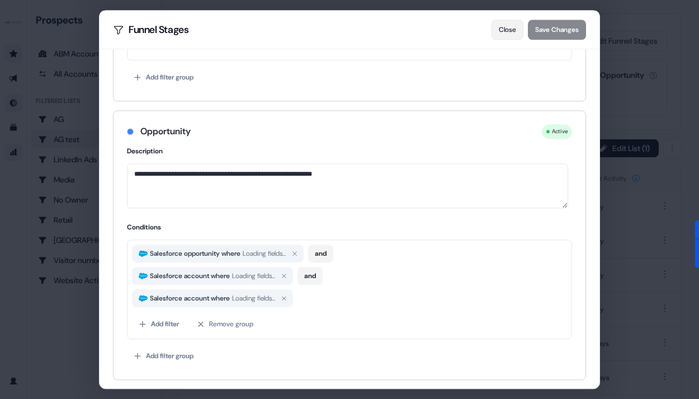
click at [500, 26] on button "Close" at bounding box center [507, 30] width 32 height 20
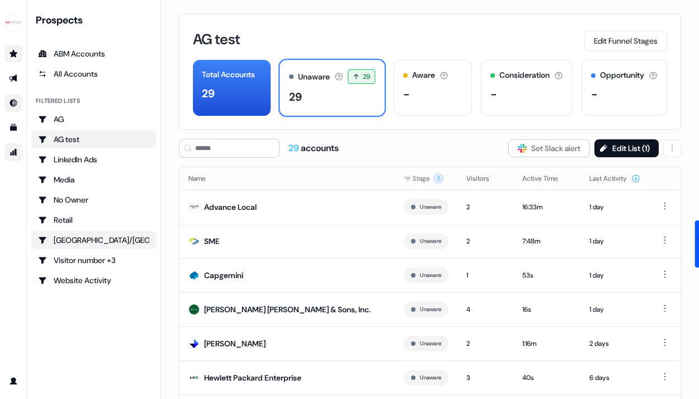
click at [83, 239] on div "[GEOGRAPHIC_DATA]/[GEOGRAPHIC_DATA]" at bounding box center [93, 239] width 111 height 11
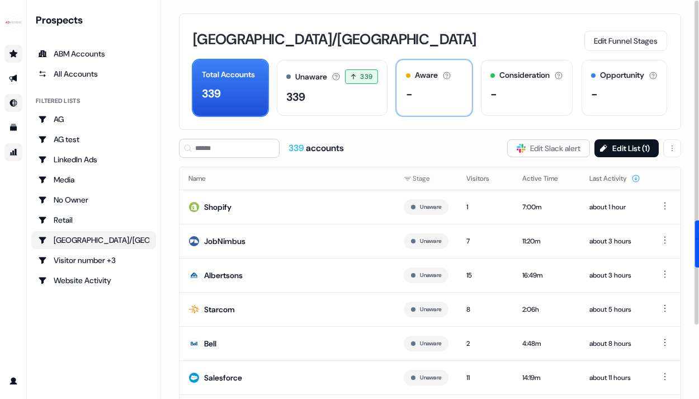
click at [438, 86] on div "-" at bounding box center [434, 94] width 56 height 17
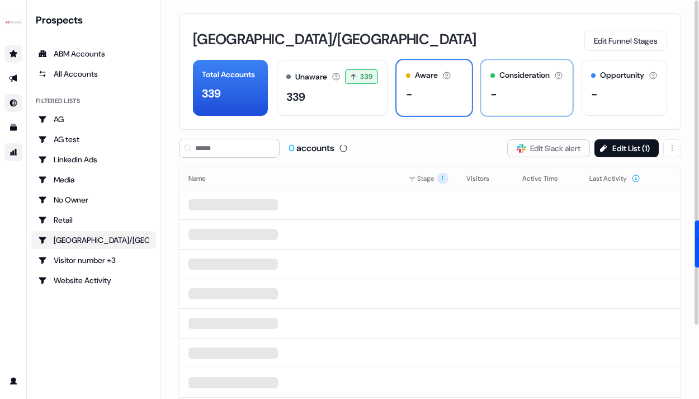
click at [494, 101] on div "-" at bounding box center [526, 94] width 73 height 17
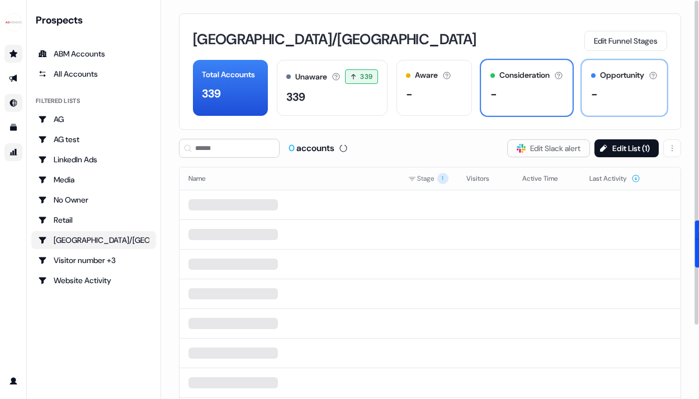
click at [623, 74] on div "Opportunity" at bounding box center [622, 75] width 44 height 12
click at [646, 177] on th "Last Activity" at bounding box center [614, 178] width 69 height 22
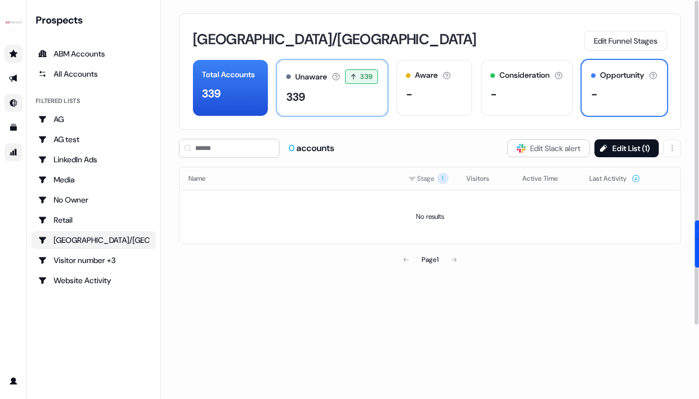
click at [331, 79] on div "Unaware The default stage all accounts start in. 339 339 accounts entered the U…" at bounding box center [331, 76] width 91 height 15
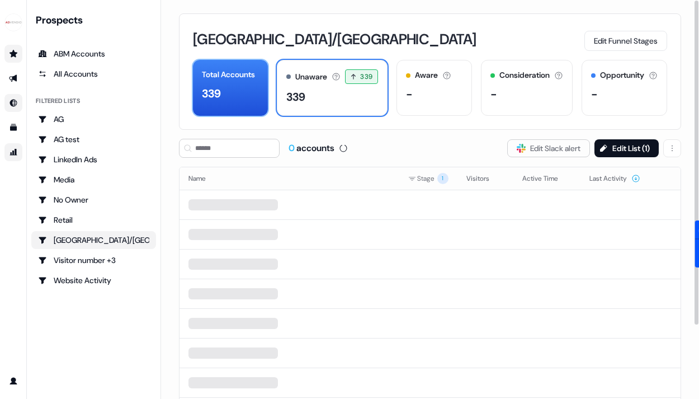
click at [234, 88] on div "339" at bounding box center [230, 93] width 57 height 17
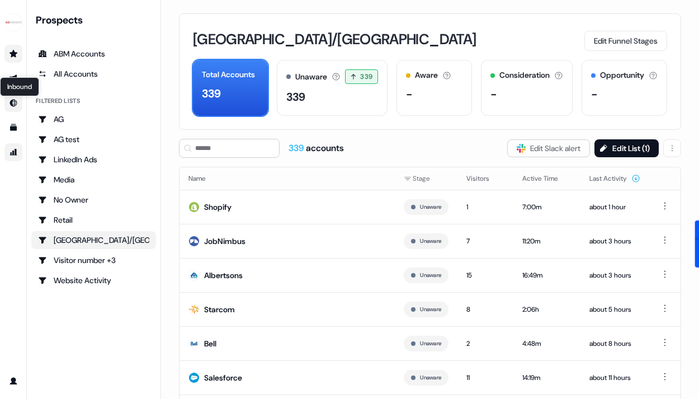
click at [13, 103] on icon "Go to Inbound" at bounding box center [13, 102] width 9 height 9
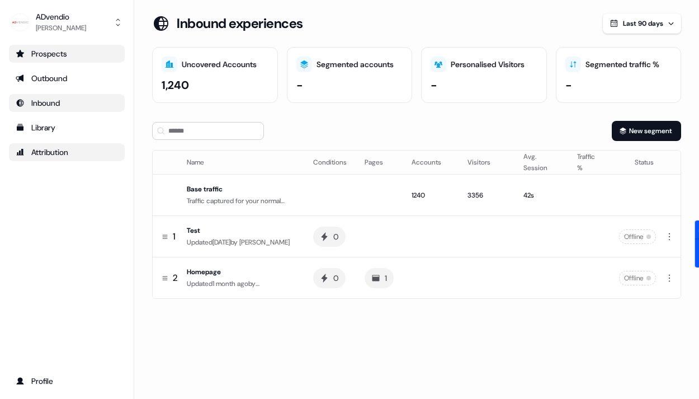
click at [461, 64] on div "Personalised Visitors" at bounding box center [488, 65] width 74 height 12
click at [441, 64] on icon at bounding box center [438, 65] width 8 height 6
click at [638, 122] on button "New segment" at bounding box center [646, 131] width 69 height 20
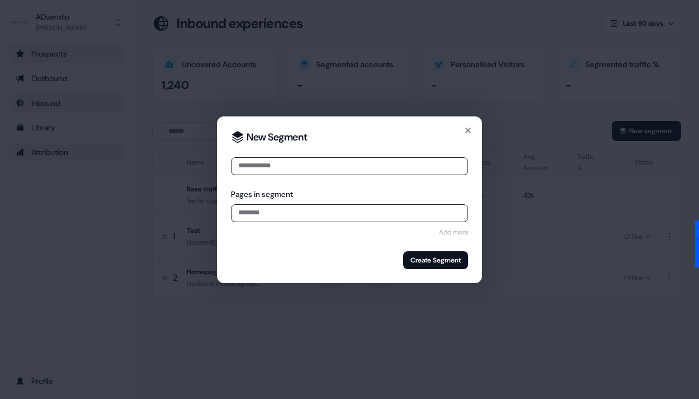
click at [472, 130] on div "New Segment Pages in segment Add more Create Segment Close" at bounding box center [349, 199] width 265 height 167
click at [468, 130] on icon "button" at bounding box center [467, 130] width 9 height 9
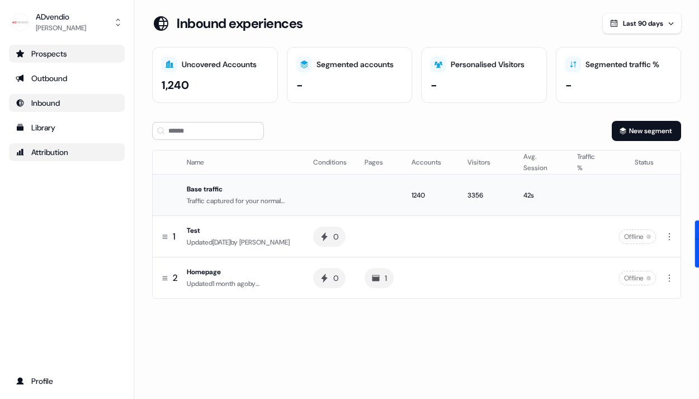
click at [209, 183] on td "Base traffic Traffic captured for your normal website" at bounding box center [243, 194] width 122 height 41
click at [210, 278] on div "Updated 1 month ago by Denis Fleming" at bounding box center [241, 283] width 108 height 11
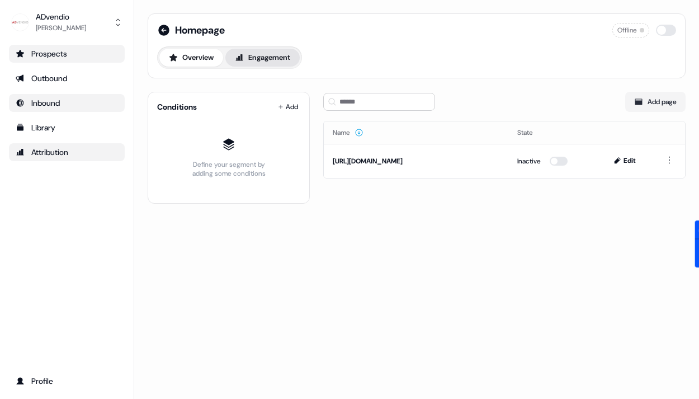
click at [265, 59] on button "Engagement" at bounding box center [262, 58] width 74 height 18
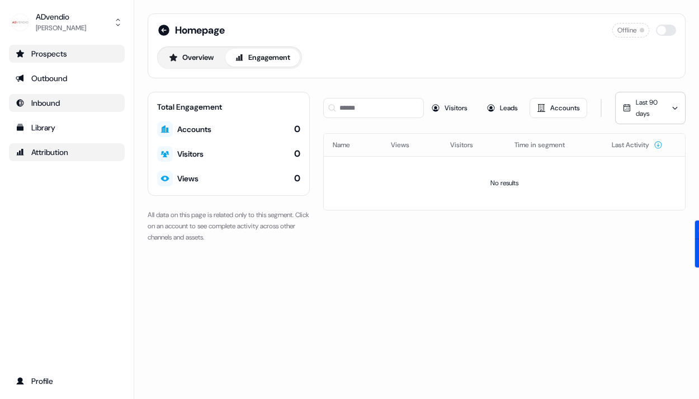
click at [165, 150] on icon at bounding box center [164, 153] width 9 height 9
click at [192, 154] on div "Visitors" at bounding box center [190, 153] width 26 height 11
click at [186, 62] on button "Overview" at bounding box center [191, 58] width 64 height 18
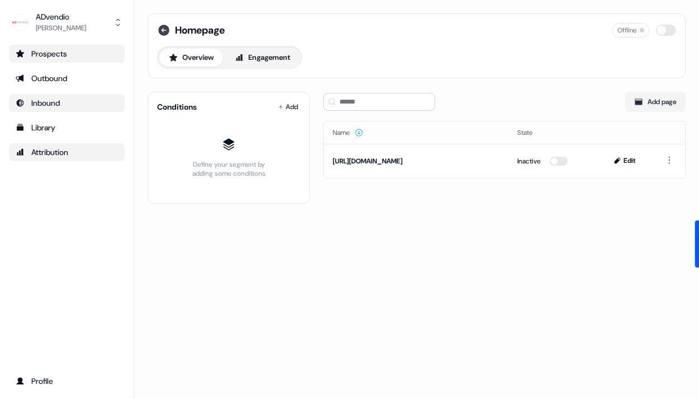
click at [163, 34] on icon at bounding box center [163, 30] width 11 height 11
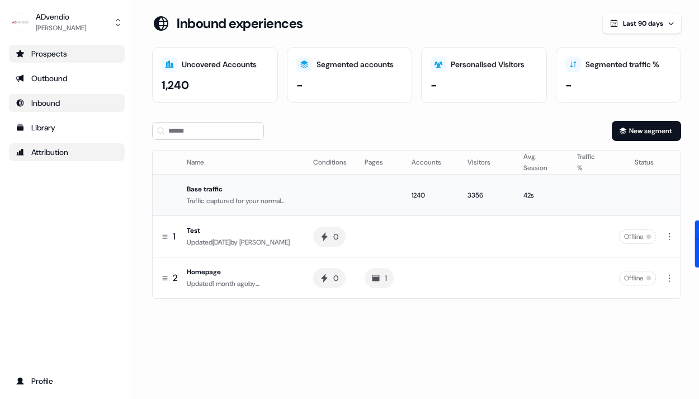
click at [285, 191] on div "Base traffic" at bounding box center [241, 188] width 108 height 11
click at [273, 181] on td "Base traffic Traffic captured for your normal website" at bounding box center [243, 194] width 122 height 41
click at [191, 181] on td "Base traffic Traffic captured for your normal website" at bounding box center [243, 194] width 122 height 41
click at [666, 19] on button "Last 90 days" at bounding box center [642, 23] width 78 height 20
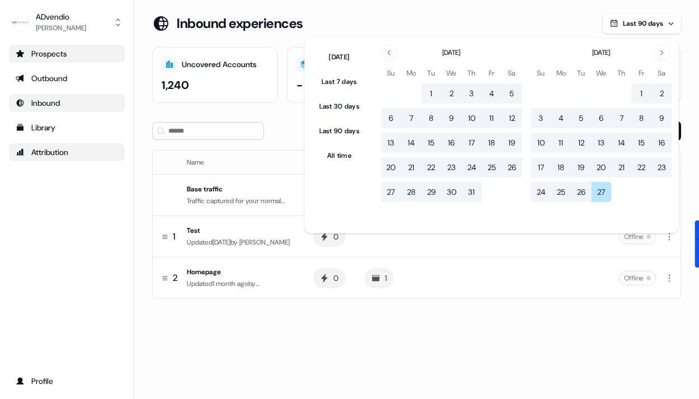
click at [666, 18] on button "Last 90 days" at bounding box center [642, 23] width 78 height 20
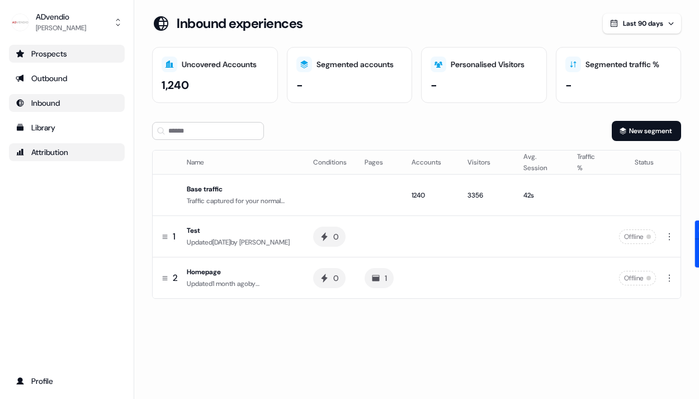
click at [198, 53] on div "Uncovered Accounts 1,240" at bounding box center [215, 75] width 126 height 56
click at [167, 62] on icon at bounding box center [169, 63] width 8 height 7
click at [222, 228] on div "Test" at bounding box center [241, 230] width 108 height 11
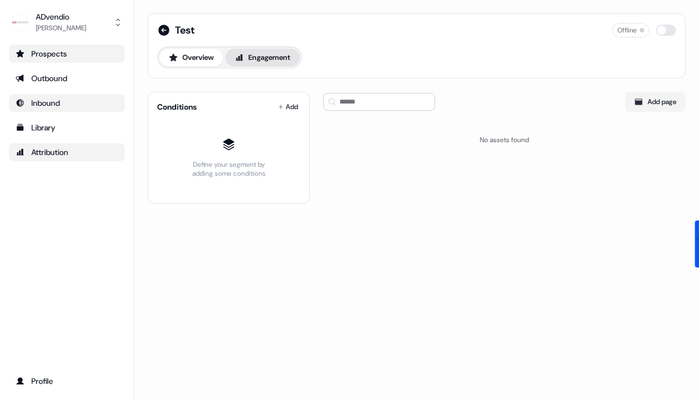
click at [267, 55] on button "Engagement" at bounding box center [262, 58] width 74 height 18
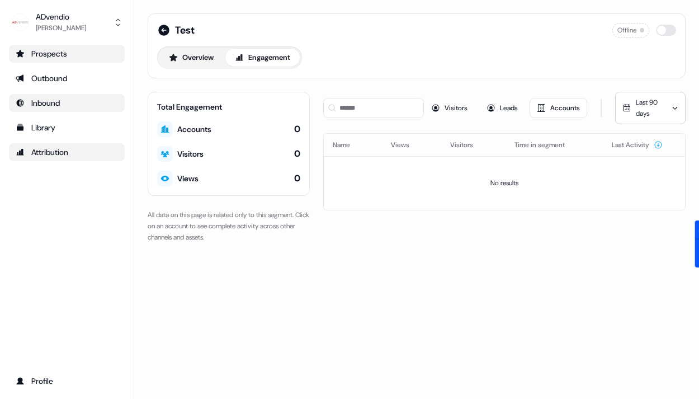
click at [197, 157] on div "Visitors" at bounding box center [190, 153] width 26 height 11
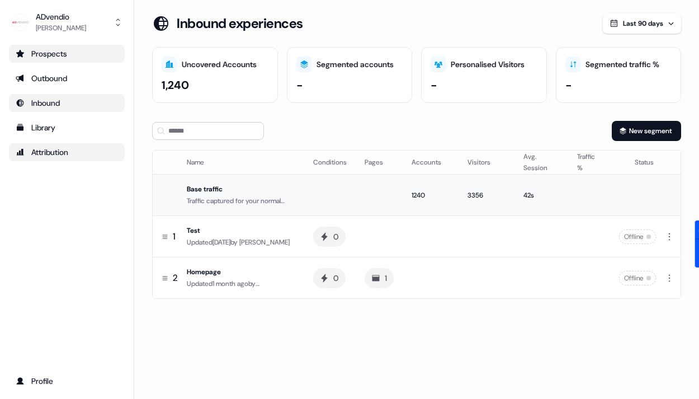
click at [209, 187] on div "Base traffic" at bounding box center [241, 188] width 108 height 11
click at [219, 185] on div "Base traffic" at bounding box center [241, 188] width 108 height 11
click at [308, 194] on td at bounding box center [329, 194] width 51 height 41
click at [641, 194] on td at bounding box center [636, 194] width 53 height 41
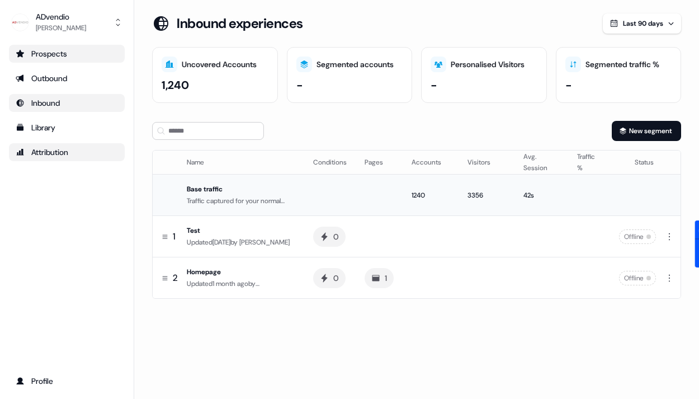
click at [641, 194] on td at bounding box center [636, 194] width 53 height 41
click at [671, 233] on html "For the best experience switch devices to a bigger screen. Go to Userled.io ADv…" at bounding box center [349, 199] width 699 height 399
click at [558, 244] on html "For the best experience switch devices to a bigger screen. Go to Userled.io ADv…" at bounding box center [349, 199] width 699 height 399
click at [333, 238] on div "0" at bounding box center [336, 236] width 6 height 11
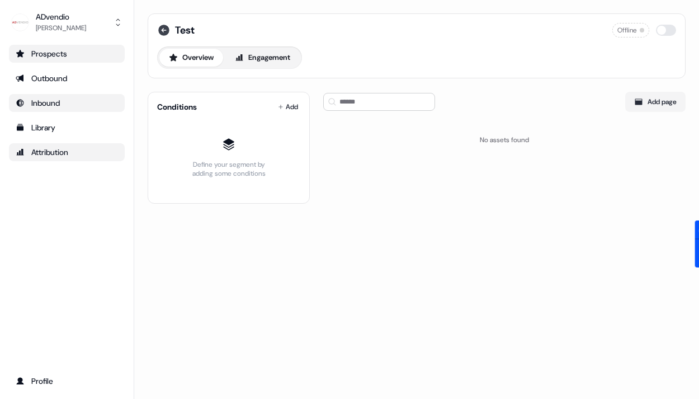
click at [160, 32] on icon at bounding box center [163, 30] width 11 height 11
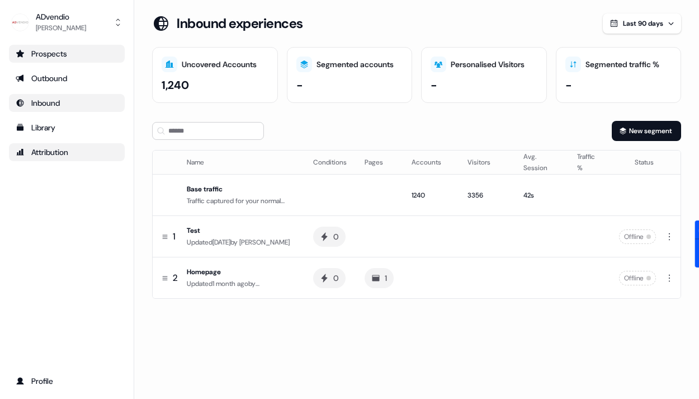
click at [358, 77] on div "-" at bounding box center [349, 85] width 107 height 17
click at [454, 70] on div "Personalised Visitors" at bounding box center [484, 64] width 107 height 16
click at [608, 63] on div "Segmented traffic %" at bounding box center [622, 65] width 74 height 12
click at [648, 30] on button "Last 90 days" at bounding box center [642, 23] width 78 height 20
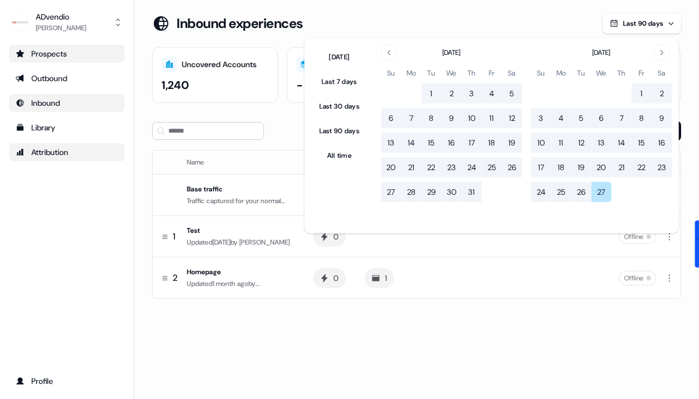
click at [653, 27] on span "Last 90 days" at bounding box center [643, 23] width 40 height 9
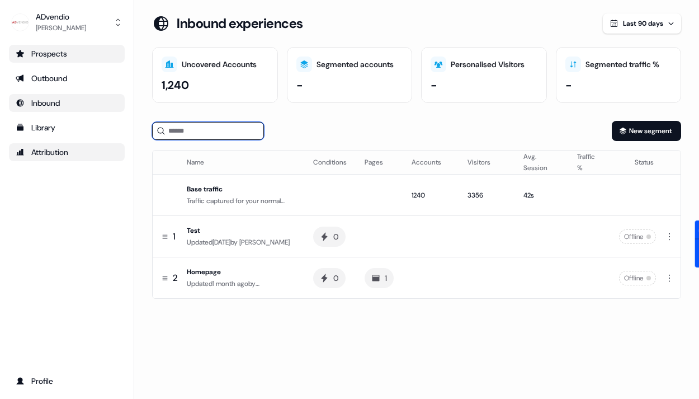
click at [231, 134] on input at bounding box center [208, 131] width 112 height 18
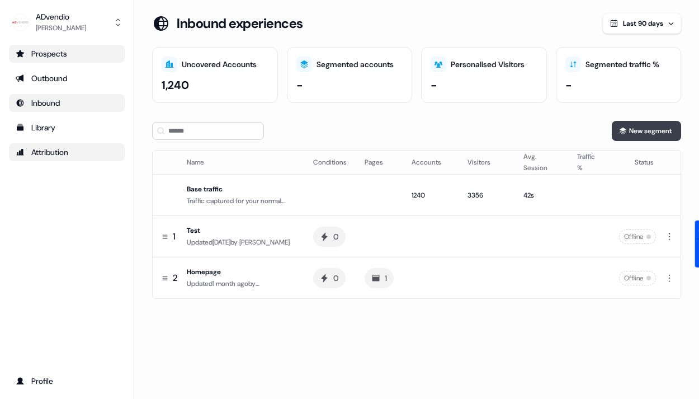
click at [643, 140] on button "New segment" at bounding box center [646, 131] width 69 height 20
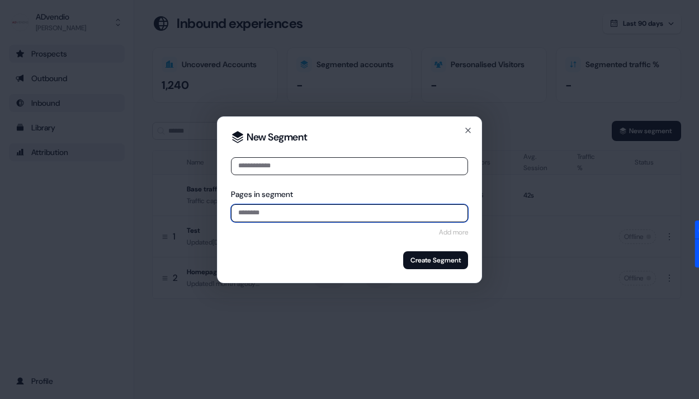
click at [403, 211] on input at bounding box center [349, 213] width 237 height 18
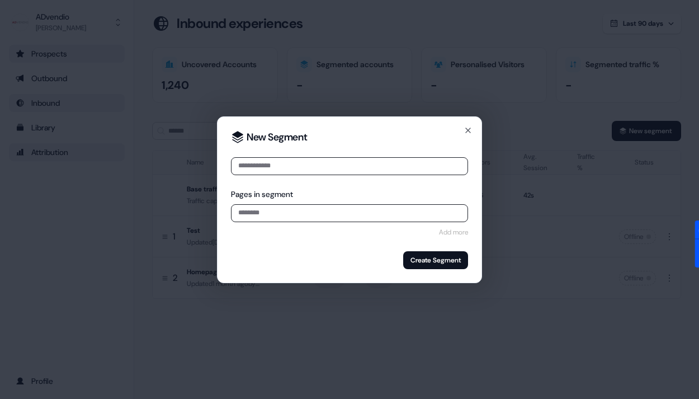
click at [474, 124] on div "New Segment Pages in segment Add more Create Segment Close" at bounding box center [349, 199] width 265 height 167
click at [469, 128] on icon "button" at bounding box center [468, 130] width 4 height 4
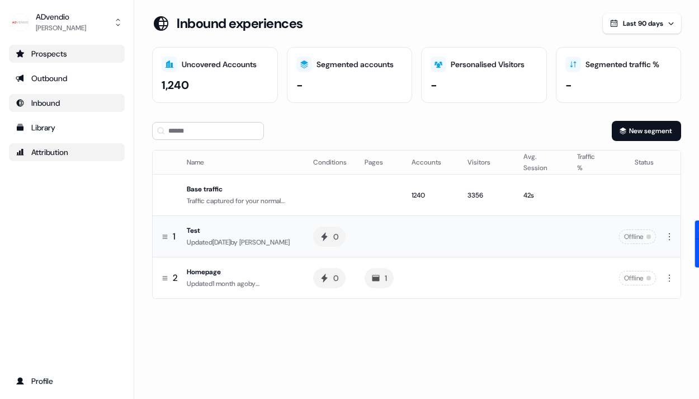
click at [631, 236] on div "Offline" at bounding box center [637, 236] width 37 height 15
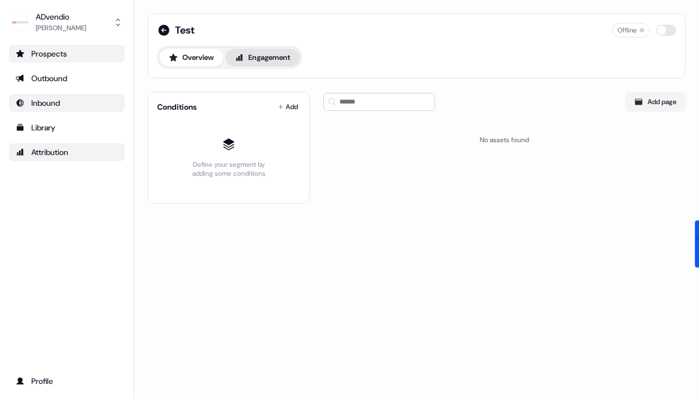
click at [279, 54] on button "Engagement" at bounding box center [262, 58] width 74 height 18
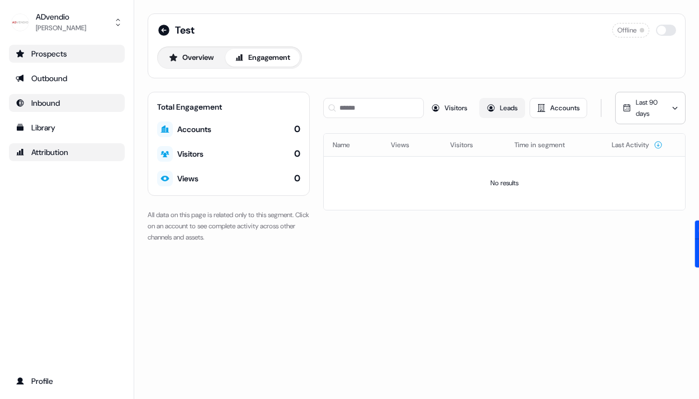
click at [507, 107] on button "Leads" at bounding box center [502, 108] width 46 height 20
click at [557, 107] on button "Accounts" at bounding box center [558, 108] width 58 height 20
click at [650, 106] on span "Last 90 days" at bounding box center [647, 108] width 22 height 20
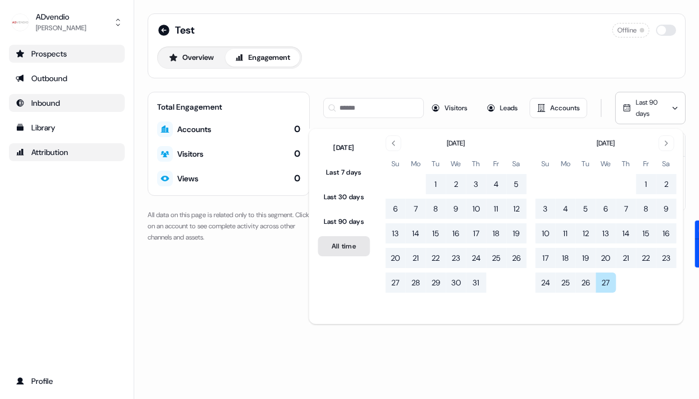
click at [343, 244] on button "All time" at bounding box center [344, 246] width 52 height 20
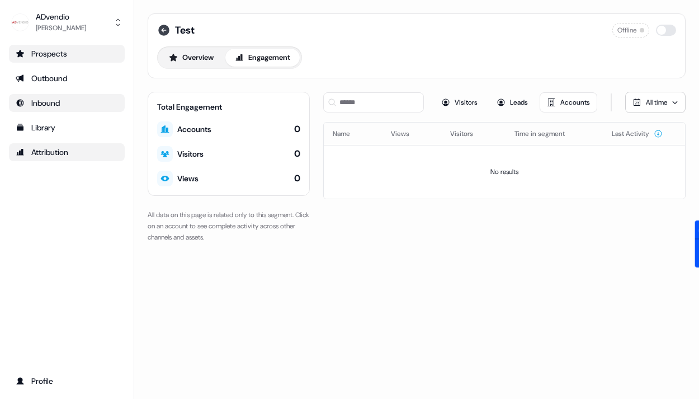
click at [167, 27] on icon at bounding box center [163, 30] width 11 height 11
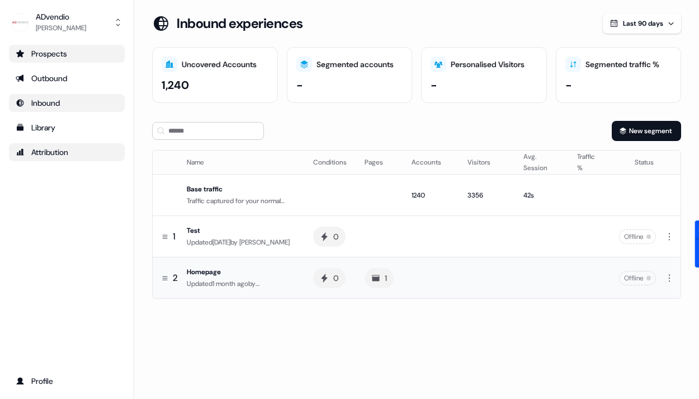
click at [212, 267] on div "Homepage" at bounding box center [241, 271] width 108 height 11
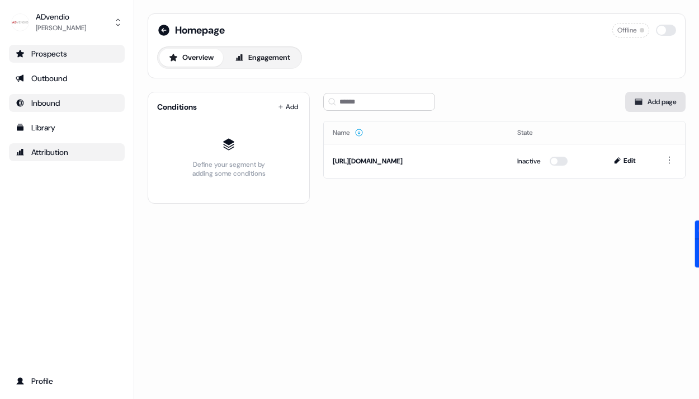
click at [670, 96] on button "Add page" at bounding box center [655, 102] width 60 height 20
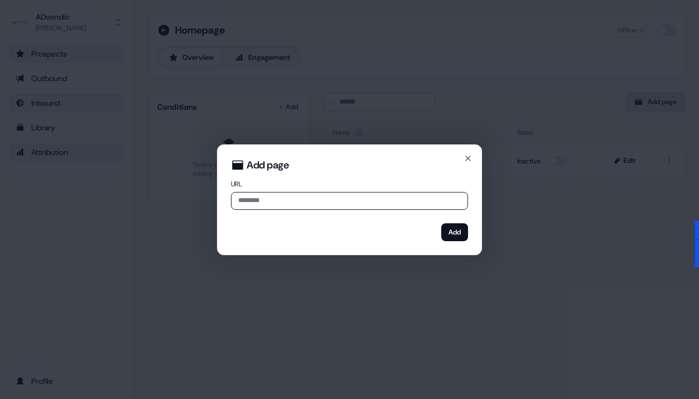
click at [670, 96] on div "Add page URL Add Close" at bounding box center [349, 199] width 699 height 399
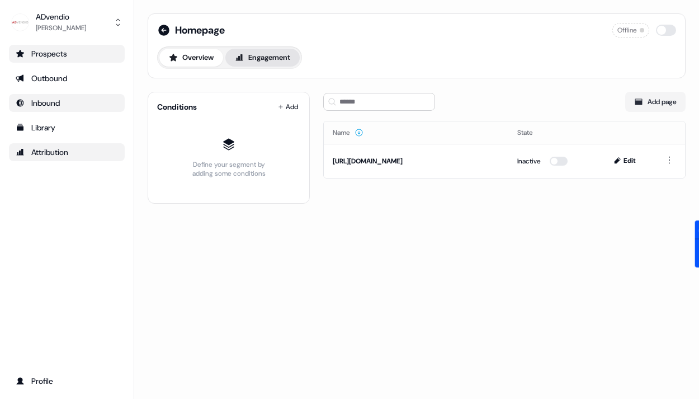
click at [266, 57] on button "Engagement" at bounding box center [262, 58] width 74 height 18
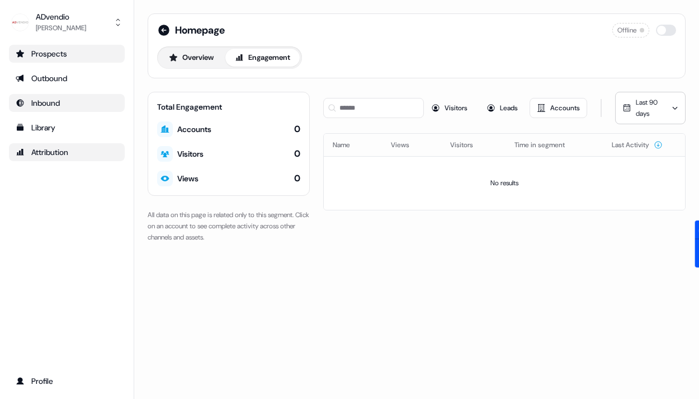
click at [645, 114] on span "Last 90 days" at bounding box center [647, 108] width 22 height 20
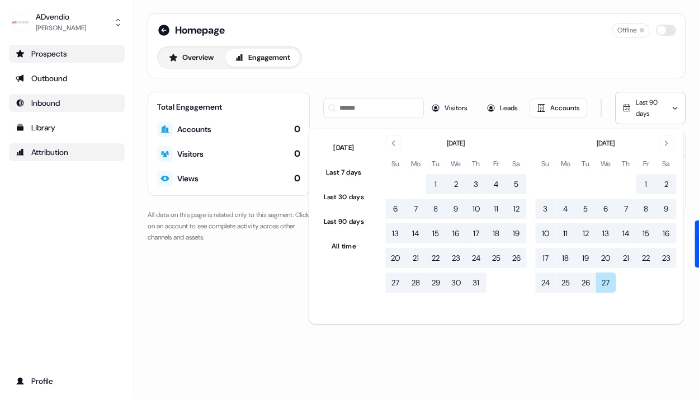
click at [645, 113] on span "Last 90 days" at bounding box center [647, 108] width 22 height 20
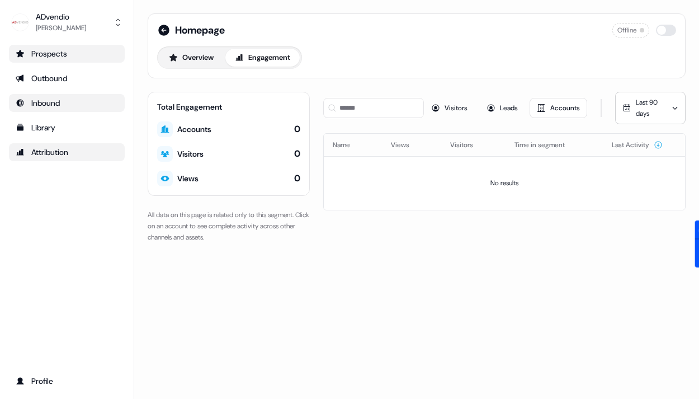
click at [668, 128] on div "Visitors Leads Accounts Last 90 days Name Views Visitors Time in segment Last A…" at bounding box center [504, 167] width 362 height 151
click at [668, 119] on button "Last 90 days" at bounding box center [650, 108] width 70 height 32
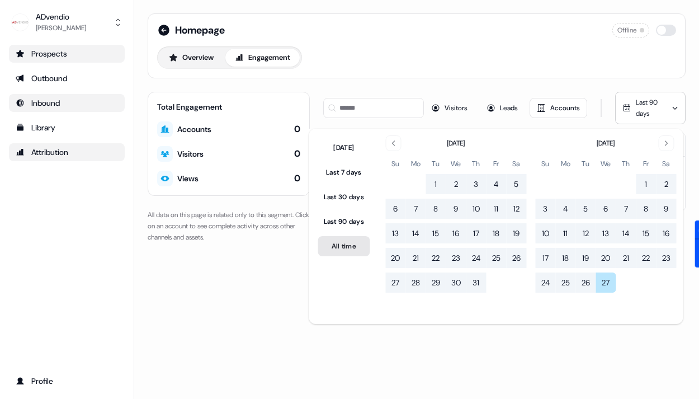
click at [356, 255] on button "All time" at bounding box center [344, 246] width 52 height 20
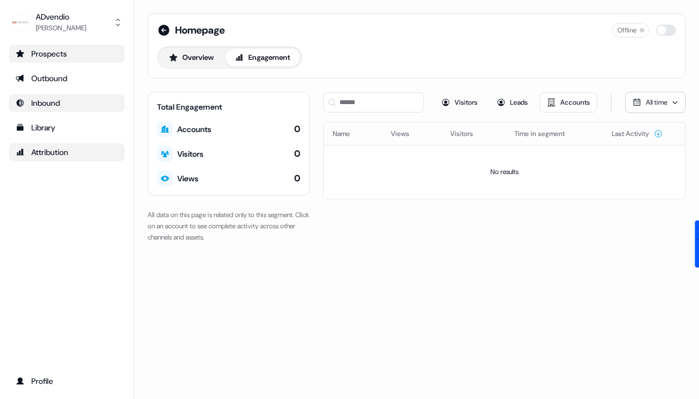
click at [652, 104] on span "All time" at bounding box center [656, 102] width 21 height 9
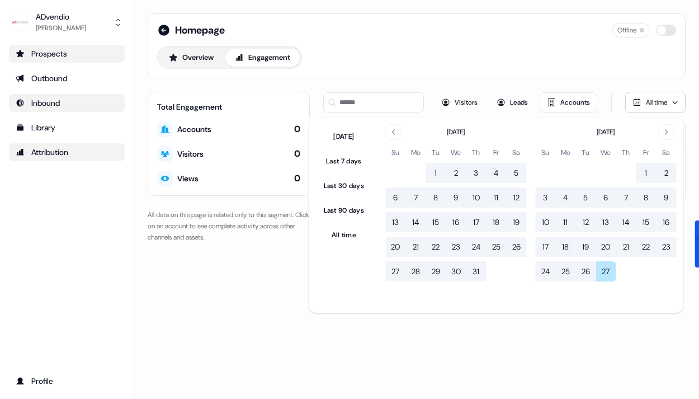
click at [652, 104] on span "All time" at bounding box center [656, 102] width 21 height 9
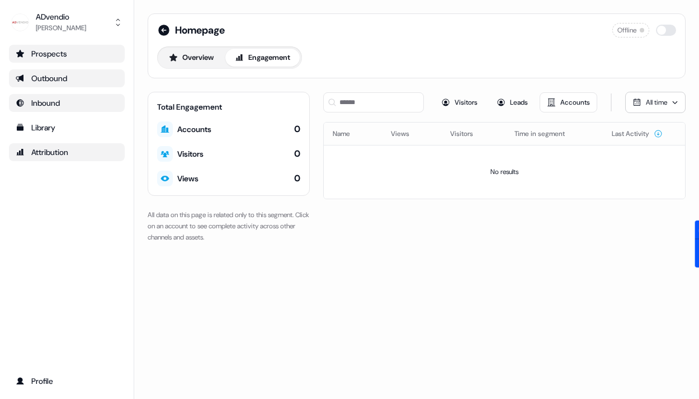
click at [34, 82] on div "Outbound" at bounding box center [67, 78] width 102 height 11
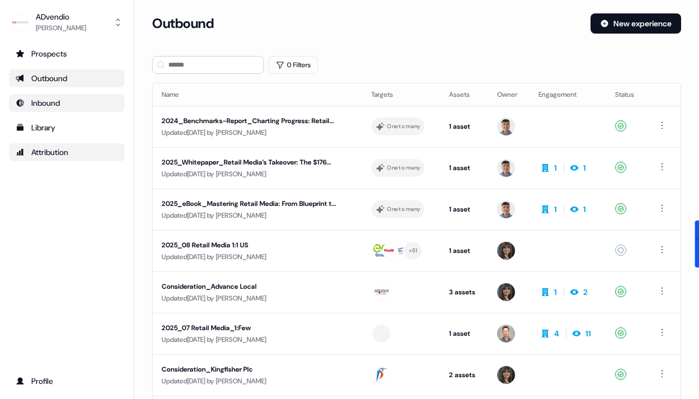
click at [64, 105] on div "Inbound" at bounding box center [67, 102] width 102 height 11
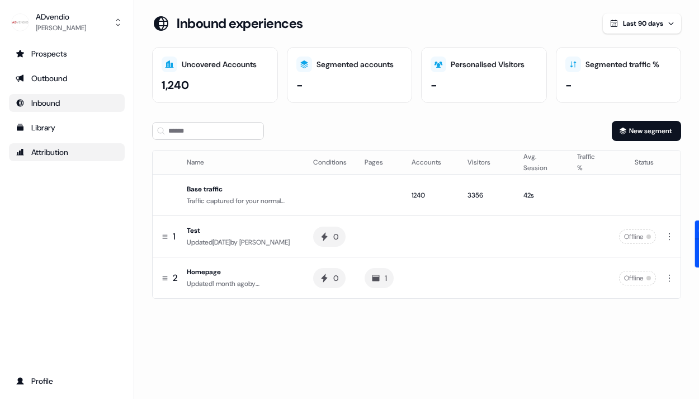
click at [467, 83] on div "-" at bounding box center [484, 85] width 107 height 17
click at [584, 76] on div "Segmented traffic % -" at bounding box center [619, 75] width 126 height 56
click at [466, 167] on th "Visitors" at bounding box center [486, 162] width 56 height 24
click at [467, 193] on div "3356" at bounding box center [486, 195] width 38 height 11
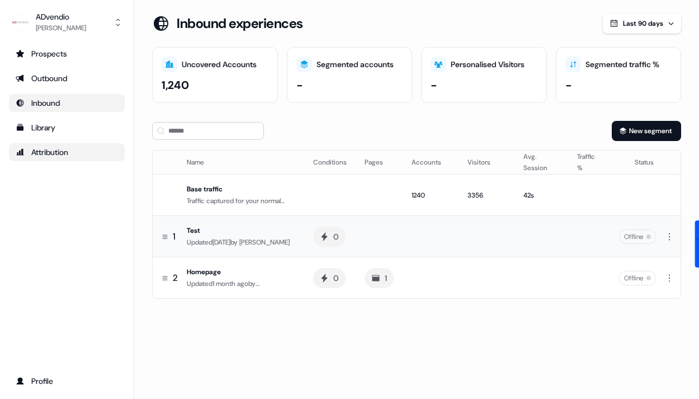
click at [165, 233] on icon at bounding box center [165, 236] width 7 height 7
click at [171, 237] on div "1" at bounding box center [170, 235] width 16 height 12
click at [188, 194] on div "Base traffic" at bounding box center [241, 188] width 108 height 11
click at [656, 194] on td at bounding box center [636, 194] width 53 height 41
click at [652, 134] on button "New segment" at bounding box center [646, 131] width 69 height 20
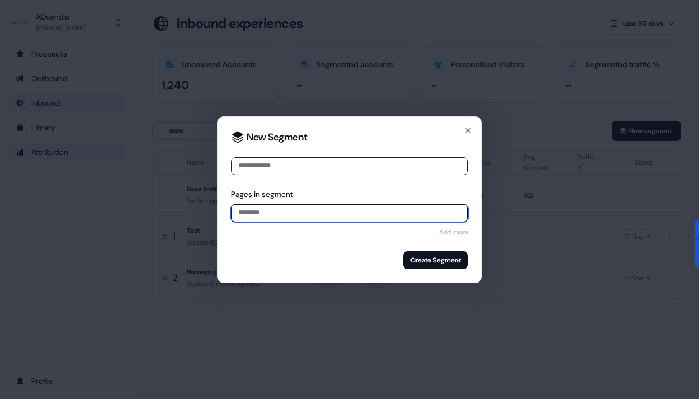
click at [353, 207] on input at bounding box center [349, 213] width 237 height 18
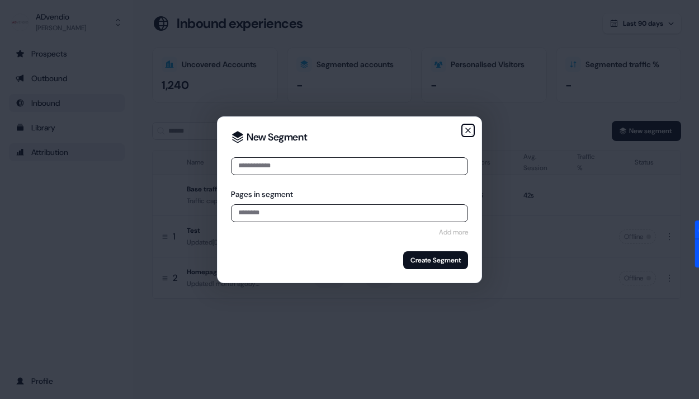
click at [468, 126] on icon "button" at bounding box center [467, 130] width 9 height 9
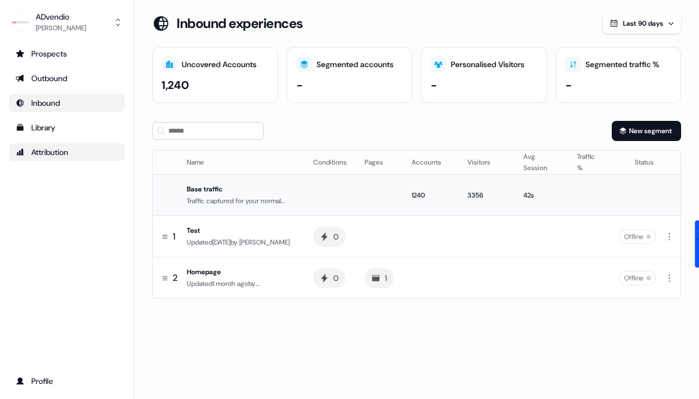
click at [268, 183] on div "Base traffic" at bounding box center [241, 188] width 108 height 11
click at [637, 135] on button "New segment" at bounding box center [646, 131] width 69 height 20
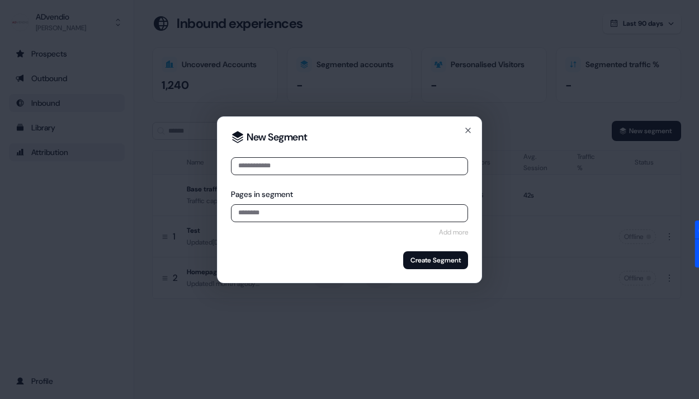
click at [448, 233] on button "Add more" at bounding box center [453, 231] width 29 height 11
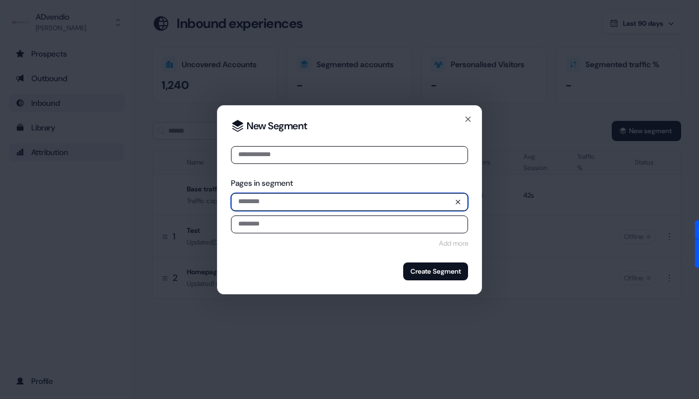
click at [424, 201] on input at bounding box center [349, 202] width 237 height 18
click at [457, 200] on icon "button" at bounding box center [458, 201] width 7 height 7
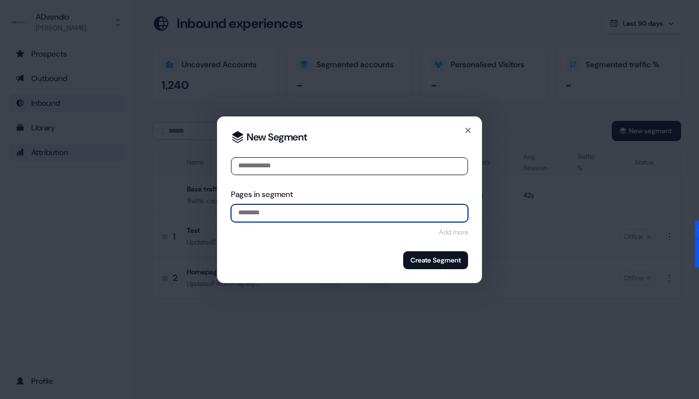
click at [363, 210] on input at bounding box center [349, 213] width 237 height 18
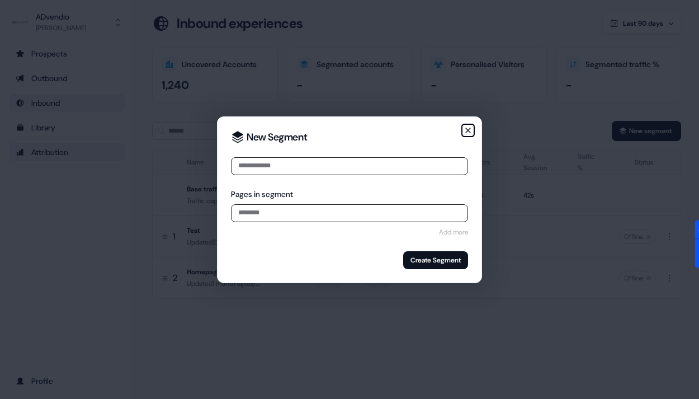
click at [465, 133] on icon "button" at bounding box center [467, 130] width 9 height 9
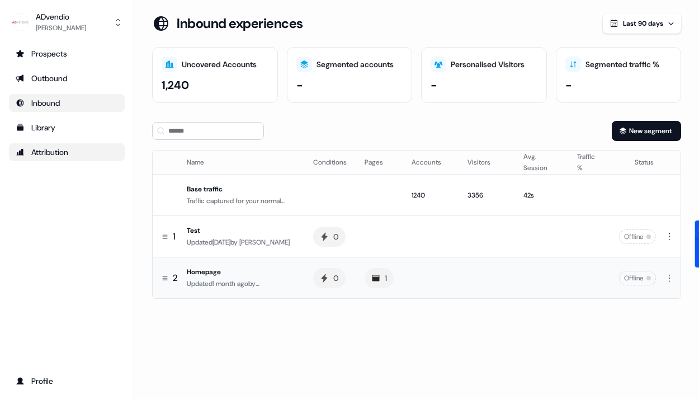
click at [376, 278] on icon at bounding box center [375, 277] width 9 height 9
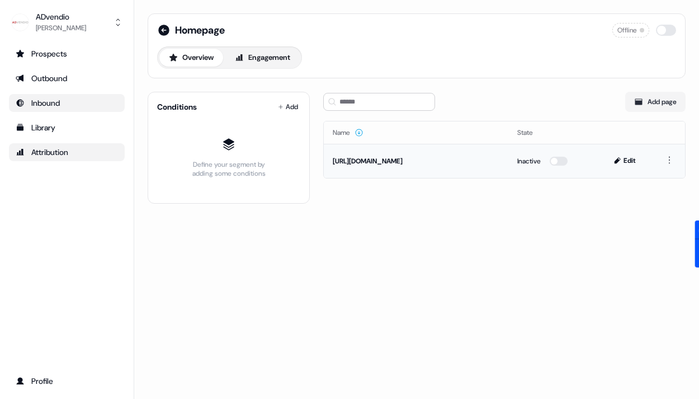
drag, startPoint x: 437, startPoint y: 162, endPoint x: 333, endPoint y: 158, distance: 104.0
click at [333, 158] on div "[URL][DOMAIN_NAME]" at bounding box center [416, 160] width 167 height 11
click at [368, 159] on div "[URL][DOMAIN_NAME]" at bounding box center [416, 160] width 167 height 11
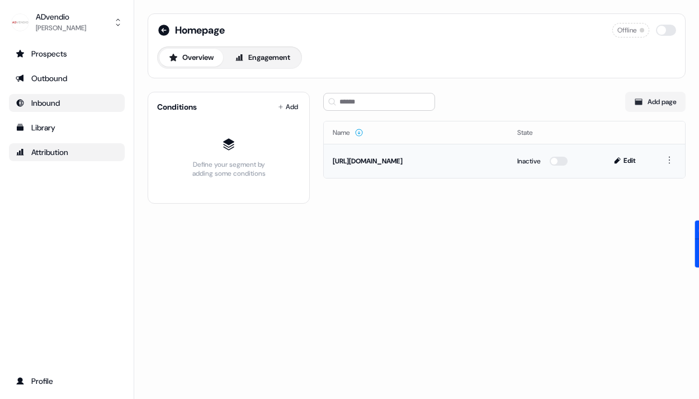
click at [368, 159] on div "[URL][DOMAIN_NAME]" at bounding box center [416, 160] width 167 height 11
click at [259, 65] on button "Engagement" at bounding box center [262, 58] width 74 height 18
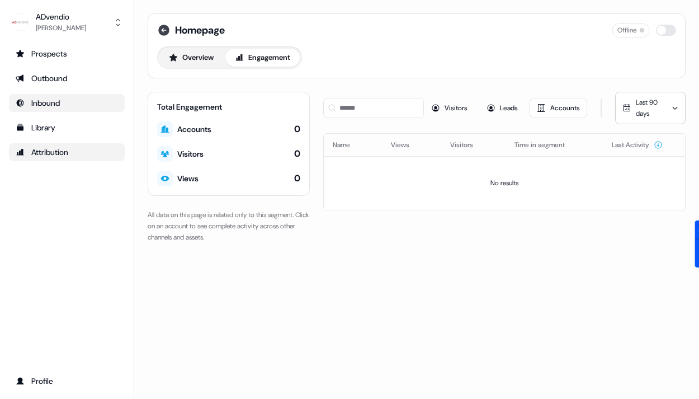
click at [159, 27] on icon at bounding box center [163, 30] width 11 height 11
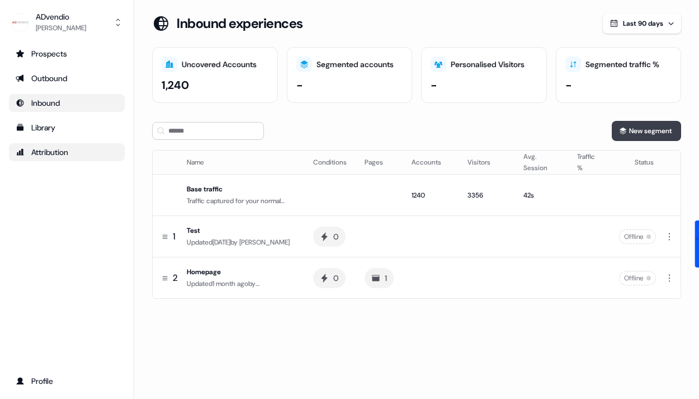
click at [666, 133] on button "New segment" at bounding box center [646, 131] width 69 height 20
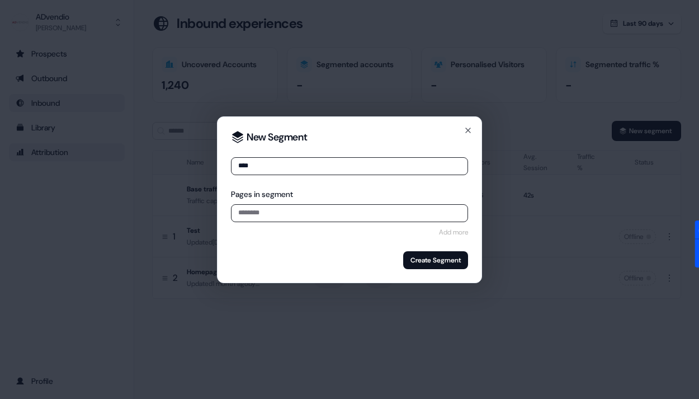
type input "****"
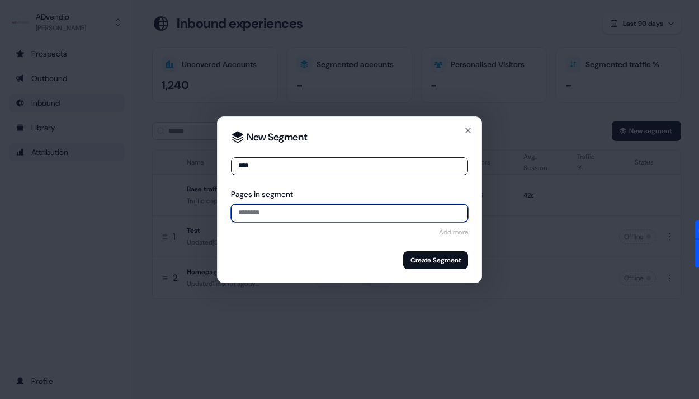
click at [349, 214] on input at bounding box center [349, 213] width 237 height 18
paste input "**********"
type input "**********"
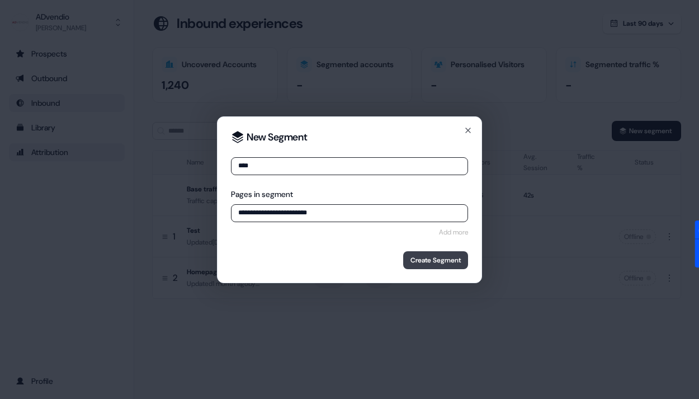
click at [449, 263] on button "Create Segment" at bounding box center [435, 260] width 65 height 18
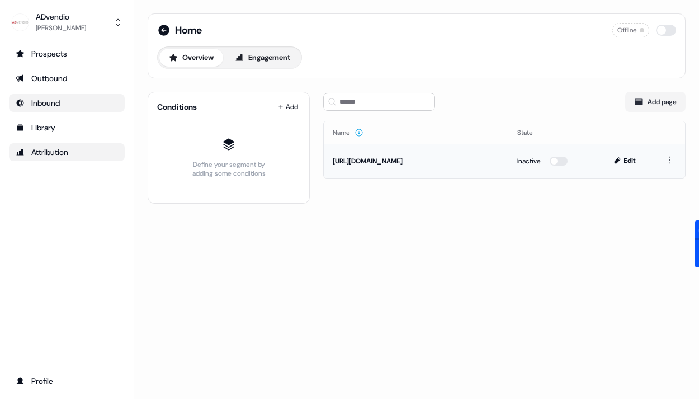
click at [566, 166] on td "Inactive" at bounding box center [552, 161] width 89 height 34
click at [564, 165] on div "Inactive" at bounding box center [553, 160] width 72 height 11
click at [562, 161] on button "button" at bounding box center [559, 161] width 18 height 9
click at [670, 155] on html "Your page is now active. For the best experience switch devices to a bigger scr…" at bounding box center [349, 199] width 699 height 399
click at [408, 153] on html "Your page is now active. For the best experience switch devices to a bigger scr…" at bounding box center [349, 199] width 699 height 399
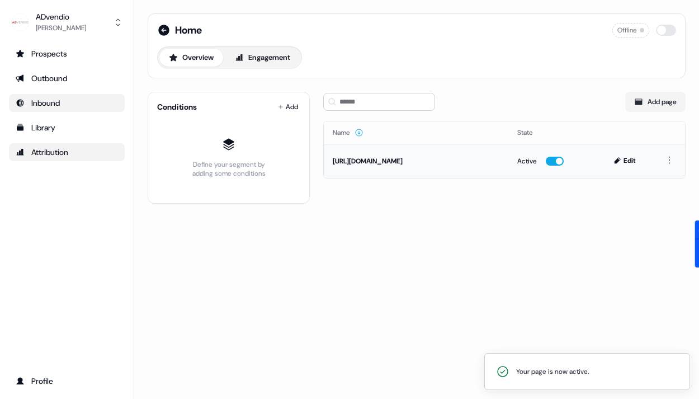
click at [387, 162] on div "[URL][DOMAIN_NAME]" at bounding box center [416, 160] width 167 height 11
click at [289, 102] on html "Your page is now active. For the best experience switch devices to a bigger scr…" at bounding box center [349, 199] width 699 height 399
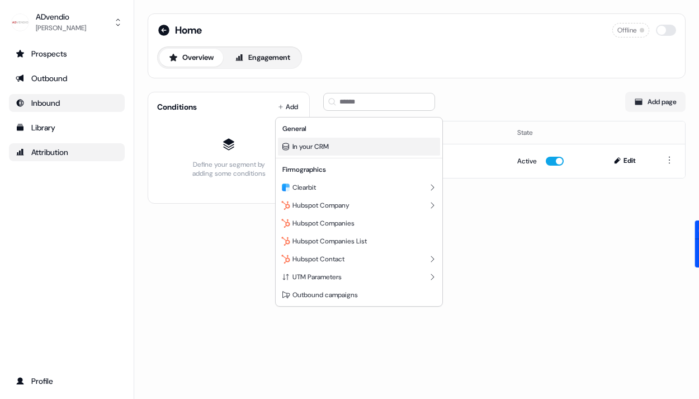
click at [340, 143] on div "In your CRM" at bounding box center [359, 147] width 162 height 18
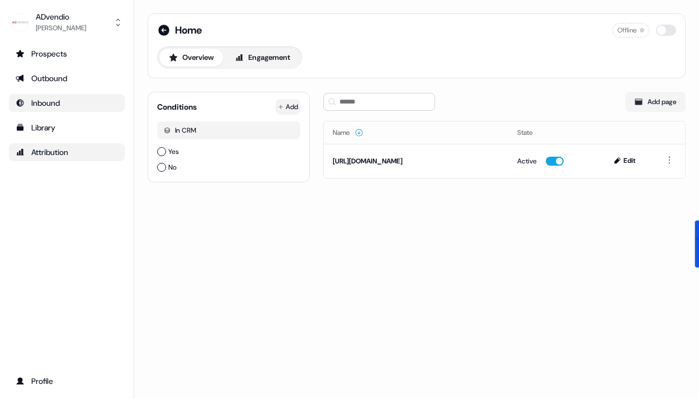
click at [294, 108] on html "For the best experience switch devices to a bigger screen. Go to Userled.io ADv…" at bounding box center [349, 199] width 699 height 399
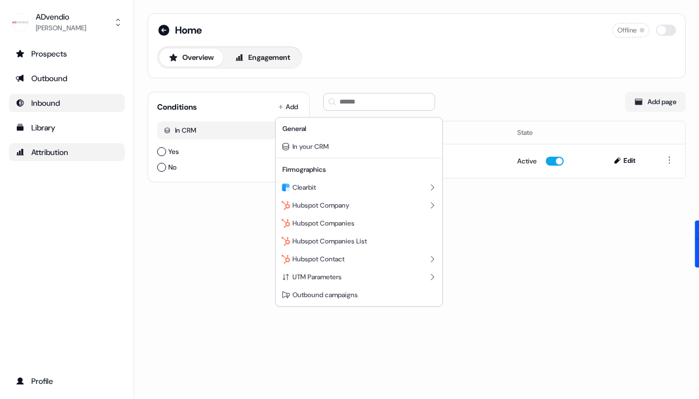
click at [283, 45] on html "For the best experience switch devices to a bigger screen. Go to Userled.io ADv…" at bounding box center [349, 199] width 699 height 399
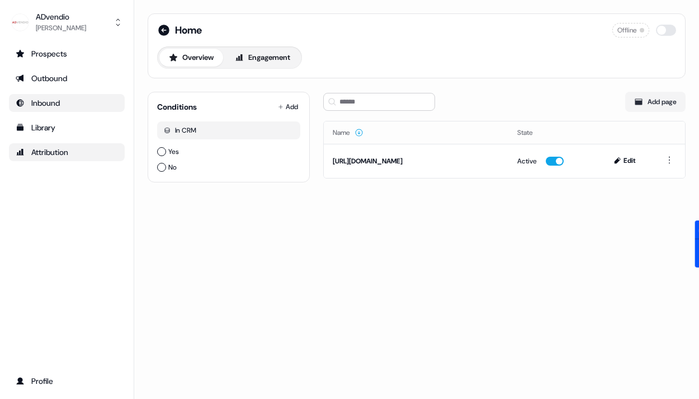
click at [267, 73] on div "Home Offline Overview Engagement" at bounding box center [417, 45] width 538 height 65
click at [275, 61] on button "Engagement" at bounding box center [262, 58] width 74 height 18
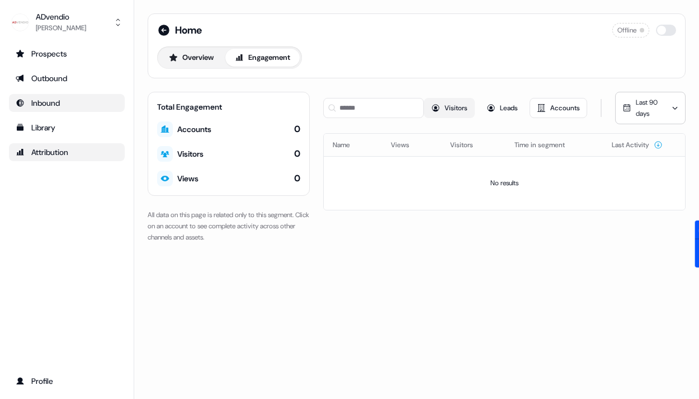
click at [465, 106] on button "Visitors" at bounding box center [449, 108] width 51 height 20
click at [507, 108] on button "Leads" at bounding box center [502, 108] width 46 height 20
click at [641, 105] on span "Last 90 days" at bounding box center [647, 108] width 22 height 20
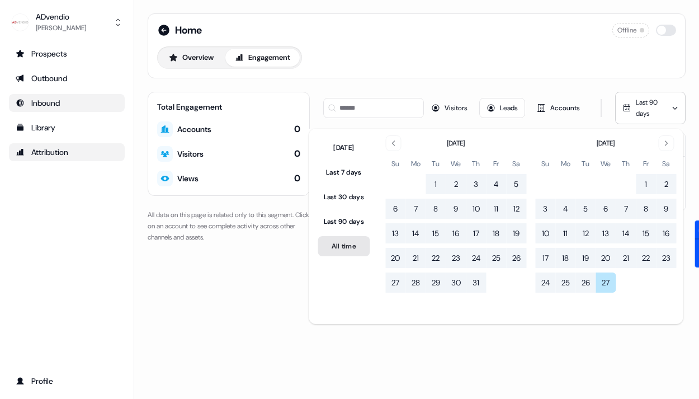
click at [352, 247] on button "All time" at bounding box center [344, 246] width 52 height 20
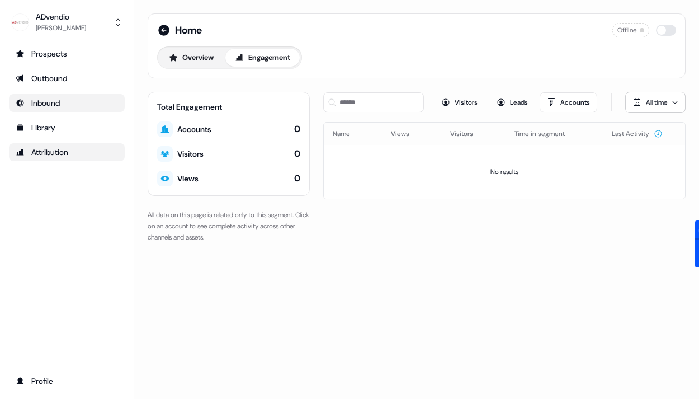
click at [194, 130] on div "Accounts" at bounding box center [194, 129] width 34 height 11
click at [168, 26] on icon at bounding box center [163, 29] width 13 height 13
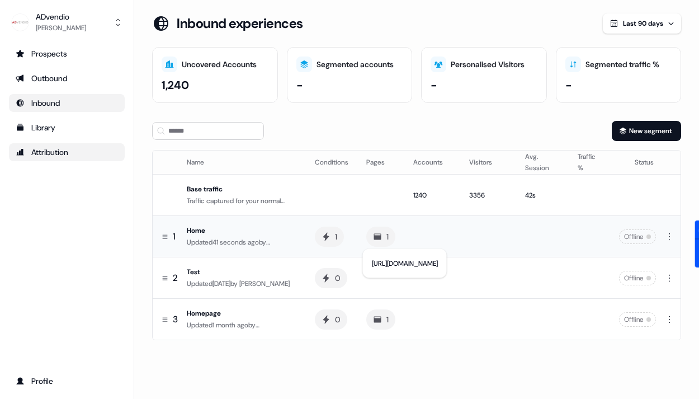
click at [428, 223] on td at bounding box center [432, 236] width 56 height 41
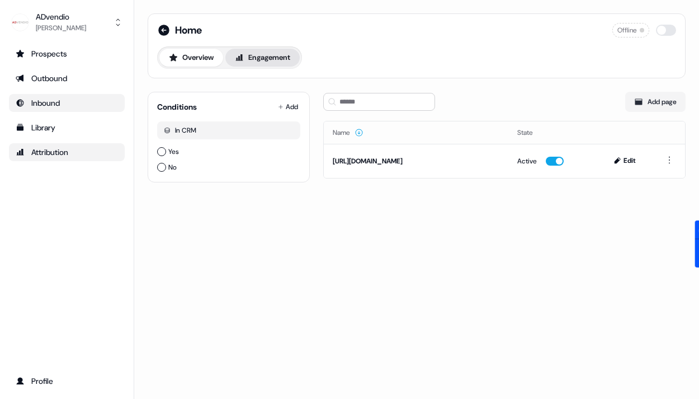
click at [288, 56] on button "Engagement" at bounding box center [262, 58] width 74 height 18
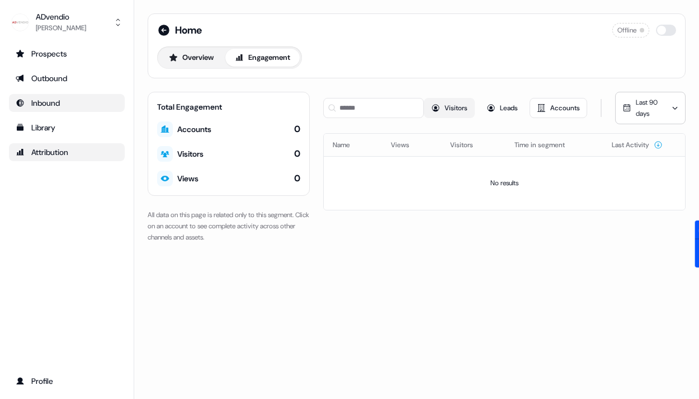
click at [466, 109] on button "Visitors" at bounding box center [449, 108] width 51 height 20
click at [495, 106] on icon at bounding box center [490, 107] width 9 height 9
click at [463, 106] on button "Visitors" at bounding box center [449, 108] width 51 height 20
click at [578, 112] on button "Accounts" at bounding box center [558, 108] width 58 height 20
click at [203, 56] on button "Overview" at bounding box center [191, 58] width 64 height 18
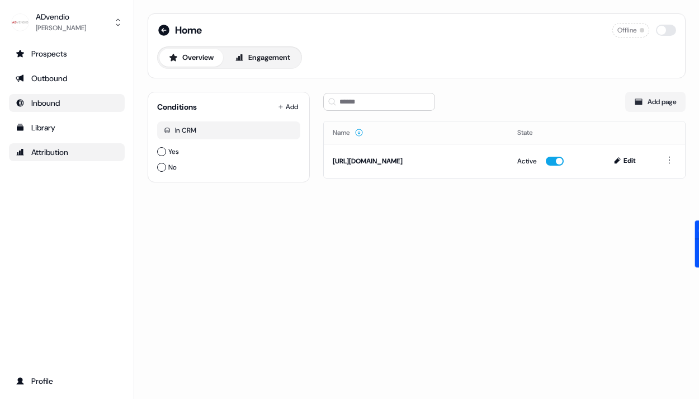
click at [244, 78] on div "Home Offline Overview Engagement" at bounding box center [417, 45] width 538 height 65
click at [292, 128] on icon "button" at bounding box center [290, 130] width 7 height 7
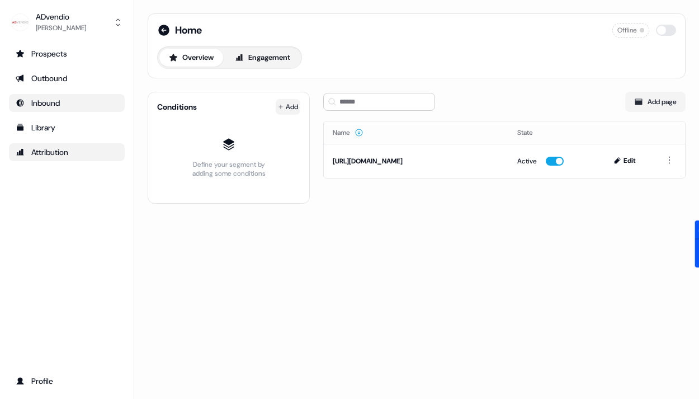
click at [288, 105] on html "For the best experience switch devices to a bigger screen. Go to Userled.io ADv…" at bounding box center [349, 199] width 699 height 399
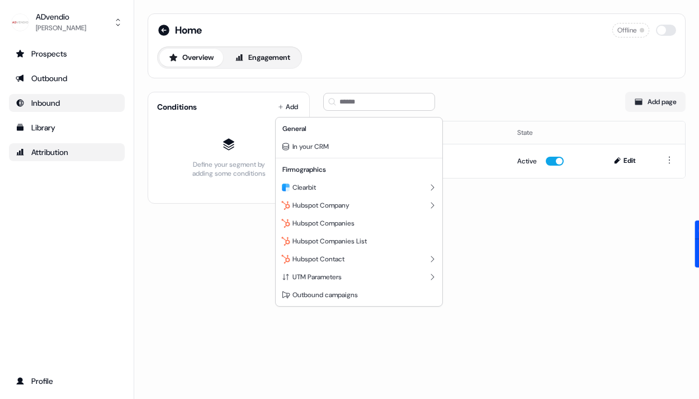
click at [376, 32] on html "For the best experience switch devices to a bigger screen. Go to Userled.io ADv…" at bounding box center [349, 199] width 699 height 399
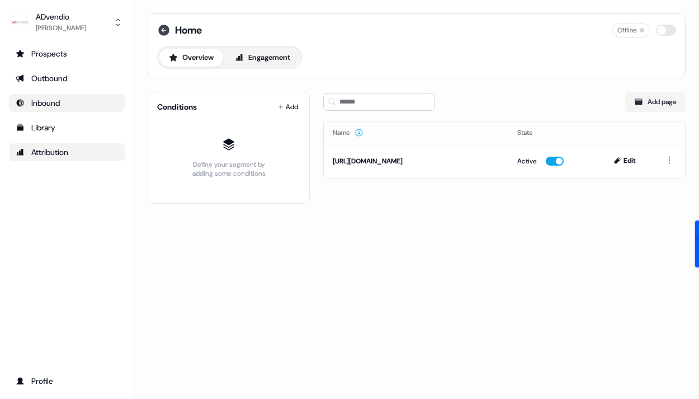
click at [163, 29] on icon at bounding box center [163, 29] width 13 height 13
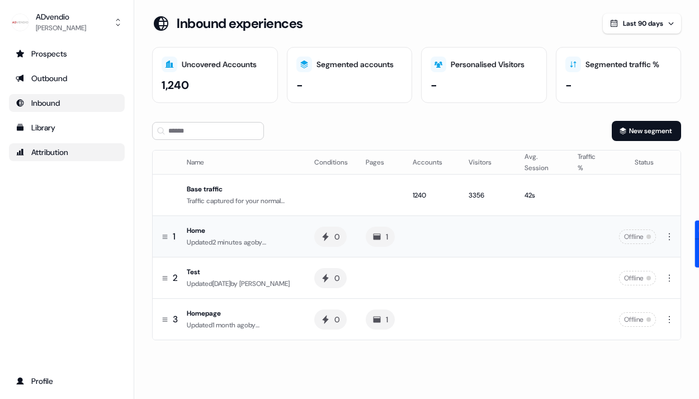
click at [327, 240] on div "0" at bounding box center [330, 236] width 32 height 20
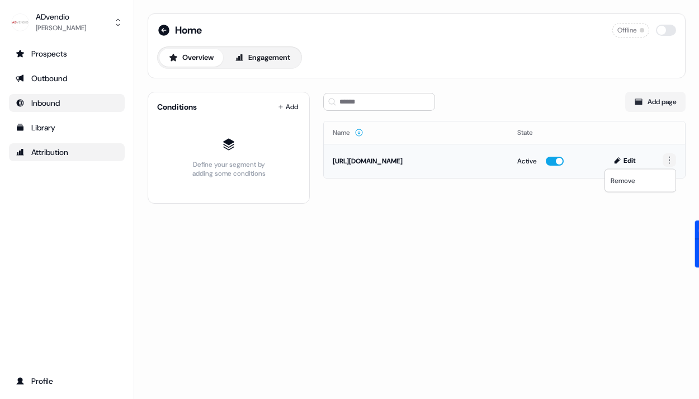
click at [671, 161] on html "For the best experience switch devices to a bigger screen. Go to Userled.io ADv…" at bounding box center [349, 199] width 699 height 399
click at [667, 162] on html "For the best experience switch devices to a bigger screen. Go to Userled.io ADv…" at bounding box center [349, 199] width 699 height 399
click at [160, 27] on icon at bounding box center [163, 30] width 11 height 11
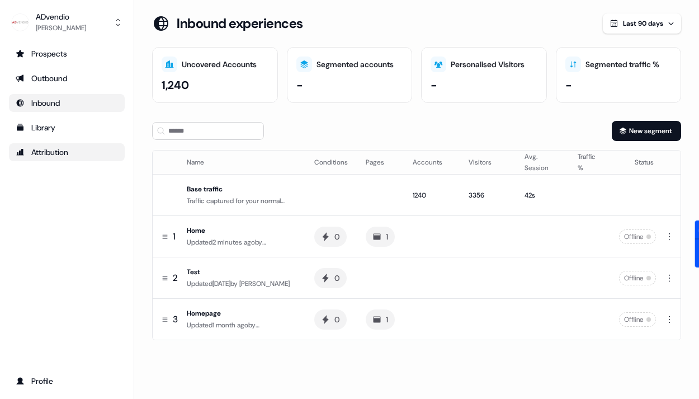
click at [166, 28] on icon at bounding box center [161, 24] width 18 height 18
click at [641, 237] on div "Offline" at bounding box center [637, 236] width 37 height 15
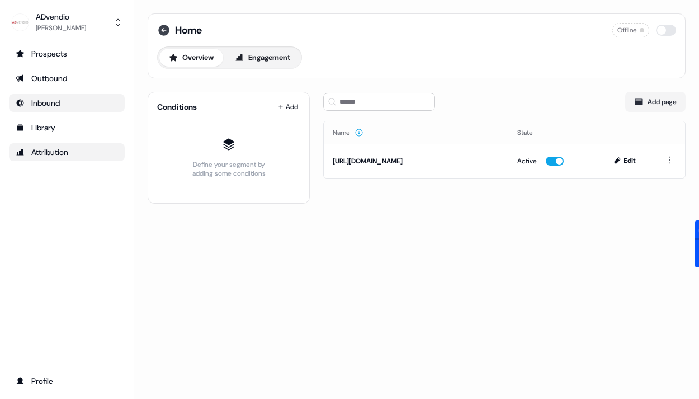
click at [164, 23] on div "Home Offline" at bounding box center [416, 30] width 519 height 15
click at [166, 31] on icon at bounding box center [163, 30] width 11 height 11
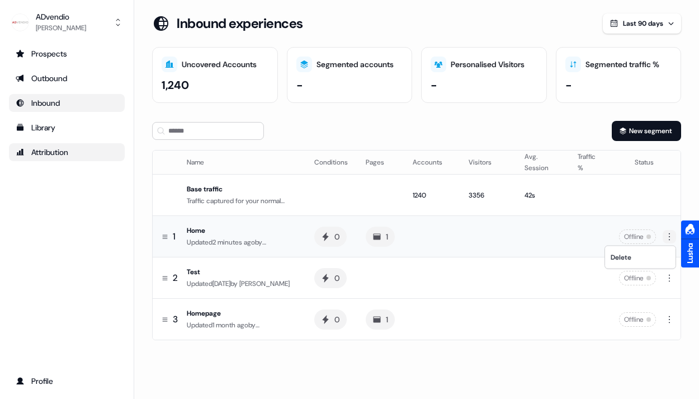
click at [669, 238] on html "For the best experience switch devices to a bigger screen. Go to Userled.io ADv…" at bounding box center [349, 199] width 699 height 399
click at [668, 237] on html "For the best experience switch devices to a bigger screen. Go to Userled.io ADv…" at bounding box center [349, 199] width 699 height 399
click at [560, 177] on td "42s" at bounding box center [541, 194] width 53 height 41
click at [558, 193] on td "42s" at bounding box center [541, 194] width 53 height 41
click at [587, 161] on th "Traffic %" at bounding box center [589, 162] width 41 height 24
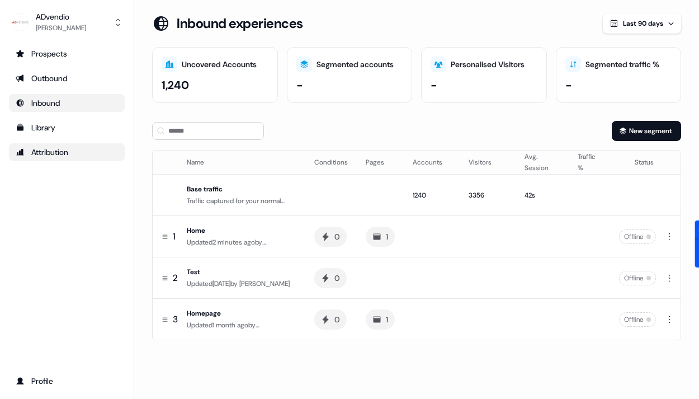
click at [652, 162] on div "Status" at bounding box center [636, 162] width 35 height 11
click at [203, 195] on div "Traffic captured for your normal website" at bounding box center [242, 200] width 110 height 11
click at [204, 204] on div "Traffic captured for your normal website" at bounding box center [242, 200] width 110 height 11
click at [213, 234] on div "Home" at bounding box center [242, 230] width 110 height 11
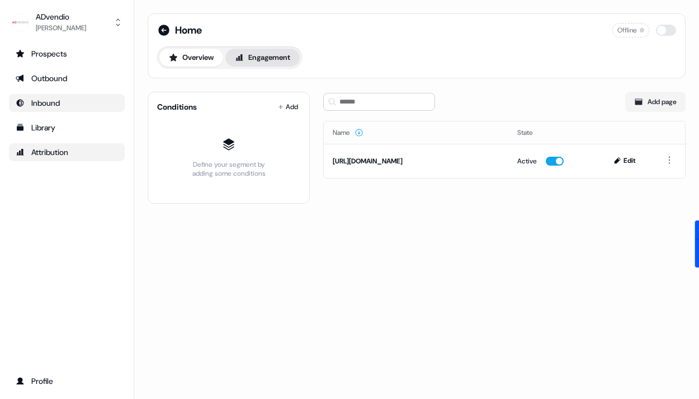
click at [268, 65] on button "Engagement" at bounding box center [262, 58] width 74 height 18
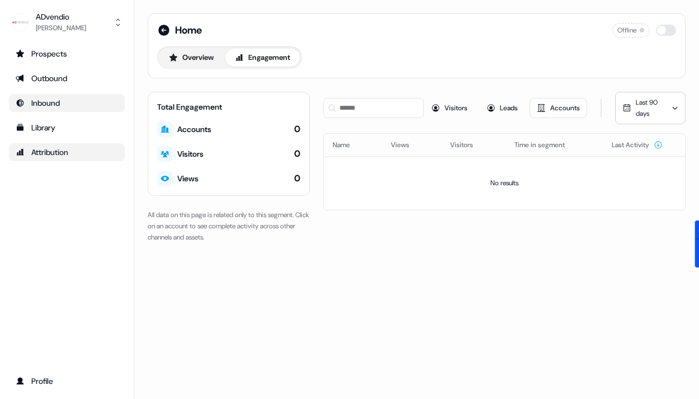
click at [299, 130] on div "0" at bounding box center [297, 129] width 6 height 12
click at [453, 116] on button "Visitors" at bounding box center [449, 108] width 51 height 20
click at [515, 90] on div "Home Offline Overview Engagement Total Engagement Accounts 0 Visitors 0 Views 0…" at bounding box center [416, 134] width 565 height 269
click at [515, 117] on button "Leads" at bounding box center [502, 108] width 46 height 20
click at [557, 104] on button "Accounts" at bounding box center [558, 108] width 58 height 20
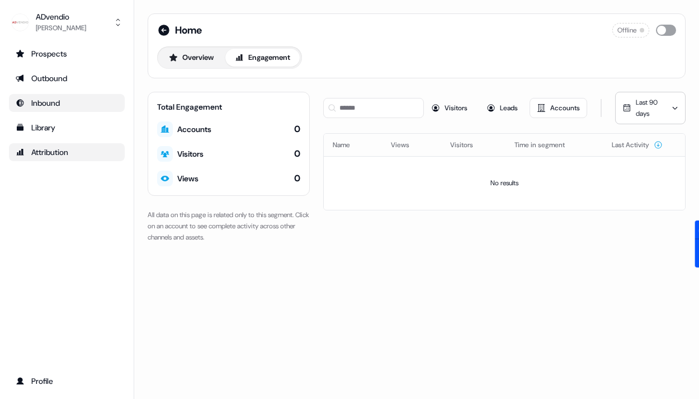
click at [668, 30] on button "button" at bounding box center [666, 30] width 20 height 11
click at [184, 49] on button "Overview" at bounding box center [191, 58] width 64 height 18
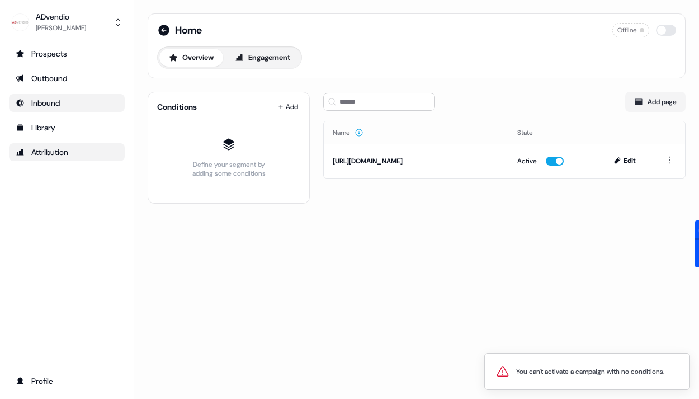
click at [184, 49] on button "Overview" at bounding box center [191, 58] width 64 height 18
click at [291, 101] on html "You can't activate a campaign with no conditions. For the best experience switc…" at bounding box center [349, 199] width 699 height 399
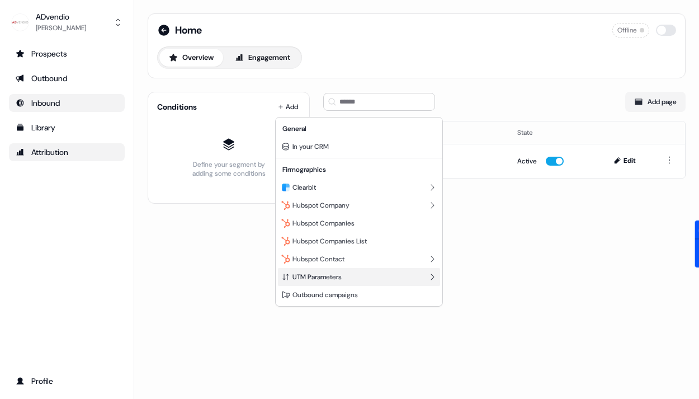
click at [331, 277] on span "UTM Parameters" at bounding box center [316, 276] width 49 height 9
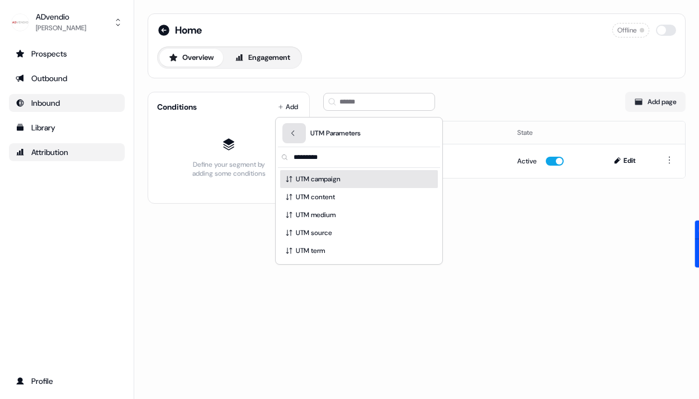
click at [297, 133] on button "Back" at bounding box center [293, 133] width 23 height 20
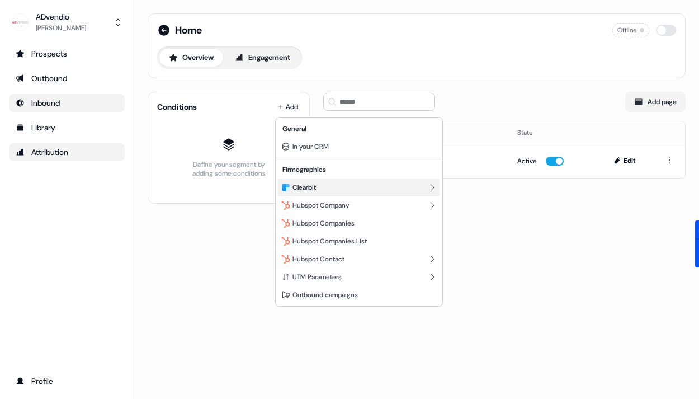
click at [343, 188] on div "Clearbit" at bounding box center [359, 187] width 162 height 18
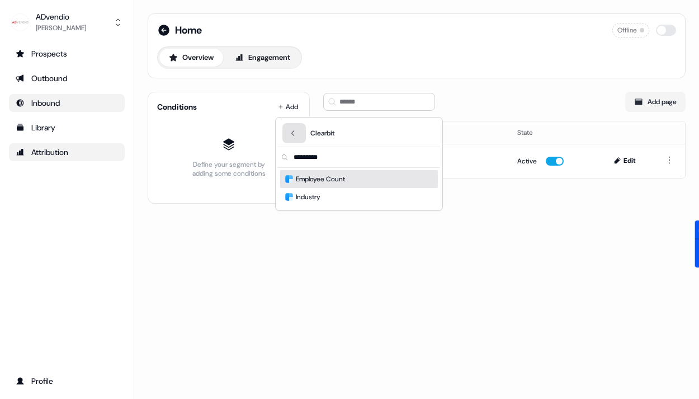
click at [296, 130] on icon "Back" at bounding box center [293, 133] width 8 height 8
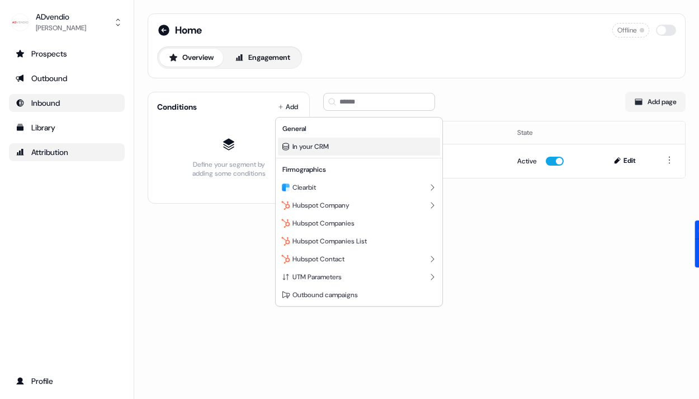
click at [330, 146] on div "In your CRM" at bounding box center [359, 147] width 162 height 18
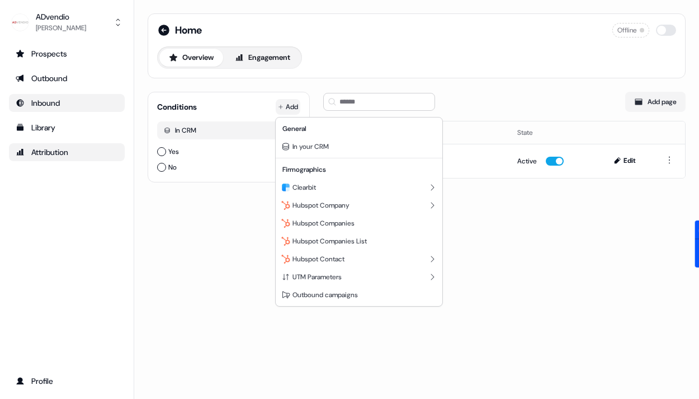
click at [288, 101] on html "For the best experience switch devices to a bigger screen. Go to Userled.io ADv…" at bounding box center [349, 199] width 699 height 399
click at [320, 209] on span "Hubspot Company" at bounding box center [320, 205] width 57 height 9
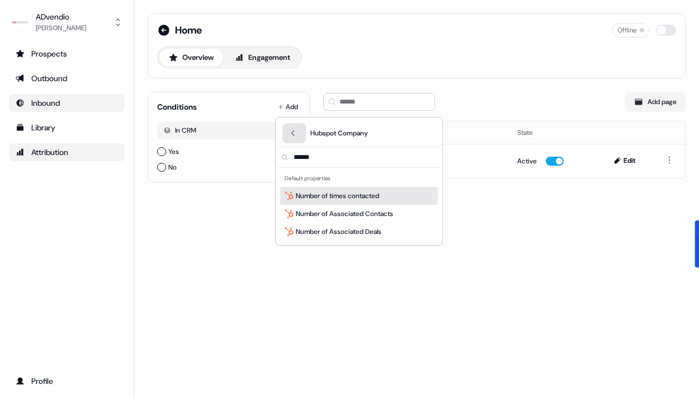
type input "******"
click at [295, 131] on icon "Back" at bounding box center [293, 133] width 8 height 8
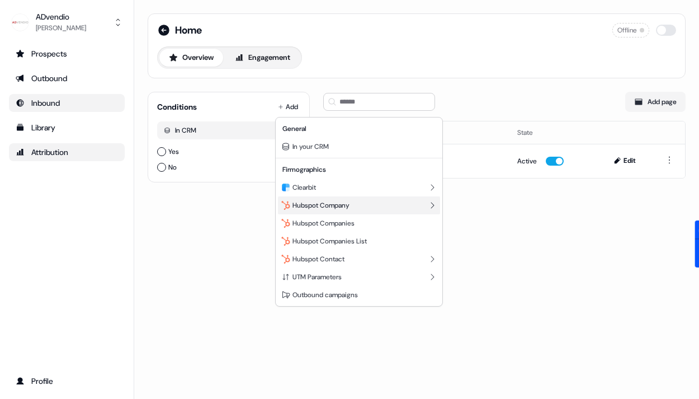
click at [338, 205] on span "Hubspot Company" at bounding box center [320, 205] width 57 height 9
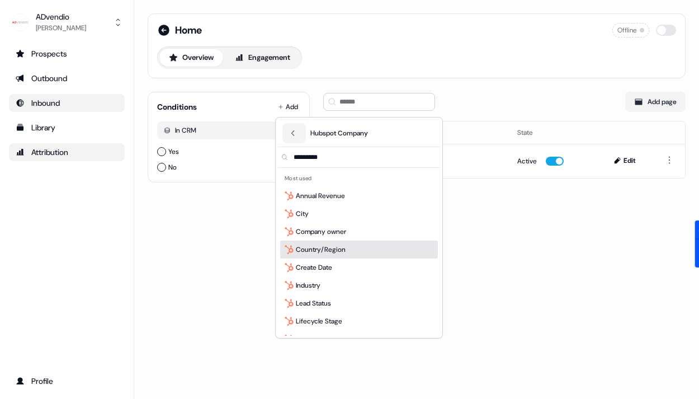
click at [337, 249] on span "Country/Region" at bounding box center [321, 249] width 50 height 11
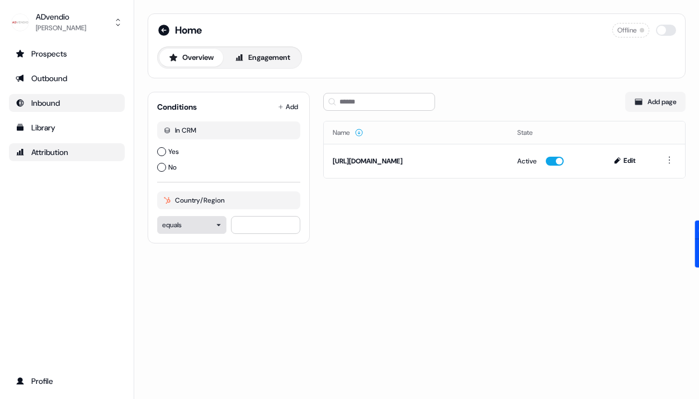
click at [224, 225] on html "For the best experience switch devices to a bigger screen. Go to Userled.io ADv…" at bounding box center [349, 199] width 699 height 399
click at [276, 223] on input at bounding box center [265, 225] width 69 height 18
type input "**********"
click at [373, 211] on div "Add page Name State https://www.advendio.com/ Active Edit" at bounding box center [504, 163] width 362 height 160
click at [243, 125] on div "In CRM" at bounding box center [228, 130] width 143 height 18
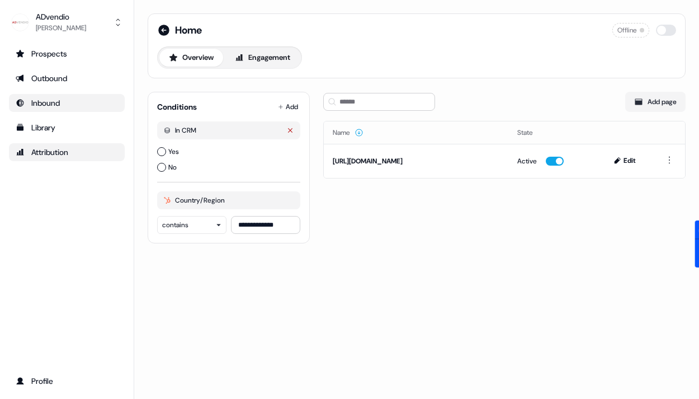
click at [296, 126] on button "button" at bounding box center [290, 130] width 20 height 18
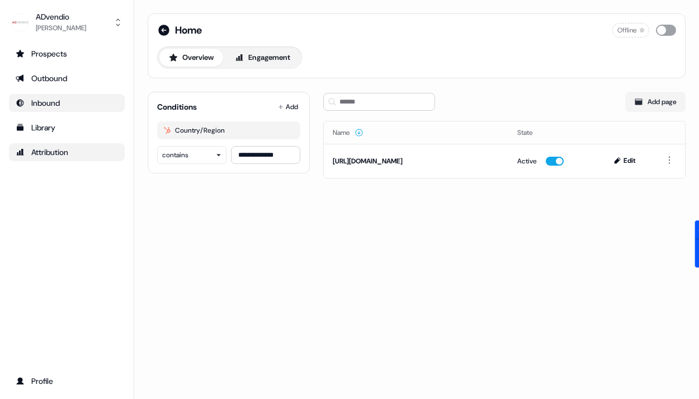
click at [673, 27] on button "button" at bounding box center [666, 30] width 20 height 11
click at [550, 60] on div "Overview Engagement" at bounding box center [416, 57] width 519 height 22
click at [165, 35] on icon at bounding box center [163, 30] width 11 height 11
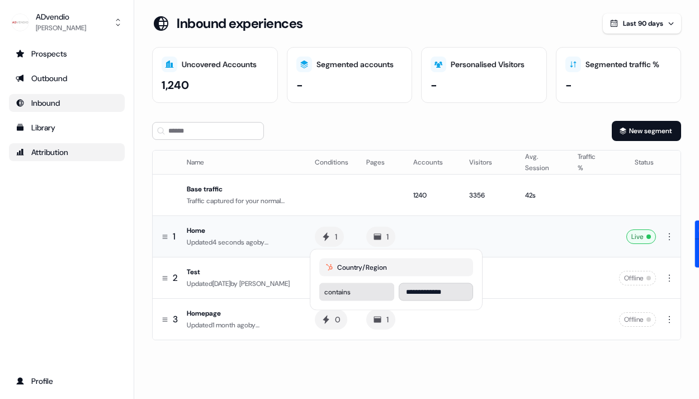
click at [329, 235] on div "1" at bounding box center [329, 236] width 29 height 20
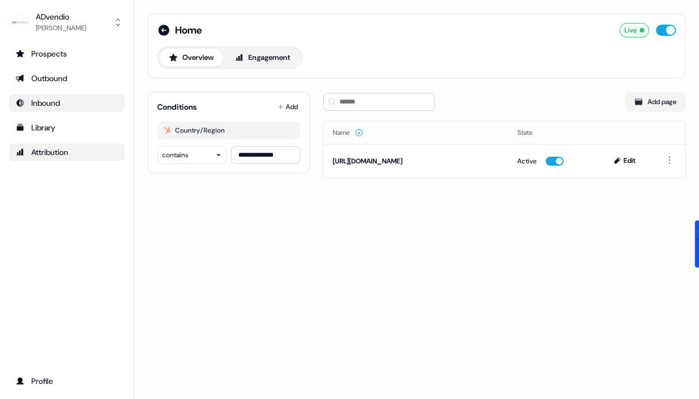
click at [329, 235] on div "**********" at bounding box center [416, 199] width 565 height 399
click at [275, 56] on button "Engagement" at bounding box center [262, 58] width 74 height 18
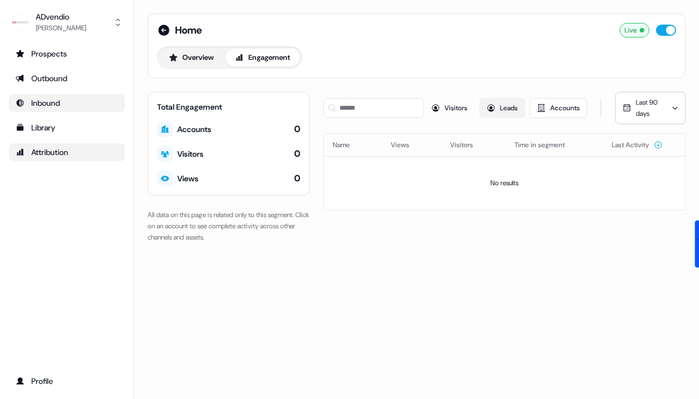
click at [502, 107] on button "Leads" at bounding box center [502, 108] width 46 height 20
click at [466, 107] on button "Visitors" at bounding box center [449, 108] width 51 height 20
click at [183, 131] on div "Accounts" at bounding box center [194, 129] width 34 height 11
click at [192, 56] on button "Overview" at bounding box center [191, 58] width 64 height 18
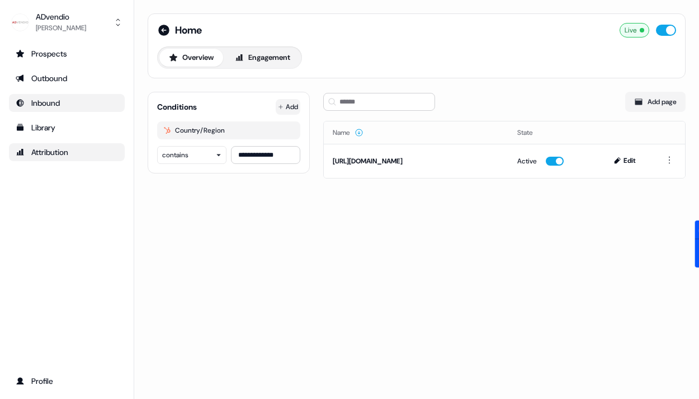
click at [285, 106] on html "**********" at bounding box center [349, 199] width 699 height 399
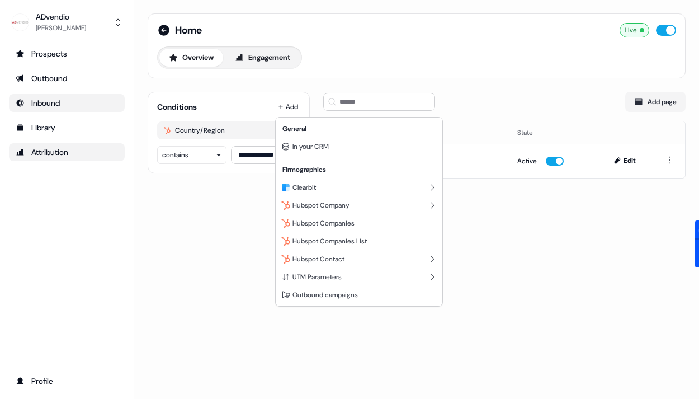
click at [356, 81] on html "**********" at bounding box center [349, 199] width 699 height 399
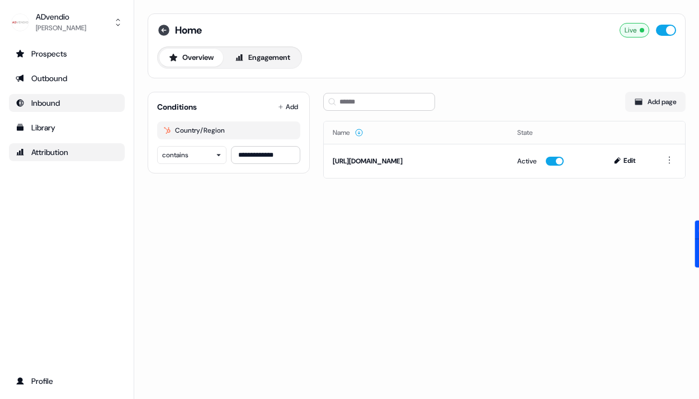
click at [162, 31] on icon at bounding box center [163, 30] width 11 height 11
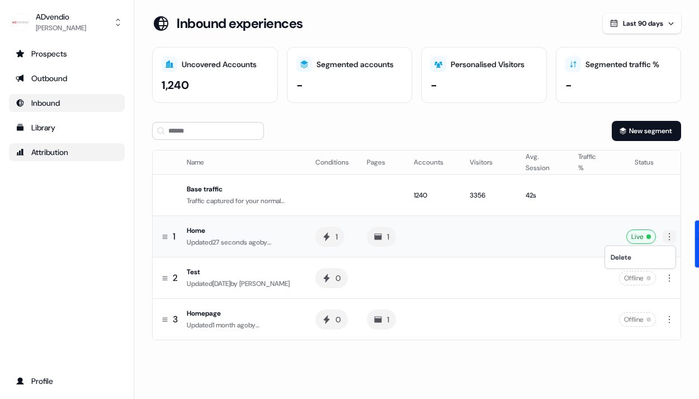
click at [667, 229] on html "For the best experience switch devices to a bigger screen. Go to Userled.io ADv…" at bounding box center [349, 199] width 699 height 399
click at [193, 233] on html "For the best experience switch devices to a bigger screen. Go to Userled.io ADv…" at bounding box center [349, 199] width 699 height 399
click at [170, 234] on div "1" at bounding box center [170, 236] width 16 height 12
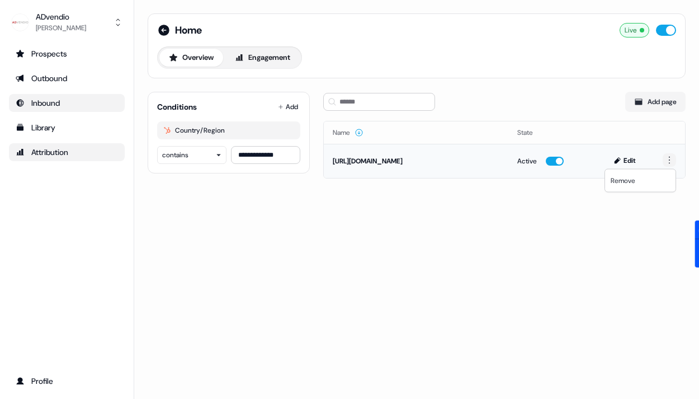
click at [667, 159] on html "**********" at bounding box center [349, 199] width 699 height 399
click at [535, 68] on html "**********" at bounding box center [349, 199] width 699 height 399
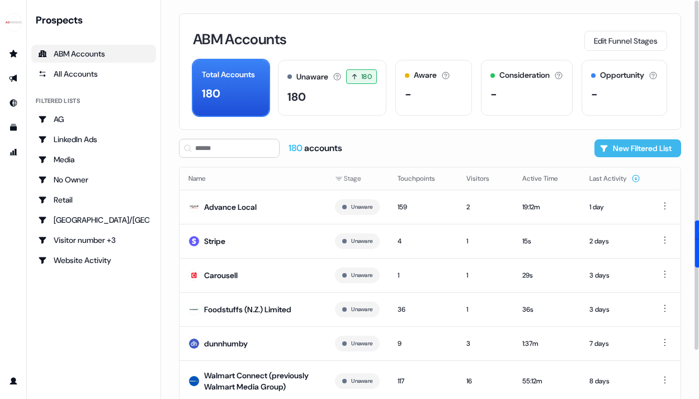
click at [649, 141] on button "New Filtered List" at bounding box center [637, 148] width 87 height 18
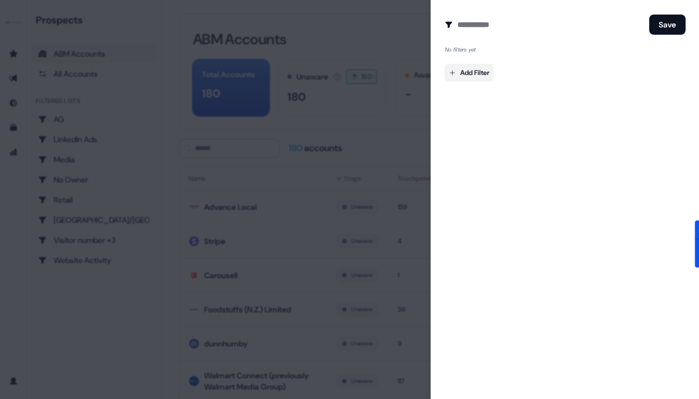
click at [470, 70] on body "For the best experience switch devices to a bigger screen. Go to [DOMAIN_NAME] …" at bounding box center [349, 199] width 699 height 399
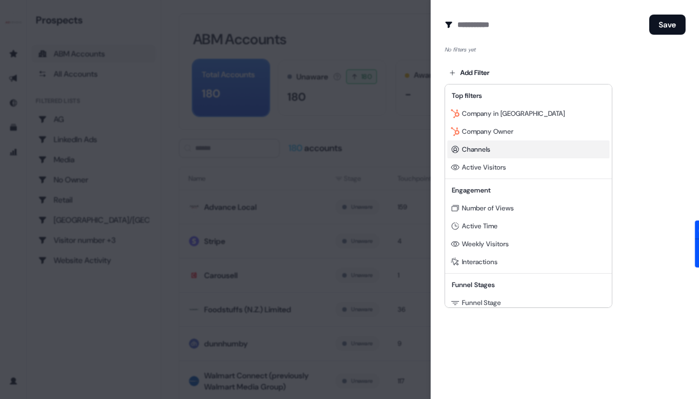
scroll to position [101, 0]
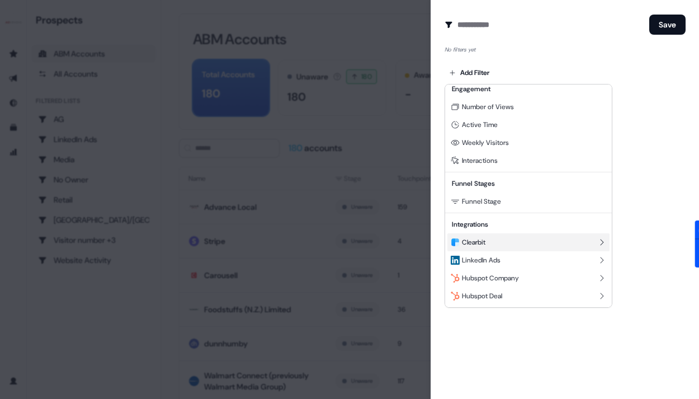
click at [481, 238] on span "Clearbit" at bounding box center [473, 242] width 23 height 9
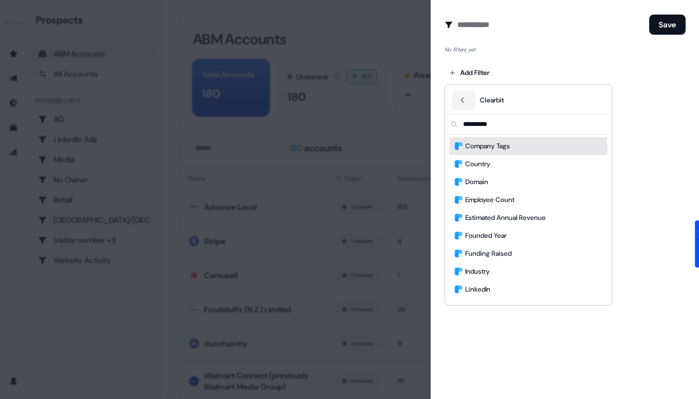
scroll to position [0, 0]
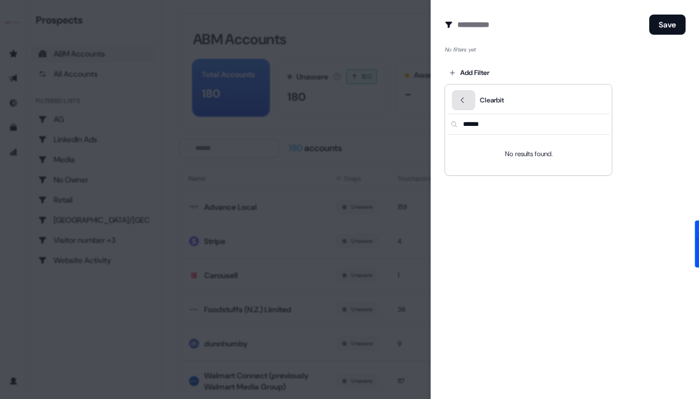
type input "******"
click at [458, 98] on icon "Back" at bounding box center [462, 100] width 8 height 8
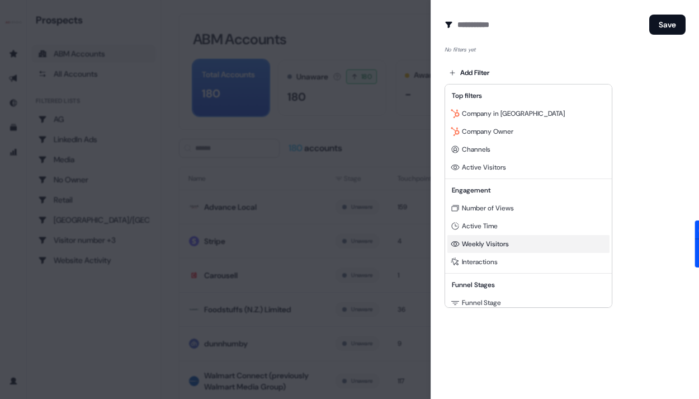
scroll to position [101, 0]
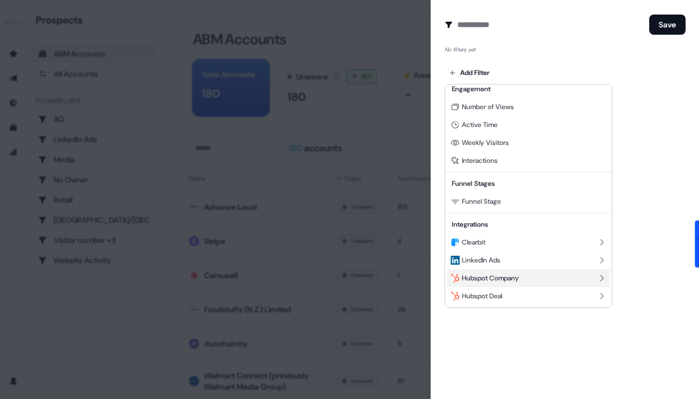
click at [484, 281] on span "Hubspot Company" at bounding box center [490, 277] width 57 height 9
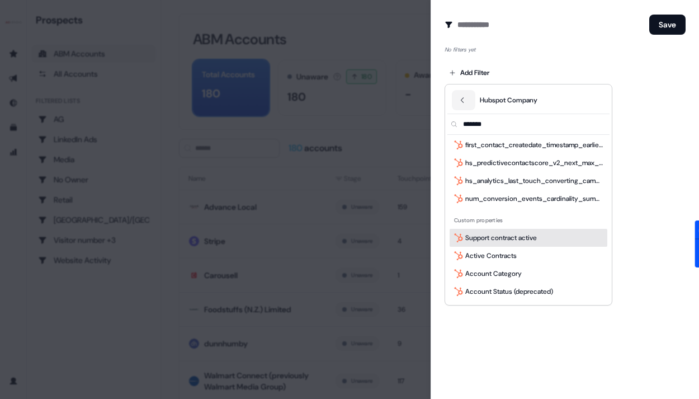
scroll to position [0, 0]
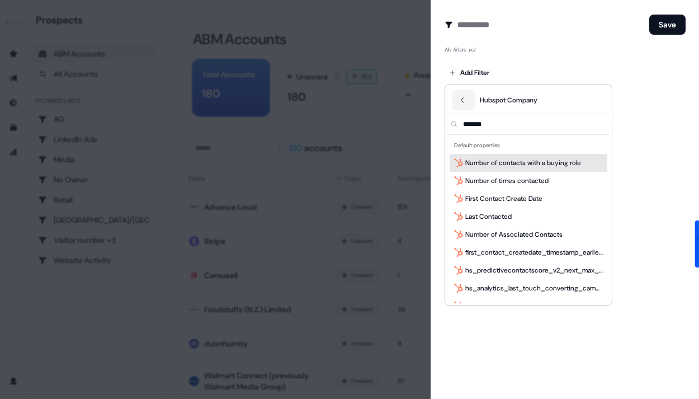
type input "*******"
click at [93, 23] on div at bounding box center [349, 199] width 699 height 399
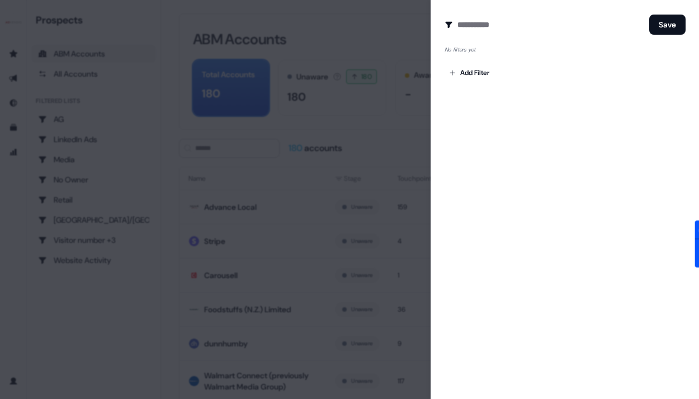
click at [71, 56] on div at bounding box center [349, 199] width 699 height 399
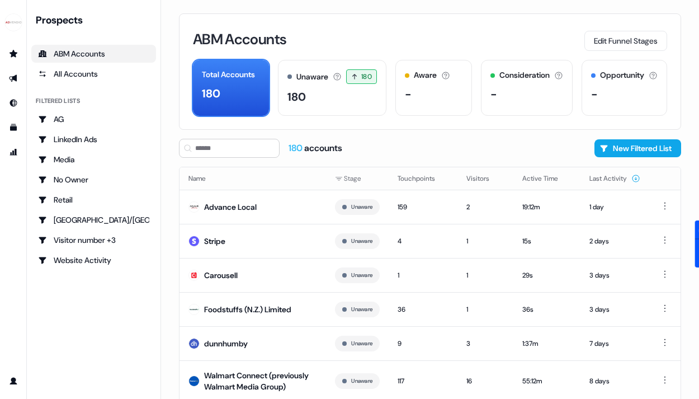
click at [71, 56] on div "ABM Accounts" at bounding box center [93, 53] width 111 height 11
click at [590, 41] on button "Edit Funnel Stages" at bounding box center [625, 41] width 83 height 20
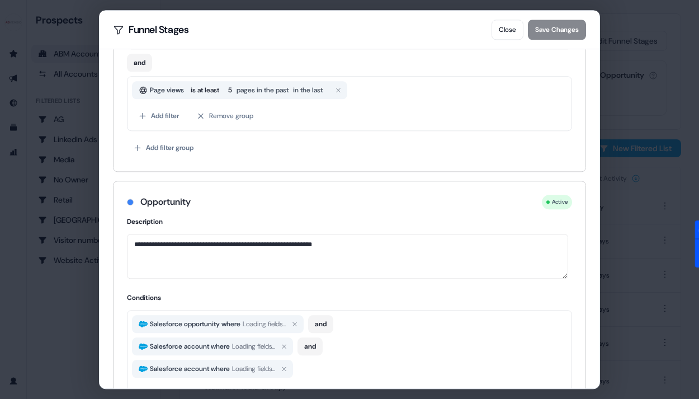
scroll to position [857, 0]
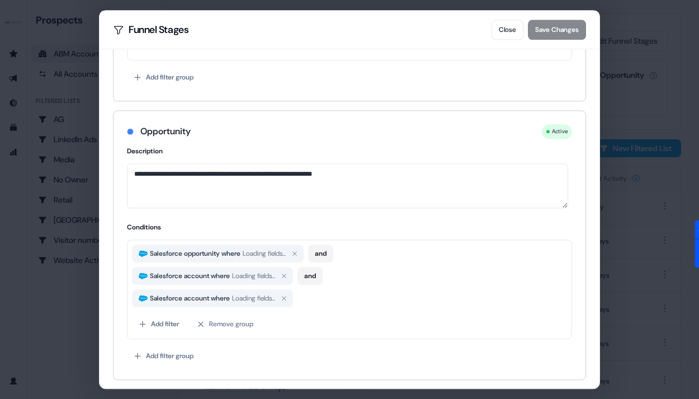
click at [56, 318] on div "**********" at bounding box center [349, 199] width 699 height 399
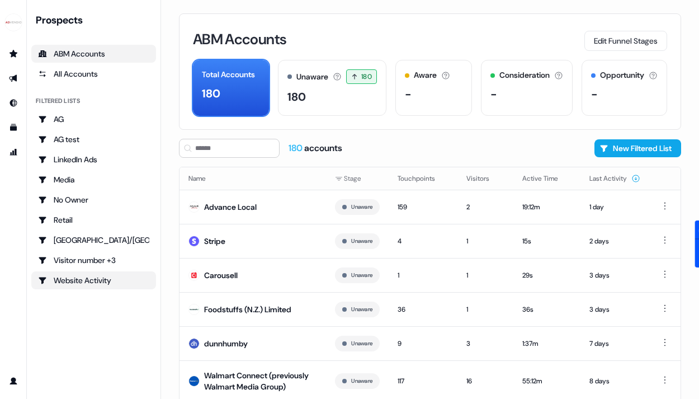
click at [102, 280] on div "Website Activity" at bounding box center [93, 280] width 111 height 11
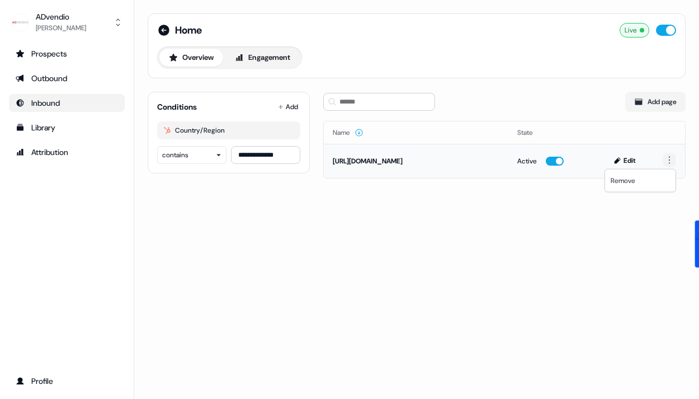
click at [671, 162] on html "**********" at bounding box center [349, 199] width 699 height 399
click at [166, 32] on icon at bounding box center [163, 30] width 11 height 11
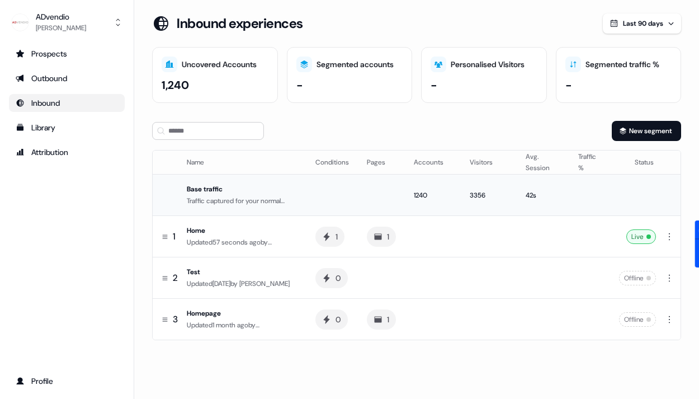
click at [283, 193] on div "Base traffic" at bounding box center [242, 188] width 111 height 11
click at [215, 193] on div "Base traffic" at bounding box center [242, 188] width 111 height 11
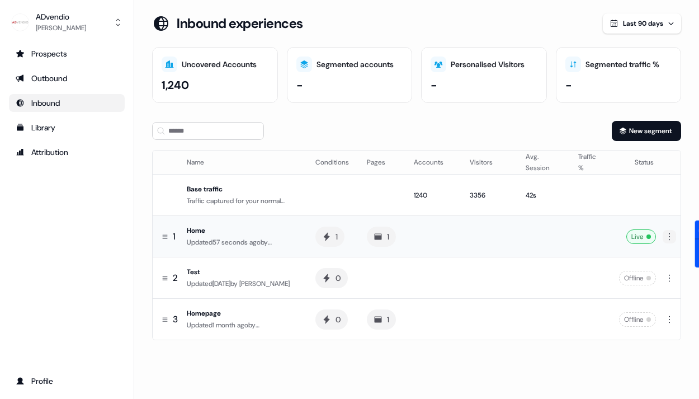
click at [673, 235] on html "For the best experience switch devices to a bigger screen. Go to [DOMAIN_NAME] …" at bounding box center [349, 199] width 699 height 399
click at [517, 243] on td at bounding box center [543, 236] width 53 height 41
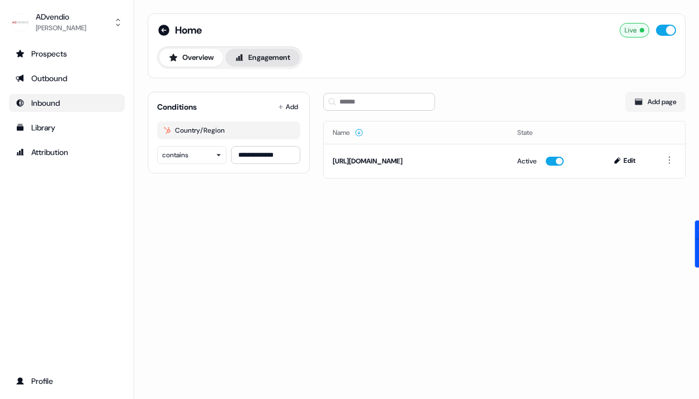
click at [264, 56] on button "Engagement" at bounding box center [262, 58] width 74 height 18
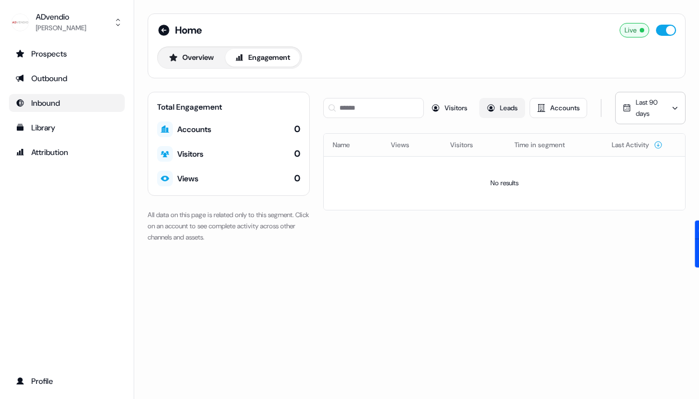
click at [498, 109] on button "Leads" at bounding box center [502, 108] width 46 height 20
click at [467, 109] on button "Visitors" at bounding box center [449, 108] width 51 height 20
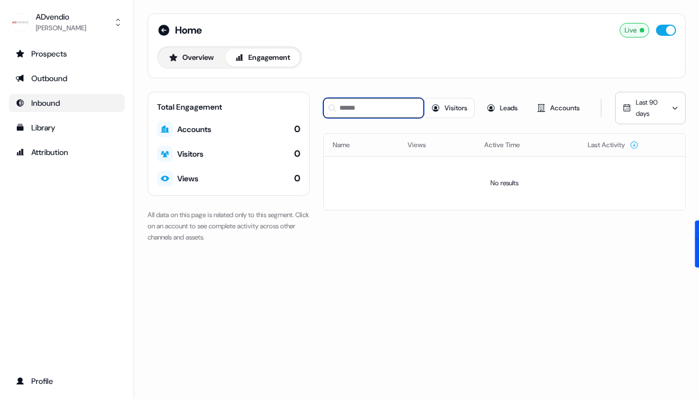
click at [387, 112] on input at bounding box center [373, 108] width 101 height 20
click at [456, 110] on button "Visitors" at bounding box center [449, 108] width 51 height 20
click at [186, 59] on button "Overview" at bounding box center [191, 58] width 64 height 18
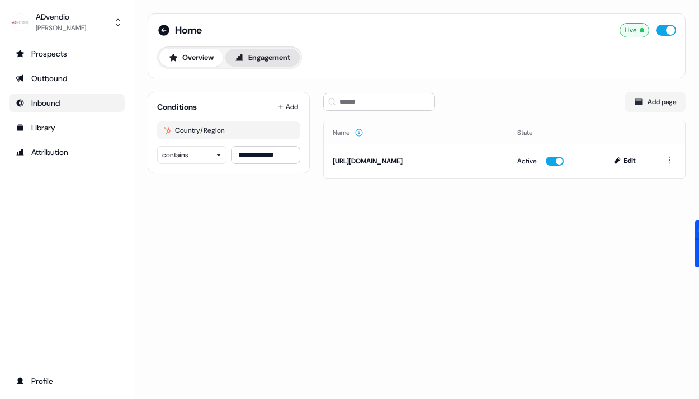
click at [261, 62] on button "Engagement" at bounding box center [262, 58] width 74 height 18
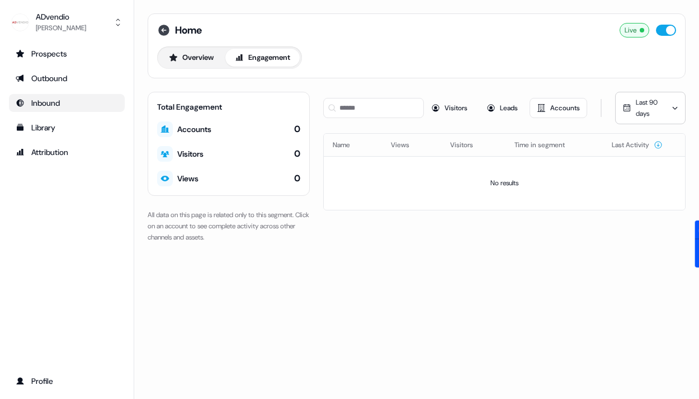
click at [163, 29] on icon at bounding box center [163, 29] width 13 height 13
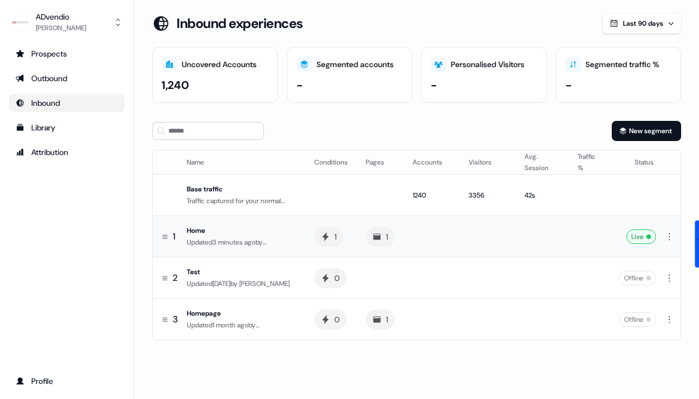
click at [507, 229] on td at bounding box center [488, 236] width 56 height 41
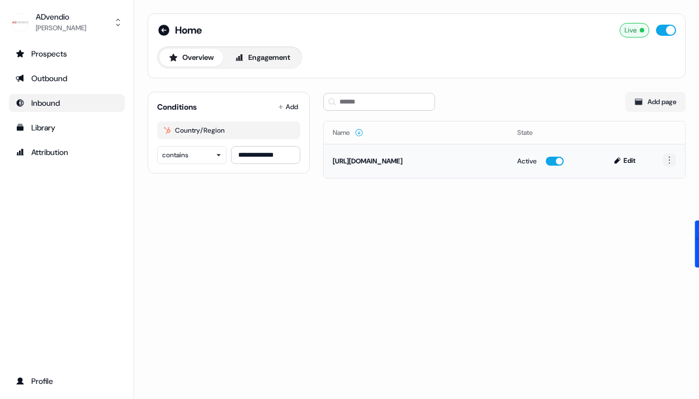
click at [670, 157] on html "**********" at bounding box center [349, 199] width 699 height 399
click at [269, 55] on button "Engagement" at bounding box center [262, 58] width 74 height 18
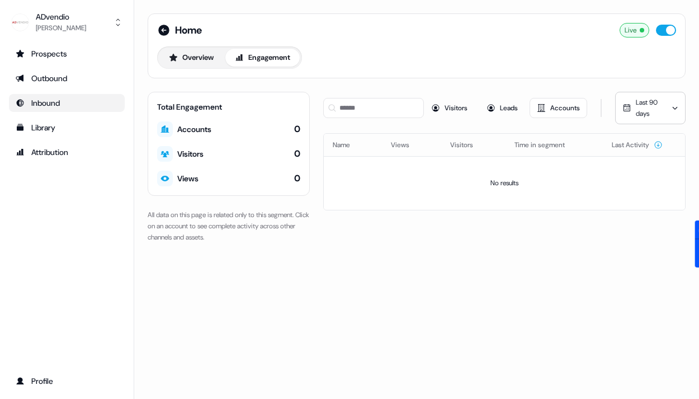
click at [193, 155] on div "Visitors" at bounding box center [190, 153] width 26 height 11
click at [169, 155] on div at bounding box center [165, 154] width 16 height 16
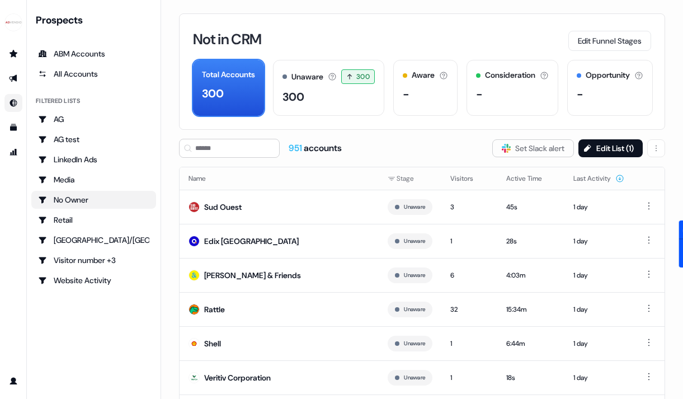
click at [18, 95] on link "Go to Inbound" at bounding box center [13, 103] width 18 height 18
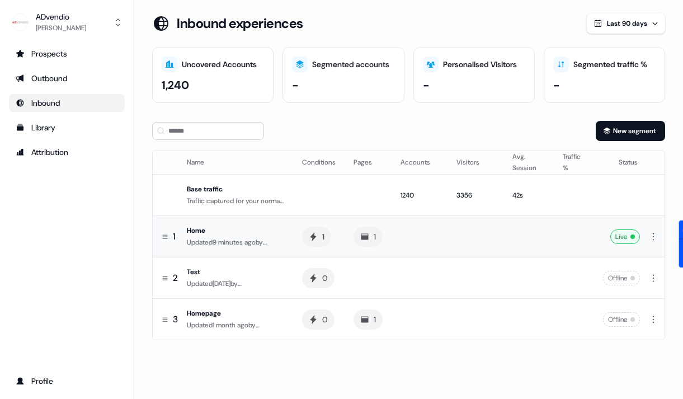
click at [447, 232] on td at bounding box center [475, 236] width 56 height 41
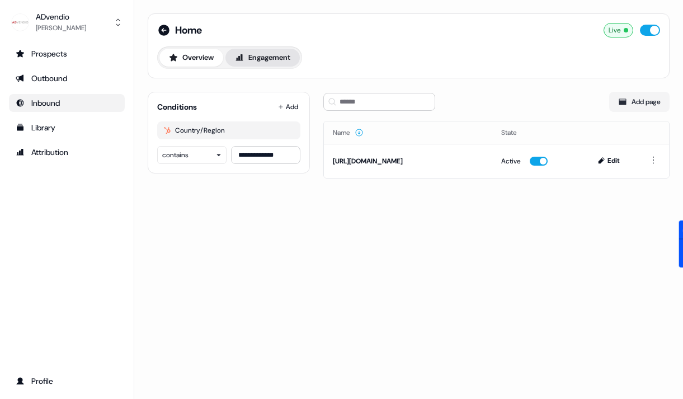
click at [271, 57] on button "Engagement" at bounding box center [262, 58] width 74 height 18
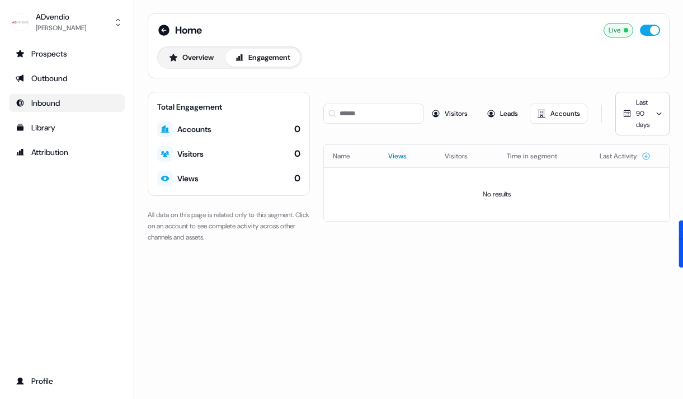
click at [406, 160] on button "Views" at bounding box center [404, 156] width 32 height 20
click at [449, 155] on button "Visitors" at bounding box center [462, 156] width 36 height 20
click at [519, 152] on button "Time in segment" at bounding box center [539, 156] width 64 height 20
click at [652, 31] on button "button" at bounding box center [650, 30] width 20 height 11
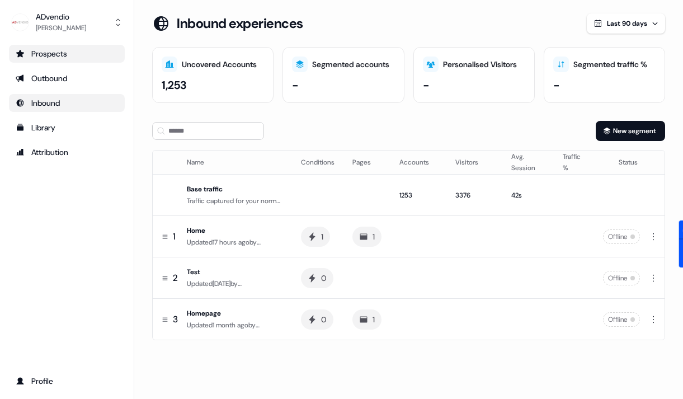
click at [56, 57] on div "Prospects" at bounding box center [67, 53] width 102 height 11
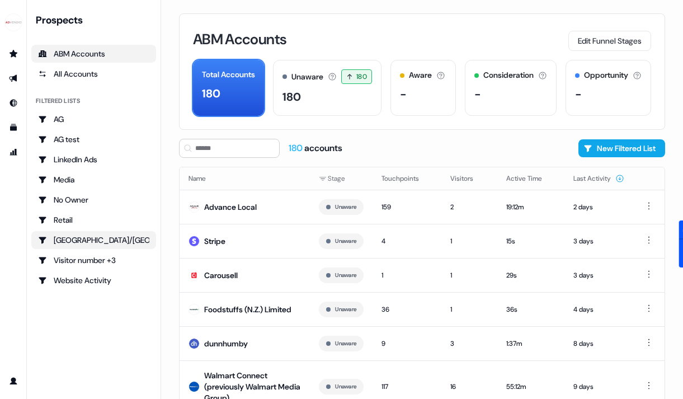
click at [72, 238] on div "[GEOGRAPHIC_DATA]/[GEOGRAPHIC_DATA]" at bounding box center [93, 239] width 111 height 11
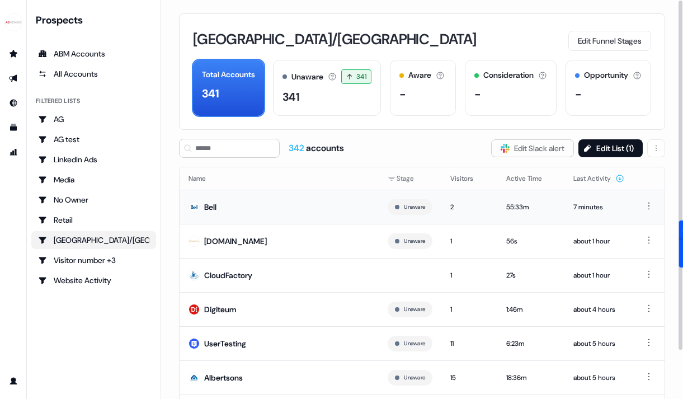
click at [209, 203] on div "Bell" at bounding box center [210, 206] width 12 height 11
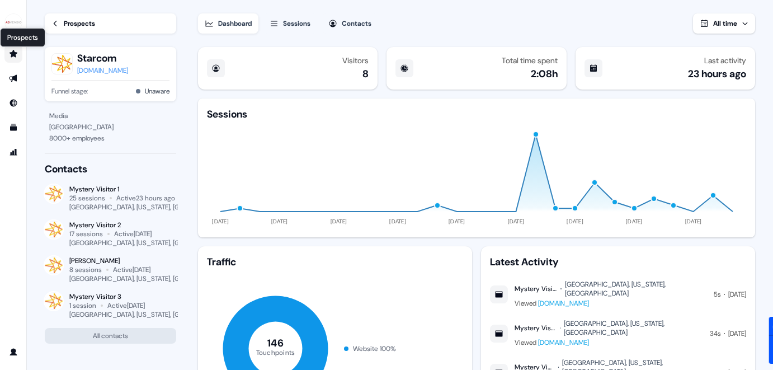
click at [12, 54] on icon "Go to prospects" at bounding box center [14, 53] width 8 height 7
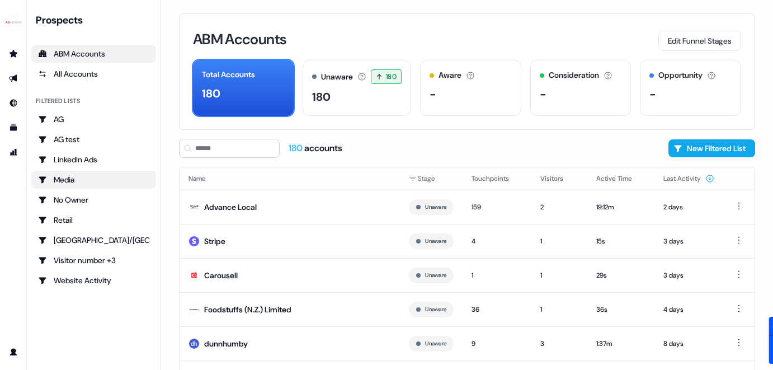
click at [68, 179] on div "Media" at bounding box center [93, 179] width 111 height 11
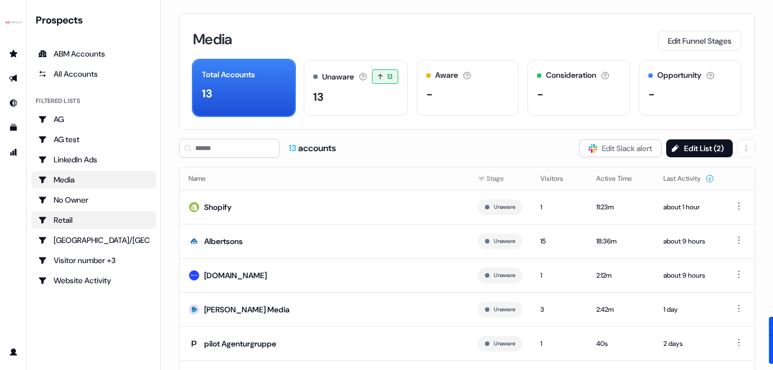
click at [72, 217] on div "Retail" at bounding box center [93, 219] width 111 height 11
click at [100, 51] on div "ABM Accounts" at bounding box center [93, 53] width 111 height 11
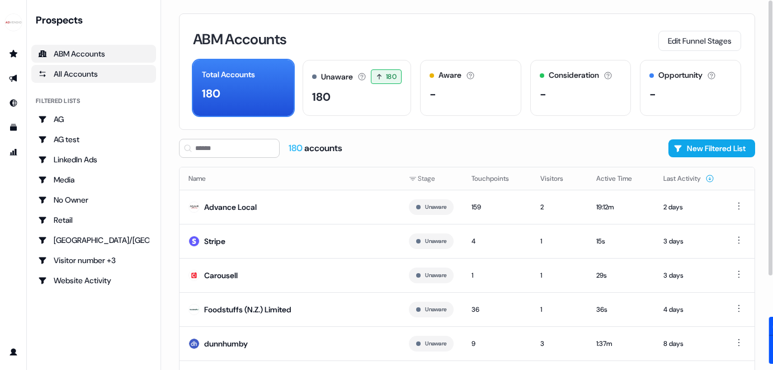
click at [77, 69] on div "All Accounts" at bounding box center [93, 73] width 111 height 11
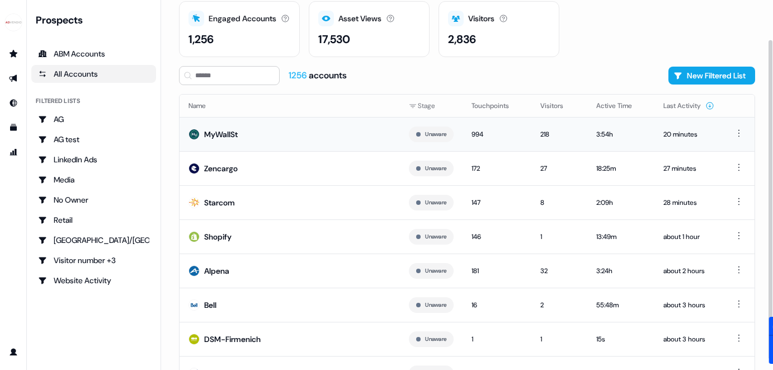
scroll to position [45, 0]
click at [634, 104] on button "Last Activity" at bounding box center [688, 106] width 51 height 20
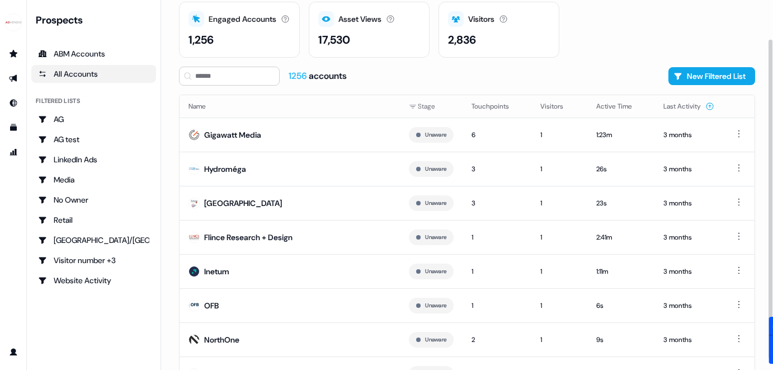
click at [634, 105] on button "Last Activity" at bounding box center [688, 106] width 51 height 20
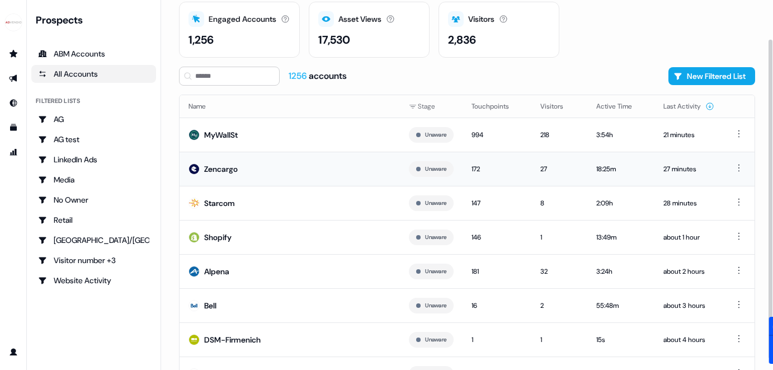
scroll to position [93, 0]
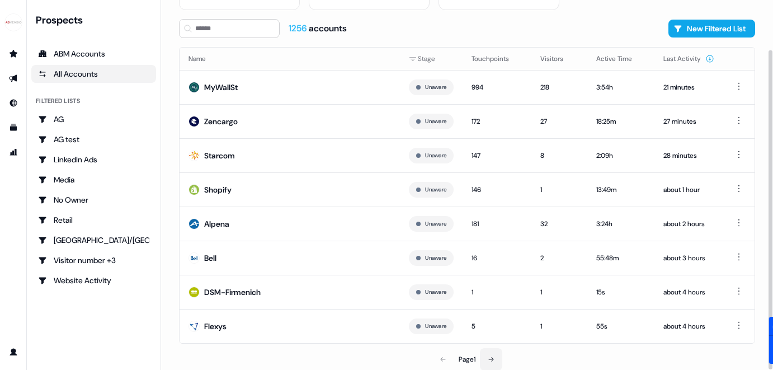
click at [488, 363] on button at bounding box center [491, 359] width 22 height 22
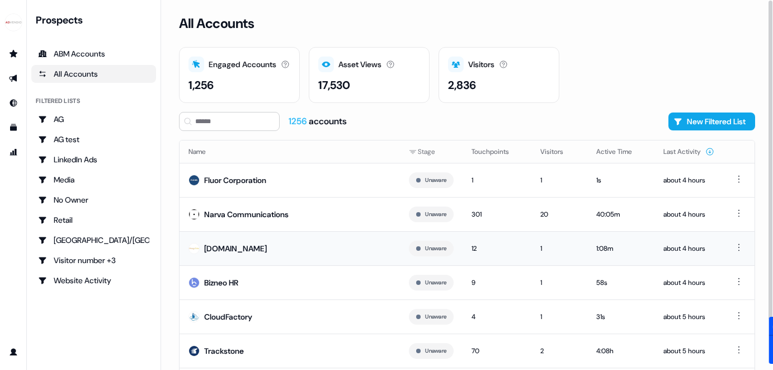
scroll to position [93, 0]
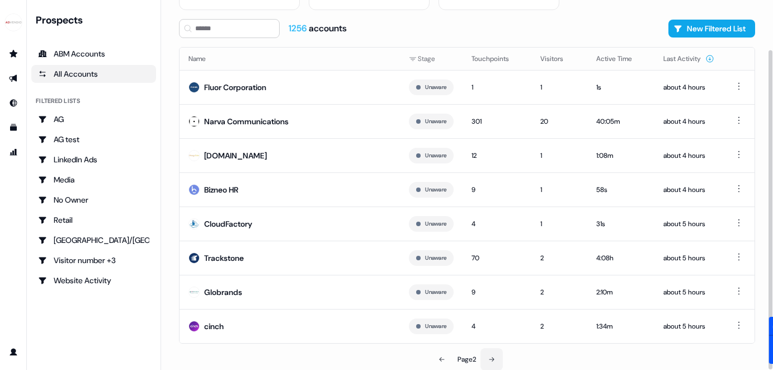
click at [490, 356] on icon at bounding box center [491, 359] width 7 height 7
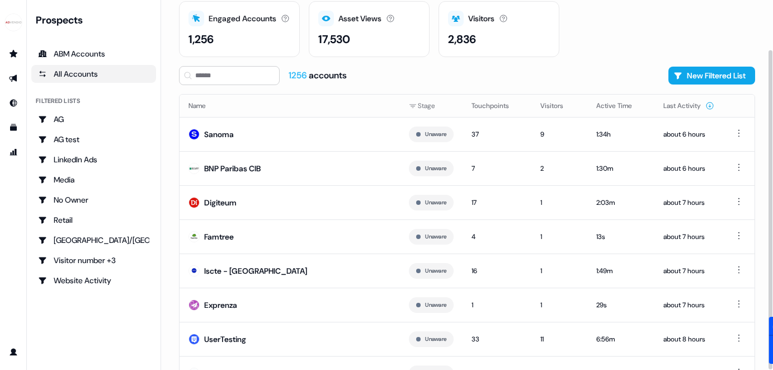
scroll to position [93, 0]
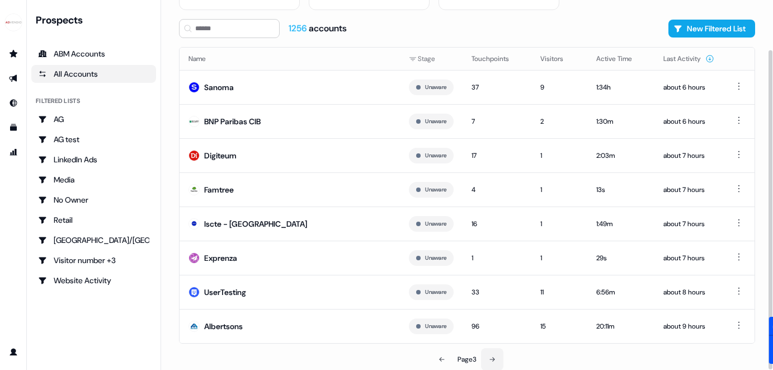
click at [490, 361] on icon at bounding box center [492, 359] width 7 height 7
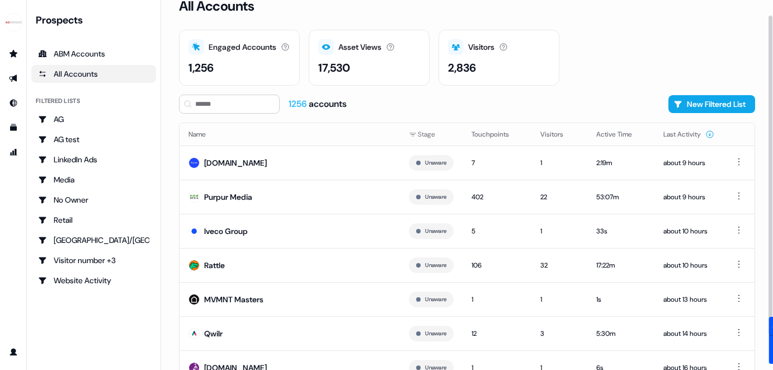
scroll to position [18, 0]
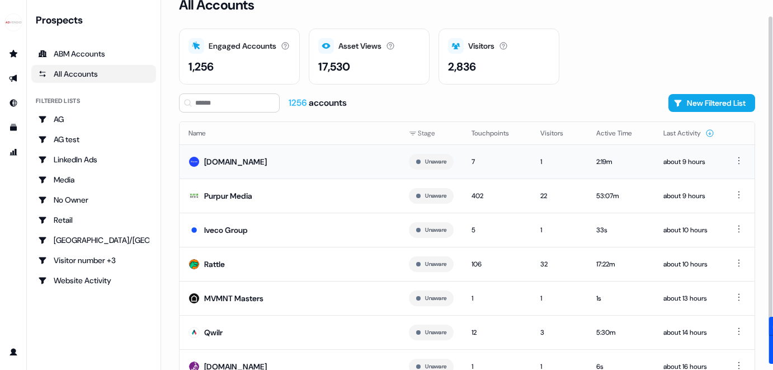
click at [224, 164] on div "[DOMAIN_NAME]" at bounding box center [235, 161] width 63 height 11
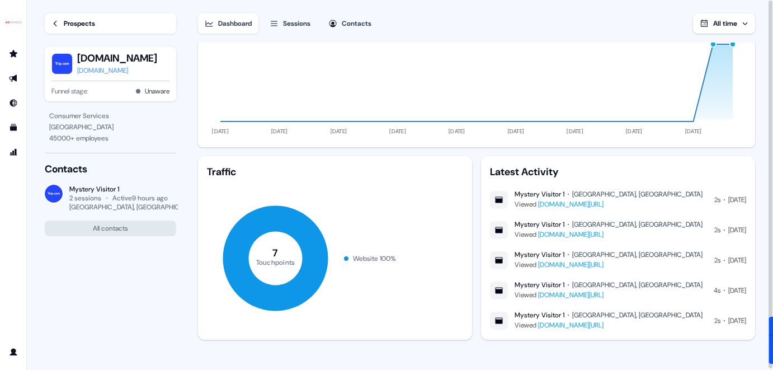
scroll to position [1, 0]
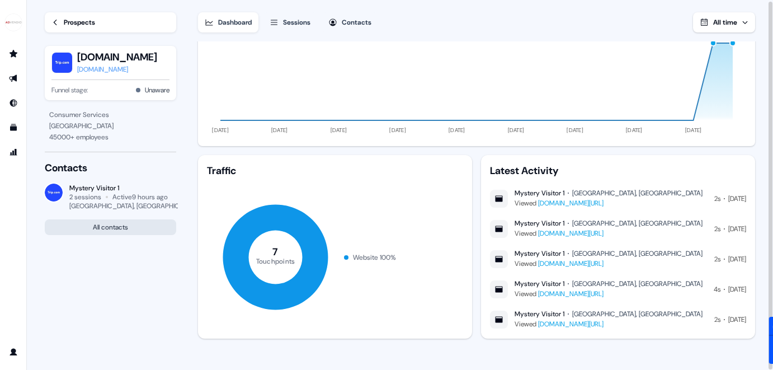
click at [115, 225] on button "All contacts" at bounding box center [110, 227] width 131 height 16
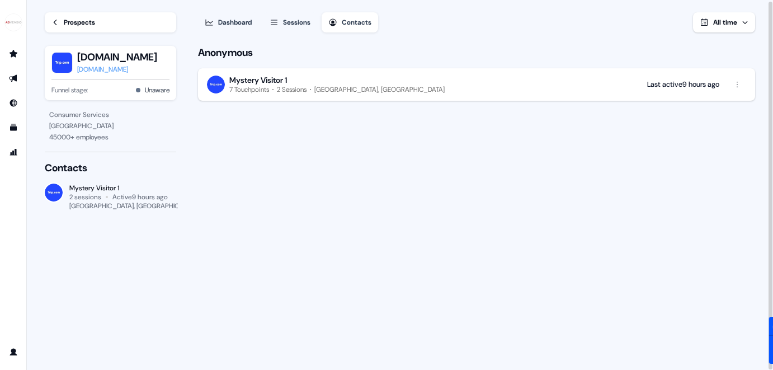
click at [53, 16] on link "Prospects" at bounding box center [110, 22] width 131 height 20
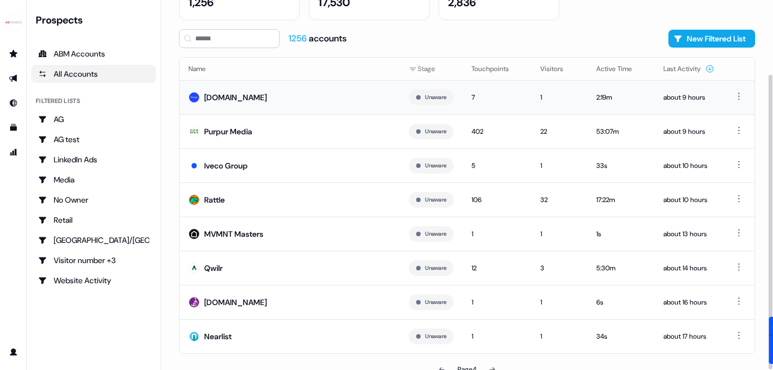
scroll to position [93, 0]
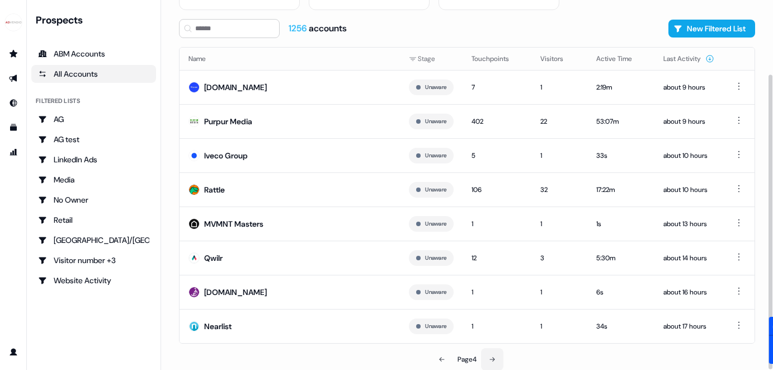
click at [497, 356] on button at bounding box center [492, 359] width 22 height 22
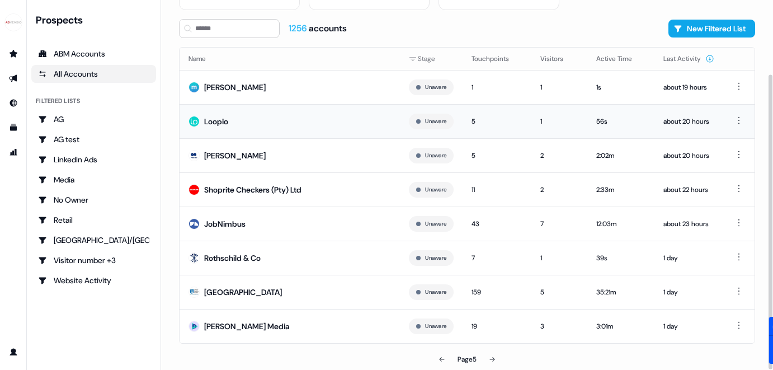
scroll to position [91, 0]
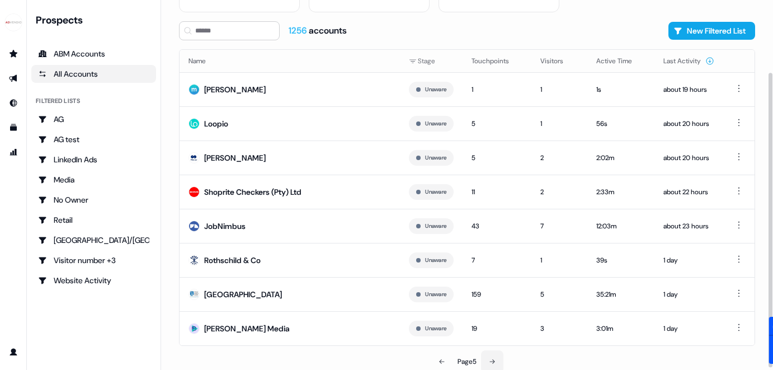
click at [491, 361] on icon at bounding box center [492, 361] width 7 height 7
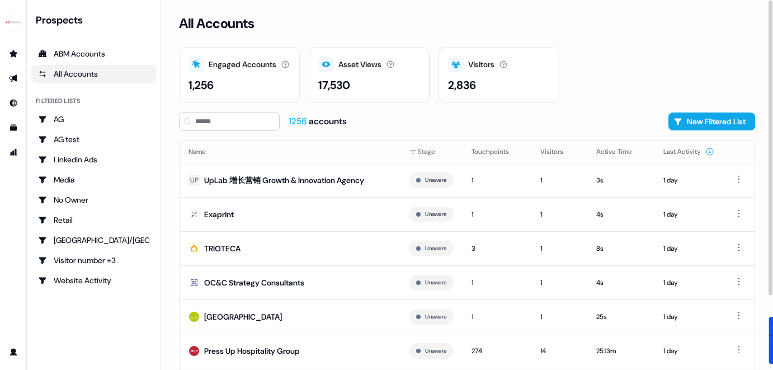
scroll to position [93, 0]
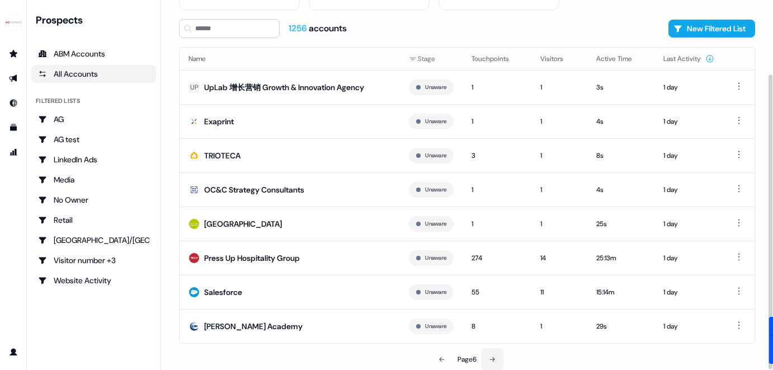
click at [491, 353] on button at bounding box center [492, 359] width 22 height 22
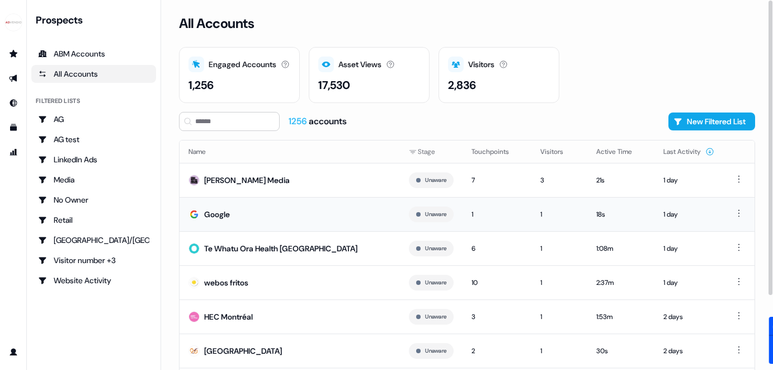
scroll to position [93, 0]
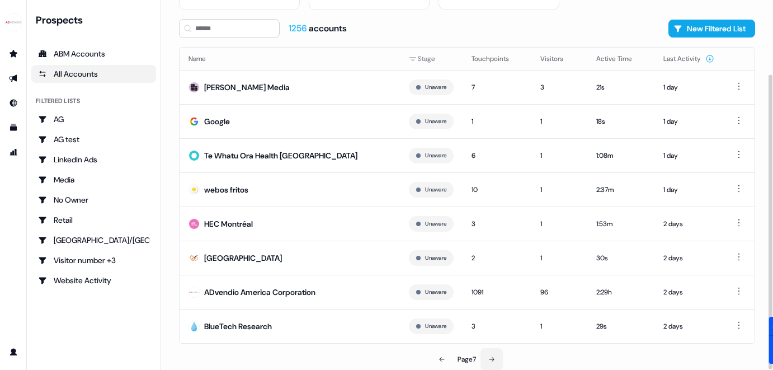
click at [490, 358] on icon at bounding box center [491, 359] width 7 height 7
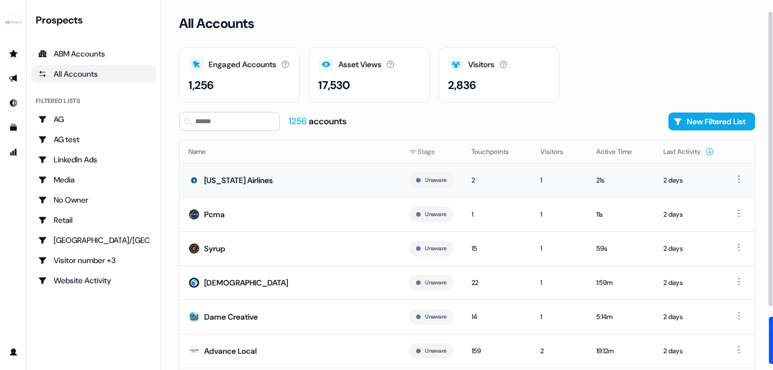
scroll to position [93, 0]
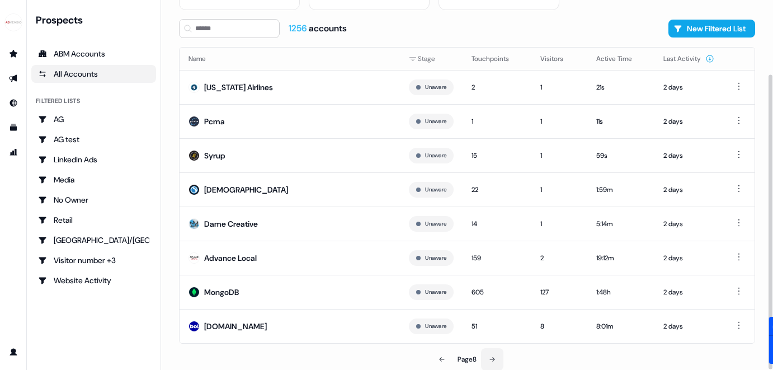
click at [493, 361] on icon at bounding box center [492, 359] width 7 height 7
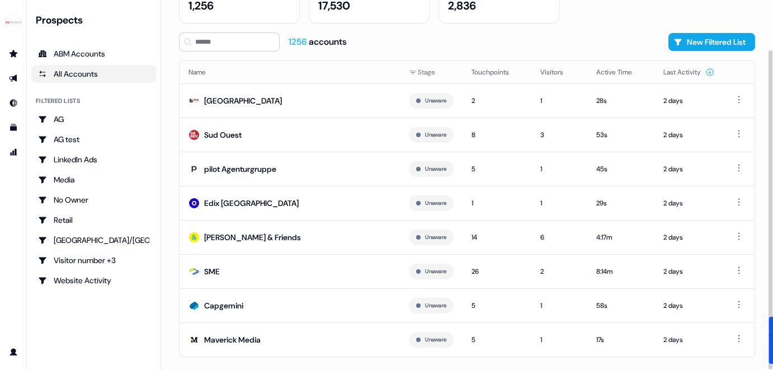
scroll to position [93, 0]
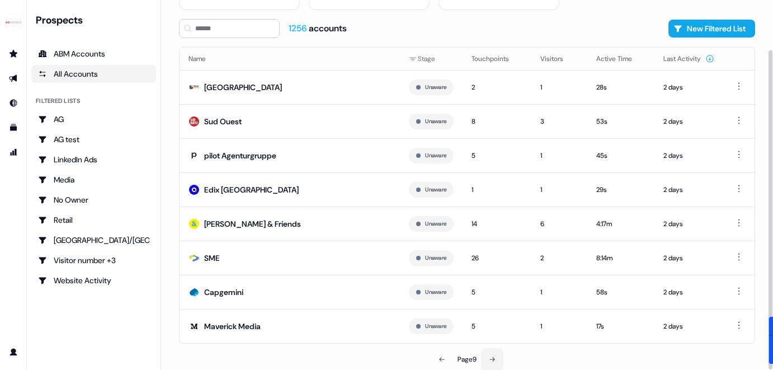
click at [495, 357] on icon at bounding box center [492, 359] width 7 height 7
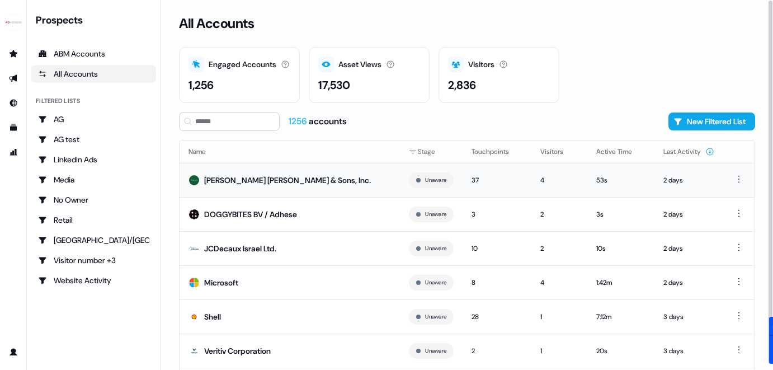
click at [259, 179] on div "[PERSON_NAME] [PERSON_NAME] & Sons, Inc." at bounding box center [287, 179] width 167 height 11
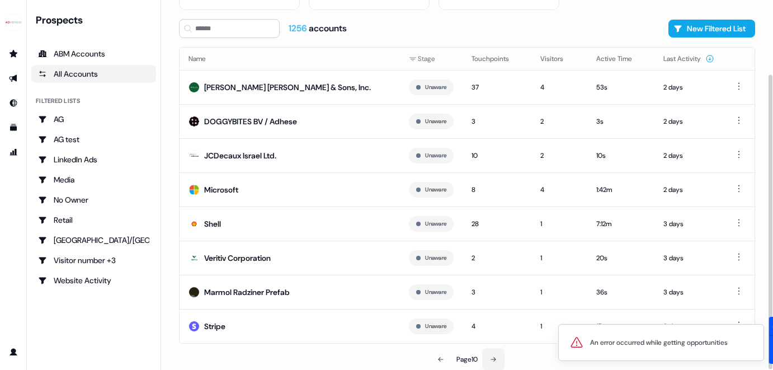
click at [498, 356] on button at bounding box center [493, 359] width 22 height 22
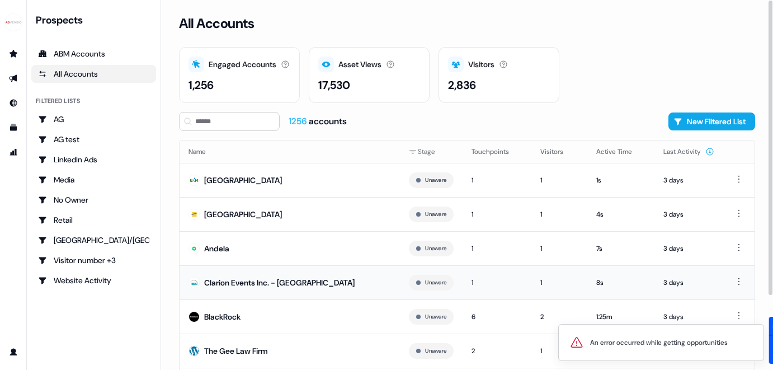
scroll to position [93, 0]
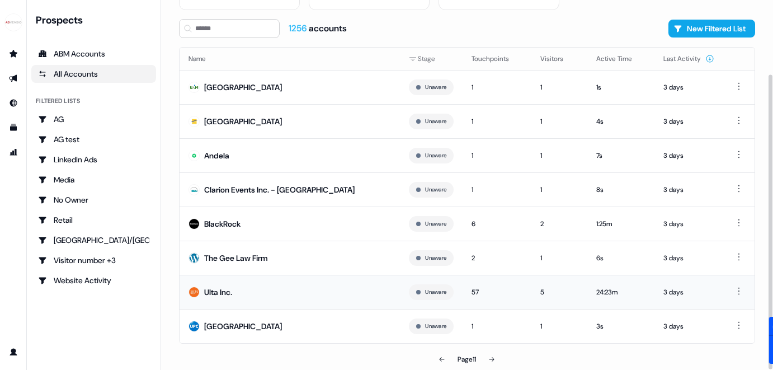
click at [220, 292] on div "Ulta Inc." at bounding box center [218, 291] width 28 height 11
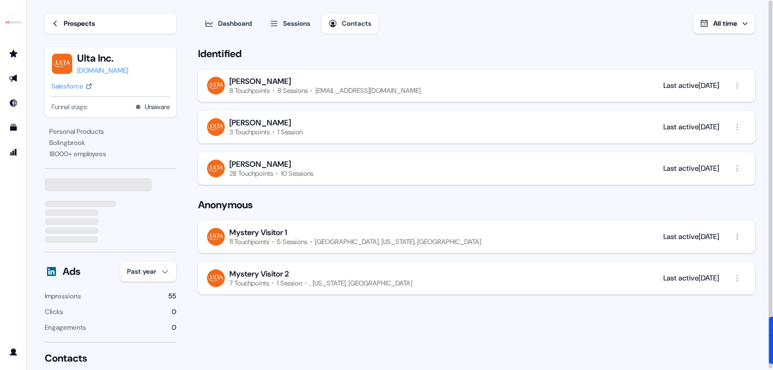
drag, startPoint x: 434, startPoint y: 240, endPoint x: 239, endPoint y: 237, distance: 195.7
click at [239, 237] on button "Mystery Visitor 1 11 Touchpoints 5 Sessions [GEOGRAPHIC_DATA], [US_STATE], [GEO…" at bounding box center [476, 236] width 557 height 32
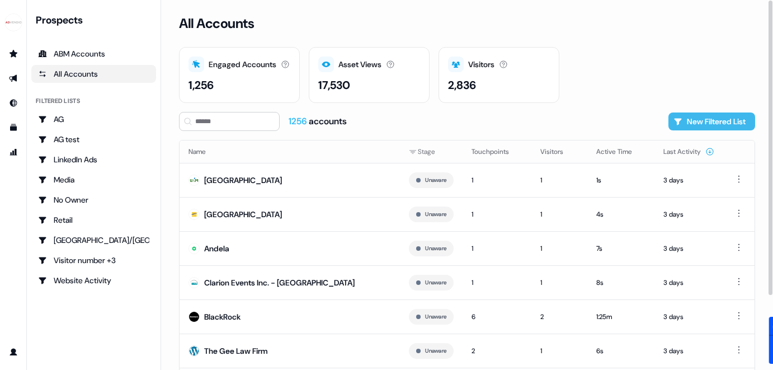
click at [634, 122] on button "New Filtered List" at bounding box center [711, 121] width 87 height 18
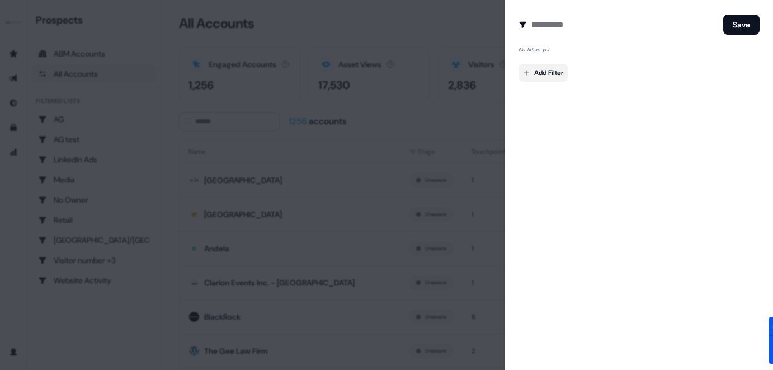
click at [551, 73] on body "For the best experience switch devices to a bigger screen. Go to [DOMAIN_NAME] …" at bounding box center [386, 185] width 773 height 370
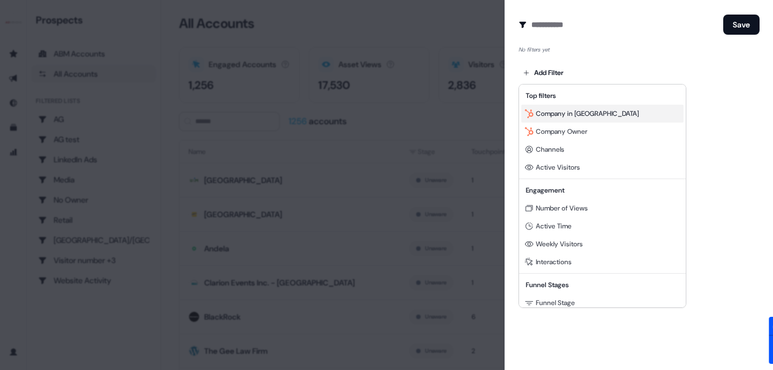
scroll to position [101, 0]
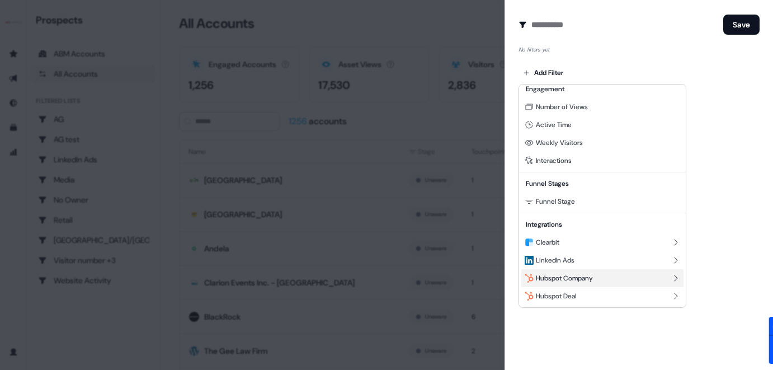
click at [579, 276] on span "Hubspot Company" at bounding box center [564, 277] width 57 height 9
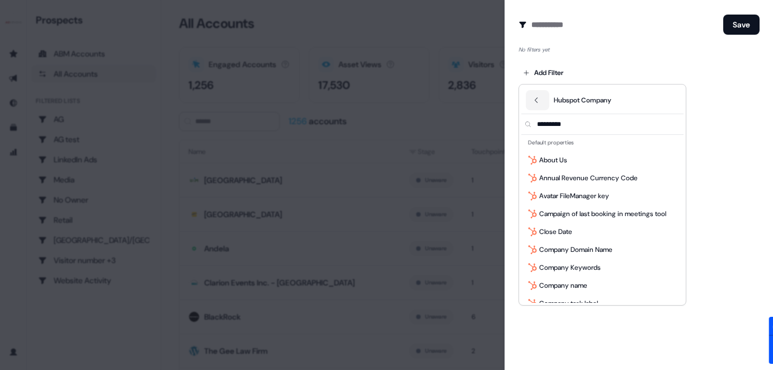
scroll to position [72, 0]
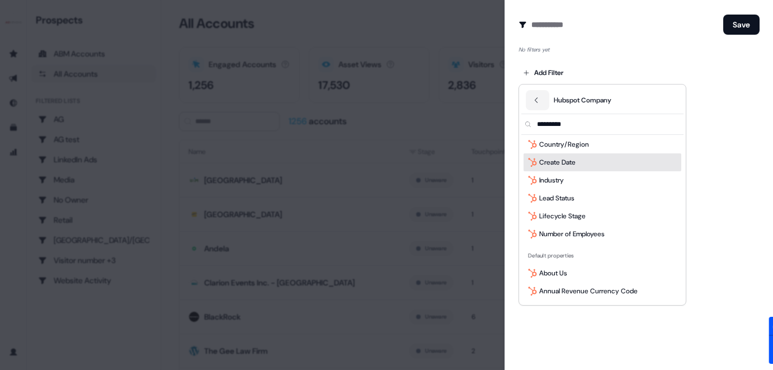
click at [612, 44] on div at bounding box center [386, 185] width 773 height 370
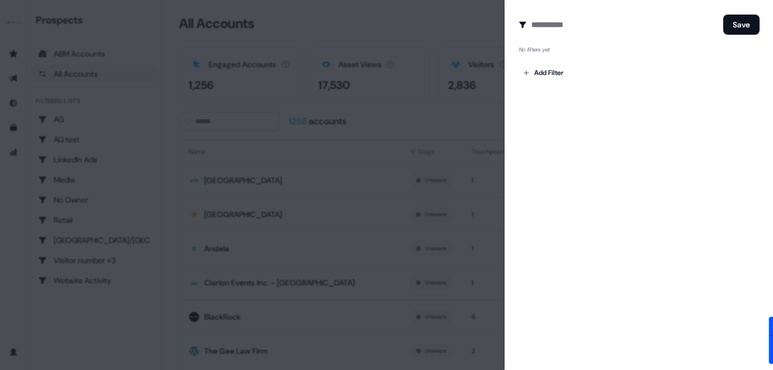
click at [364, 186] on div at bounding box center [386, 185] width 773 height 370
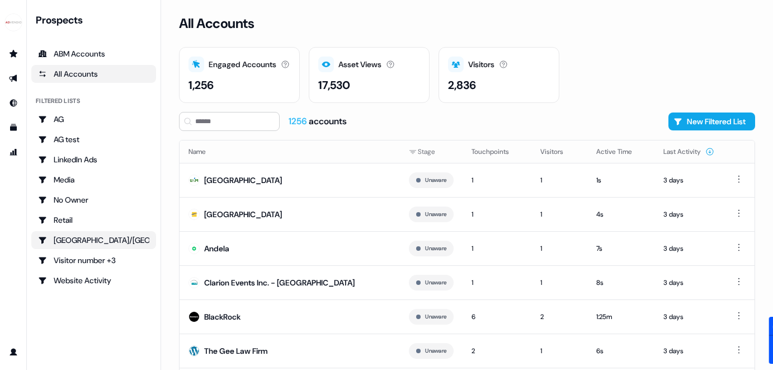
click at [79, 242] on div "[GEOGRAPHIC_DATA]/[GEOGRAPHIC_DATA]" at bounding box center [93, 239] width 111 height 11
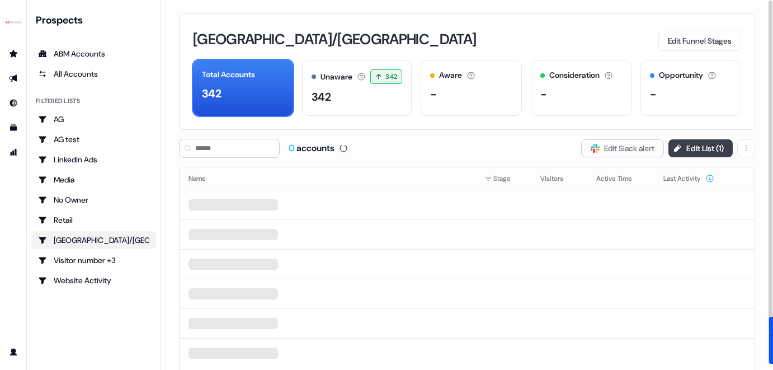
click at [634, 144] on button "Edit List ( 1 )" at bounding box center [700, 148] width 64 height 18
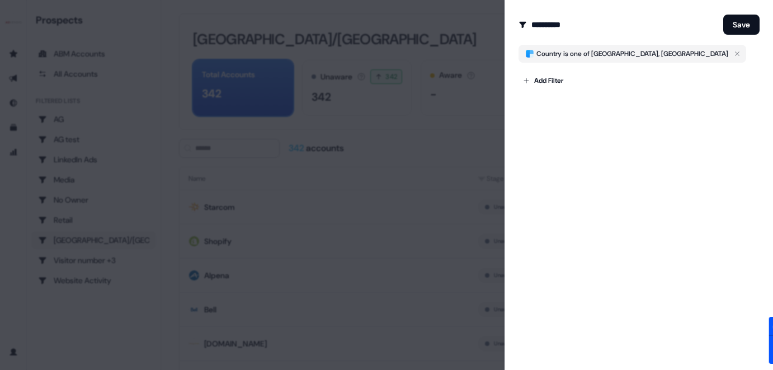
click at [554, 77] on body "For the best experience switch devices to a bigger screen. Go to [DOMAIN_NAME] …" at bounding box center [386, 185] width 773 height 370
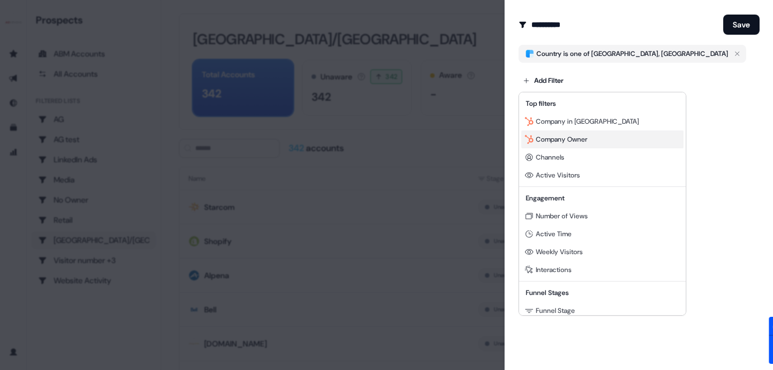
scroll to position [101, 0]
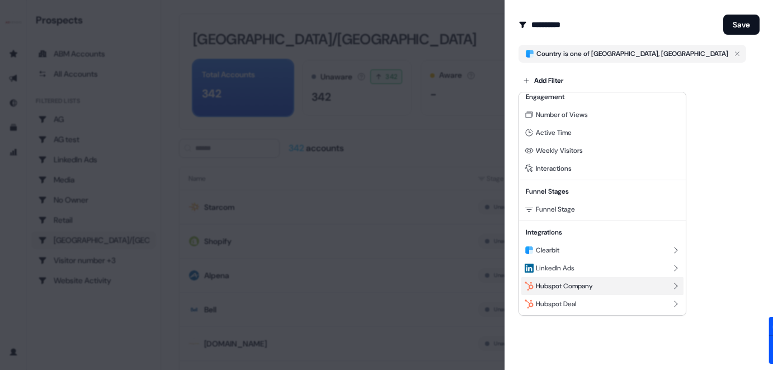
click at [578, 281] on span "Hubspot Company" at bounding box center [564, 285] width 57 height 9
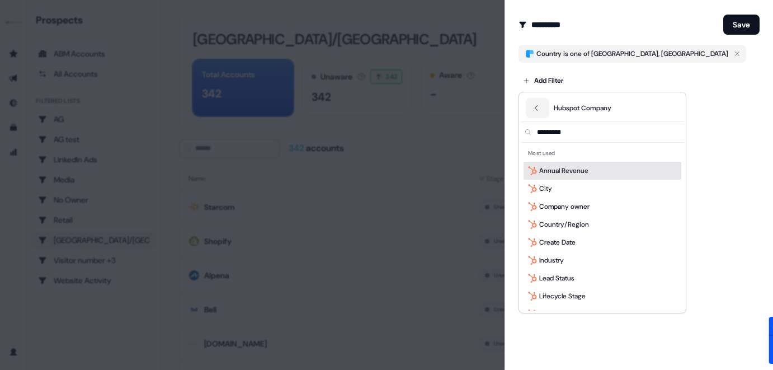
scroll to position [0, 0]
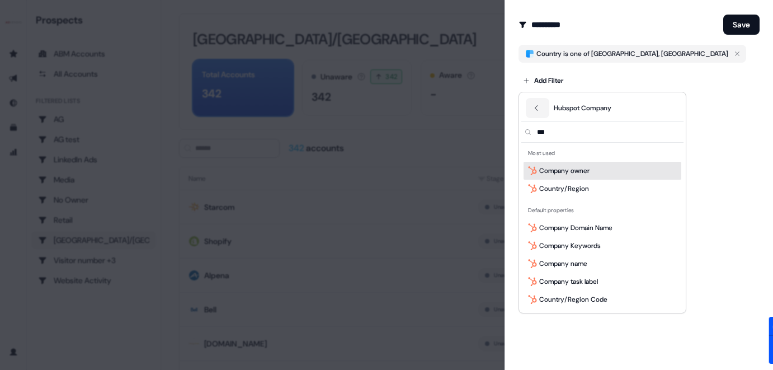
type input "**"
click at [542, 138] on input "**" at bounding box center [609, 132] width 149 height 20
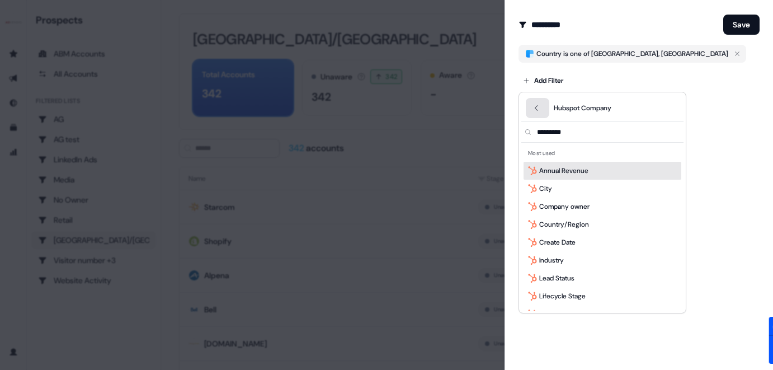
click at [532, 105] on icon "Back" at bounding box center [536, 108] width 8 height 8
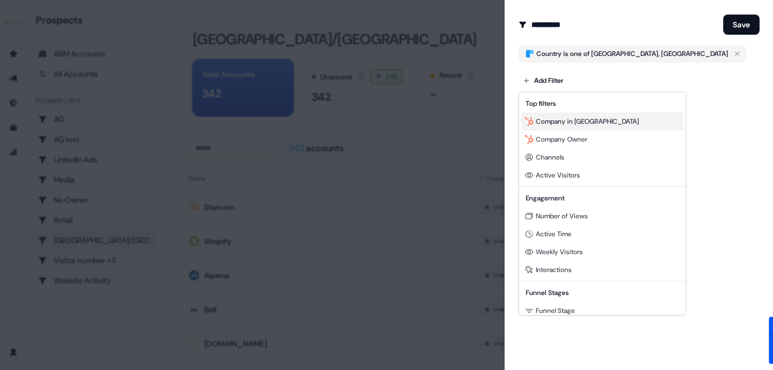
scroll to position [101, 0]
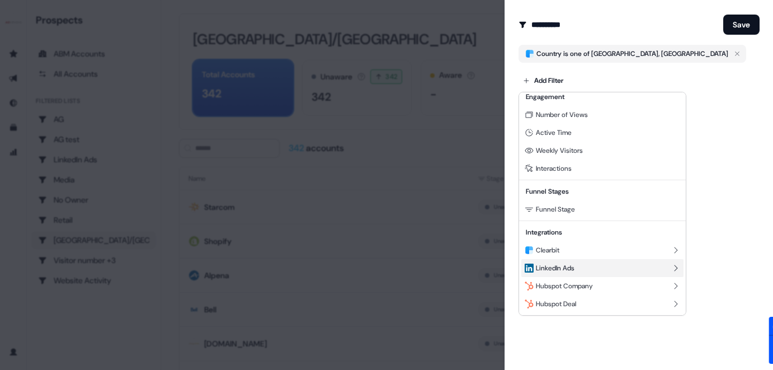
click at [538, 261] on div "LinkedIn Ads" at bounding box center [602, 268] width 162 height 18
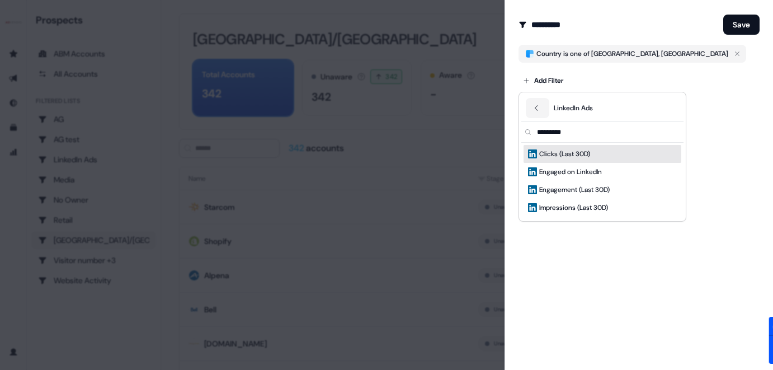
scroll to position [0, 0]
click at [542, 103] on button "Back" at bounding box center [537, 108] width 23 height 20
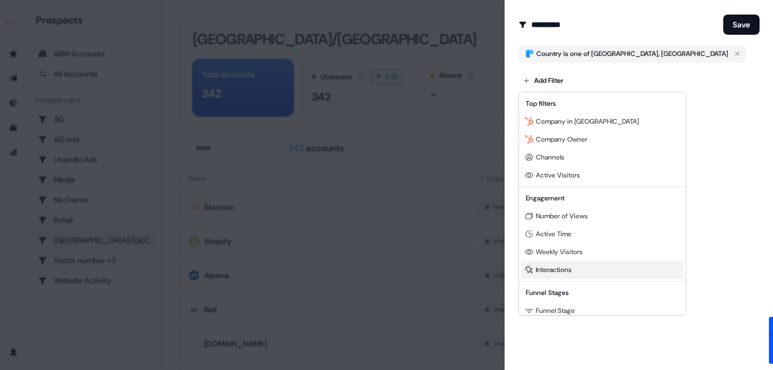
scroll to position [101, 0]
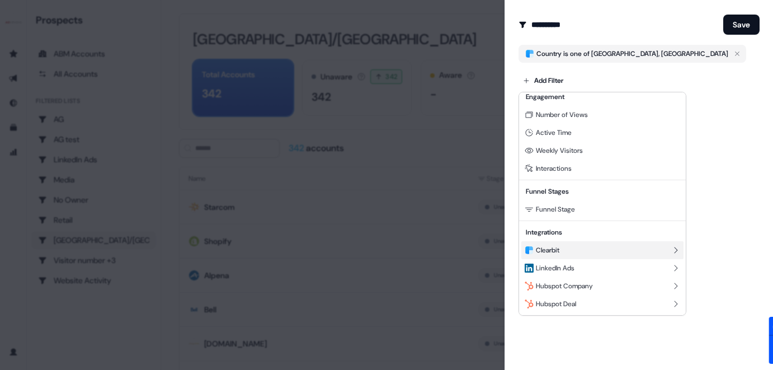
click at [554, 247] on span "Clearbit" at bounding box center [547, 249] width 23 height 9
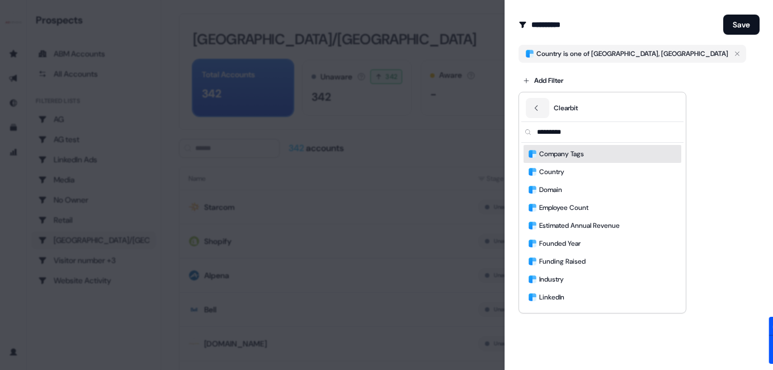
scroll to position [0, 0]
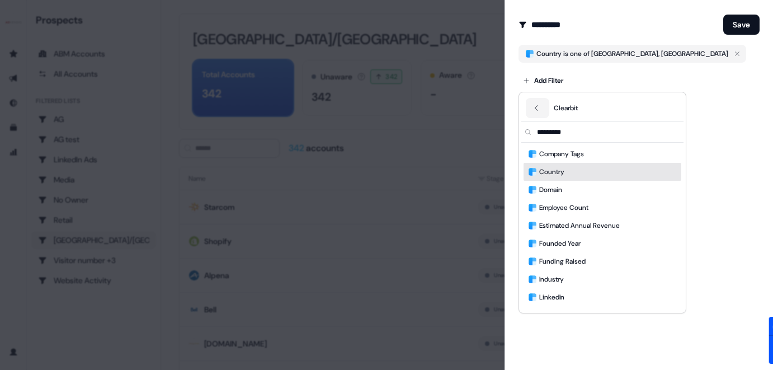
click at [579, 169] on div "Country" at bounding box center [602, 172] width 158 height 18
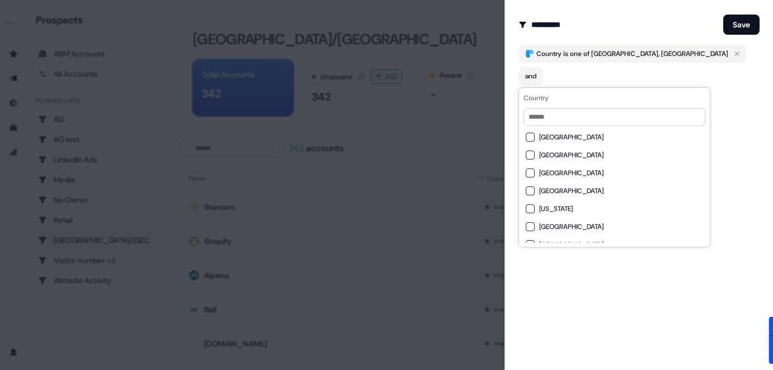
click at [569, 92] on icon "button" at bounding box center [570, 98] width 13 height 13
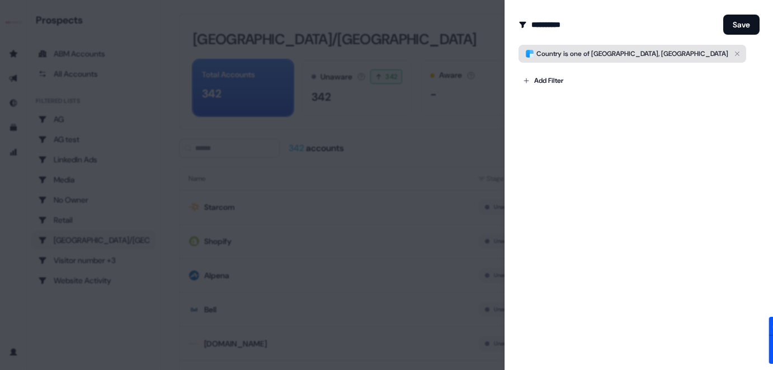
click at [609, 48] on span "Country is one of [GEOGRAPHIC_DATA], [GEOGRAPHIC_DATA]" at bounding box center [632, 53] width 192 height 11
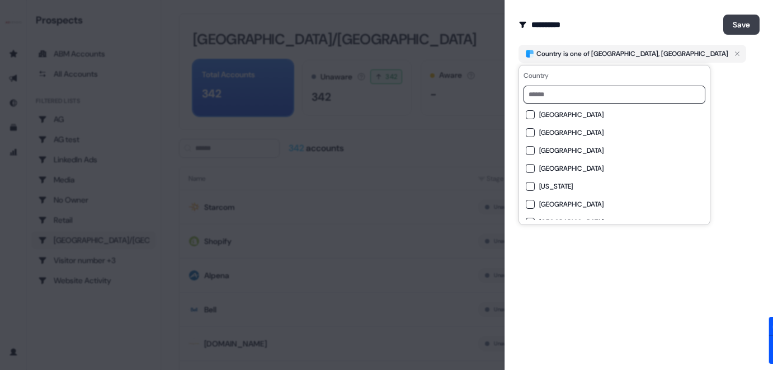
click at [634, 18] on button "Save" at bounding box center [741, 25] width 36 height 20
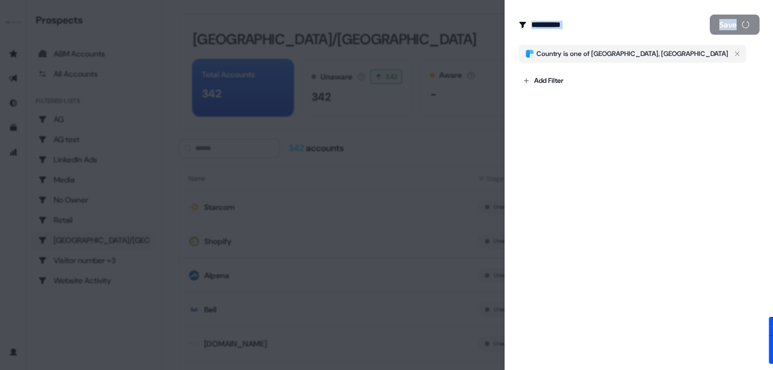
drag, startPoint x: 741, startPoint y: 18, endPoint x: 429, endPoint y: 121, distance: 328.5
click at [429, 121] on body "For the best experience switch devices to a bigger screen. Go to [DOMAIN_NAME] …" at bounding box center [386, 185] width 773 height 370
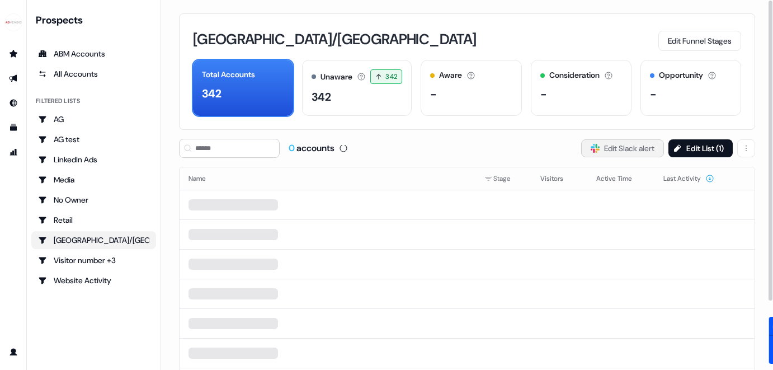
click at [613, 143] on button "Slack Logo SVG Edit Slack alert" at bounding box center [622, 148] width 83 height 18
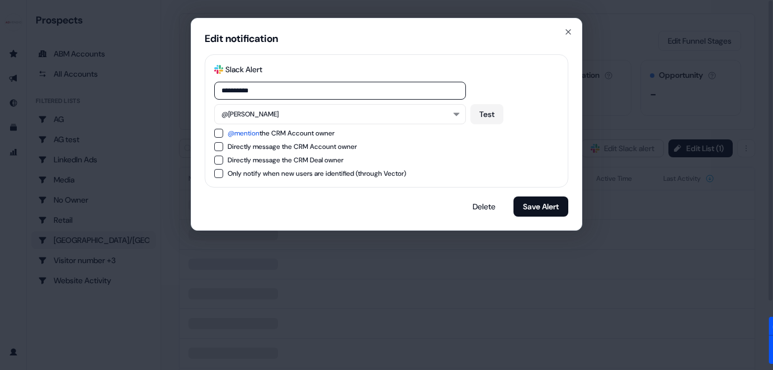
drag, startPoint x: 613, startPoint y: 143, endPoint x: 690, endPoint y: 10, distance: 153.1
click at [613, 142] on div "**********" at bounding box center [386, 185] width 773 height 370
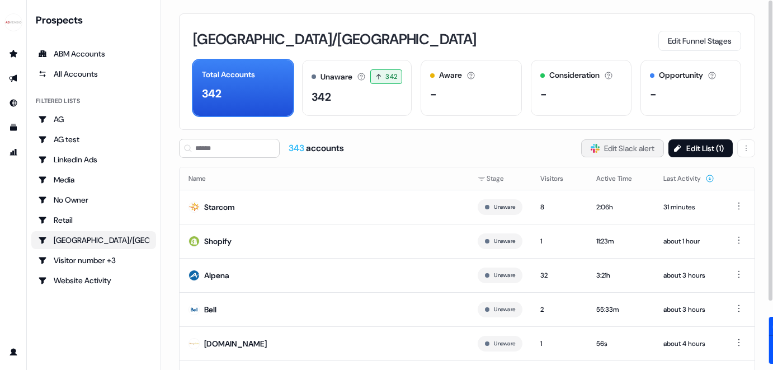
click at [623, 146] on button "Slack Logo SVG Edit Slack alert" at bounding box center [622, 148] width 83 height 18
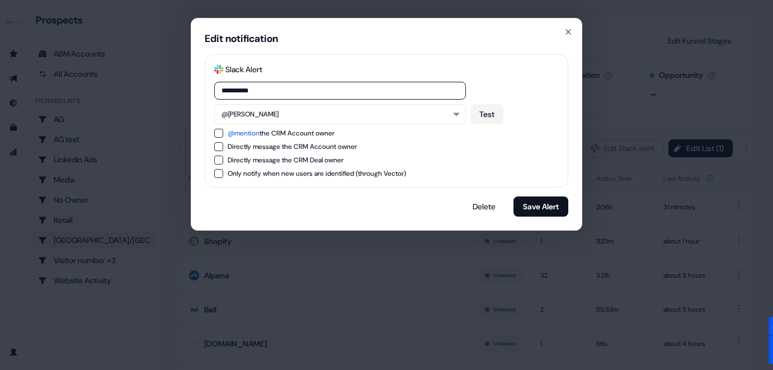
click at [294, 92] on input "**********" at bounding box center [340, 91] width 252 height 18
click at [280, 112] on button "@[PERSON_NAME]" at bounding box center [340, 114] width 252 height 20
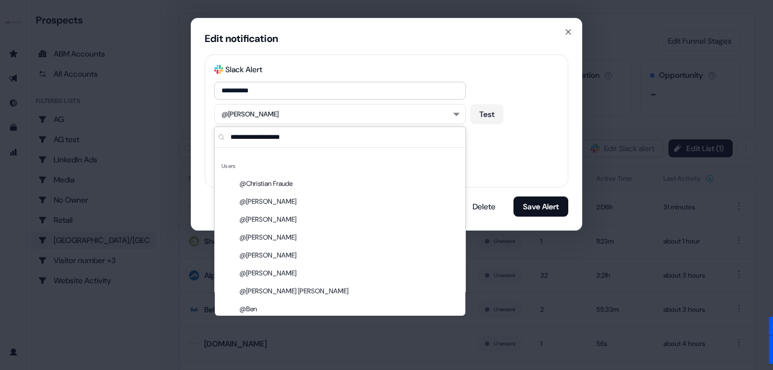
scroll to position [4937, 0]
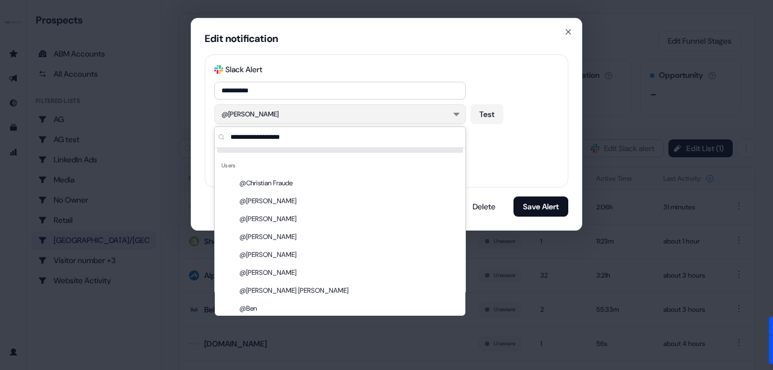
click at [280, 110] on button "@[PERSON_NAME]" at bounding box center [340, 114] width 252 height 20
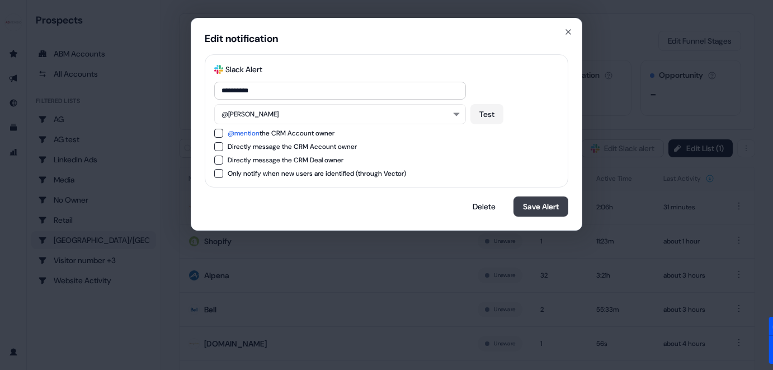
click at [547, 210] on button "Save Alert" at bounding box center [540, 206] width 55 height 20
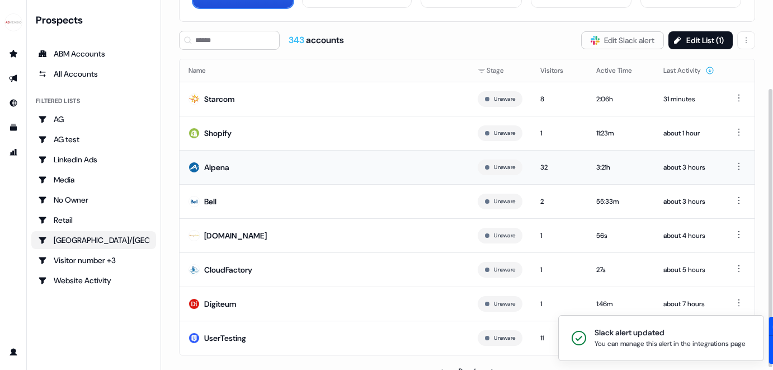
scroll to position [120, 0]
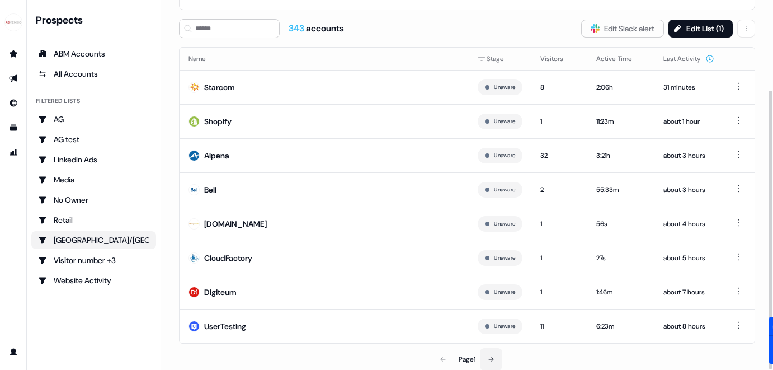
click at [496, 356] on button at bounding box center [491, 359] width 22 height 22
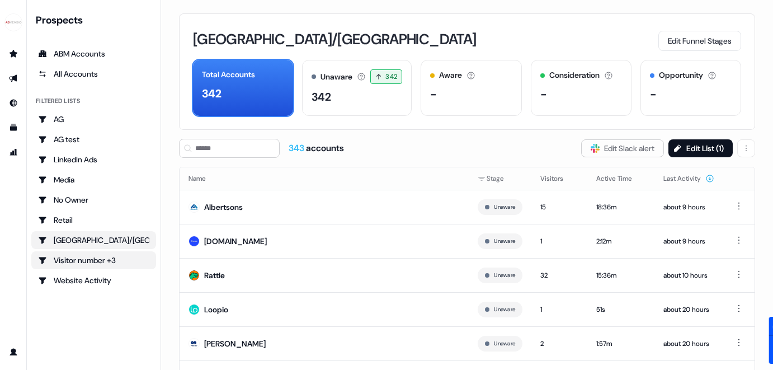
click at [72, 259] on div "Visitor number +3" at bounding box center [93, 259] width 111 height 11
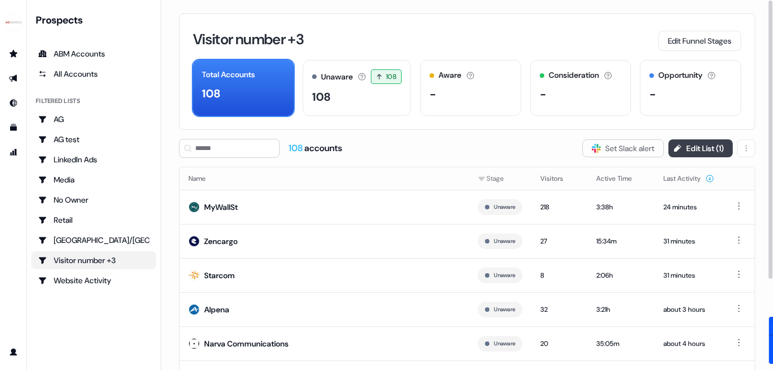
click at [634, 146] on button "Edit List ( 1 )" at bounding box center [700, 148] width 64 height 18
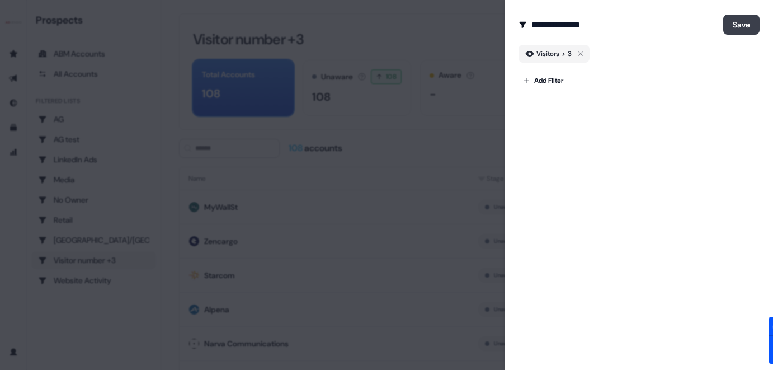
click at [634, 17] on button "Save" at bounding box center [741, 25] width 36 height 20
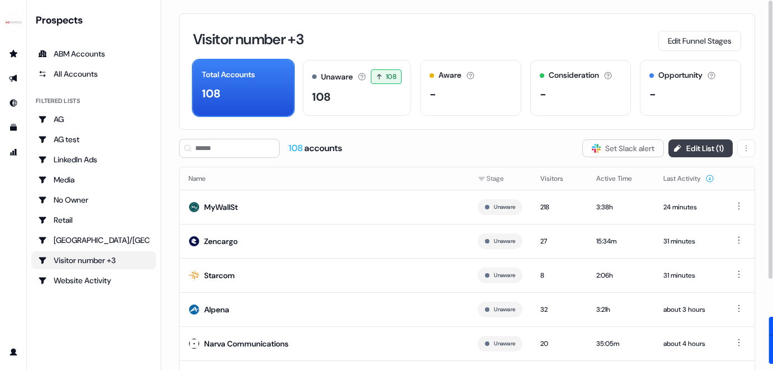
click at [634, 147] on button "Edit List ( 1 )" at bounding box center [700, 148] width 64 height 18
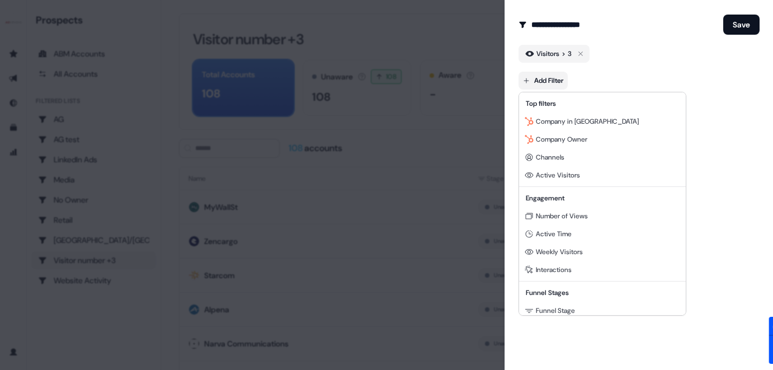
click at [555, 83] on body "For the best experience switch devices to a bigger screen. Go to [DOMAIN_NAME] …" at bounding box center [386, 185] width 773 height 370
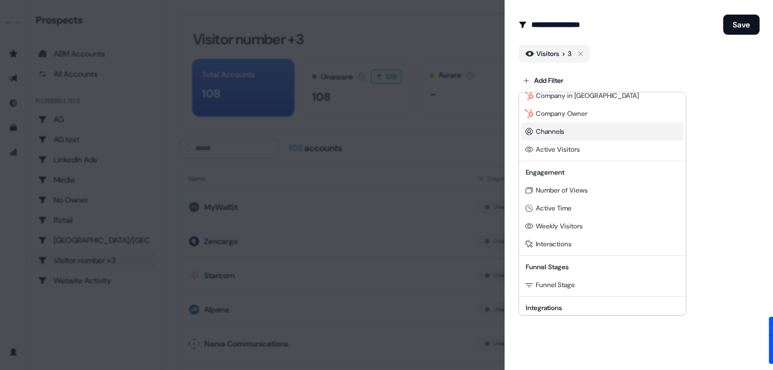
scroll to position [33, 0]
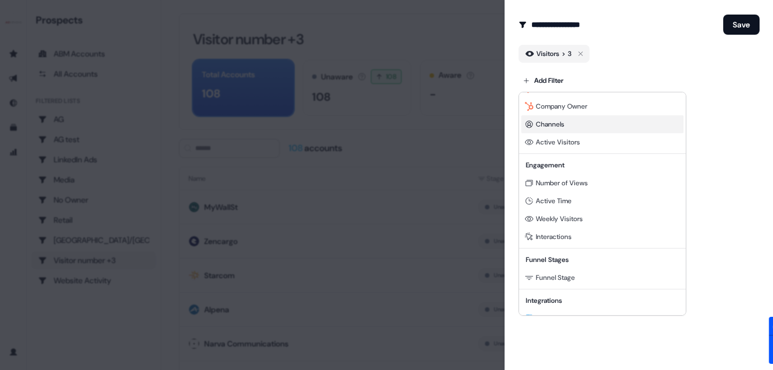
click at [572, 122] on div "Channels" at bounding box center [602, 124] width 162 height 18
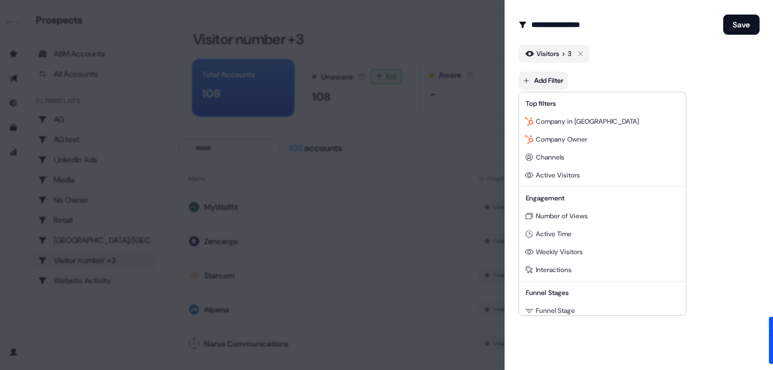
click at [557, 83] on body "For the best experience switch devices to a bigger screen. Go to [DOMAIN_NAME] …" at bounding box center [386, 185] width 773 height 370
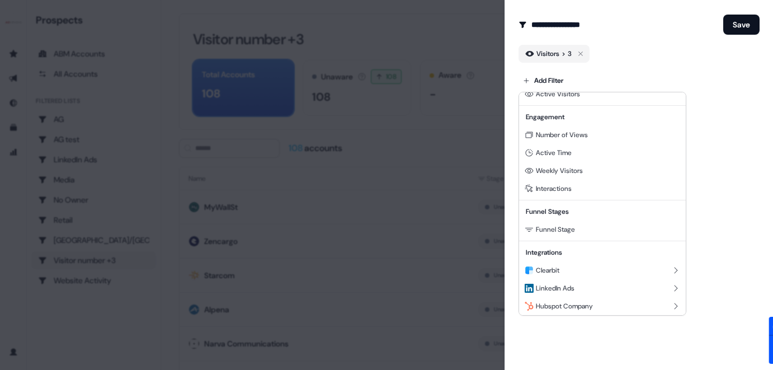
scroll to position [82, 0]
click at [567, 151] on span "Active Time" at bounding box center [554, 152] width 36 height 9
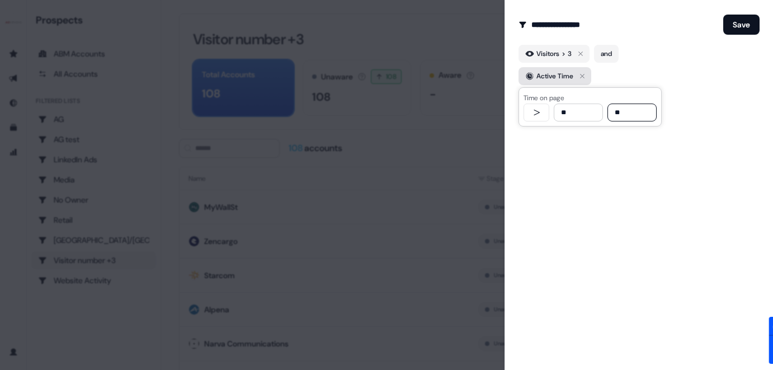
click at [587, 75] on icon "button" at bounding box center [581, 75] width 13 height 13
click at [552, 87] on body "For the best experience switch devices to a bigger screen. Go to [DOMAIN_NAME] …" at bounding box center [386, 185] width 773 height 370
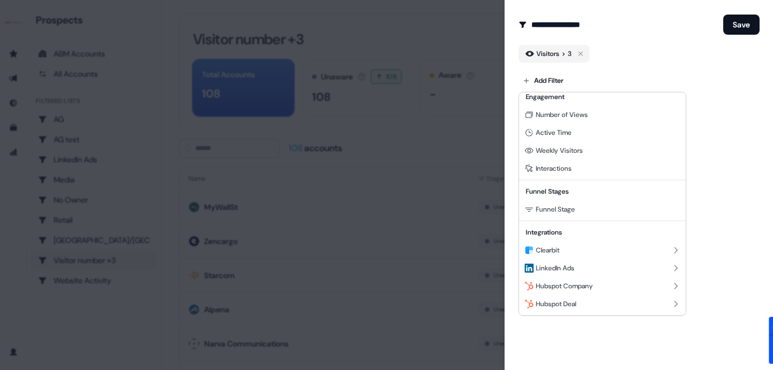
scroll to position [101, 0]
click at [564, 249] on div "Clearbit" at bounding box center [602, 251] width 162 height 18
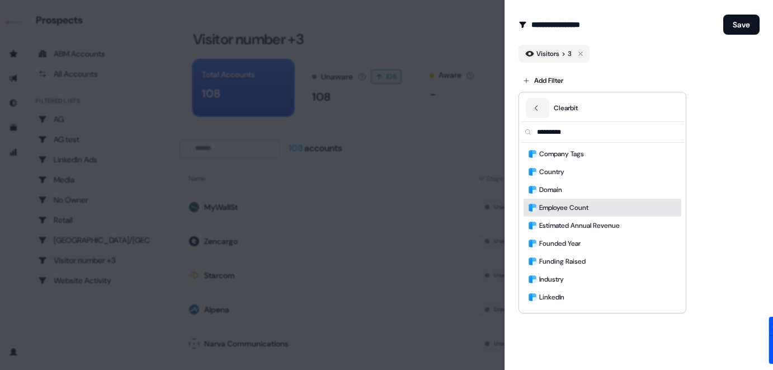
scroll to position [34, 0]
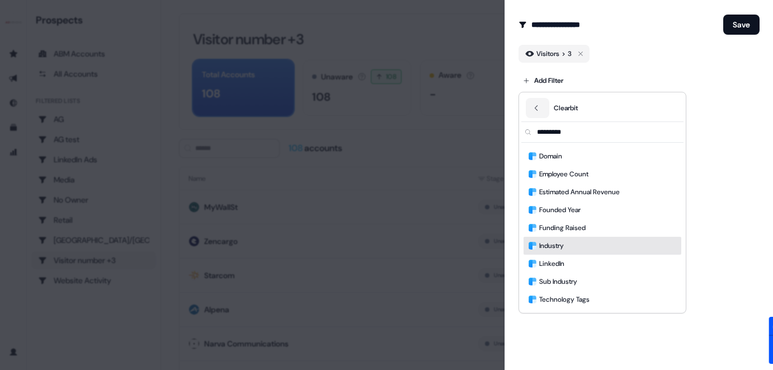
click at [576, 243] on div "Industry" at bounding box center [602, 246] width 158 height 18
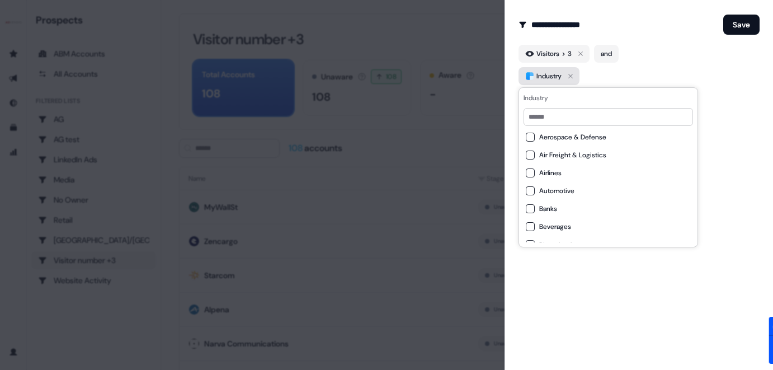
click at [571, 78] on icon "button" at bounding box center [570, 75] width 13 height 13
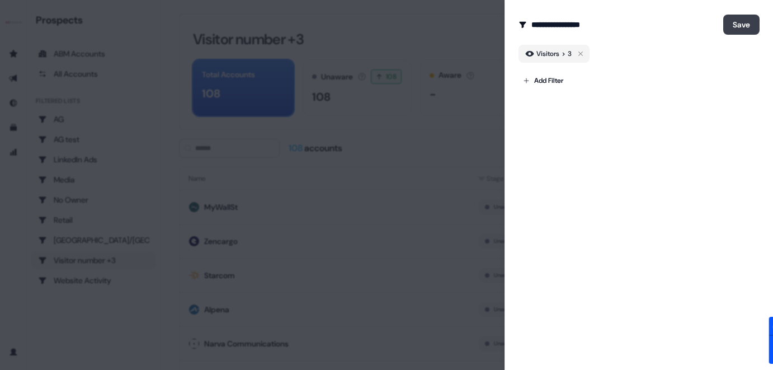
click at [634, 30] on button "Save" at bounding box center [741, 25] width 36 height 20
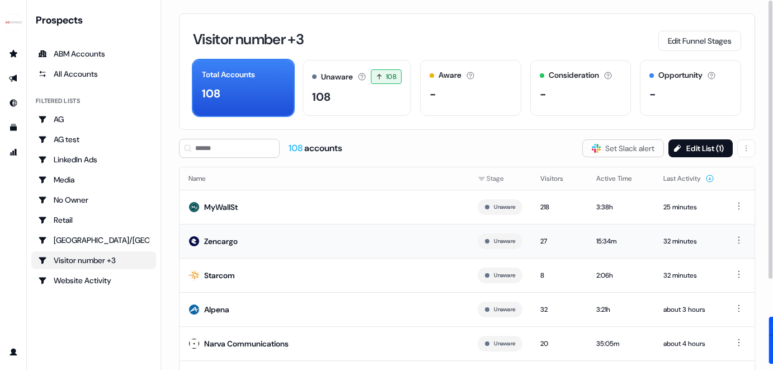
scroll to position [120, 0]
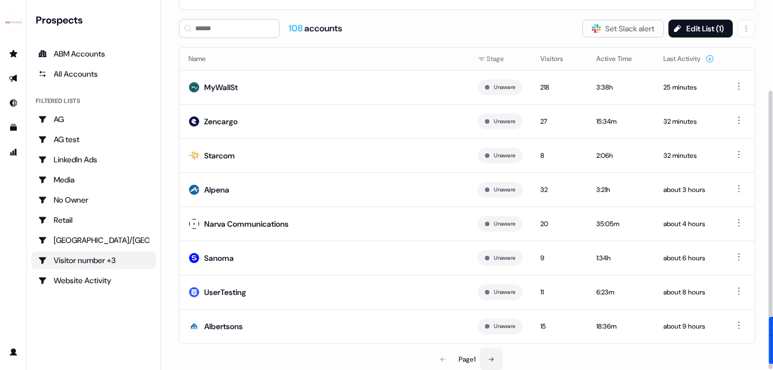
click at [496, 358] on button at bounding box center [491, 359] width 22 height 22
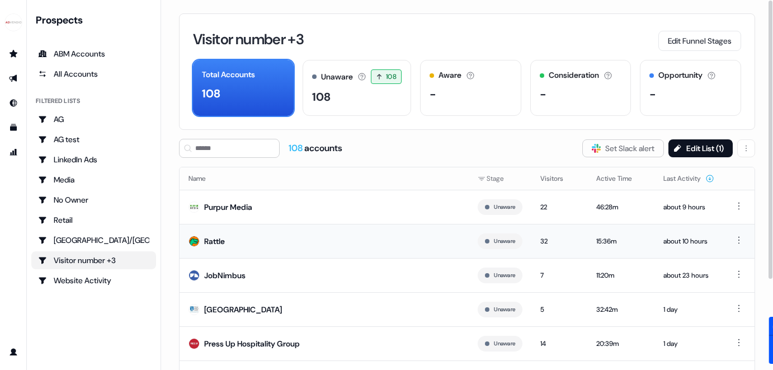
scroll to position [120, 0]
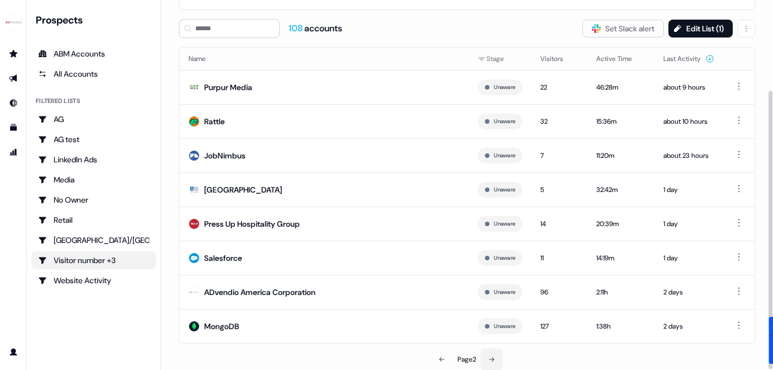
click at [492, 356] on icon at bounding box center [491, 359] width 7 height 7
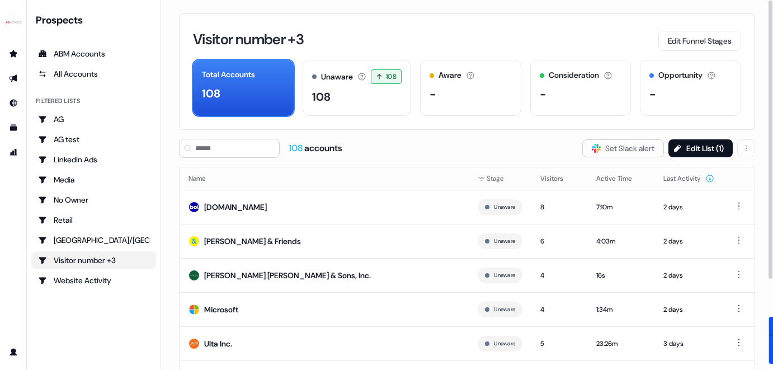
scroll to position [120, 0]
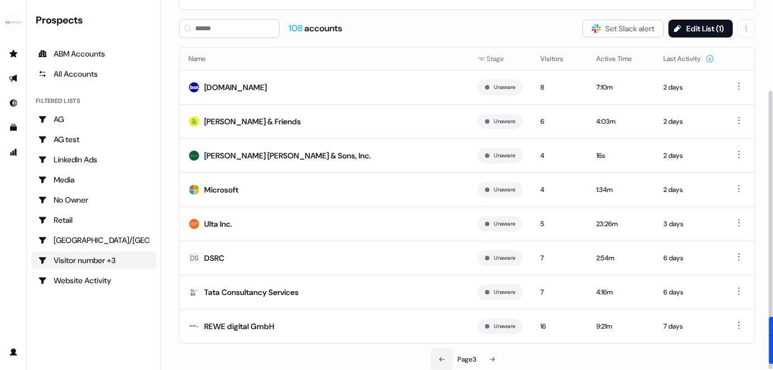
click at [443, 363] on button at bounding box center [442, 359] width 22 height 22
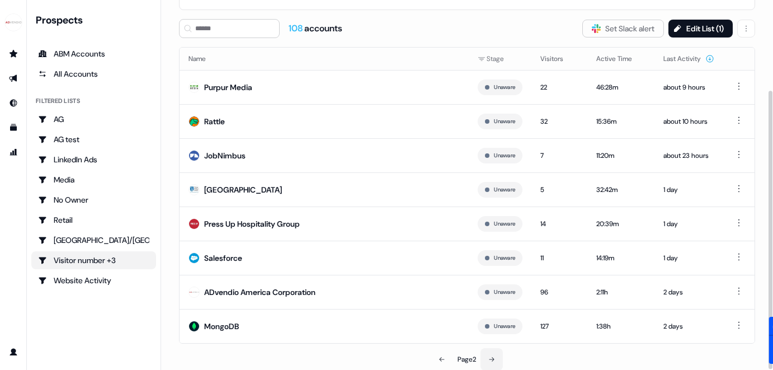
click at [494, 357] on icon at bounding box center [491, 359] width 5 height 4
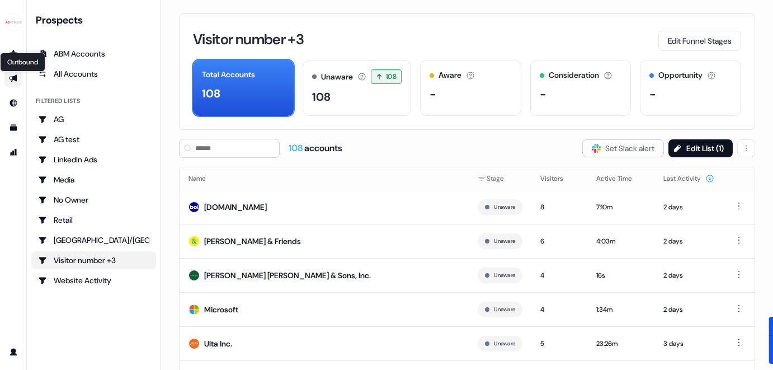
click at [14, 78] on icon "Go to outbound experience" at bounding box center [13, 78] width 8 height 7
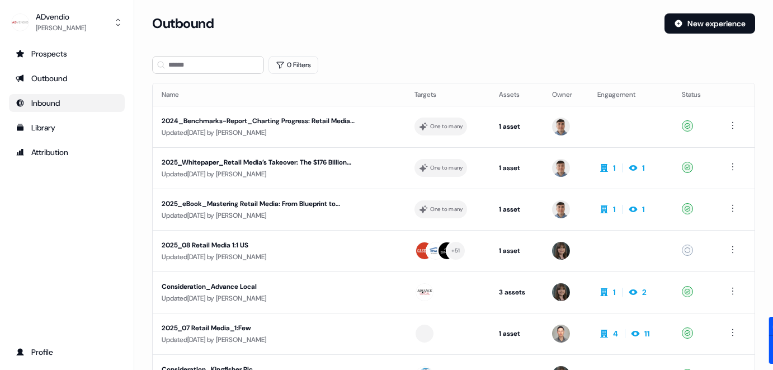
click at [53, 100] on div "Inbound" at bounding box center [67, 102] width 102 height 11
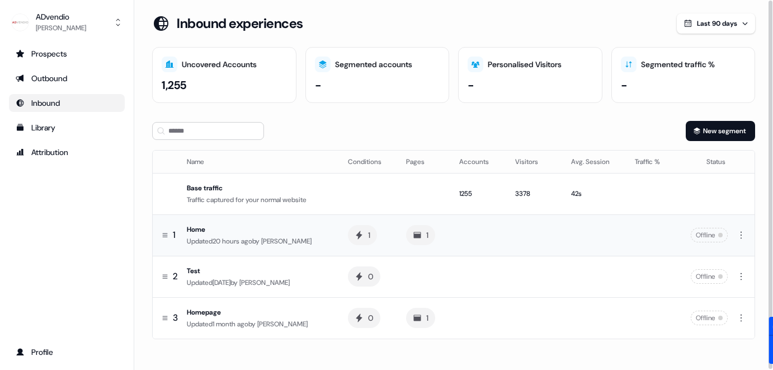
click at [237, 228] on div "Home" at bounding box center [258, 229] width 143 height 11
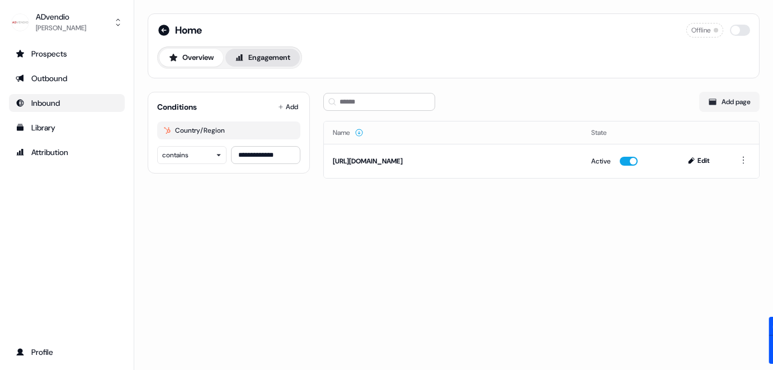
click at [257, 60] on button "Engagement" at bounding box center [262, 58] width 74 height 18
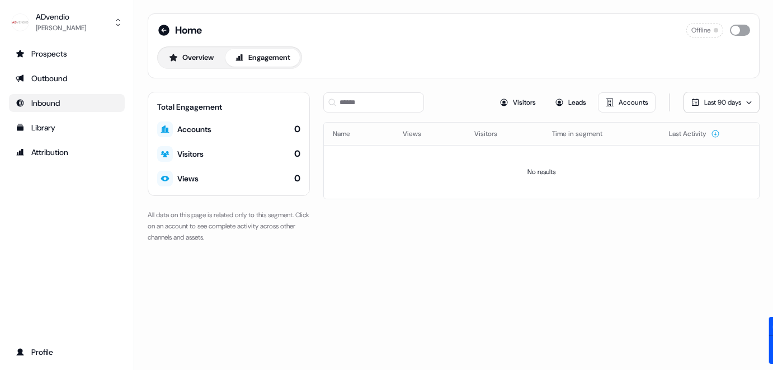
click at [634, 30] on button "button" at bounding box center [740, 30] width 20 height 11
click at [49, 83] on div "Outbound" at bounding box center [67, 78] width 102 height 11
click at [56, 77] on div "Outbound" at bounding box center [67, 78] width 102 height 11
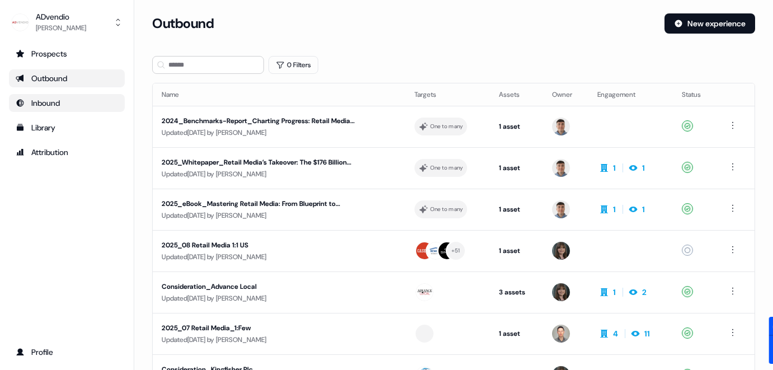
click at [39, 99] on div "Inbound" at bounding box center [67, 102] width 102 height 11
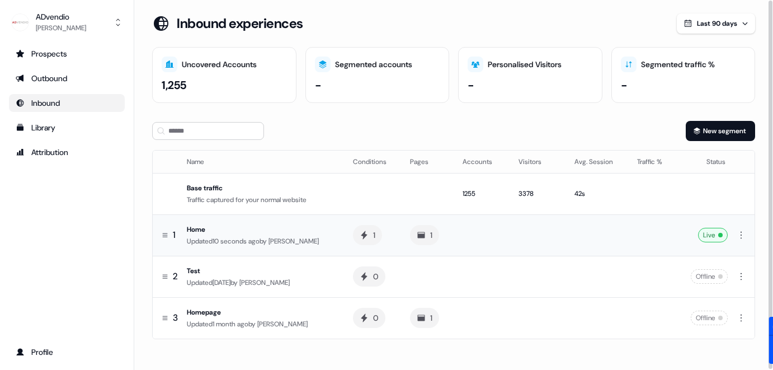
click at [219, 225] on div "Home" at bounding box center [261, 229] width 148 height 11
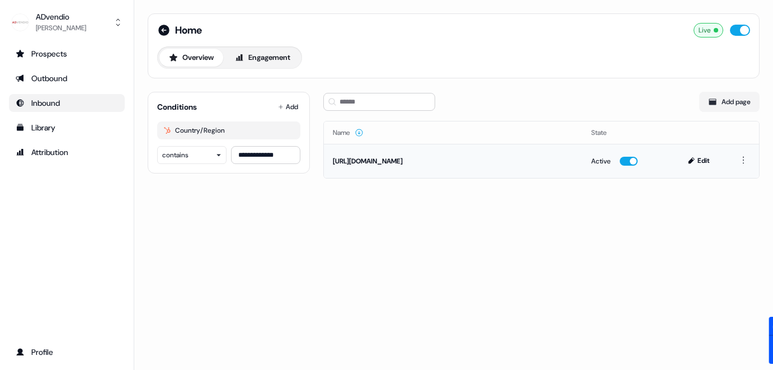
drag, startPoint x: 456, startPoint y: 162, endPoint x: 341, endPoint y: 165, distance: 115.2
click at [341, 165] on div "[URL][DOMAIN_NAME]" at bounding box center [453, 160] width 240 height 11
drag, startPoint x: 405, startPoint y: 159, endPoint x: 272, endPoint y: 159, distance: 132.5
click at [272, 159] on div "**********" at bounding box center [453, 102] width 639 height 205
click at [244, 62] on icon at bounding box center [239, 57] width 9 height 9
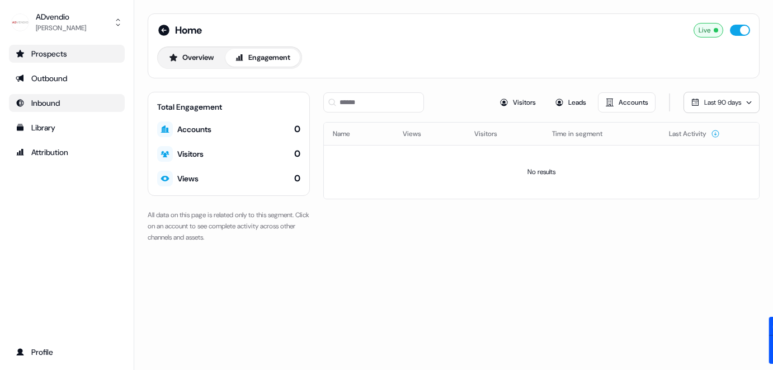
click at [48, 56] on div "Prospects" at bounding box center [67, 53] width 102 height 11
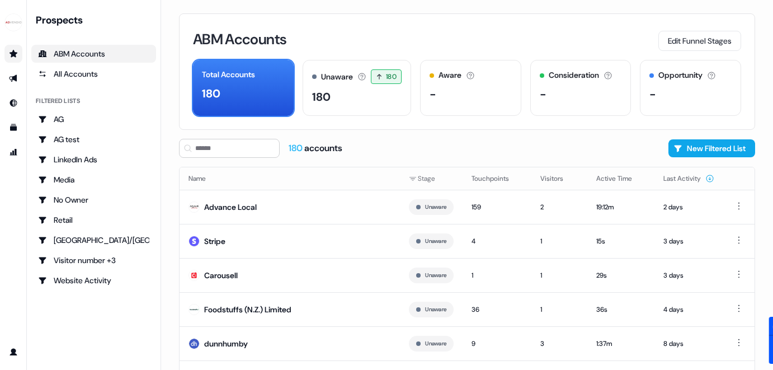
click at [16, 55] on icon "Go to prospects" at bounding box center [13, 53] width 9 height 9
click at [70, 72] on div "All Accounts" at bounding box center [93, 73] width 111 height 11
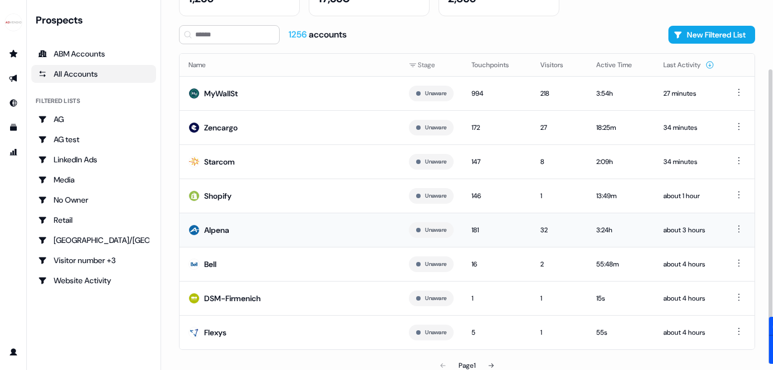
scroll to position [86, 0]
click at [13, 74] on icon "Go to outbound experience" at bounding box center [13, 78] width 9 height 9
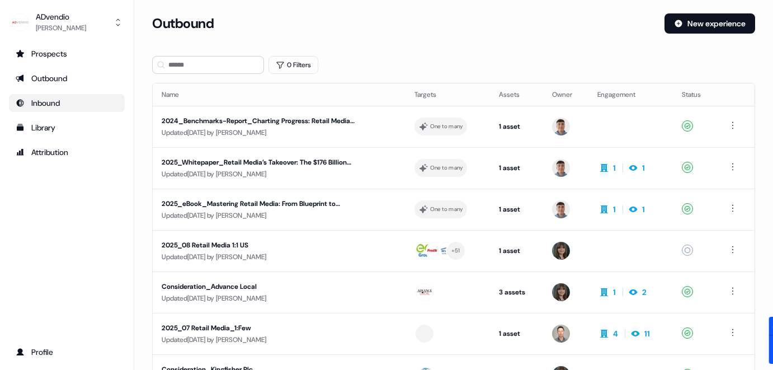
click at [63, 100] on div "Inbound" at bounding box center [67, 102] width 102 height 11
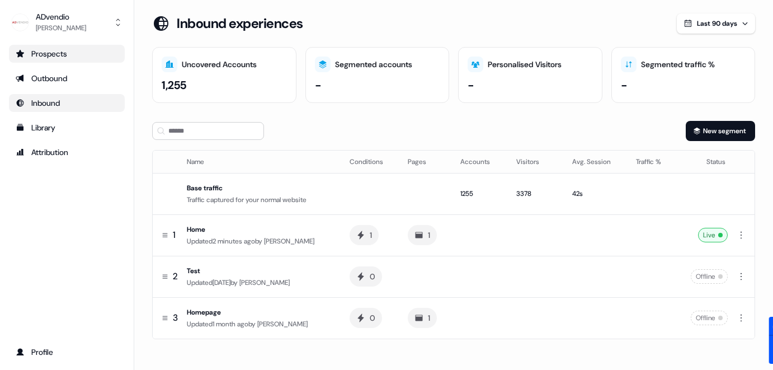
click at [68, 55] on div "Prospects" at bounding box center [67, 53] width 102 height 11
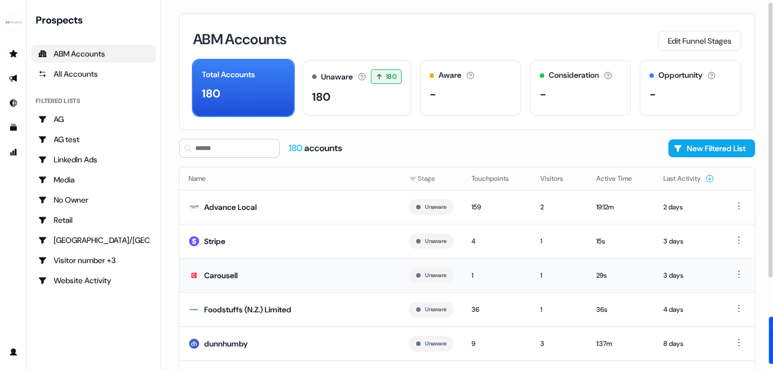
scroll to position [126, 0]
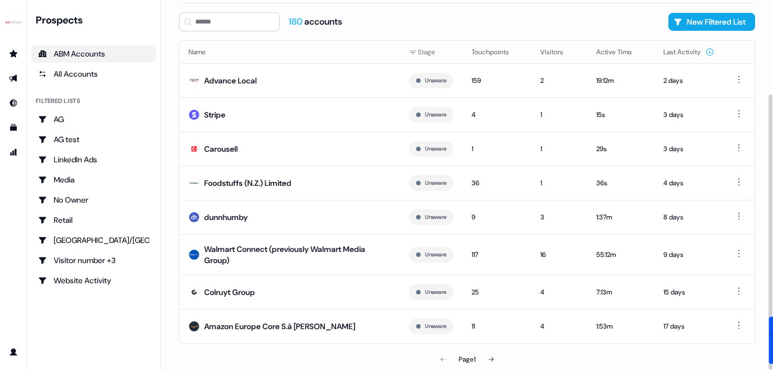
click at [634, 50] on th at bounding box center [738, 52] width 31 height 22
click at [634, 21] on button "New Filtered List" at bounding box center [711, 22] width 87 height 18
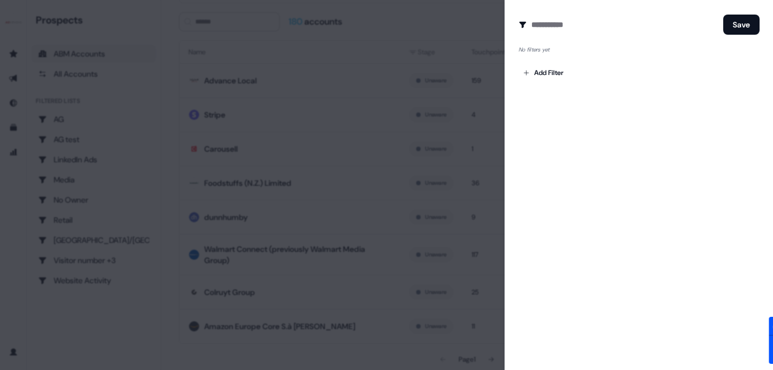
click at [418, 34] on div at bounding box center [386, 185] width 773 height 370
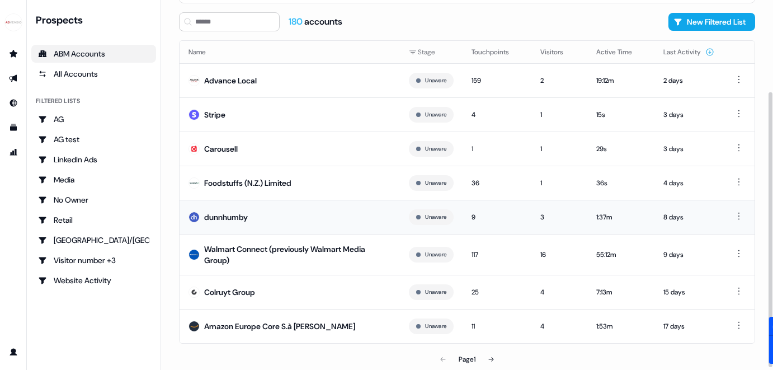
scroll to position [0, 0]
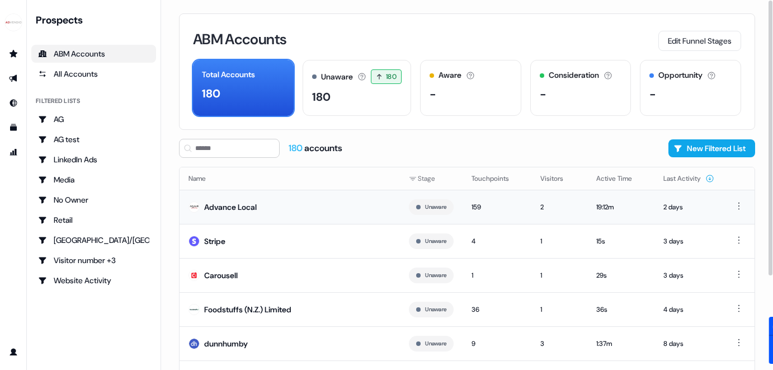
click at [232, 204] on div "Advance Local" at bounding box center [230, 206] width 53 height 11
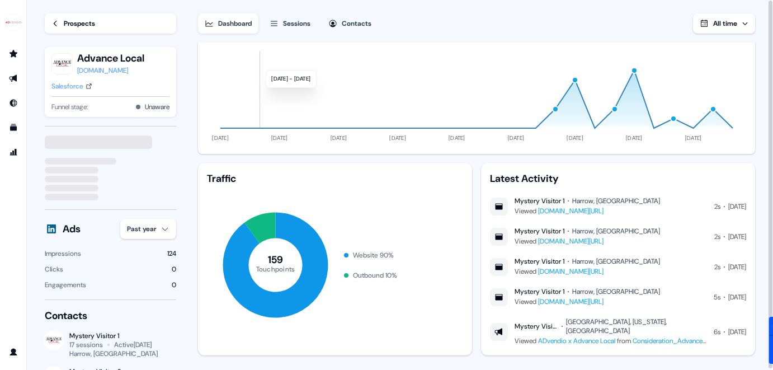
scroll to position [82, 0]
